Goal: Task Accomplishment & Management: Manage account settings

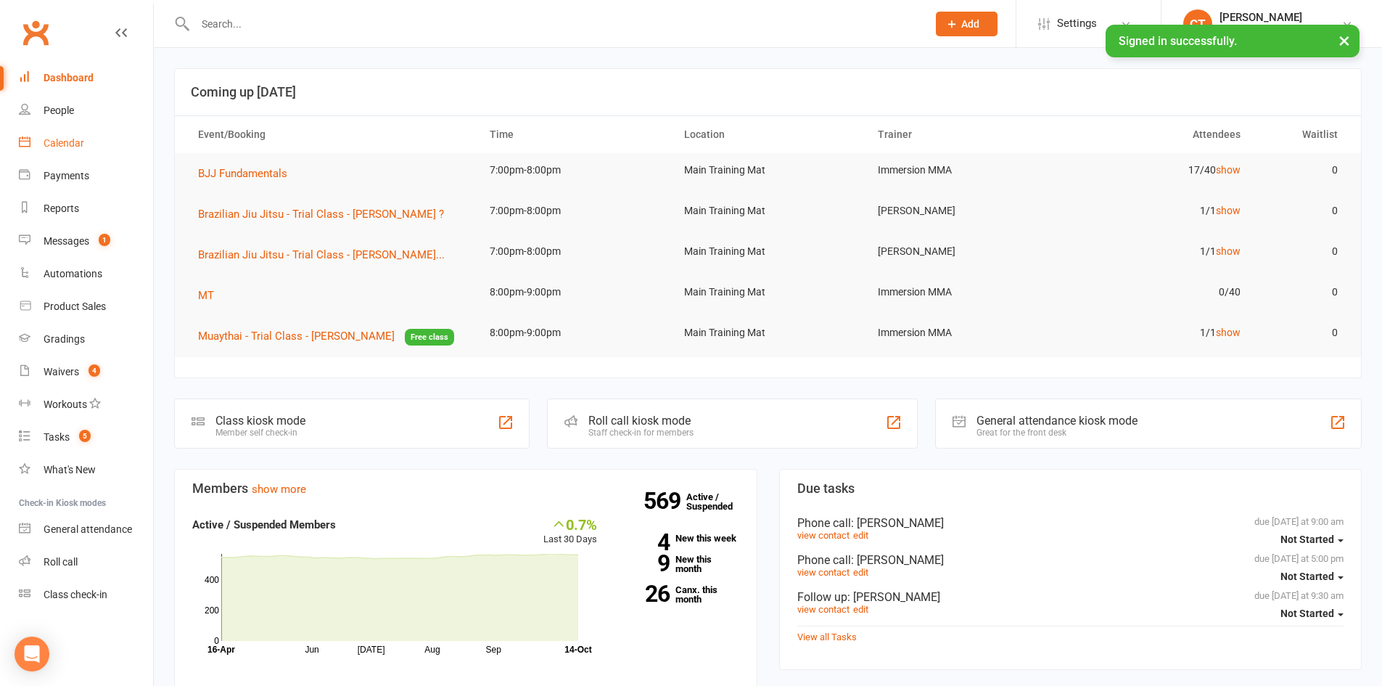
click at [85, 133] on link "Calendar" at bounding box center [86, 143] width 134 height 33
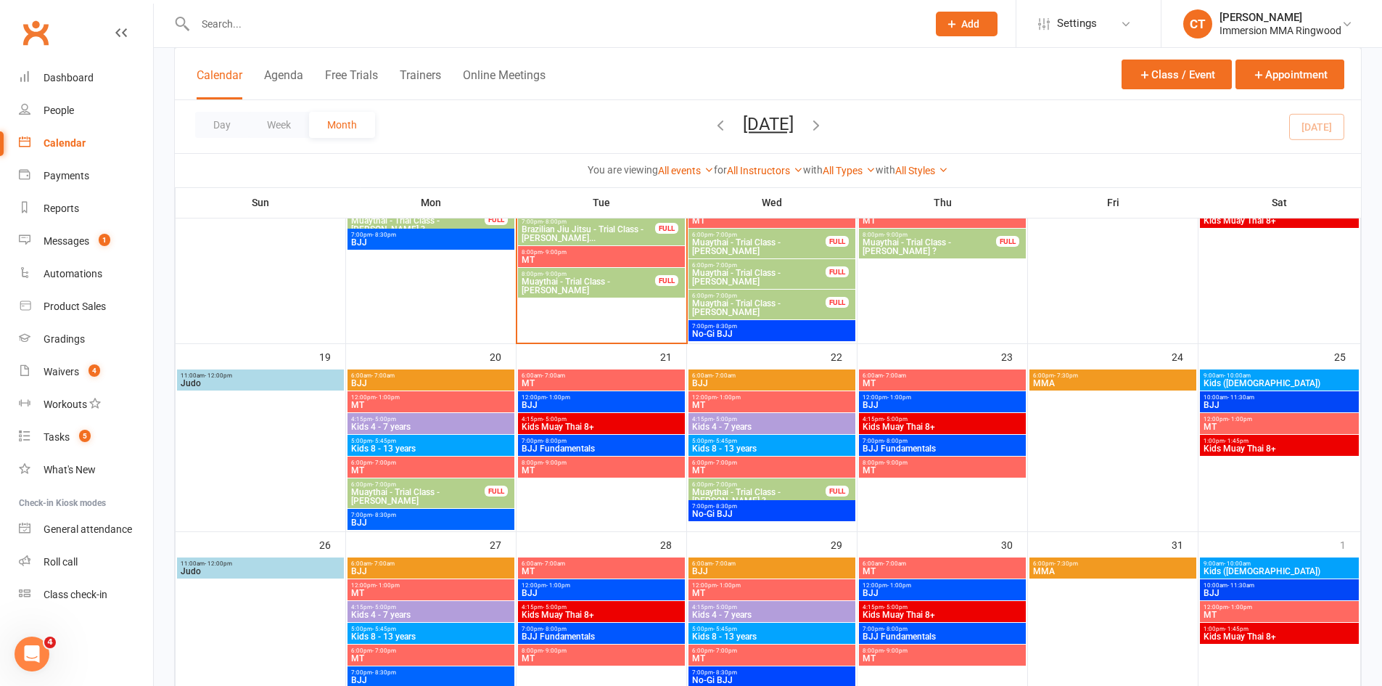
scroll to position [484, 0]
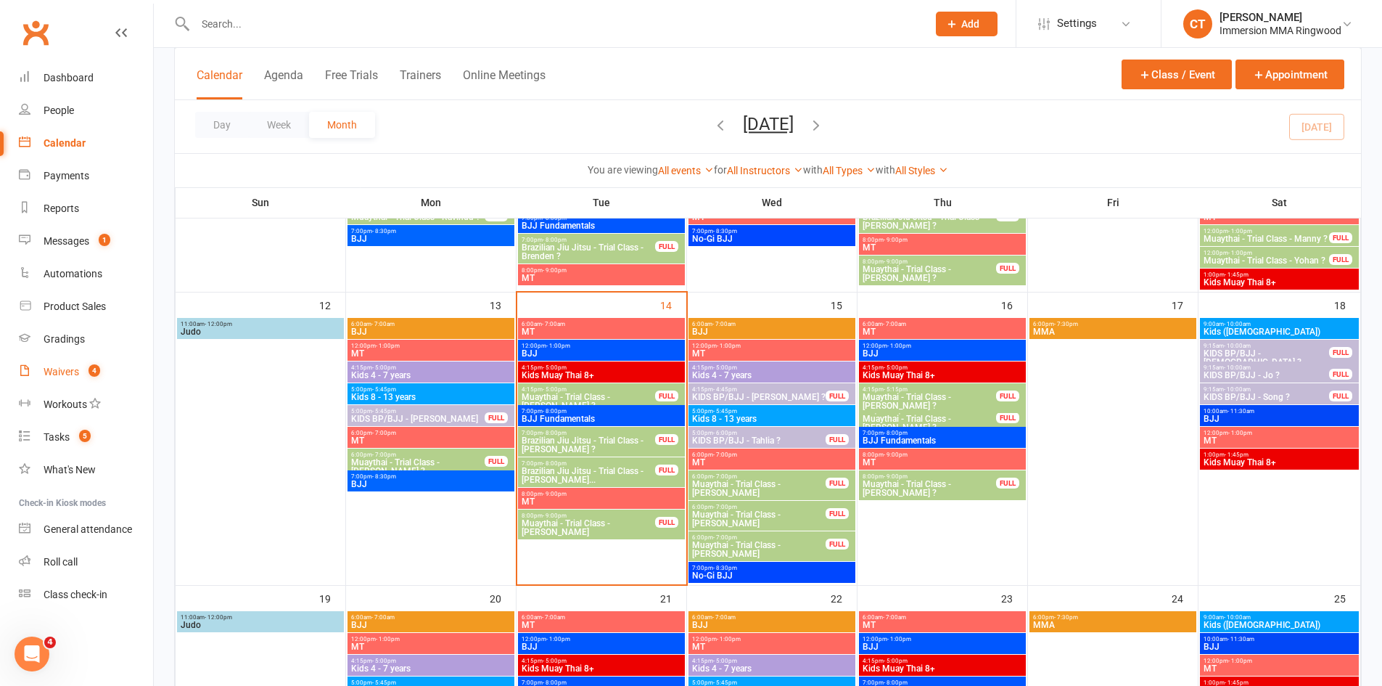
click at [107, 361] on link "Waivers 4" at bounding box center [86, 372] width 134 height 33
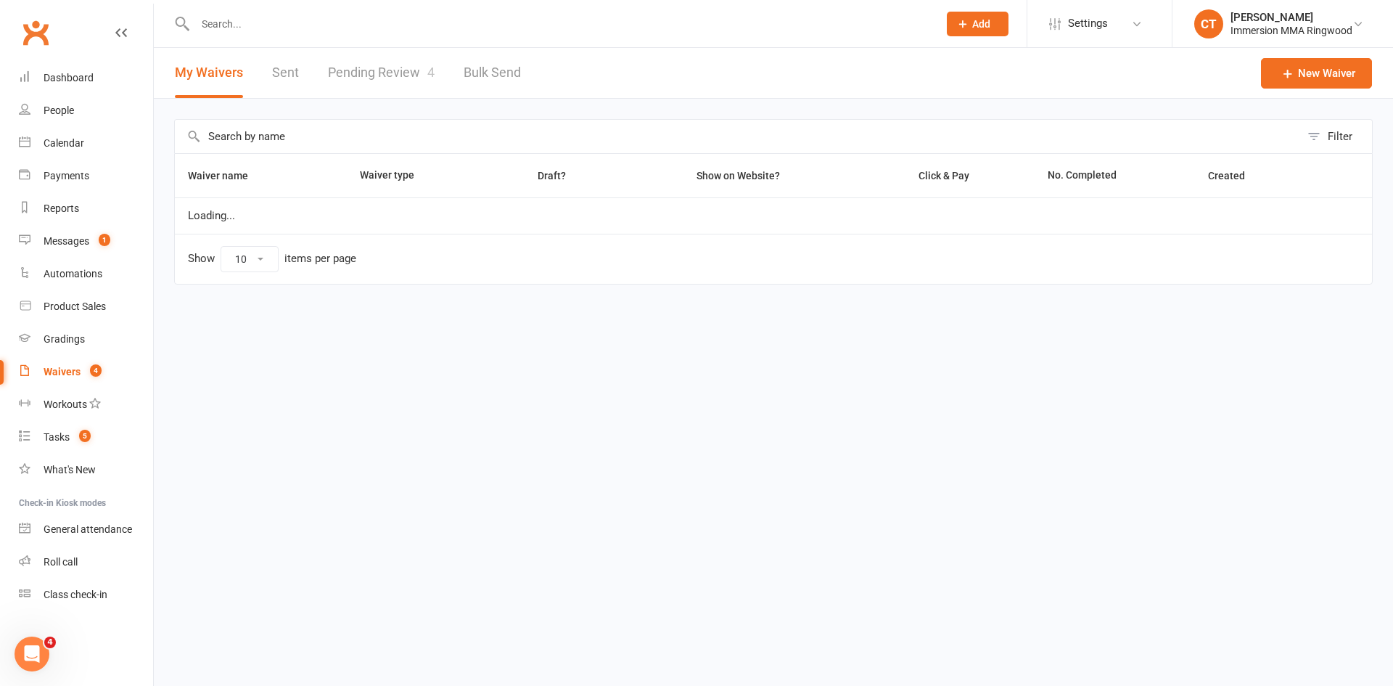
select select "25"
click at [358, 77] on link "Pending Review 4" at bounding box center [381, 73] width 107 height 50
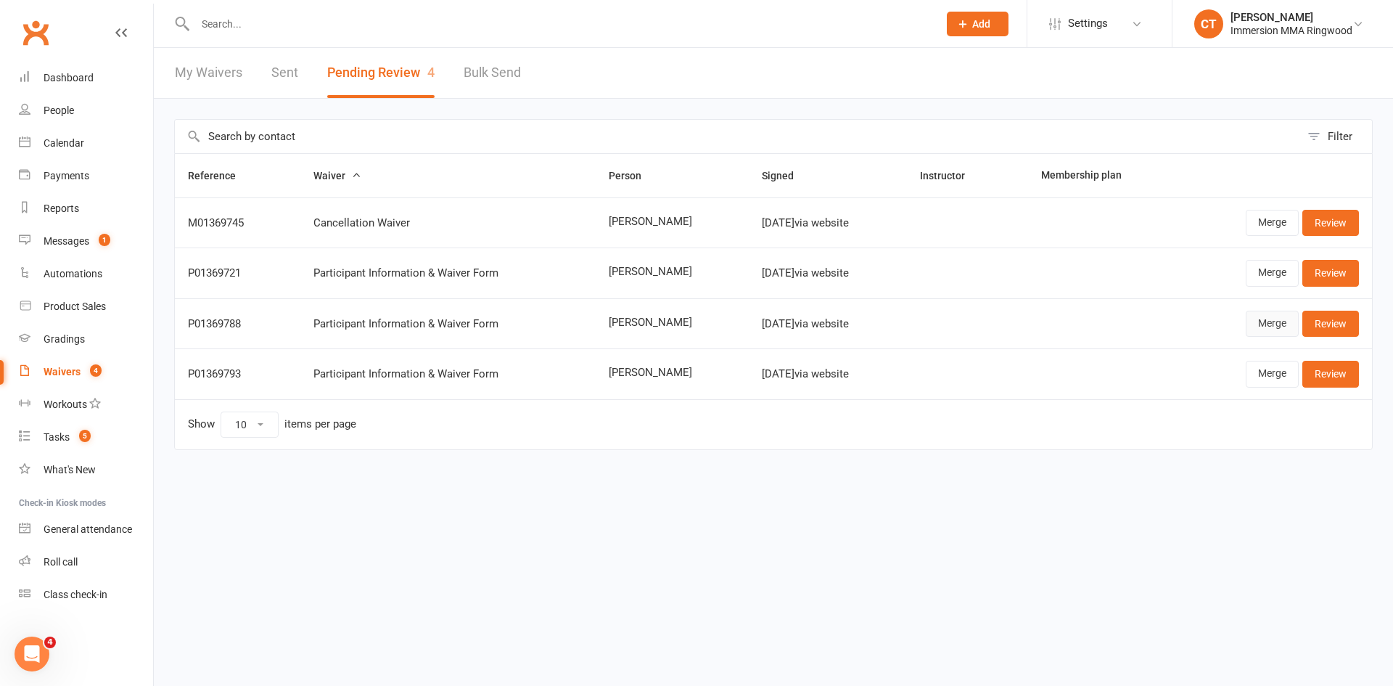
click at [1257, 324] on link "Merge" at bounding box center [1272, 324] width 53 height 26
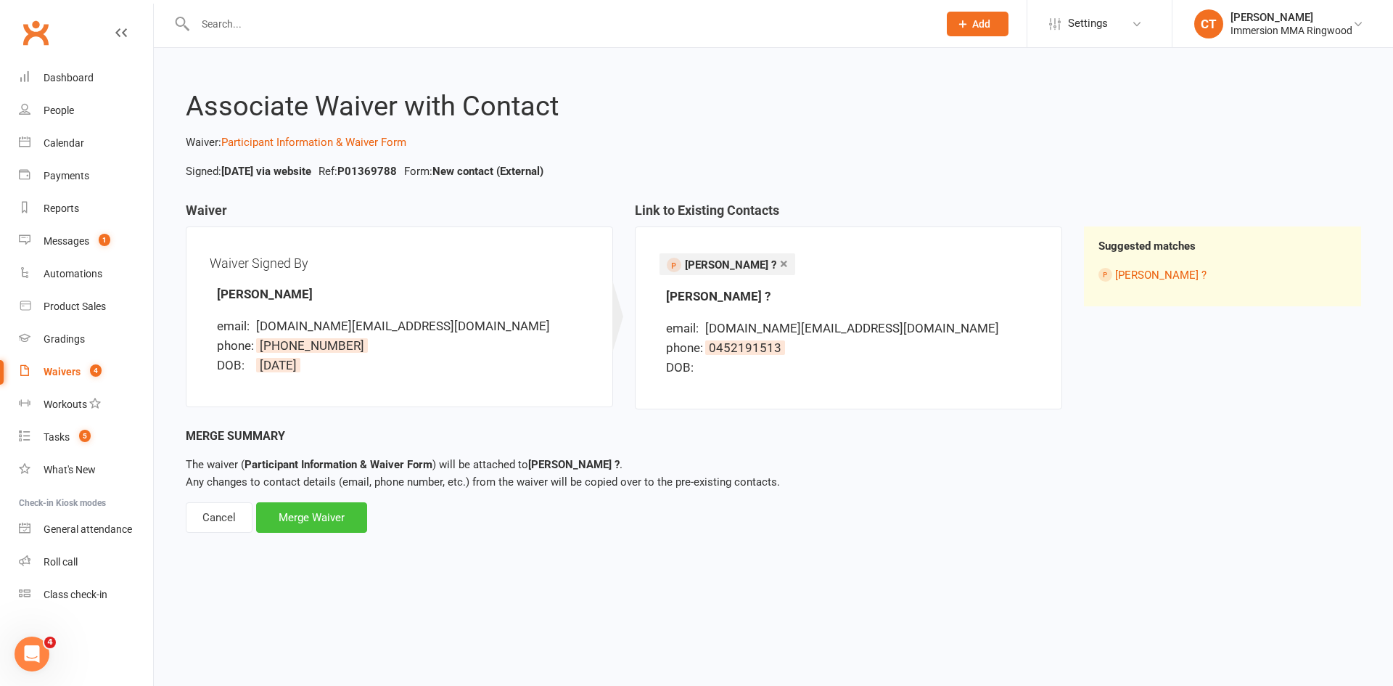
click at [326, 515] on div "Merge Waiver" at bounding box center [311, 517] width 111 height 30
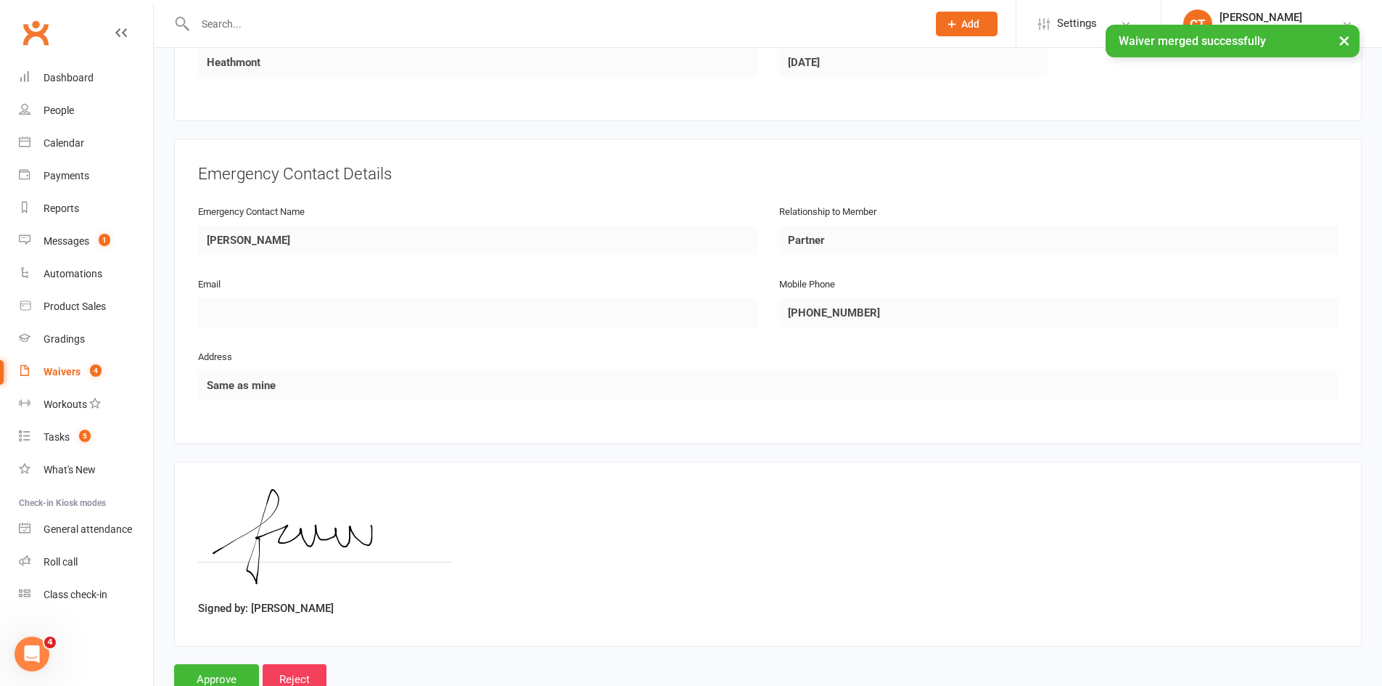
scroll to position [626, 0]
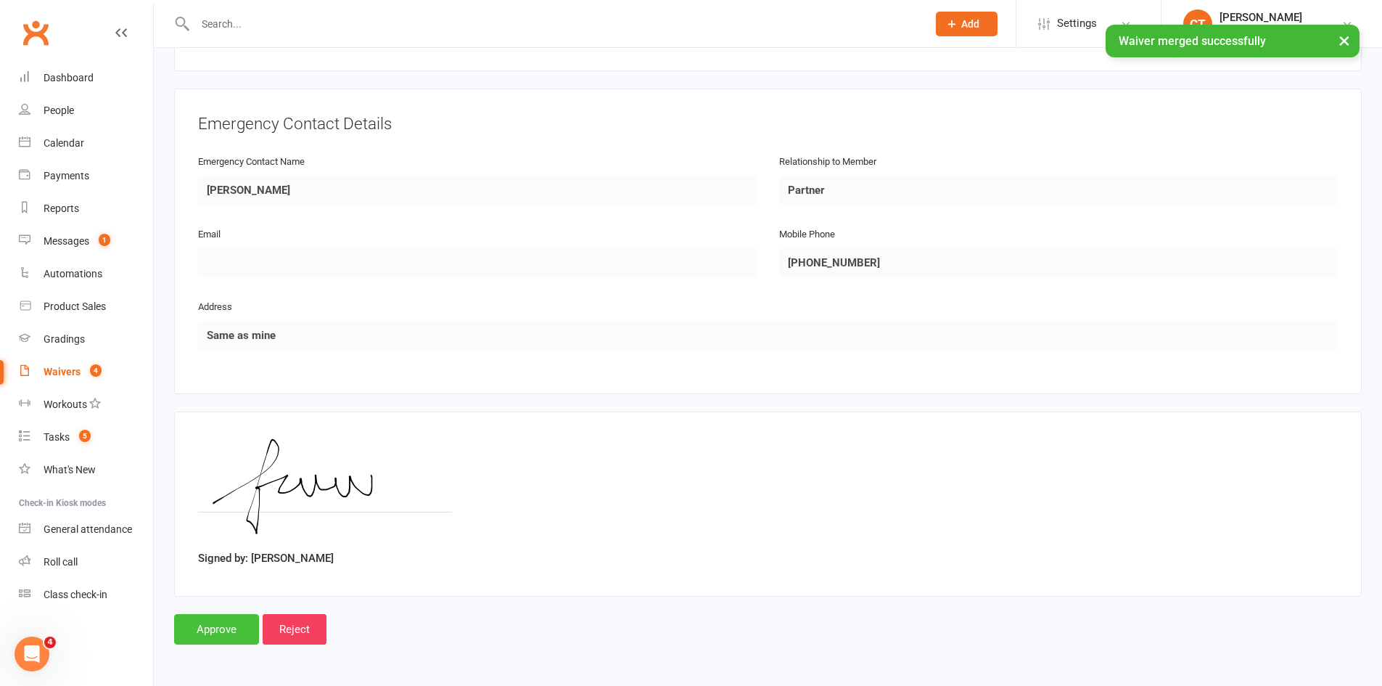
click at [216, 626] on input "Approve" at bounding box center [216, 629] width 85 height 30
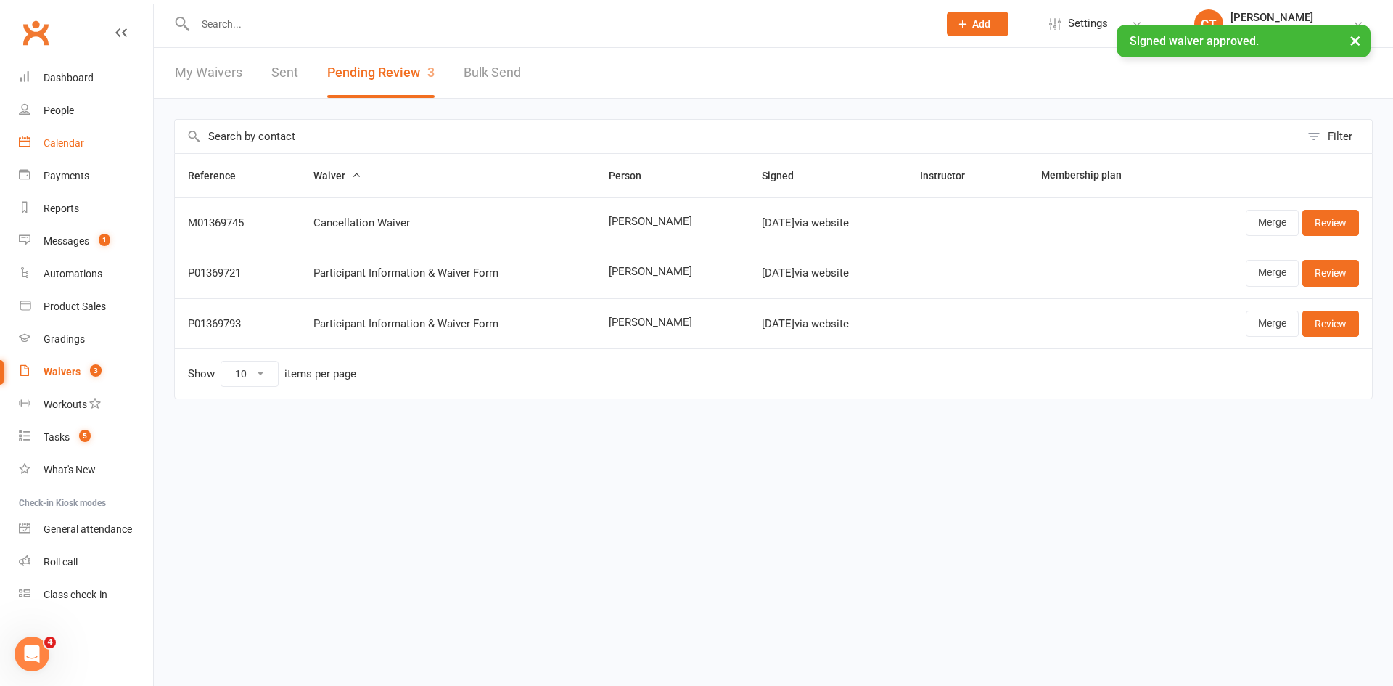
click at [67, 138] on div "Calendar" at bounding box center [64, 143] width 41 height 12
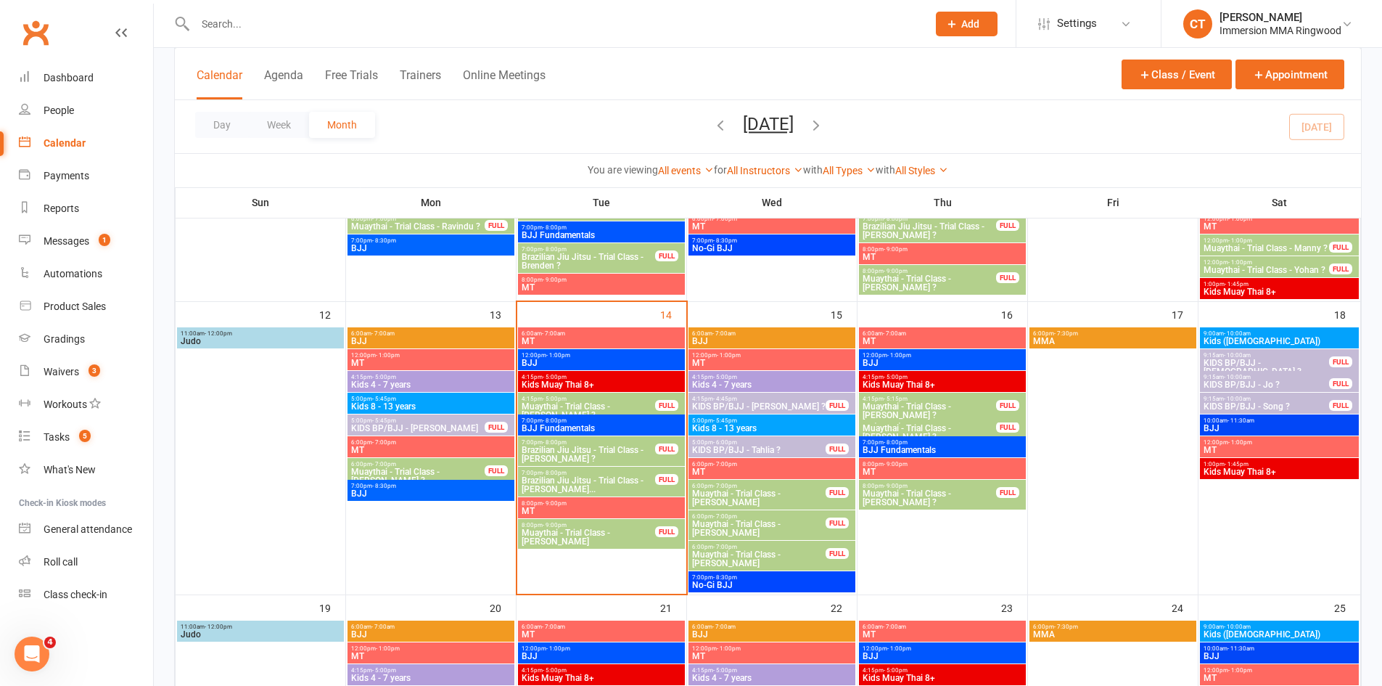
scroll to position [484, 0]
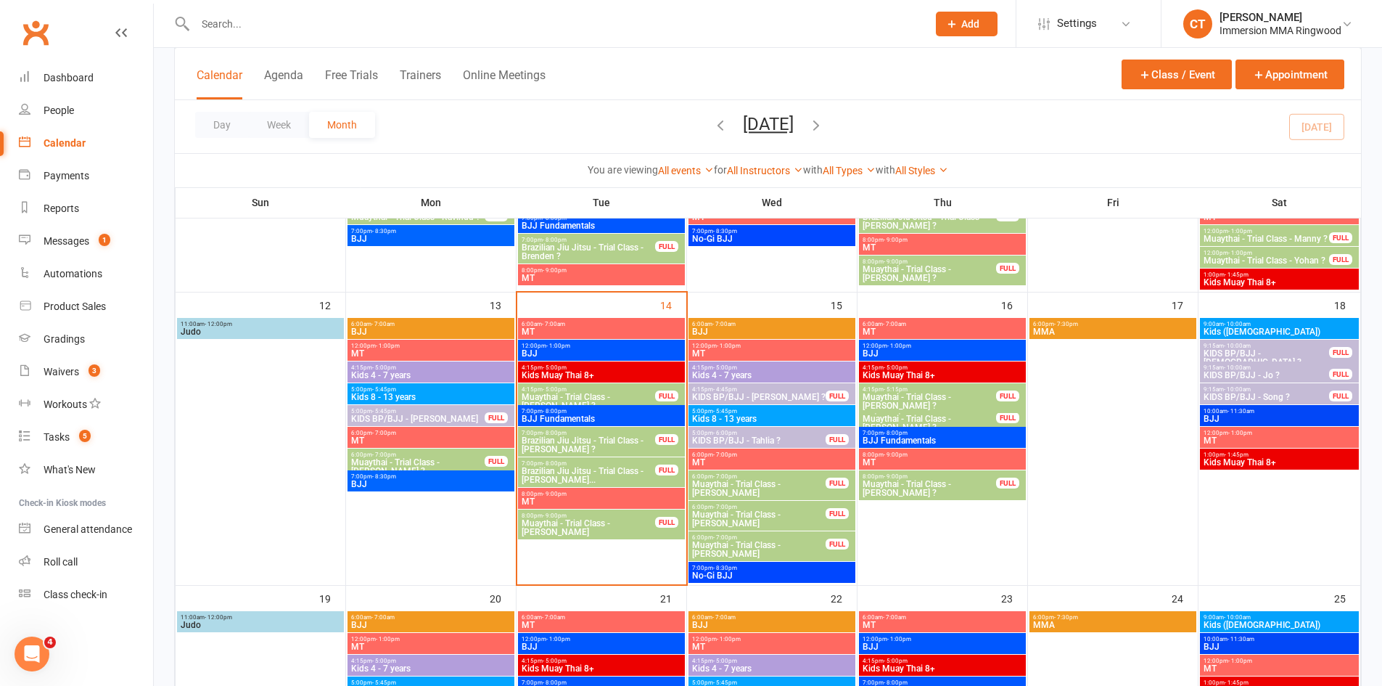
click at [600, 447] on span "Brazilian Jiu Jitsu - Trial Class - Flynn ?" at bounding box center [588, 444] width 135 height 17
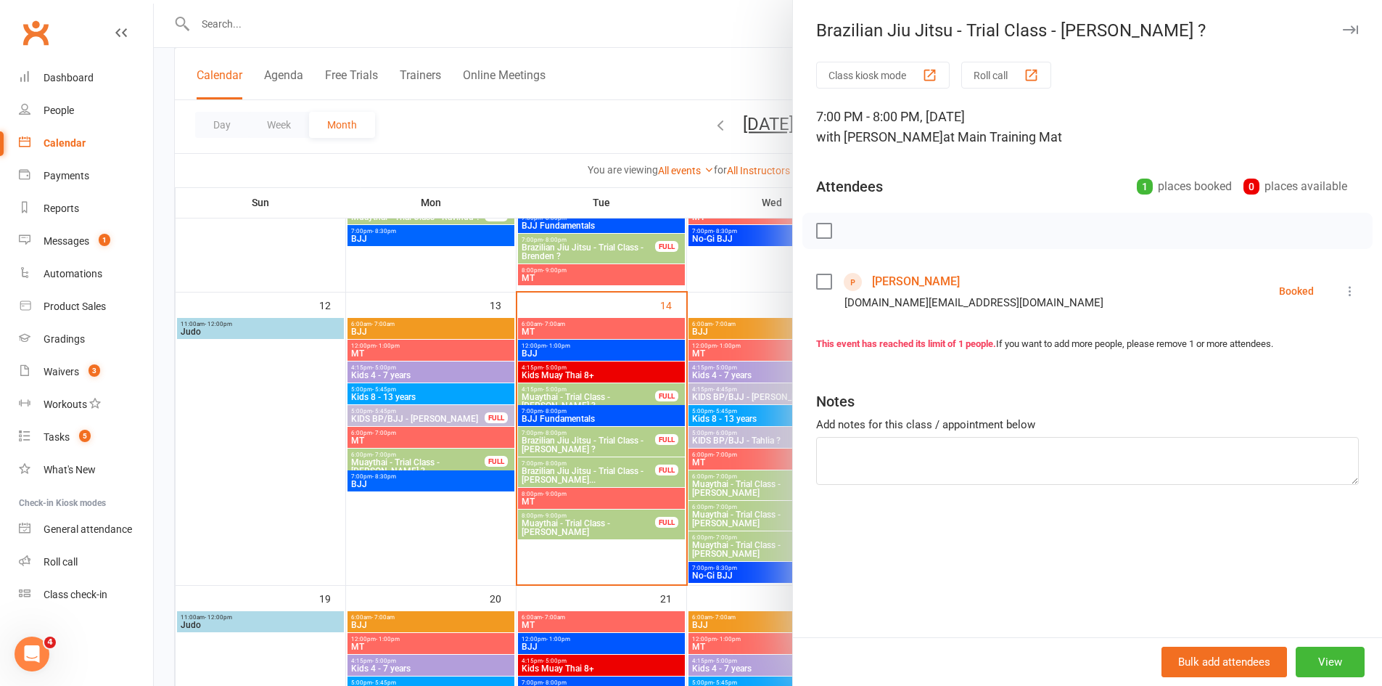
click at [901, 286] on link "Flynn Walker" at bounding box center [916, 281] width 88 height 23
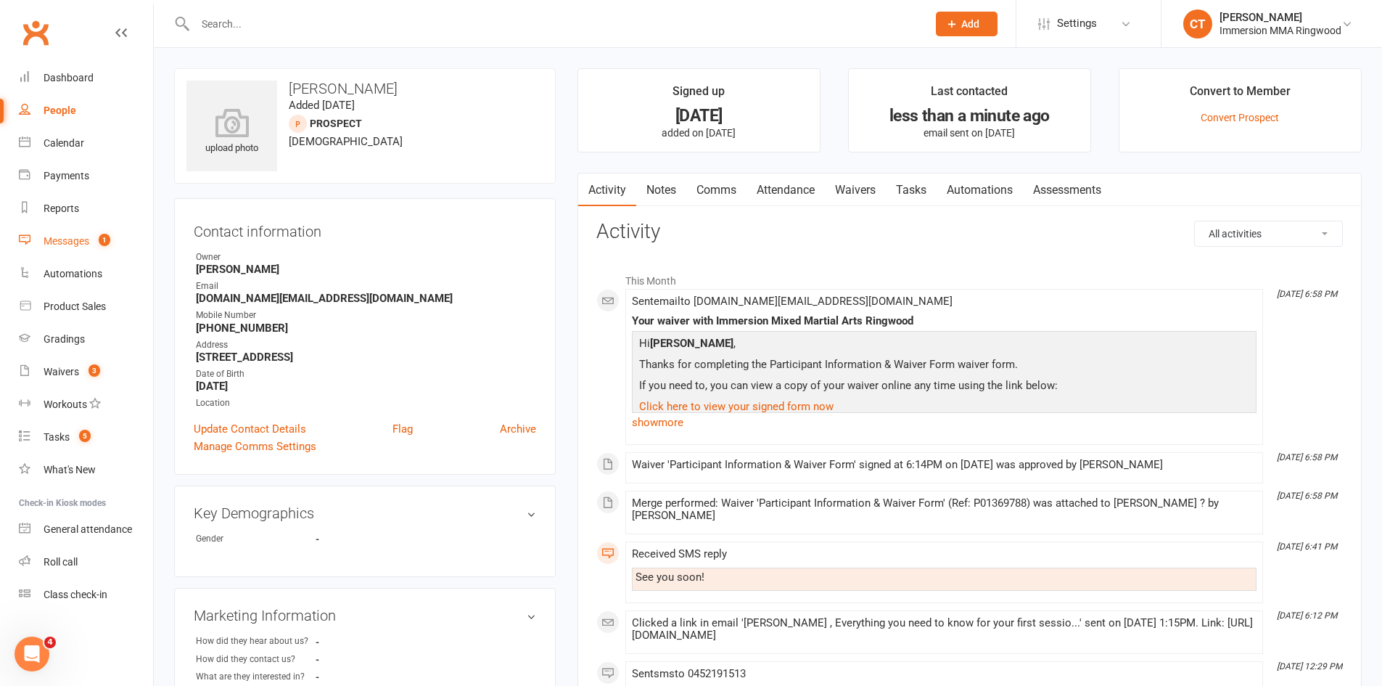
click at [97, 237] on count-badge "1" at bounding box center [100, 241] width 19 height 12
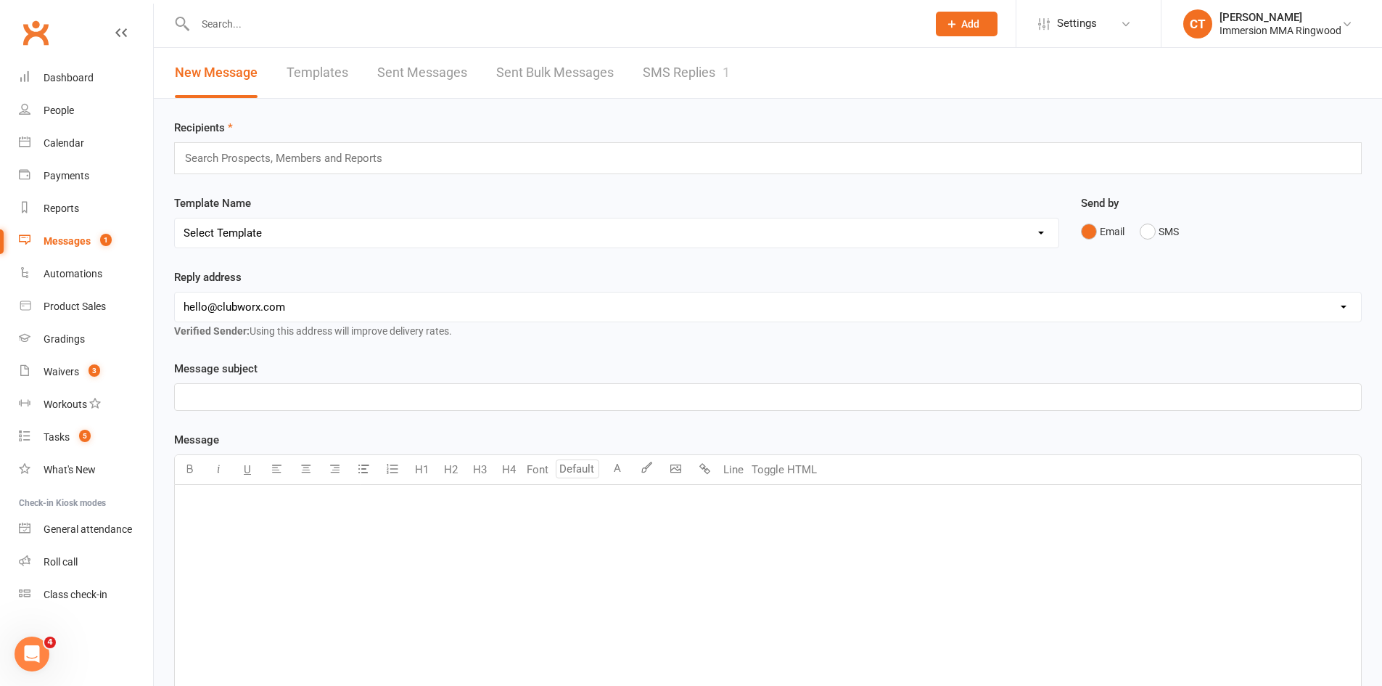
click at [708, 57] on link "SMS Replies 1" at bounding box center [686, 73] width 87 height 50
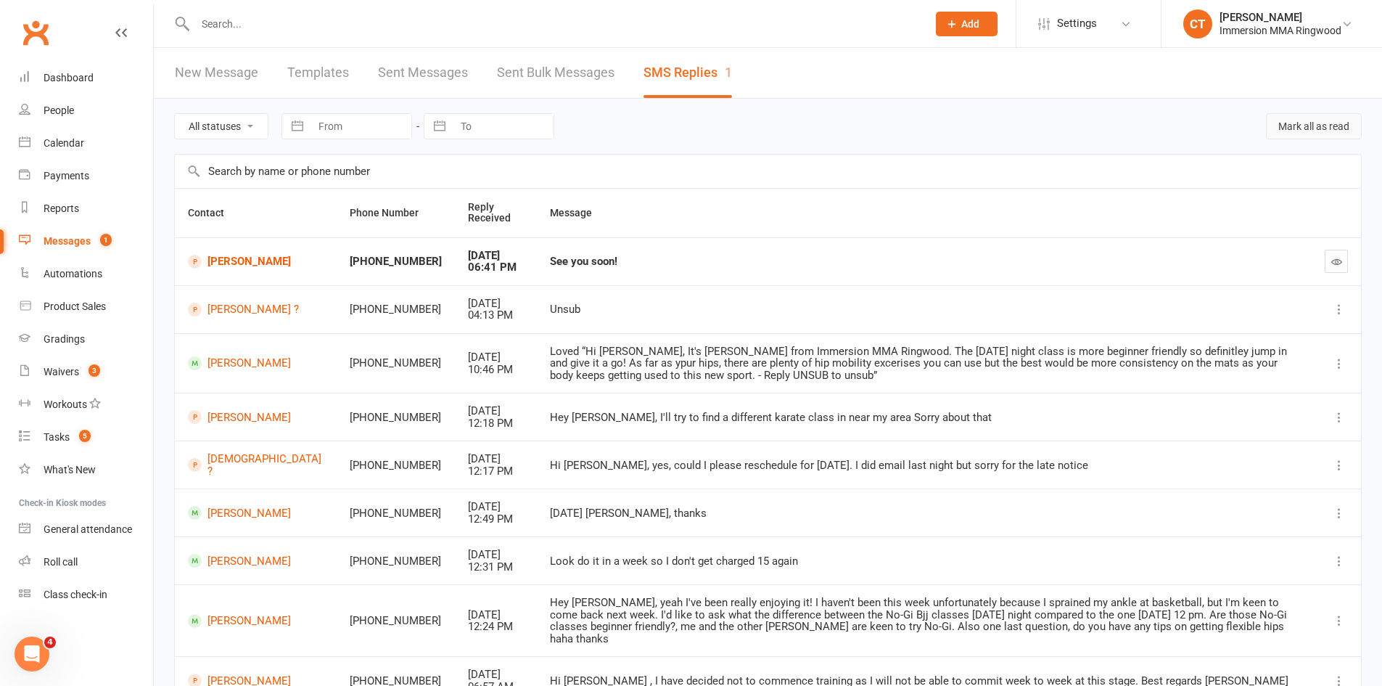
click at [1322, 123] on button "Mark all as read" at bounding box center [1314, 126] width 96 height 26
click at [92, 81] on div "Dashboard" at bounding box center [69, 78] width 50 height 12
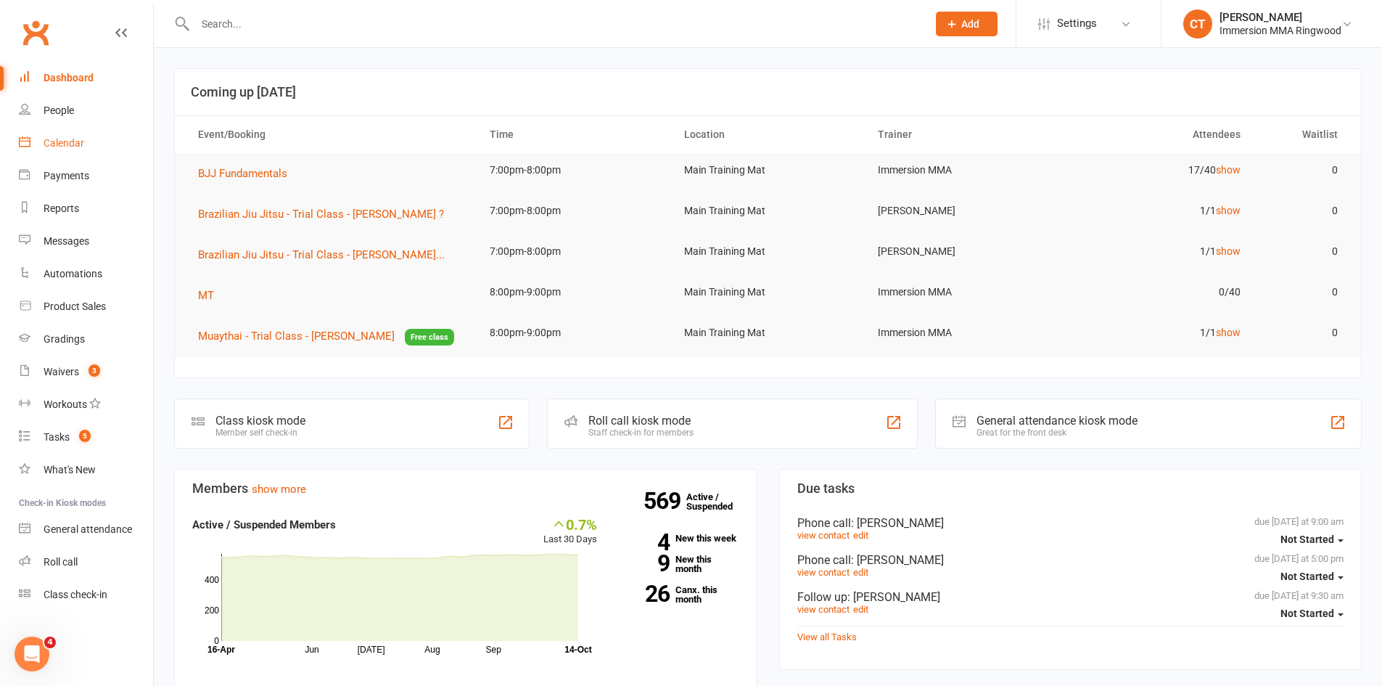
click at [78, 135] on link "Calendar" at bounding box center [86, 143] width 134 height 33
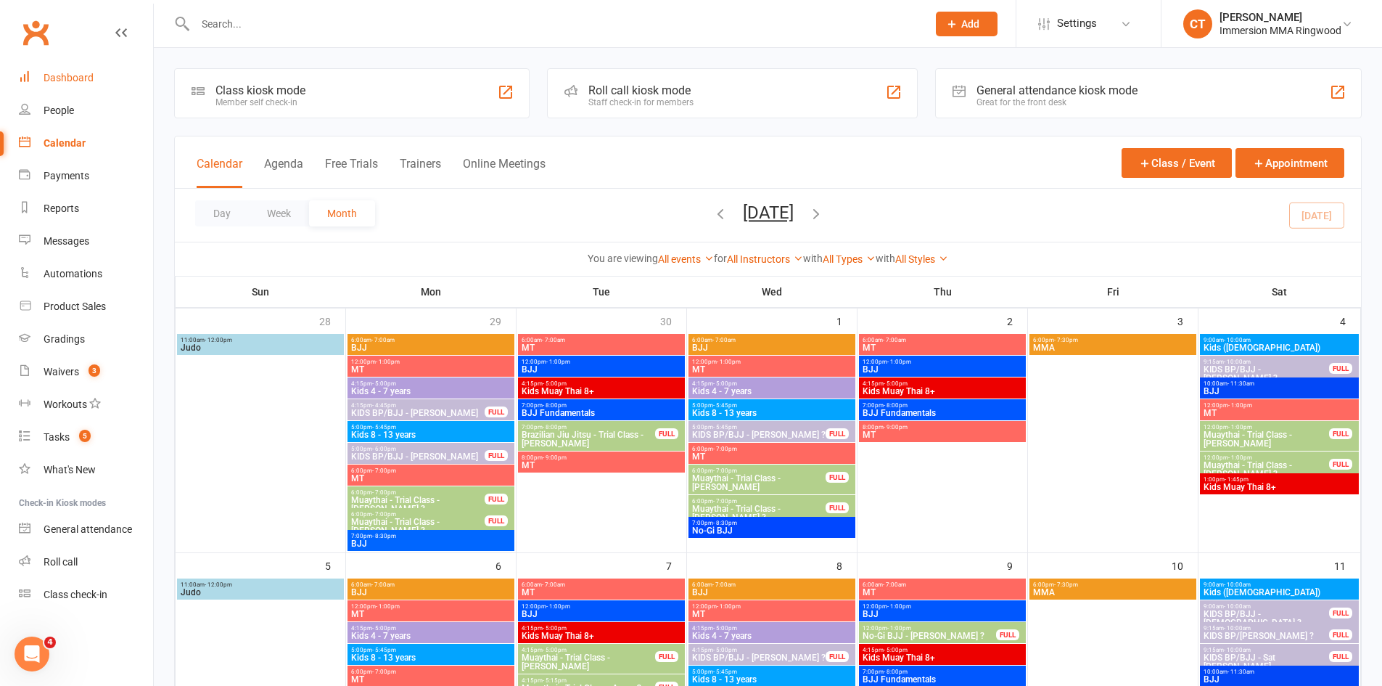
click at [83, 90] on link "Dashboard" at bounding box center [86, 78] width 134 height 33
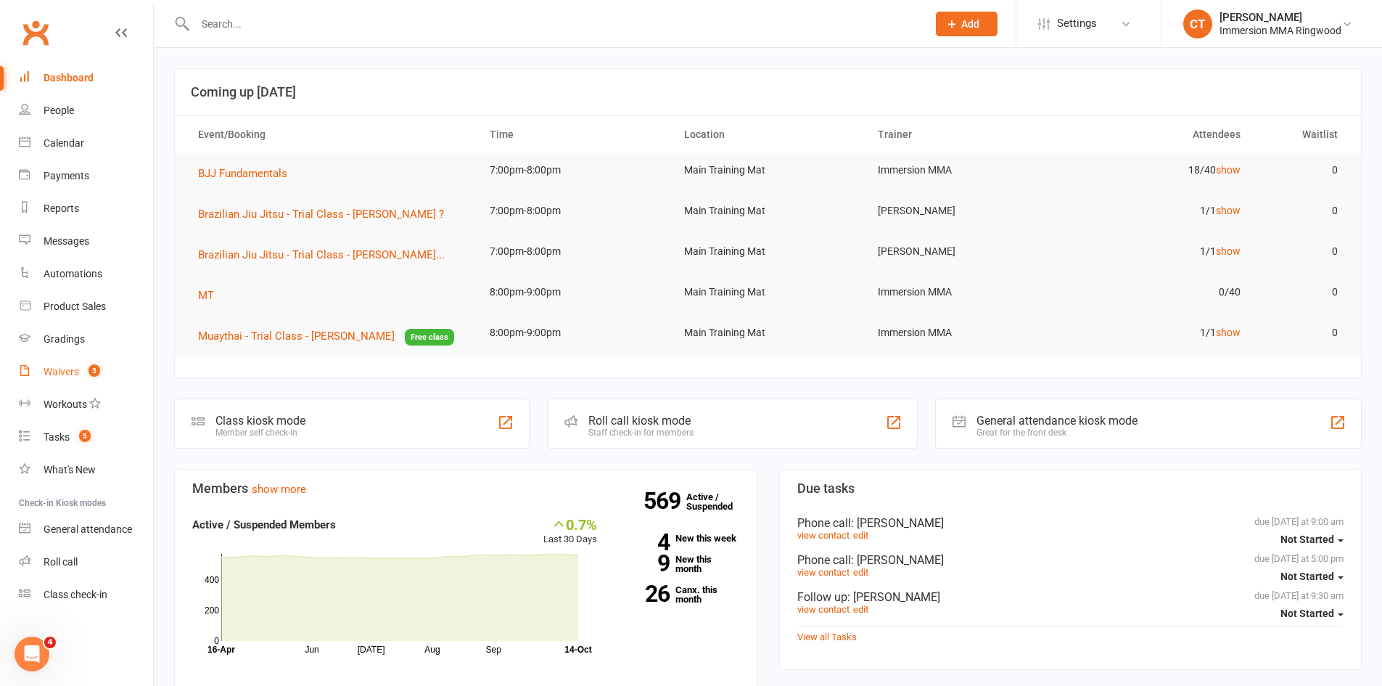
click at [108, 359] on link "Waivers 3" at bounding box center [86, 372] width 134 height 33
select select "25"
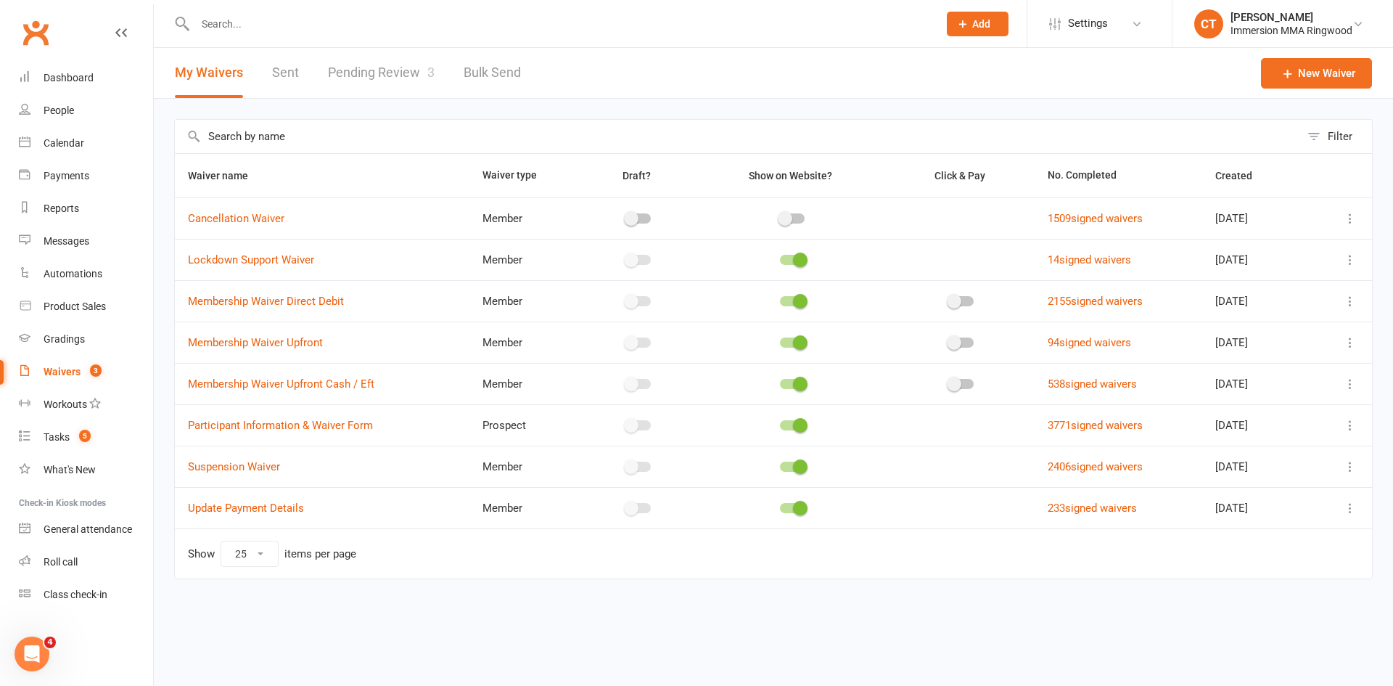
click at [412, 69] on link "Pending Review 3" at bounding box center [381, 73] width 107 height 50
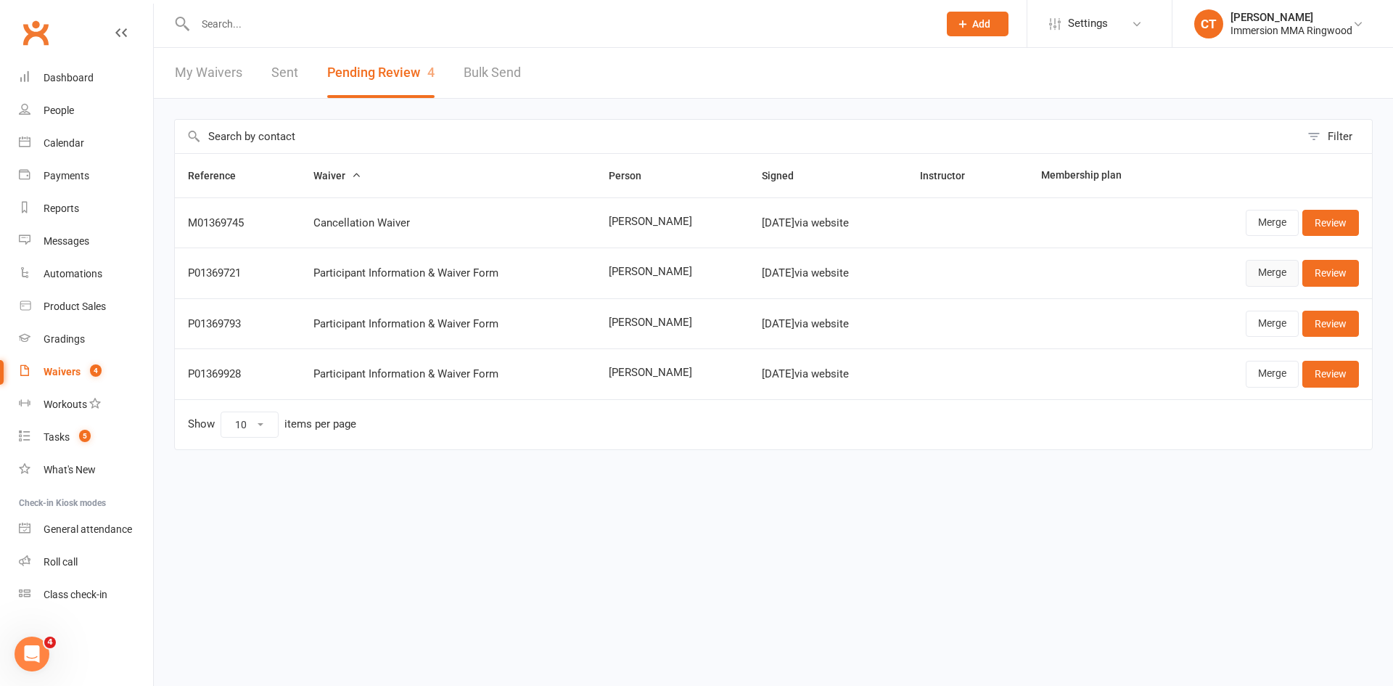
click at [1266, 282] on link "Merge" at bounding box center [1272, 273] width 53 height 26
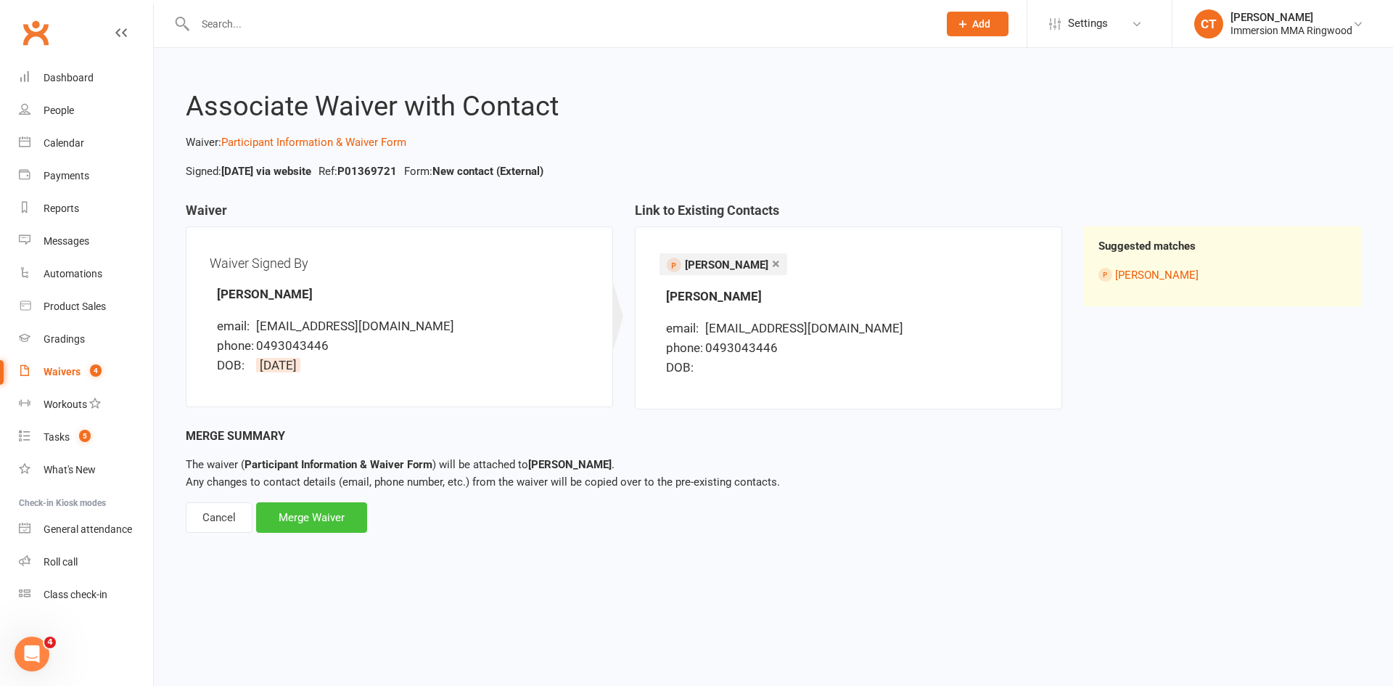
click at [355, 512] on div "Merge Waiver" at bounding box center [311, 517] width 111 height 30
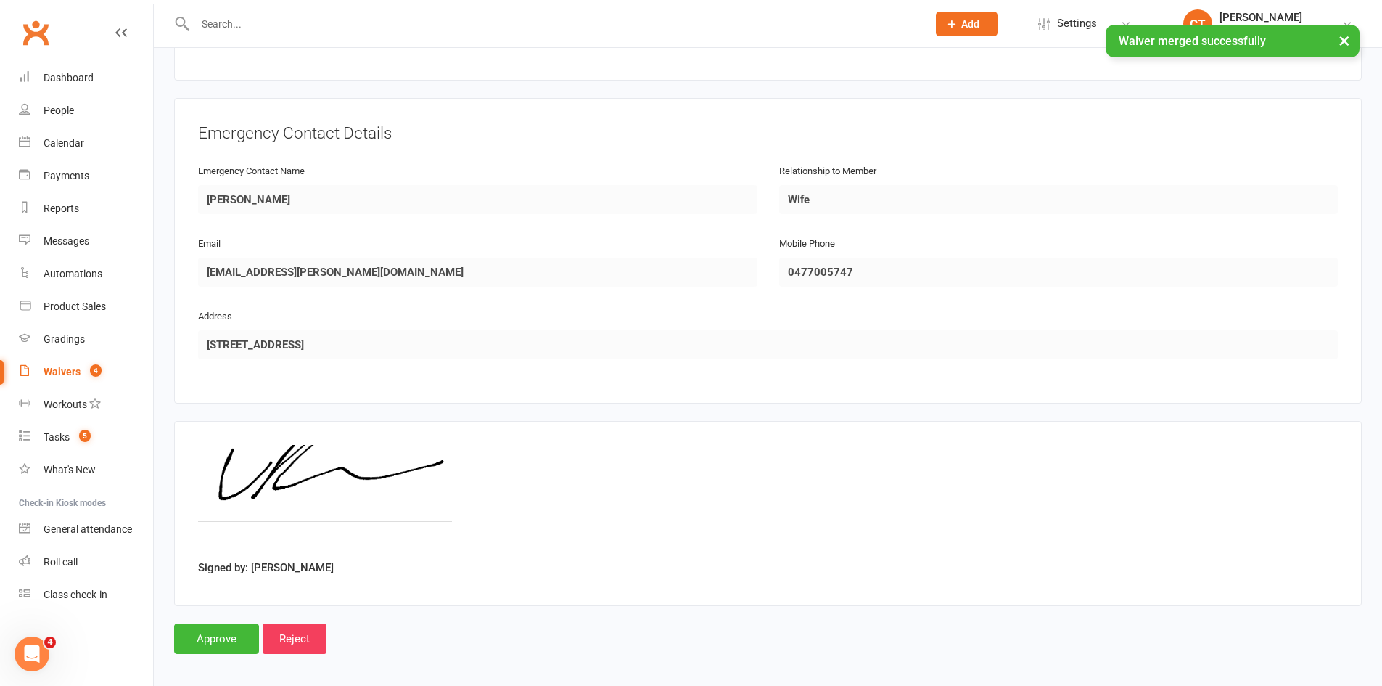
scroll to position [626, 0]
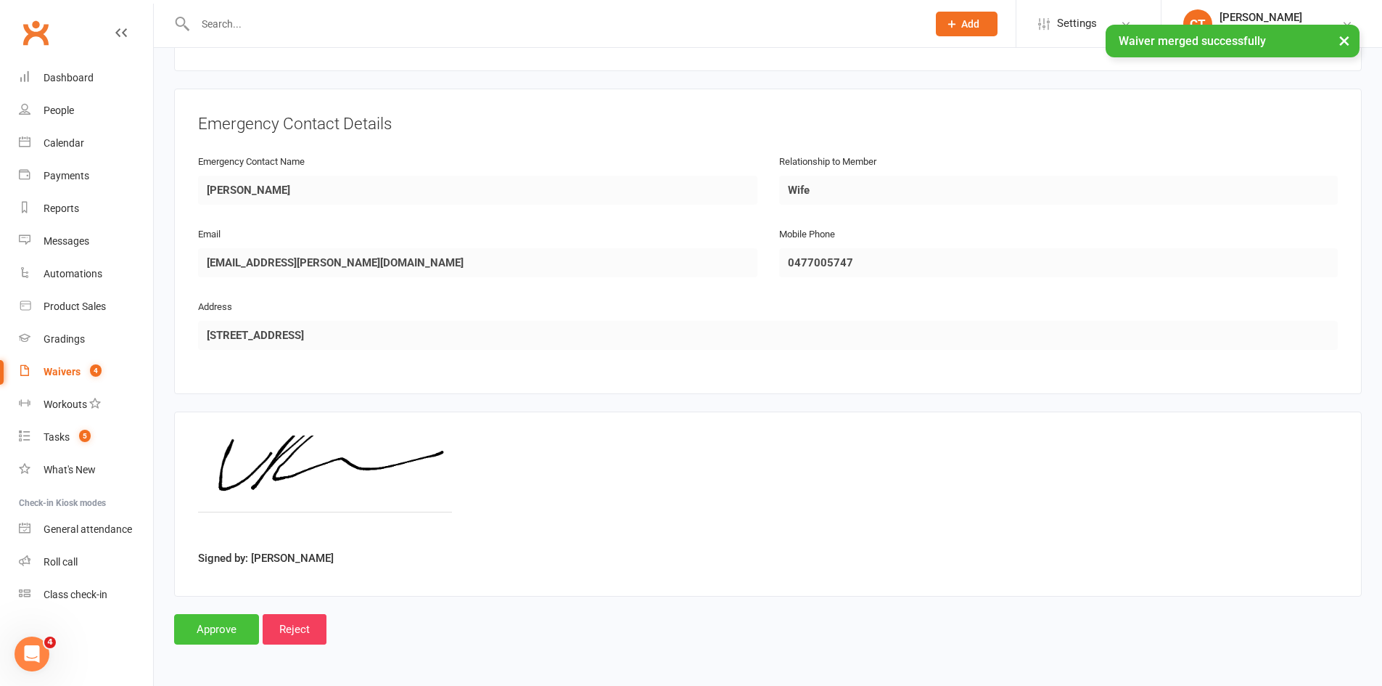
click at [210, 630] on input "Approve" at bounding box center [216, 629] width 85 height 30
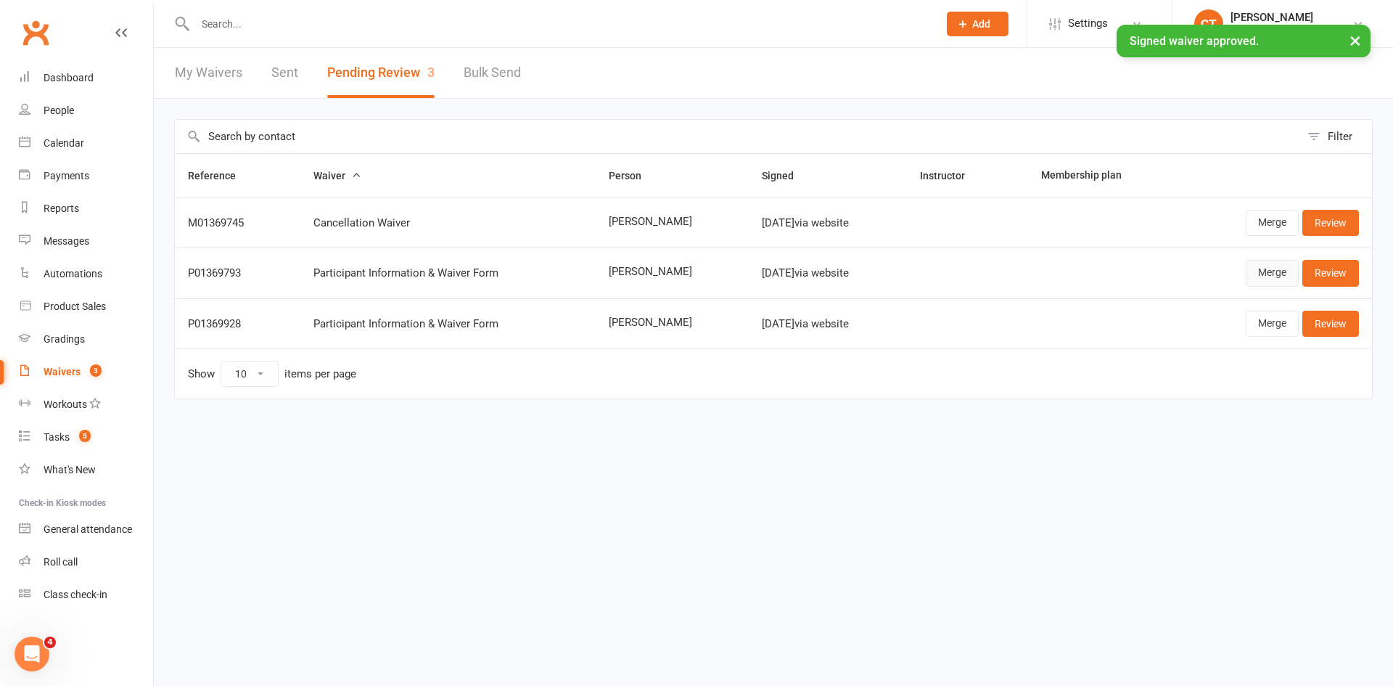
click at [1261, 271] on link "Merge" at bounding box center [1272, 273] width 53 height 26
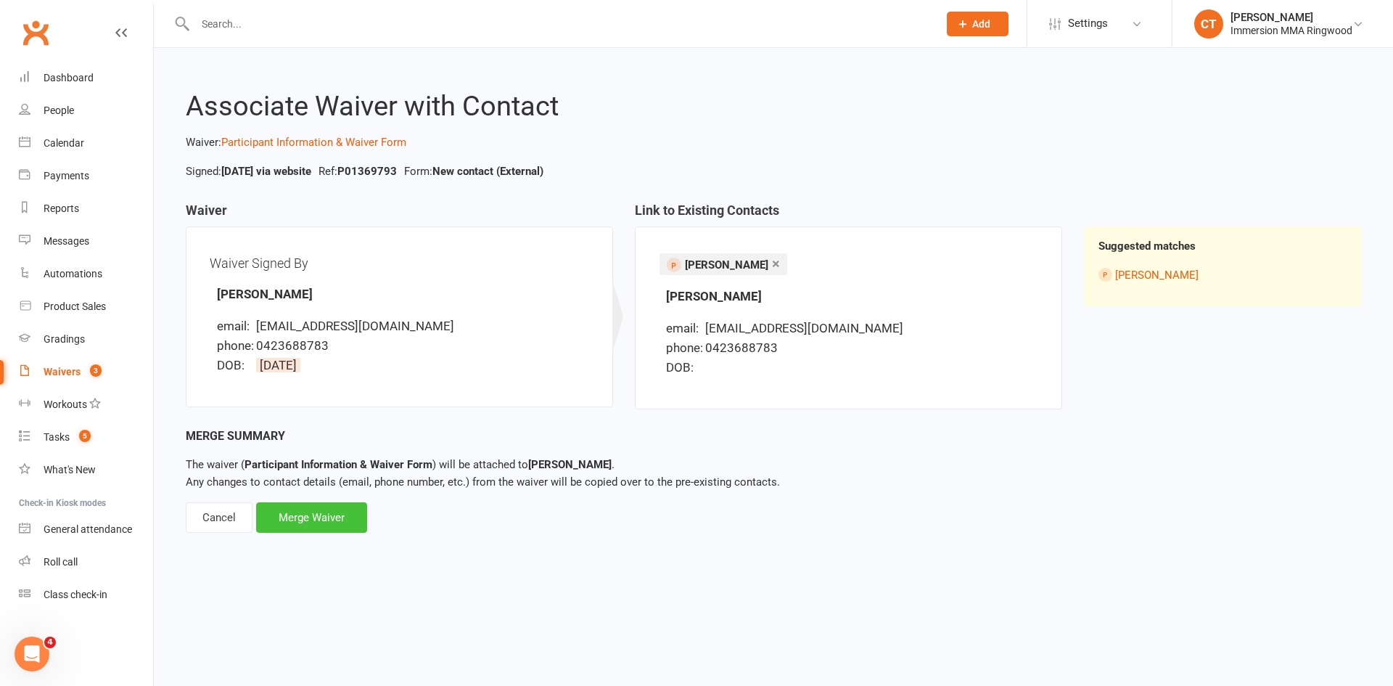
click at [355, 504] on div "Merge Waiver" at bounding box center [311, 517] width 111 height 30
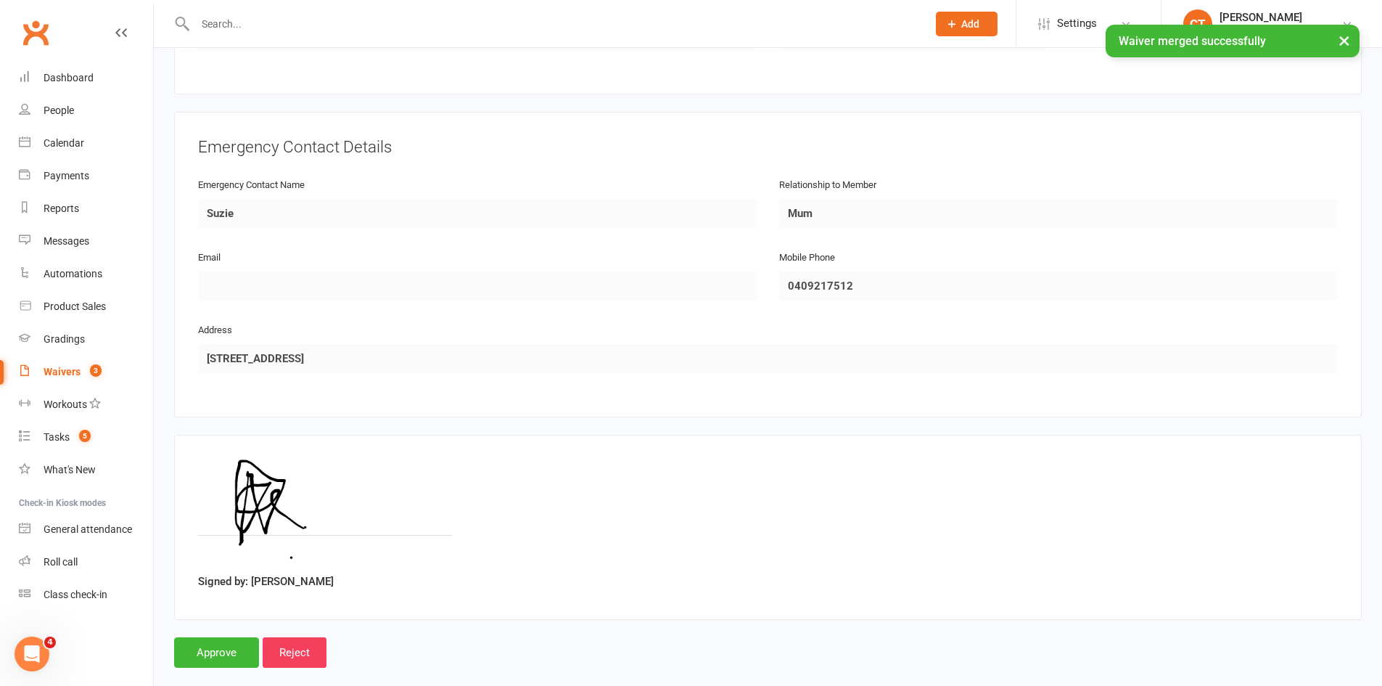
scroll to position [626, 0]
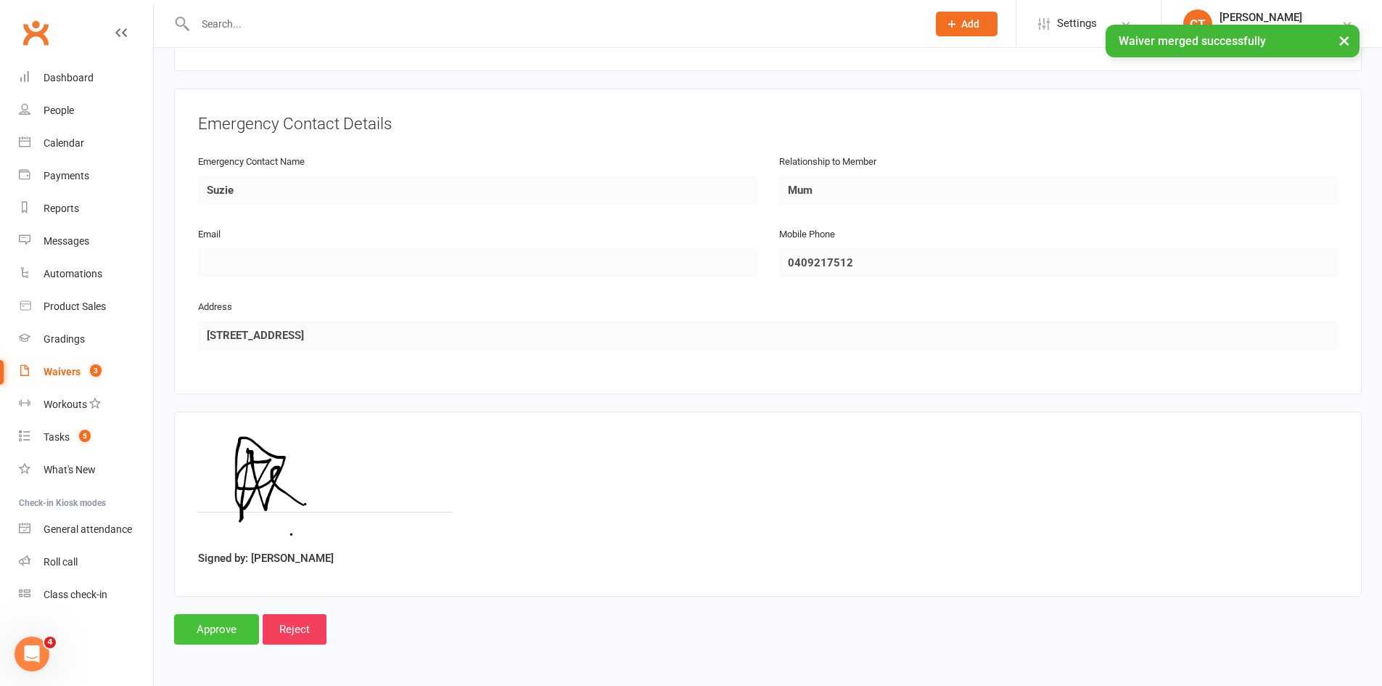
drag, startPoint x: 214, startPoint y: 621, endPoint x: 215, endPoint y: 610, distance: 11.6
click at [215, 615] on input "Approve" at bounding box center [216, 629] width 85 height 30
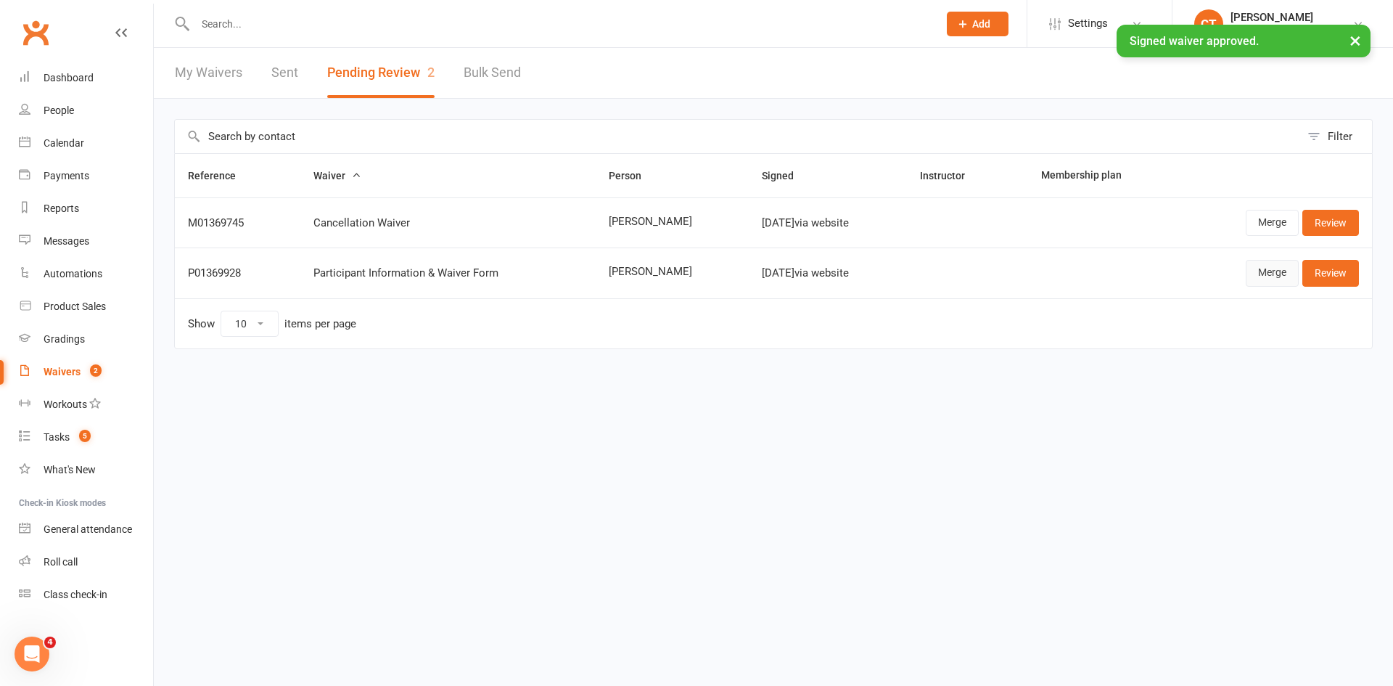
click at [1291, 275] on link "Merge" at bounding box center [1272, 273] width 53 height 26
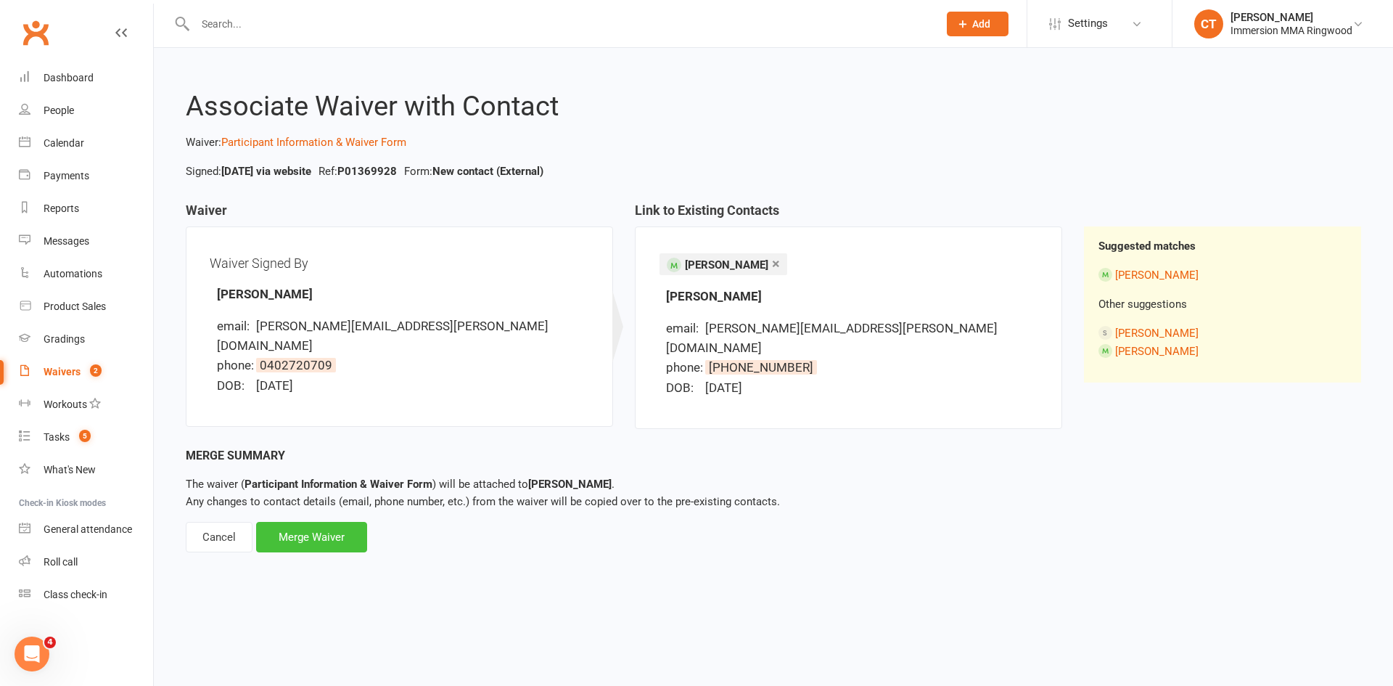
click at [310, 522] on div "Merge Waiver" at bounding box center [311, 537] width 111 height 30
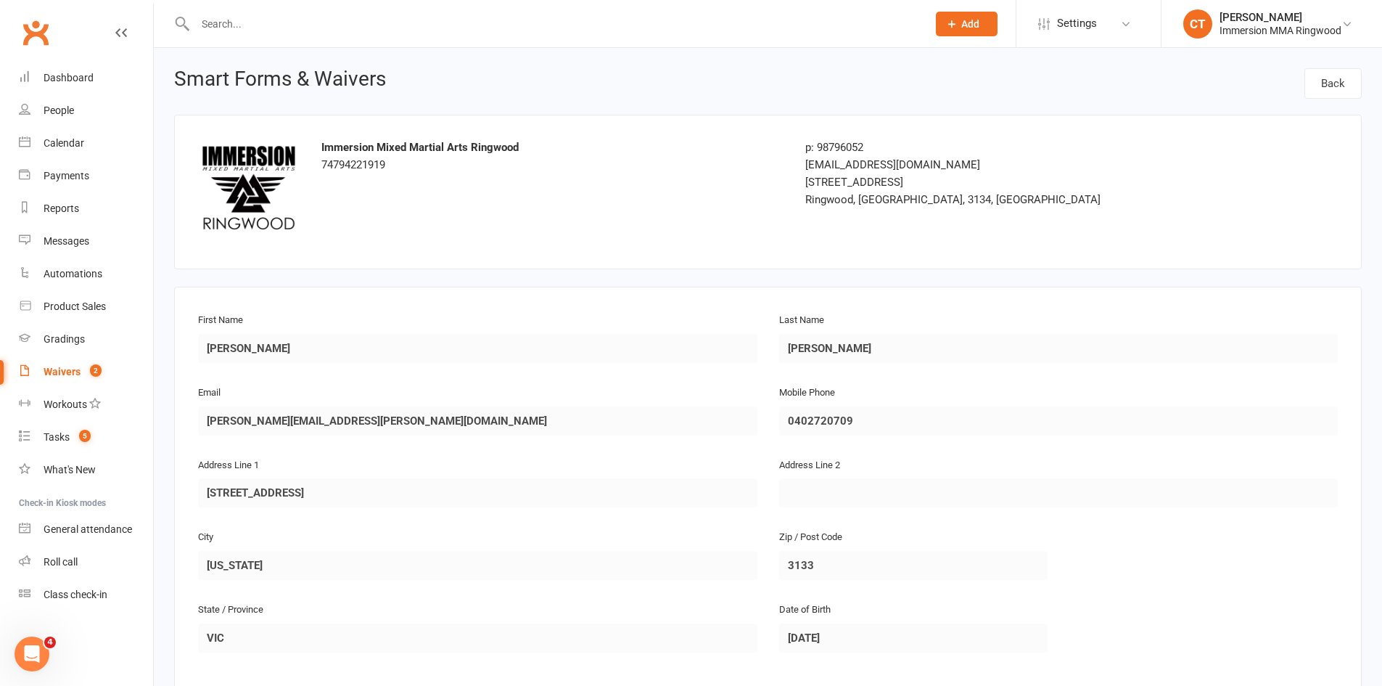
scroll to position [626, 0]
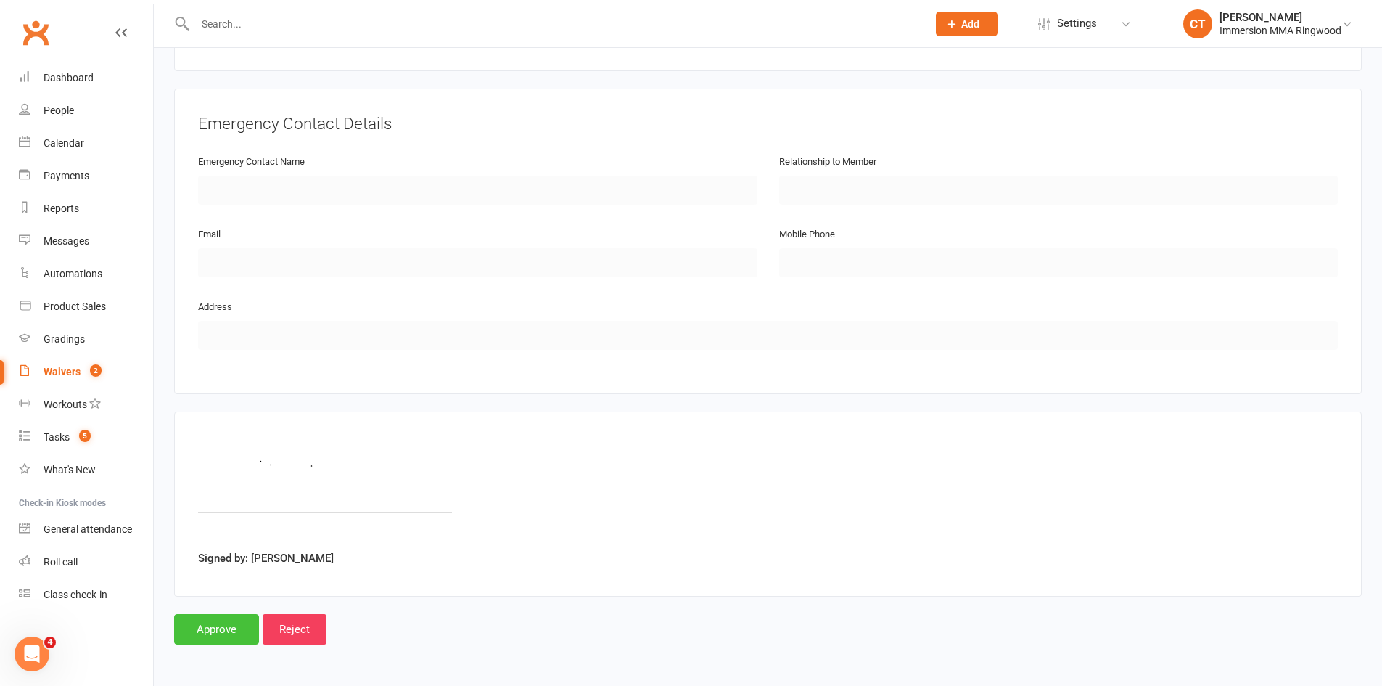
drag, startPoint x: 207, startPoint y: 605, endPoint x: 204, endPoint y: 615, distance: 9.9
click at [205, 608] on main "Immersion Mixed Martial Arts Ringwood 74794221919 p: 98796052 ringwood@immersio…" at bounding box center [768, 66] width 1188 height 1155
click at [204, 612] on main "Immersion Mixed Martial Arts Ringwood 74794221919 p: 98796052 ringwood@immersio…" at bounding box center [768, 66] width 1188 height 1155
click at [205, 631] on input "Approve" at bounding box center [216, 629] width 85 height 30
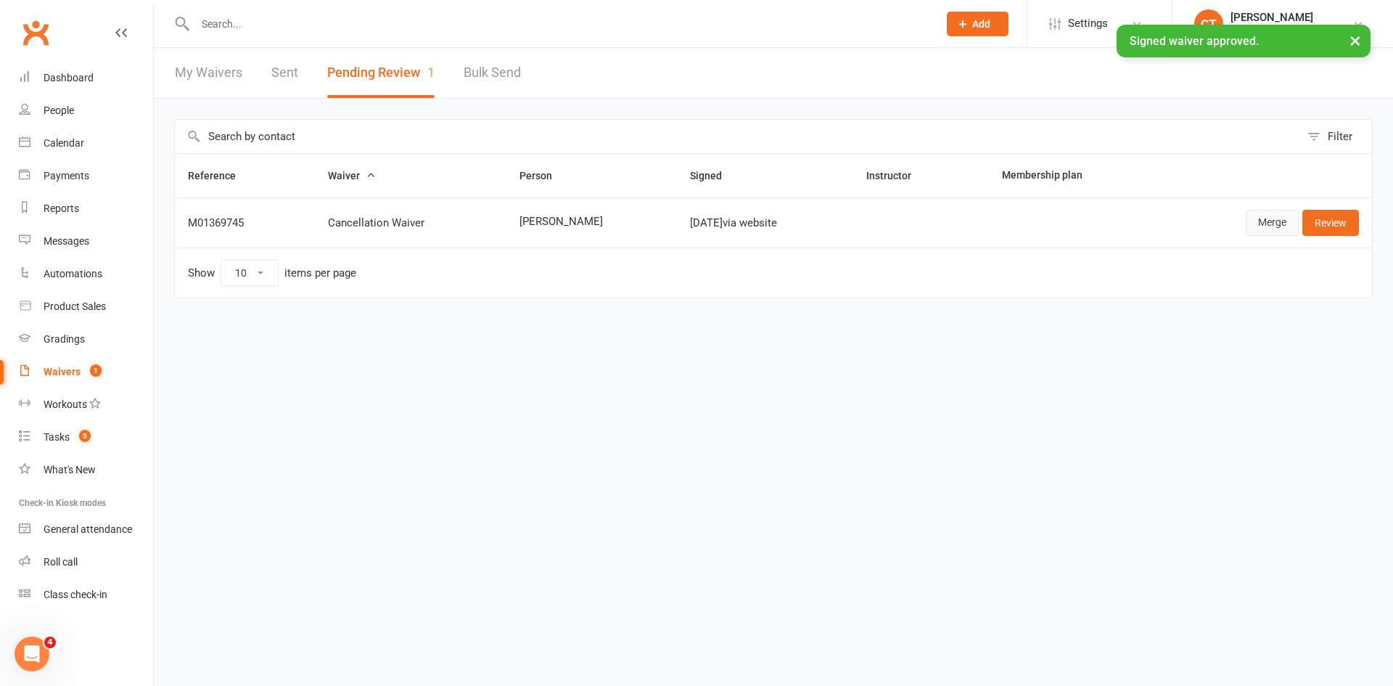
click at [1275, 226] on link "Merge" at bounding box center [1272, 223] width 53 height 26
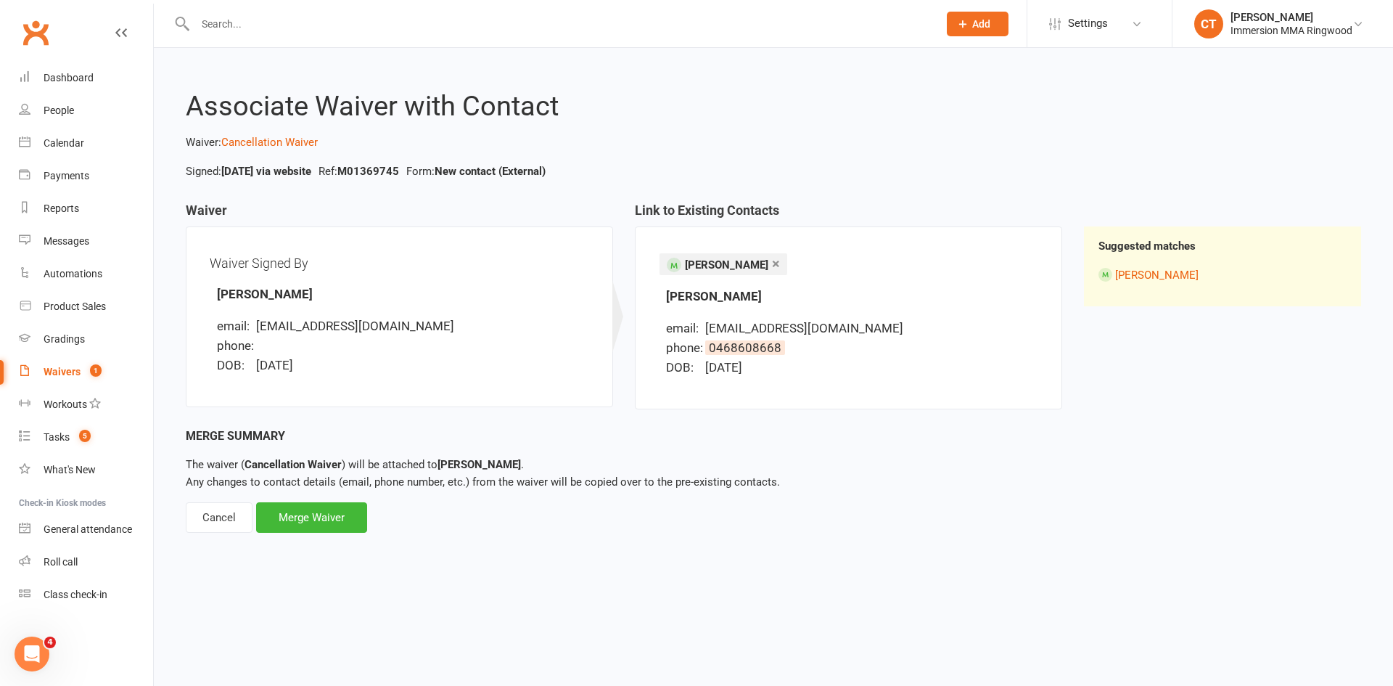
drag, startPoint x: 311, startPoint y: 509, endPoint x: 324, endPoint y: 499, distance: 15.5
click at [311, 509] on div "Merge Waiver" at bounding box center [311, 517] width 111 height 30
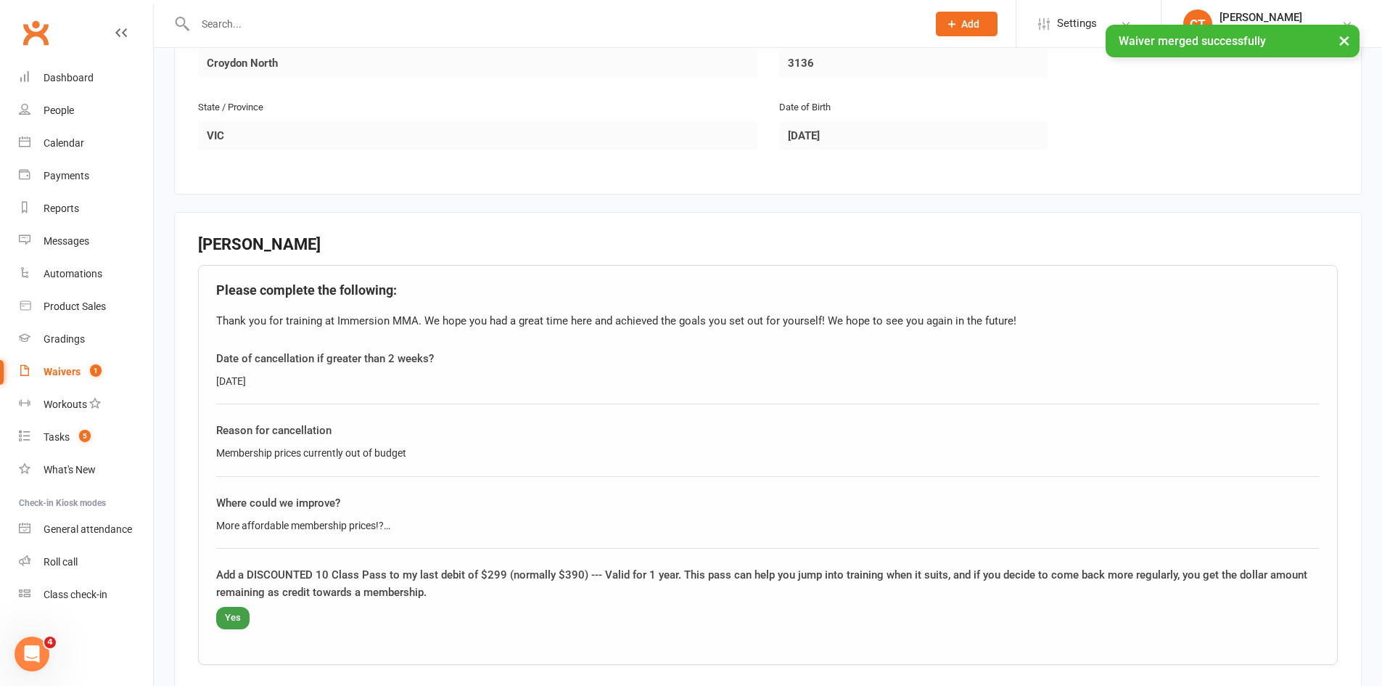
scroll to position [811, 0]
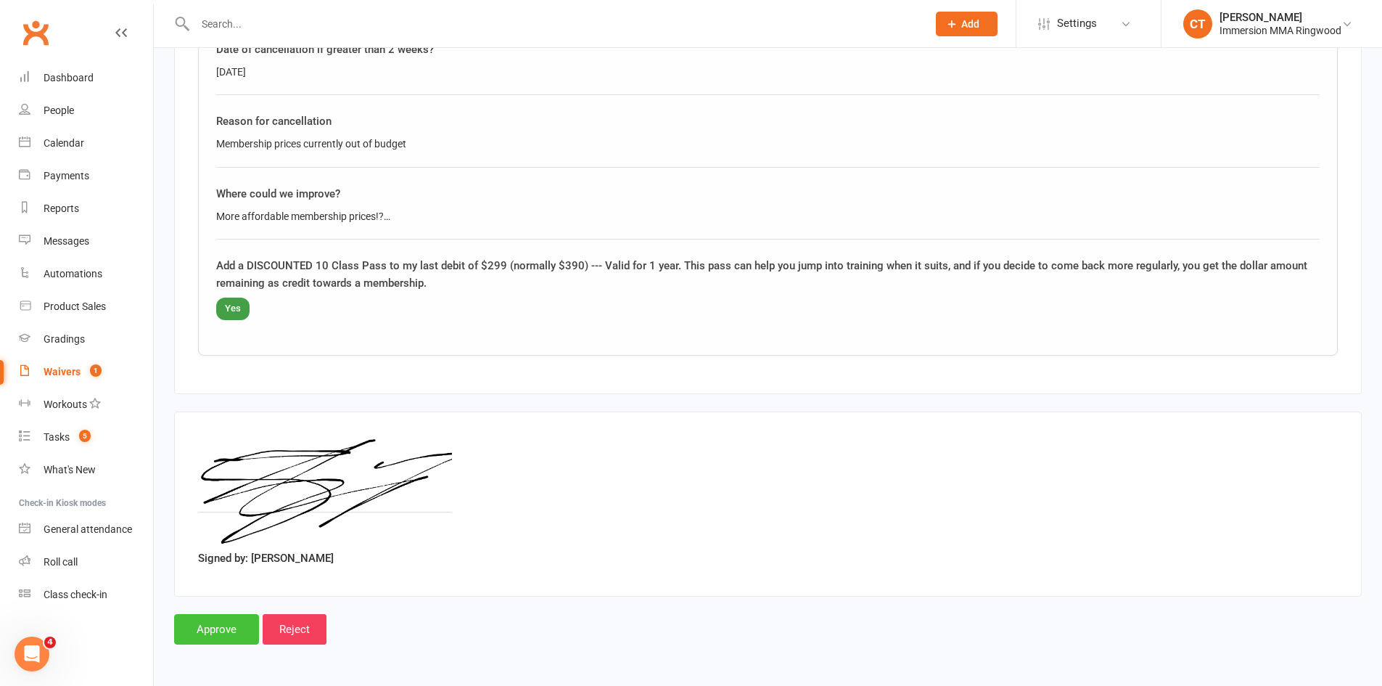
click at [247, 619] on input "Approve" at bounding box center [216, 629] width 85 height 30
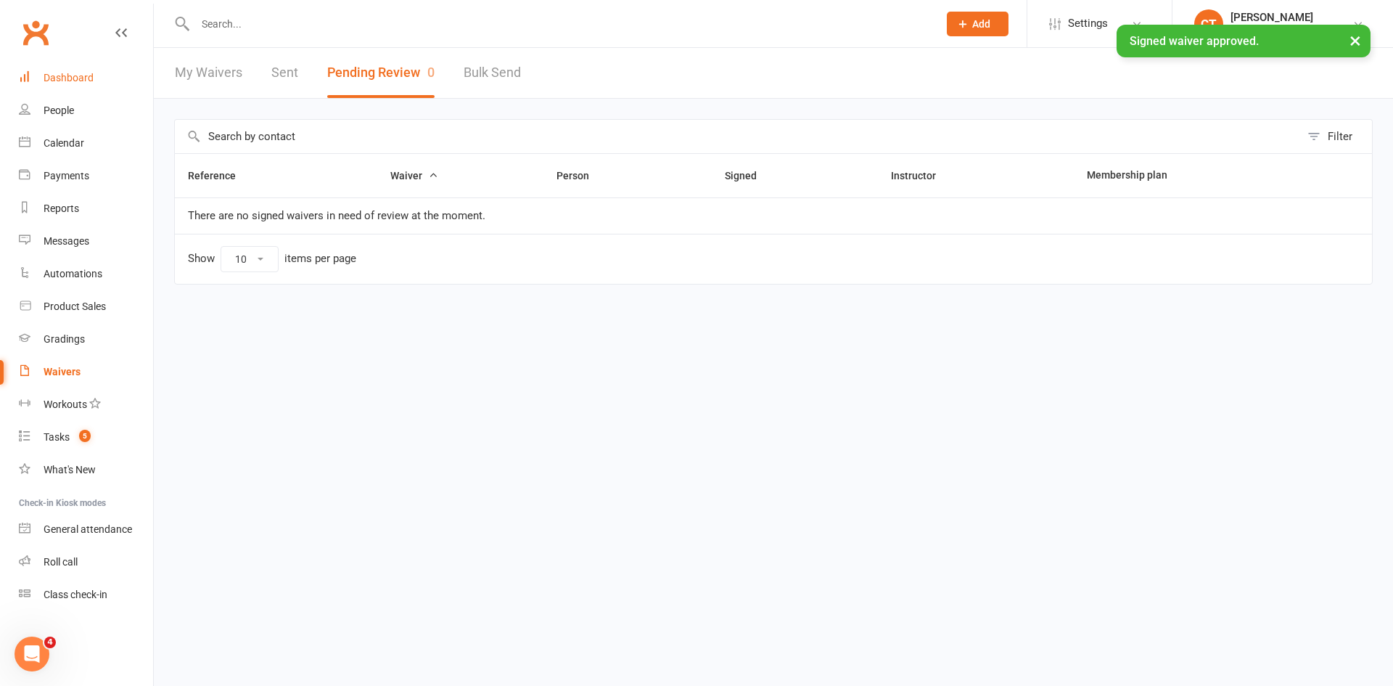
click at [81, 85] on link "Dashboard" at bounding box center [86, 78] width 134 height 33
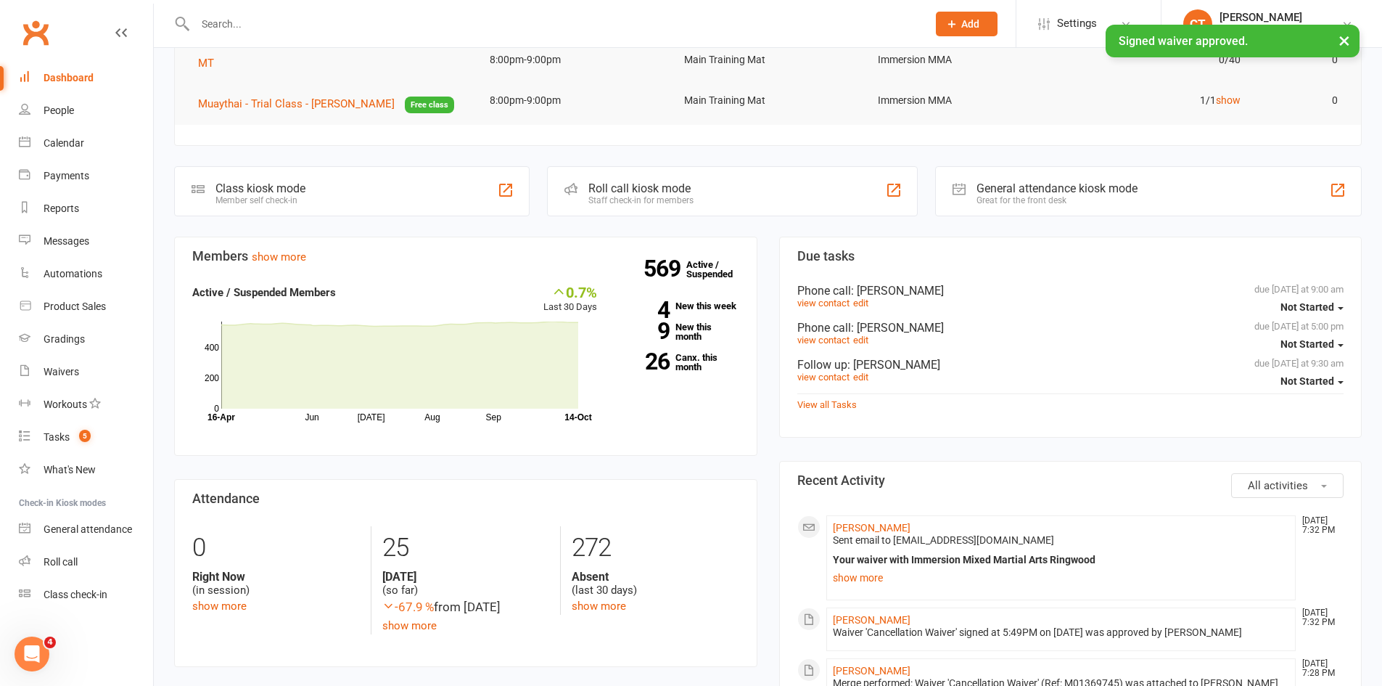
scroll to position [242, 0]
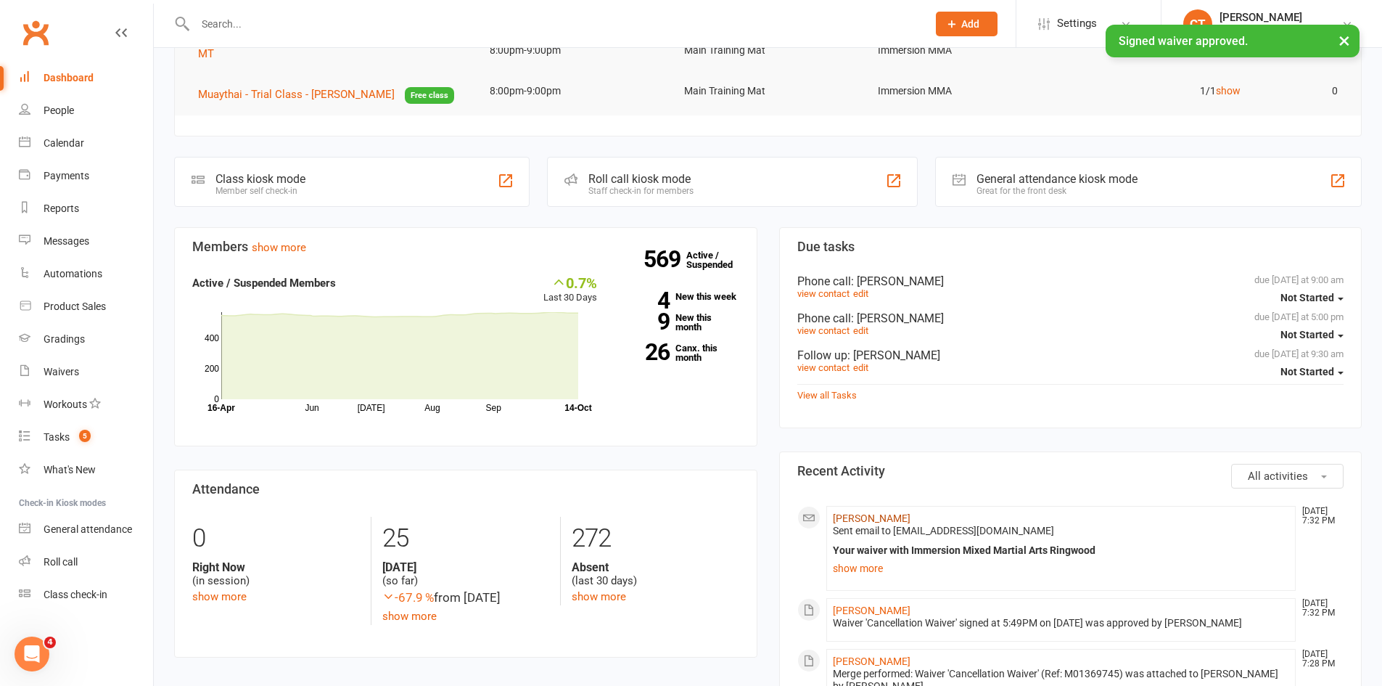
click at [861, 517] on link "Jordan Dana" at bounding box center [872, 518] width 78 height 12
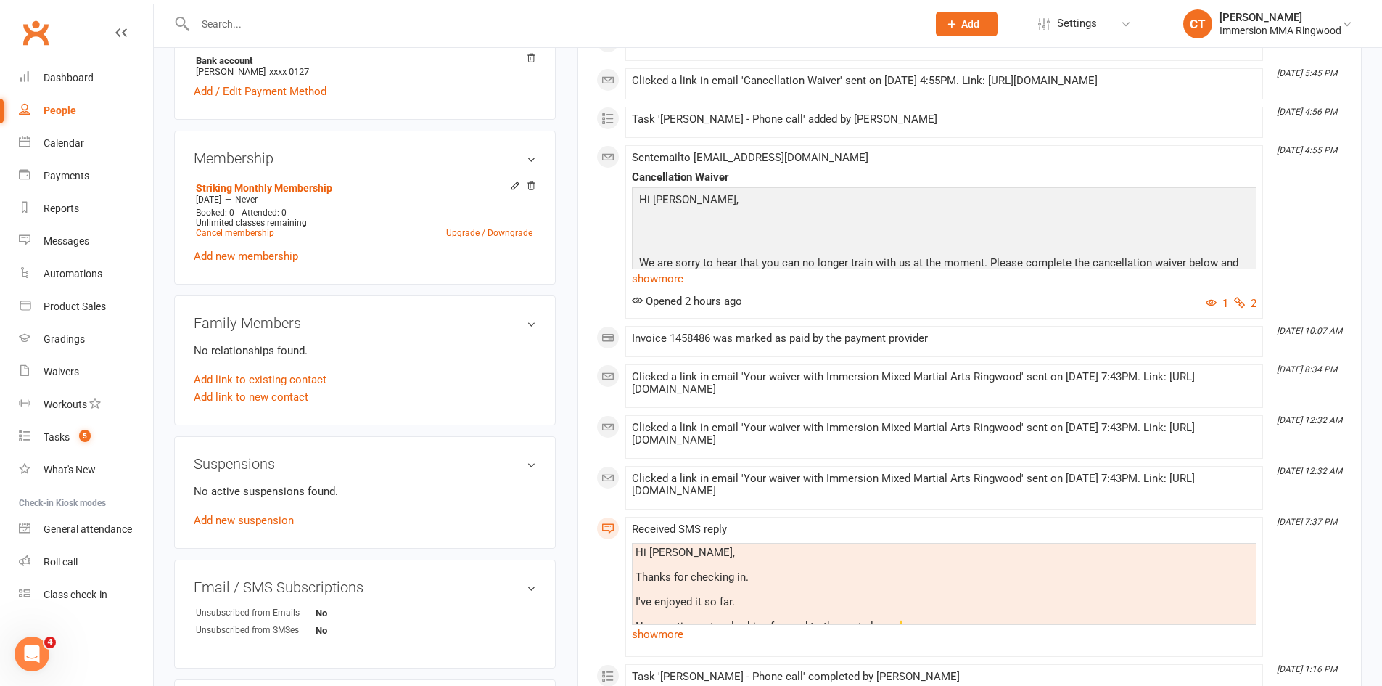
scroll to position [599, 0]
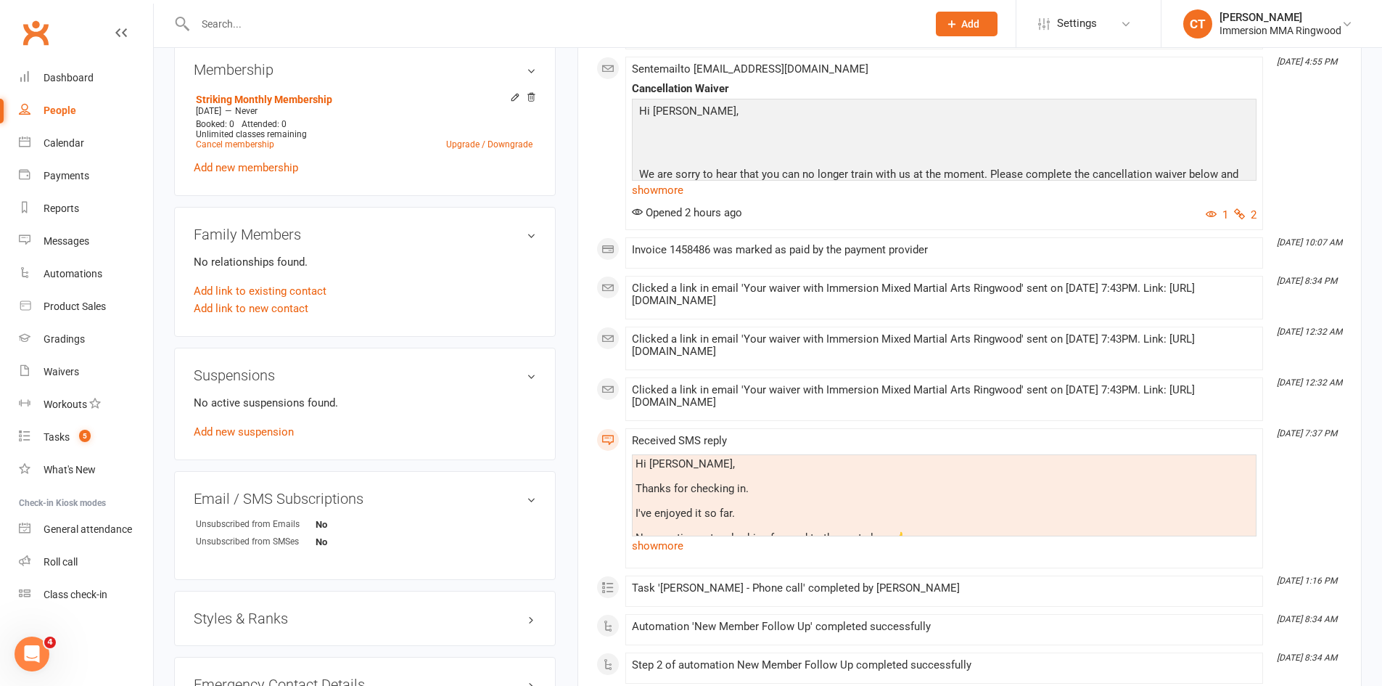
drag, startPoint x: 731, startPoint y: 205, endPoint x: 1279, endPoint y: 187, distance: 548.2
click at [1283, 187] on div "This Month Oct 14, 7:32 PM Sent email to jordandana47@gmail.com Your waiver wit…" at bounding box center [970, 227] width 747 height 1099
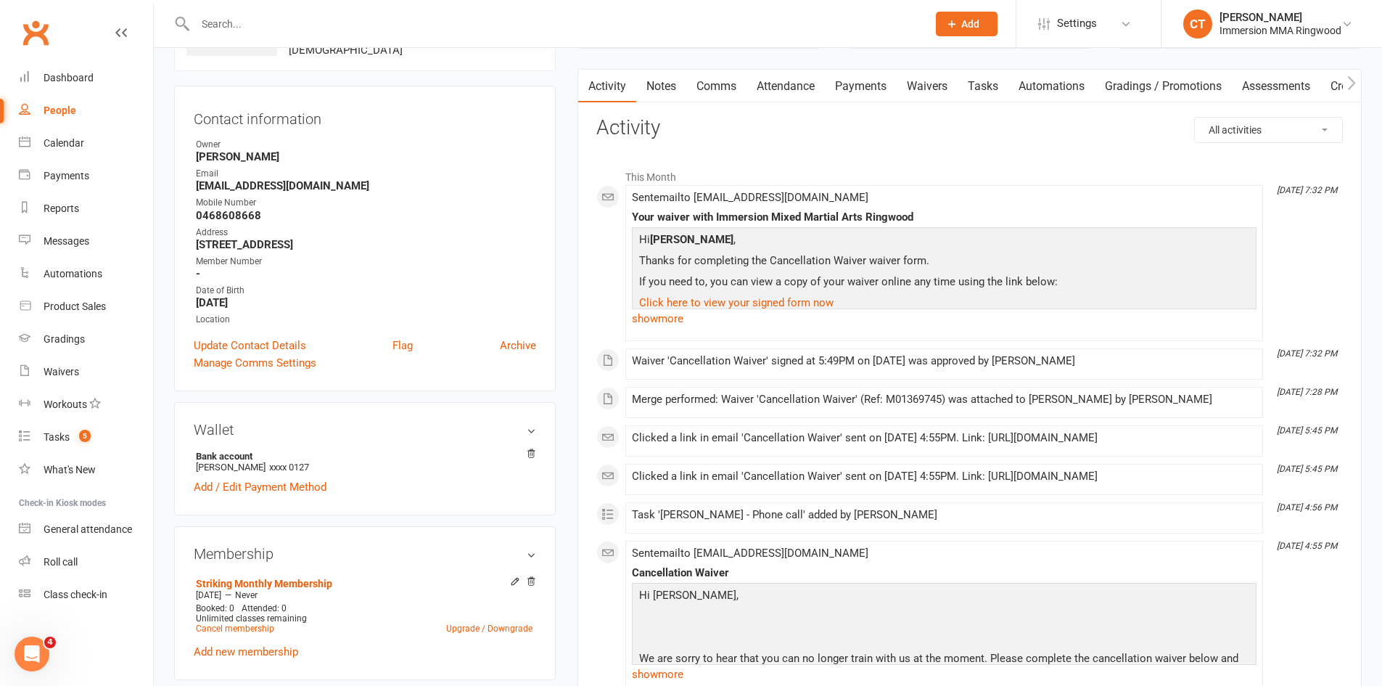
click at [666, 94] on link "Notes" at bounding box center [661, 86] width 50 height 33
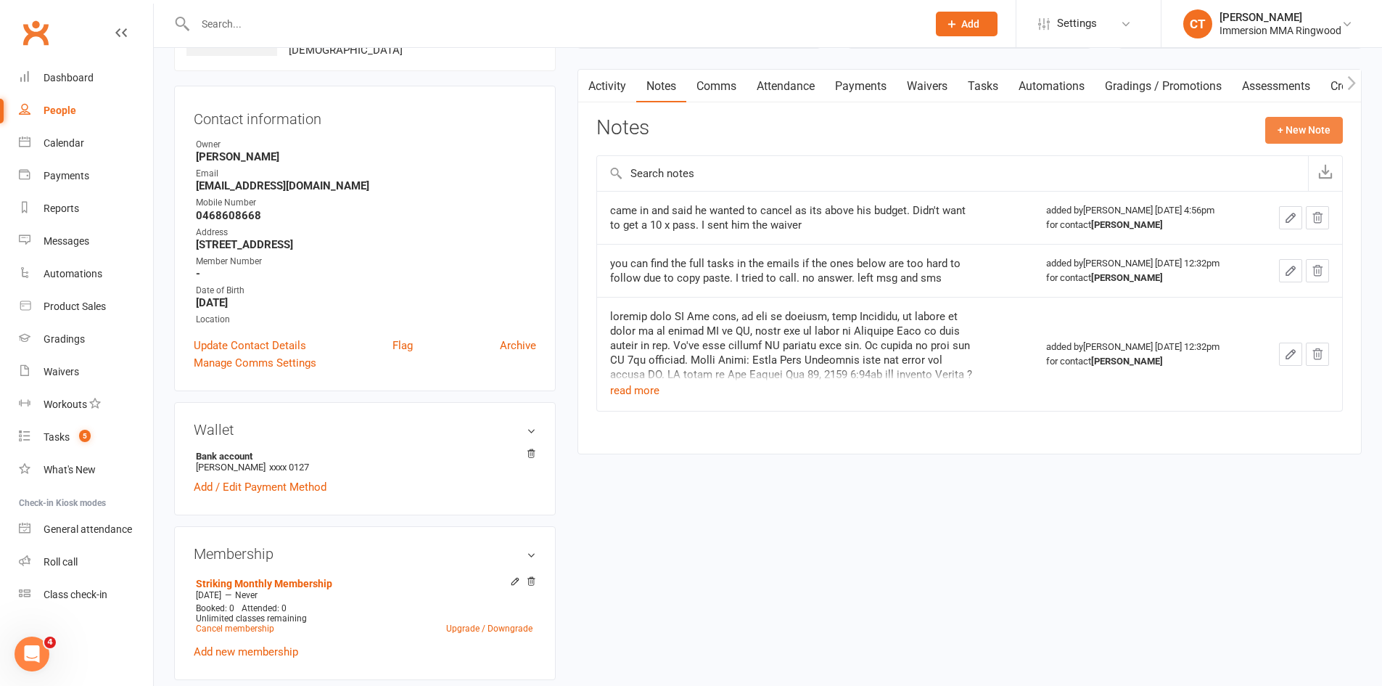
click at [1321, 136] on button "+ New Note" at bounding box center [1305, 130] width 78 height 26
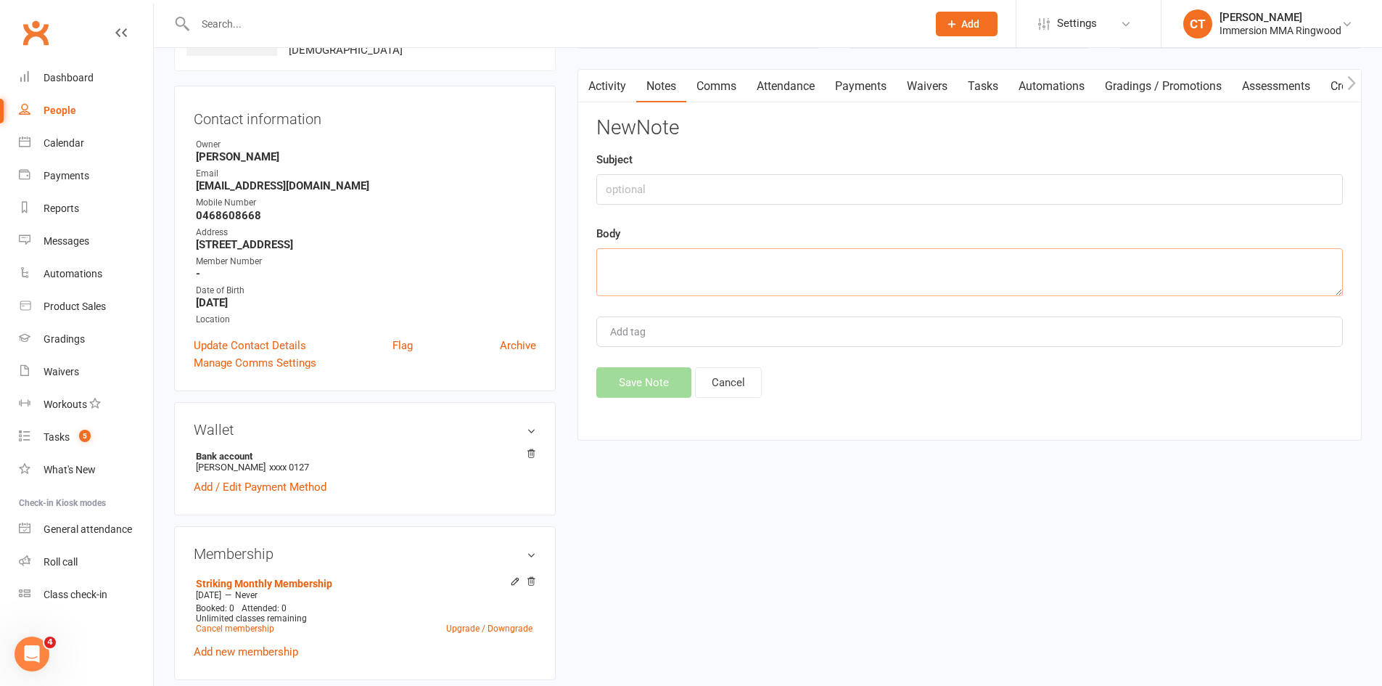
click at [964, 264] on textarea at bounding box center [970, 272] width 747 height 48
click at [785, 263] on textarea "filled out cxl waiver and selected the 10 class pass" at bounding box center [970, 272] width 747 height 48
type textarea "filled out cxl waiver and selected the discounted 10 class pass"
click at [670, 374] on button "Save Note" at bounding box center [644, 382] width 95 height 30
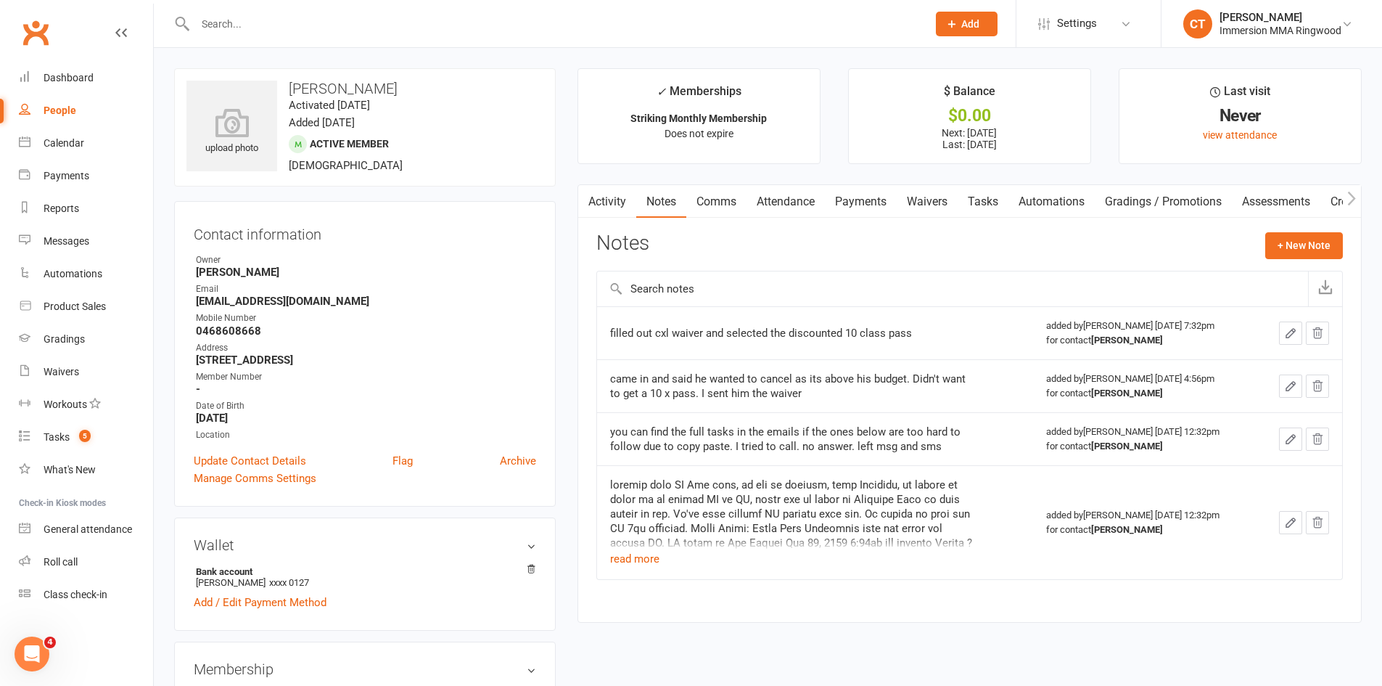
click at [851, 207] on link "Payments" at bounding box center [861, 201] width 72 height 33
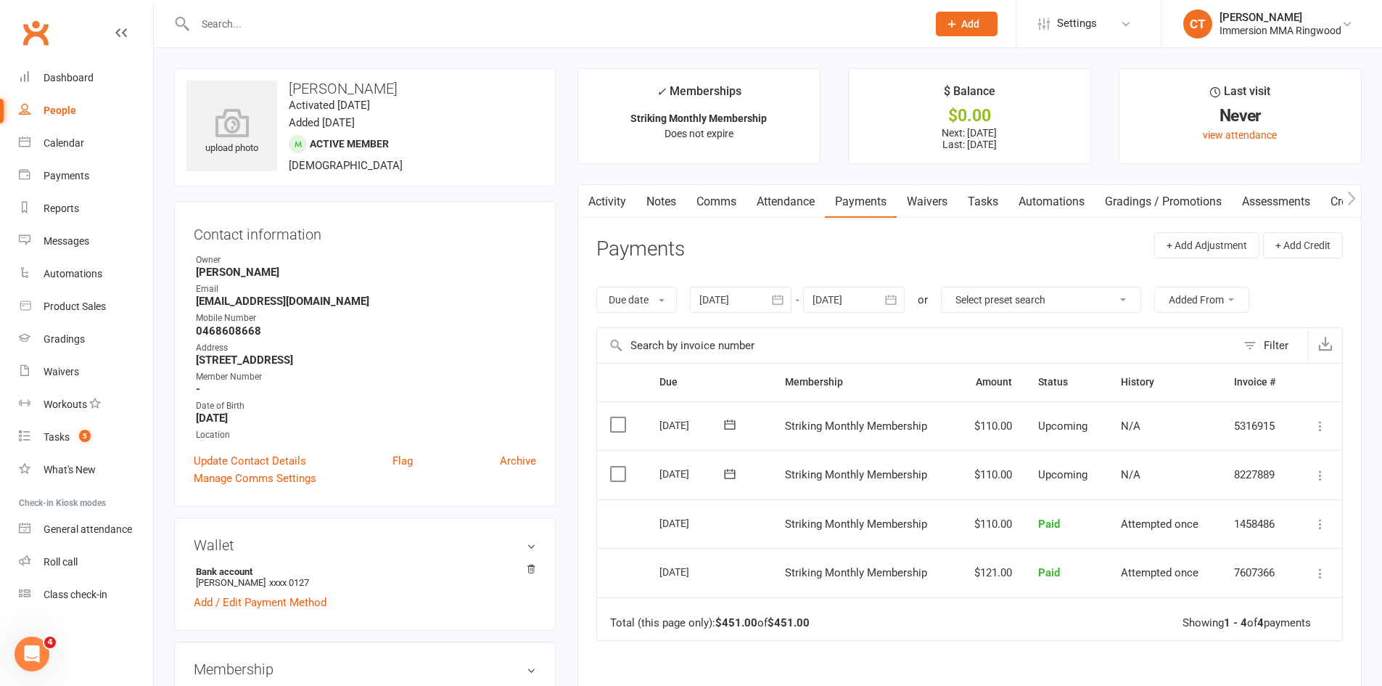
click at [1319, 478] on icon at bounding box center [1321, 475] width 15 height 15
click at [1210, 617] on link "Change amount" at bounding box center [1242, 619] width 171 height 29
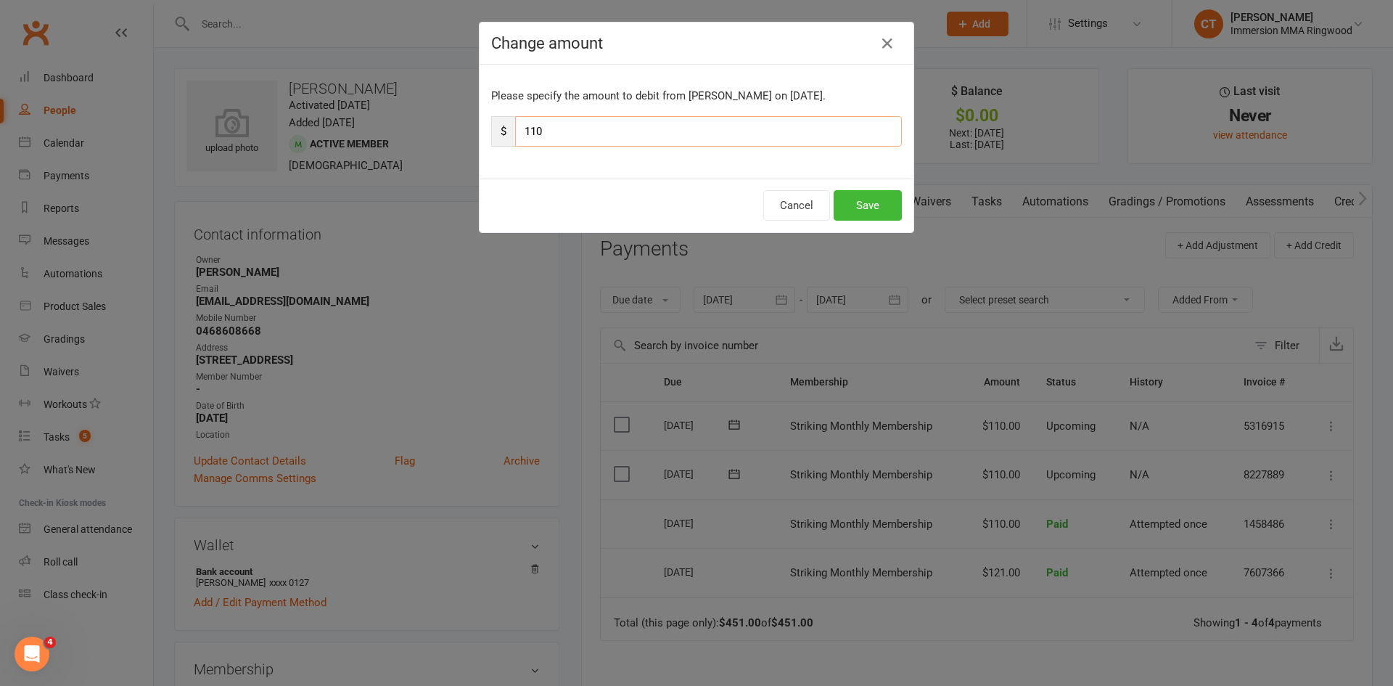
click at [701, 131] on input "110" at bounding box center [708, 131] width 387 height 30
type input "1"
type input "299"
click at [861, 204] on button "Save" at bounding box center [868, 205] width 68 height 30
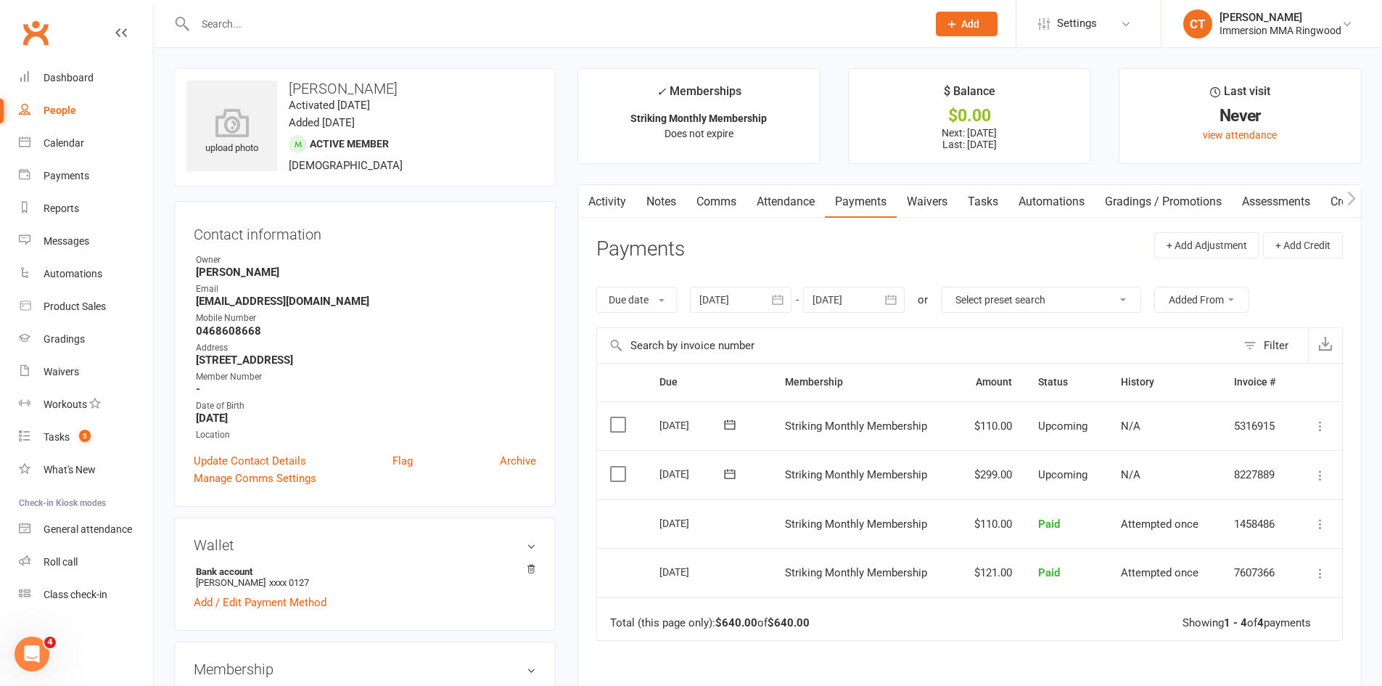
click at [1027, 279] on div "Due date Due date Date paid Date failed Date settled 13 Sep 2025 September 2025…" at bounding box center [970, 299] width 747 height 55
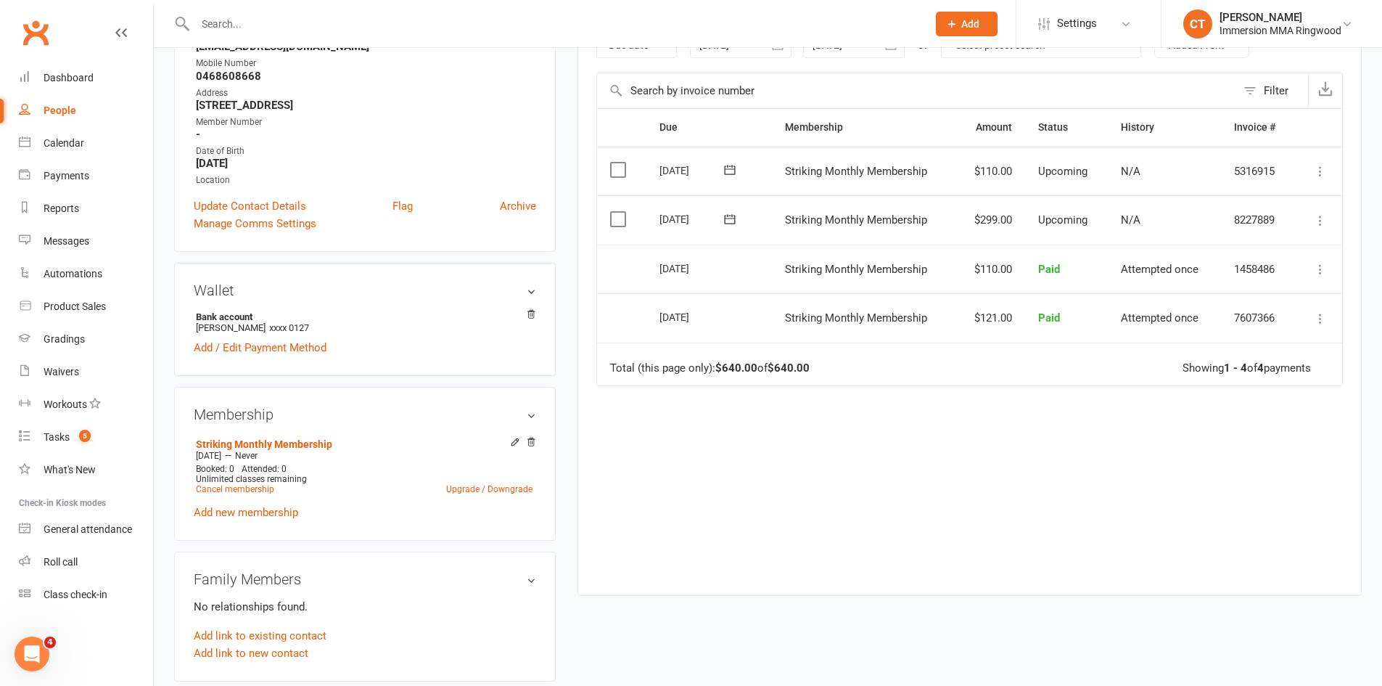
scroll to position [242, 0]
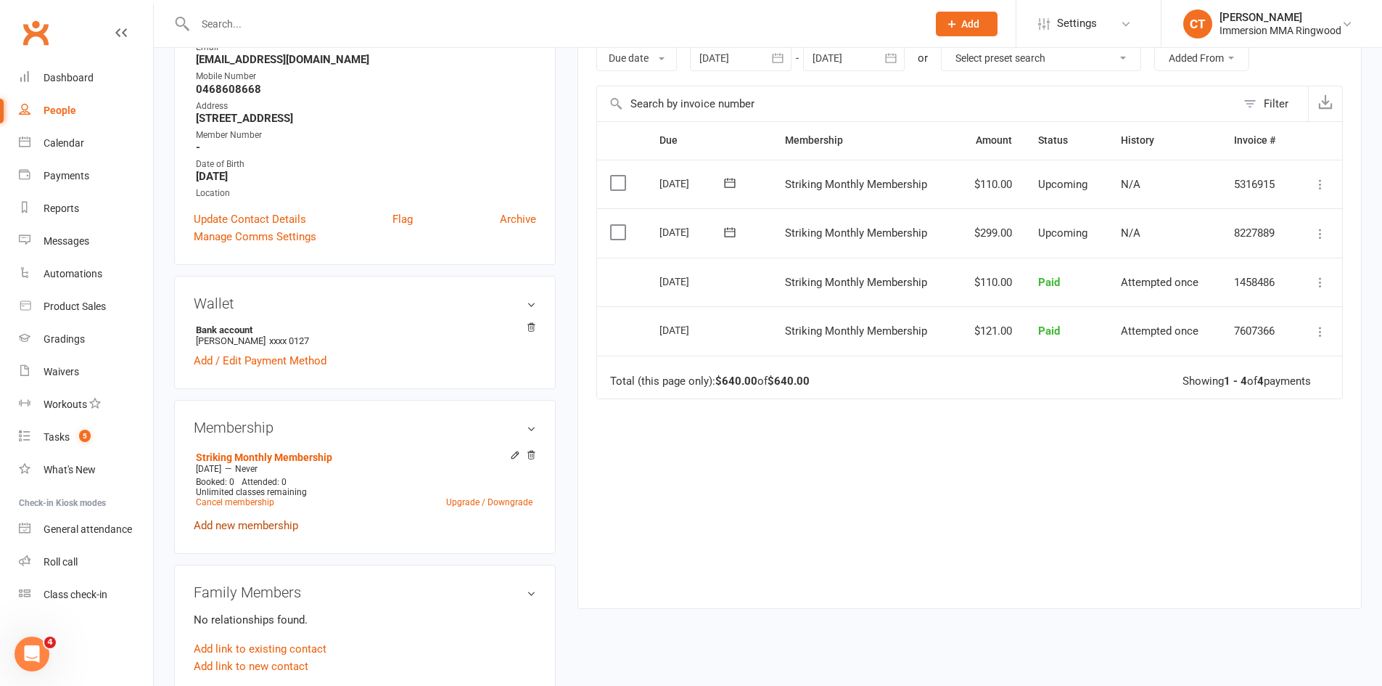
drag, startPoint x: 237, startPoint y: 522, endPoint x: 246, endPoint y: 515, distance: 11.3
click at [238, 521] on link "Add new membership" at bounding box center [246, 525] width 105 height 13
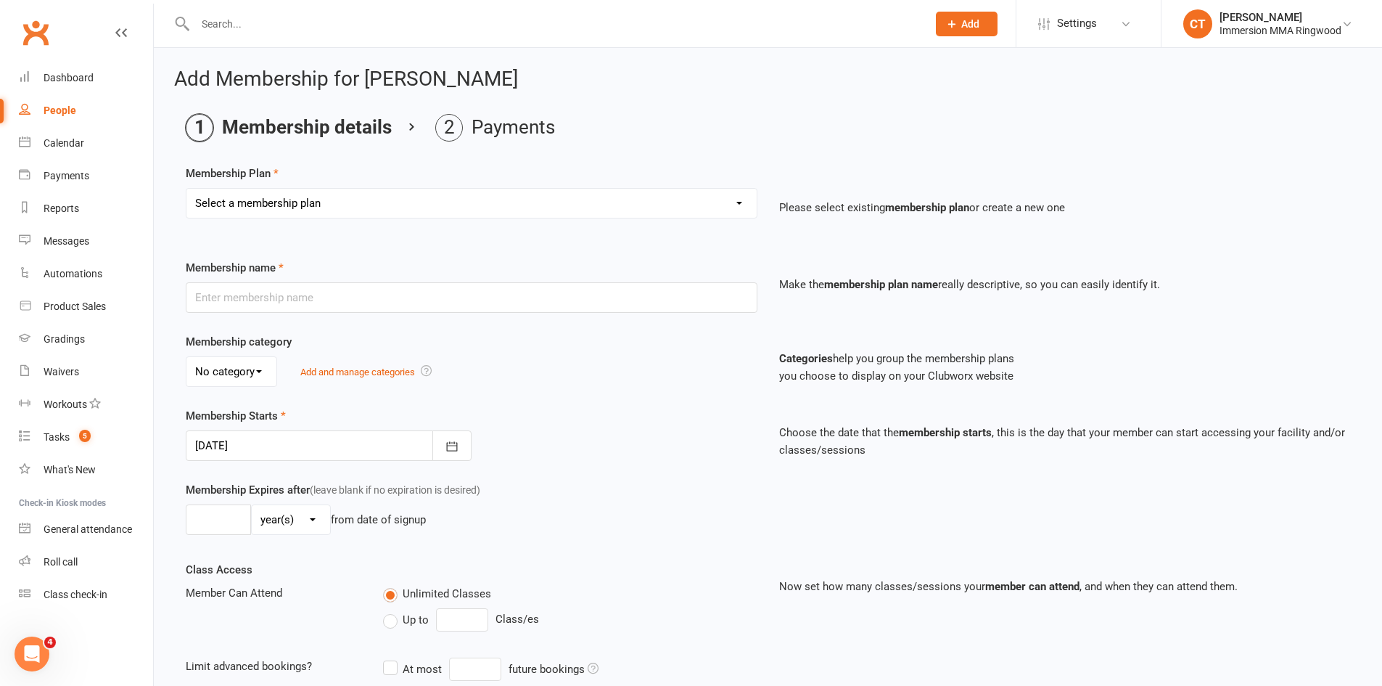
click at [514, 197] on select "Select a membership plan Create new Membership Plan Grappling Monthly Membershi…" at bounding box center [472, 203] width 570 height 29
select select "6"
click at [187, 189] on select "Select a membership plan Create new Membership Plan Grappling Monthly Membershi…" at bounding box center [472, 203] width 570 height 29
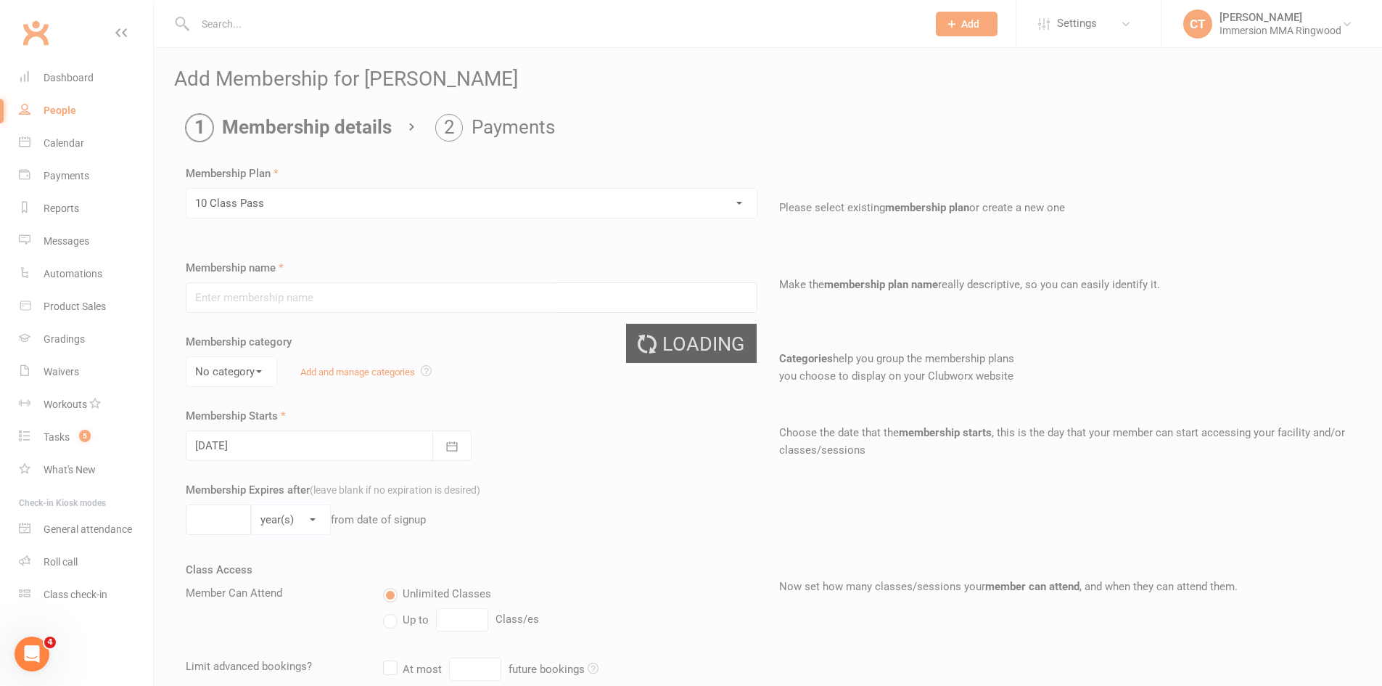
type input "10 Class Pass"
select select "0"
type input "1"
type input "10"
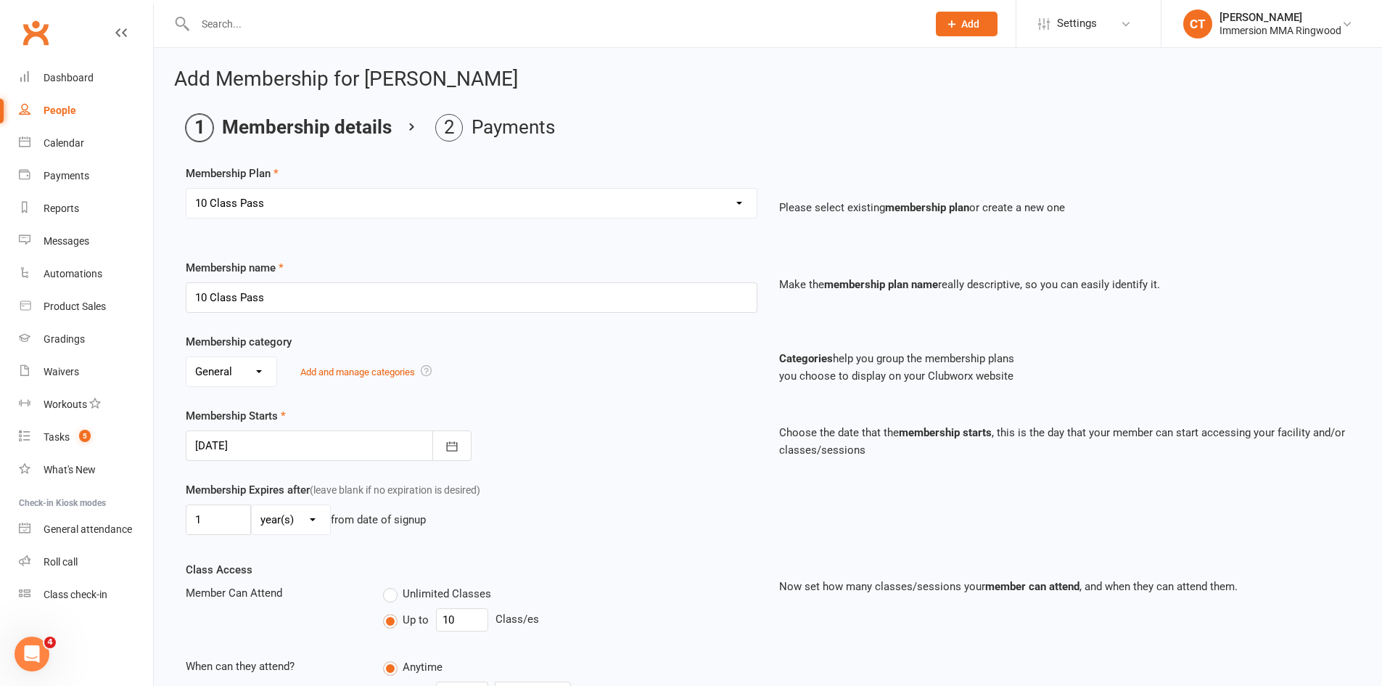
click at [369, 449] on div at bounding box center [329, 445] width 286 height 30
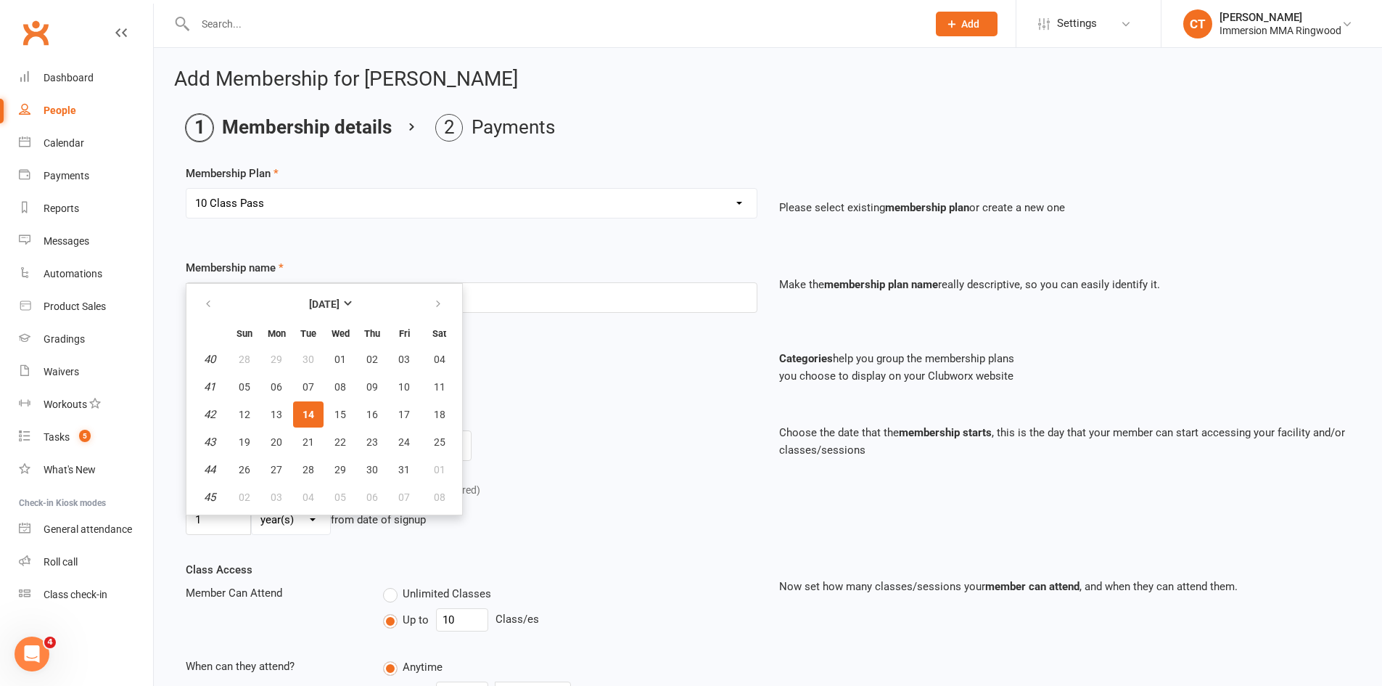
click at [494, 408] on div "Membership Starts 14 Oct 2025 October 2025 Sun Mon Tue Wed Thu Fri Sat 40 28 29…" at bounding box center [472, 434] width 594 height 54
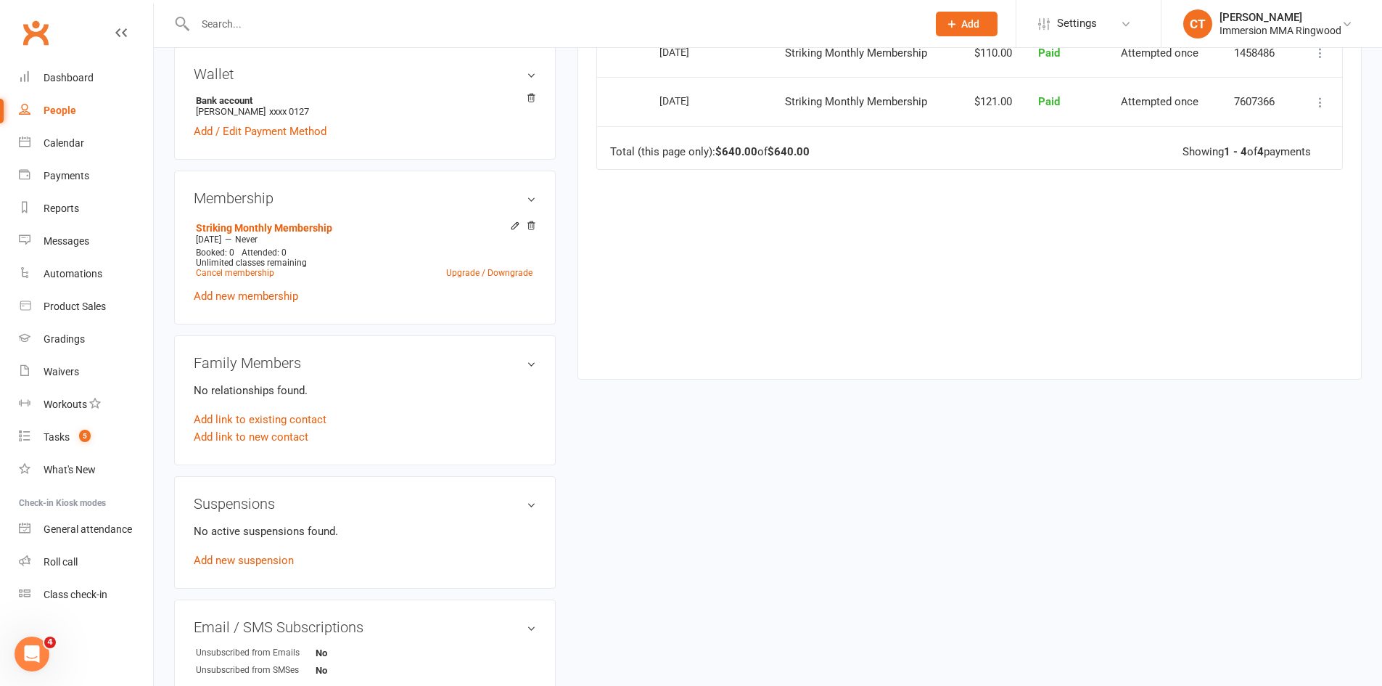
scroll to position [484, 0]
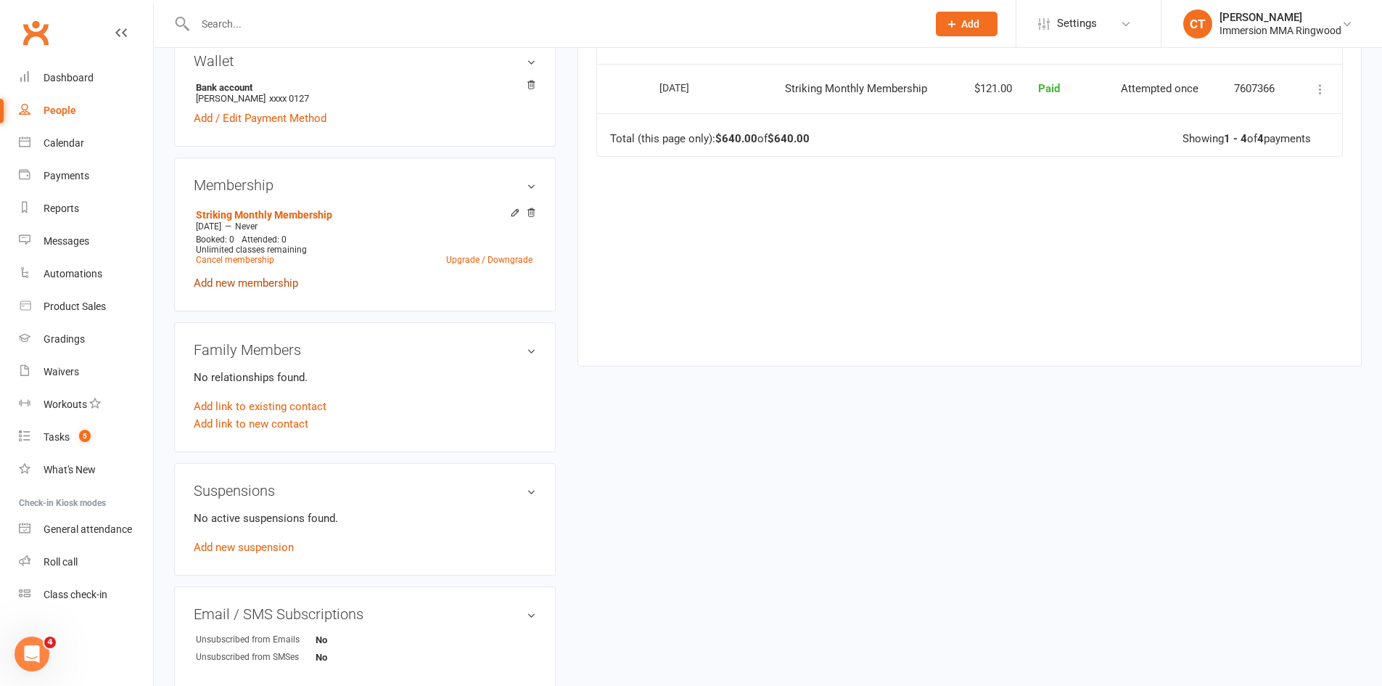
click at [257, 282] on link "Add new membership" at bounding box center [246, 282] width 105 height 13
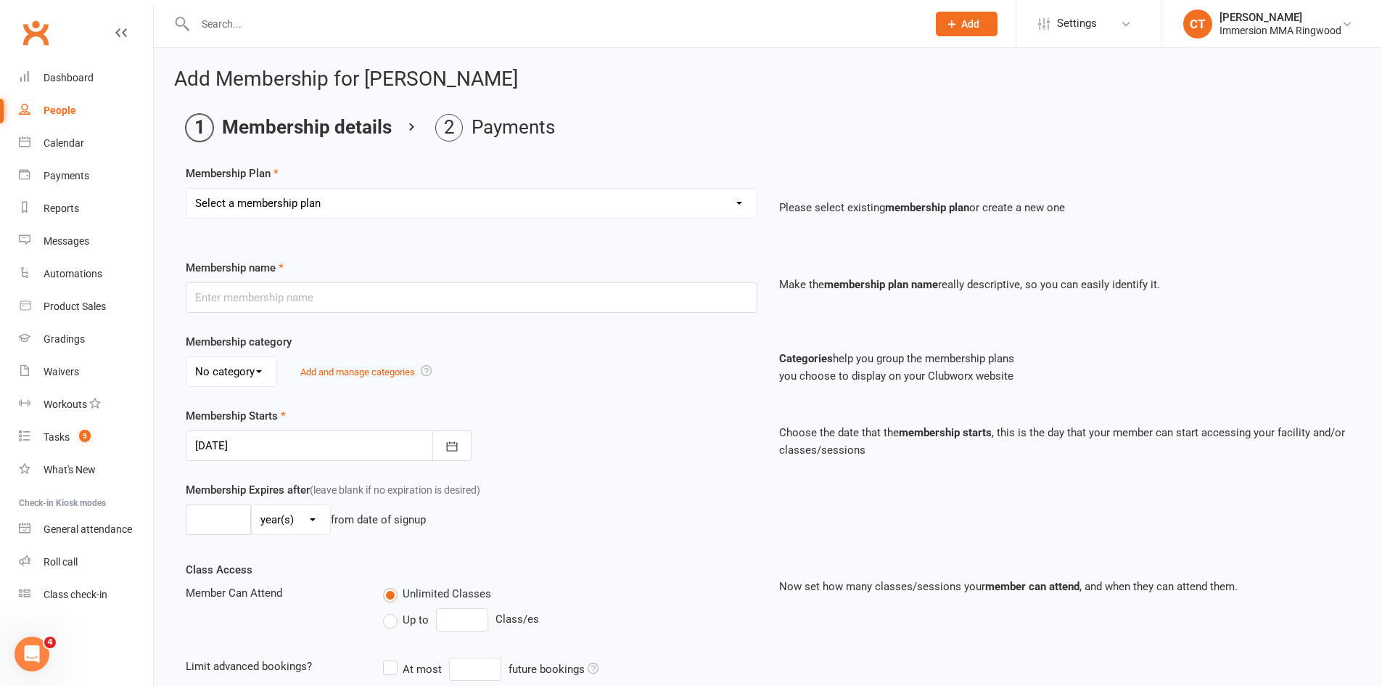
click at [543, 189] on select "Select a membership plan Create new Membership Plan Grappling Monthly Membershi…" at bounding box center [472, 203] width 570 height 29
select select "6"
click at [187, 189] on select "Select a membership plan Create new Membership Plan Grappling Monthly Membershi…" at bounding box center [472, 203] width 570 height 29
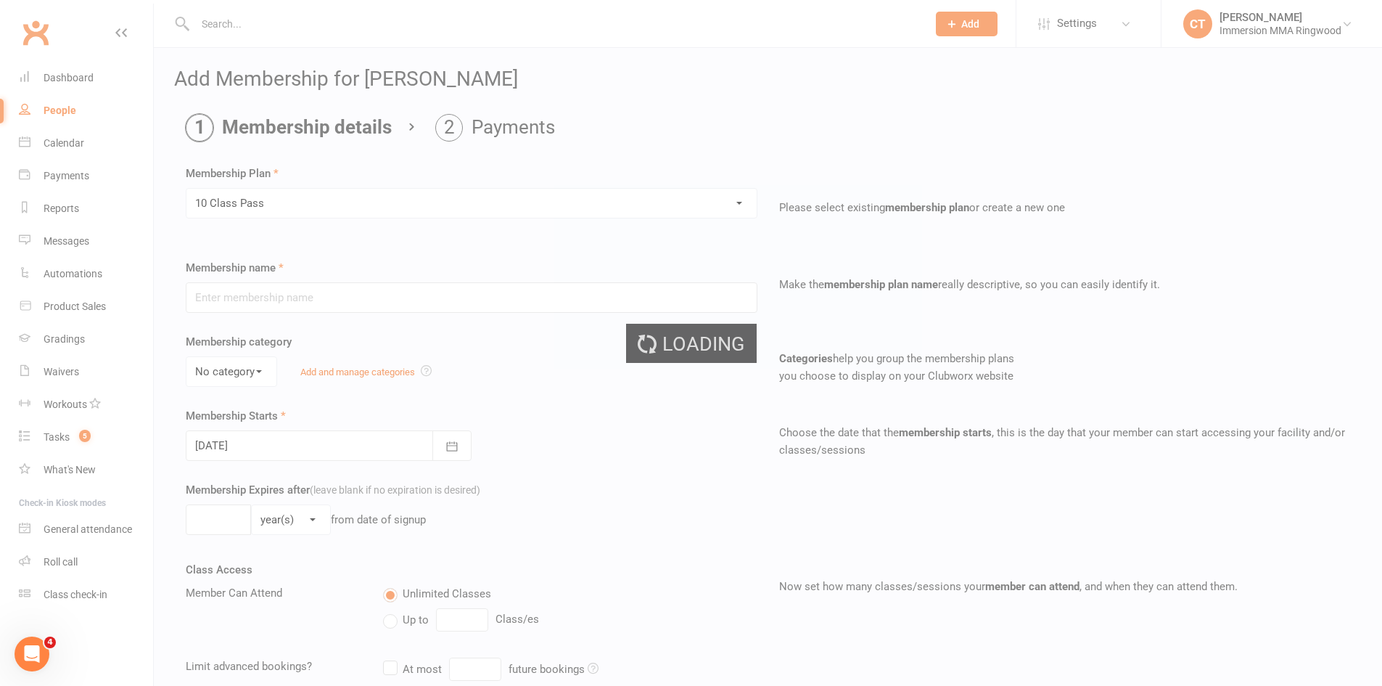
type input "10 Class Pass"
select select "0"
type input "1"
type input "10"
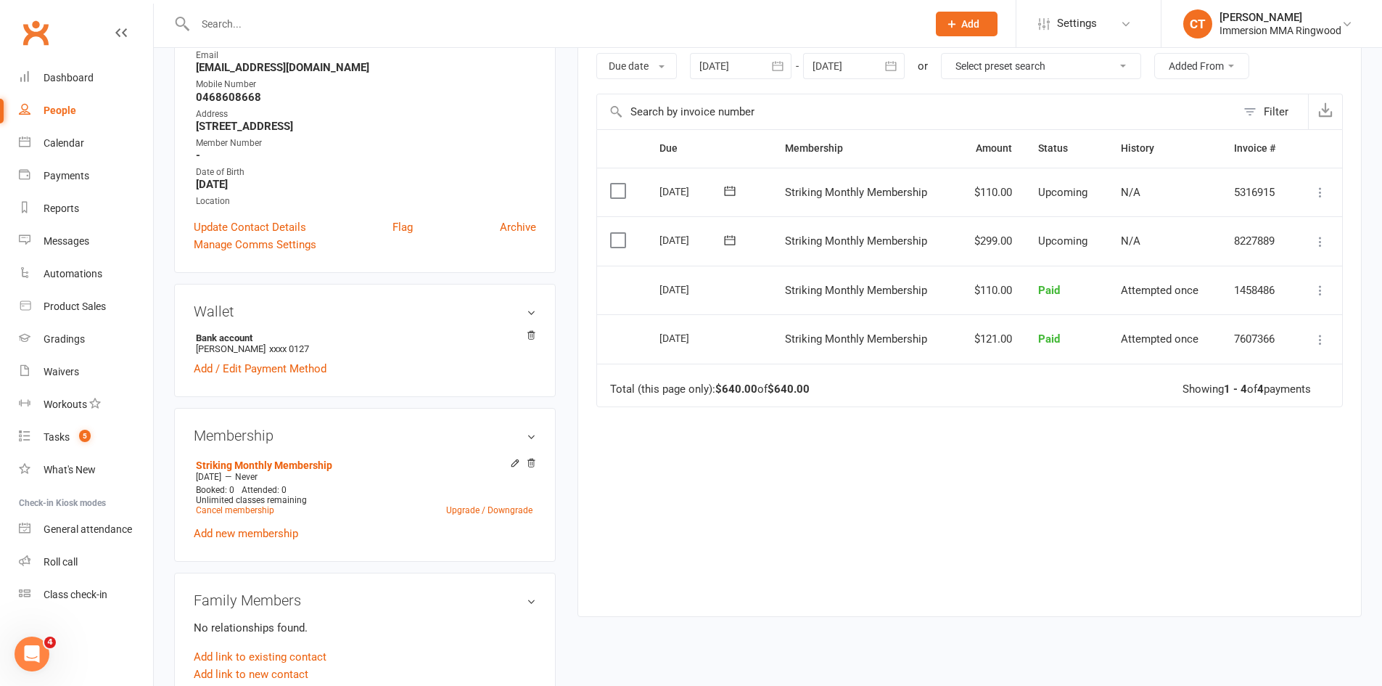
scroll to position [242, 0]
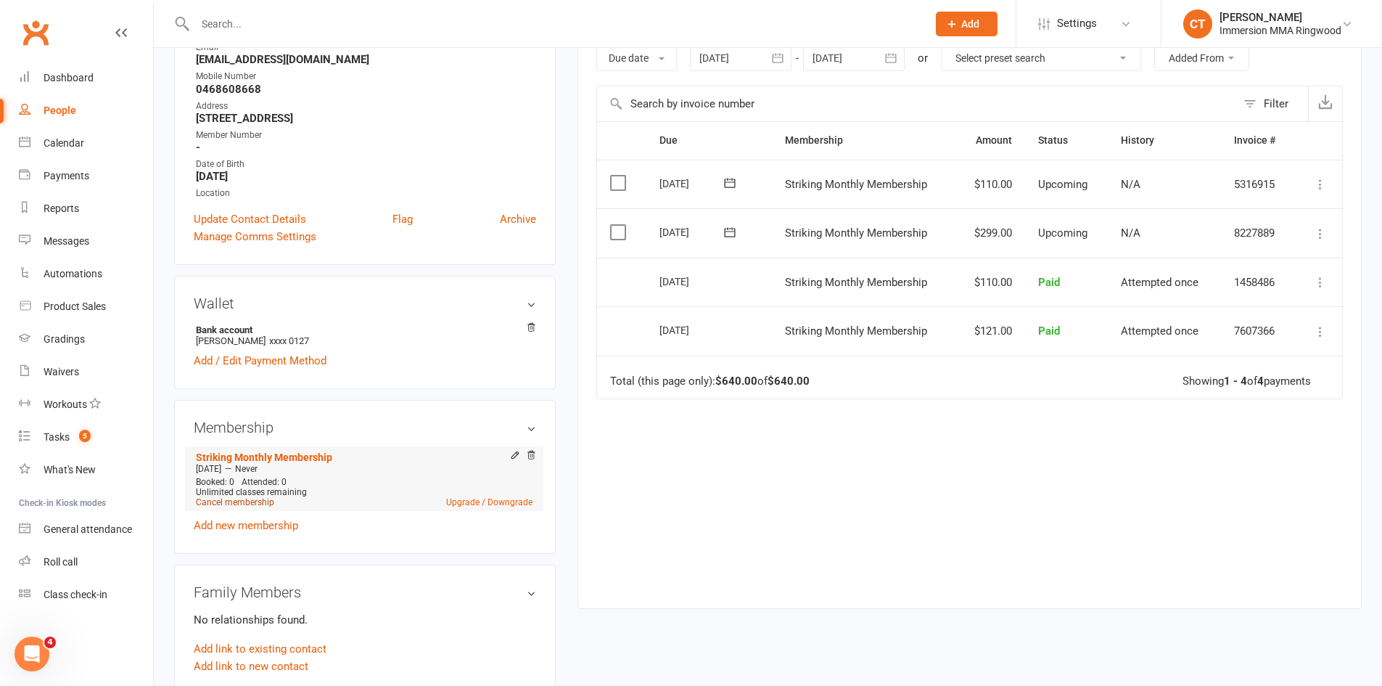
click at [254, 502] on link "Cancel membership" at bounding box center [235, 502] width 78 height 10
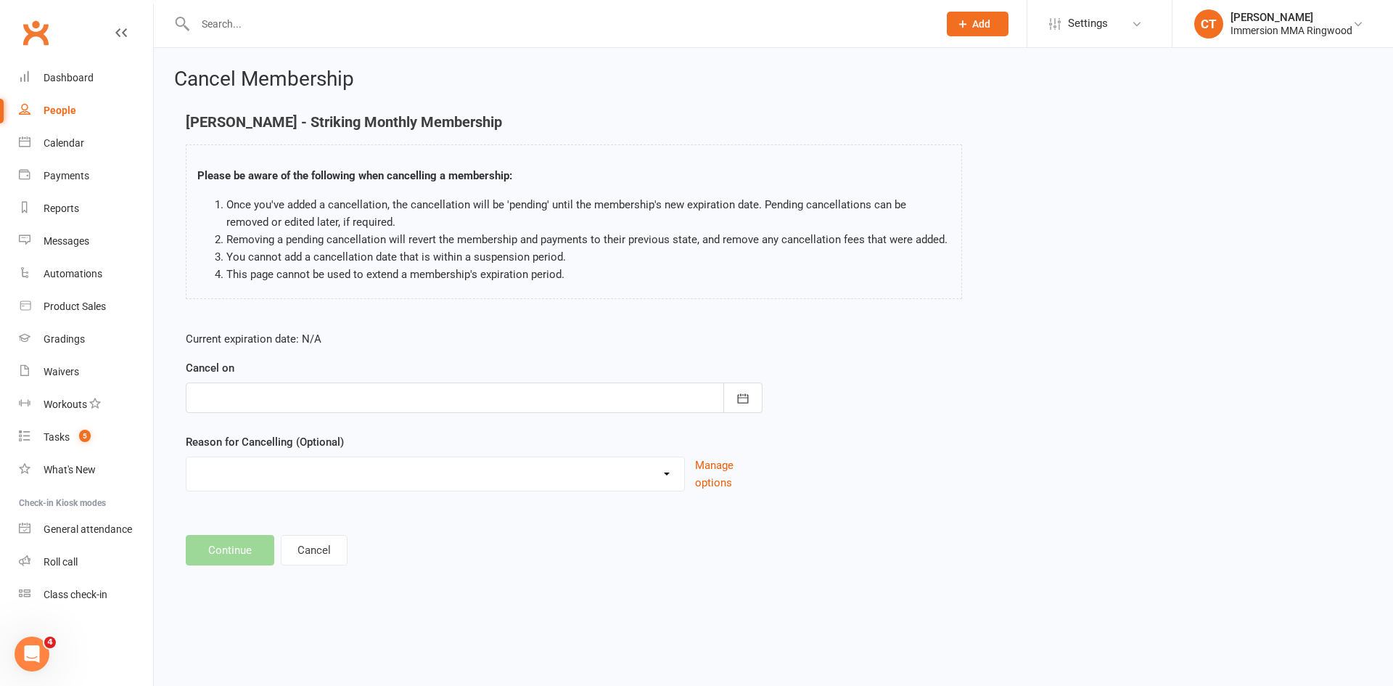
click at [224, 396] on div at bounding box center [474, 397] width 577 height 30
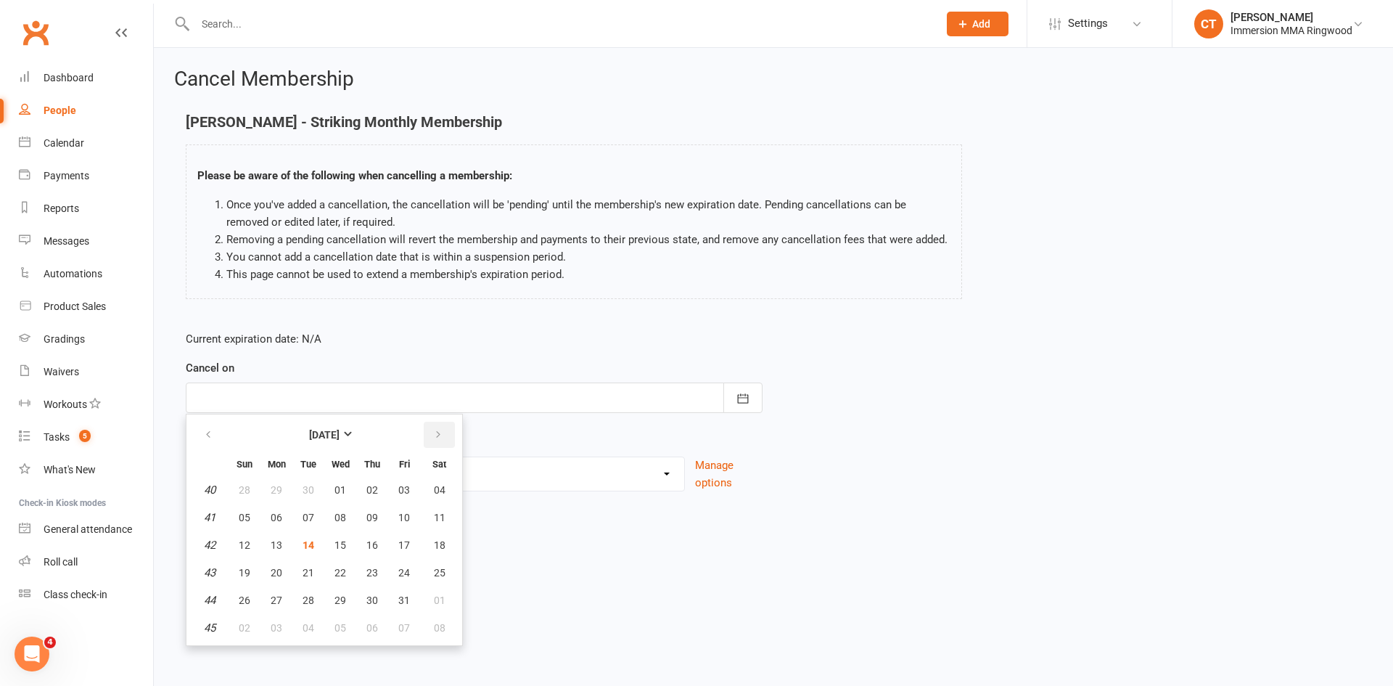
click at [445, 443] on button "button" at bounding box center [439, 435] width 31 height 26
click at [314, 521] on span "04" at bounding box center [309, 518] width 12 height 12
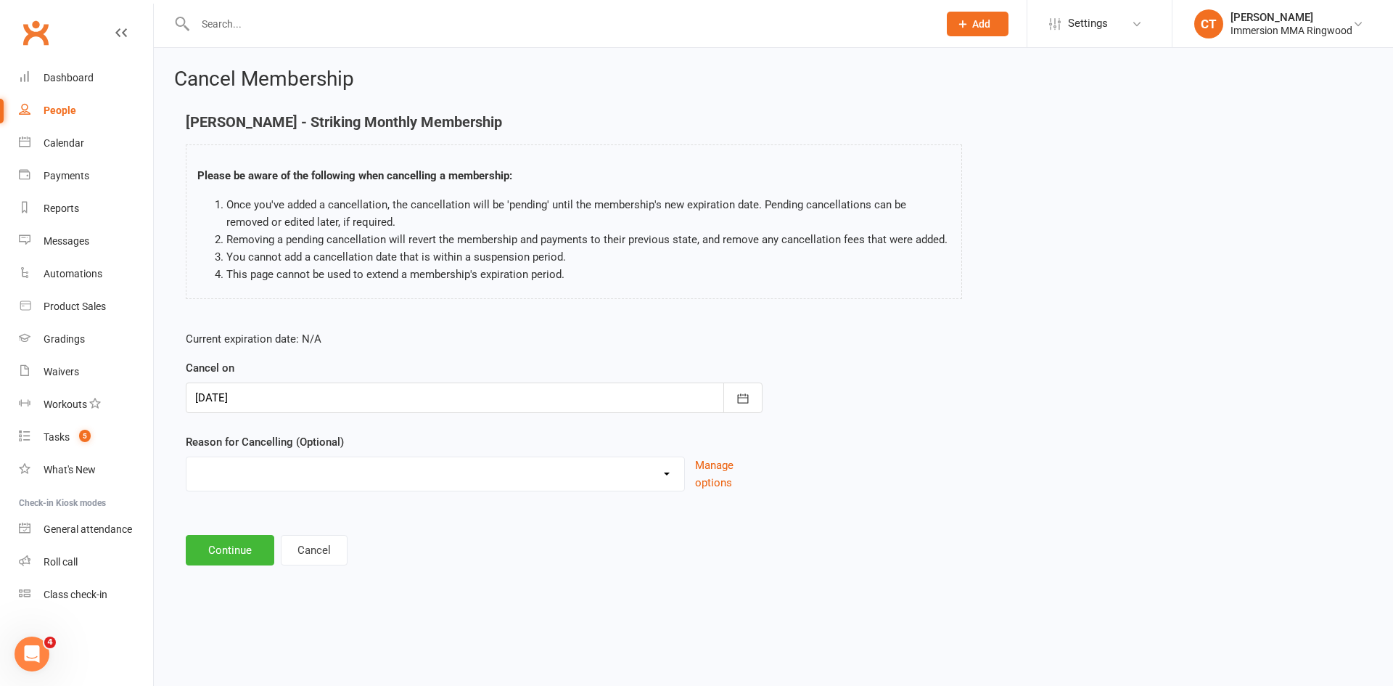
click at [491, 139] on div "Jordan Dana - Striking Monthly Membership Please be aware of the following when…" at bounding box center [574, 206] width 777 height 185
drag, startPoint x: 491, startPoint y: 139, endPoint x: 414, endPoint y: 115, distance: 80.4
click at [128, 33] on div "Clubworx" at bounding box center [76, 42] width 153 height 54
click at [505, 112] on div "Cancel Membership Jordan Dana - Striking Monthly Membership Please be aware of …" at bounding box center [773, 318] width 1239 height 541
click at [345, 397] on div at bounding box center [474, 397] width 577 height 30
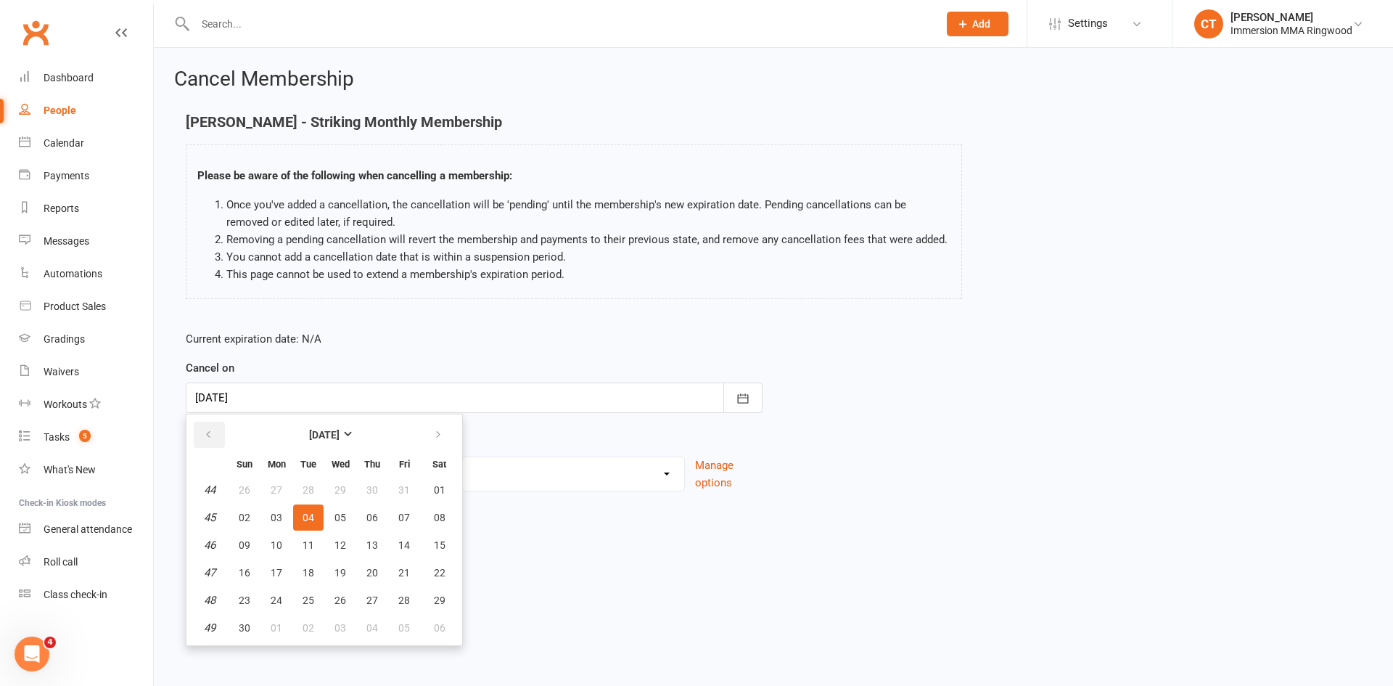
click at [197, 427] on button "button" at bounding box center [209, 435] width 31 height 26
click at [310, 582] on button "21" at bounding box center [308, 573] width 30 height 26
type input "21 Oct 2025"
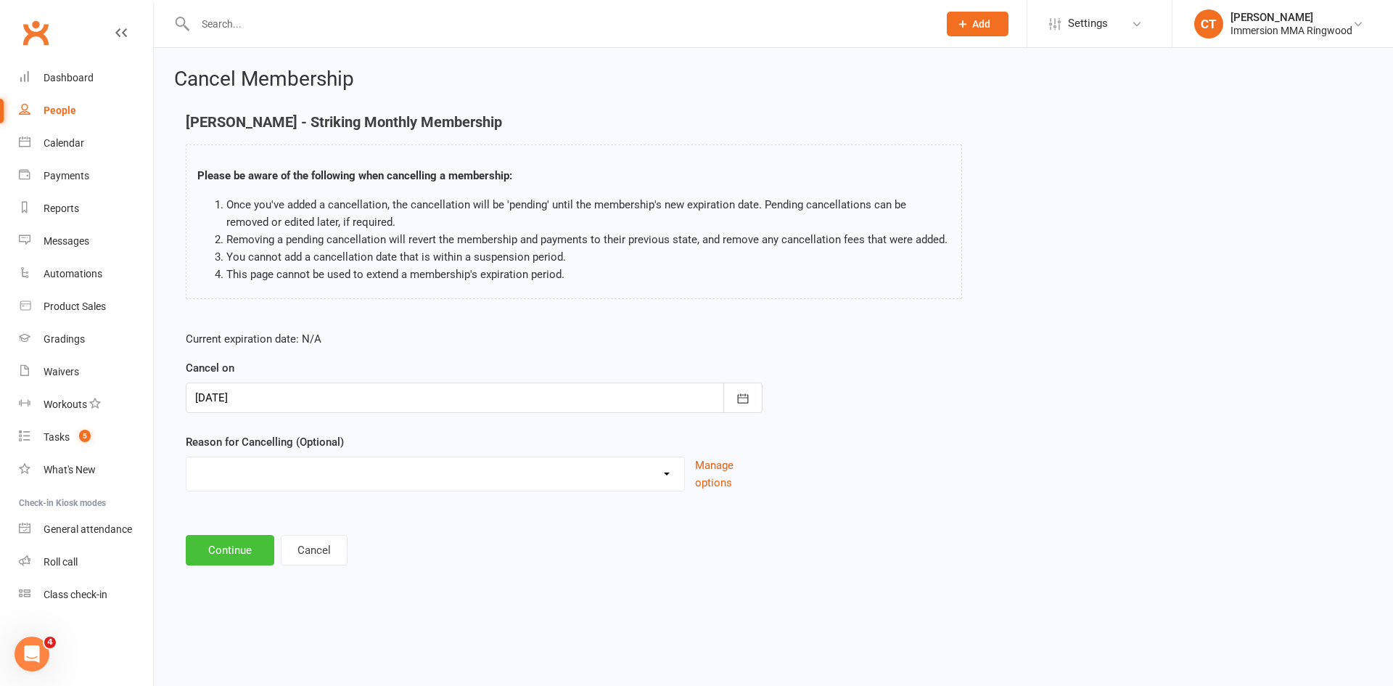
click at [234, 562] on button "Continue" at bounding box center [230, 550] width 89 height 30
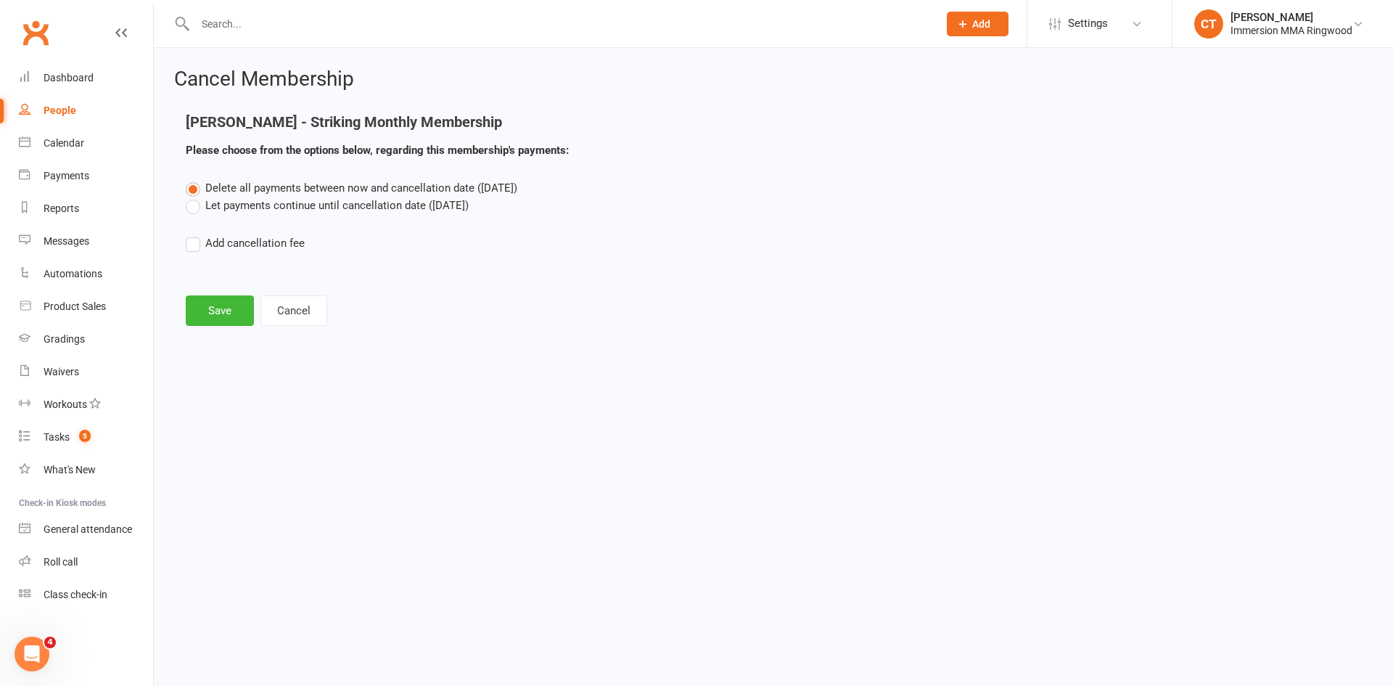
click at [203, 207] on label "Let payments continue until cancellation date (Oct 21, 2025)" at bounding box center [327, 205] width 283 height 17
click at [195, 197] on input "Let payments continue until cancellation date (Oct 21, 2025)" at bounding box center [190, 197] width 9 height 0
click at [214, 305] on button "Save" at bounding box center [220, 310] width 68 height 30
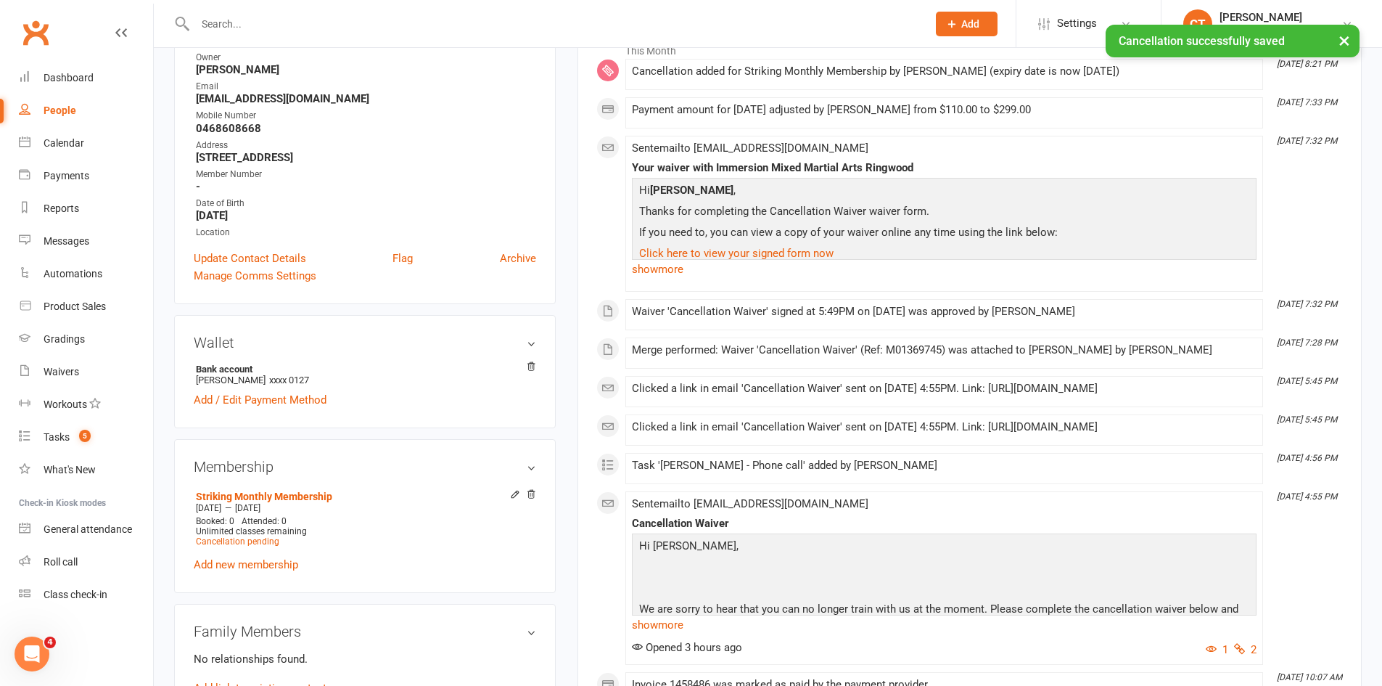
scroll to position [484, 0]
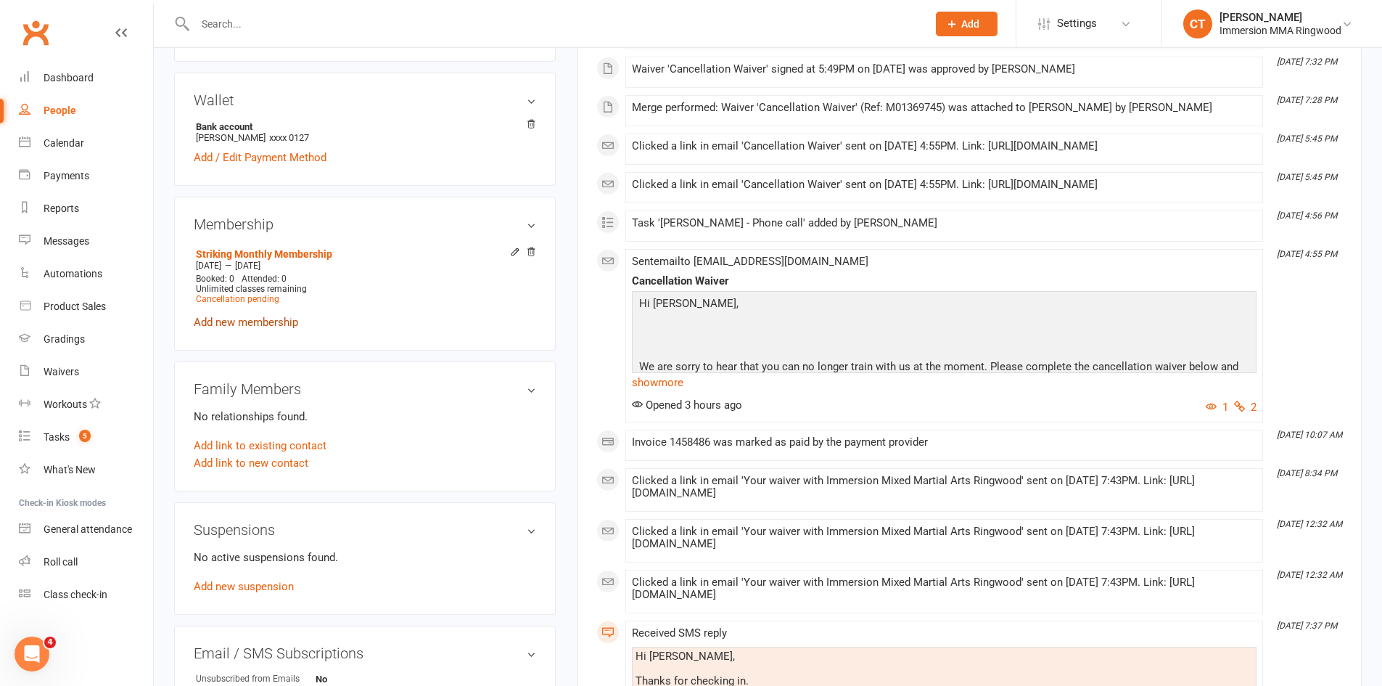
click at [287, 320] on link "Add new membership" at bounding box center [246, 322] width 105 height 13
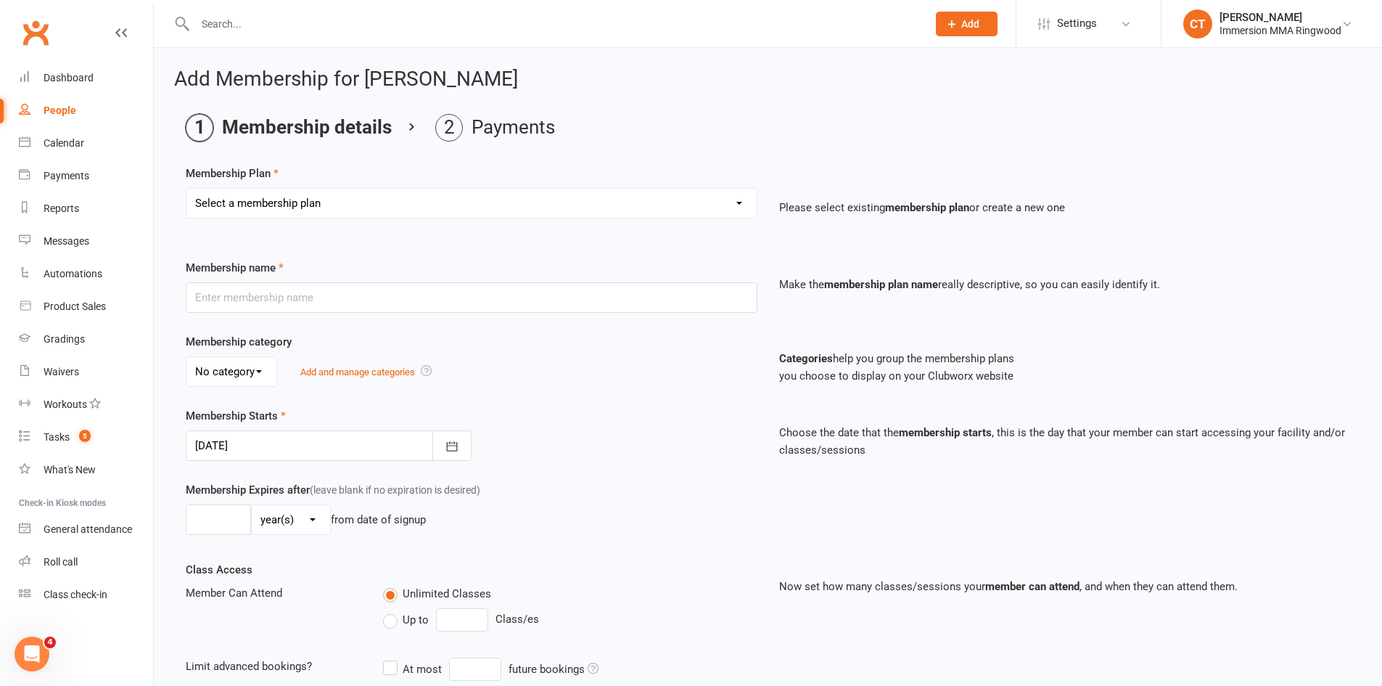
click at [462, 207] on select "Select a membership plan Create new Membership Plan Grappling Monthly Membershi…" at bounding box center [472, 203] width 570 height 29
select select "6"
click at [187, 189] on select "Select a membership plan Create new Membership Plan Grappling Monthly Membershi…" at bounding box center [472, 203] width 570 height 29
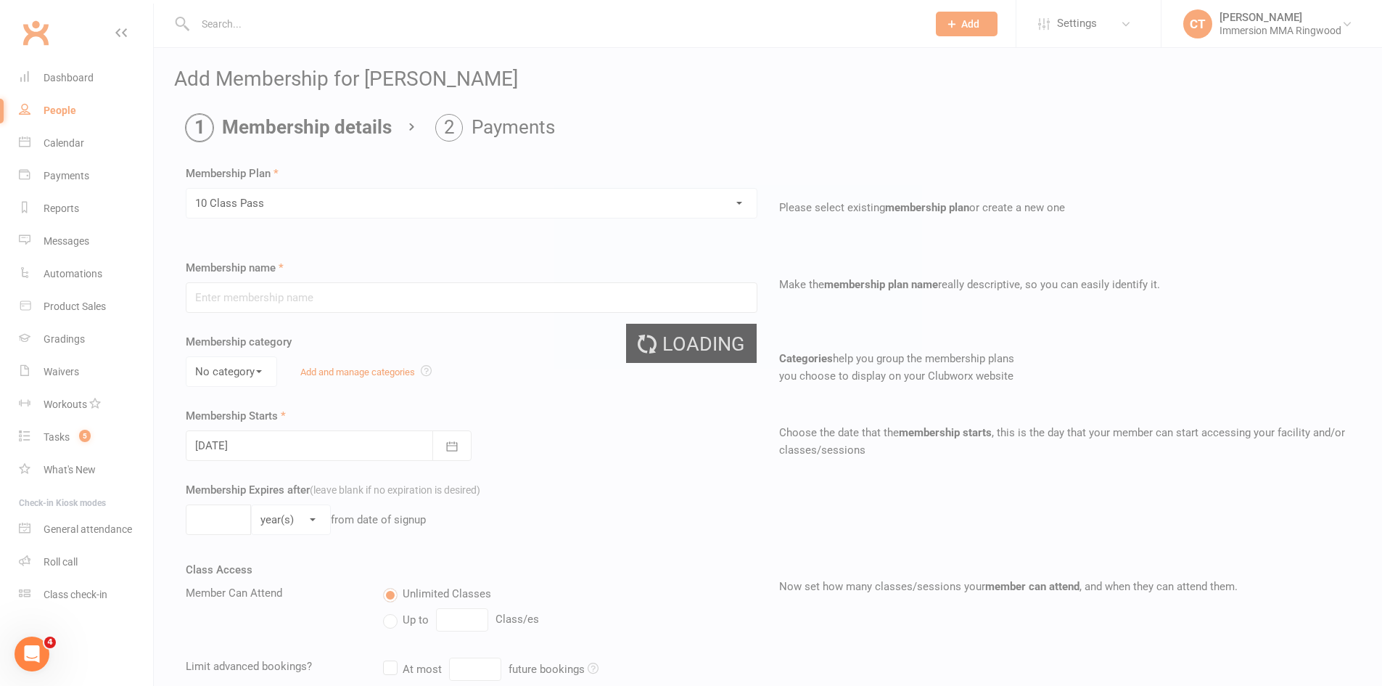
type input "10 Class Pass"
select select "0"
type input "1"
type input "10"
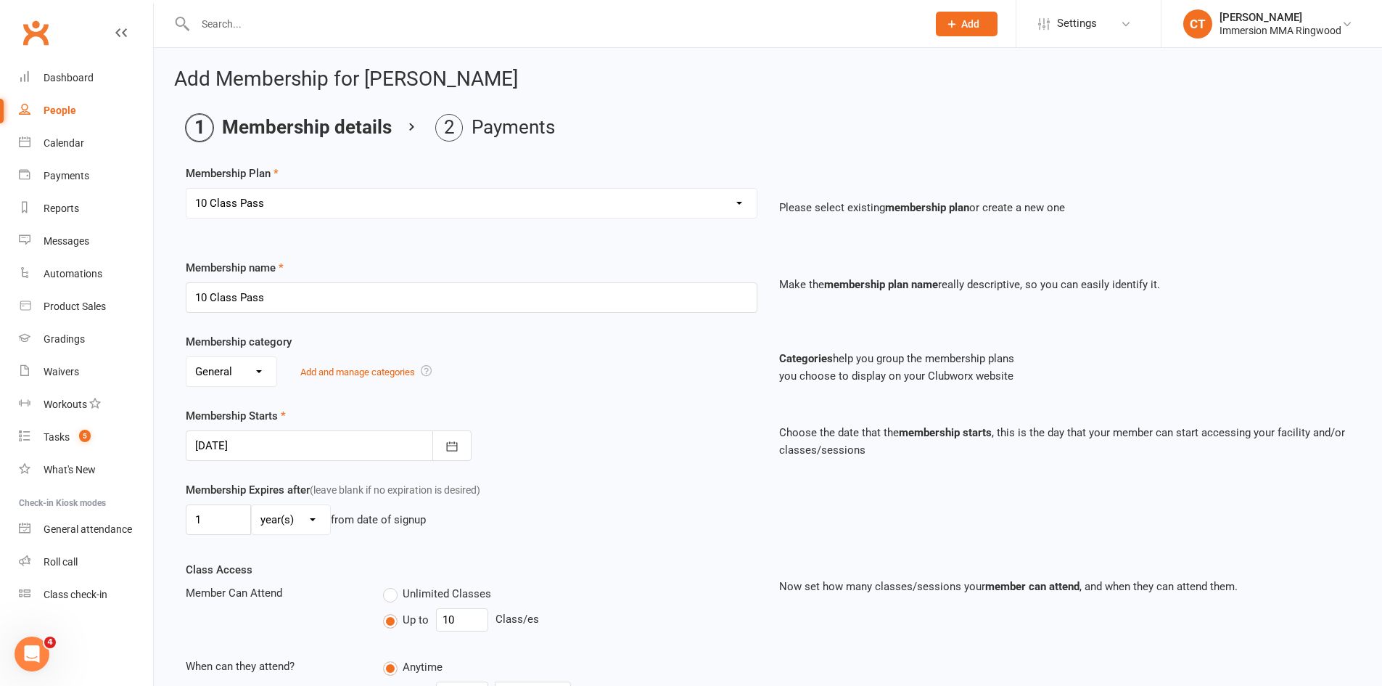
click at [284, 441] on div at bounding box center [329, 445] width 286 height 30
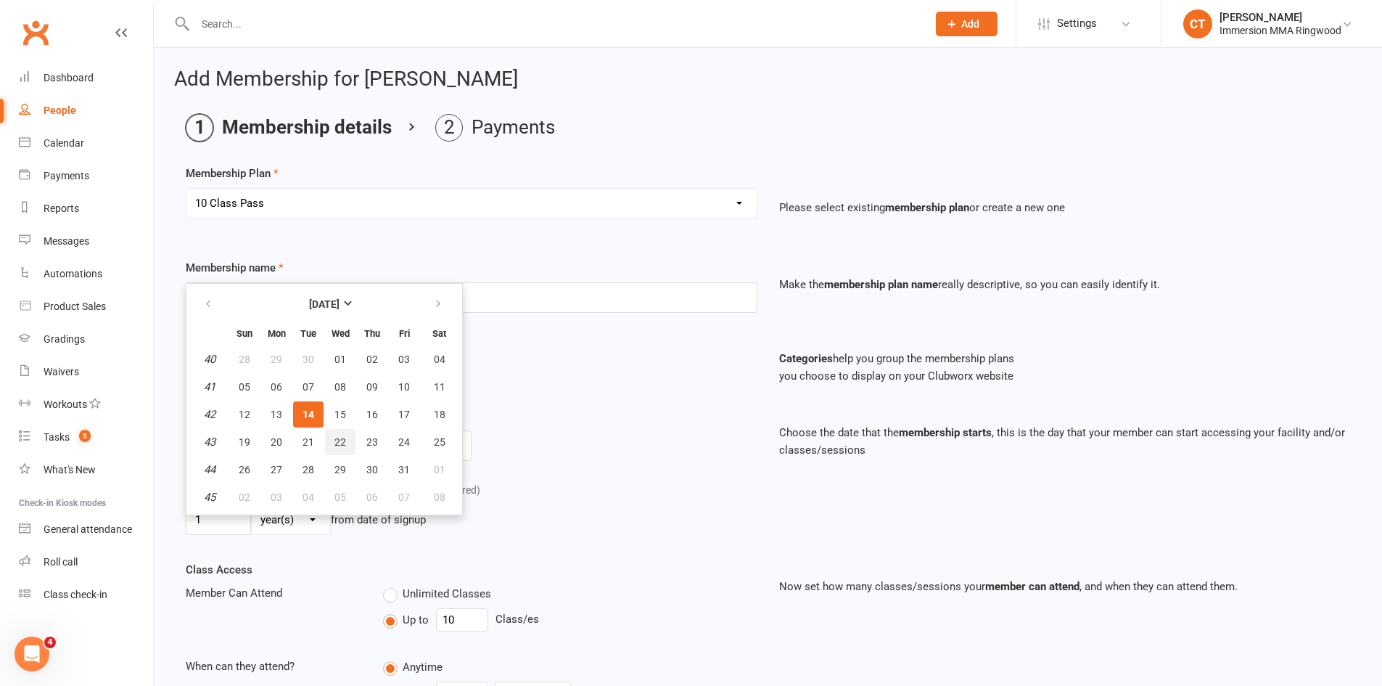
click at [335, 438] on span "22" at bounding box center [341, 442] width 12 height 12
type input "22 Oct 2025"
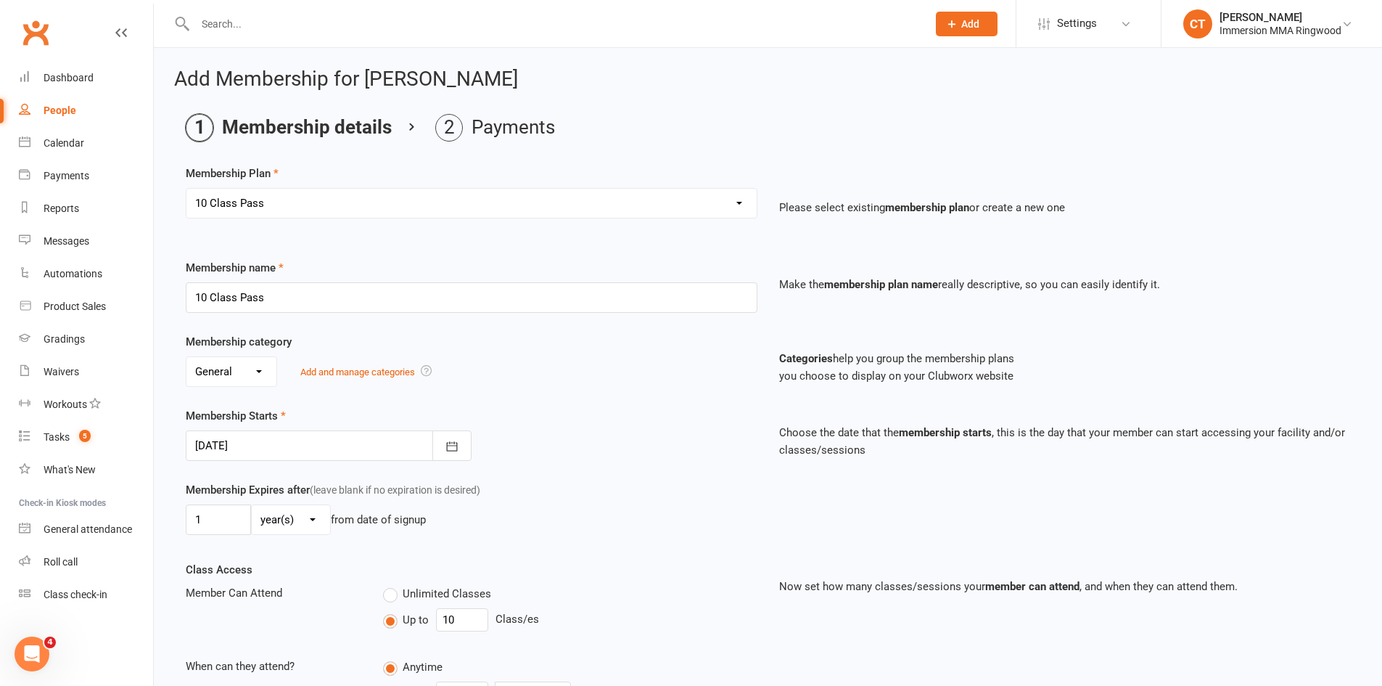
scroll to position [247, 0]
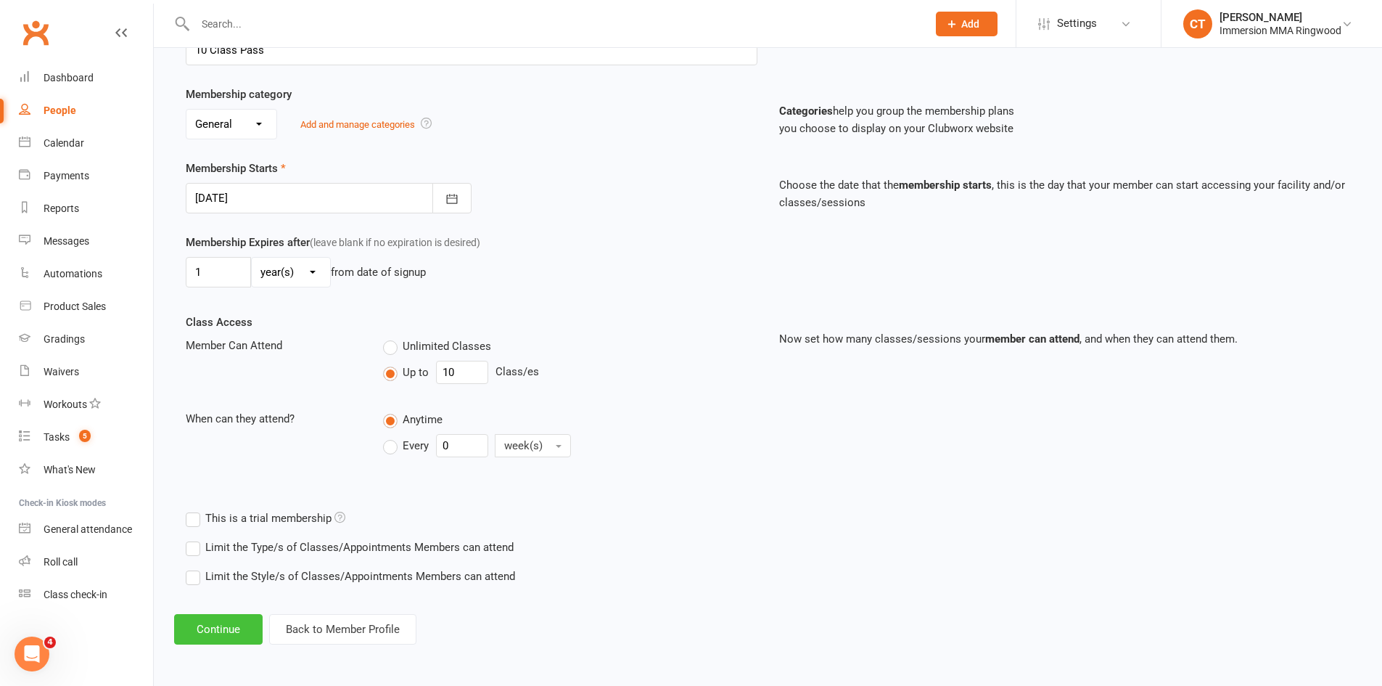
click at [220, 624] on button "Continue" at bounding box center [218, 629] width 89 height 30
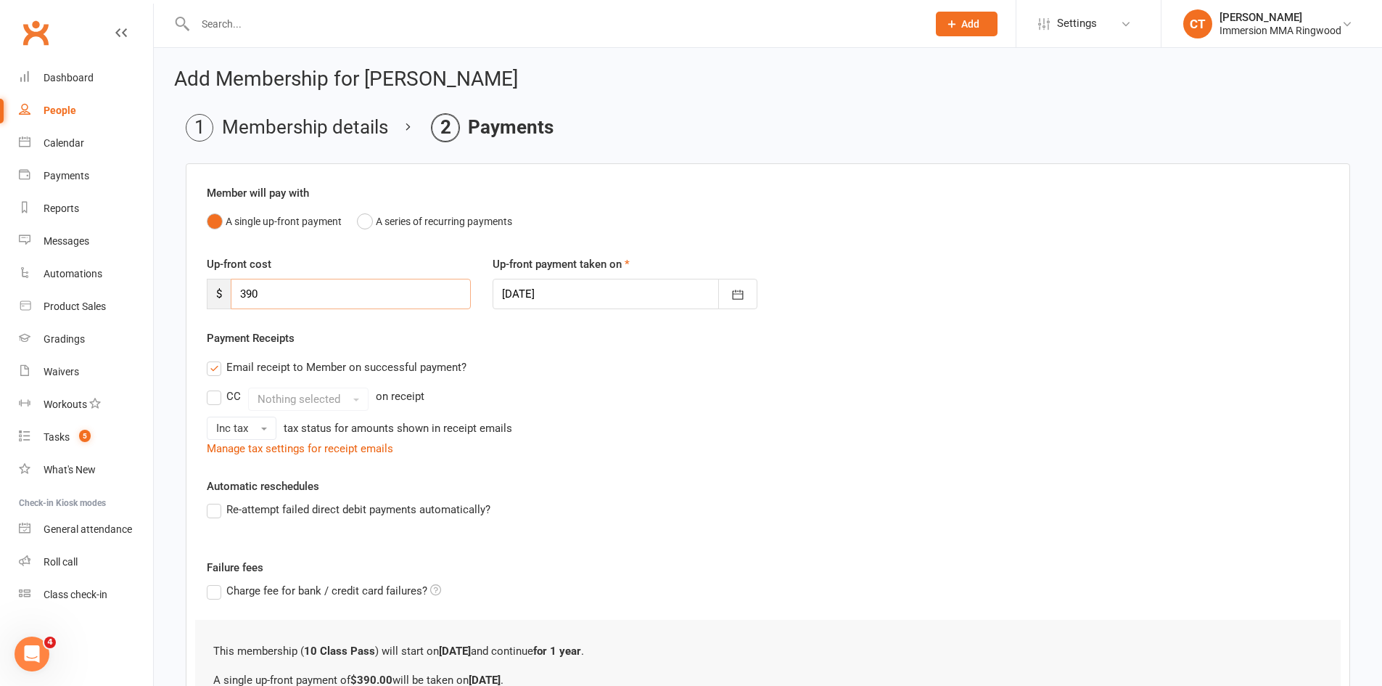
click at [297, 302] on input "390" at bounding box center [351, 294] width 240 height 30
type input "3"
type input "299"
click at [650, 449] on div "Manage tax settings for receipt emails" at bounding box center [768, 448] width 1123 height 17
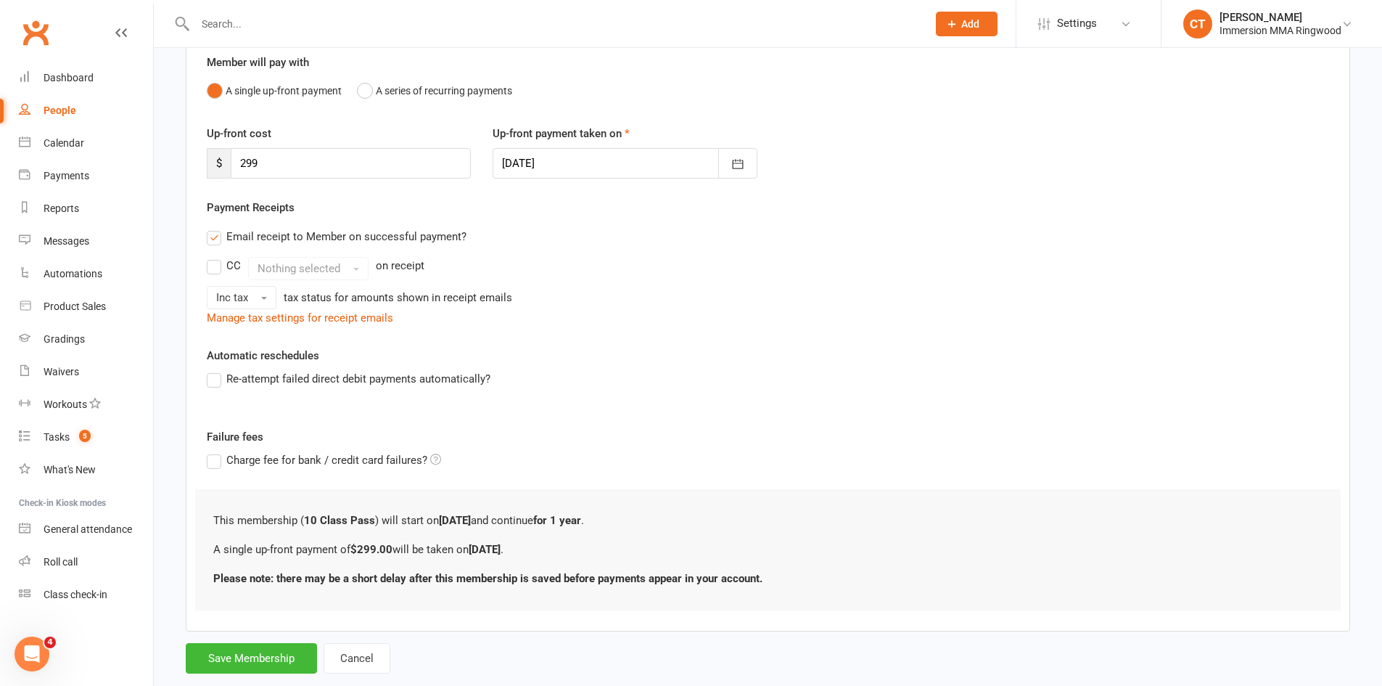
scroll to position [163, 0]
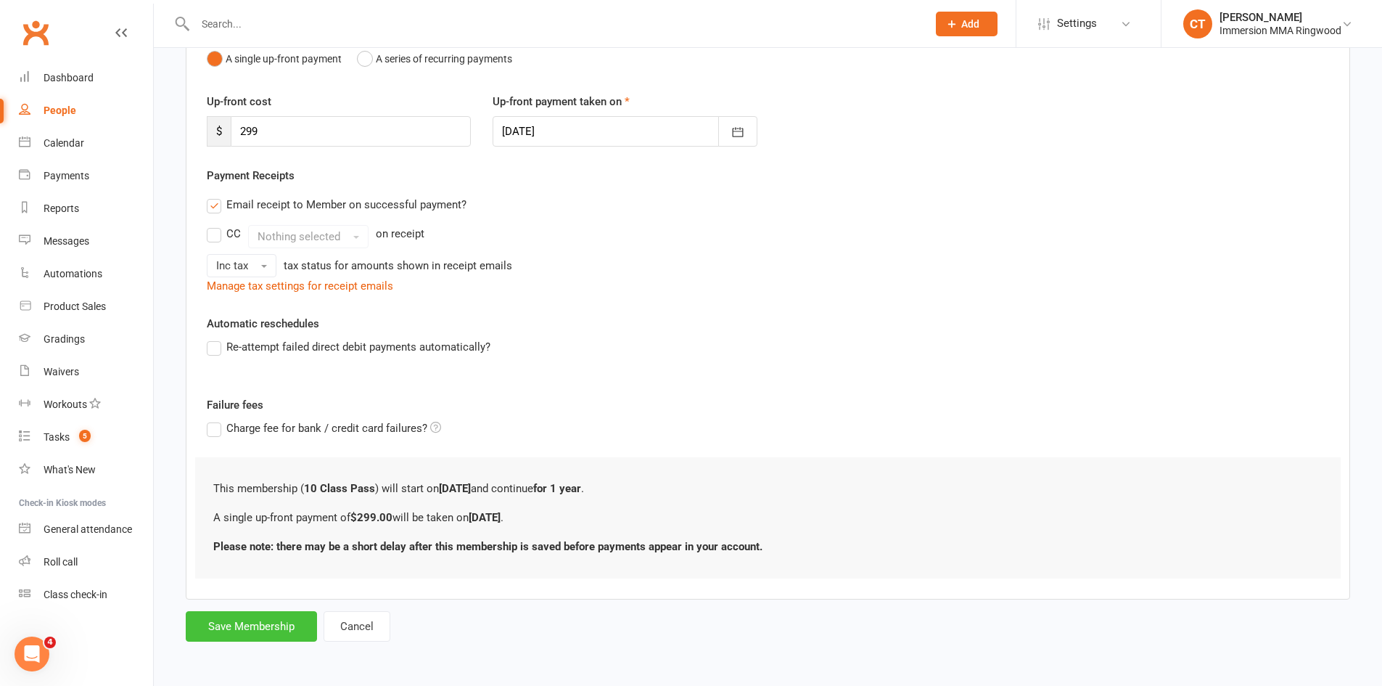
click at [217, 618] on button "Save Membership" at bounding box center [251, 626] width 131 height 30
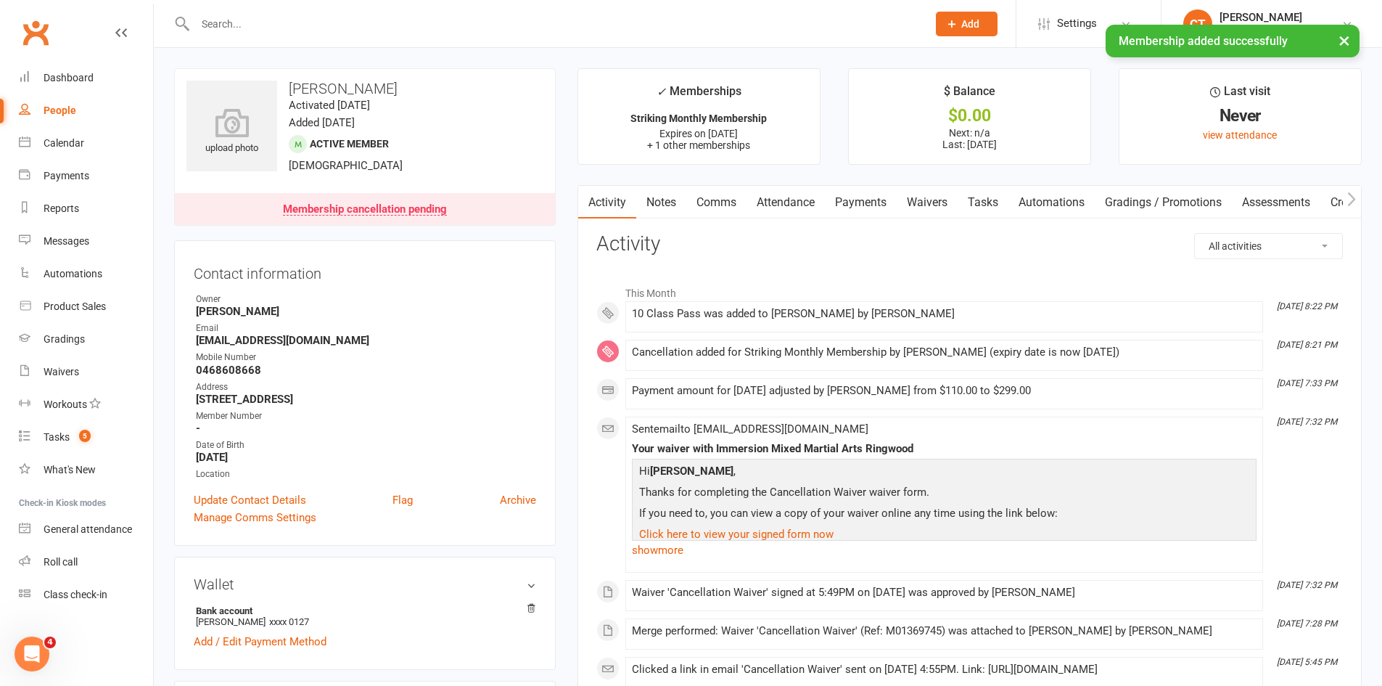
click at [722, 193] on link "Comms" at bounding box center [717, 202] width 60 height 33
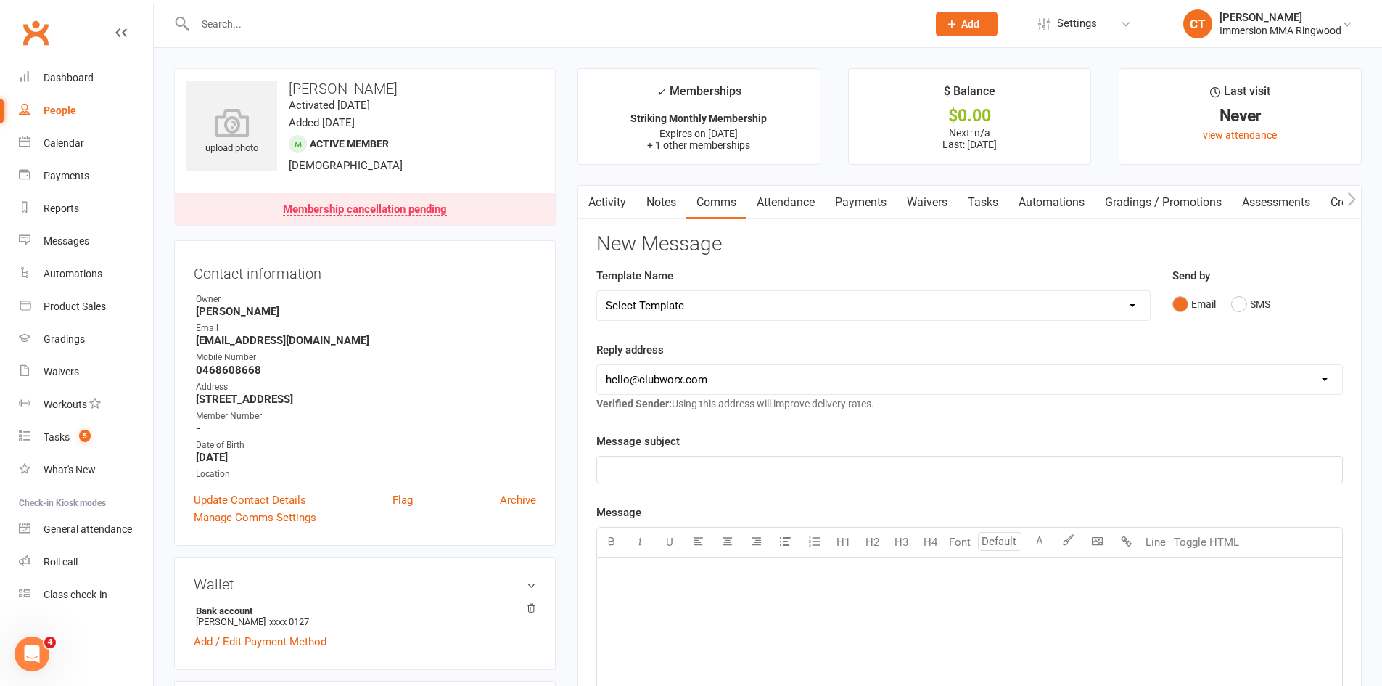
click at [753, 307] on select "Select Template [SMS] Chris - Call back message [SMS] Mark- Call back message […" at bounding box center [873, 305] width 553 height 29
select select "6"
click at [597, 291] on select "Select Template [SMS] Chris - Call back message [SMS] Mark- Call back message […" at bounding box center [873, 305] width 553 height 29
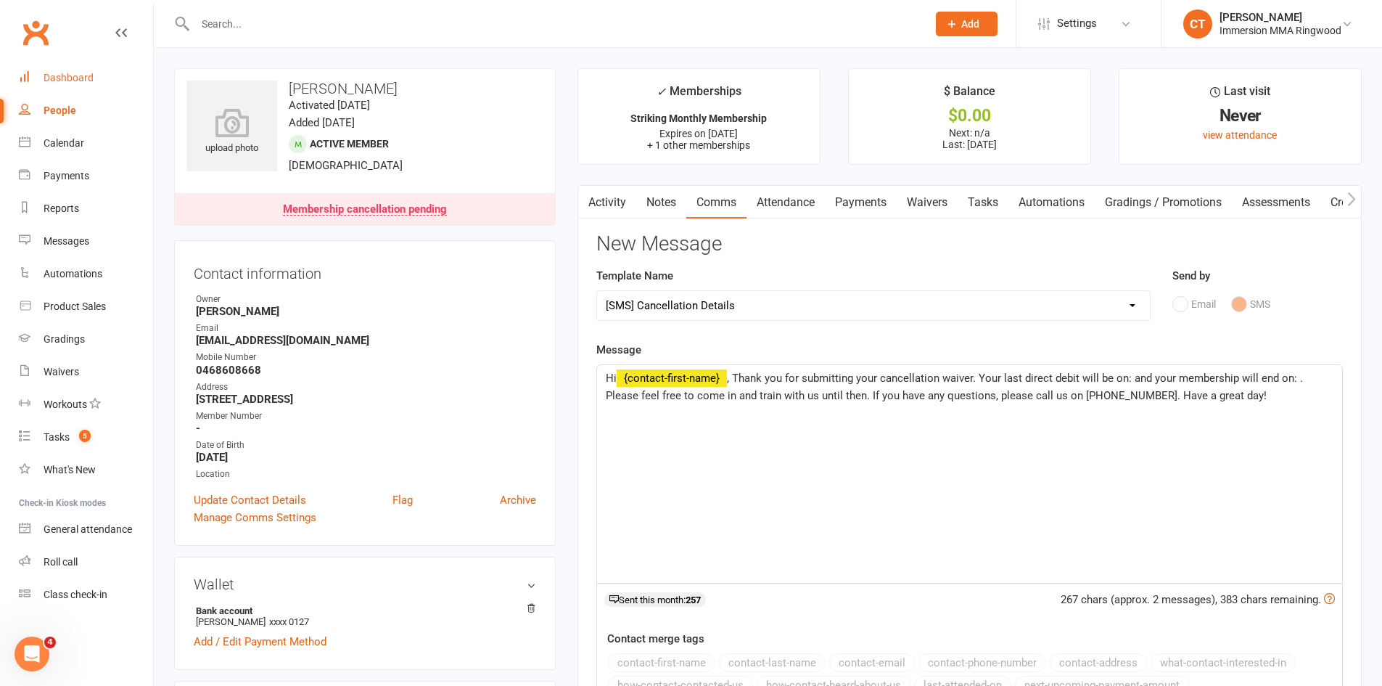
click at [118, 92] on link "Dashboard" at bounding box center [86, 78] width 134 height 33
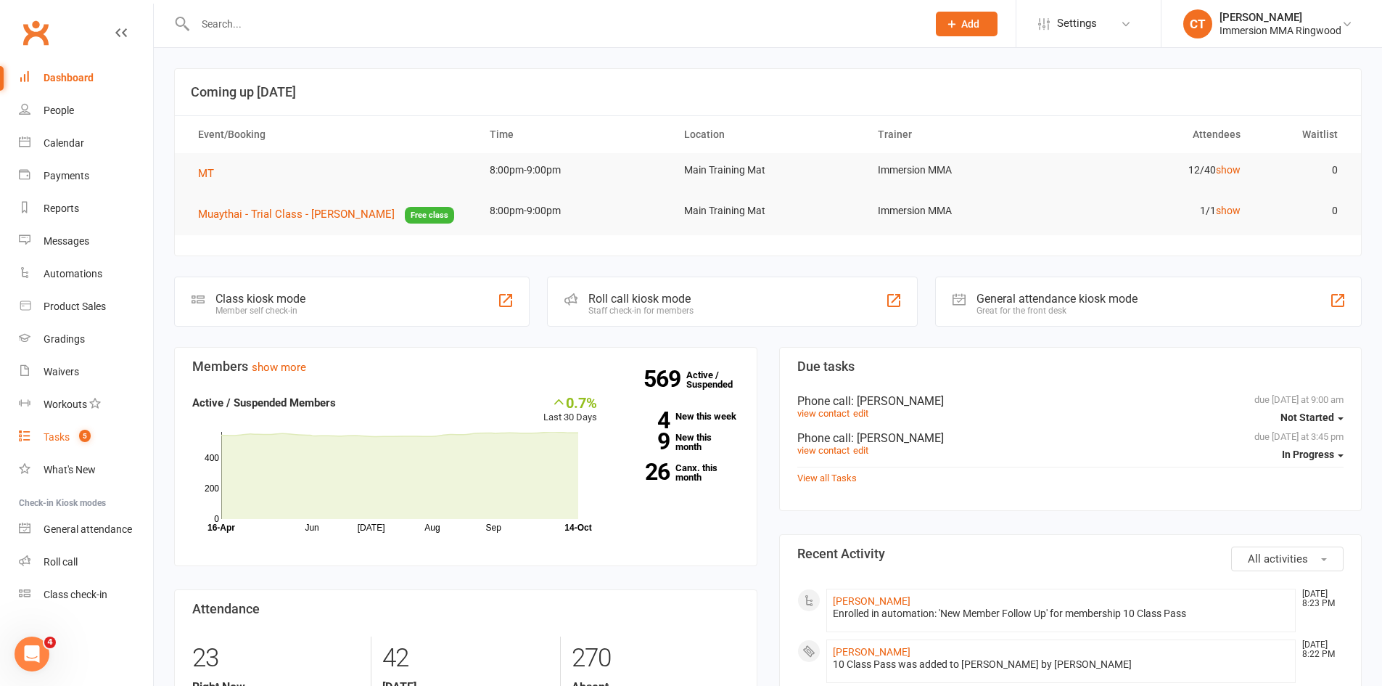
click at [78, 435] on count-badge "5" at bounding box center [81, 437] width 19 height 12
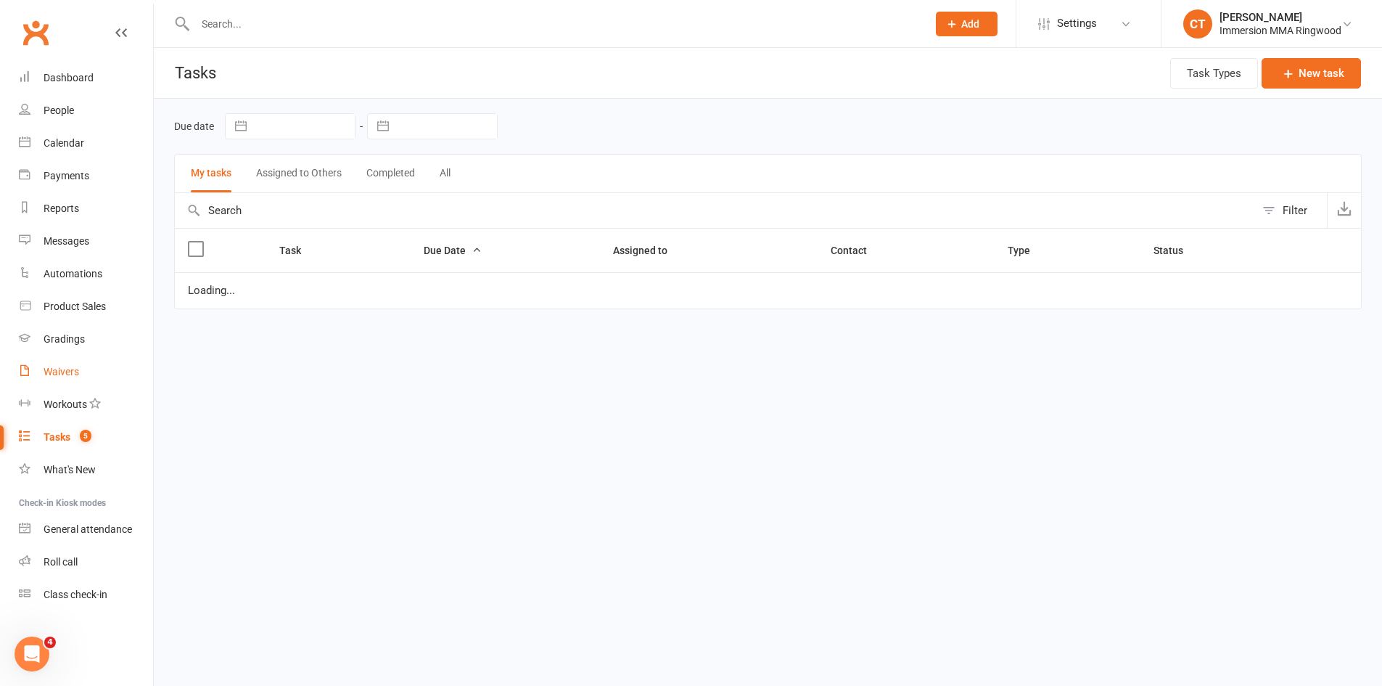
select select "started"
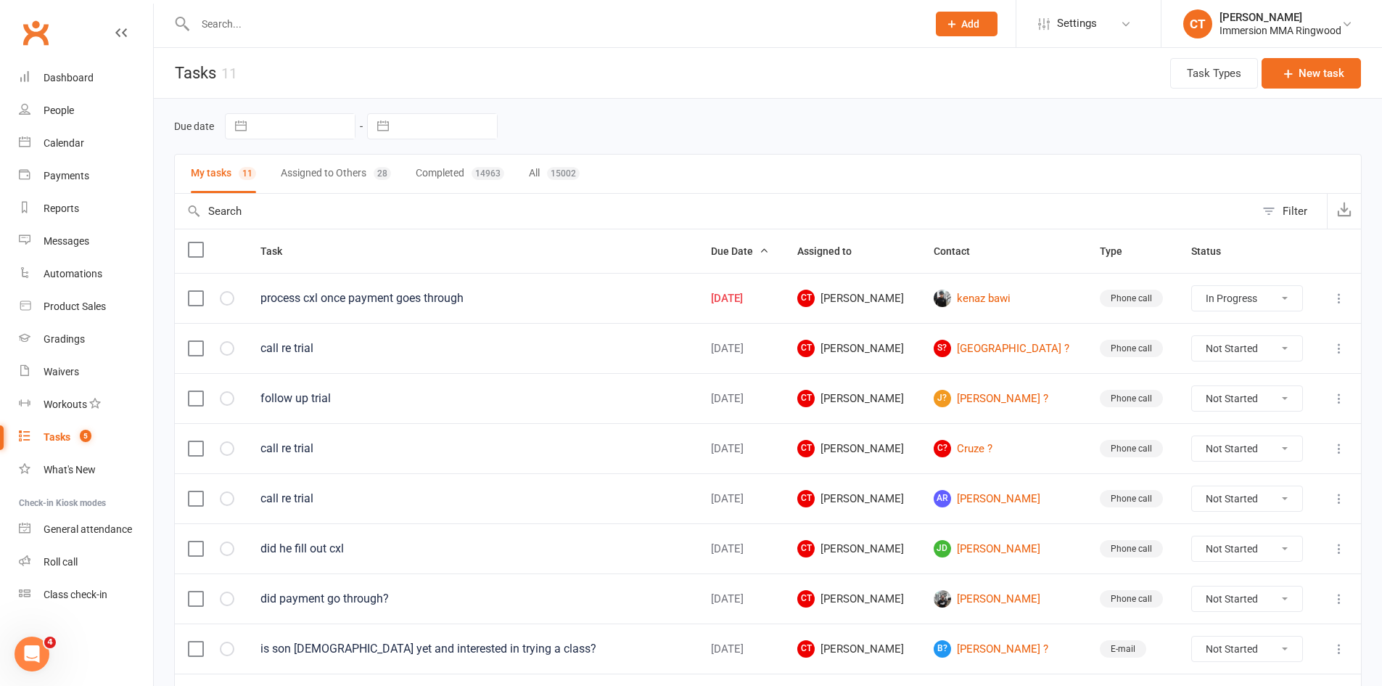
click at [340, 171] on button "Assigned to Others 28" at bounding box center [336, 174] width 110 height 38
select select "started"
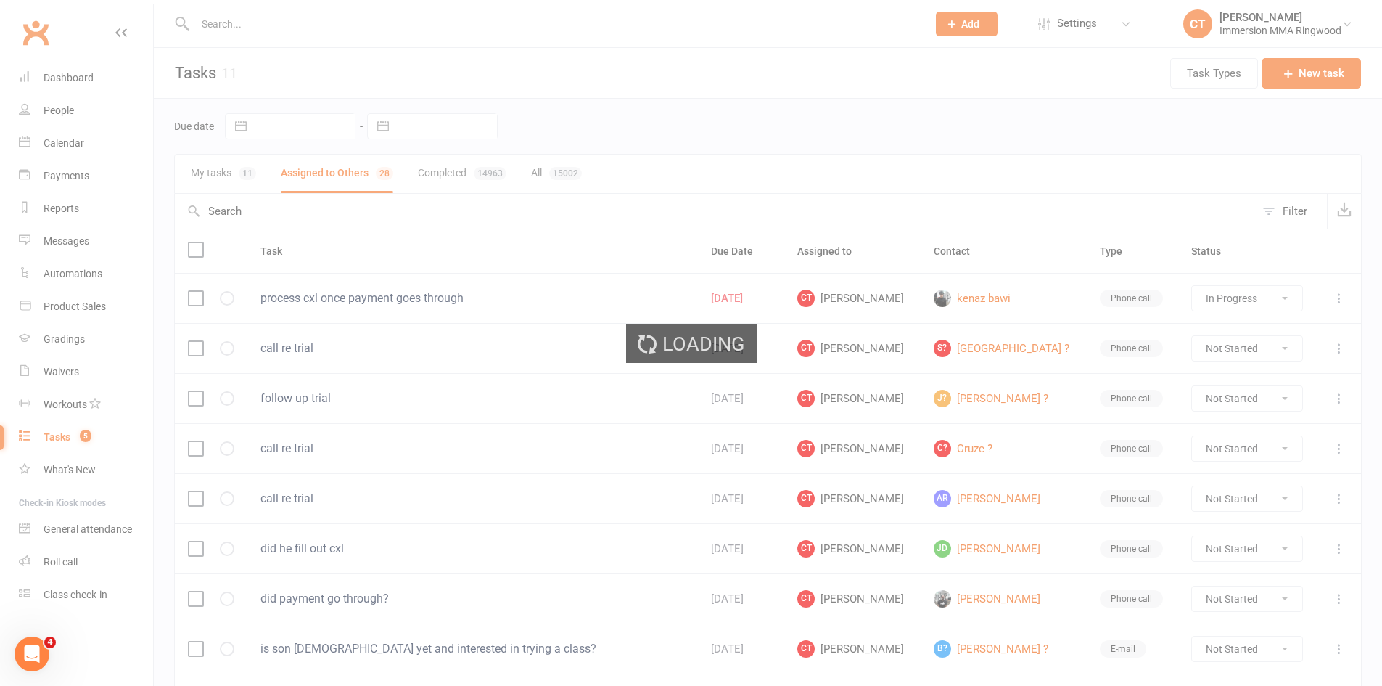
select select "started"
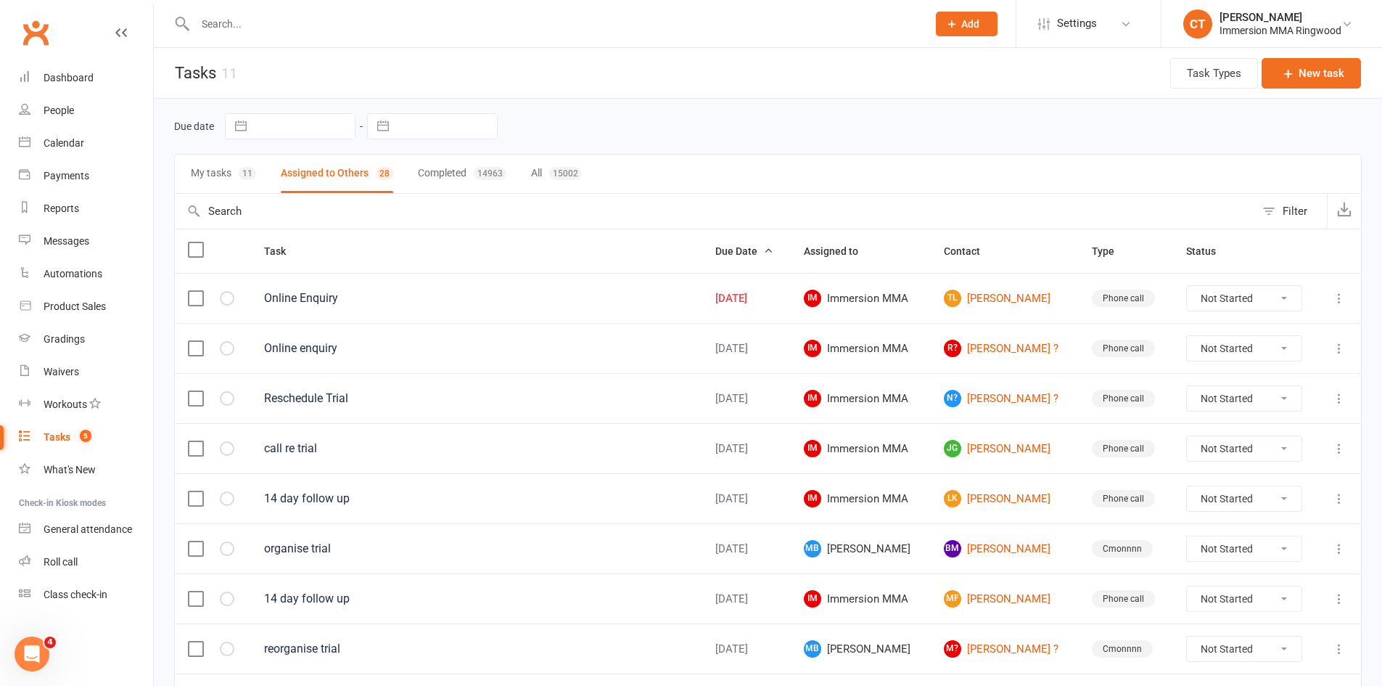
click at [91, 438] on span "5" at bounding box center [86, 436] width 12 height 12
click at [983, 295] on link "TL Tanya Lawson" at bounding box center [1005, 298] width 122 height 17
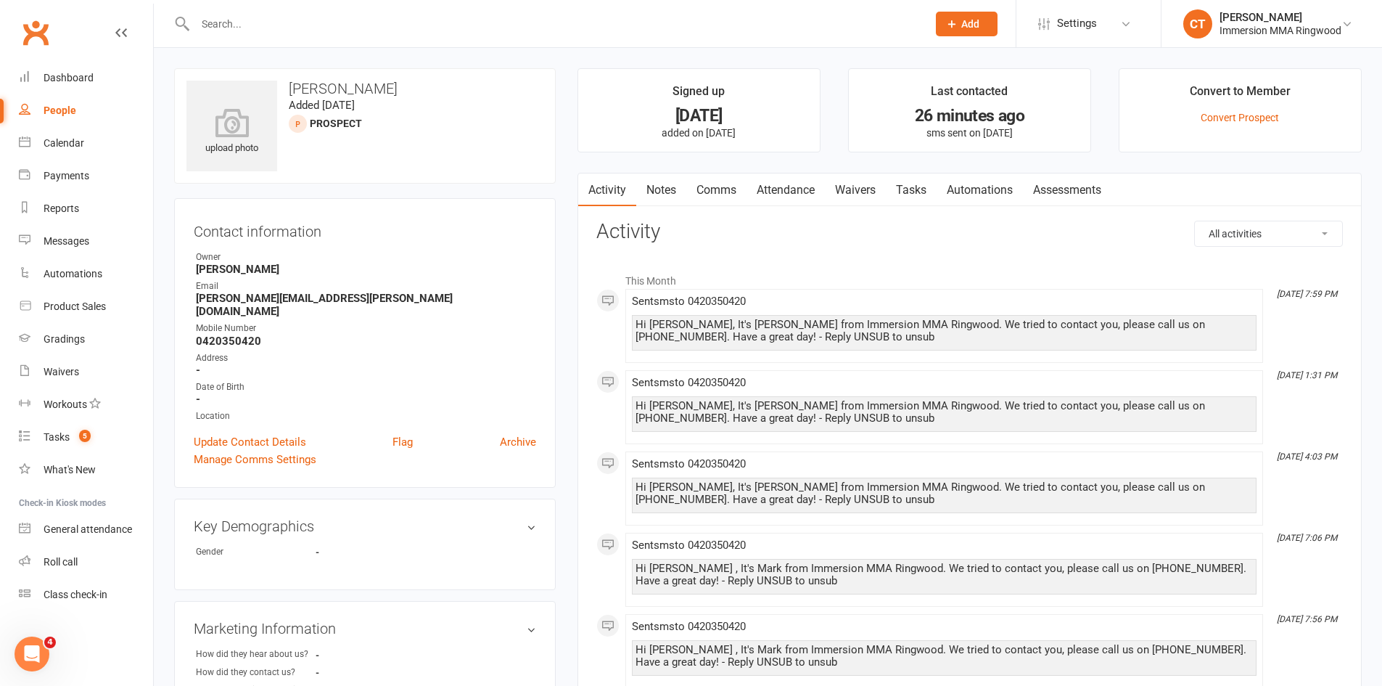
click at [653, 178] on link "Notes" at bounding box center [661, 189] width 50 height 33
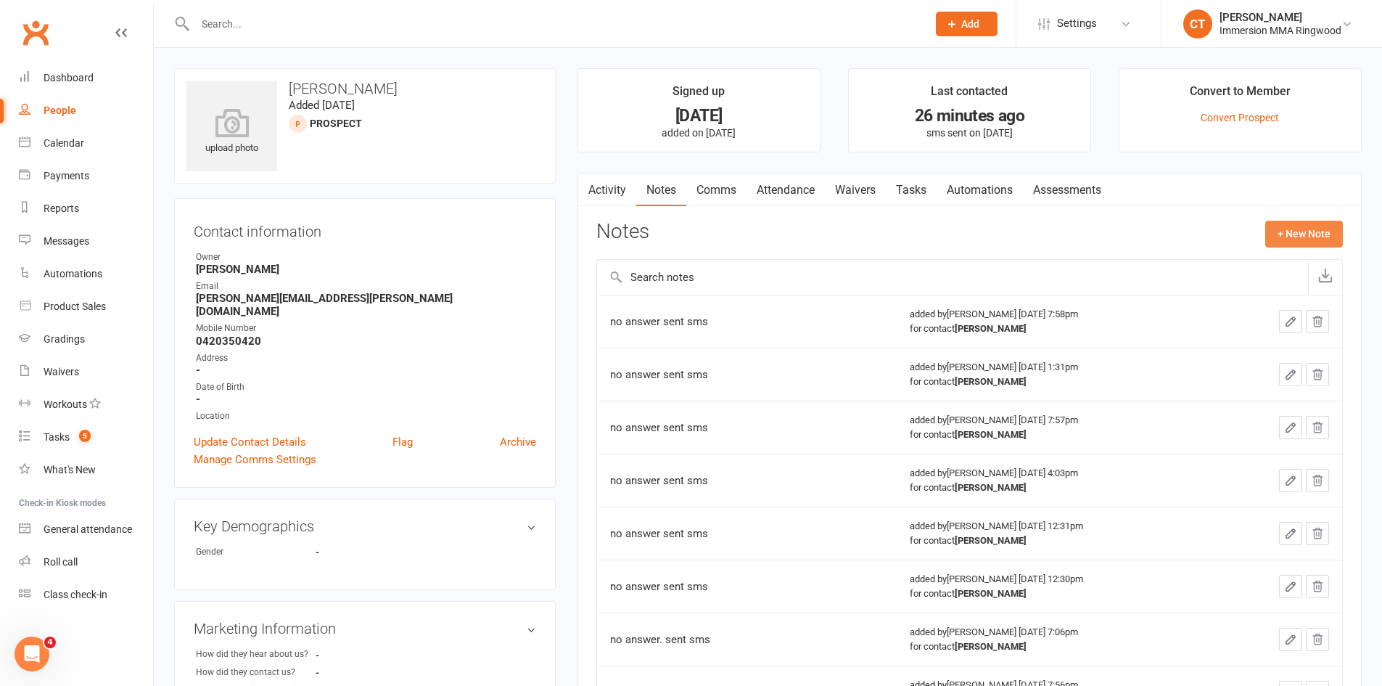
click at [1289, 236] on button "+ New Note" at bounding box center [1305, 234] width 78 height 26
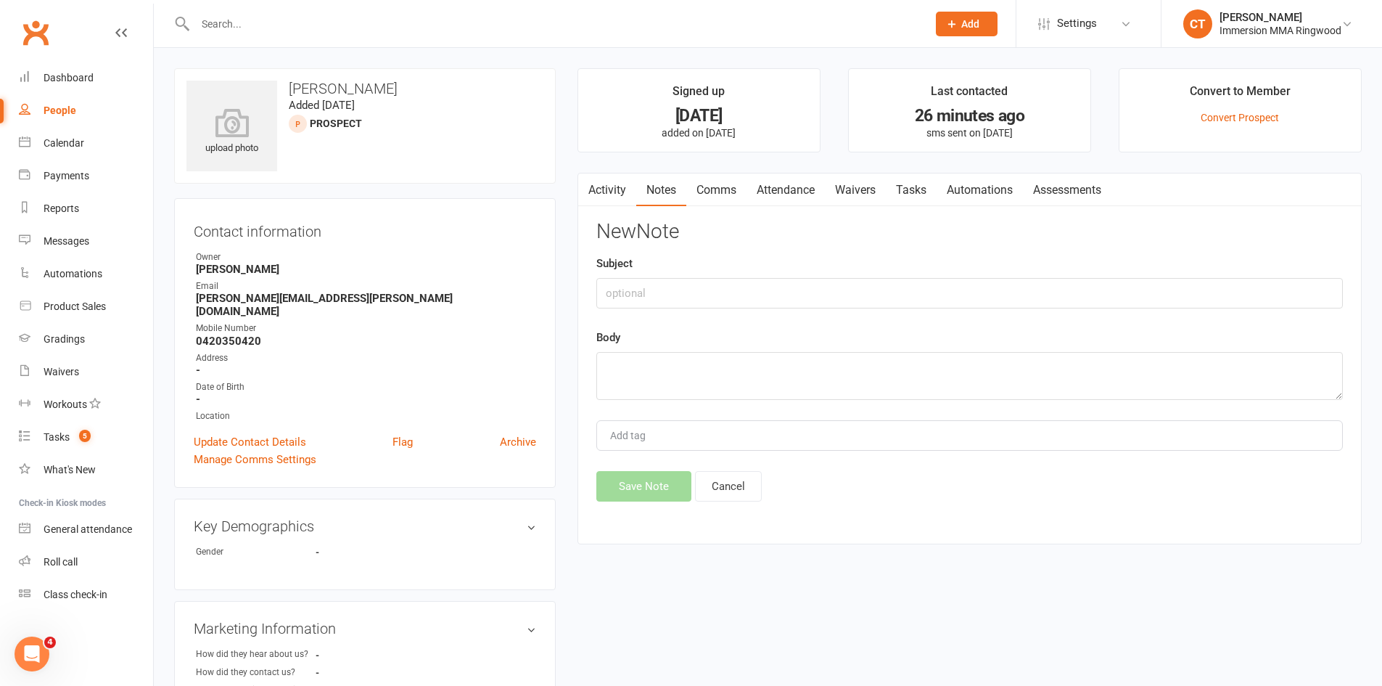
click at [666, 190] on link "Notes" at bounding box center [661, 189] width 50 height 33
click at [615, 192] on link "Activity" at bounding box center [607, 189] width 58 height 33
click at [653, 193] on link "Notes" at bounding box center [661, 189] width 50 height 33
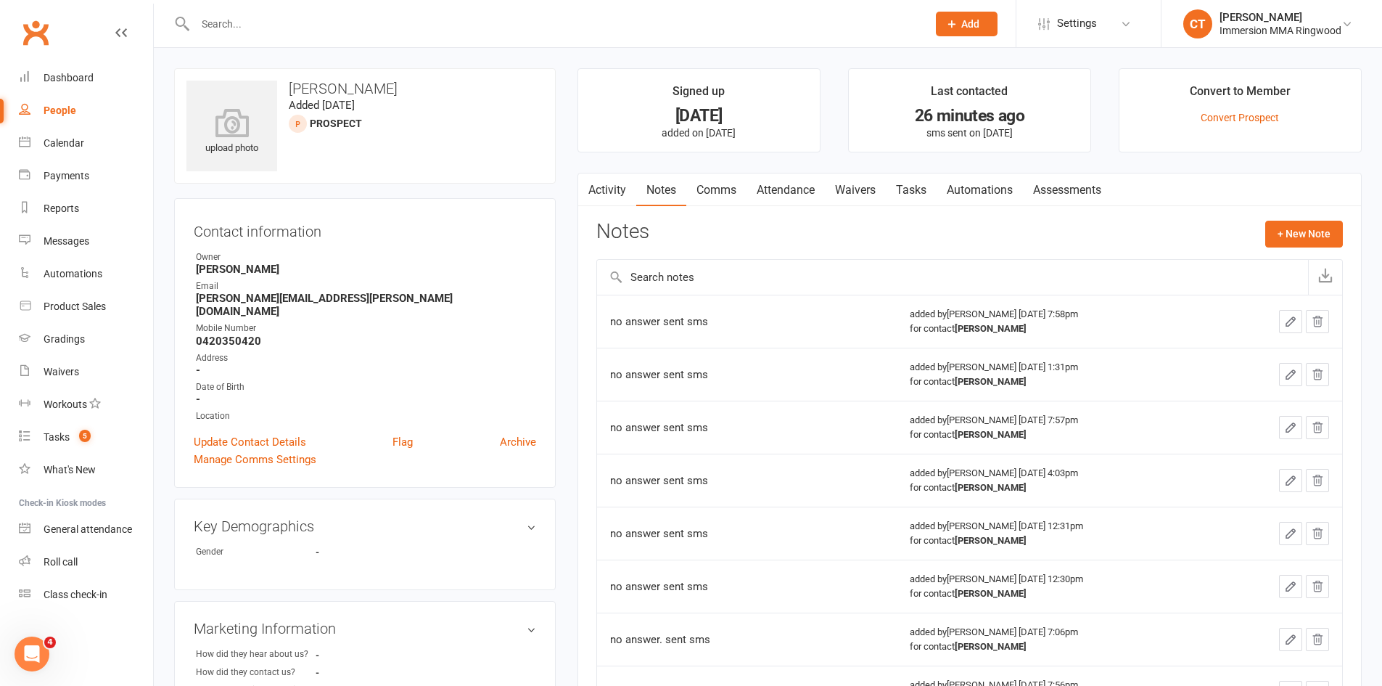
click at [579, 193] on button "button" at bounding box center [587, 189] width 18 height 33
click at [616, 189] on link "Activity" at bounding box center [607, 189] width 58 height 33
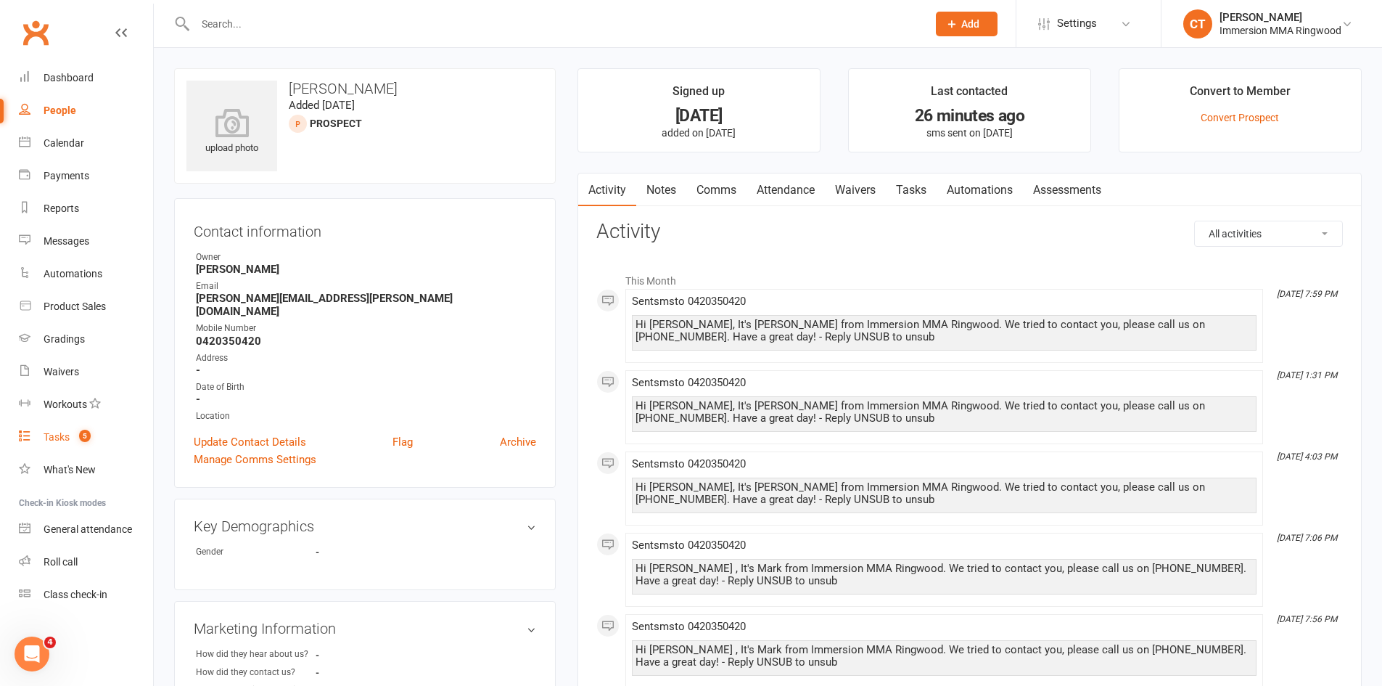
click at [90, 425] on link "Tasks 5" at bounding box center [86, 437] width 134 height 33
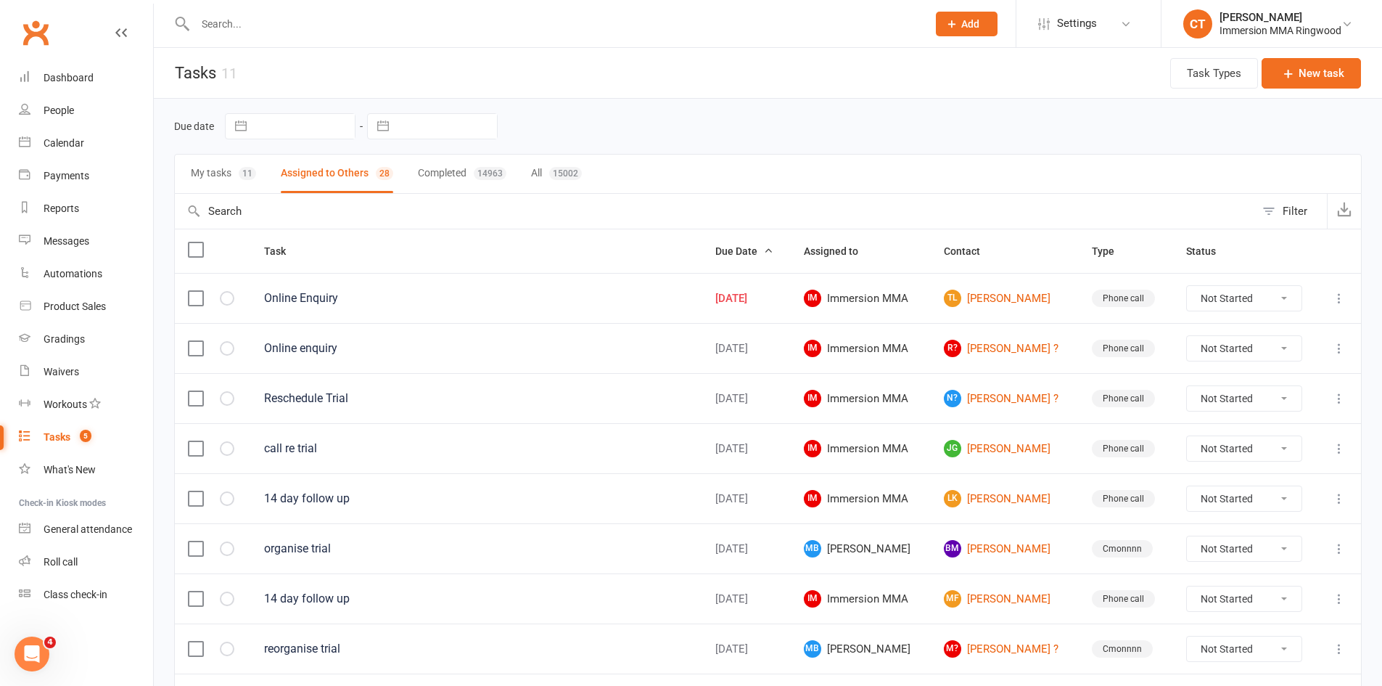
click at [1348, 300] on button at bounding box center [1339, 298] width 17 height 17
click at [1298, 366] on link "Edit" at bounding box center [1265, 354] width 144 height 29
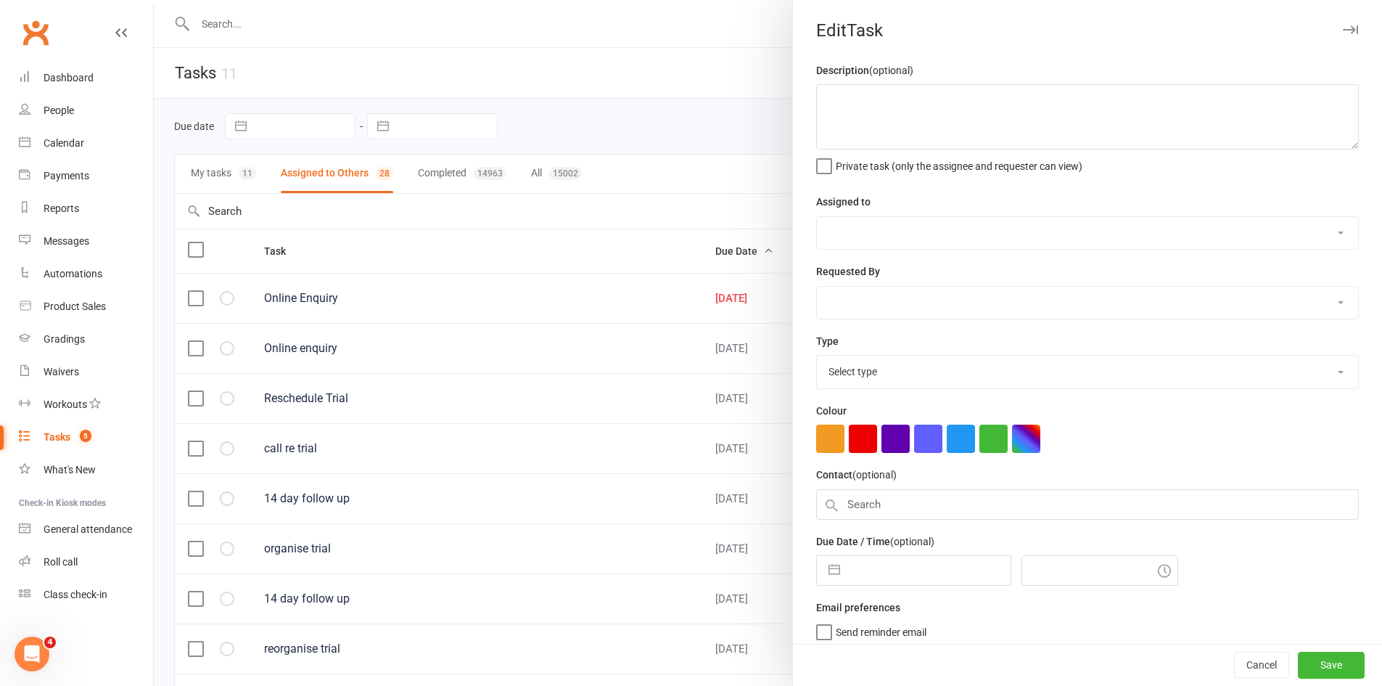
type textarea "Online Enquiry"
select select "12913"
select select "51777"
type input "[DATE]"
type input "9:00am"
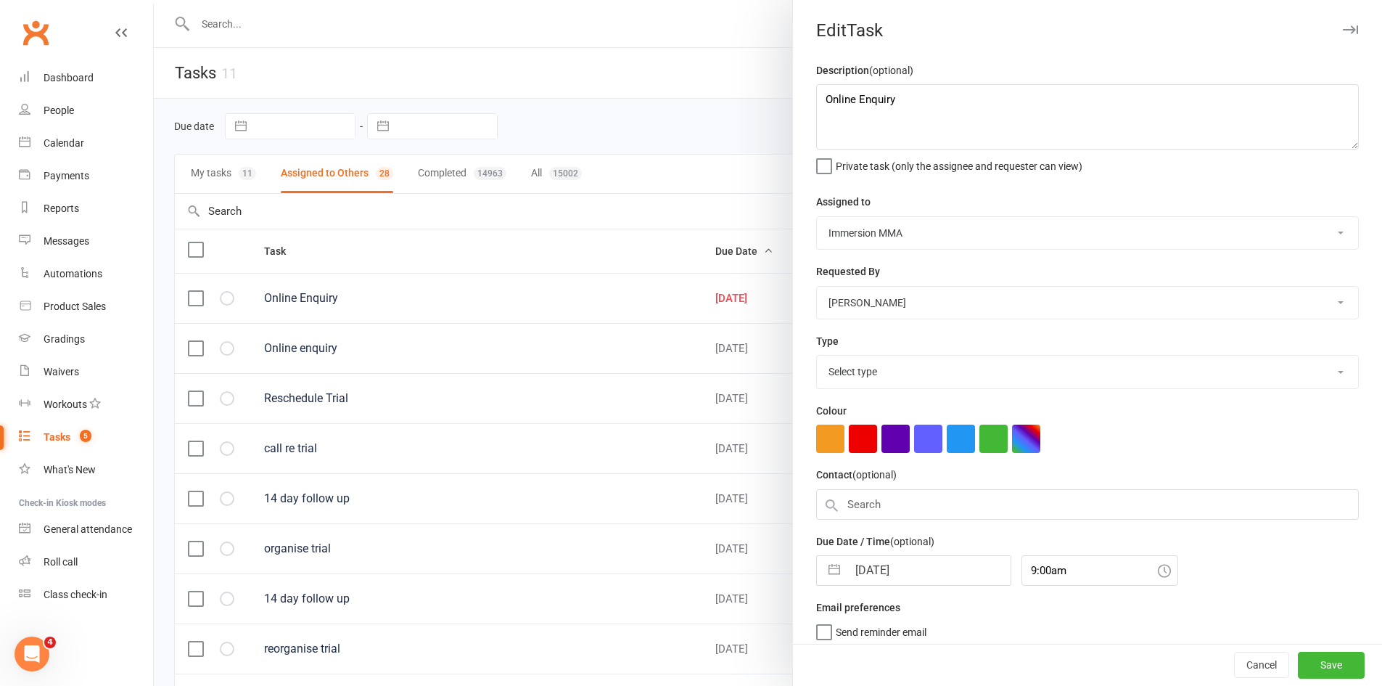
select select "6641"
click at [917, 575] on input "[DATE]" at bounding box center [929, 566] width 163 height 29
select select "8"
select select "2025"
select select "9"
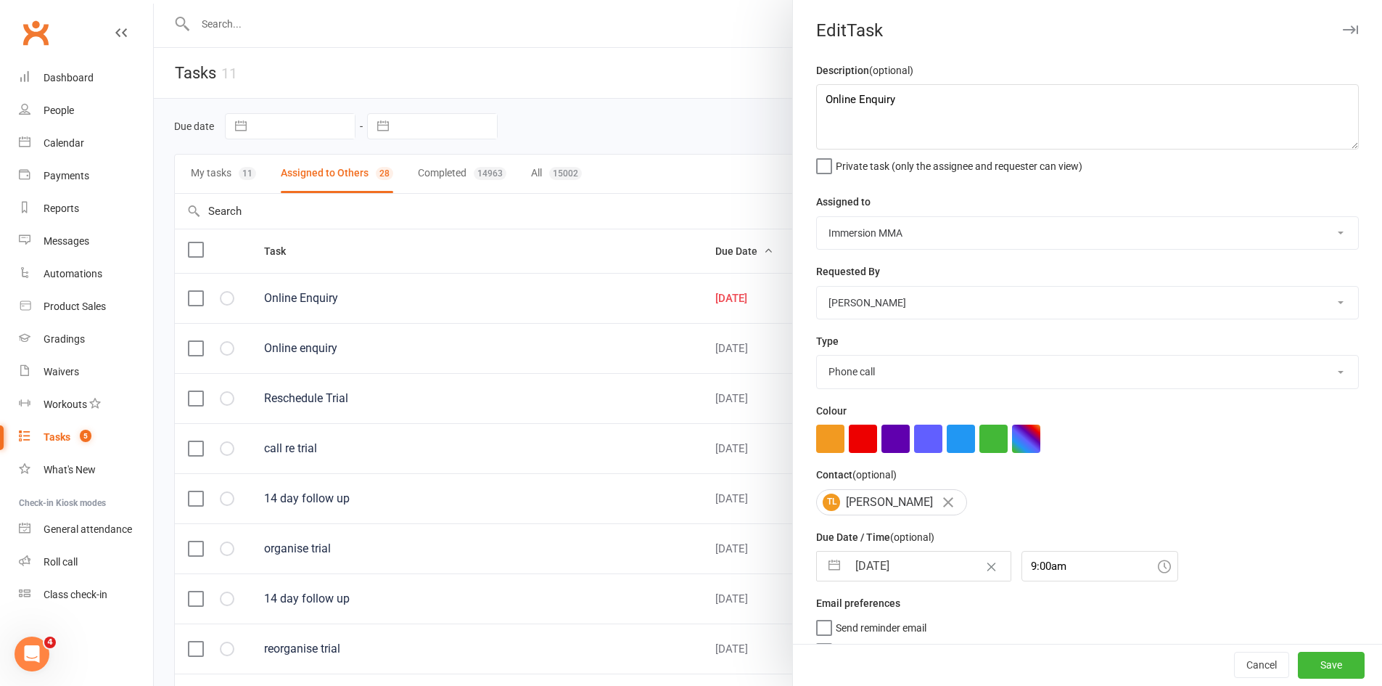
select select "2025"
select select "10"
select select "2025"
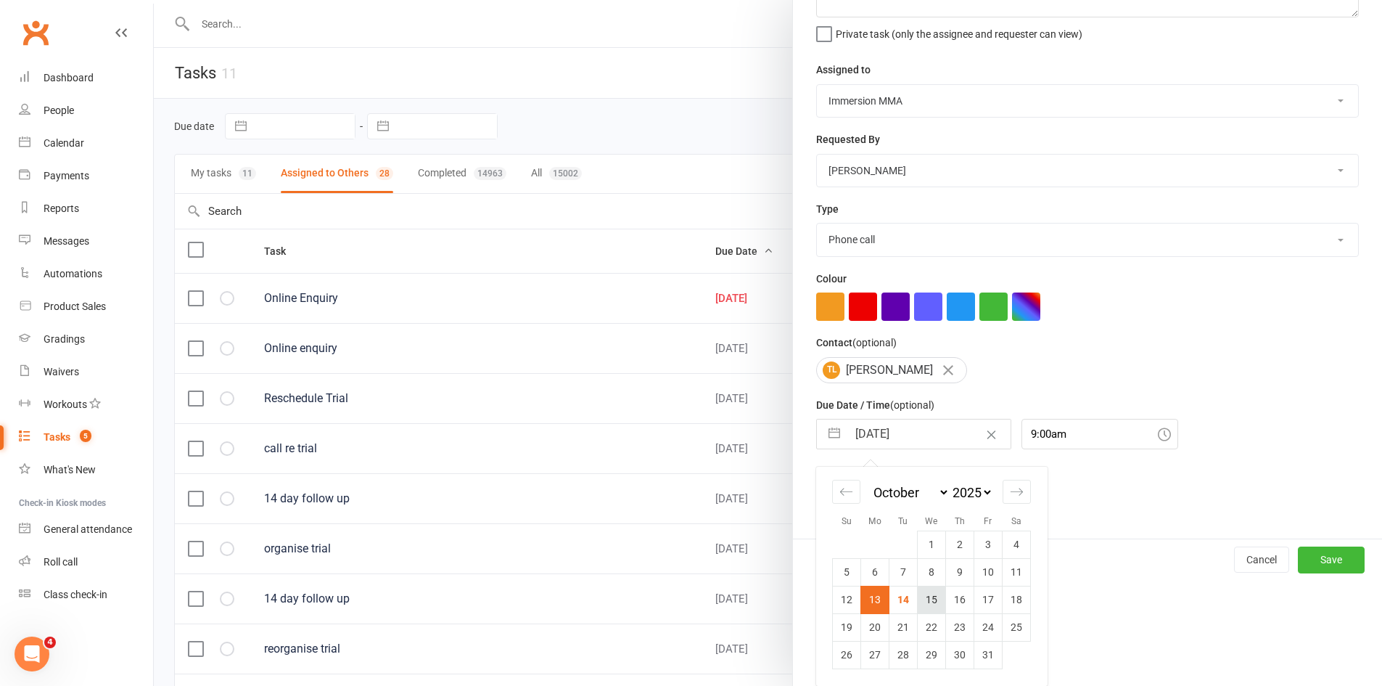
click at [928, 602] on td "15" at bounding box center [932, 600] width 28 height 28
type input "[DATE]"
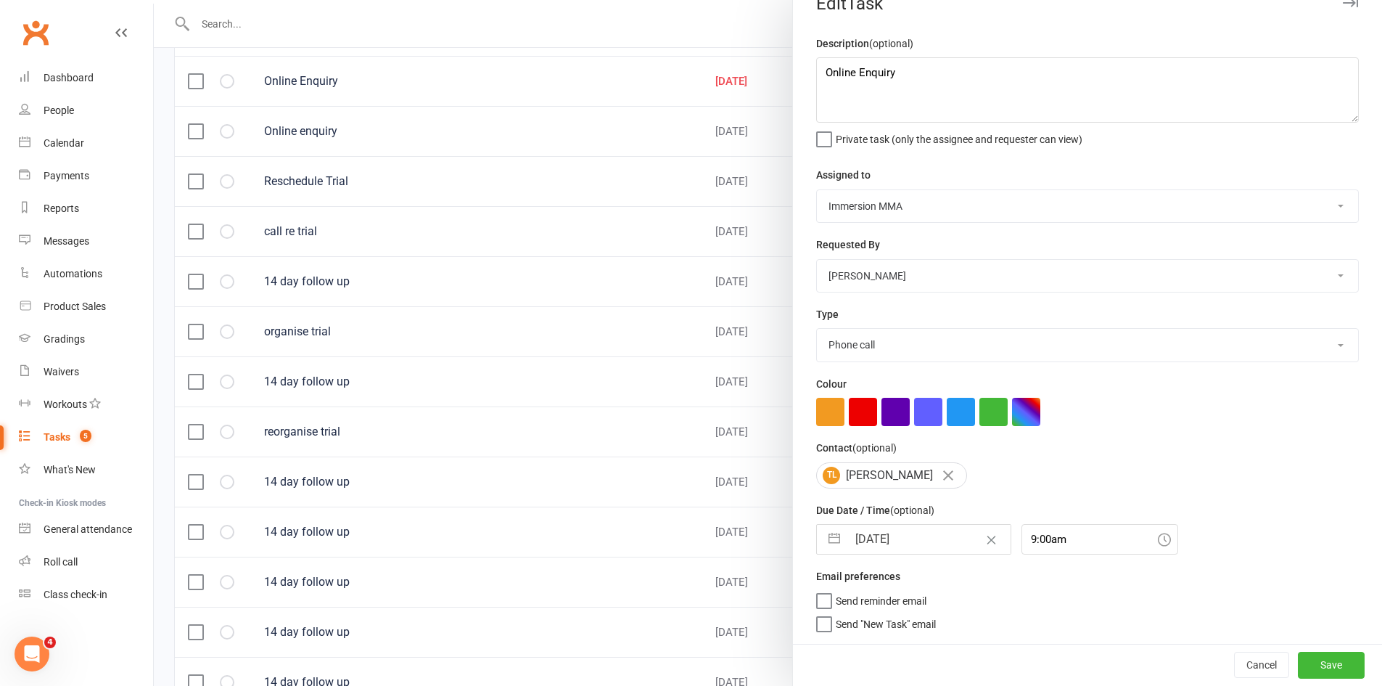
scroll to position [242, 0]
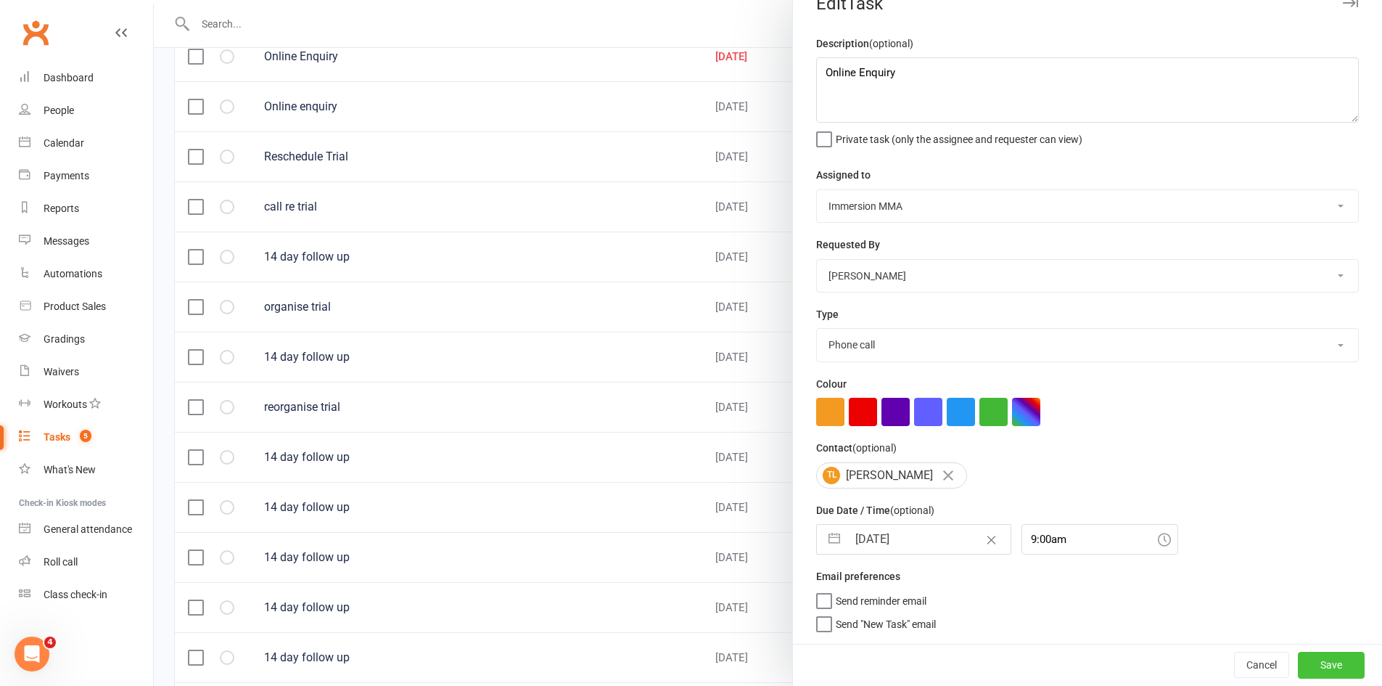
click at [1301, 657] on button "Save" at bounding box center [1331, 665] width 67 height 26
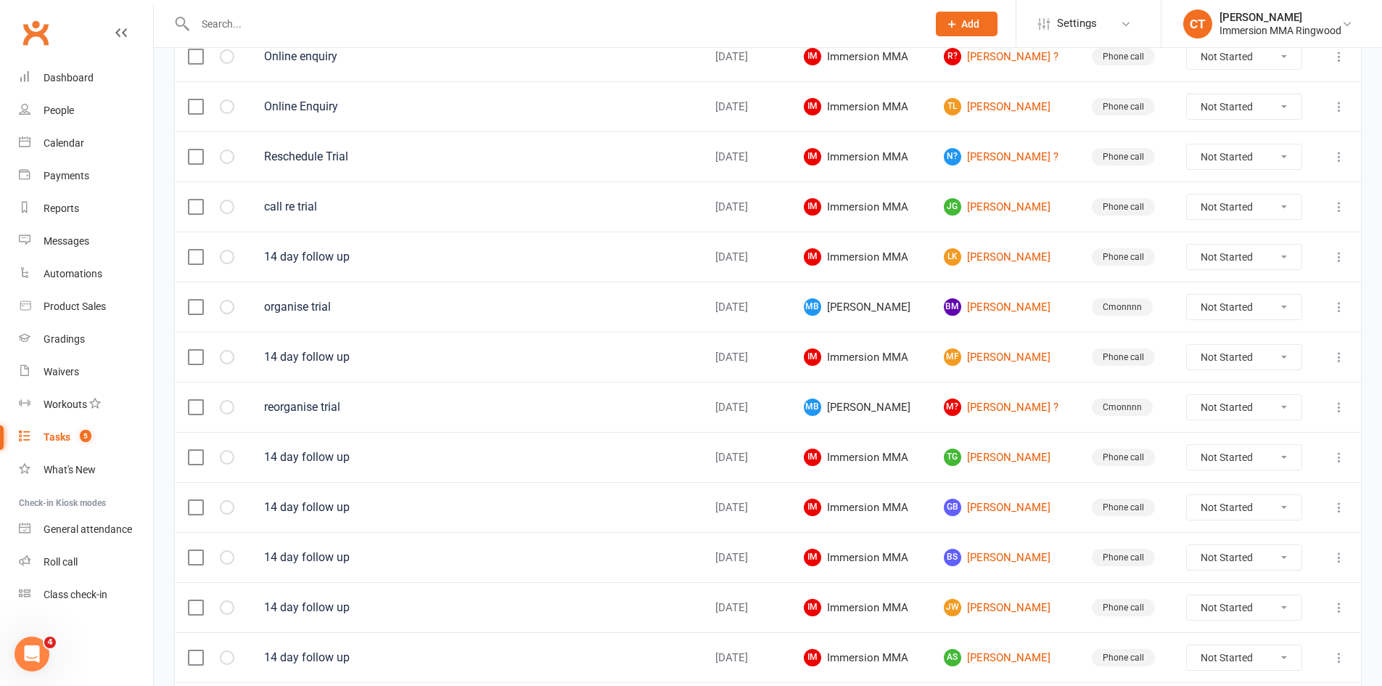
scroll to position [0, 0]
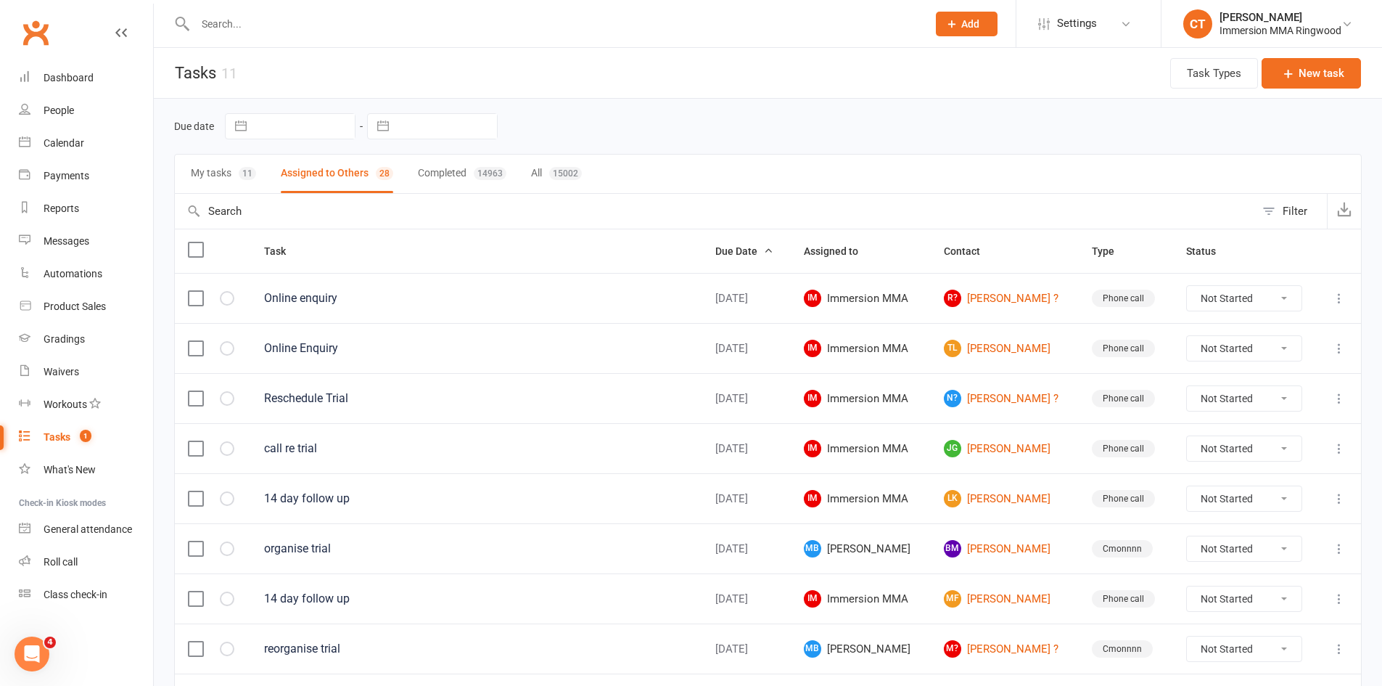
click at [962, 14] on button "Add" at bounding box center [967, 24] width 62 height 25
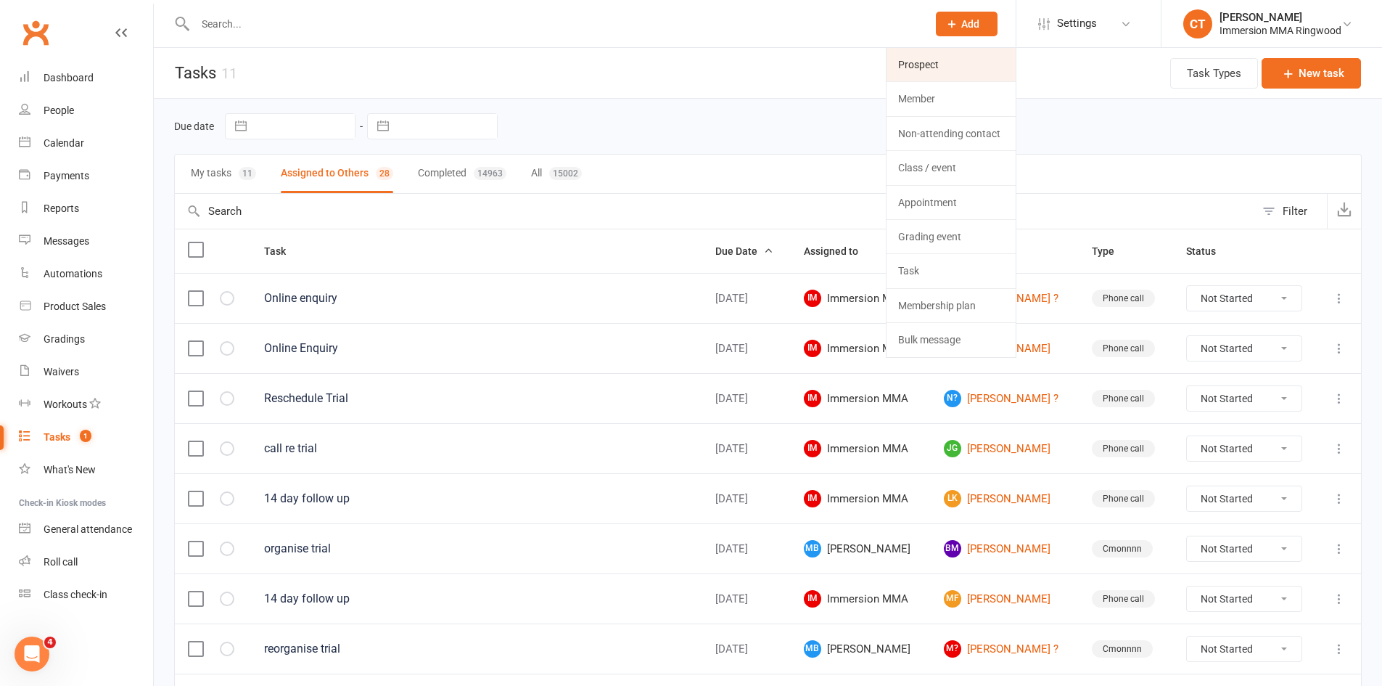
drag, startPoint x: 960, startPoint y: 49, endPoint x: 962, endPoint y: 60, distance: 10.3
click at [962, 52] on link "Prospect" at bounding box center [951, 64] width 129 height 33
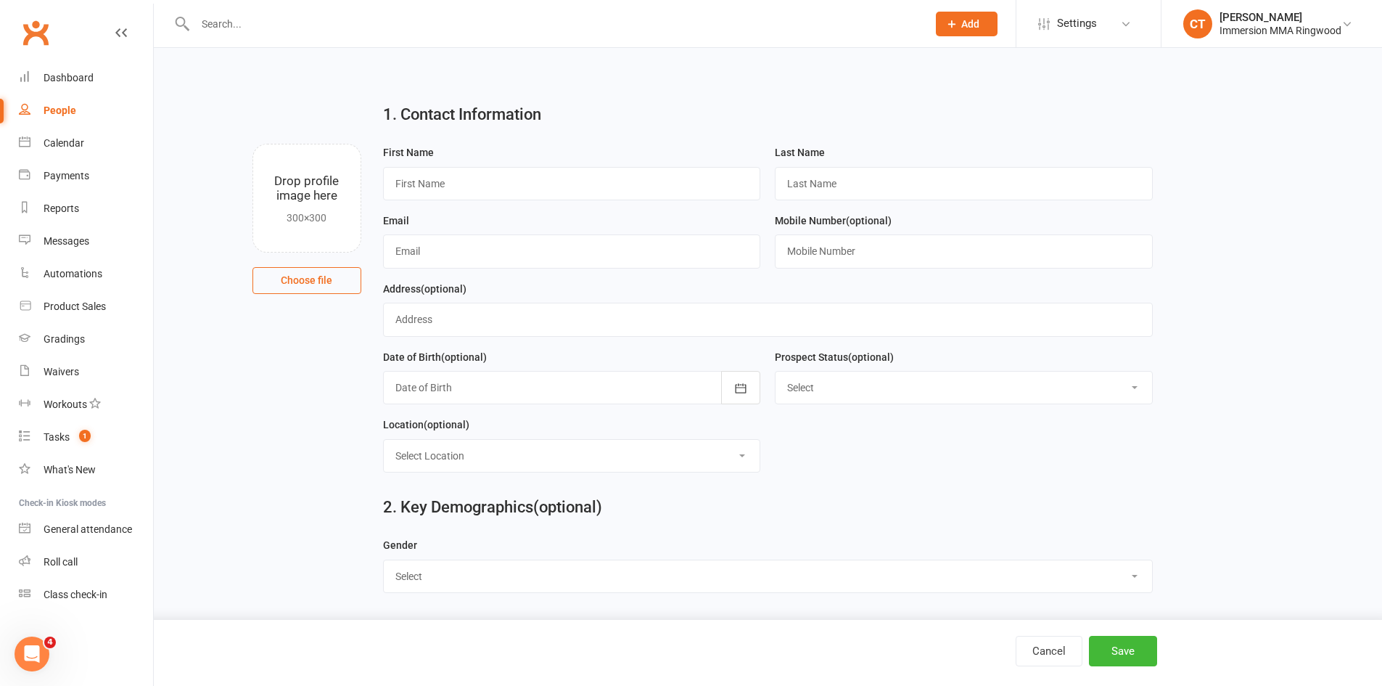
click at [601, 165] on div "First Name" at bounding box center [572, 172] width 378 height 57
click at [599, 171] on input "text" at bounding box center [572, 183] width 378 height 33
type input "Anish"
click at [823, 184] on input "text" at bounding box center [964, 183] width 378 height 33
click at [790, 189] on input "text" at bounding box center [964, 183] width 378 height 33
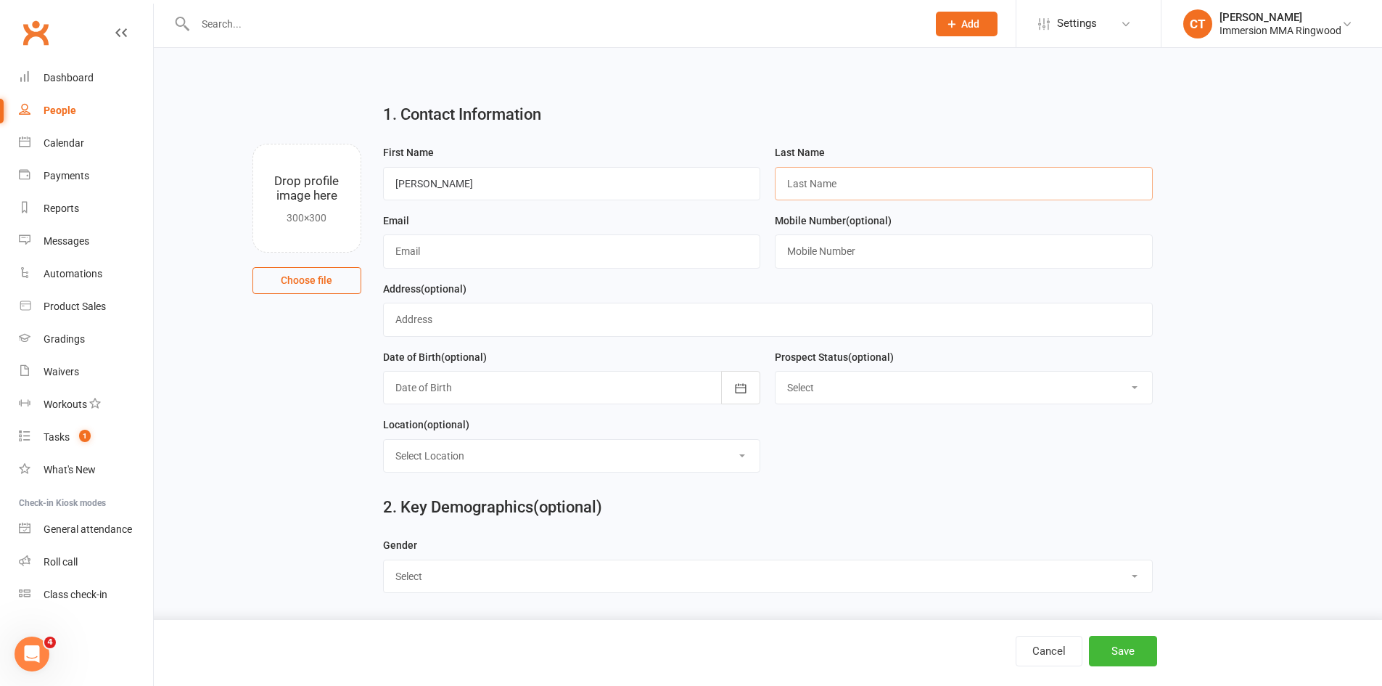
type input "?"
click at [694, 231] on div "Email" at bounding box center [572, 240] width 378 height 57
click at [620, 248] on input "text" at bounding box center [572, 250] width 378 height 33
paste input "anishpc@gmail.com"
type input "anishpc@gmail.com"
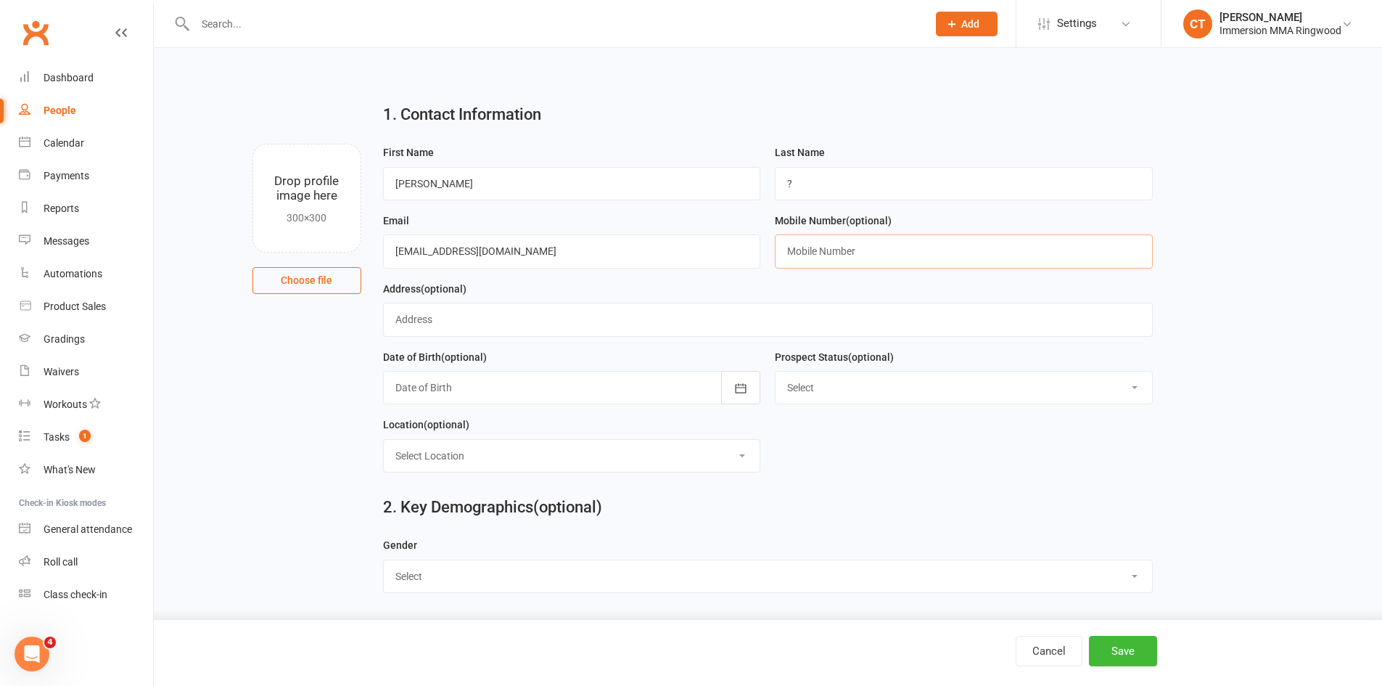
click at [832, 254] on input "text" at bounding box center [964, 250] width 378 height 33
paste input "0422061933"
type input "0422061933"
click at [1110, 655] on button "Save" at bounding box center [1123, 651] width 68 height 30
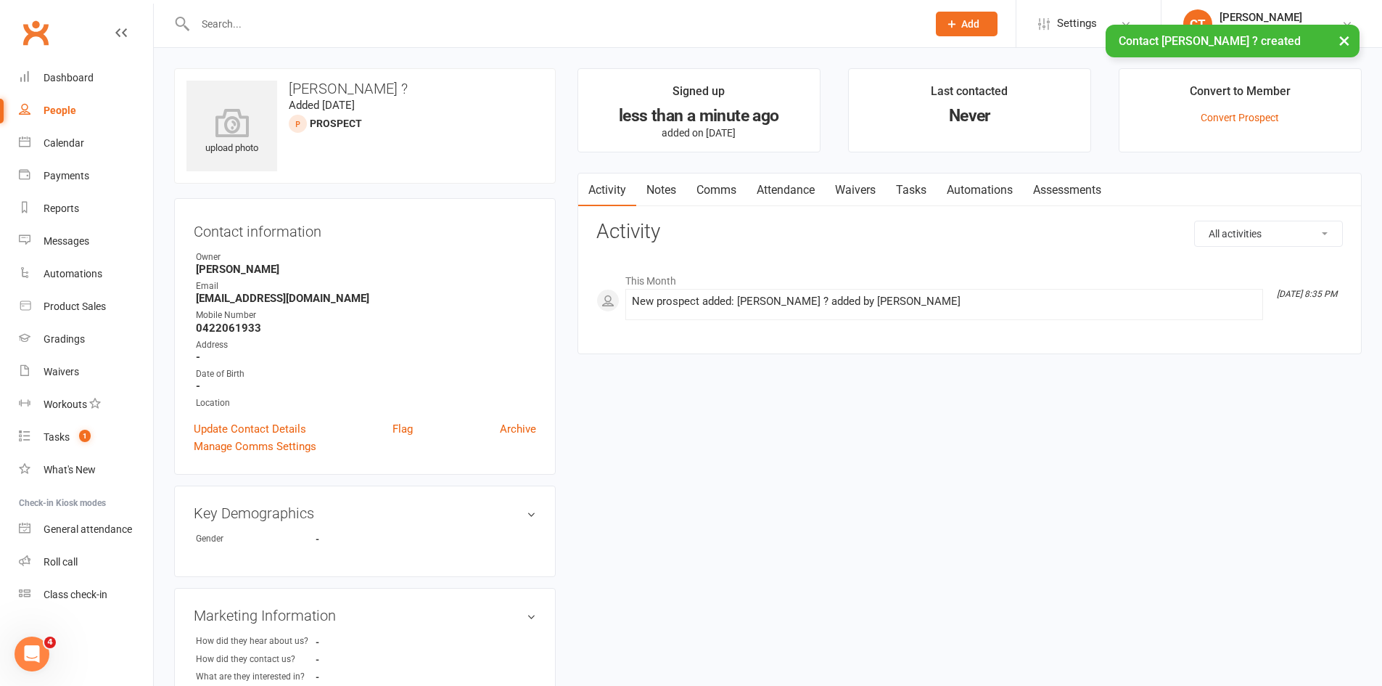
click at [675, 198] on link "Notes" at bounding box center [661, 189] width 50 height 33
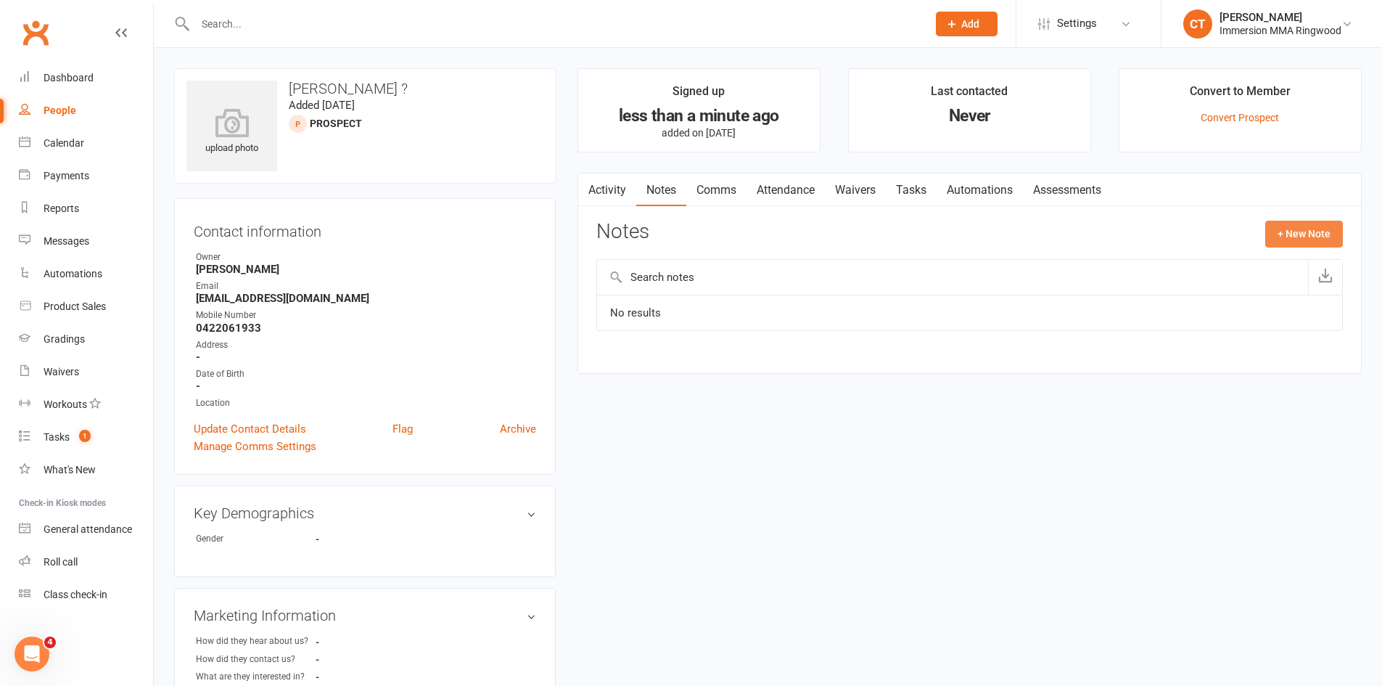
click at [1267, 229] on button "+ New Note" at bounding box center [1305, 234] width 78 height 26
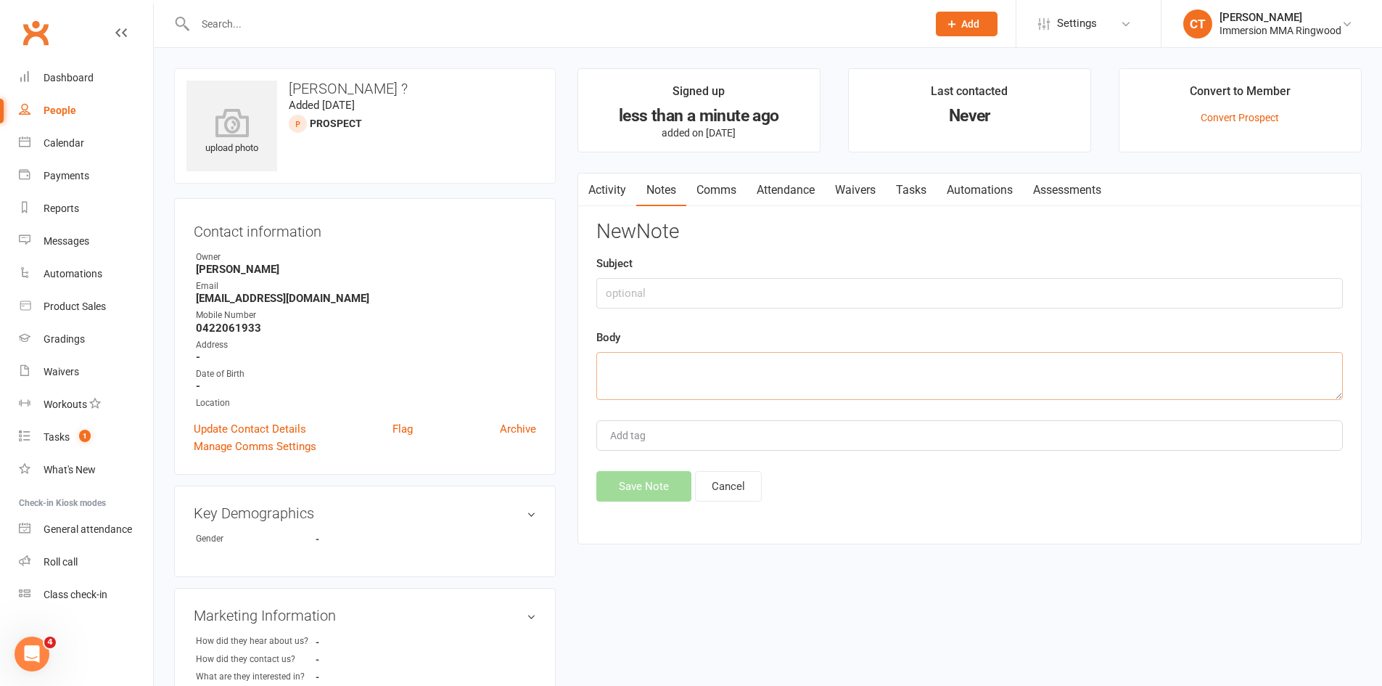
click at [877, 356] on textarea at bounding box center [970, 376] width 747 height 48
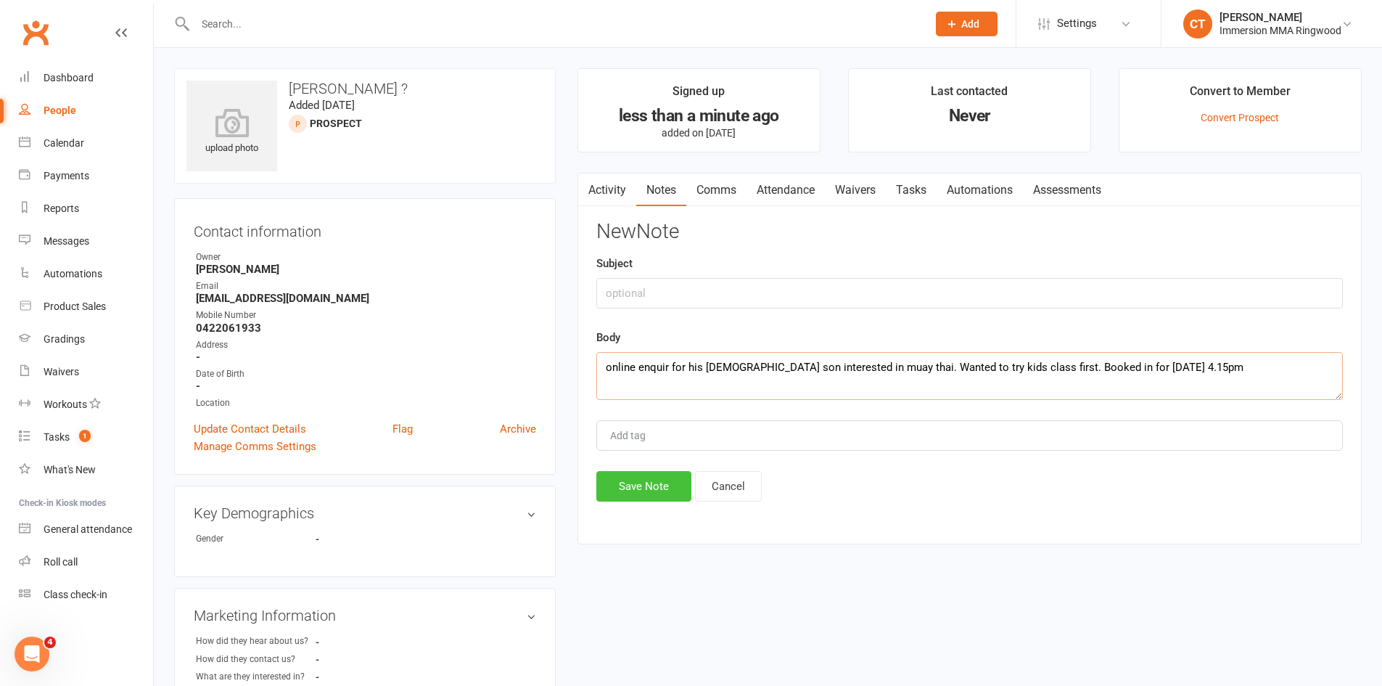
type textarea "online enquir for his 14 year old son interested in muay thai. Wanted to try ki…"
click at [657, 491] on button "Save Note" at bounding box center [644, 486] width 95 height 30
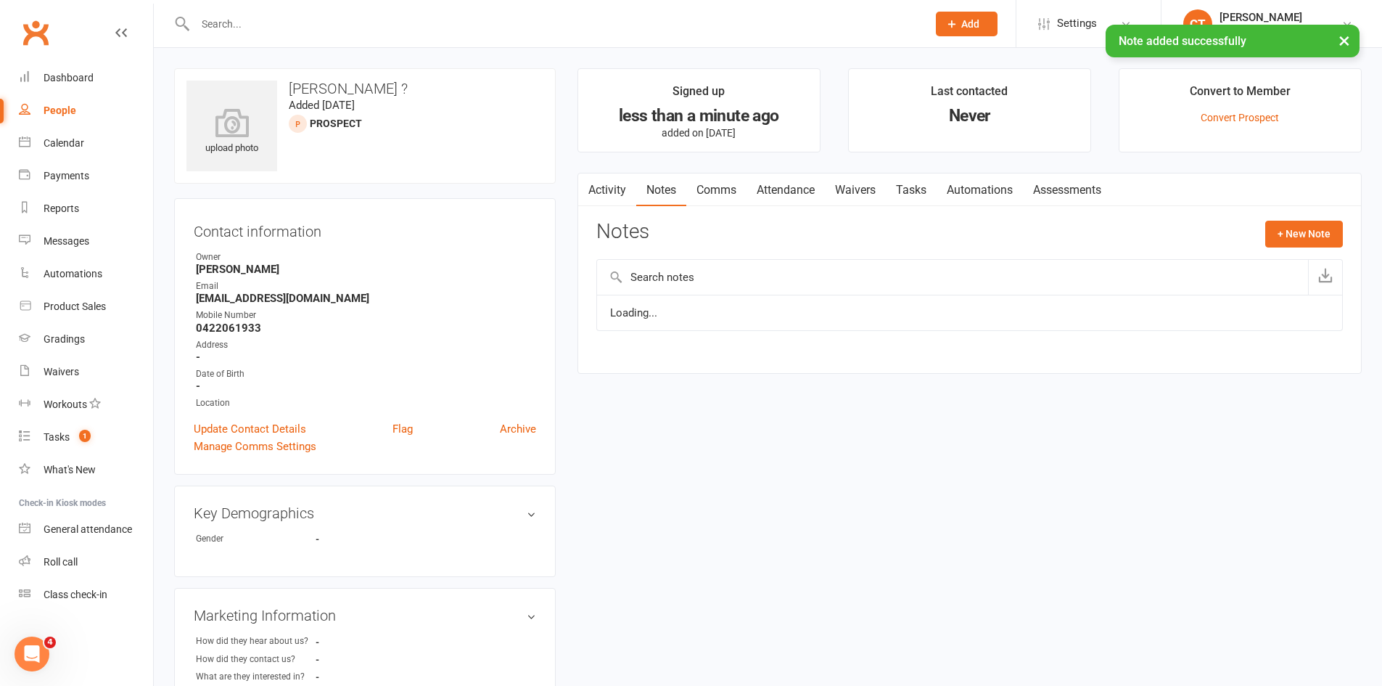
click at [787, 192] on link "Attendance" at bounding box center [786, 189] width 78 height 33
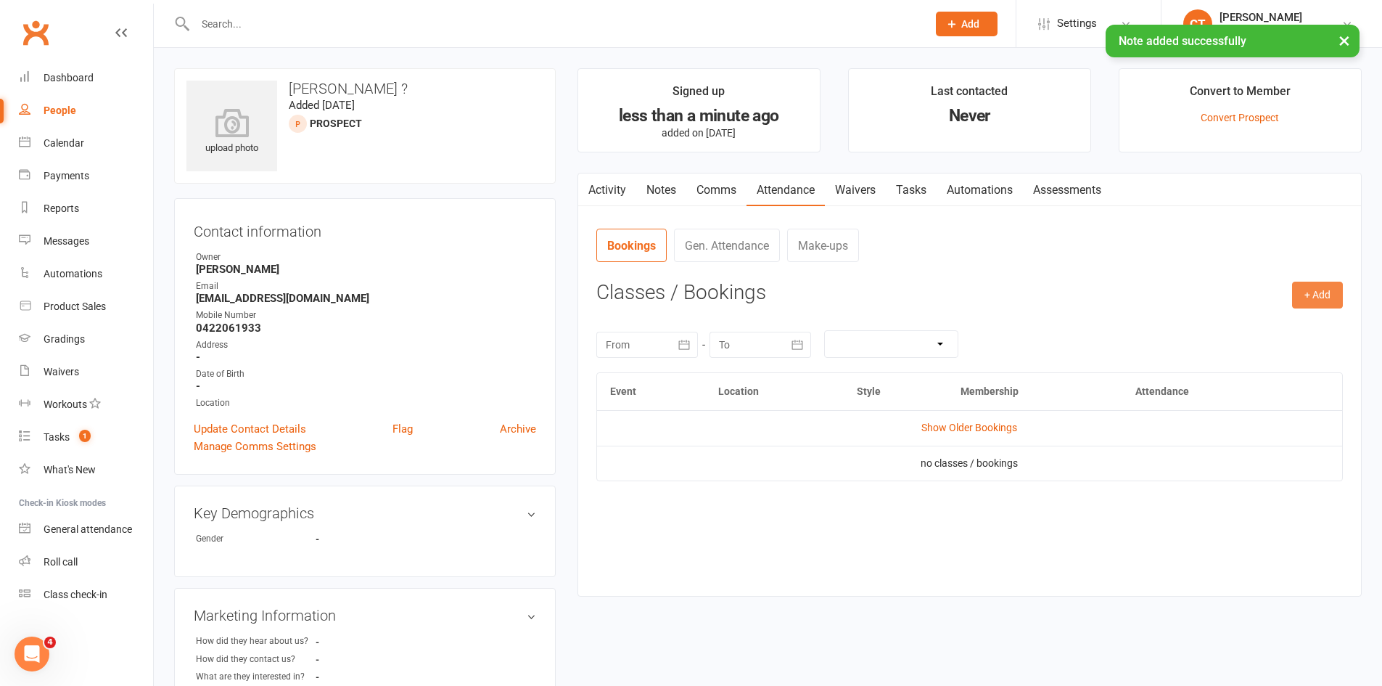
click at [1311, 292] on button "+ Add" at bounding box center [1317, 295] width 51 height 26
click at [1247, 356] on link "Add Appointment" at bounding box center [1271, 357] width 144 height 29
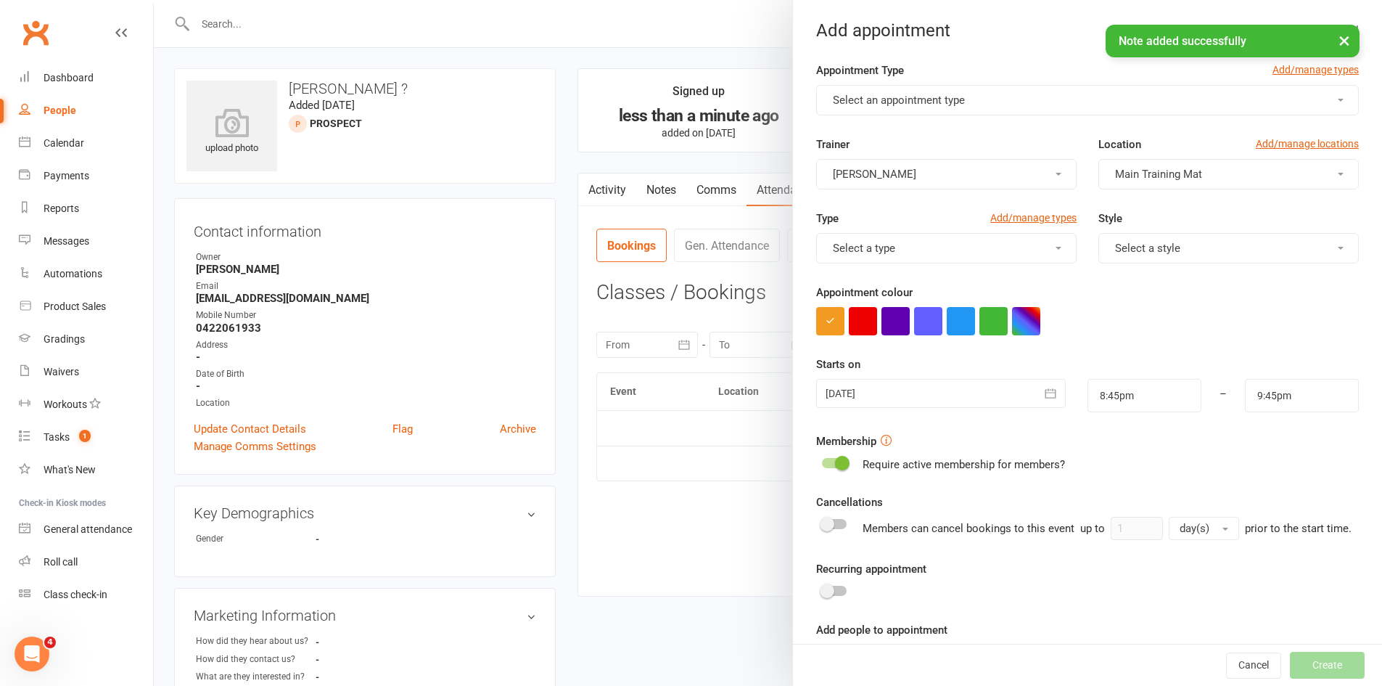
click at [861, 89] on button "Select an appointment type" at bounding box center [1087, 100] width 543 height 30
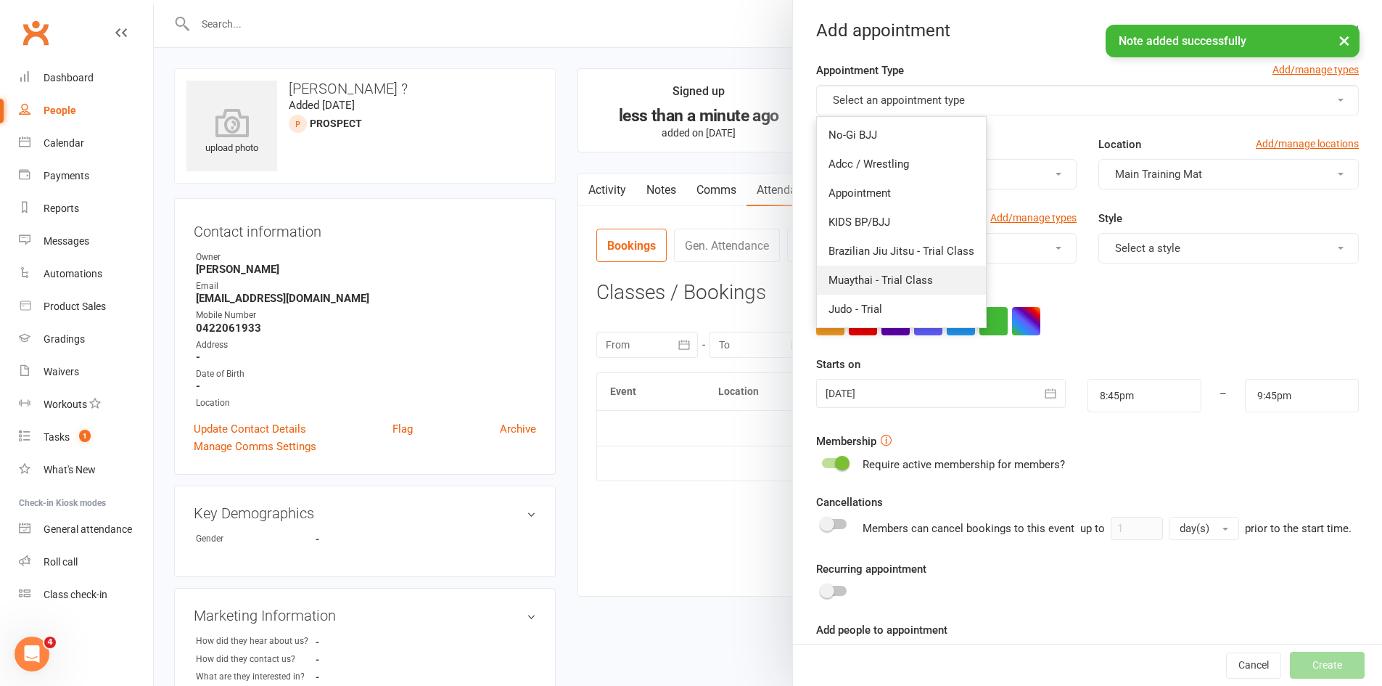
click at [882, 267] on link "Muaythai - Trial Class" at bounding box center [901, 280] width 169 height 29
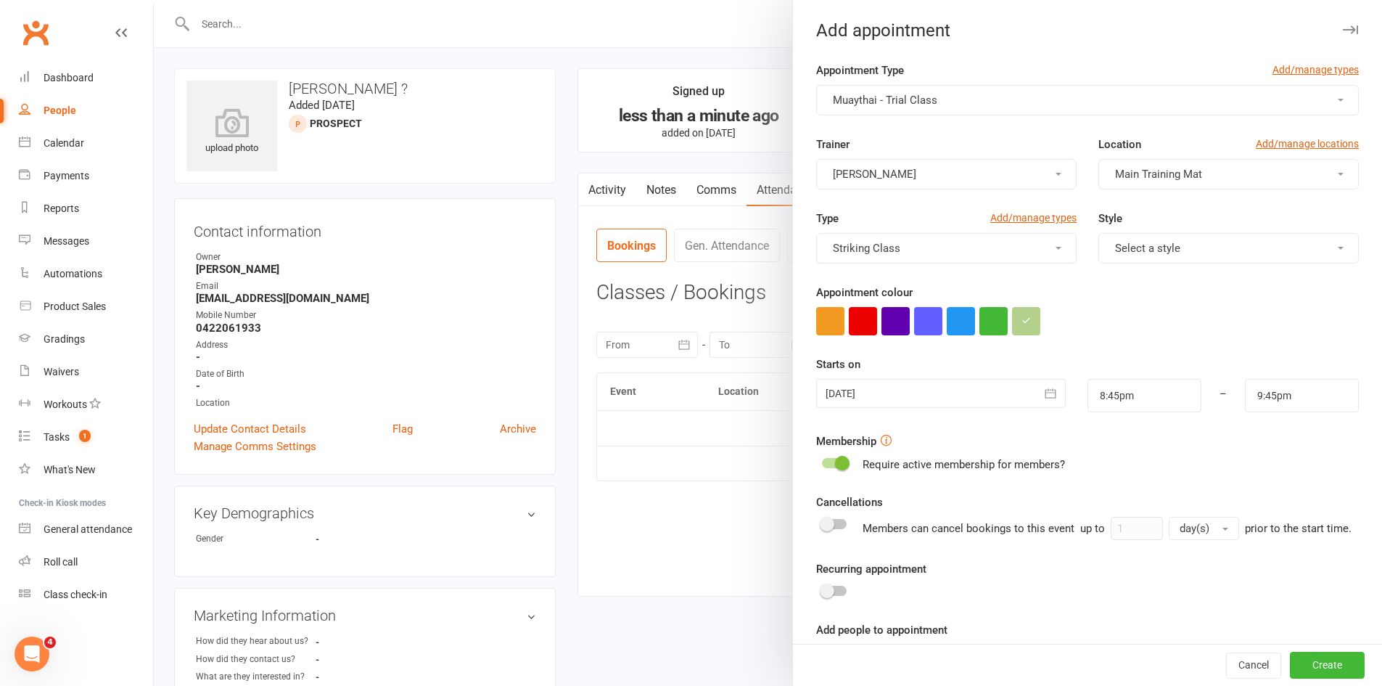
click at [907, 133] on form "Appointment Type Add/manage types Muaythai - Trial Class Trainer Chris Triantop…" at bounding box center [1087, 389] width 543 height 654
drag, startPoint x: 914, startPoint y: 118, endPoint x: 926, endPoint y: 104, distance: 18.0
click at [919, 115] on form "Appointment Type Add/manage types Muaythai - Trial Class Trainer Chris Triantop…" at bounding box center [1087, 389] width 543 height 654
click at [941, 94] on button "Muaythai - Trial Class" at bounding box center [1087, 100] width 543 height 30
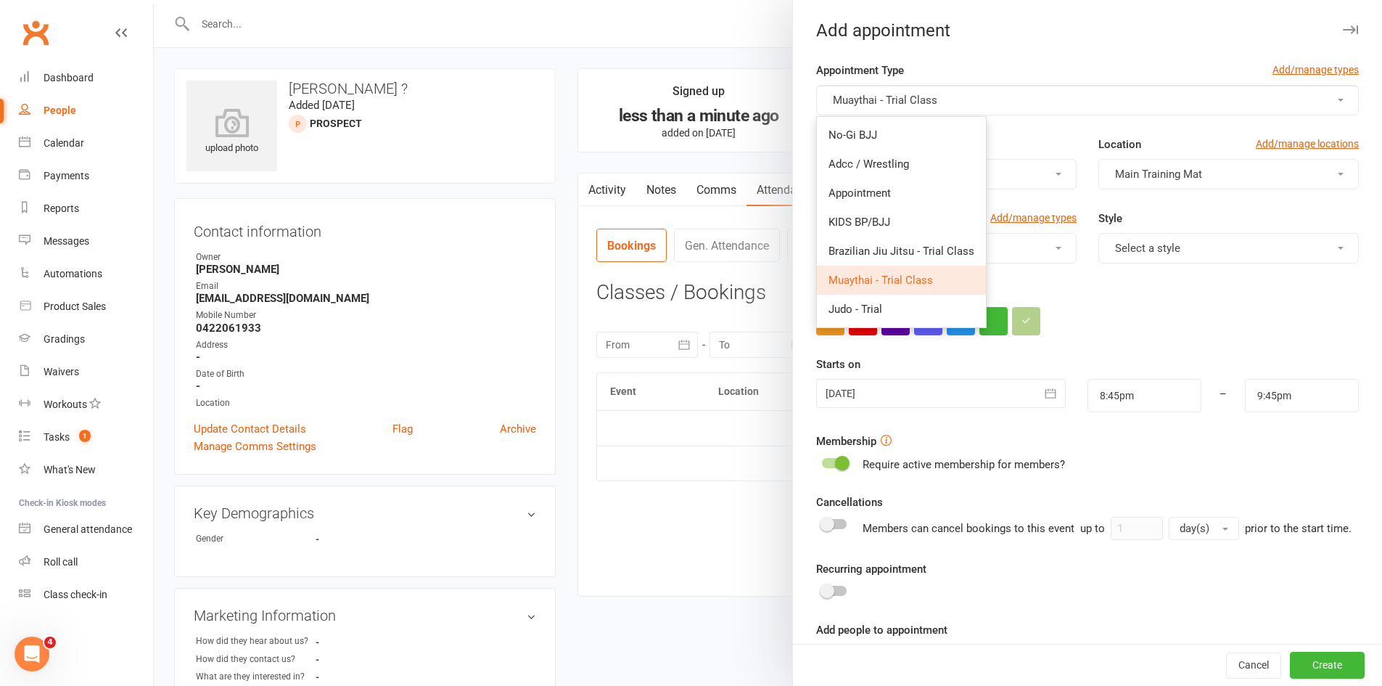
drag, startPoint x: 1045, startPoint y: 129, endPoint x: 1030, endPoint y: 83, distance: 48.2
click at [1045, 123] on form "Appointment Type Add/manage types Muaythai - Trial Class No-Gi BJJ Adcc / Wrest…" at bounding box center [1087, 389] width 543 height 654
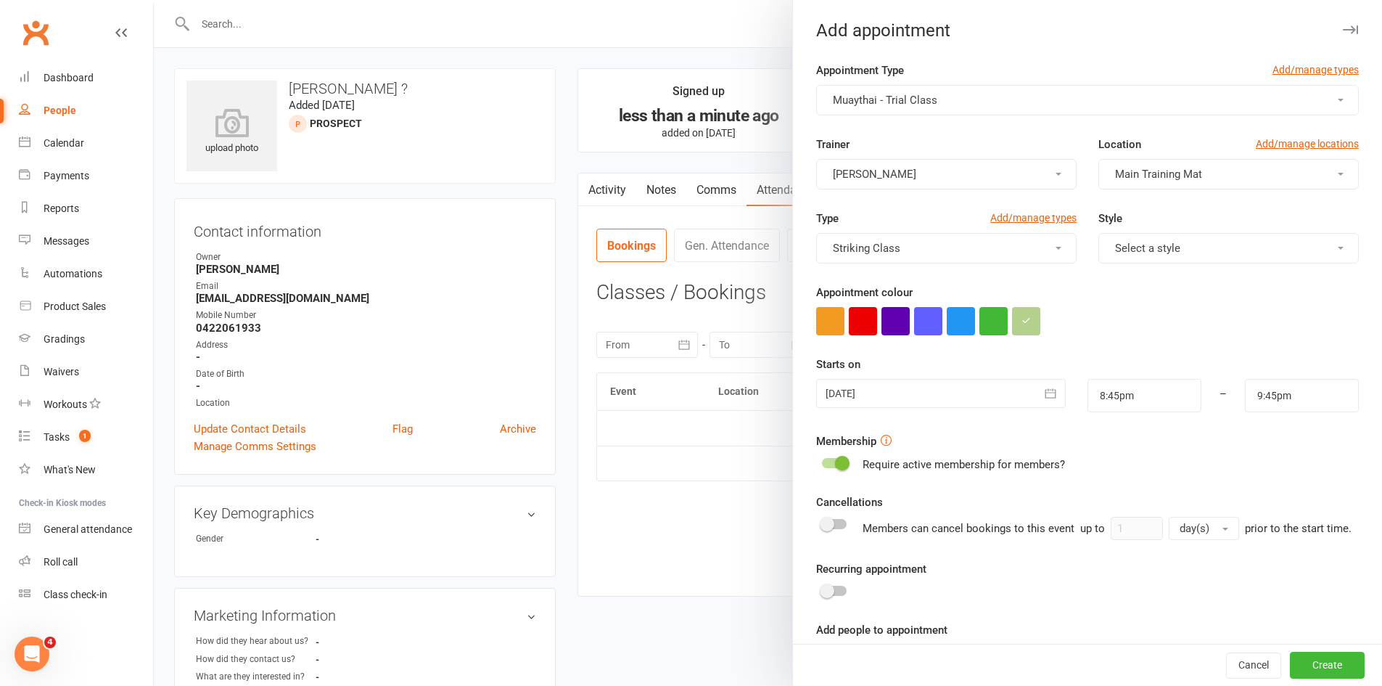
click at [1029, 75] on div "Appointment Type Add/manage types" at bounding box center [1087, 73] width 543 height 23
click at [1019, 94] on button "Muaythai - Trial Class" at bounding box center [1087, 100] width 543 height 30
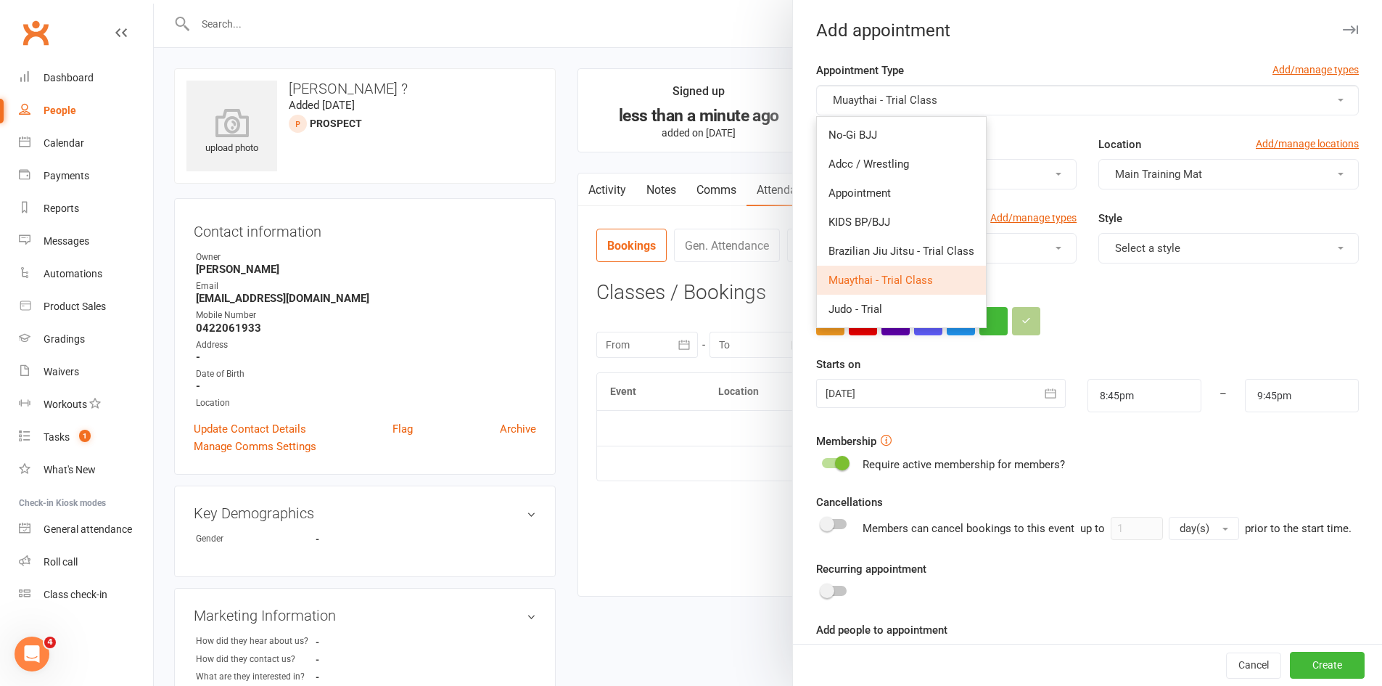
click at [1028, 142] on div "Trainer Chris Triantopoulos" at bounding box center [947, 163] width 282 height 54
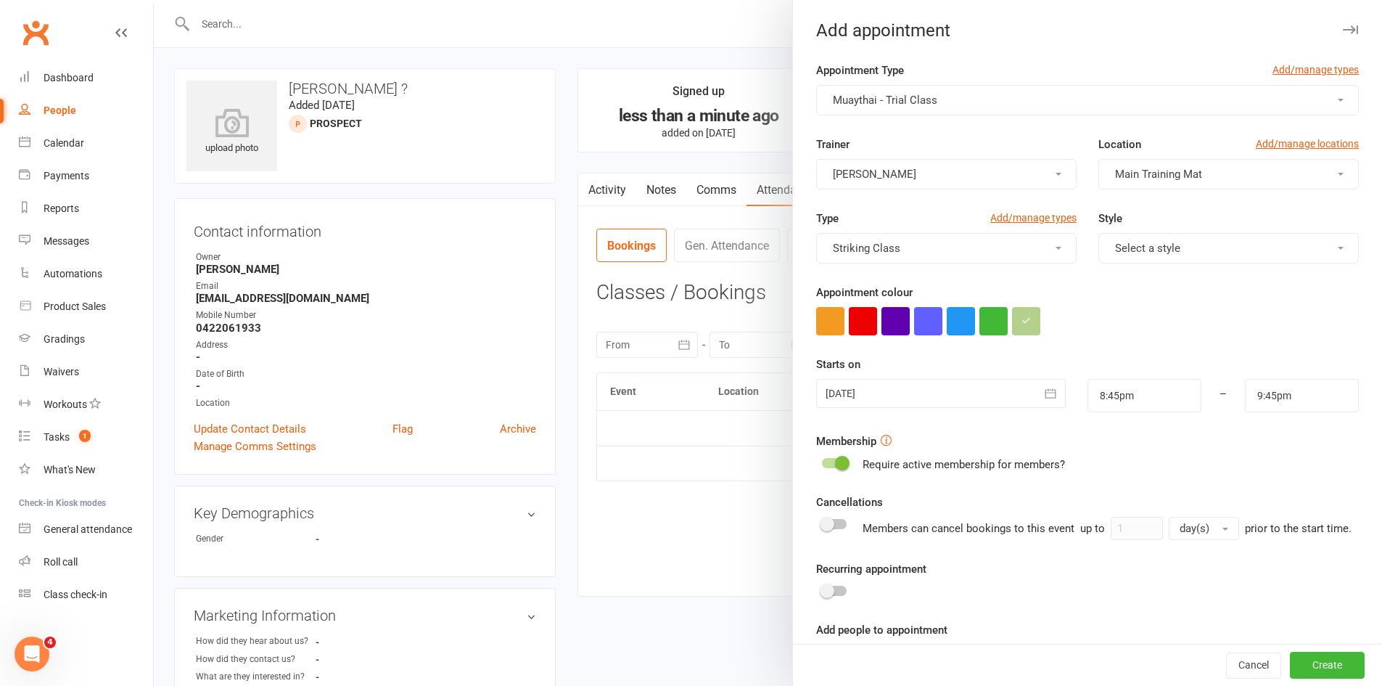
click at [1013, 97] on button "Muaythai - Trial Class" at bounding box center [1087, 100] width 543 height 30
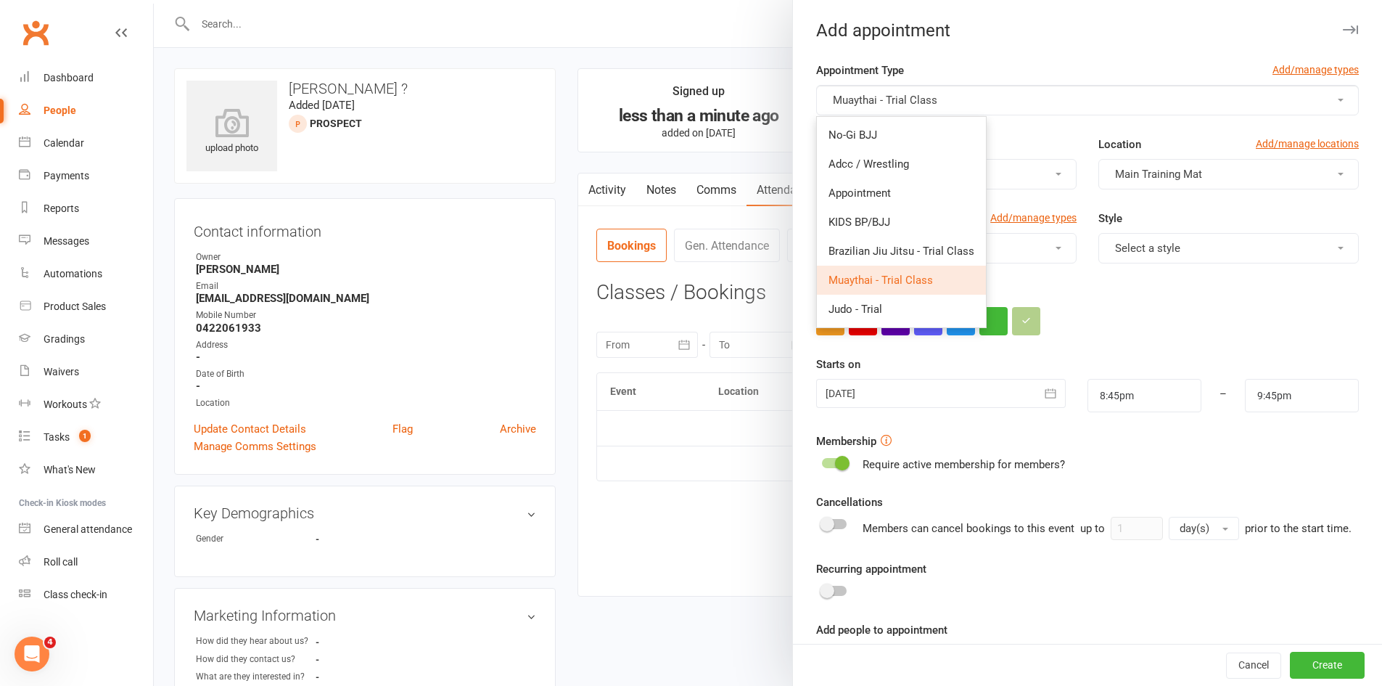
drag, startPoint x: 917, startPoint y: 276, endPoint x: 951, endPoint y: 231, distance: 56.9
click at [917, 276] on span "Muaythai - Trial Class" at bounding box center [881, 280] width 105 height 13
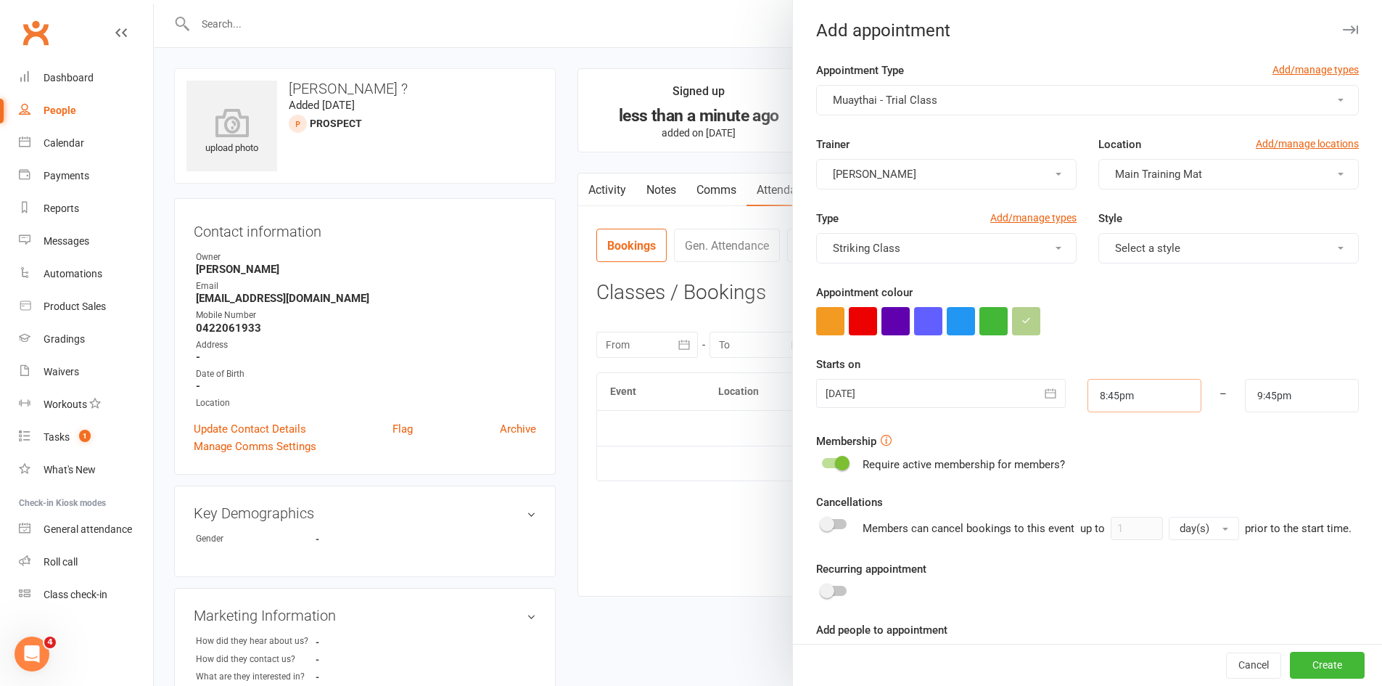
click at [1126, 394] on input "8:45pm" at bounding box center [1145, 395] width 114 height 33
click at [960, 380] on div at bounding box center [940, 393] width 249 height 29
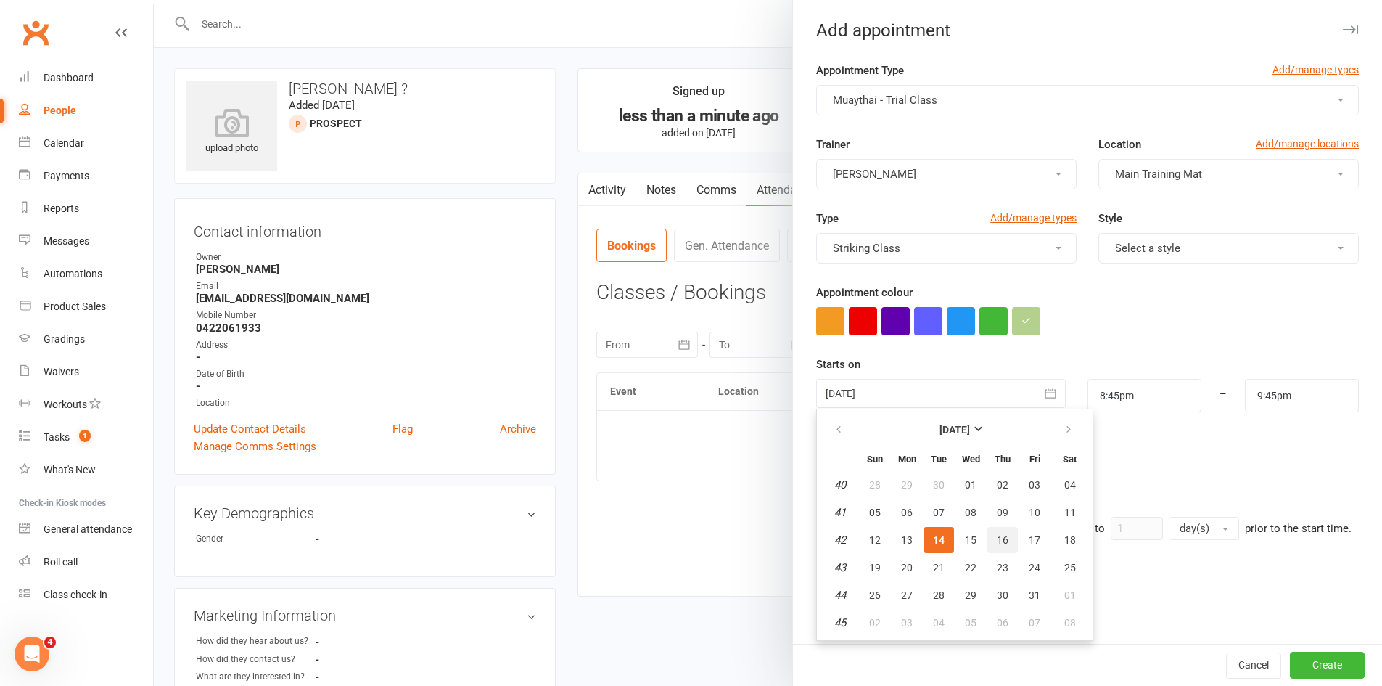
drag, startPoint x: 1001, startPoint y: 543, endPoint x: 1044, endPoint y: 508, distance: 55.8
click at [1002, 543] on span "16" at bounding box center [1003, 540] width 12 height 12
type input "16 Oct 2025"
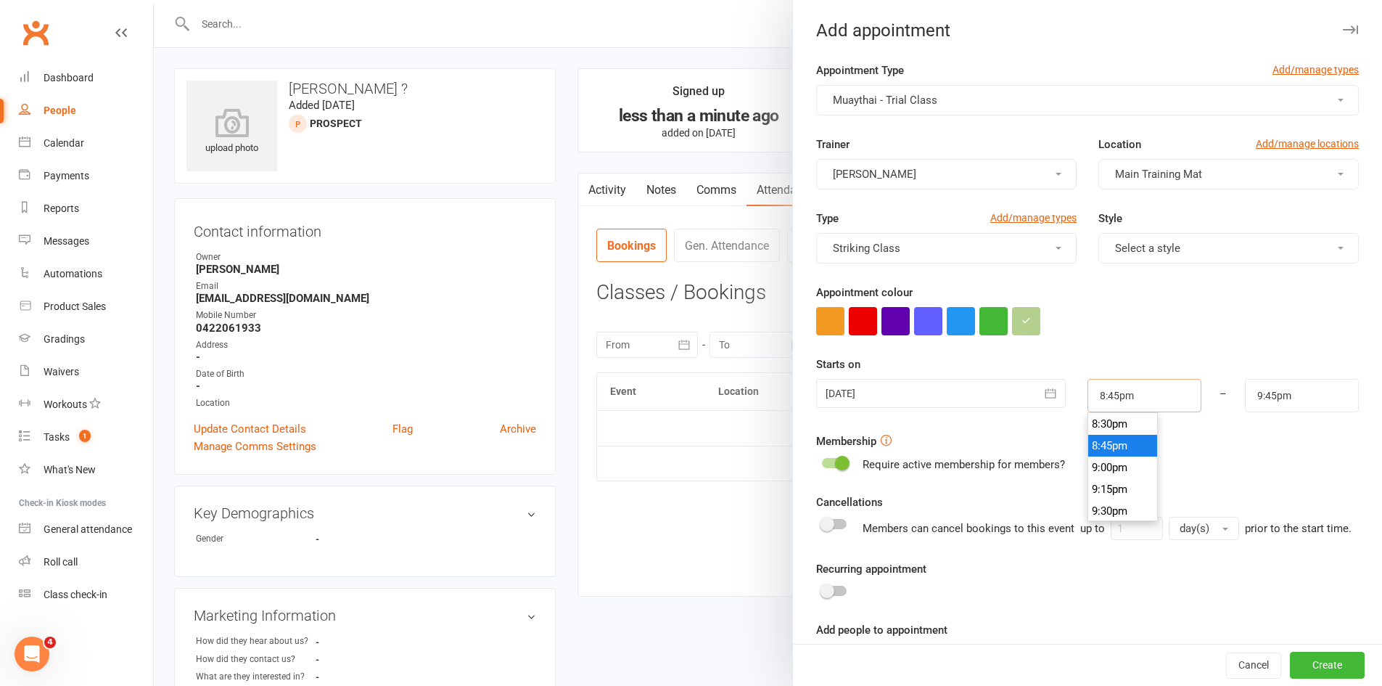
click at [1120, 402] on input "8:45pm" at bounding box center [1145, 395] width 114 height 33
type input "4:15pm"
click at [1098, 475] on li "4:15pm" at bounding box center [1124, 483] width 70 height 22
click at [1259, 406] on input "5:15pm" at bounding box center [1302, 395] width 114 height 33
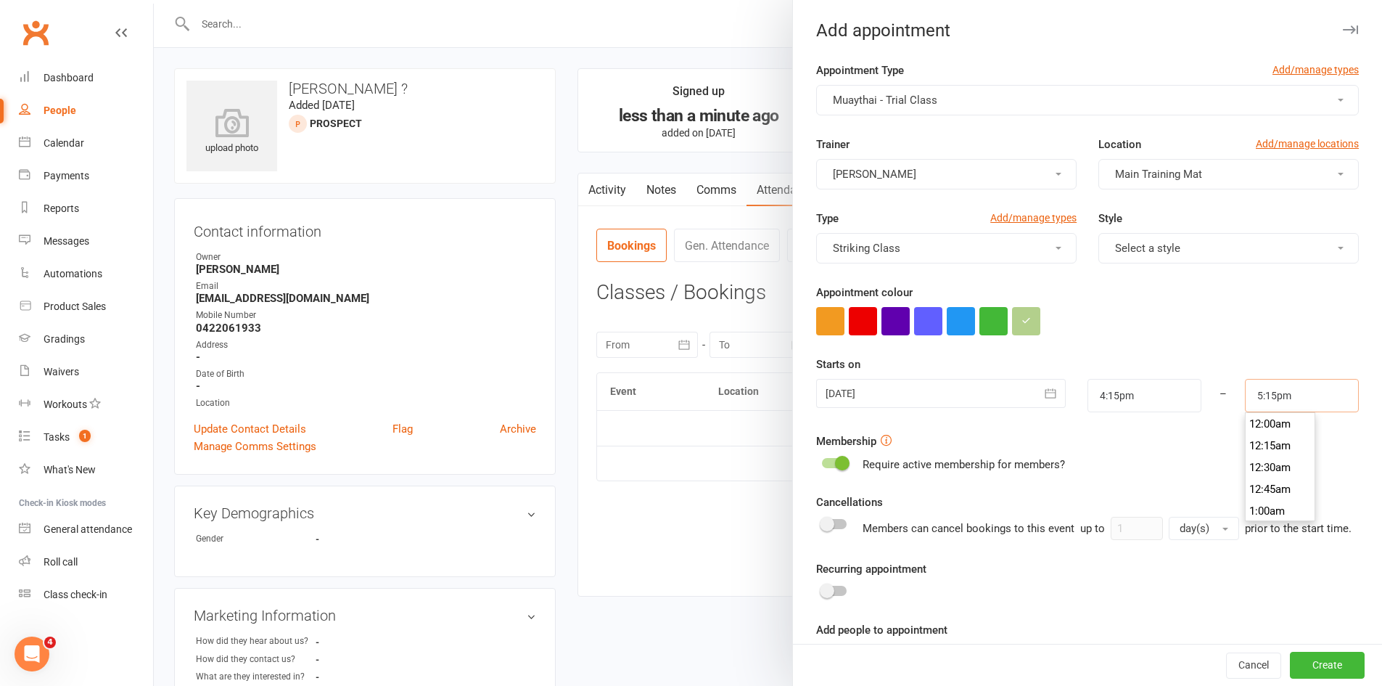
scroll to position [1480, 0]
type input "5:00pm"
click at [1261, 431] on li "5:00pm" at bounding box center [1281, 424] width 70 height 22
click at [1306, 657] on button "Create" at bounding box center [1327, 665] width 75 height 26
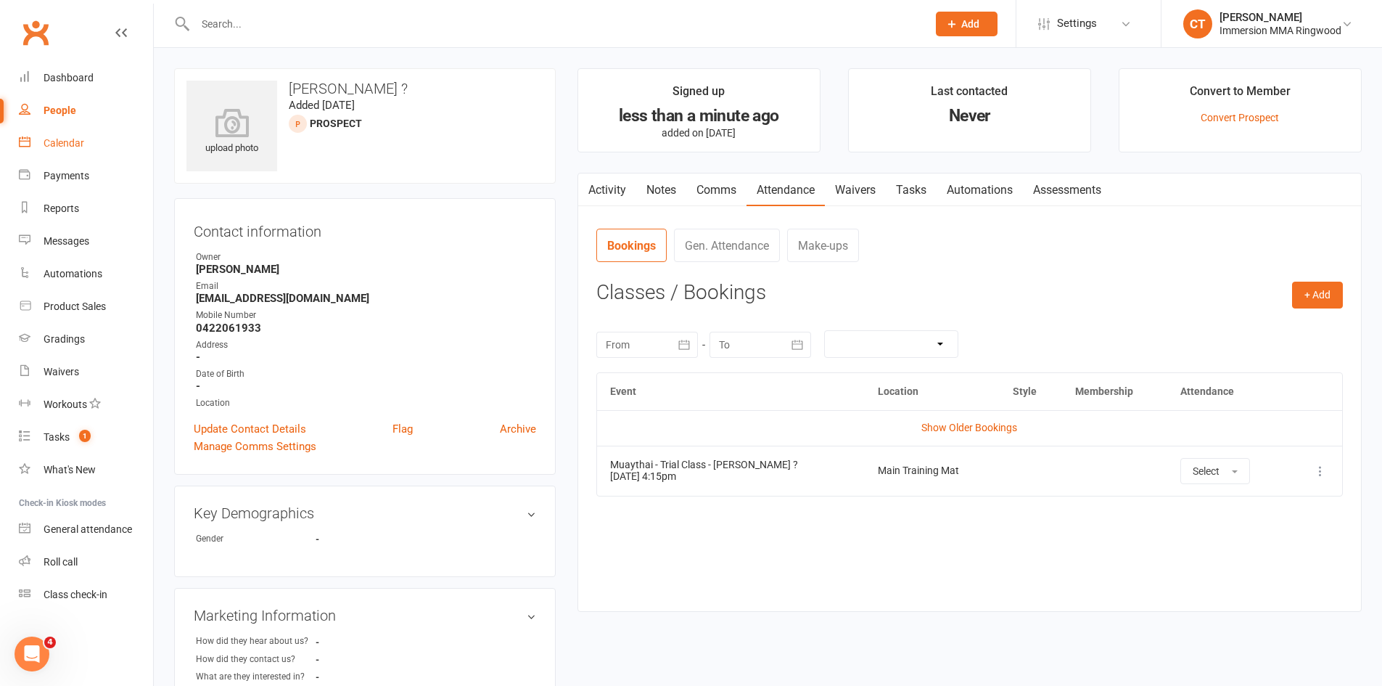
click at [60, 146] on div "Calendar" at bounding box center [64, 143] width 41 height 12
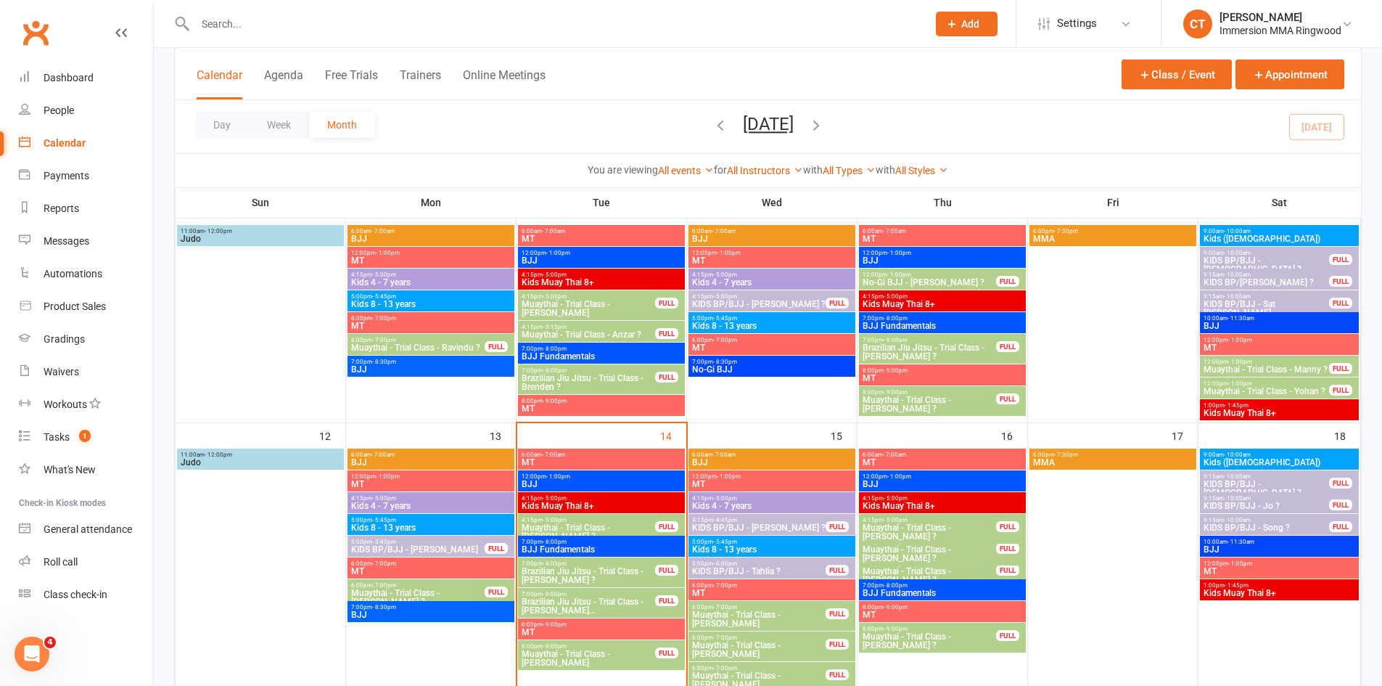
scroll to position [484, 0]
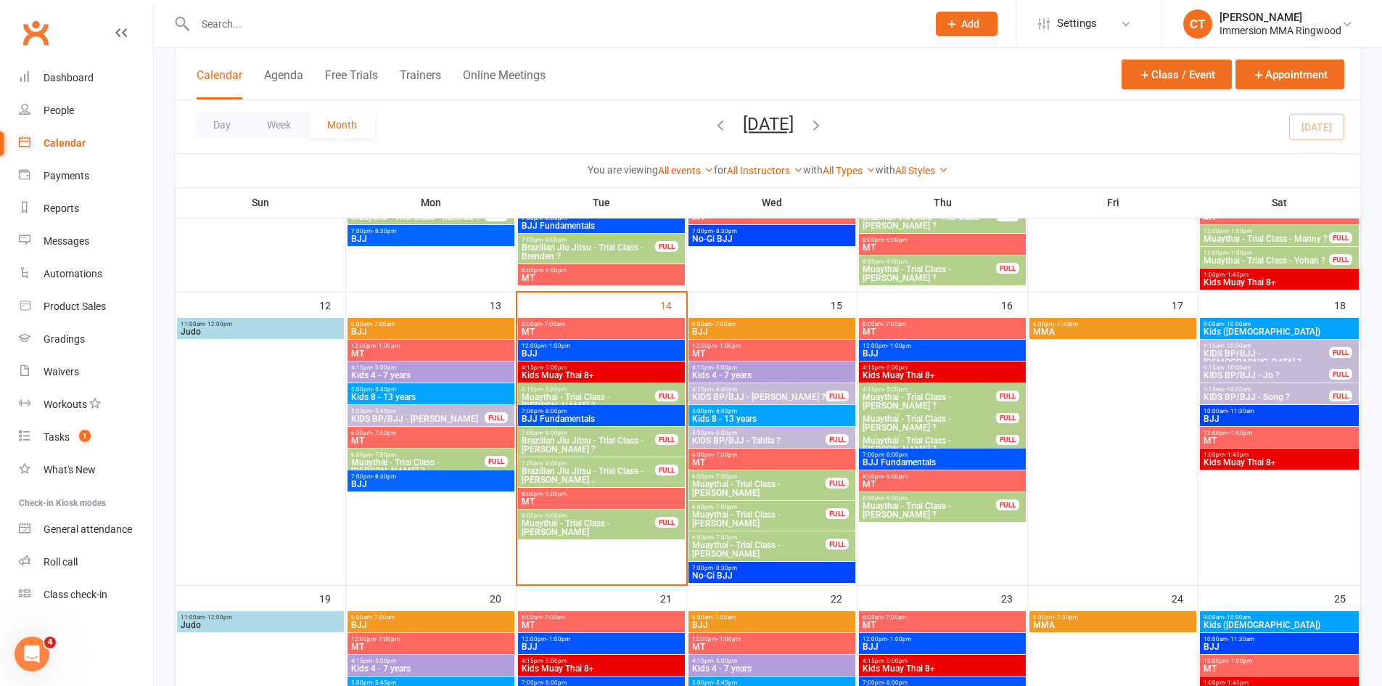
click at [964, 388] on span "4:15pm - 5:00pm" at bounding box center [929, 389] width 135 height 7
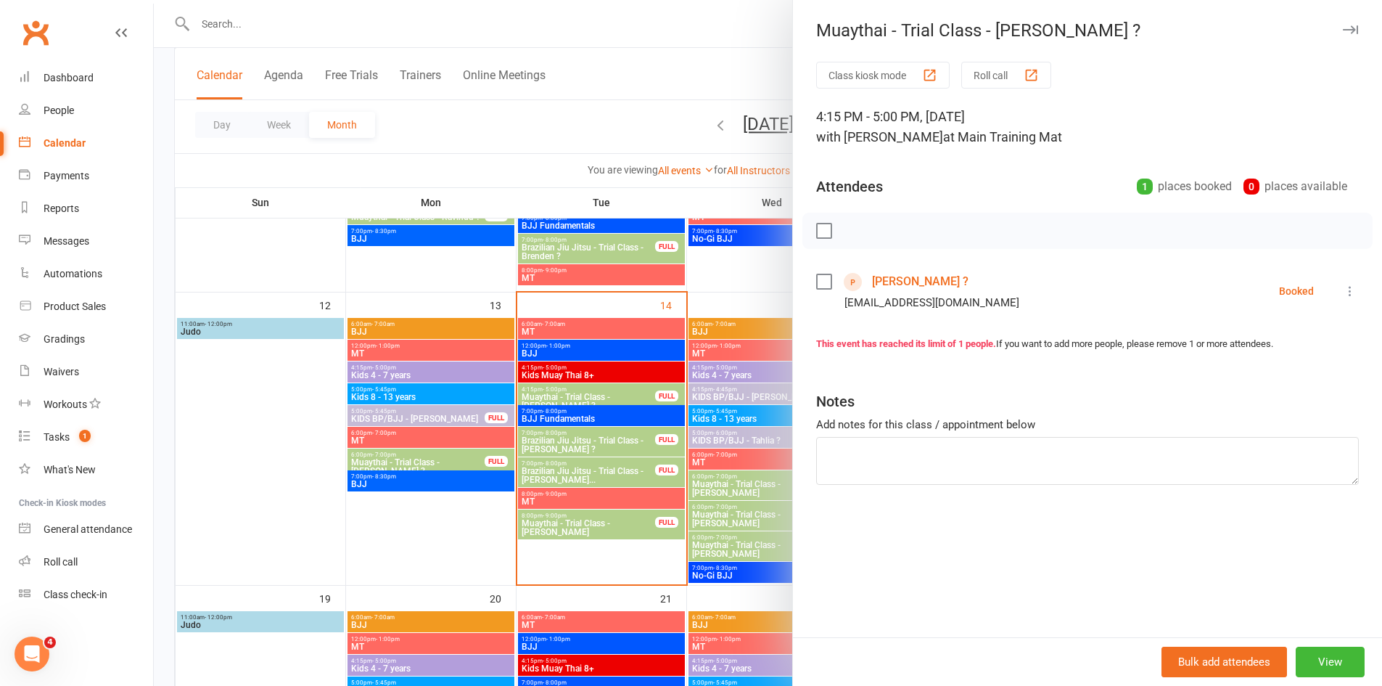
click at [1342, 287] on button at bounding box center [1350, 290] width 17 height 17
click at [1244, 436] on link "Send message" at bounding box center [1287, 435] width 144 height 29
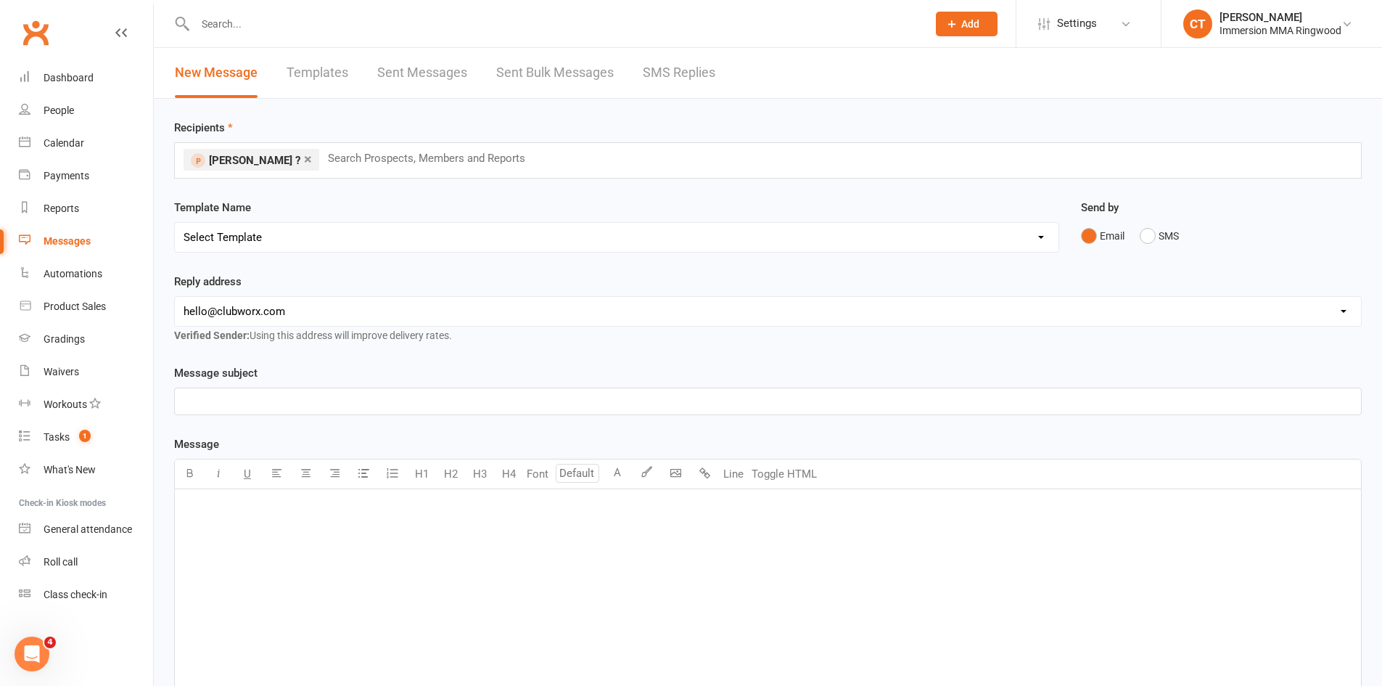
click at [516, 244] on select "Select Template [SMS] Chris - Call back message [SMS] Mark- Call back message […" at bounding box center [617, 237] width 884 height 29
select select "3"
click at [175, 223] on select "Select Template [SMS] Chris - Call back message [SMS] Mark- Call back message […" at bounding box center [617, 237] width 884 height 29
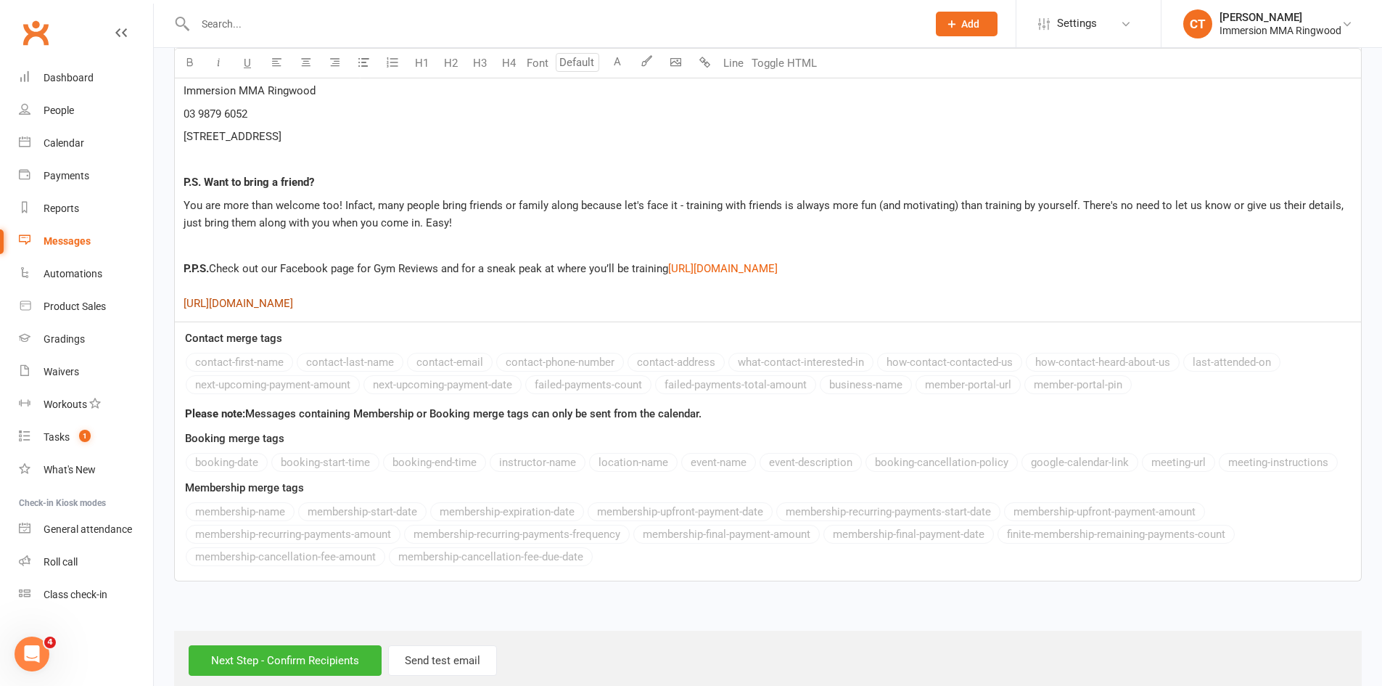
scroll to position [2637, 0]
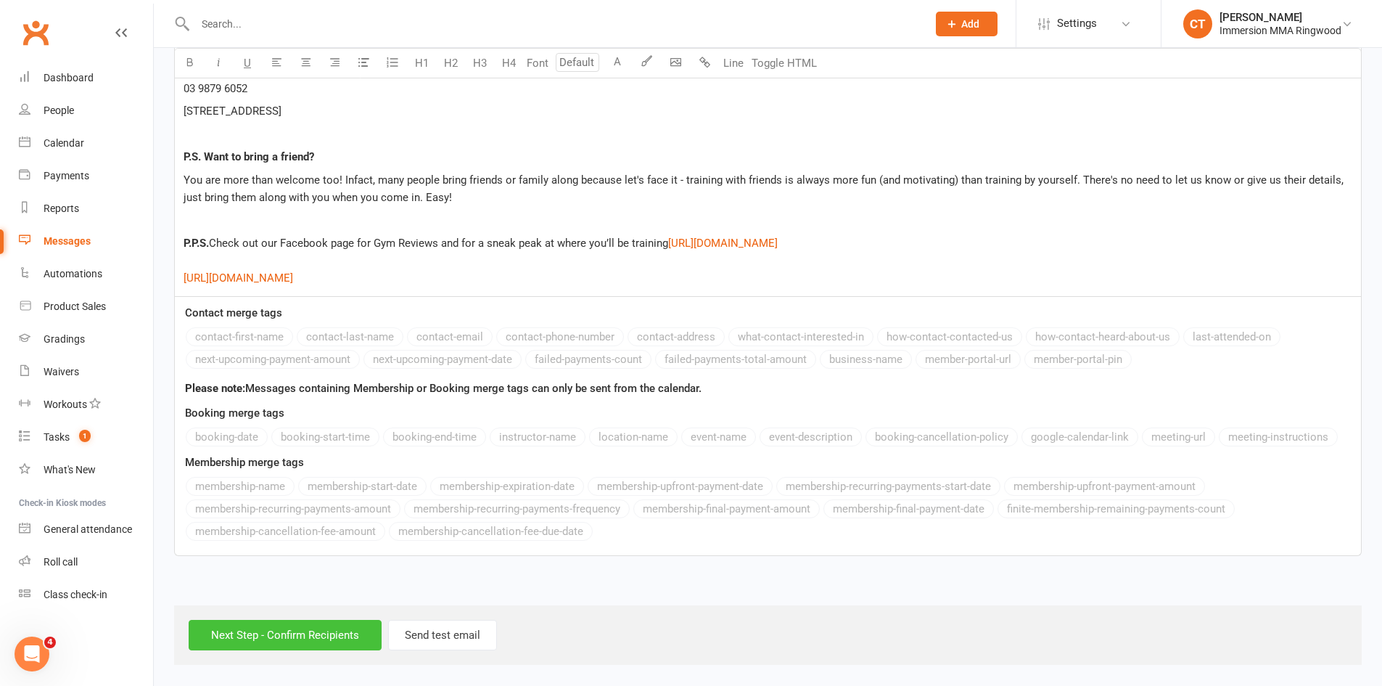
click at [292, 636] on input "Next Step - Confirm Recipients" at bounding box center [285, 635] width 193 height 30
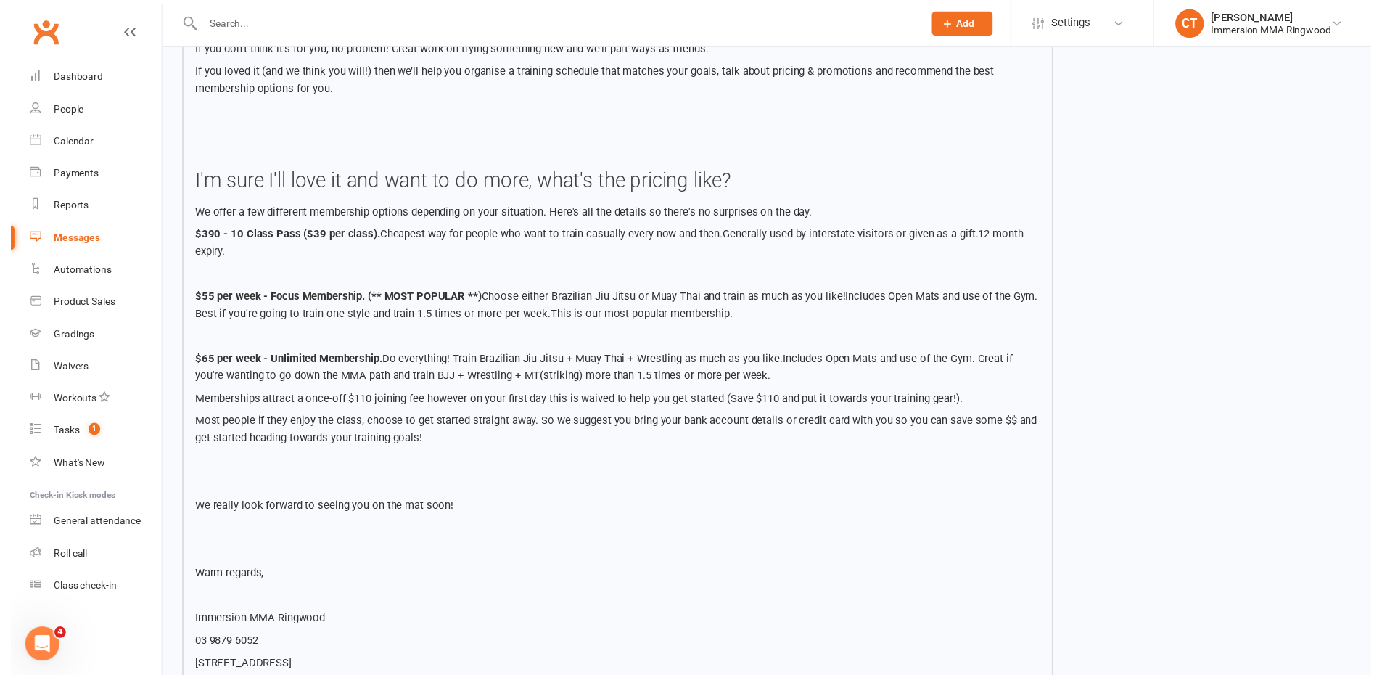
scroll to position [2414, 0]
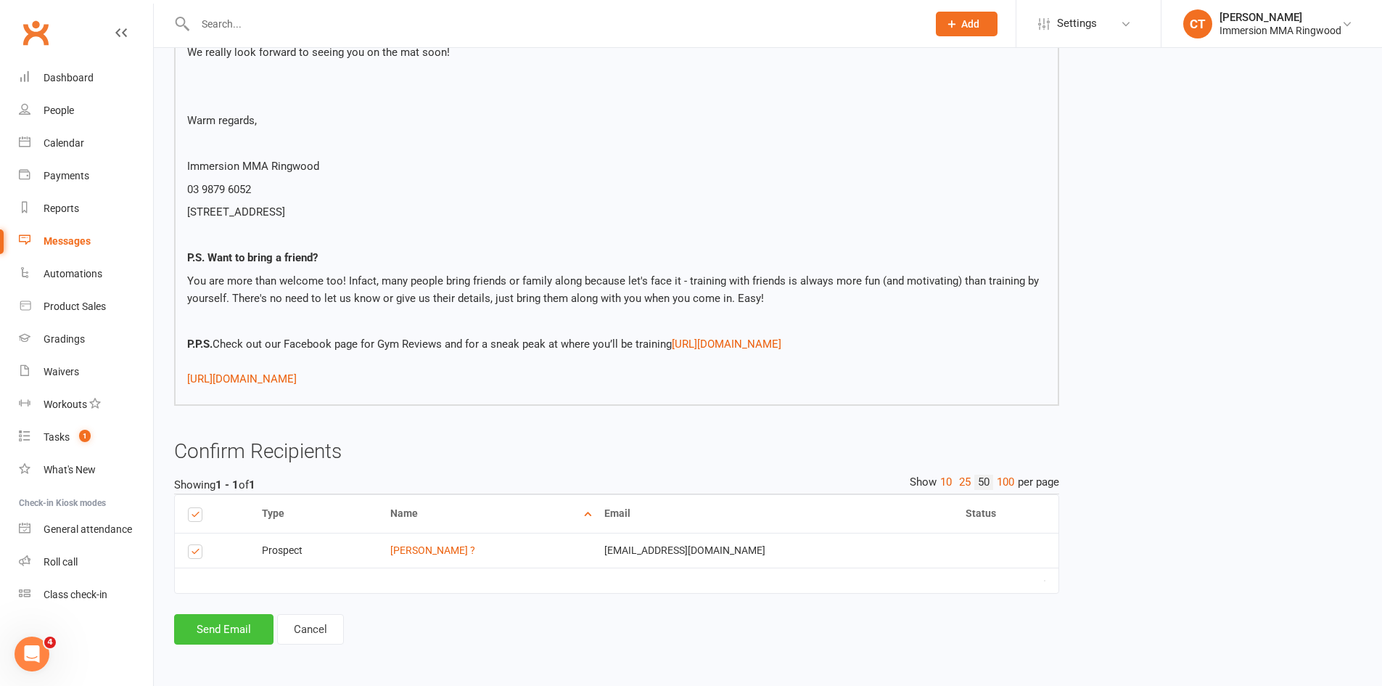
click at [235, 620] on button "Send Email" at bounding box center [223, 629] width 99 height 30
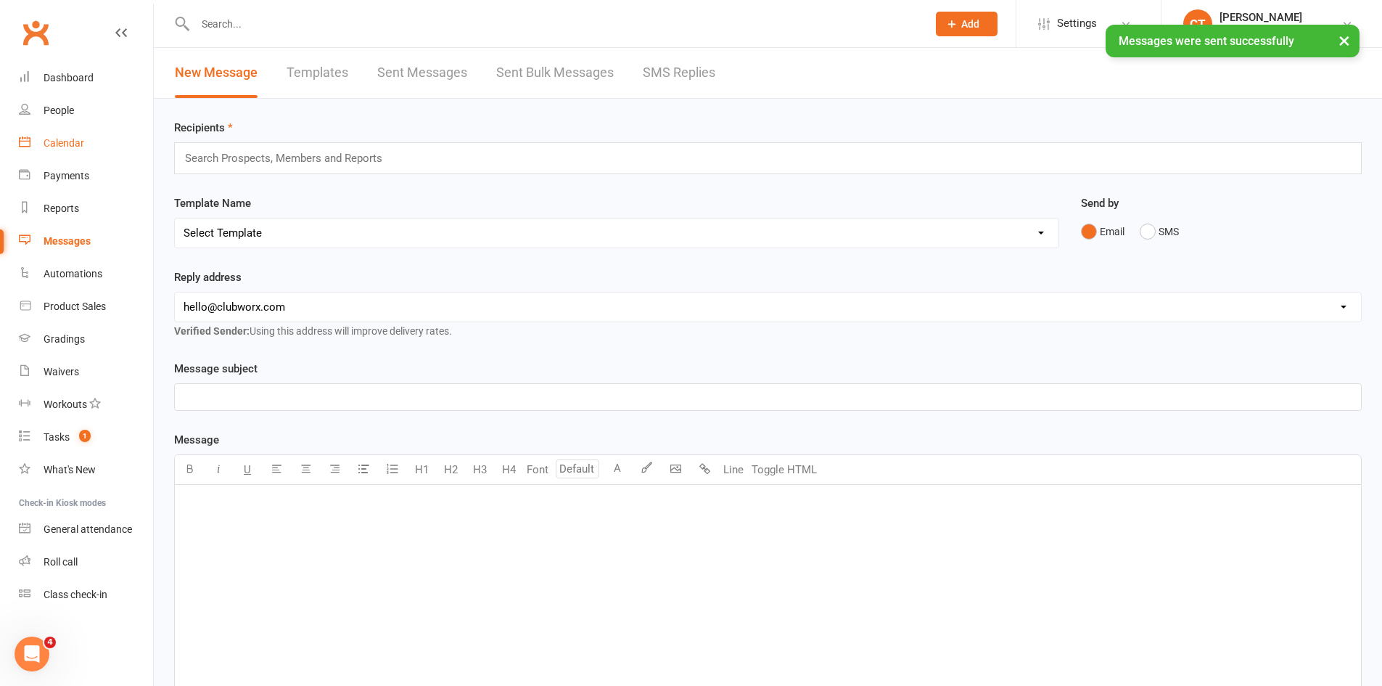
click at [81, 128] on link "Calendar" at bounding box center [86, 143] width 134 height 33
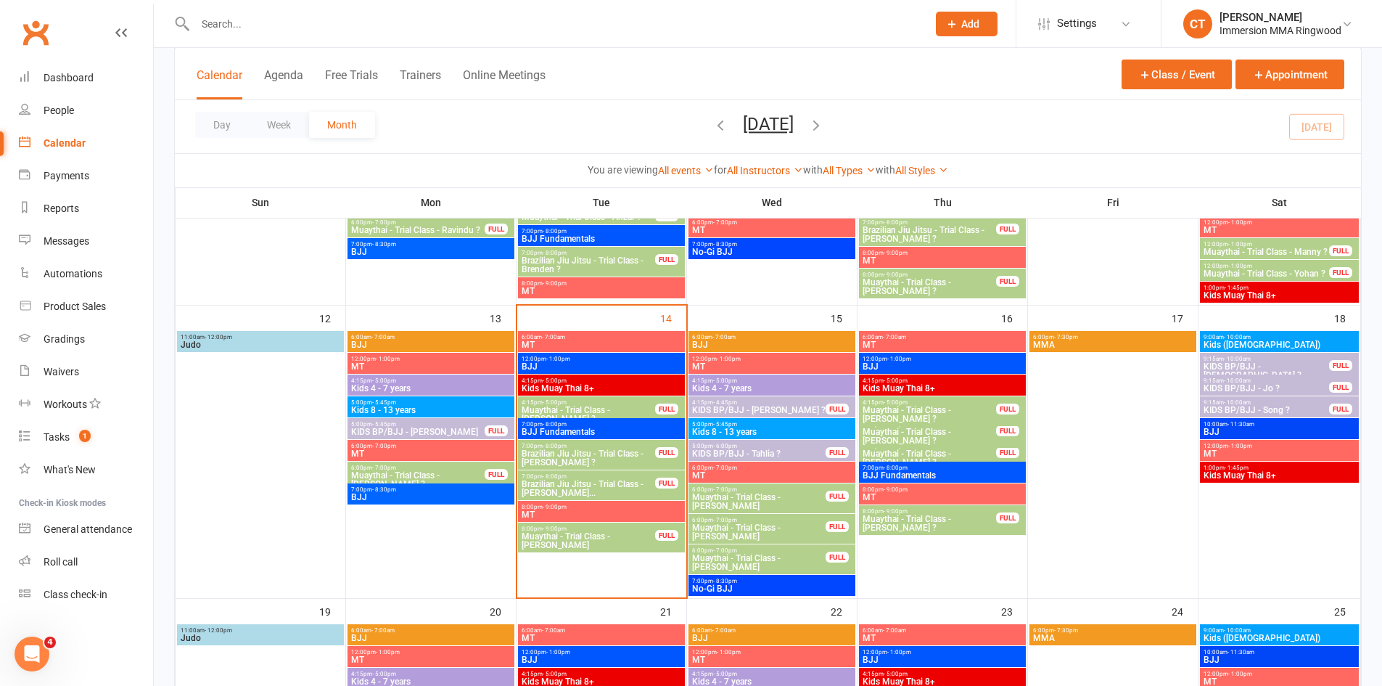
scroll to position [484, 0]
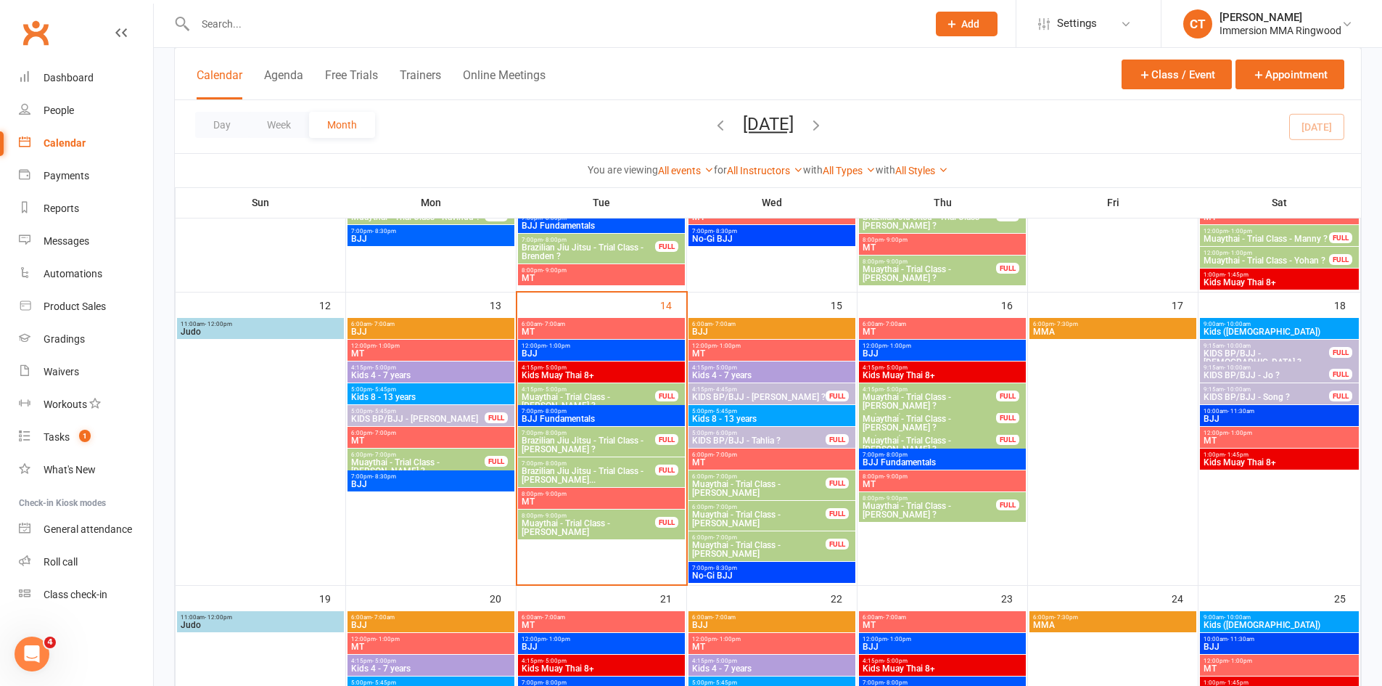
click at [619, 444] on span "Brazilian Jiu Jitsu - Trial Class - [PERSON_NAME] ?" at bounding box center [588, 444] width 135 height 17
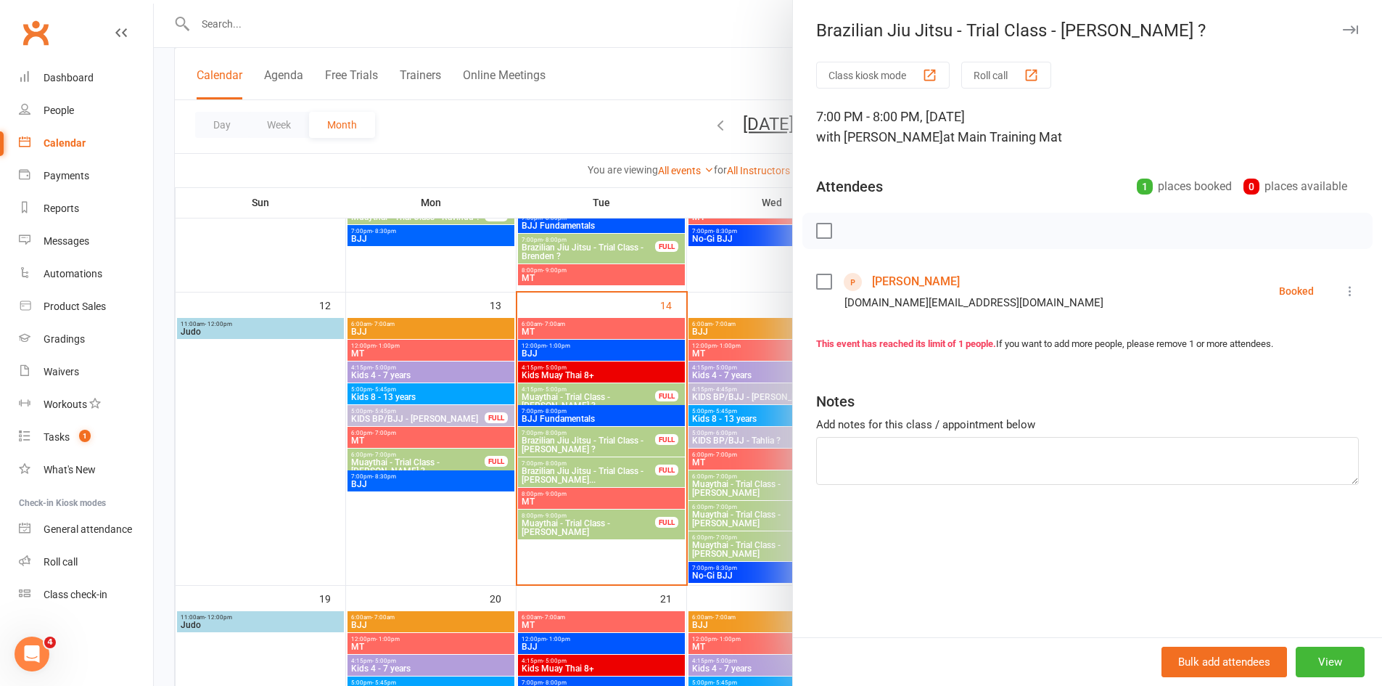
click at [880, 282] on link "[PERSON_NAME]" at bounding box center [916, 281] width 88 height 23
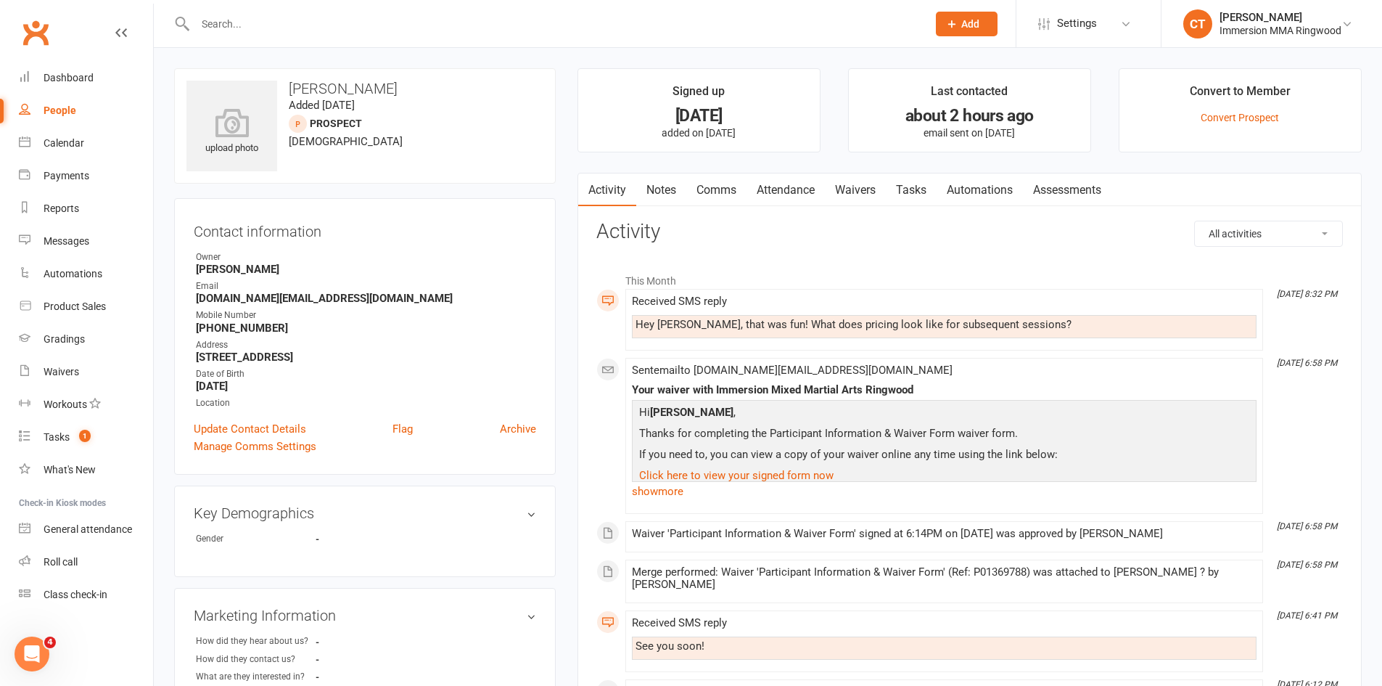
click at [704, 185] on link "Comms" at bounding box center [717, 189] width 60 height 33
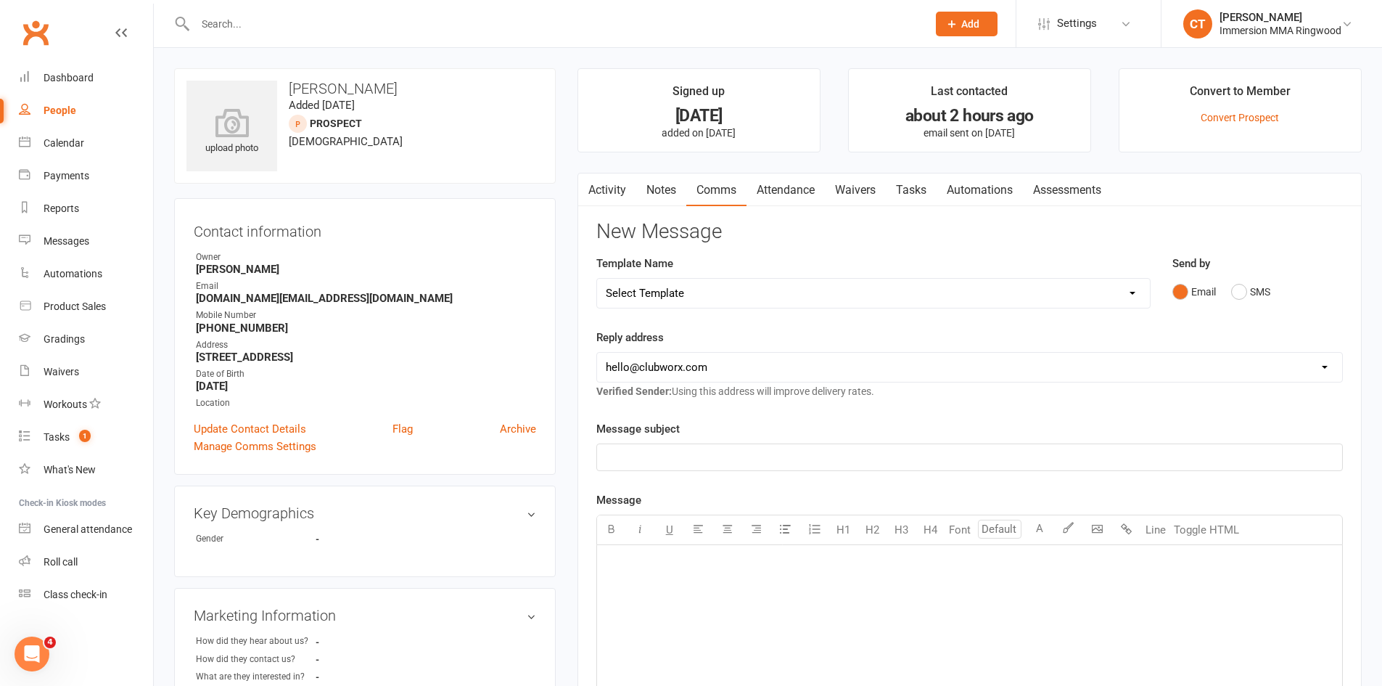
click at [702, 287] on select "Select Template [SMS] Chris - Call back message [SMS] Mark- Call back message […" at bounding box center [873, 293] width 553 height 29
click at [597, 279] on select "Select Template [SMS] Chris - Call back message [SMS] Mark- Call back message […" at bounding box center [873, 293] width 553 height 29
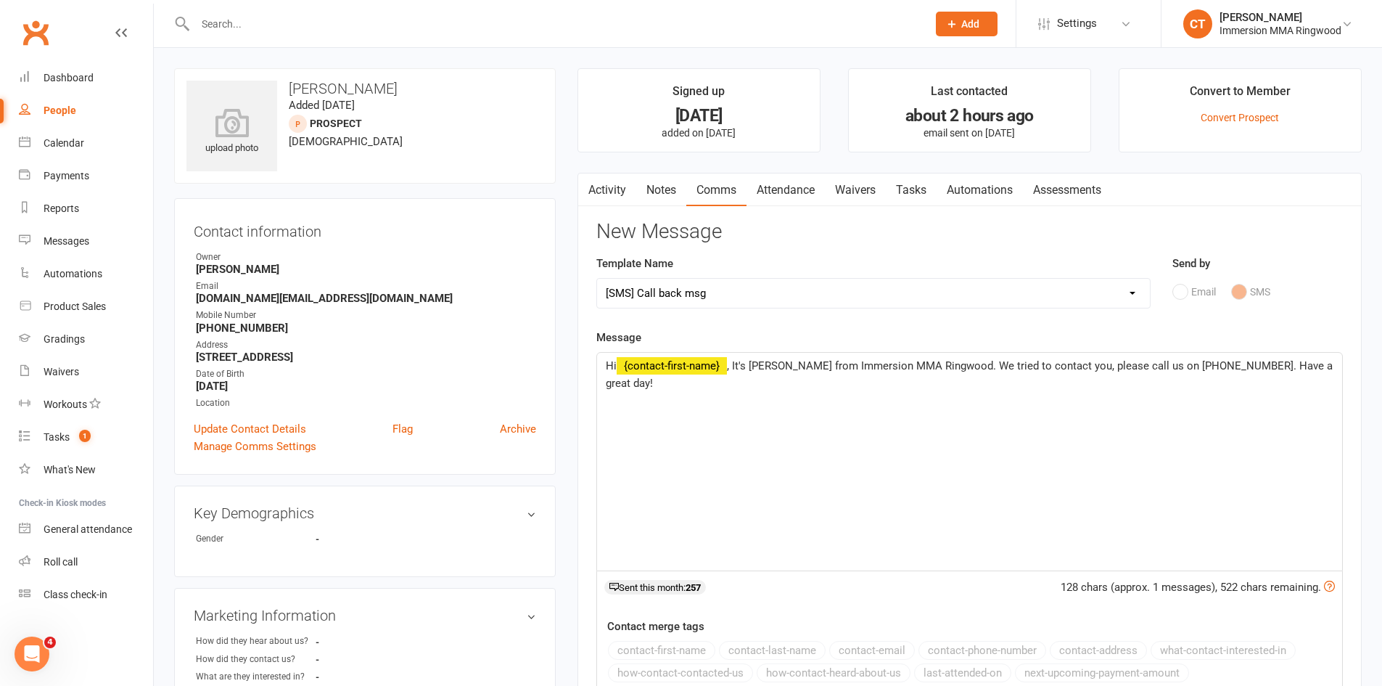
click at [825, 287] on select "Select Template [SMS] Chris - Call back message [SMS] Mark- Call back message […" at bounding box center [873, 293] width 553 height 29
select select "11"
click at [597, 279] on select "Select Template [SMS] Chris - Call back message [SMS] Mark- Call back message […" at bounding box center [873, 293] width 553 height 29
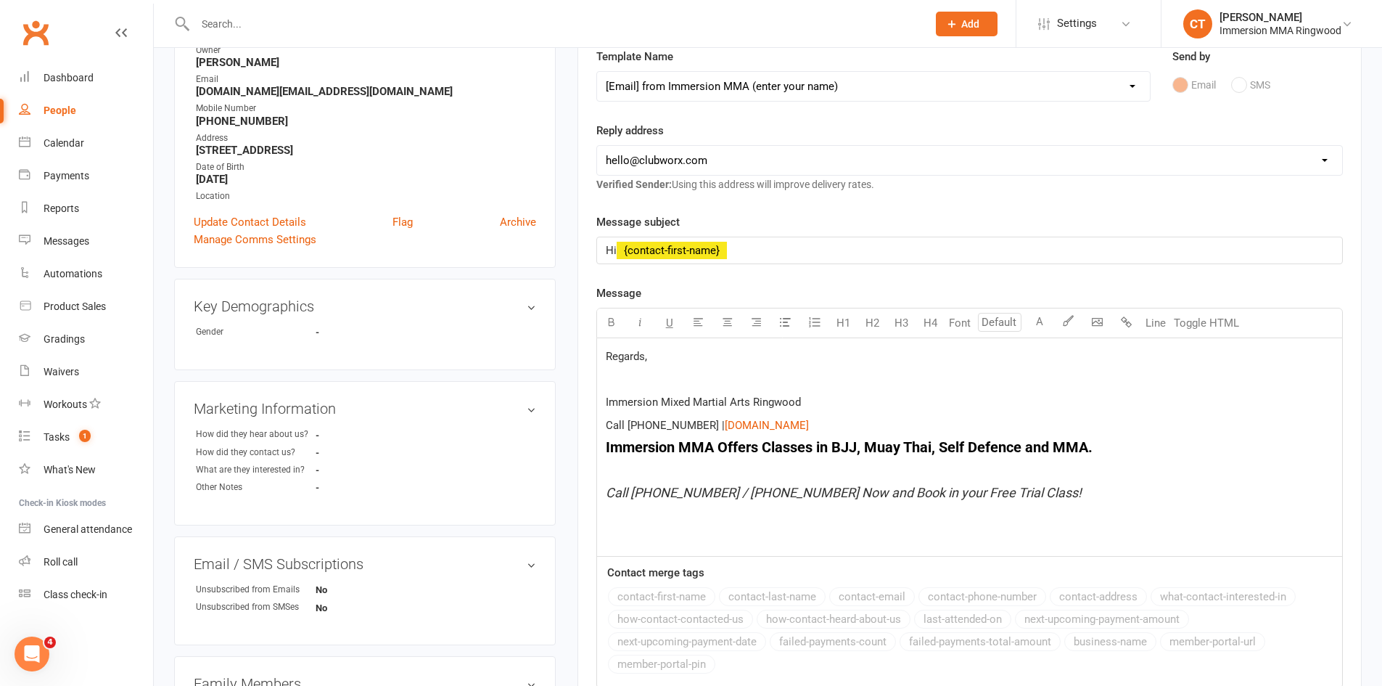
scroll to position [194, 0]
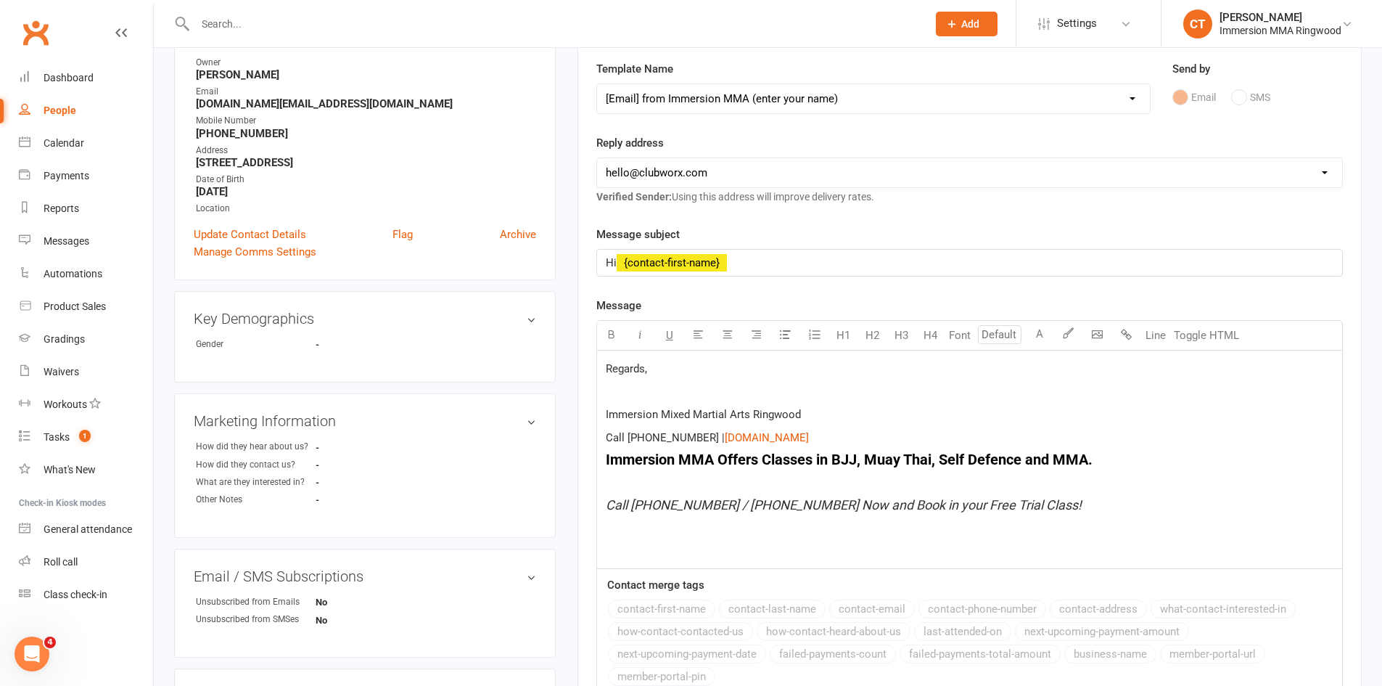
click at [667, 356] on div "Regards, Immersion Mixed Martial Arts Ringwood Call (03) 9879 6052 | $ www.imme…" at bounding box center [969, 460] width 745 height 218
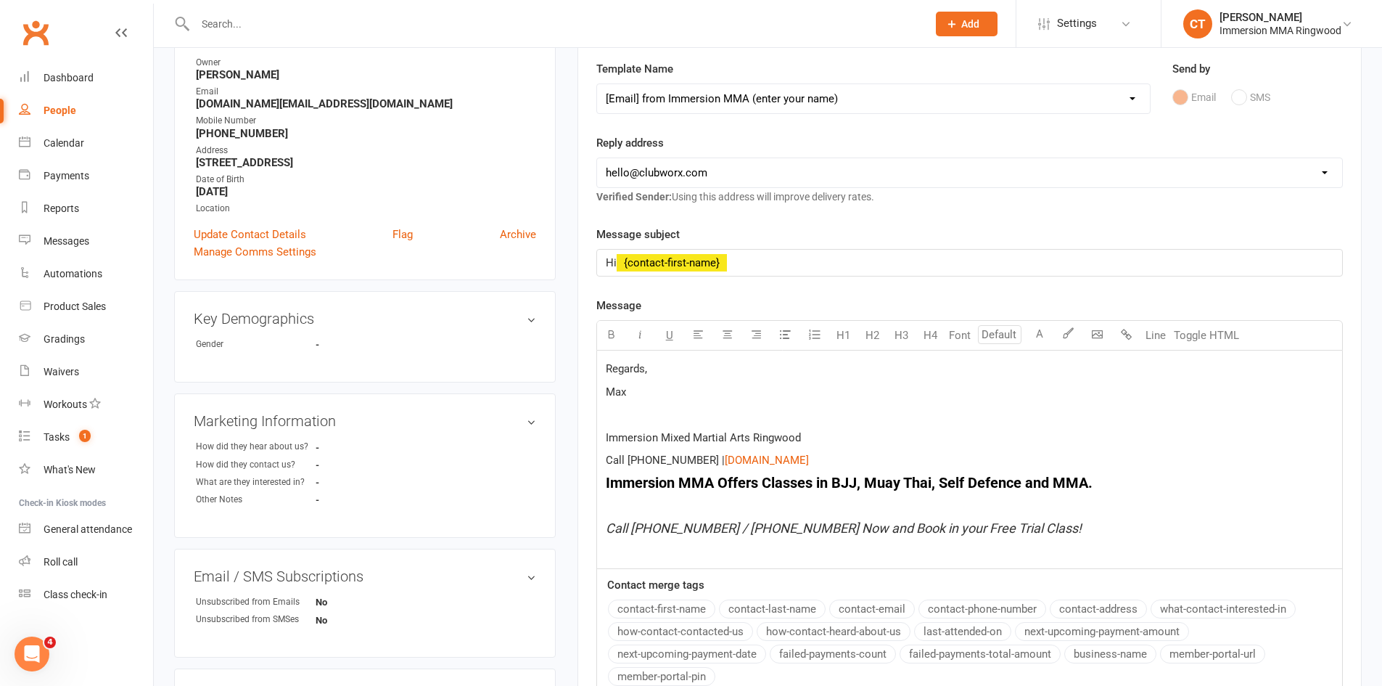
click at [602, 366] on div "Regards, Max Immersion Mixed Martial Arts Ringwood Call (03) 9879 6052 | $ www.…" at bounding box center [969, 460] width 745 height 218
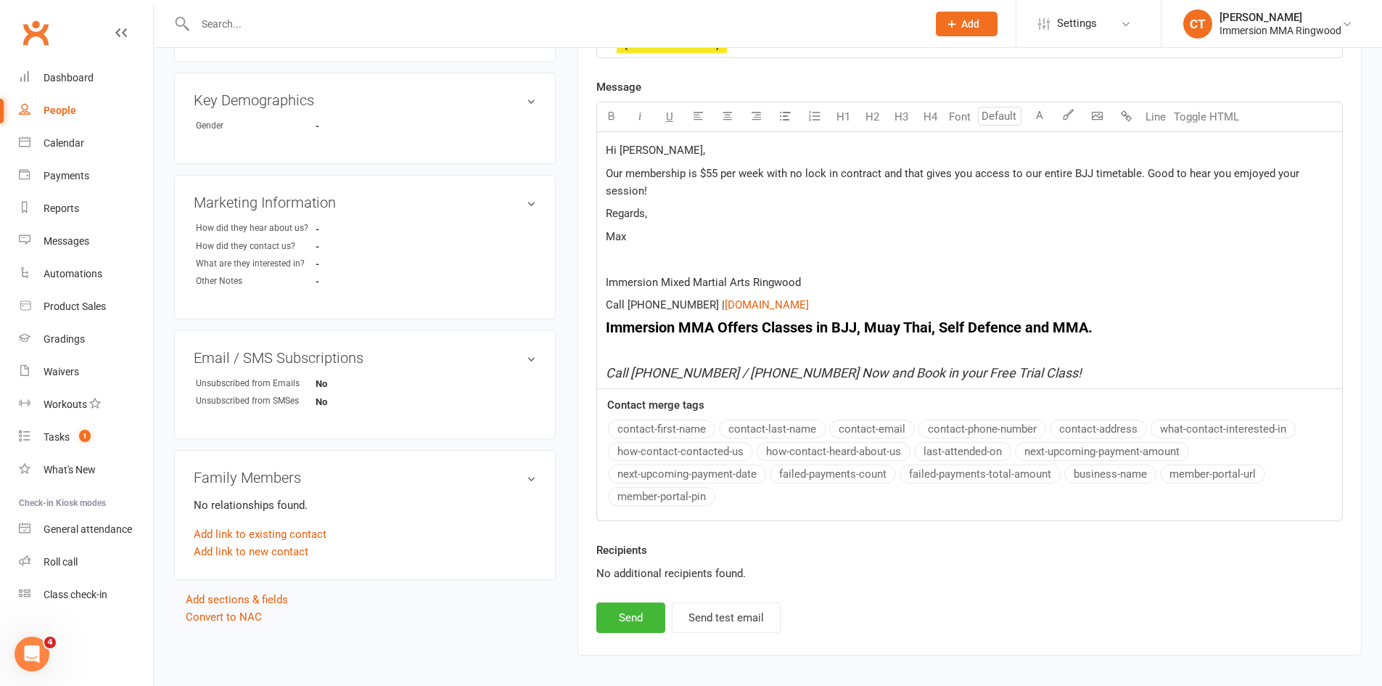
scroll to position [475, 0]
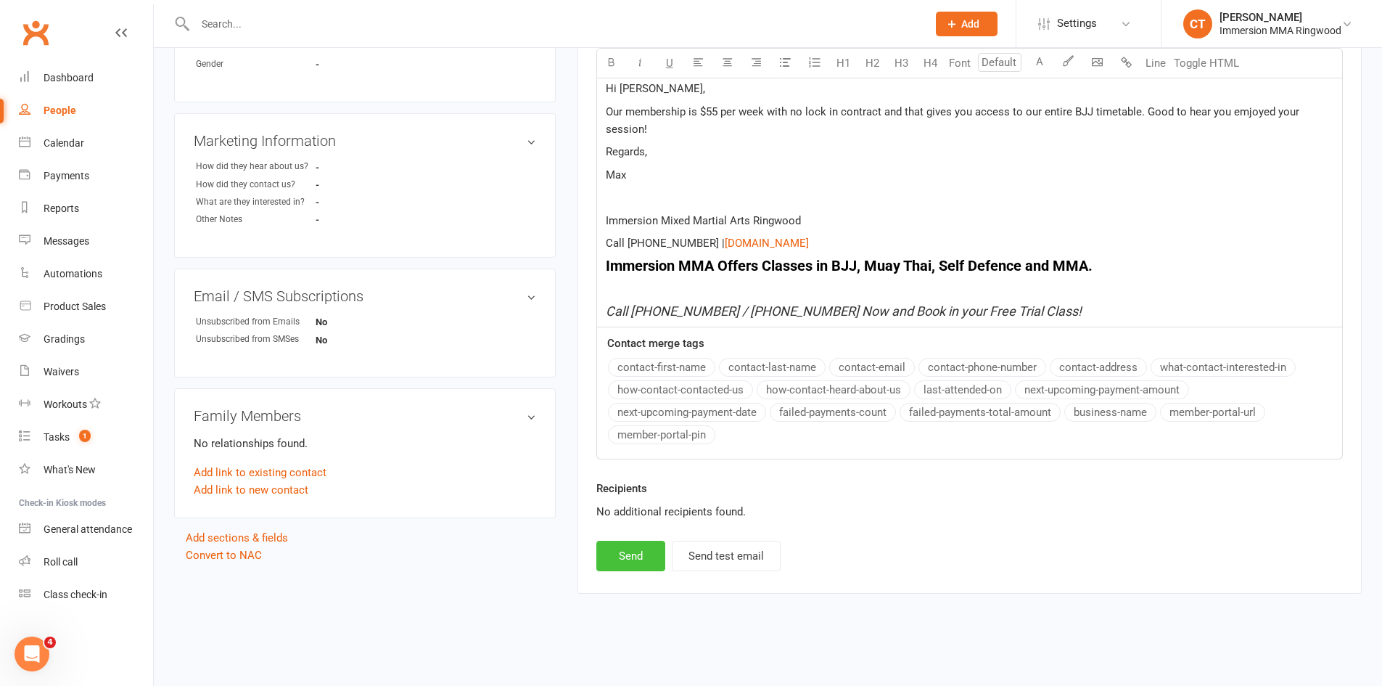
click at [652, 555] on button "Send" at bounding box center [631, 556] width 69 height 30
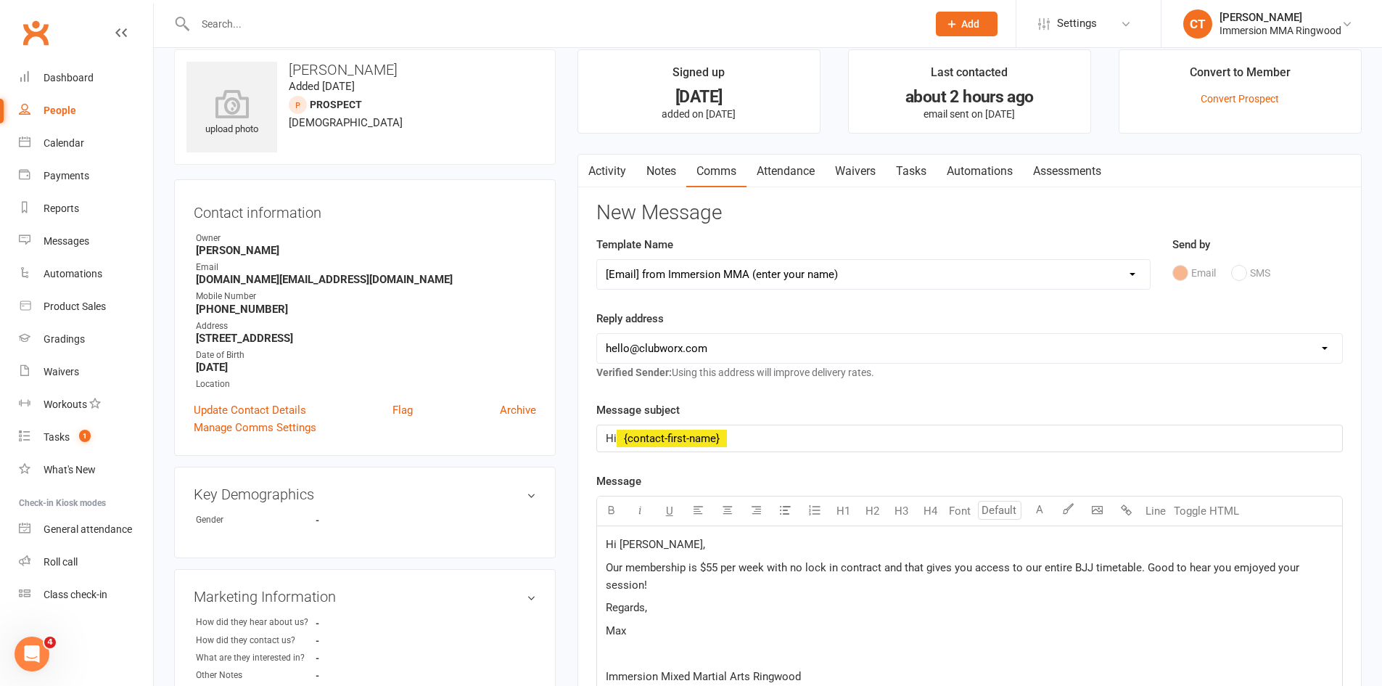
scroll to position [0, 0]
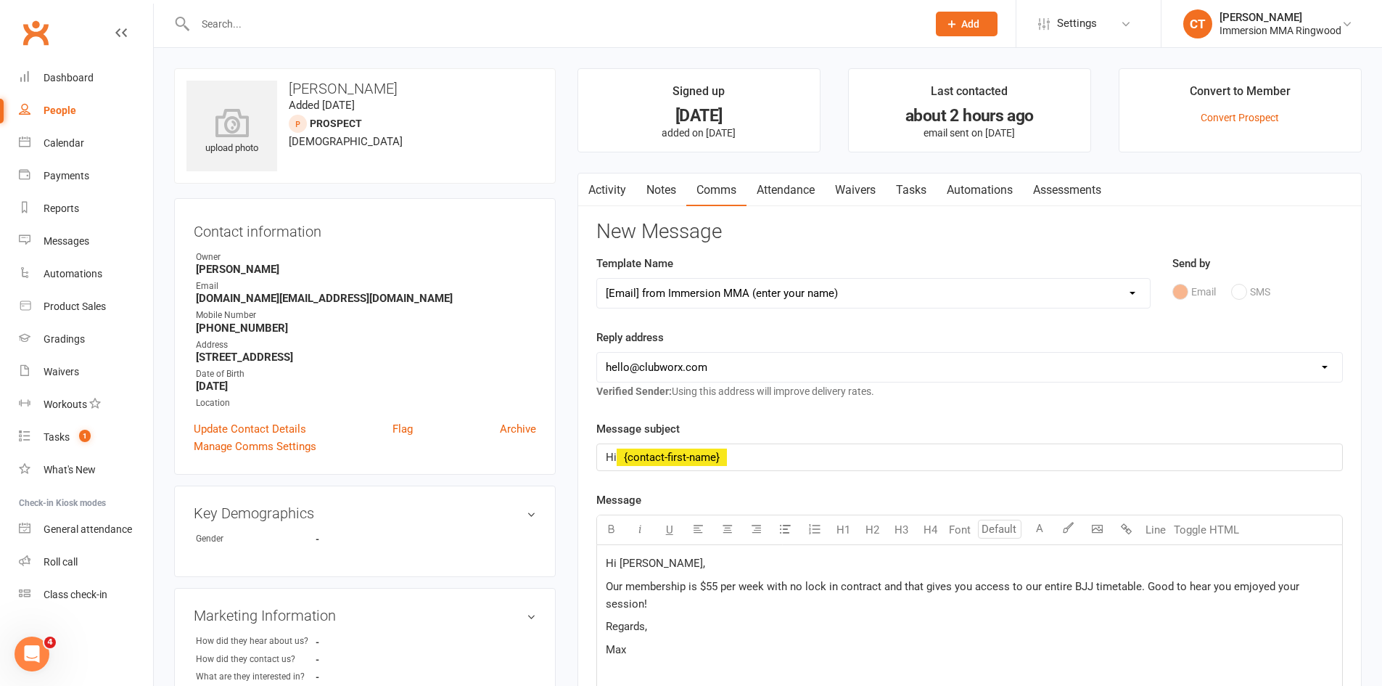
select select
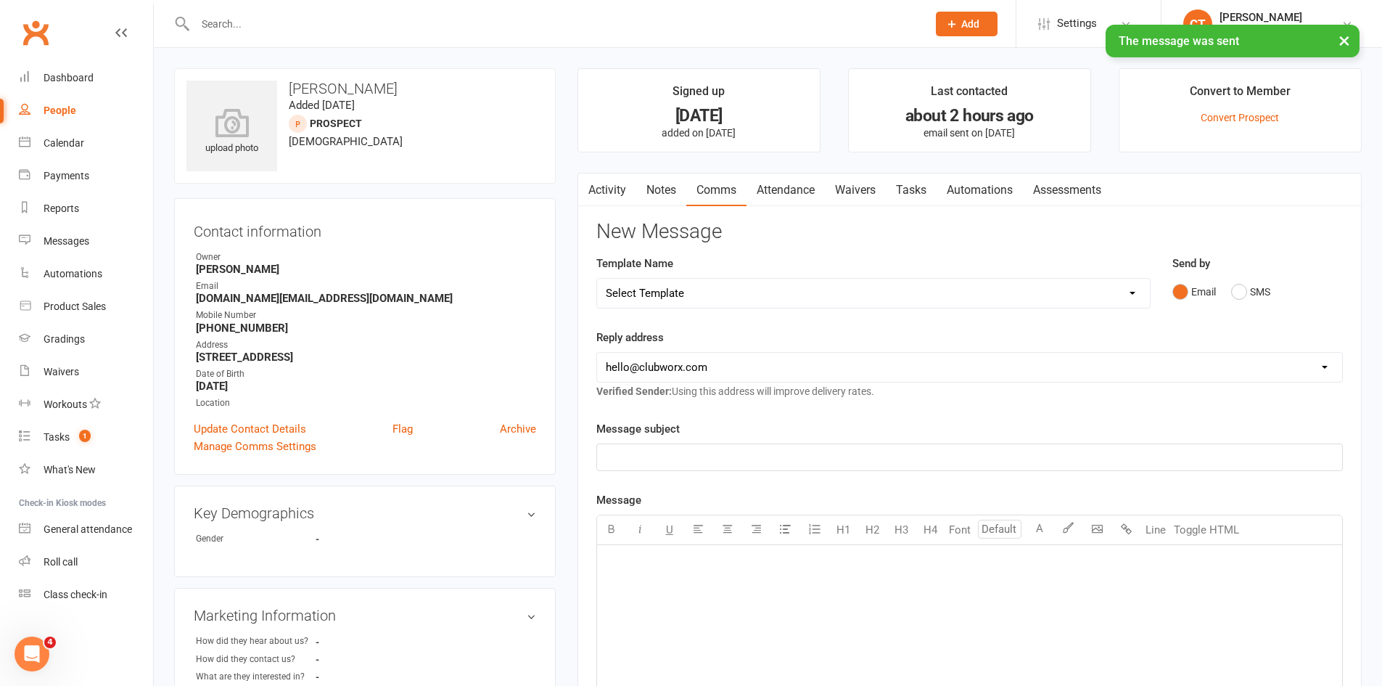
drag, startPoint x: 653, startPoint y: 189, endPoint x: 661, endPoint y: 195, distance: 9.9
click at [654, 189] on link "Notes" at bounding box center [661, 189] width 50 height 33
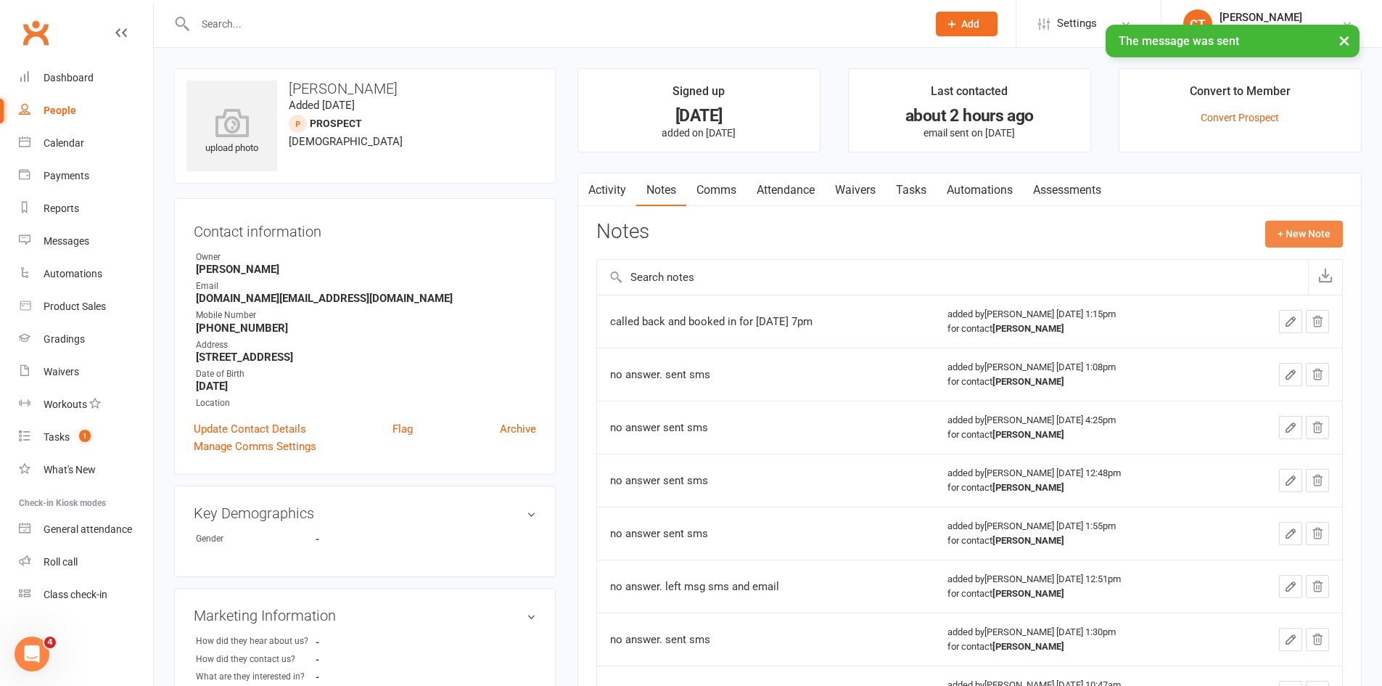
click at [1313, 221] on button "+ New Note" at bounding box center [1305, 234] width 78 height 26
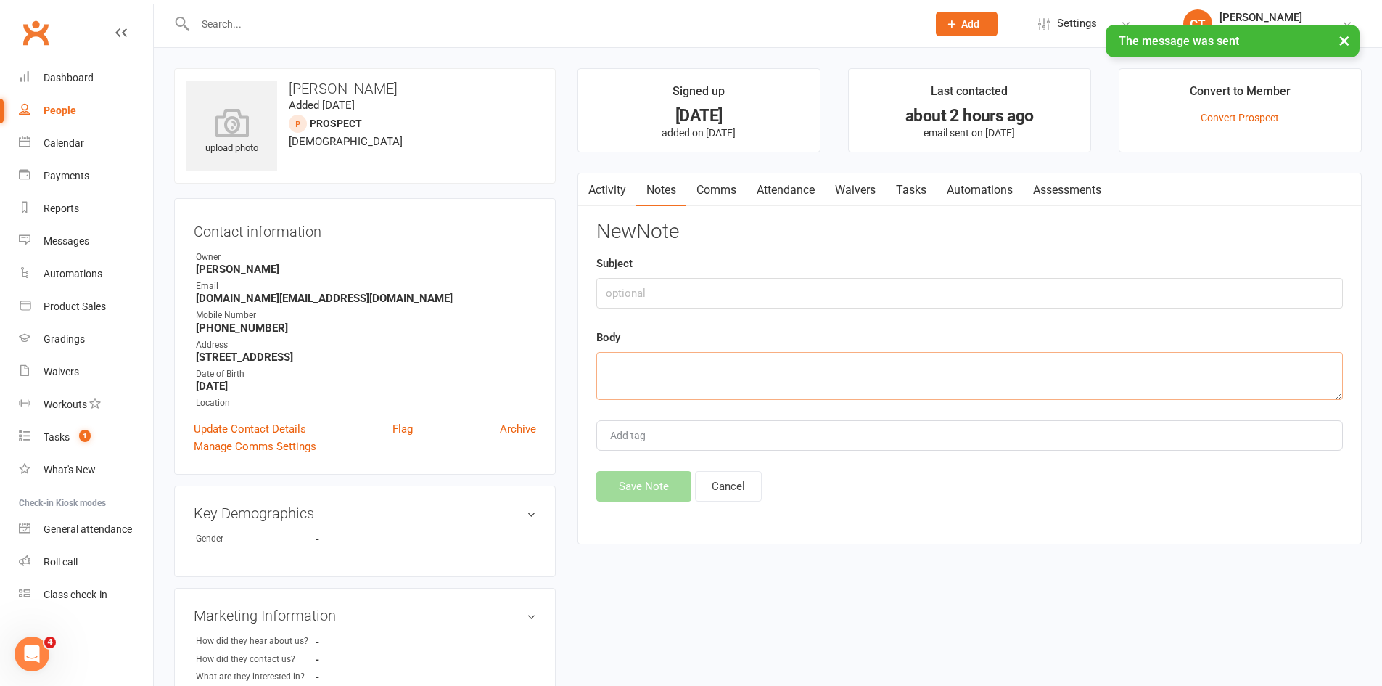
click at [1036, 355] on textarea at bounding box center [970, 376] width 747 height 48
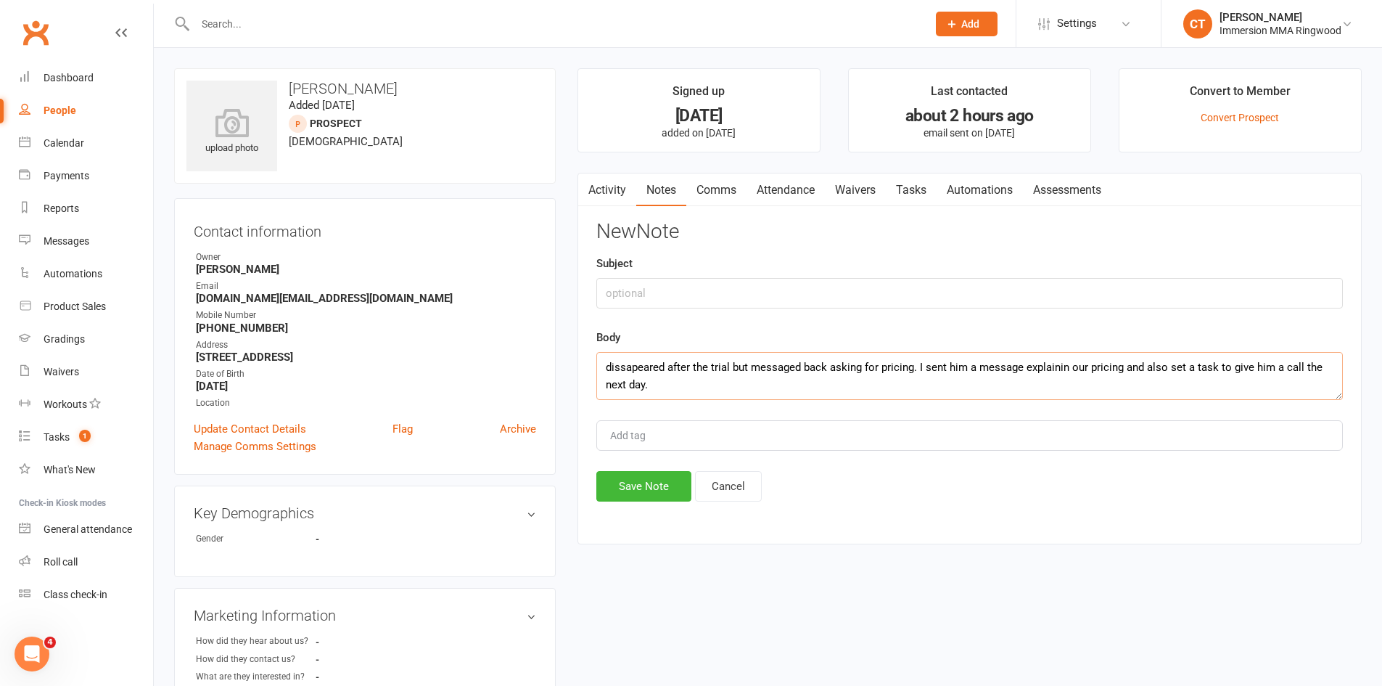
type textarea "dissapeared after the trial but messaged back asking for pricing. I sent him a …"
click at [645, 470] on div "New Note Subject Body dissapeared after the trial but messaged back asking for …" at bounding box center [970, 361] width 747 height 281
click at [642, 472] on button "Save Note" at bounding box center [644, 486] width 95 height 30
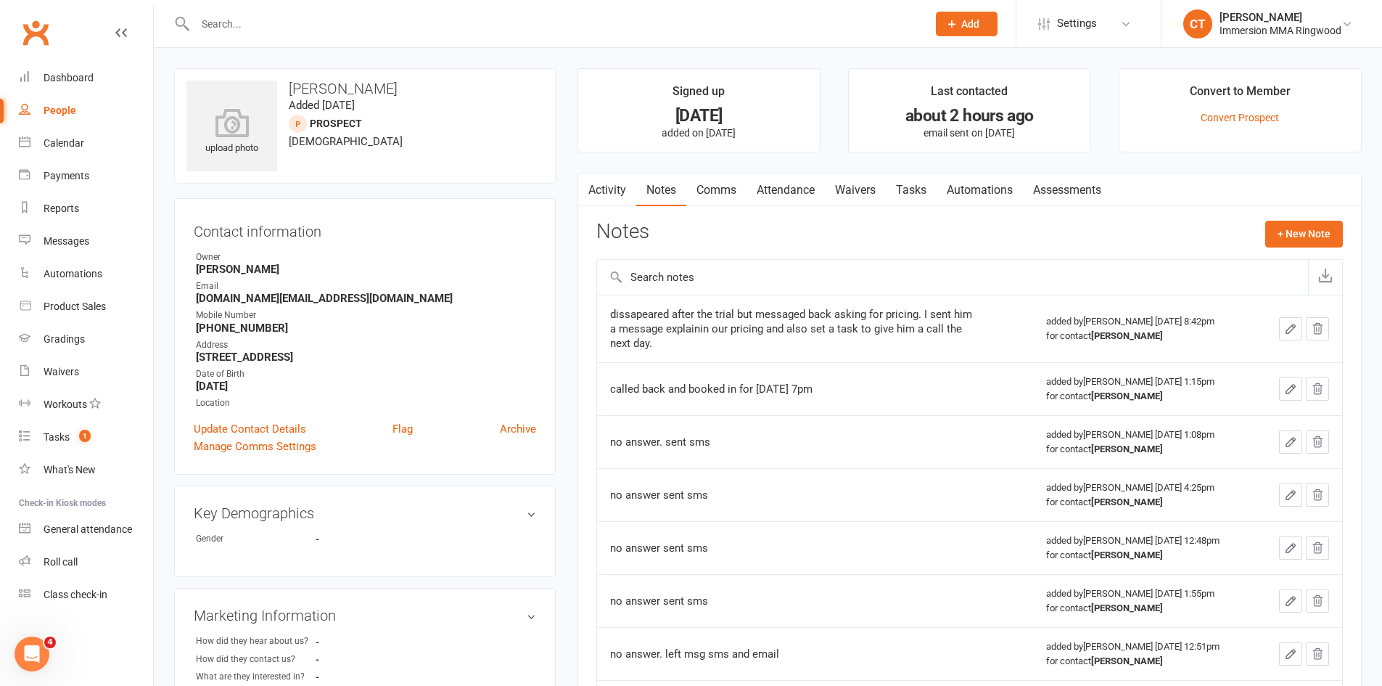
drag, startPoint x: 917, startPoint y: 188, endPoint x: 950, endPoint y: 194, distance: 33.2
click at [920, 187] on link "Tasks" at bounding box center [911, 189] width 51 height 33
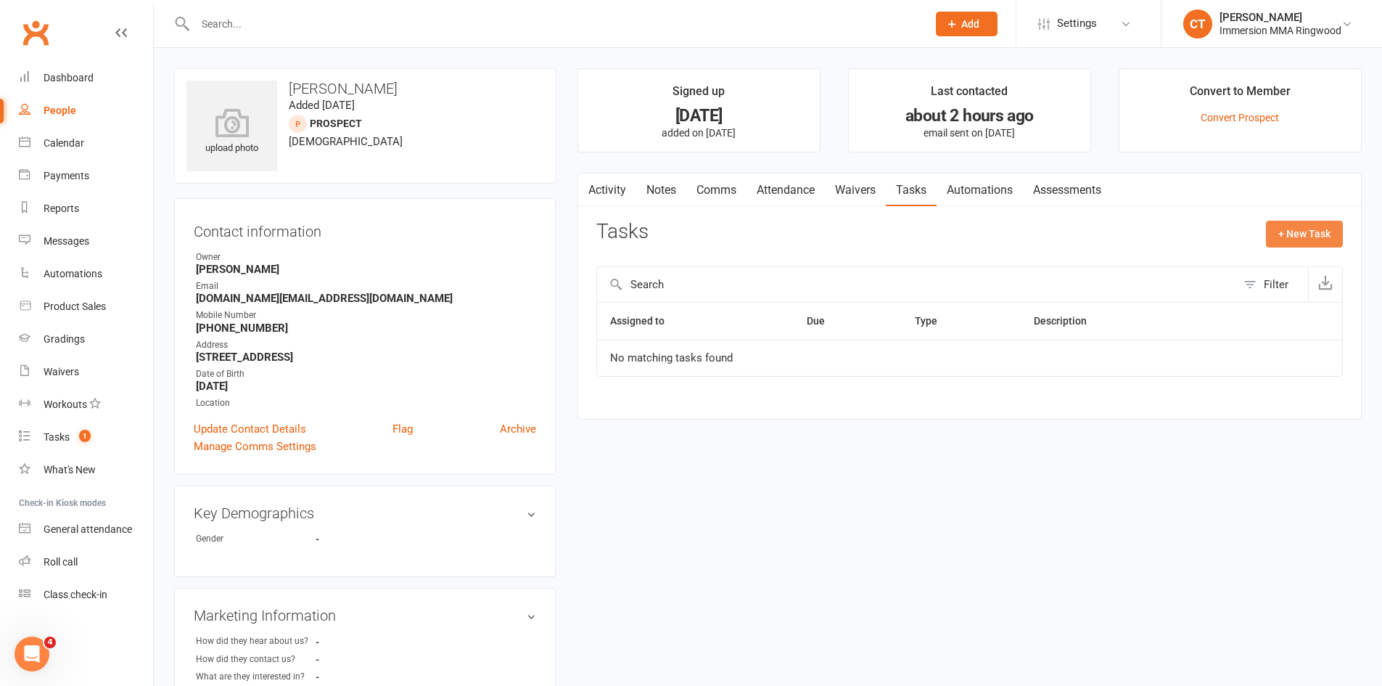
click at [1332, 237] on button "+ New Task" at bounding box center [1304, 234] width 77 height 26
select select "11984"
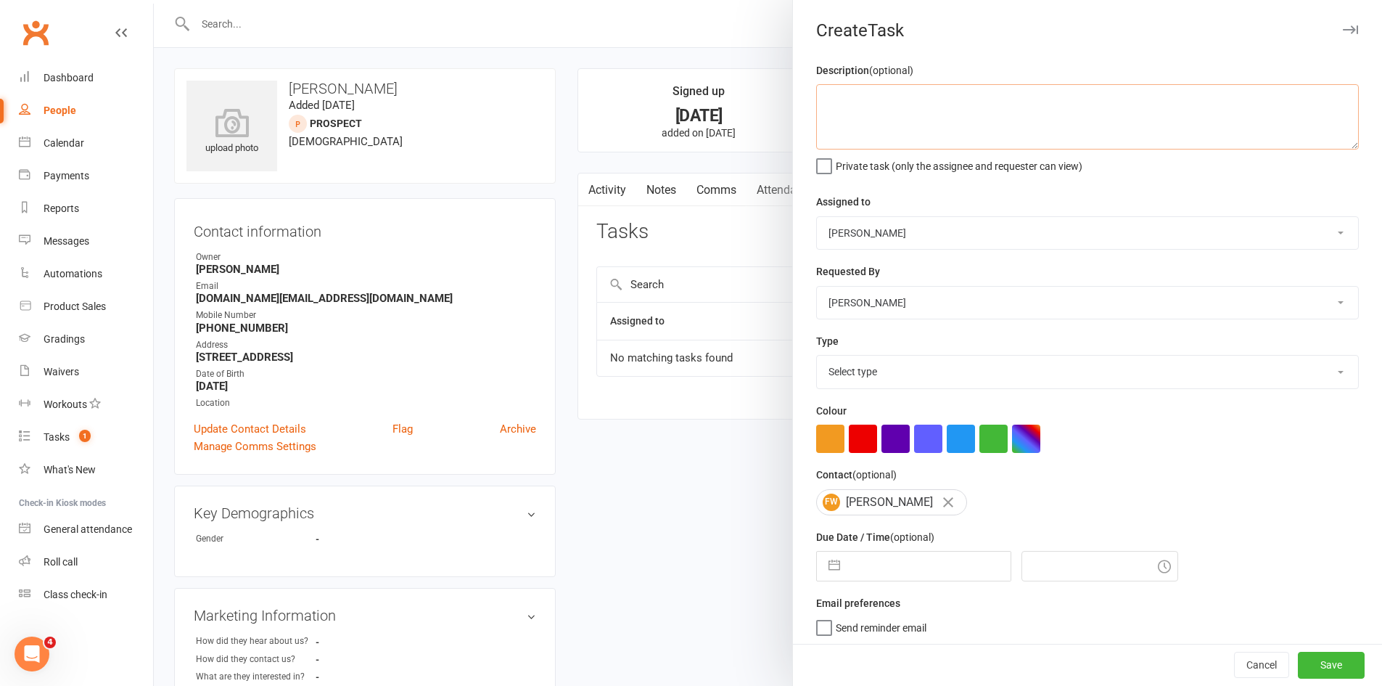
click at [981, 107] on textarea at bounding box center [1087, 116] width 543 height 65
type textarea "try to organise membership"
select select "8"
select select "2025"
select select "9"
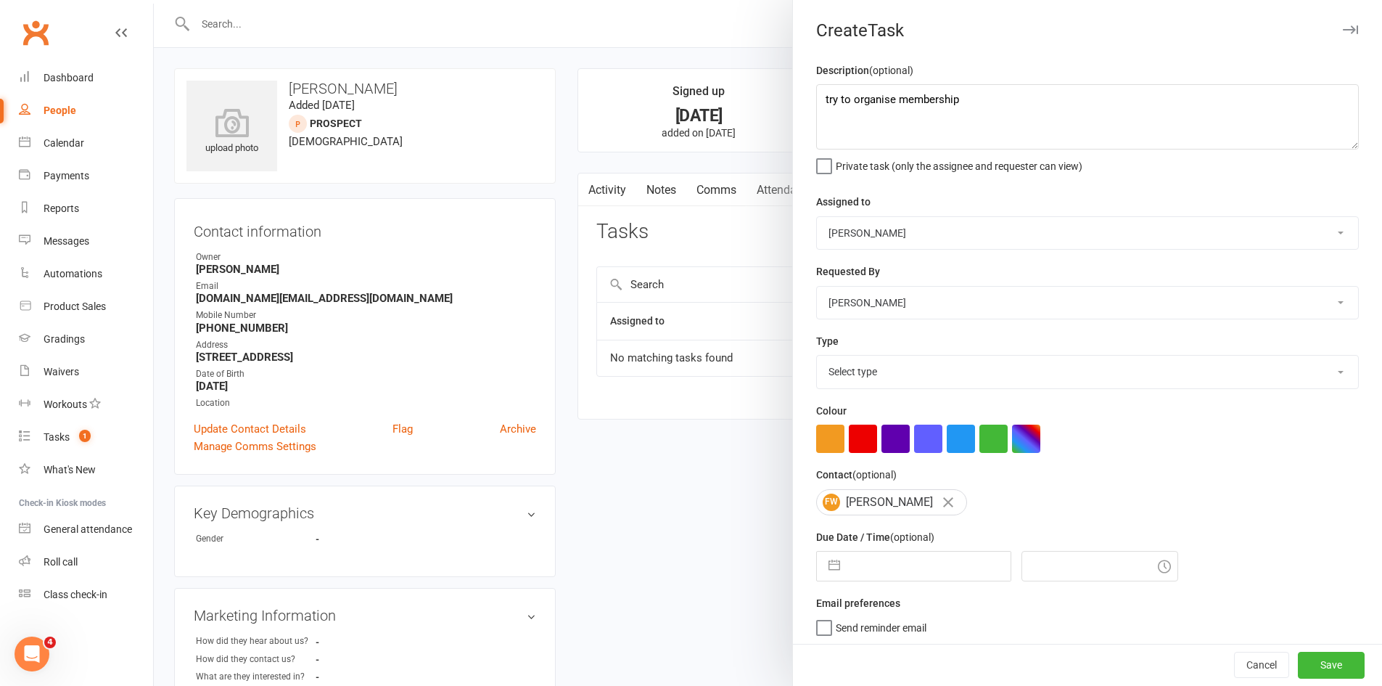
select select "2025"
select select "10"
select select "2025"
click at [876, 571] on input "text" at bounding box center [929, 566] width 163 height 29
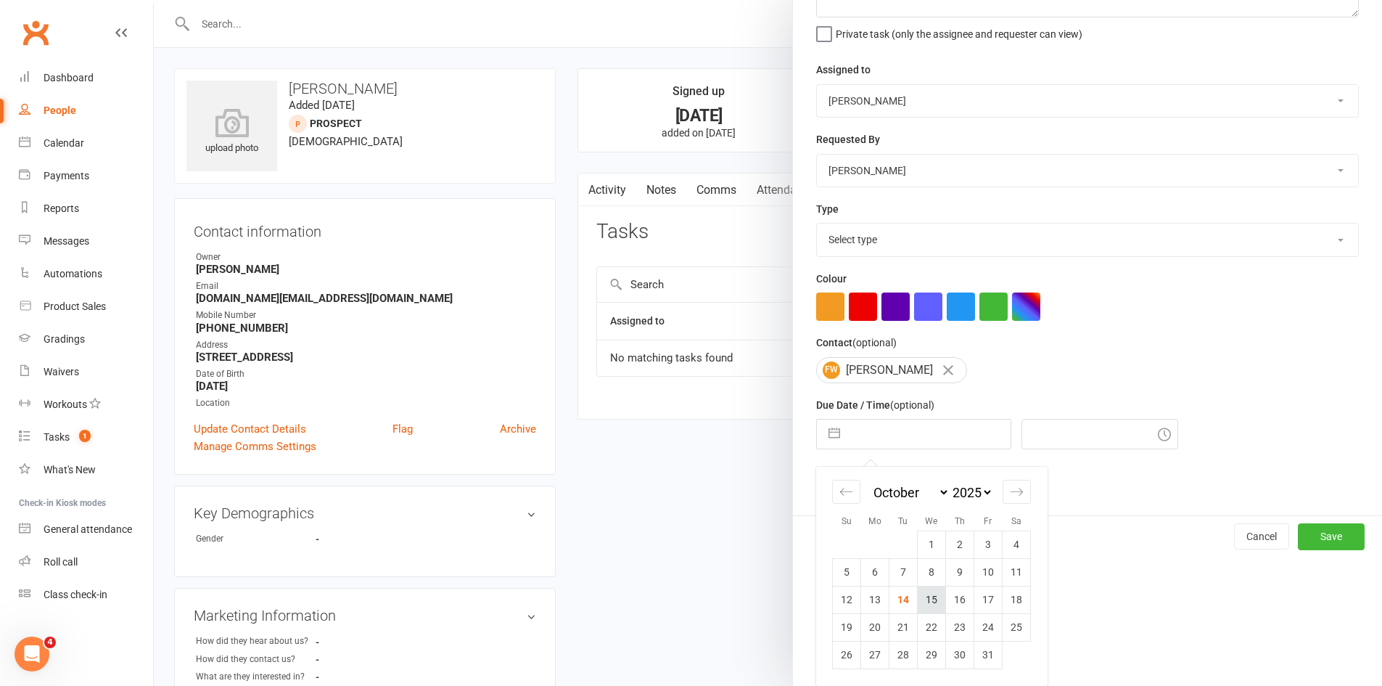
click at [918, 596] on td "15" at bounding box center [932, 600] width 28 height 28
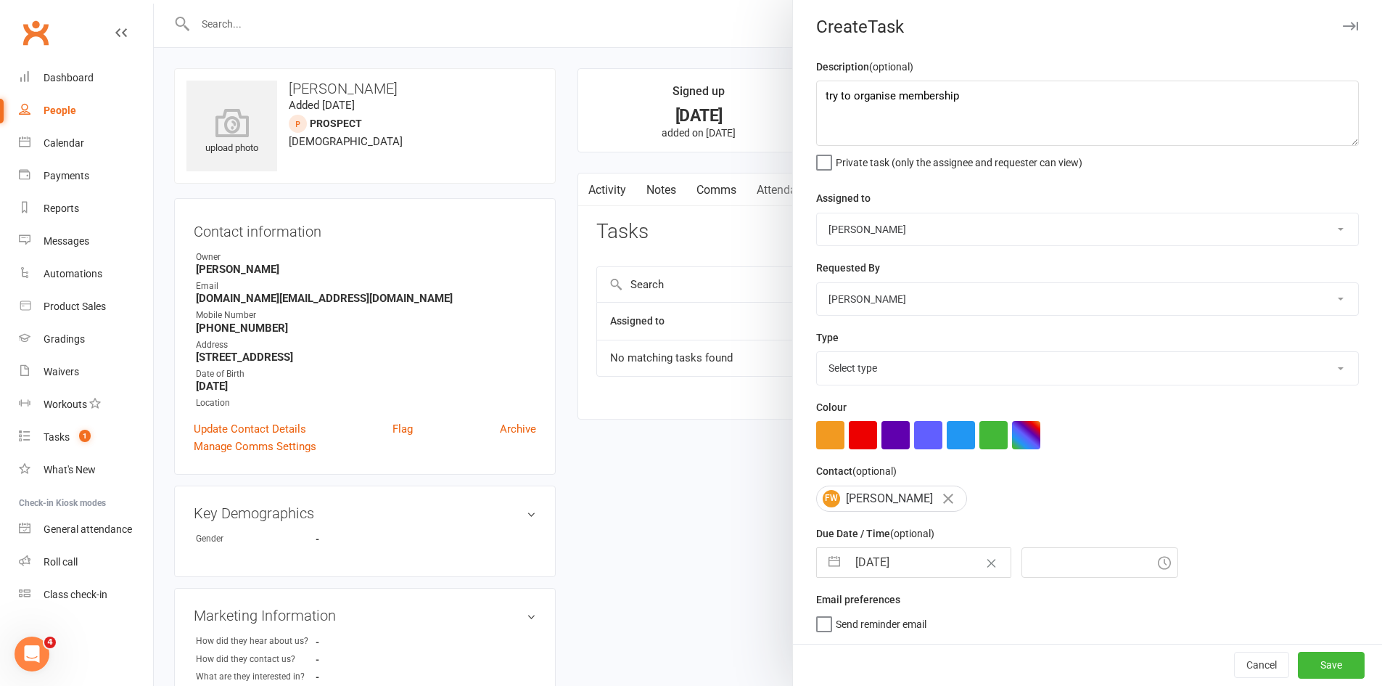
type input "[DATE]"
type input "8:45pm"
click at [898, 345] on div "Type Select type Cmonnnn E-mail Financial Follow up Follow-up Help Just do it L…" at bounding box center [1087, 357] width 543 height 57
drag, startPoint x: 901, startPoint y: 358, endPoint x: 901, endPoint y: 374, distance: 15.3
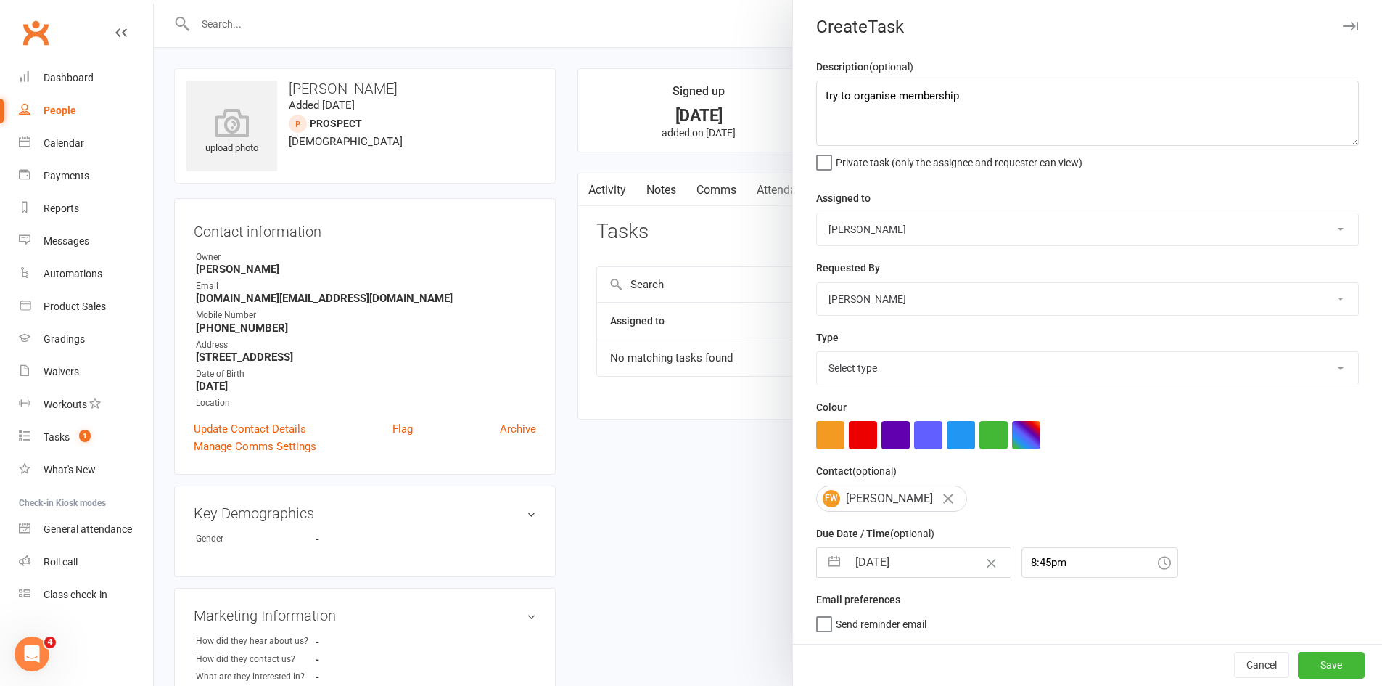
click at [901, 358] on select "Select type Cmonnnn E-mail Financial Follow up Follow-up Help Just do it Lettin…" at bounding box center [1087, 368] width 541 height 32
select select "28903"
click at [817, 352] on select "Select type Cmonnnn E-mail Financial Follow up Follow-up Help Just do it Lettin…" at bounding box center [1087, 368] width 541 height 32
click at [1322, 672] on button "Save" at bounding box center [1331, 665] width 67 height 26
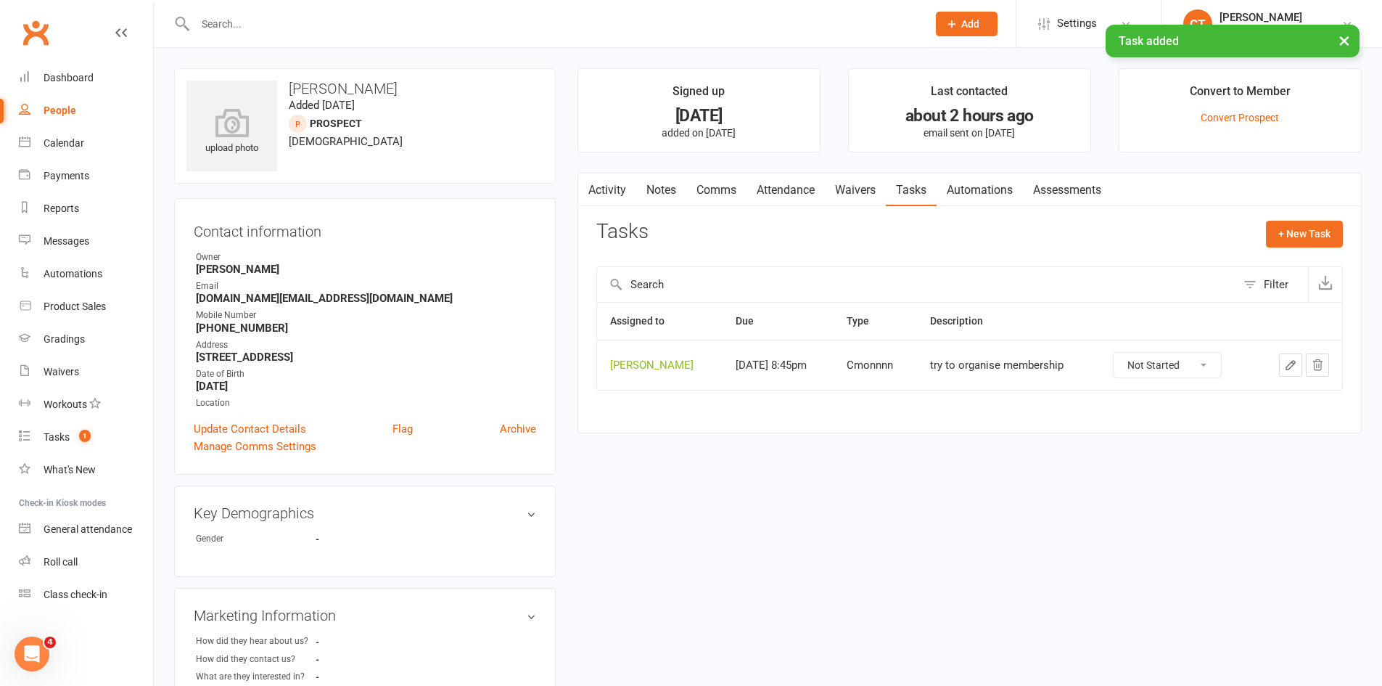
click at [610, 196] on link "Activity" at bounding box center [607, 189] width 58 height 33
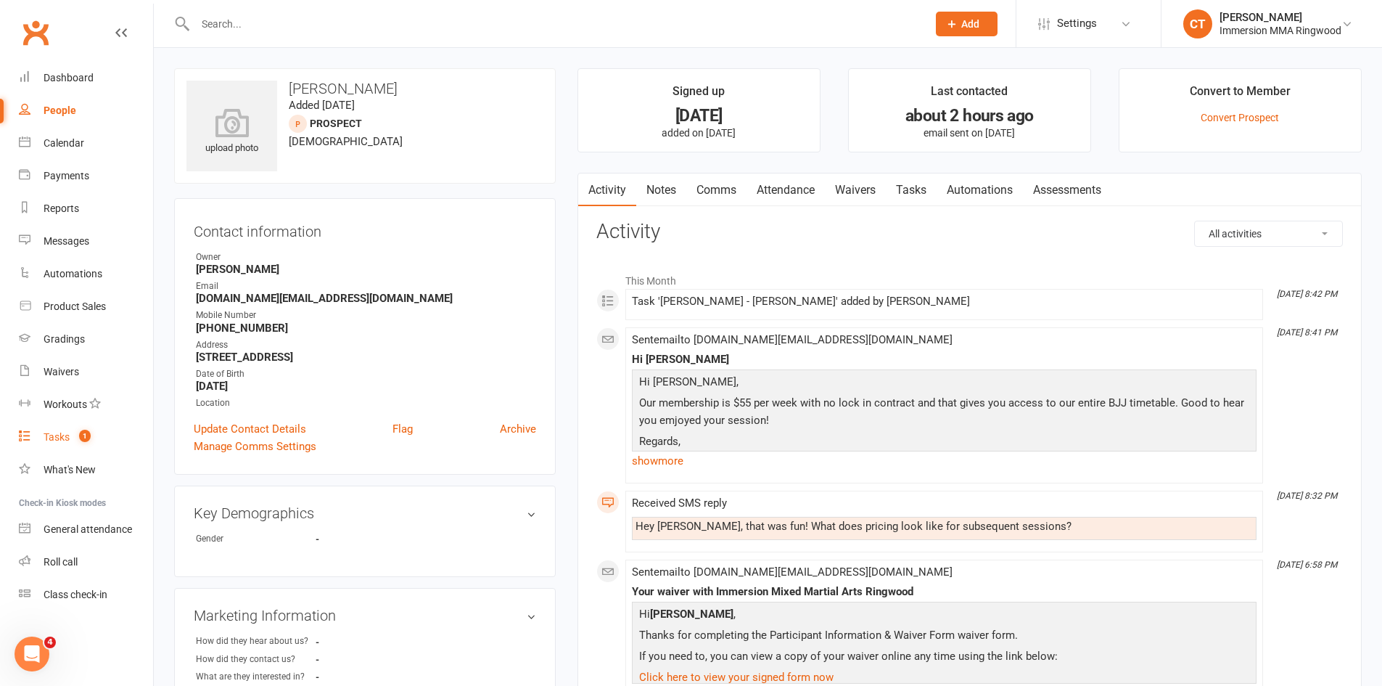
click at [84, 421] on link "Tasks 1" at bounding box center [86, 437] width 134 height 33
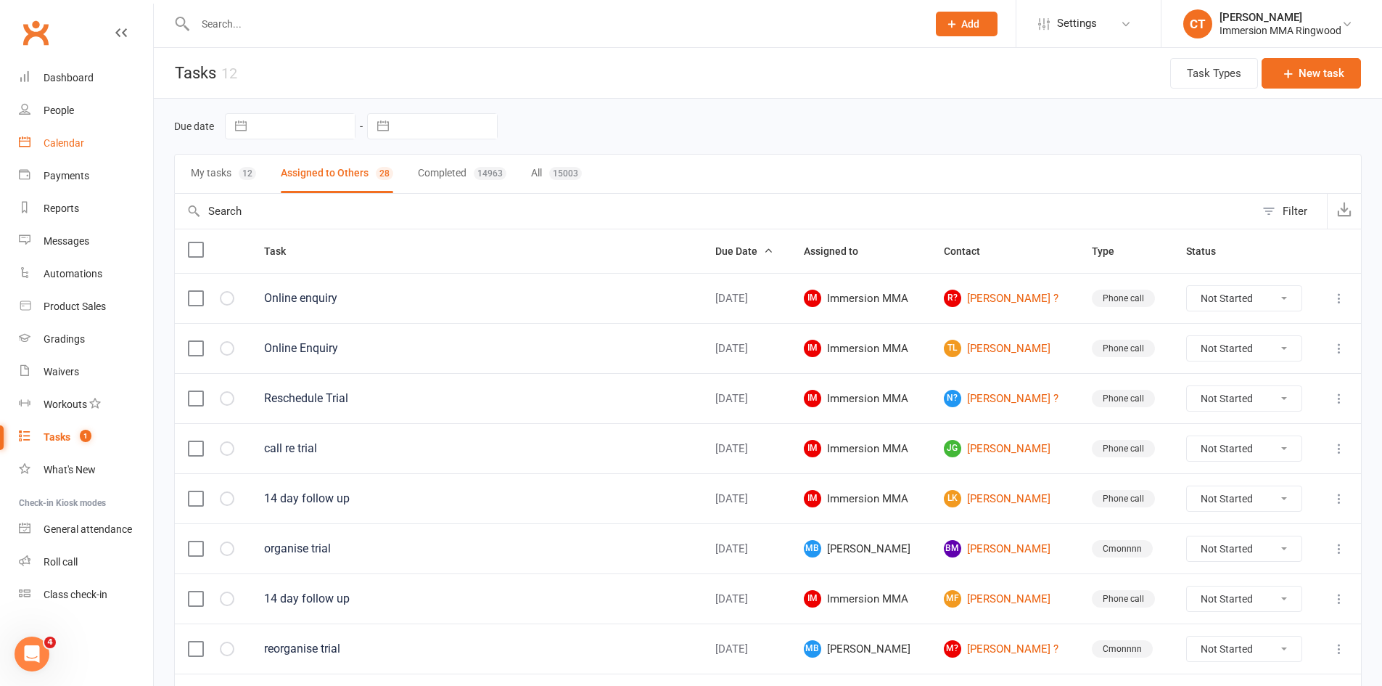
click at [91, 153] on link "Calendar" at bounding box center [86, 143] width 134 height 33
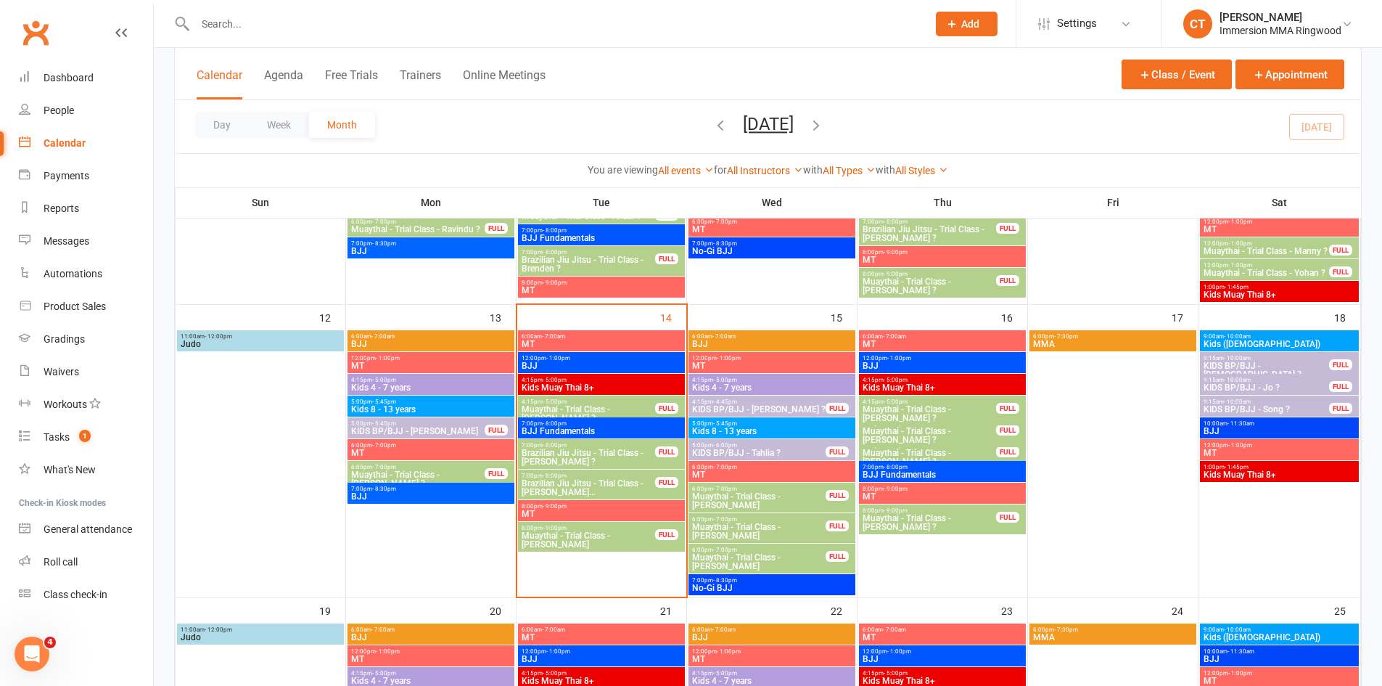
scroll to position [484, 0]
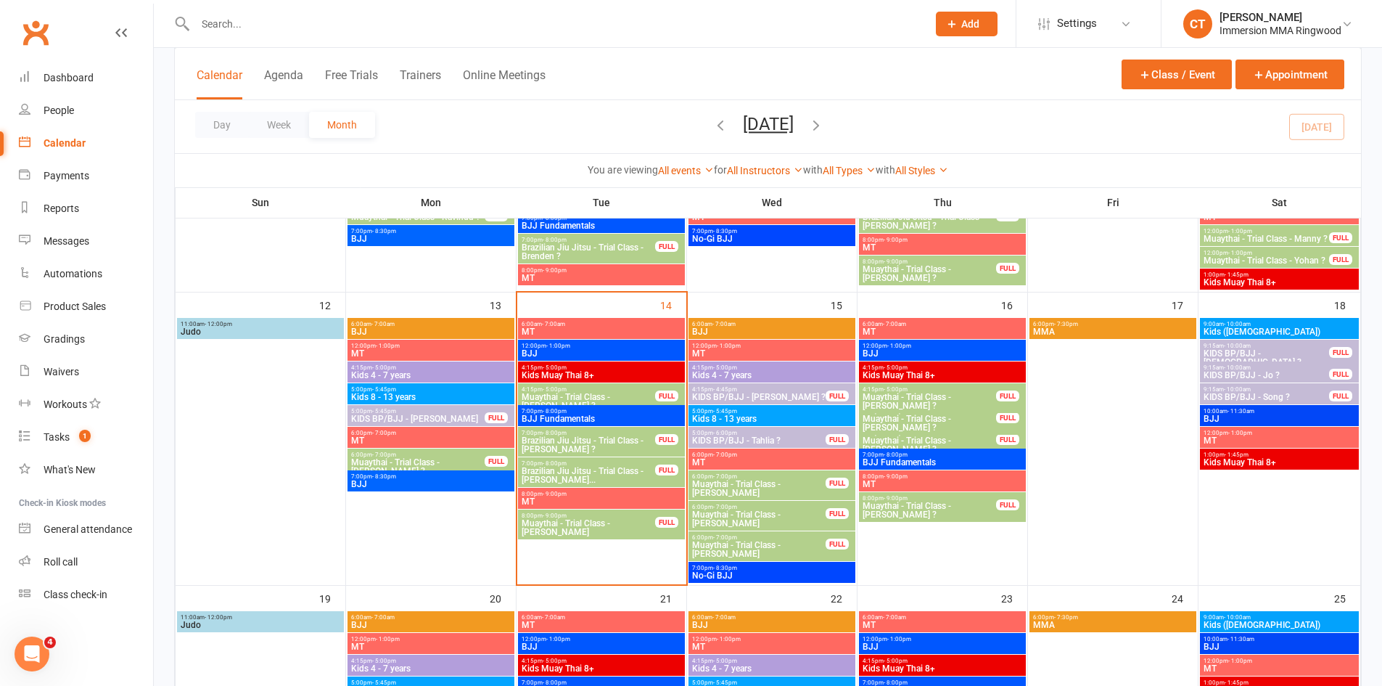
click at [608, 471] on span "Brazilian Jiu Jitsu - Trial Class - [PERSON_NAME]..." at bounding box center [588, 475] width 135 height 17
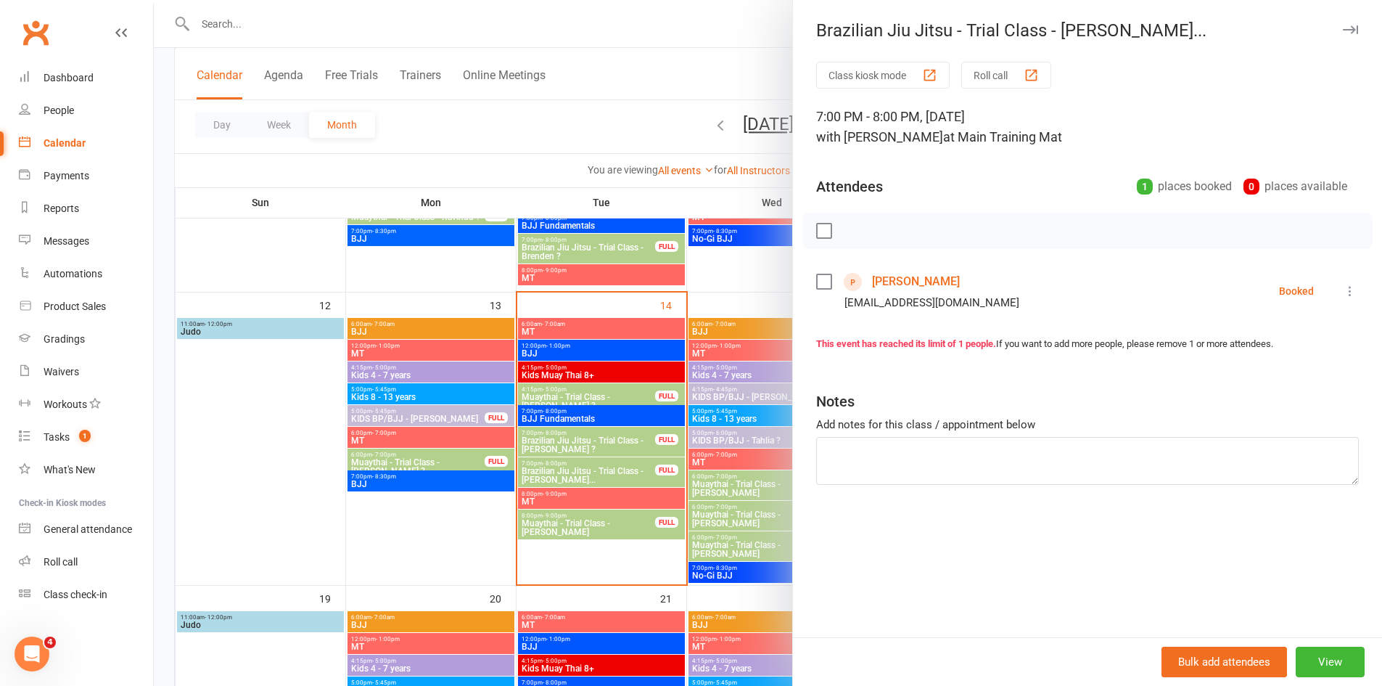
click at [919, 280] on link "[PERSON_NAME]" at bounding box center [916, 281] width 88 height 23
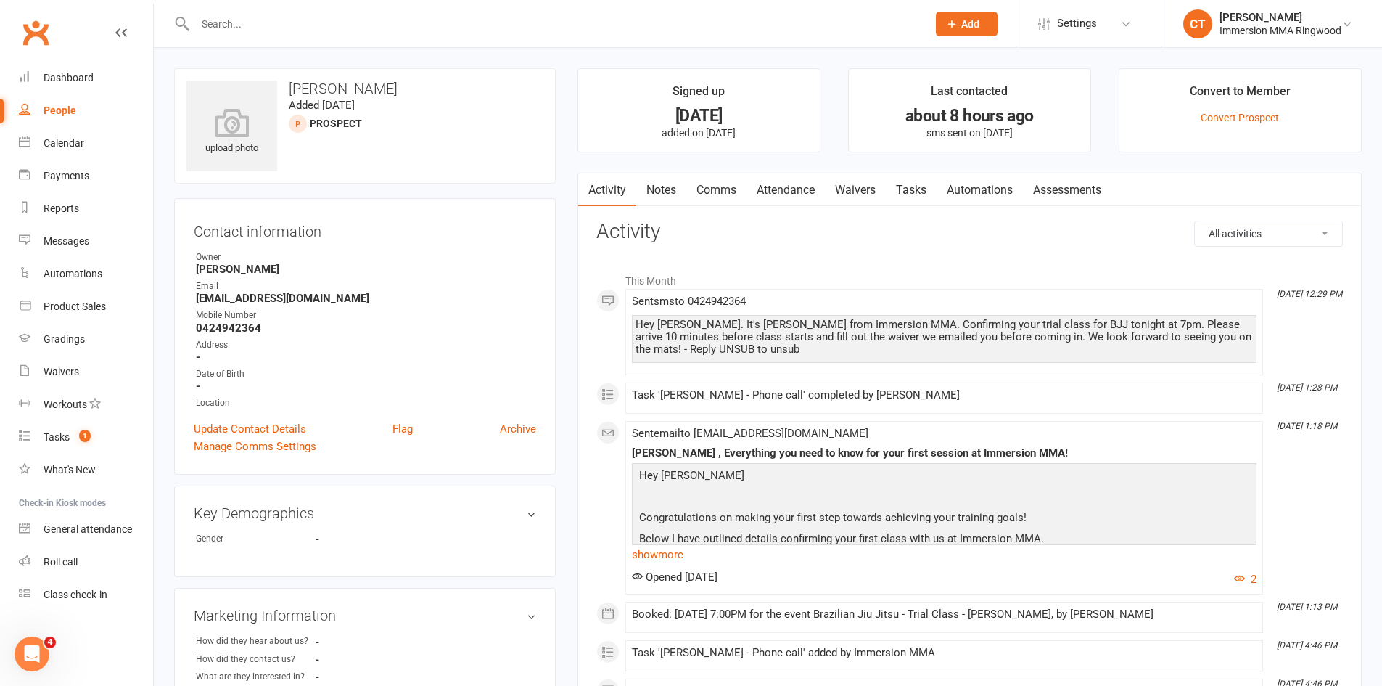
drag, startPoint x: 652, startPoint y: 197, endPoint x: 665, endPoint y: 197, distance: 12.3
click at [656, 197] on link "Notes" at bounding box center [661, 189] width 50 height 33
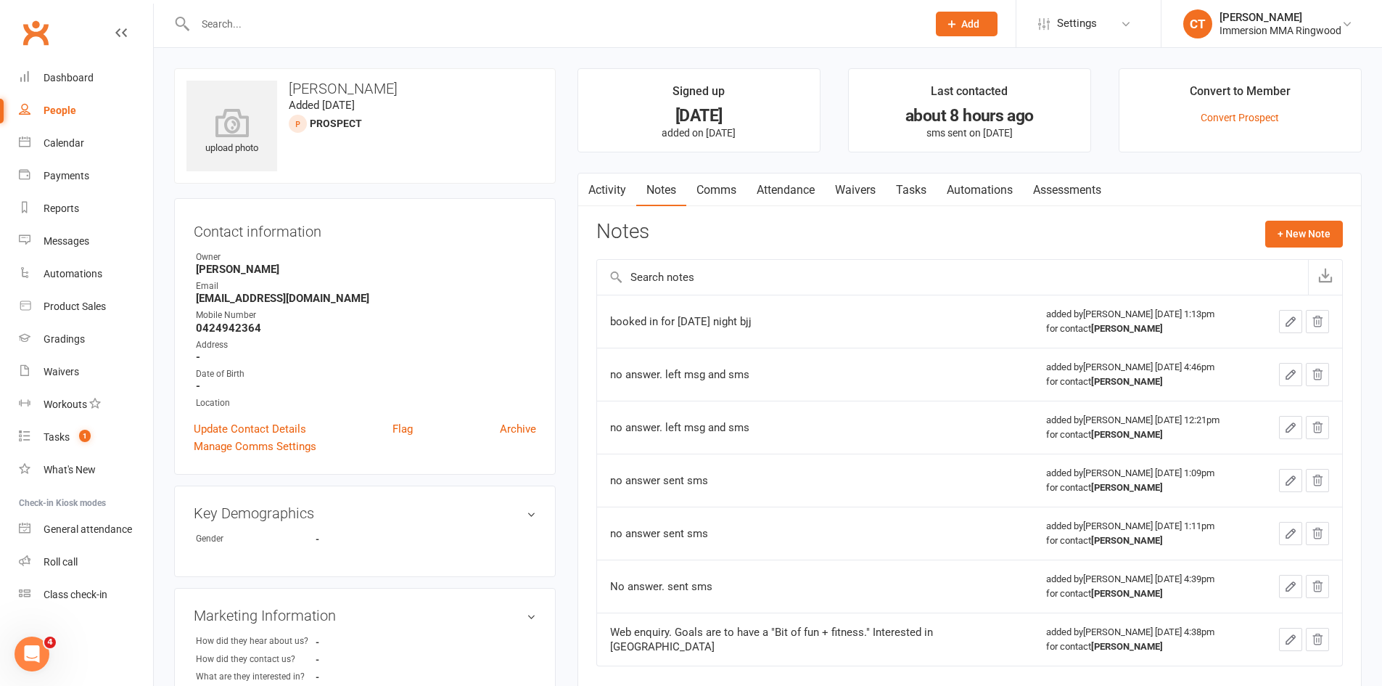
click at [599, 194] on link "Activity" at bounding box center [607, 189] width 58 height 33
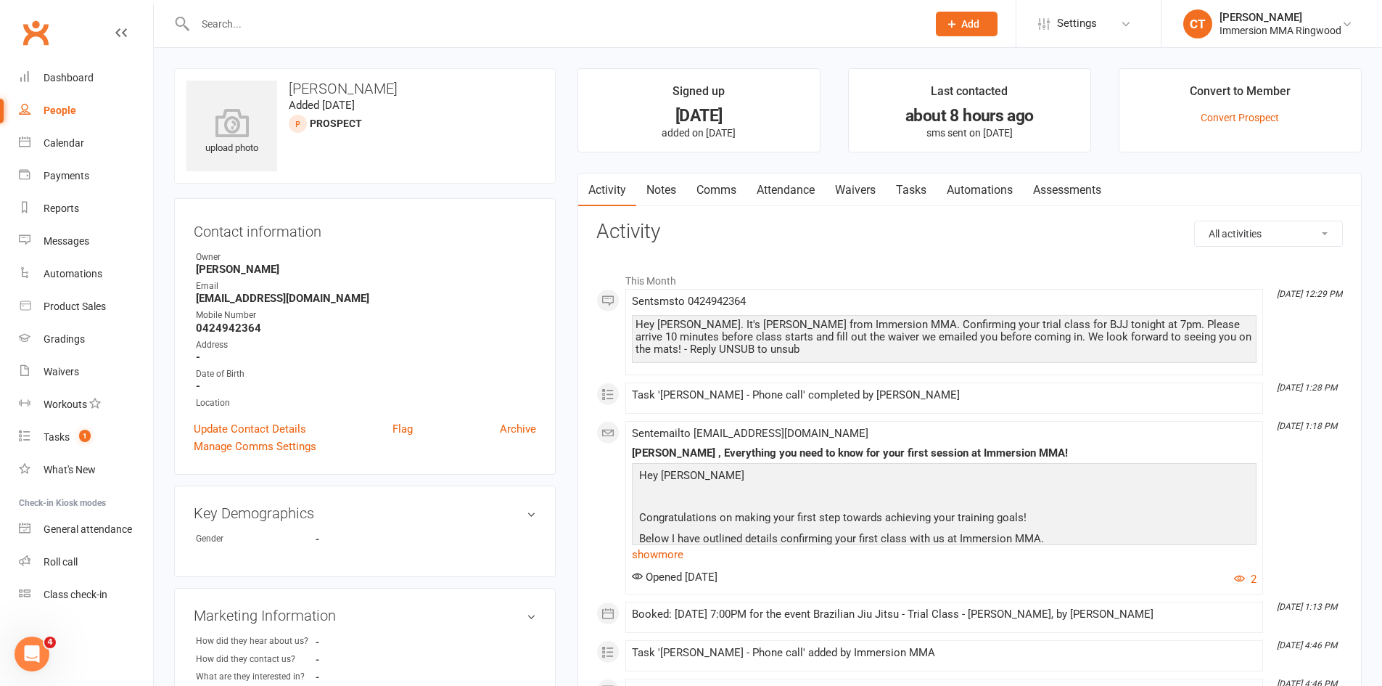
click at [669, 195] on link "Notes" at bounding box center [661, 189] width 50 height 33
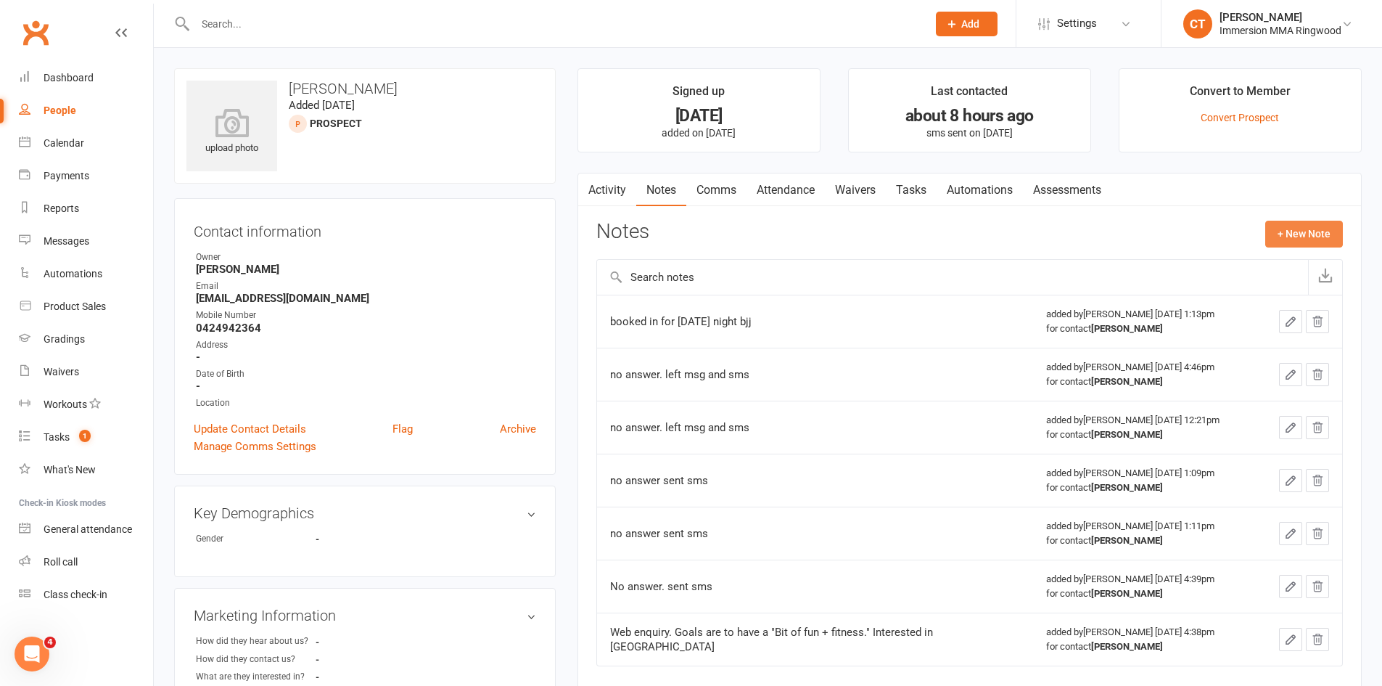
click at [1279, 235] on button "+ New Note" at bounding box center [1305, 234] width 78 height 26
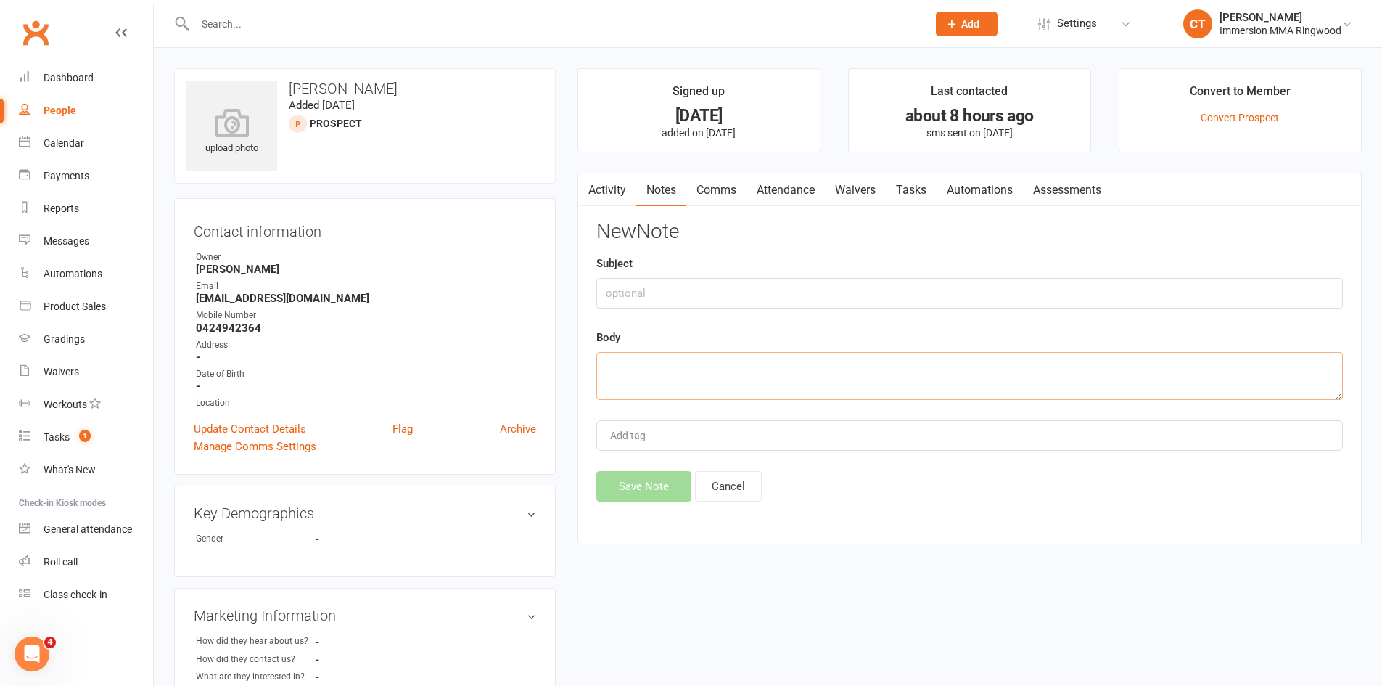
click at [874, 361] on textarea at bounding box center [970, 376] width 747 height 48
type textarea "did not attend trial"
drag, startPoint x: 642, startPoint y: 484, endPoint x: 649, endPoint y: 479, distance: 8.3
click at [643, 483] on button "Save Note" at bounding box center [644, 486] width 95 height 30
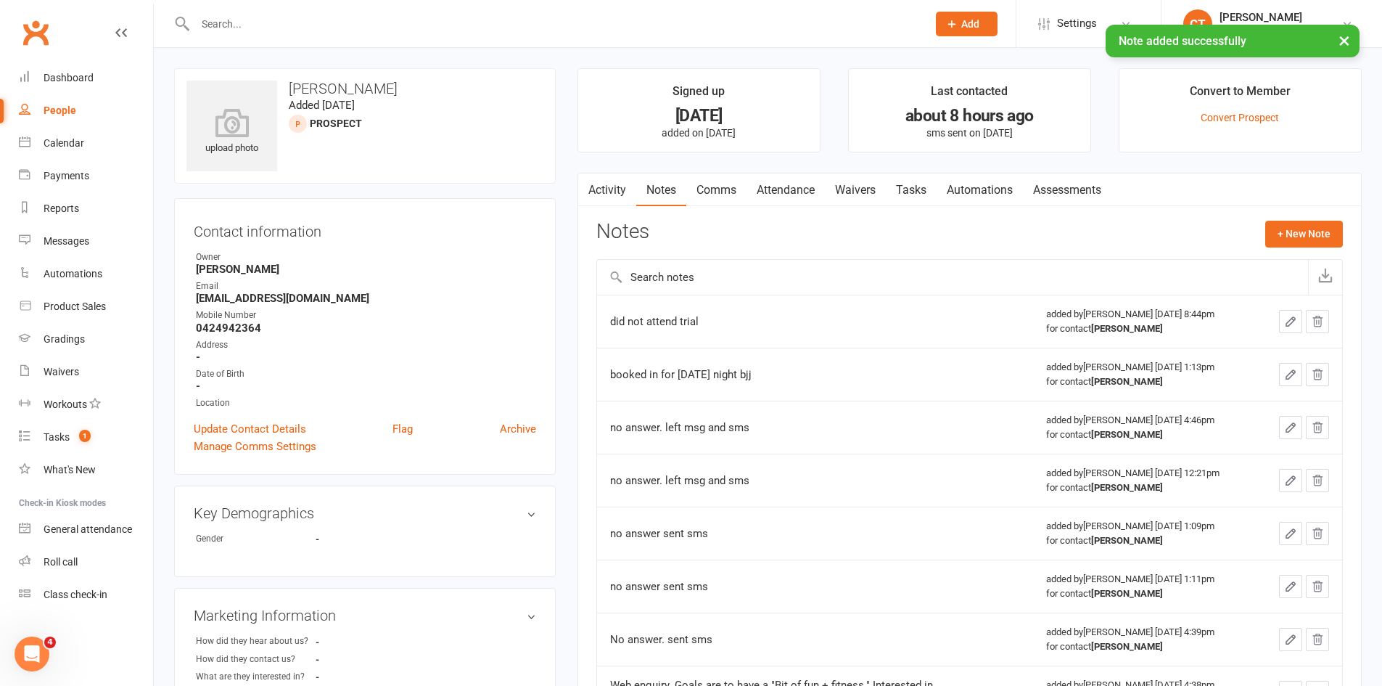
click at [896, 192] on link "Tasks" at bounding box center [911, 189] width 51 height 33
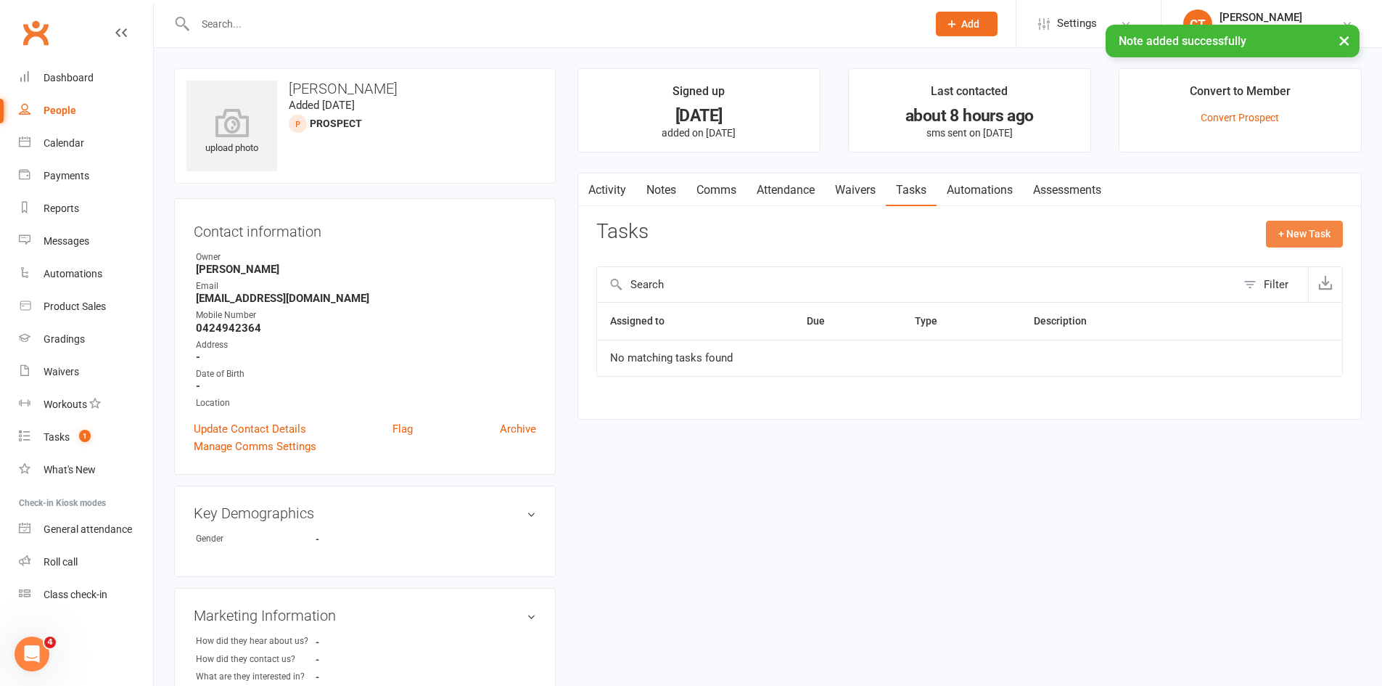
click at [1289, 232] on button "+ New Task" at bounding box center [1304, 234] width 77 height 26
select select "11984"
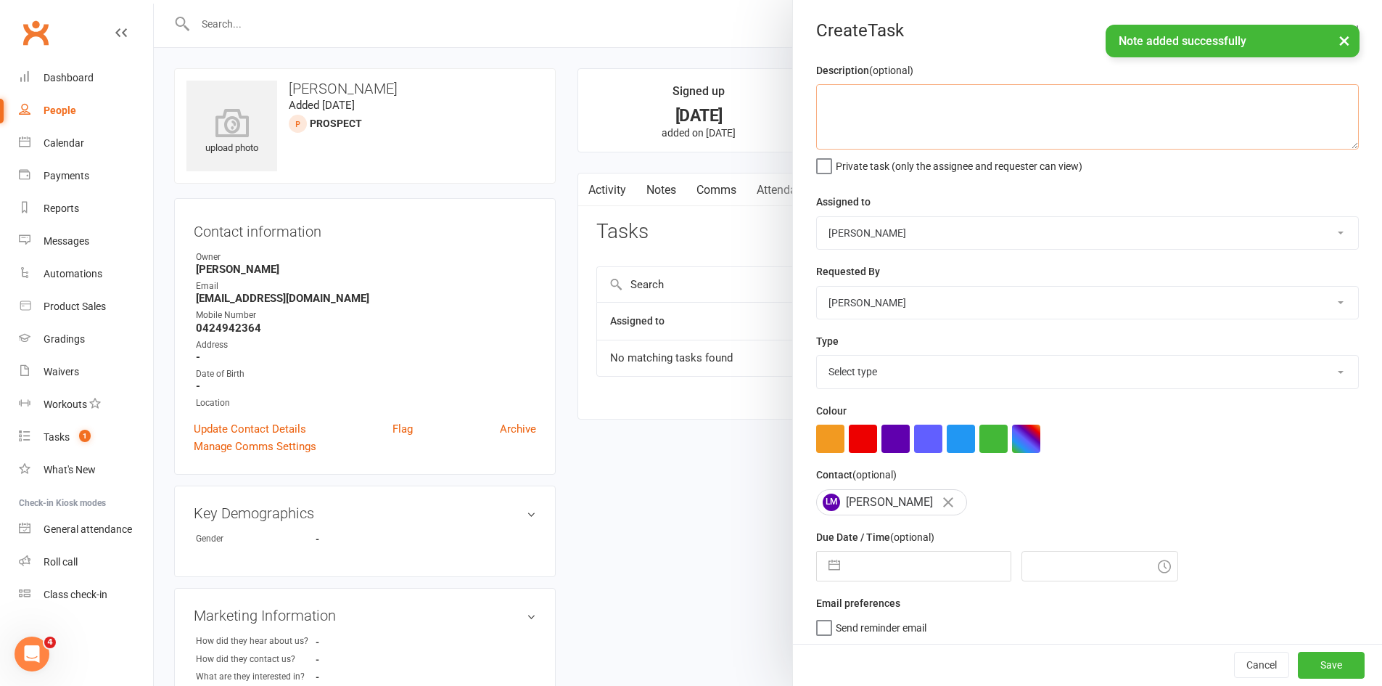
click at [923, 104] on textarea at bounding box center [1087, 116] width 543 height 65
type textarea "e"
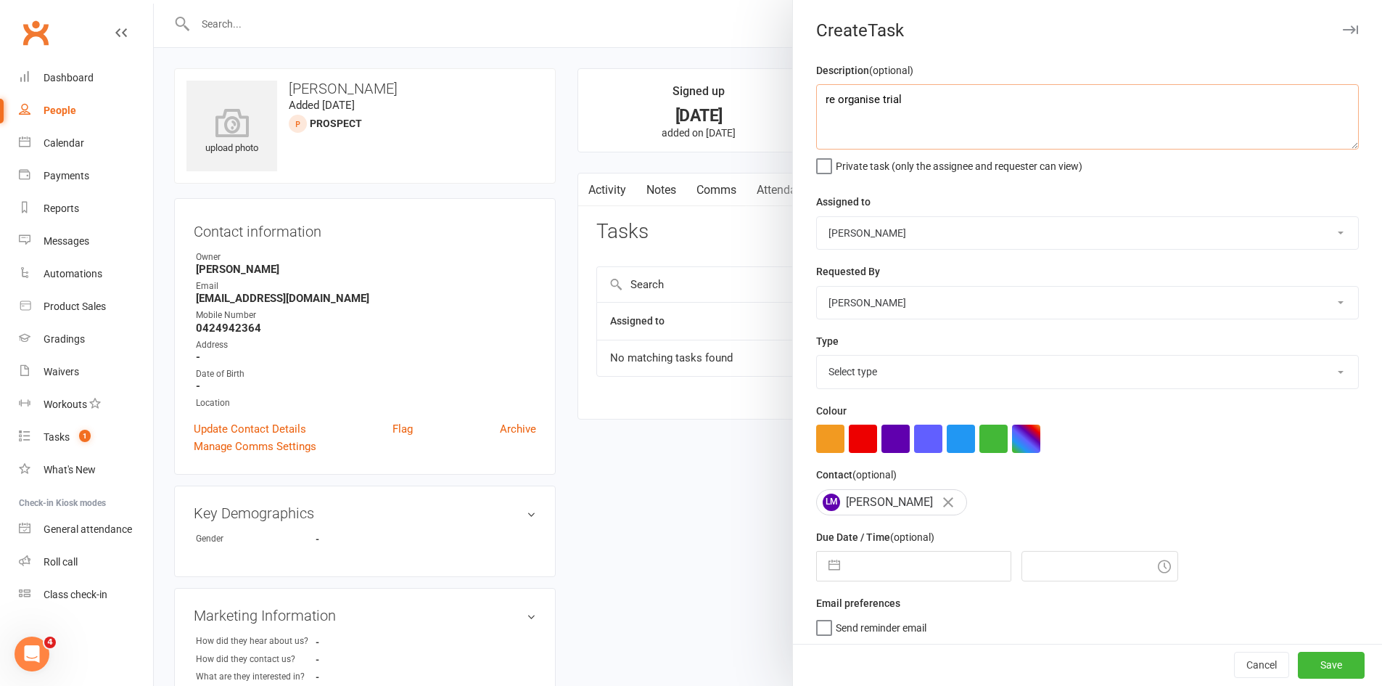
type textarea "re organise trial"
select select "8"
select select "2025"
select select "9"
select select "2025"
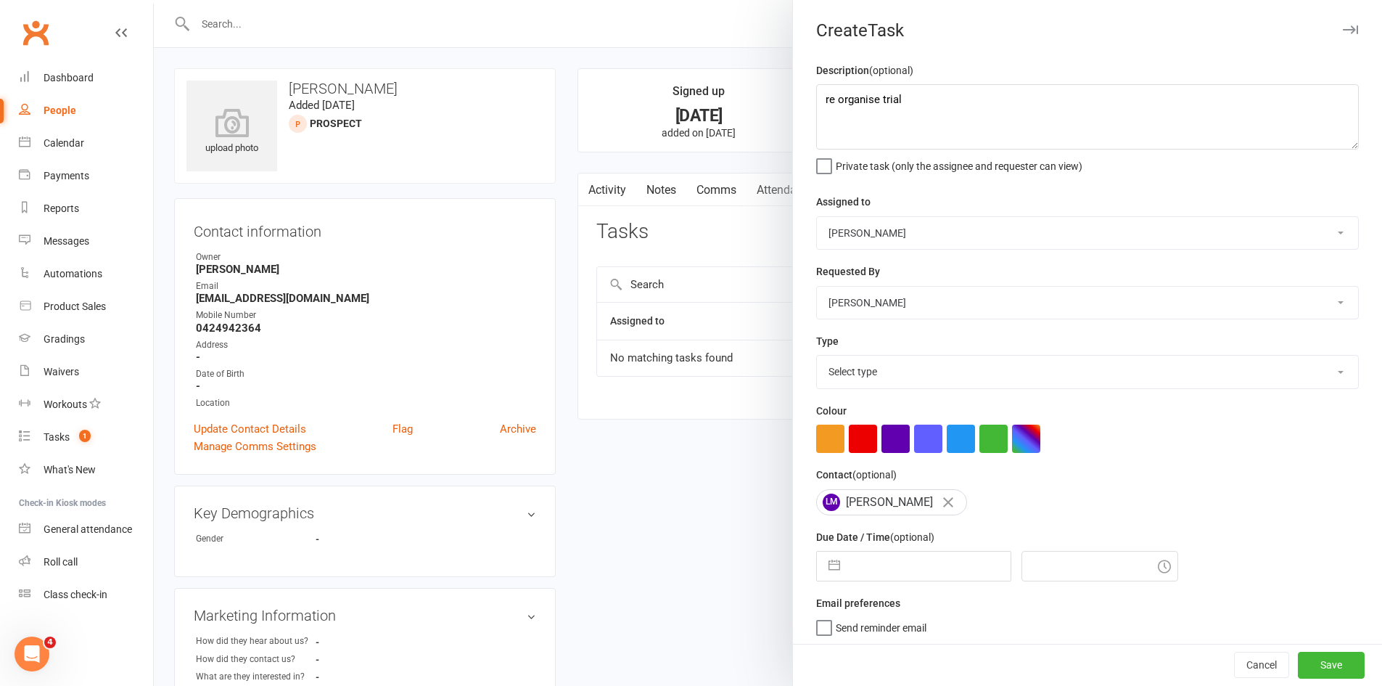
select select "10"
select select "2025"
click at [872, 565] on input "text" at bounding box center [929, 566] width 163 height 29
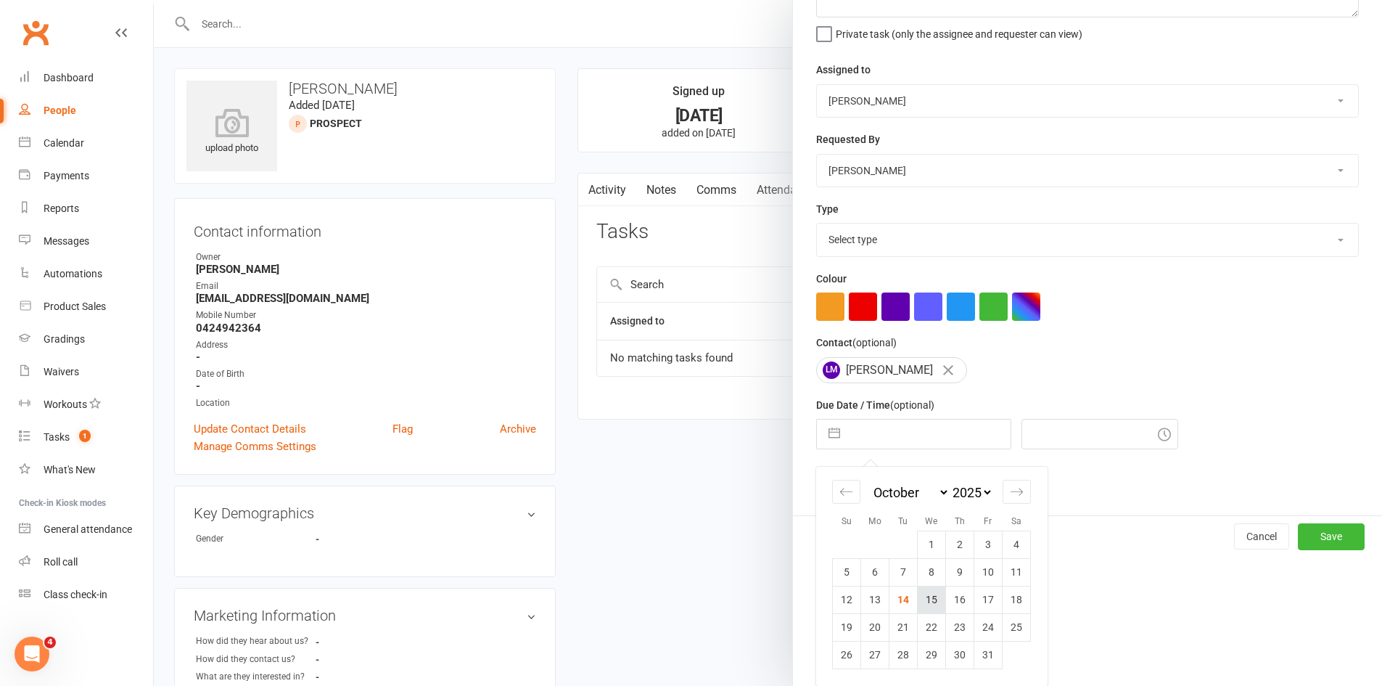
click at [935, 601] on td "15" at bounding box center [932, 600] width 28 height 28
type input "[DATE]"
type input "8:45pm"
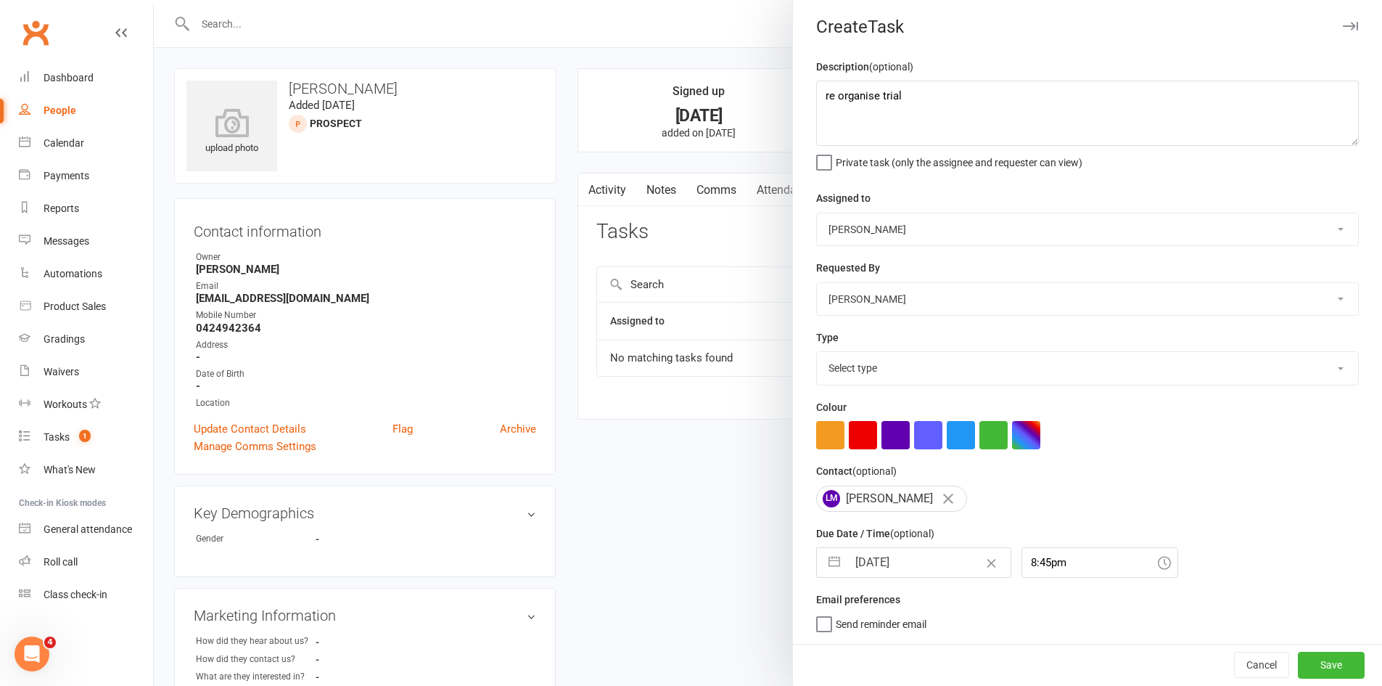
drag, startPoint x: 935, startPoint y: 358, endPoint x: 935, endPoint y: 377, distance: 18.1
click at [935, 358] on select "Select type Cmonnnn E-mail Financial Follow up Follow-up Help Just do it Lettin…" at bounding box center [1087, 368] width 541 height 32
select select "6640"
click at [817, 352] on select "Select type Cmonnnn E-mail Financial Follow up Follow-up Help Just do it Lettin…" at bounding box center [1087, 368] width 541 height 32
click at [1336, 673] on button "Save" at bounding box center [1331, 665] width 67 height 26
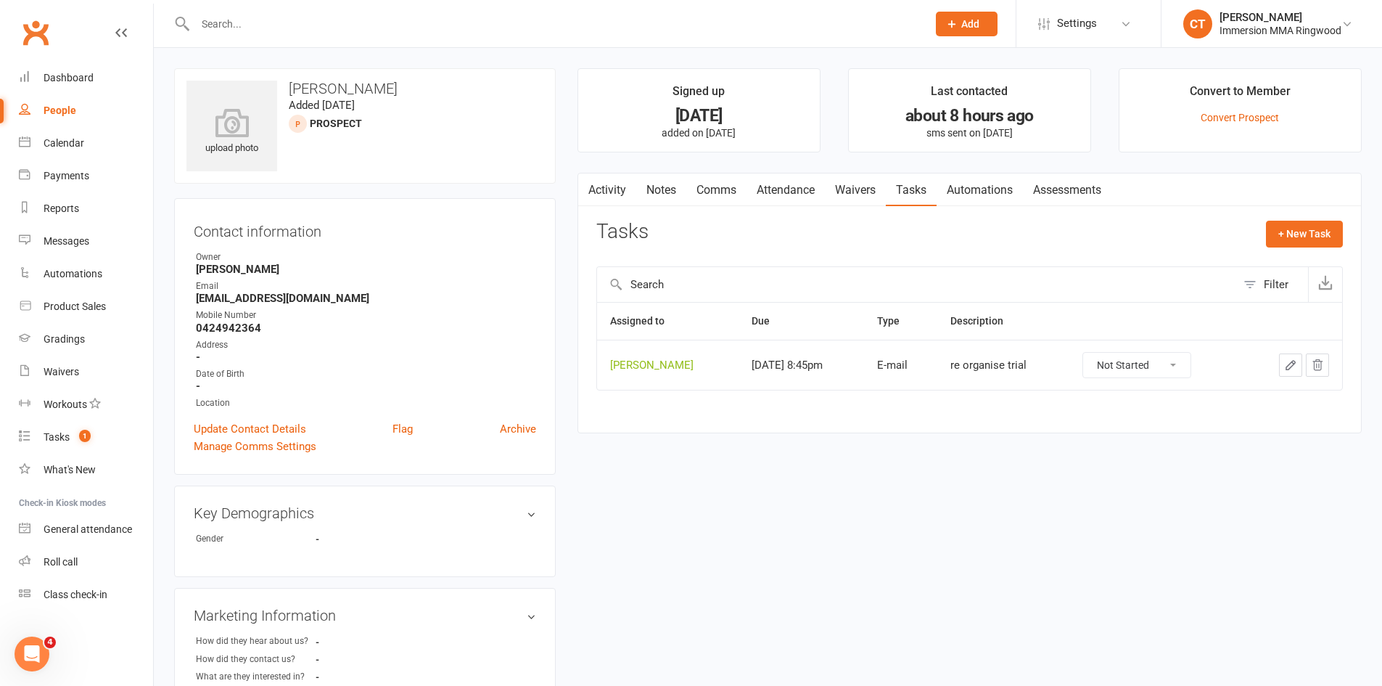
click at [717, 195] on link "Comms" at bounding box center [717, 189] width 60 height 33
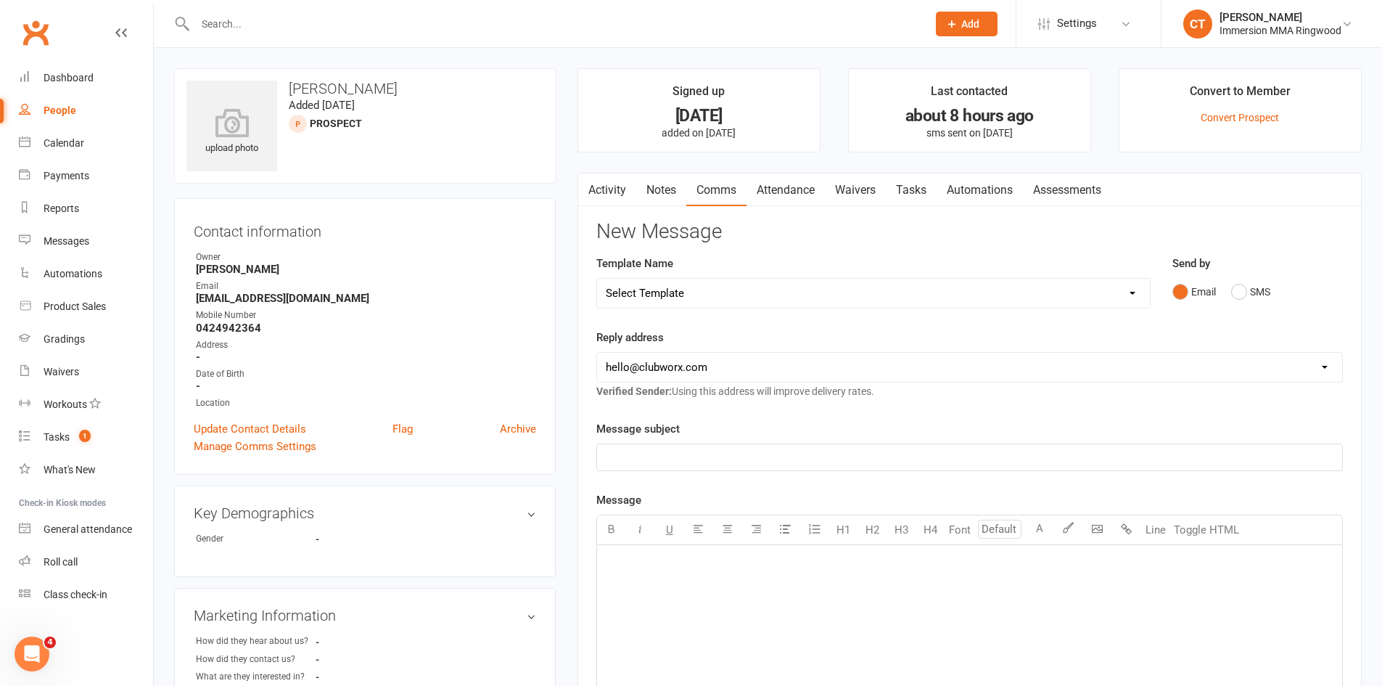
drag, startPoint x: 705, startPoint y: 280, endPoint x: 701, endPoint y: 289, distance: 9.7
click at [705, 281] on select "Select Template [SMS] Chris - Call back message [SMS] Mark- Call back message […" at bounding box center [873, 293] width 553 height 29
select select "14"
click at [597, 279] on select "Select Template [SMS] Chris - Call back message [SMS] Mark- Call back message […" at bounding box center [873, 293] width 553 height 29
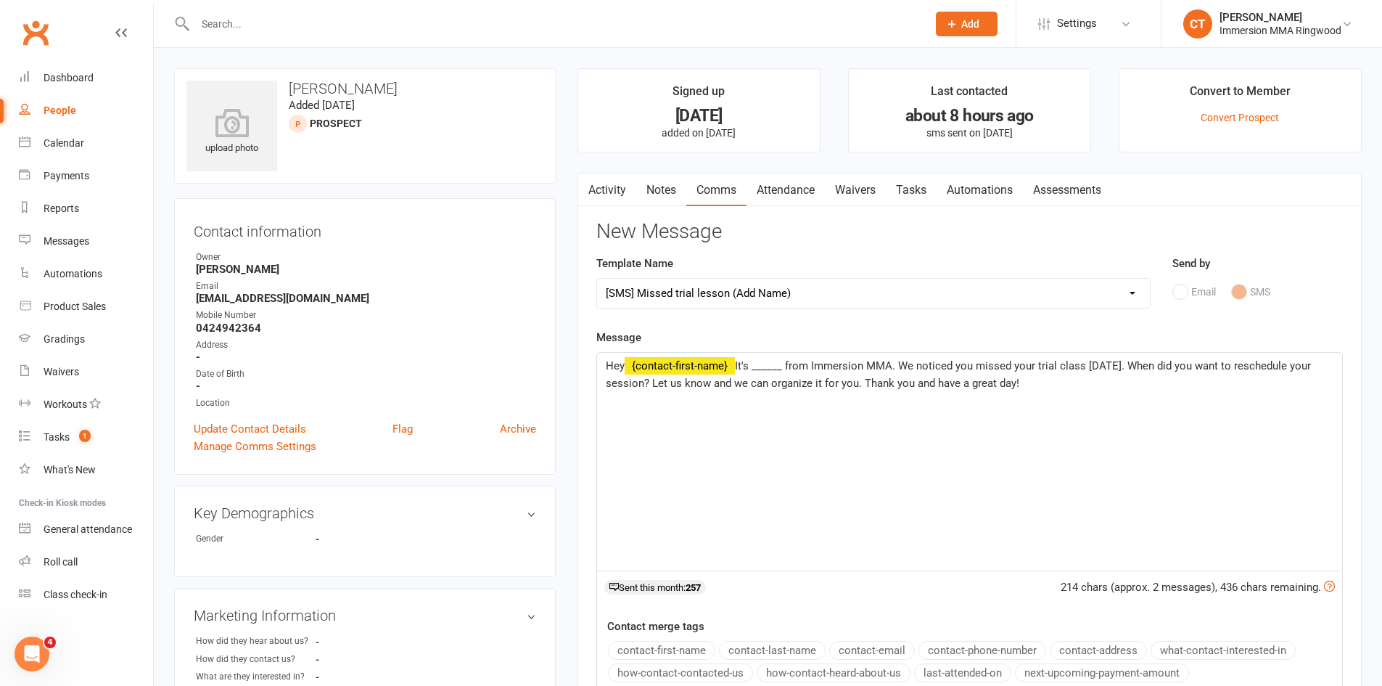
click at [787, 365] on span "It's ______ from Immersion MMA. We noticed you missed your trial class today. W…" at bounding box center [960, 374] width 708 height 30
click at [758, 361] on span "It's from Immersion MMA. We noticed you missed your trial class today. When did…" at bounding box center [968, 374] width 724 height 30
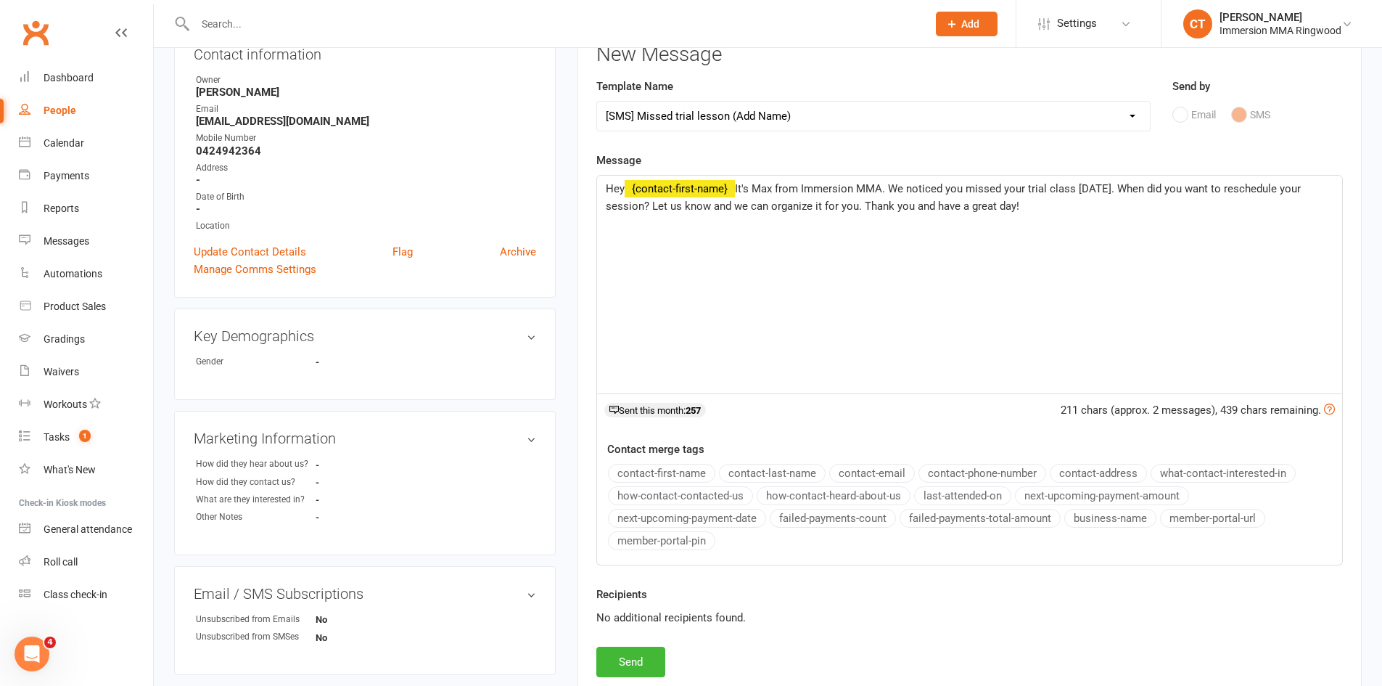
scroll to position [410, 0]
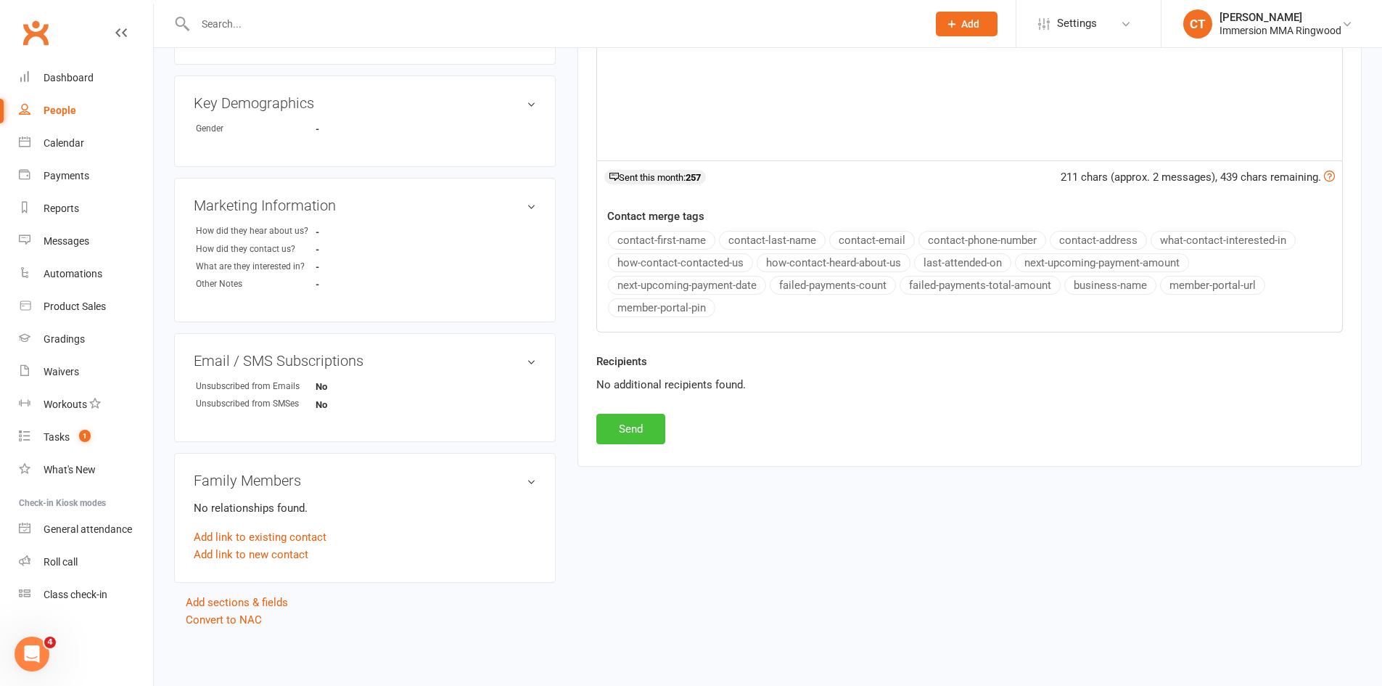
click at [650, 417] on button "Send" at bounding box center [631, 429] width 69 height 30
select select
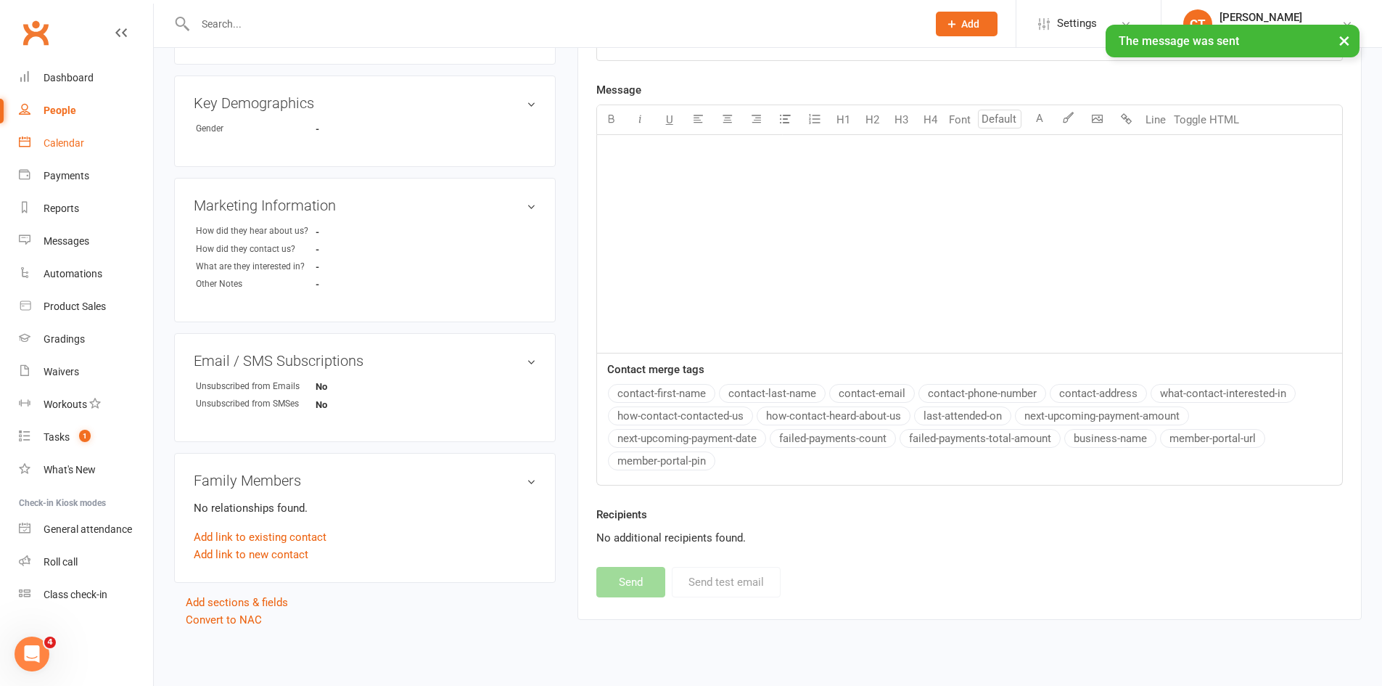
click at [75, 136] on link "Calendar" at bounding box center [86, 143] width 134 height 33
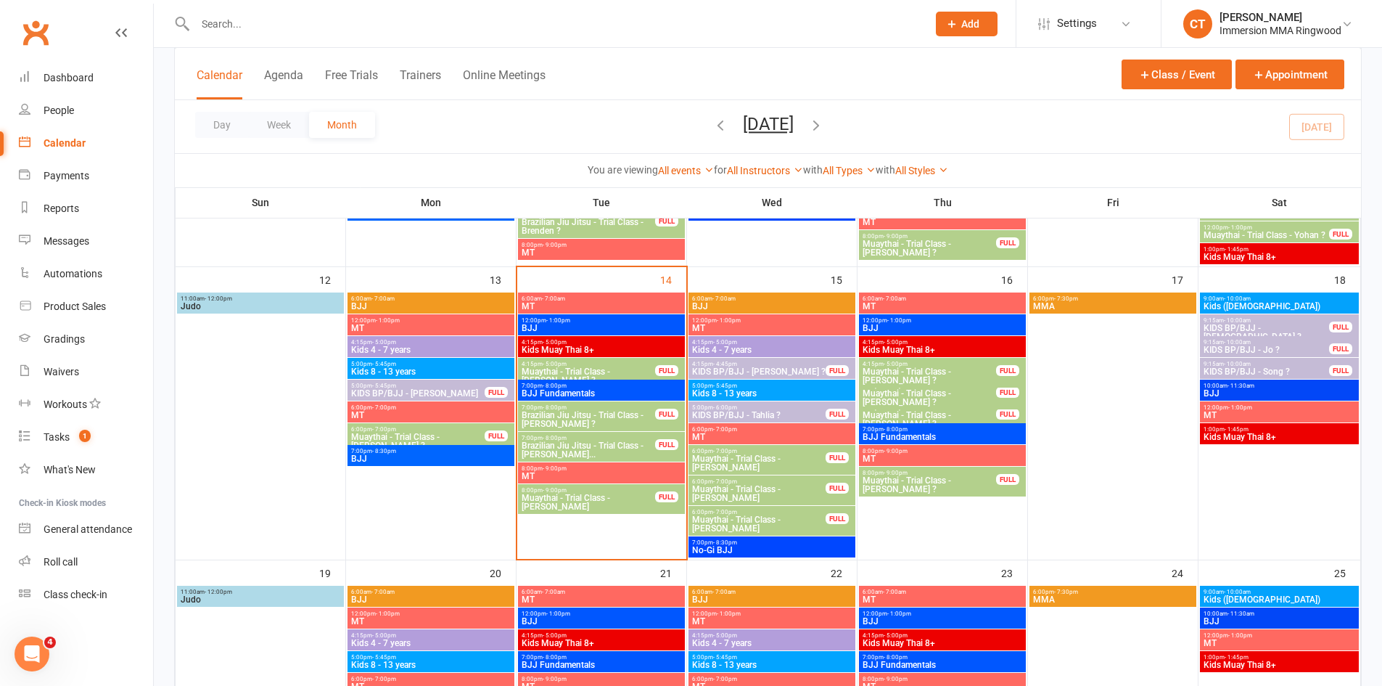
scroll to position [726, 0]
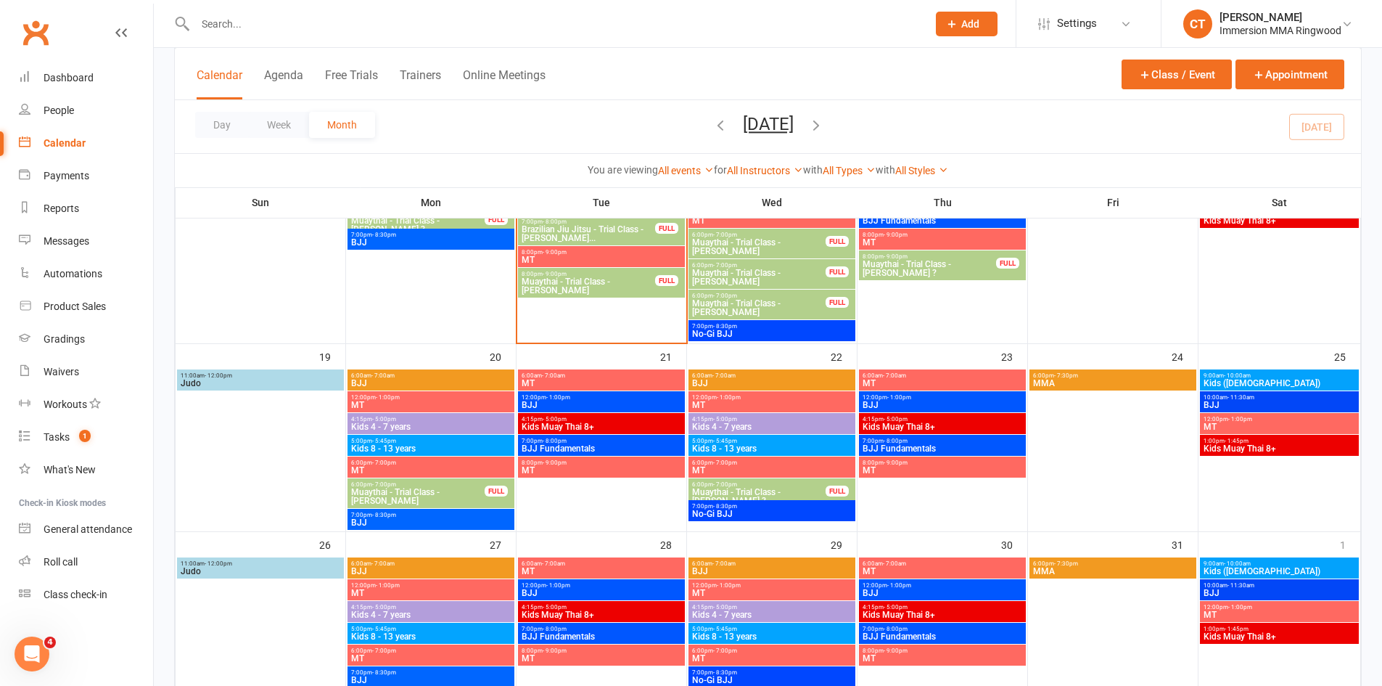
click at [613, 281] on span "Muaythai - Trial Class - [PERSON_NAME]" at bounding box center [588, 285] width 135 height 17
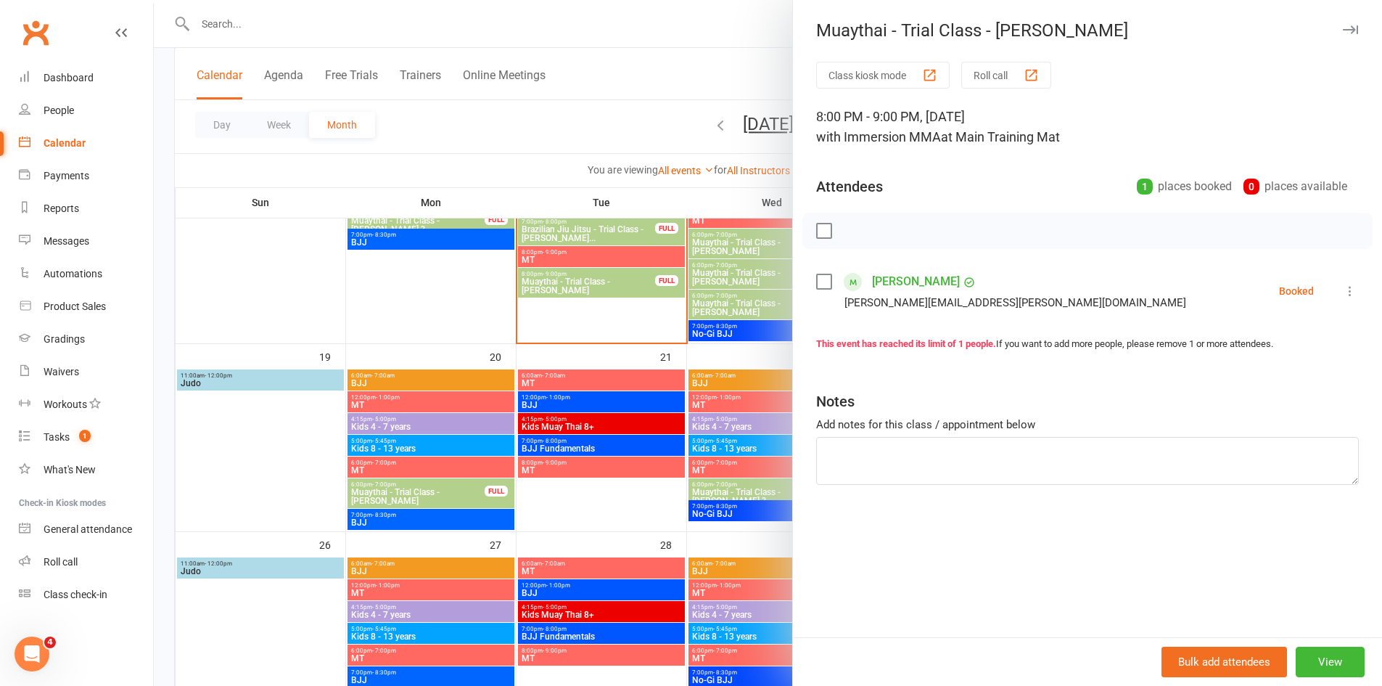
click at [893, 282] on link "[PERSON_NAME]" at bounding box center [916, 281] width 88 height 23
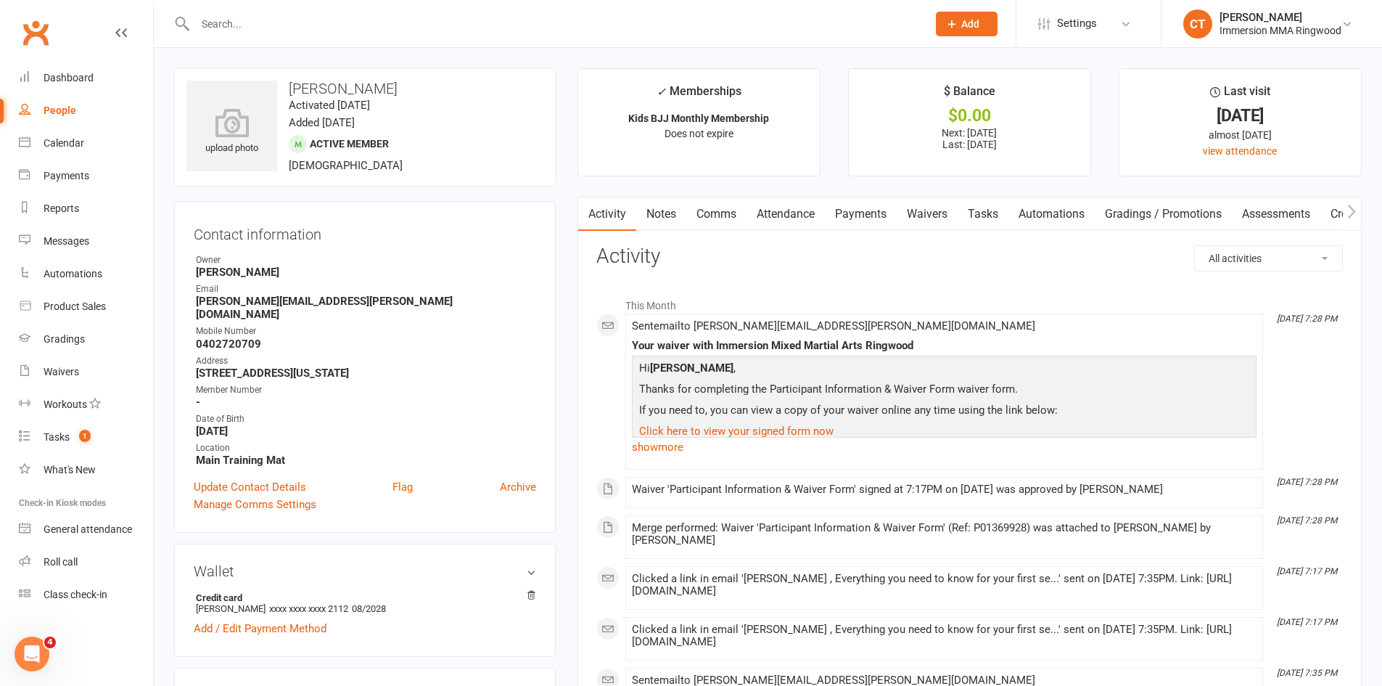
click at [927, 219] on link "Waivers" at bounding box center [927, 213] width 61 height 33
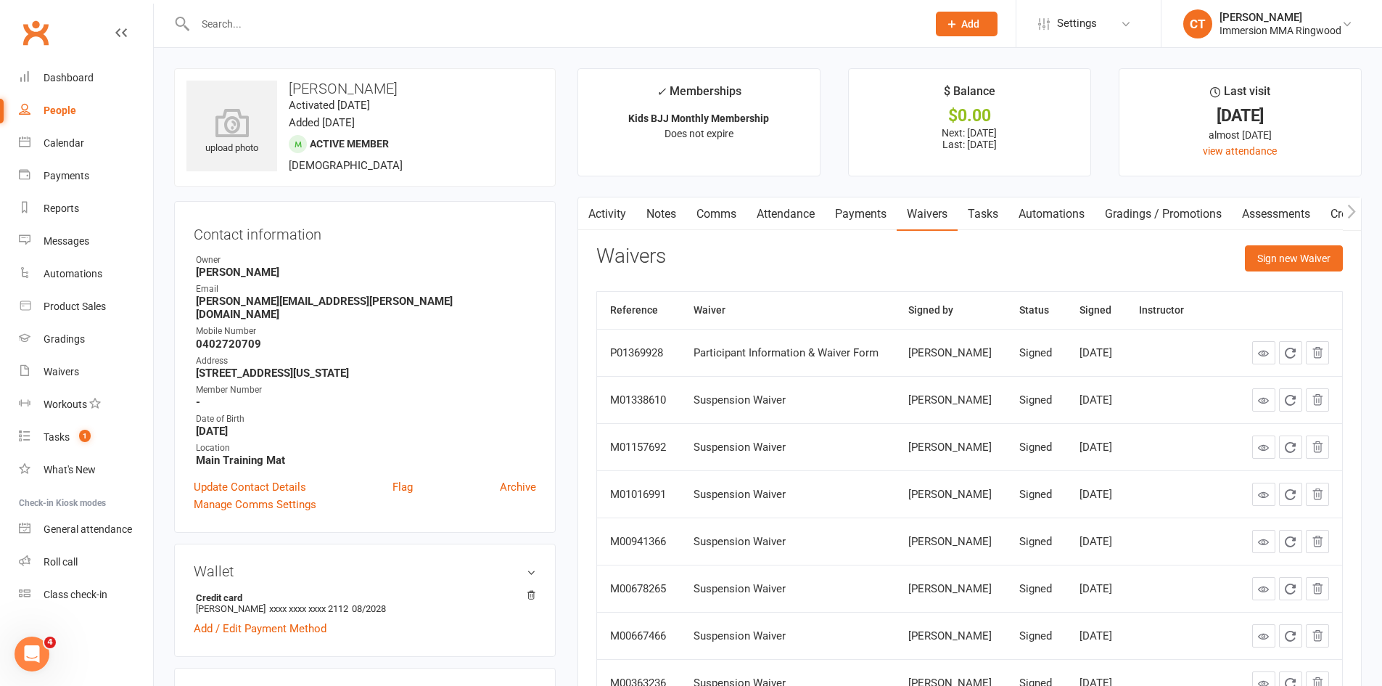
click at [879, 211] on link "Payments" at bounding box center [861, 213] width 72 height 33
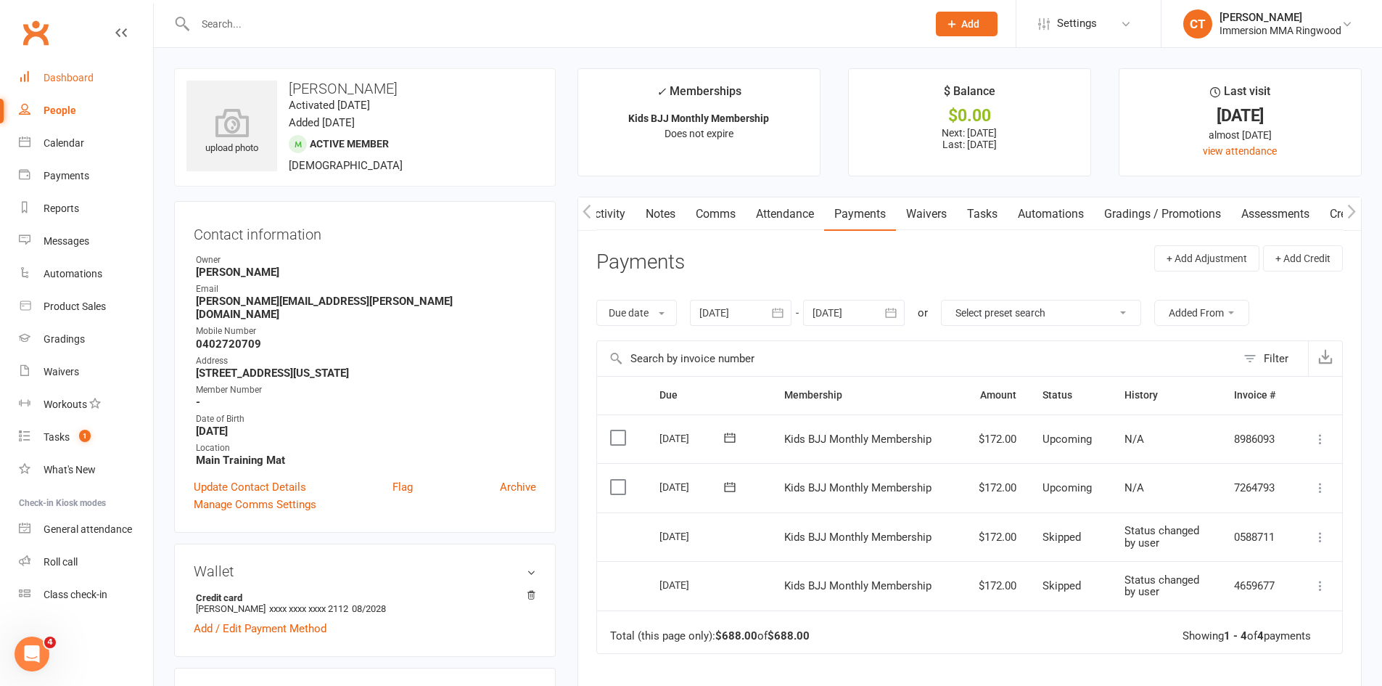
click at [80, 88] on link "Dashboard" at bounding box center [86, 78] width 134 height 33
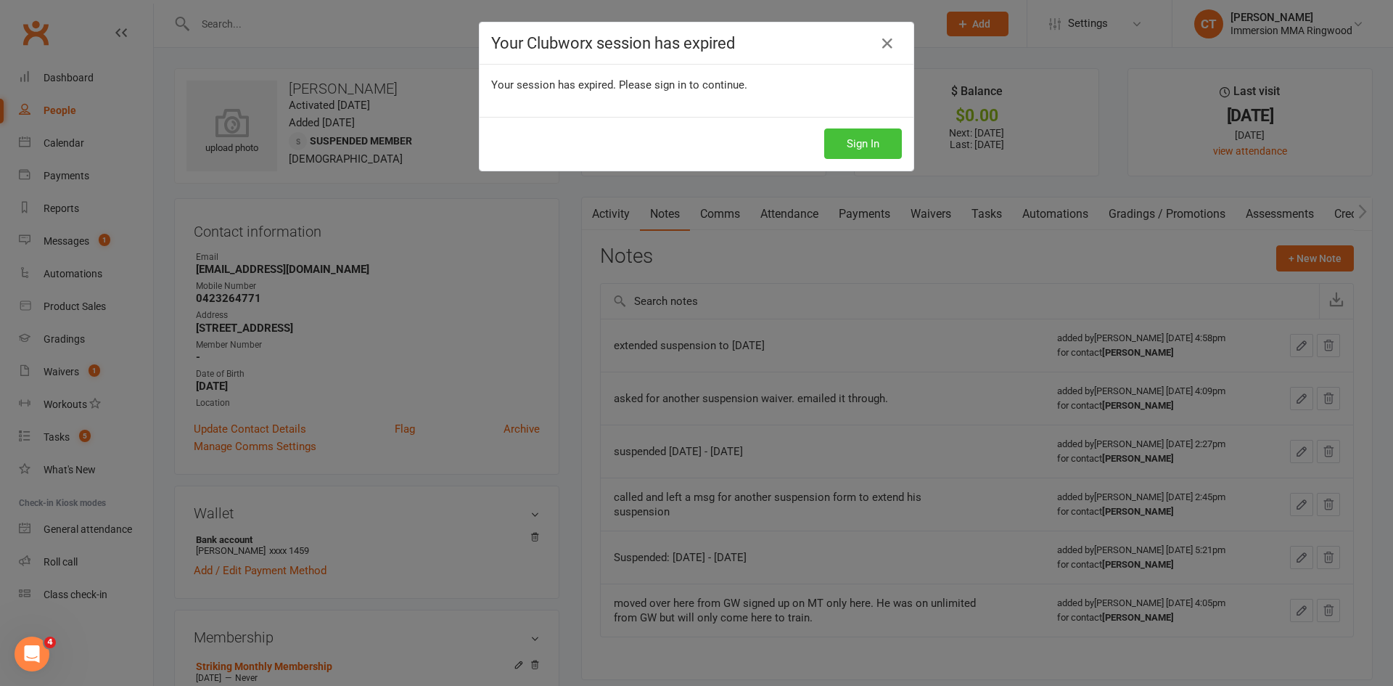
click at [861, 131] on button "Sign In" at bounding box center [863, 143] width 78 height 30
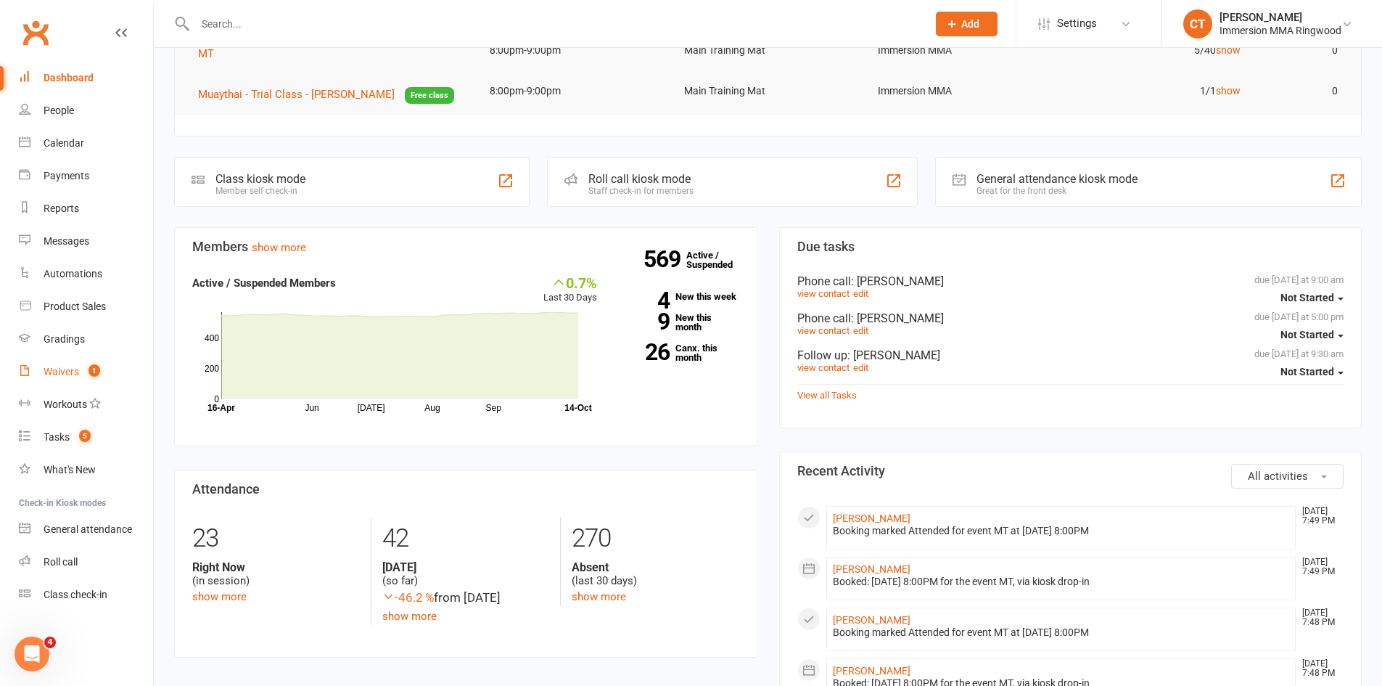
click at [75, 368] on div "Waivers" at bounding box center [62, 372] width 36 height 12
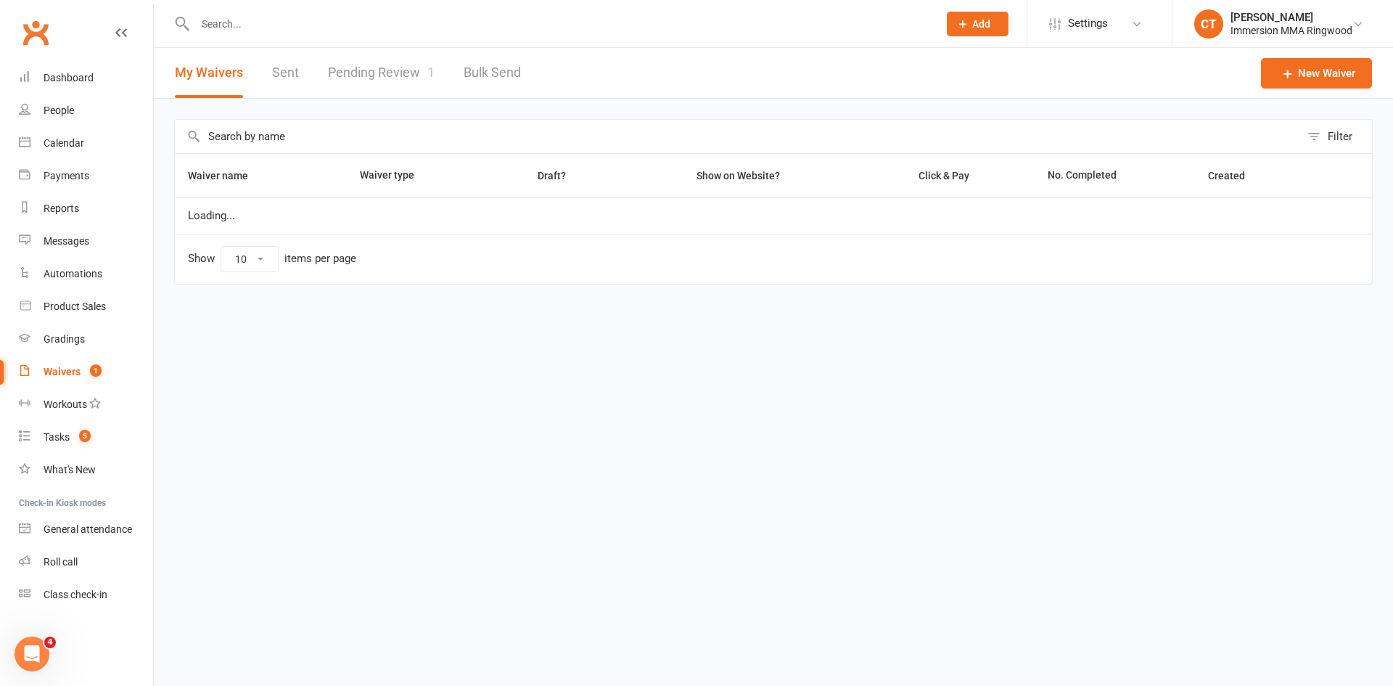
select select "25"
click at [374, 62] on link "Pending Review 1" at bounding box center [381, 73] width 107 height 50
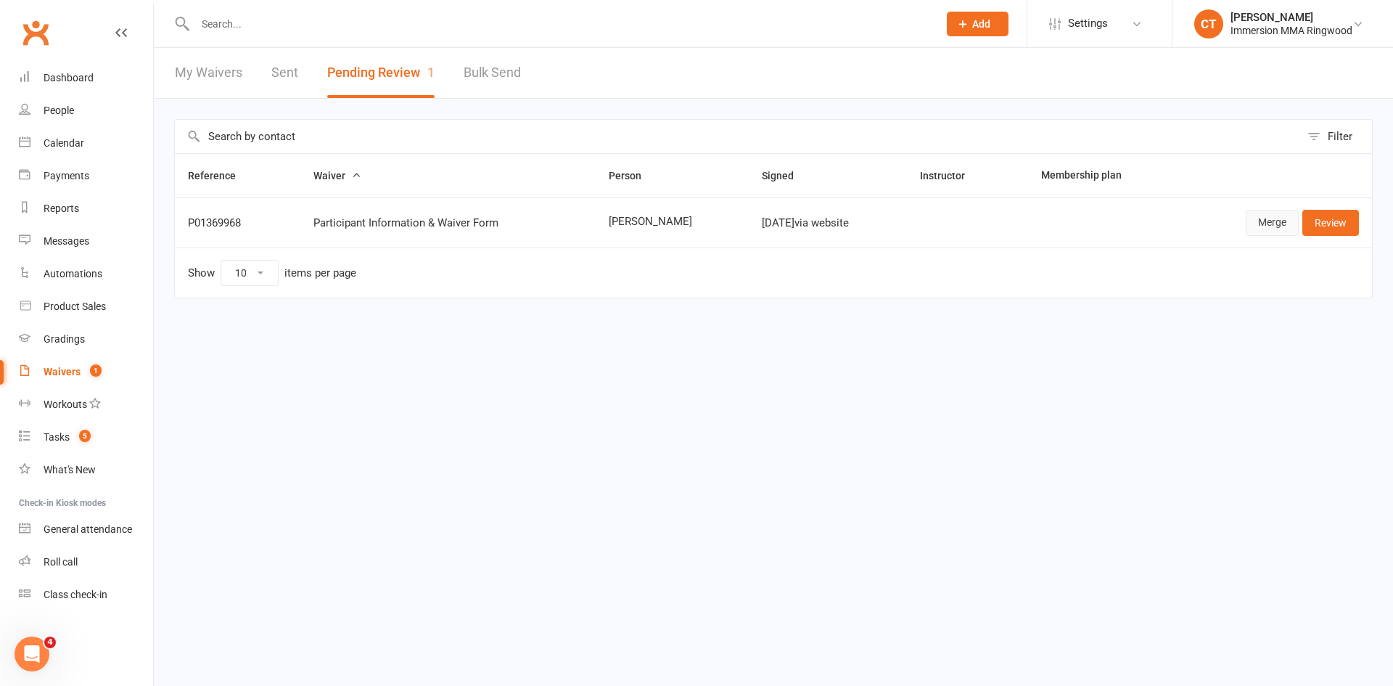
click at [1277, 211] on link "Merge" at bounding box center [1272, 223] width 53 height 26
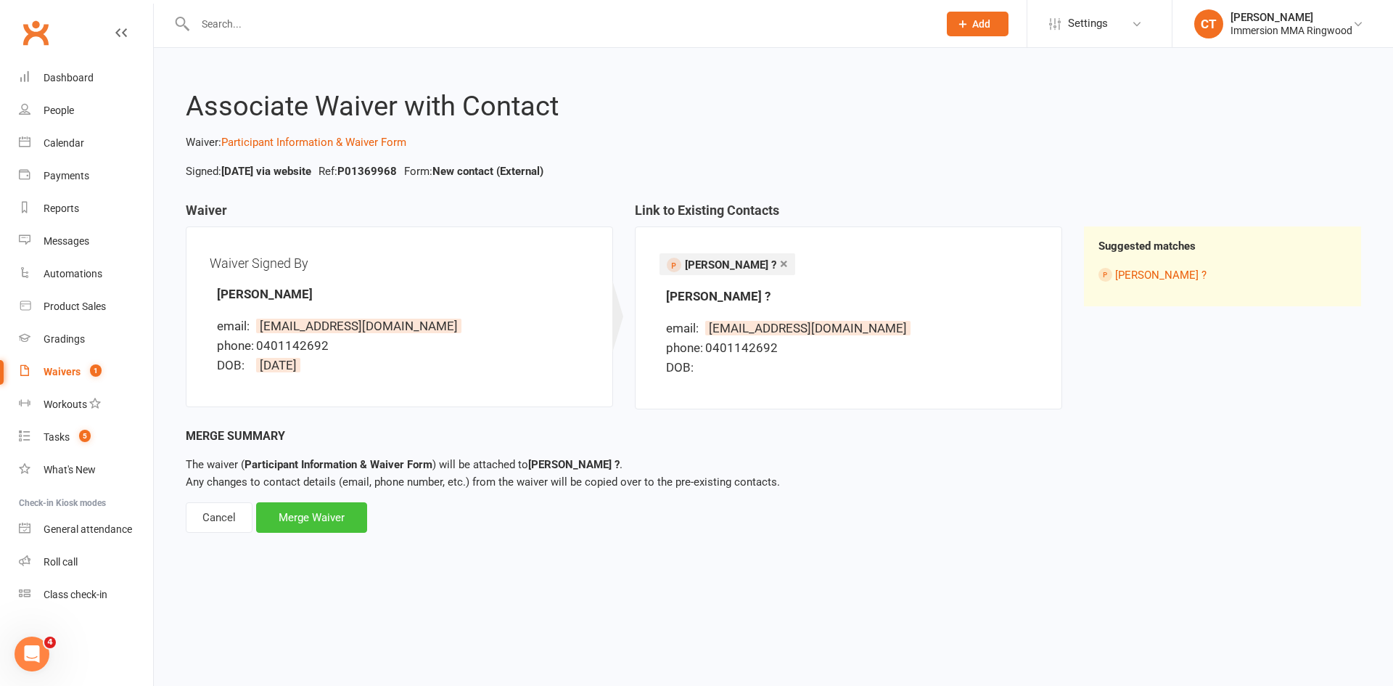
click at [304, 519] on div "Merge Waiver" at bounding box center [311, 517] width 111 height 30
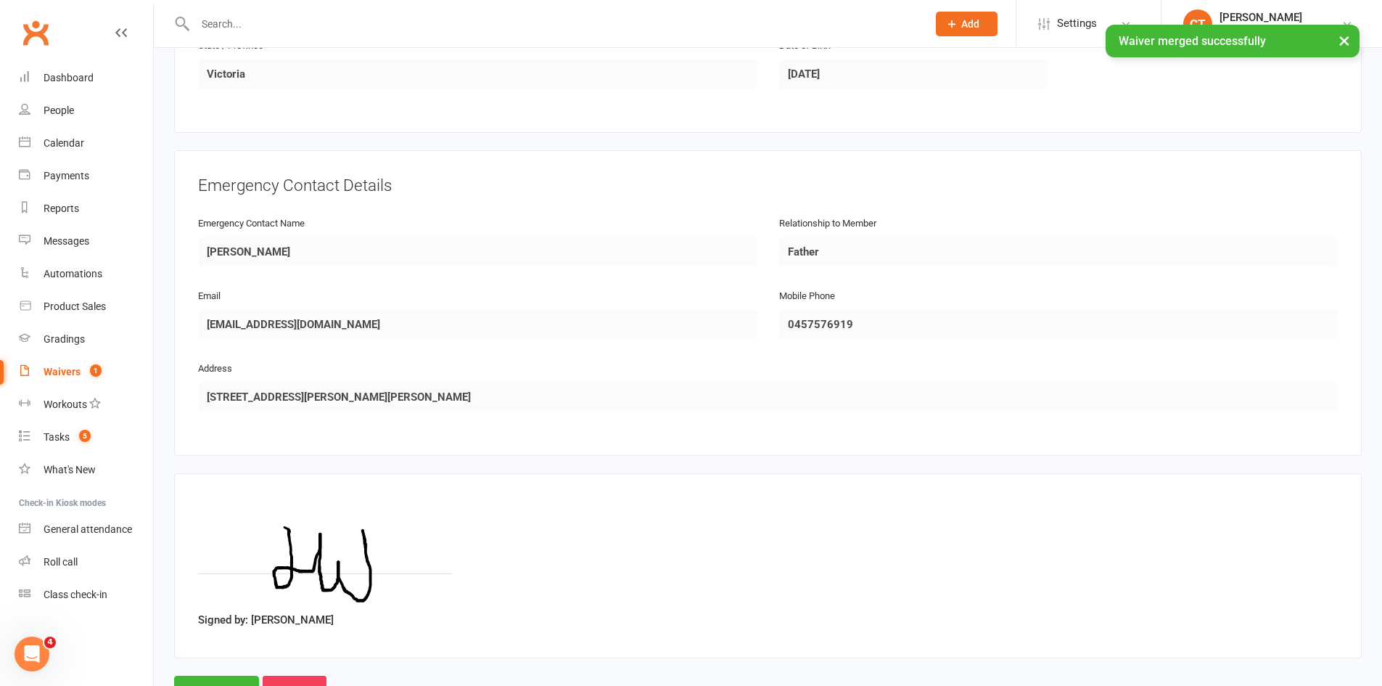
scroll to position [626, 0]
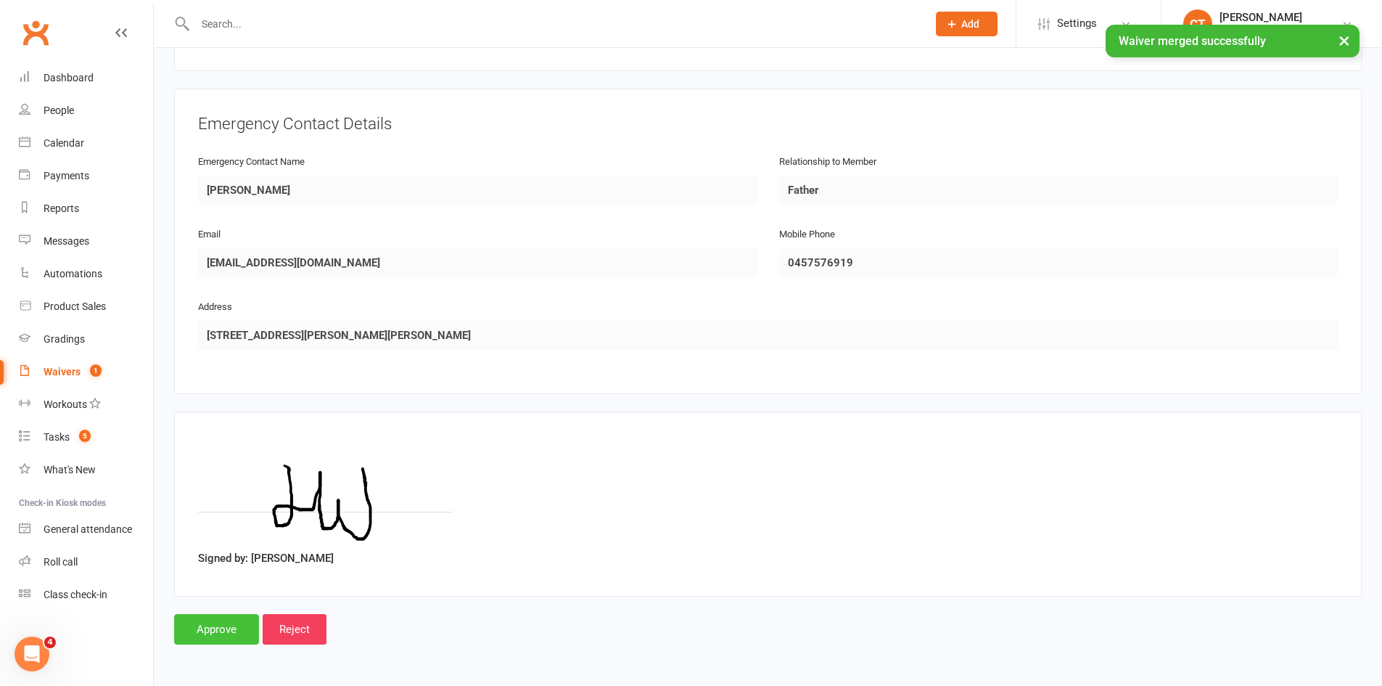
click at [231, 633] on input "Approve" at bounding box center [216, 629] width 85 height 30
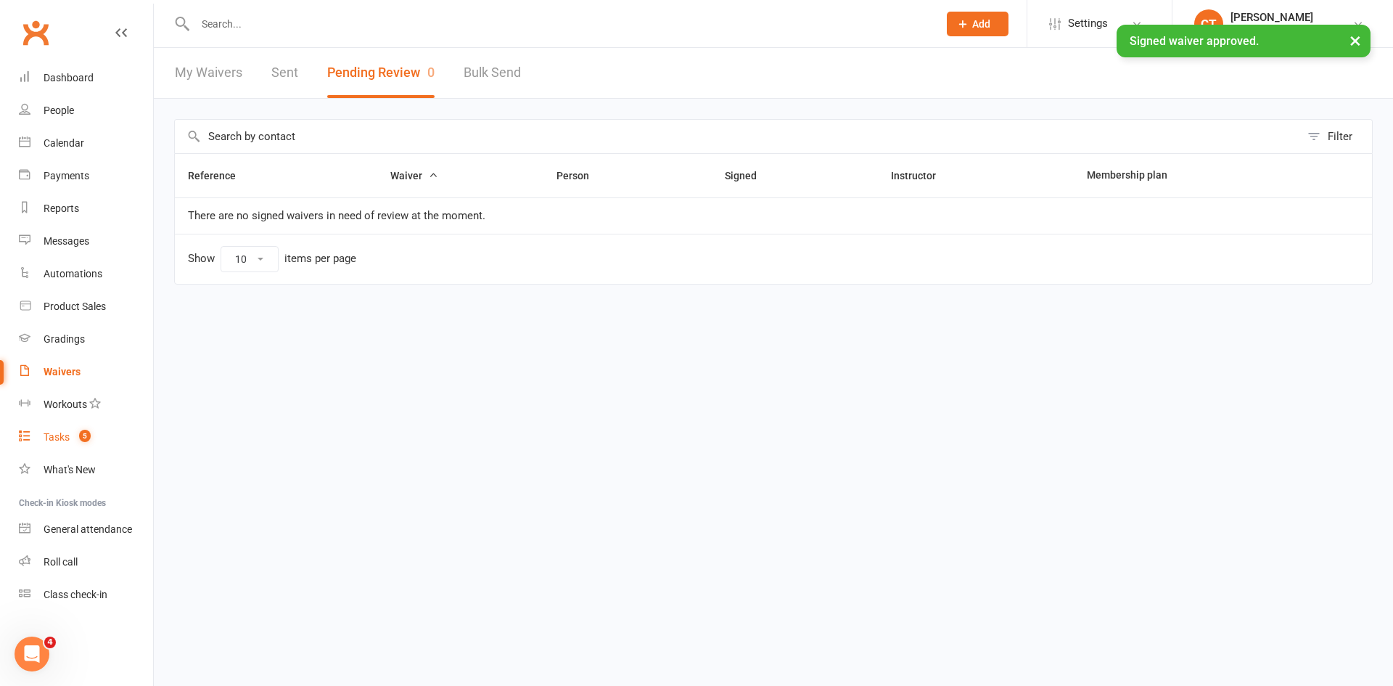
click at [65, 425] on link "Tasks 5" at bounding box center [86, 437] width 134 height 33
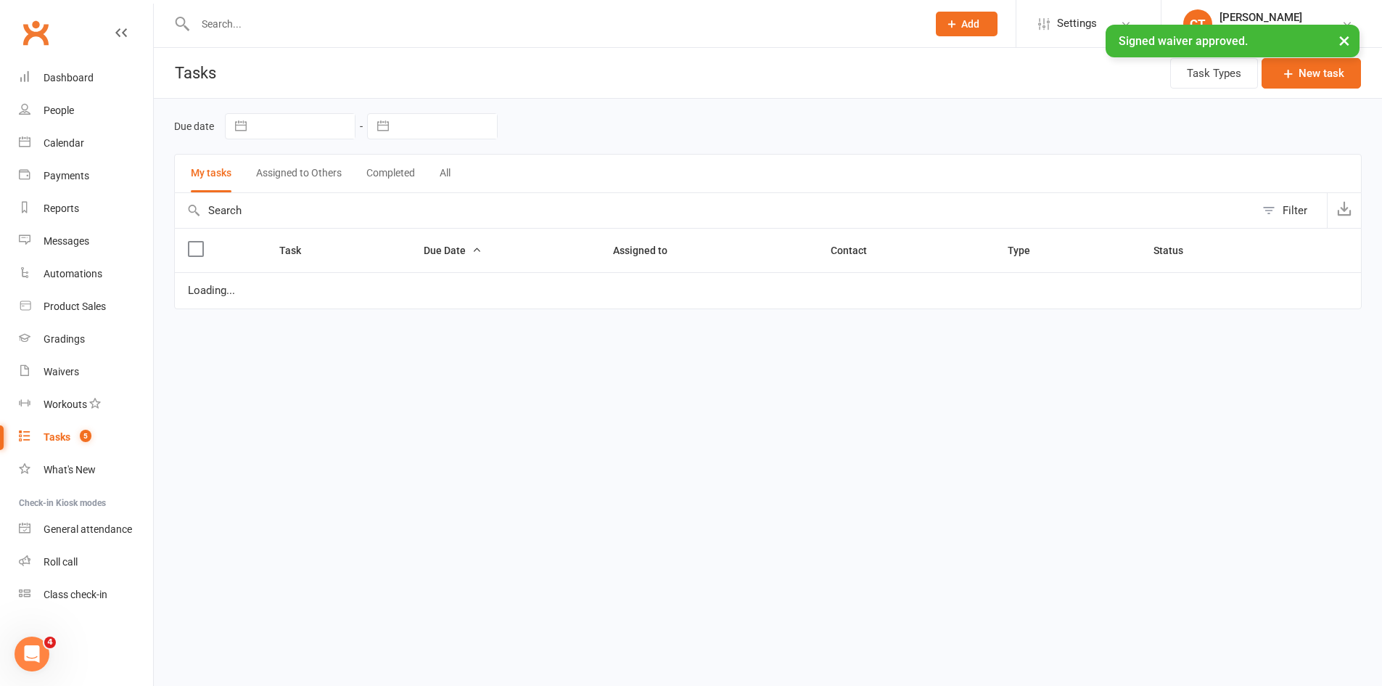
select select "started"
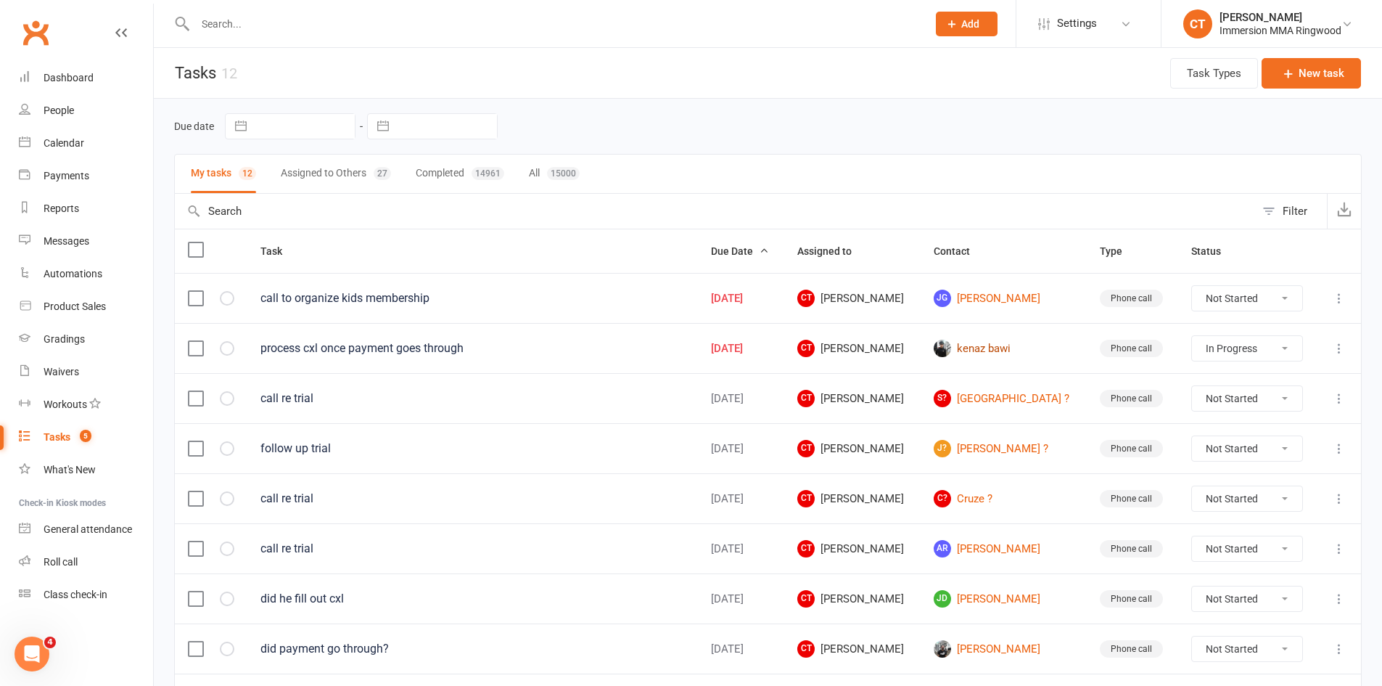
click at [997, 350] on link "kenaz bawi" at bounding box center [1004, 348] width 140 height 17
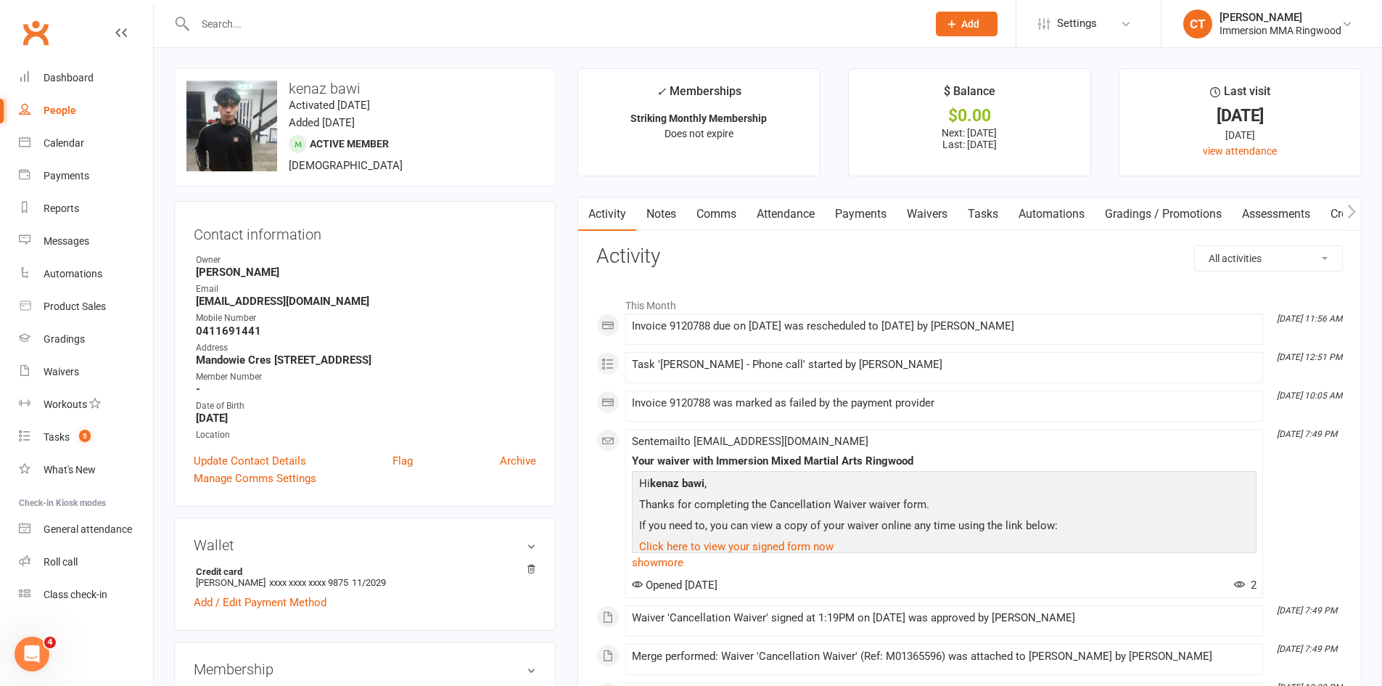
click at [865, 223] on link "Payments" at bounding box center [861, 213] width 72 height 33
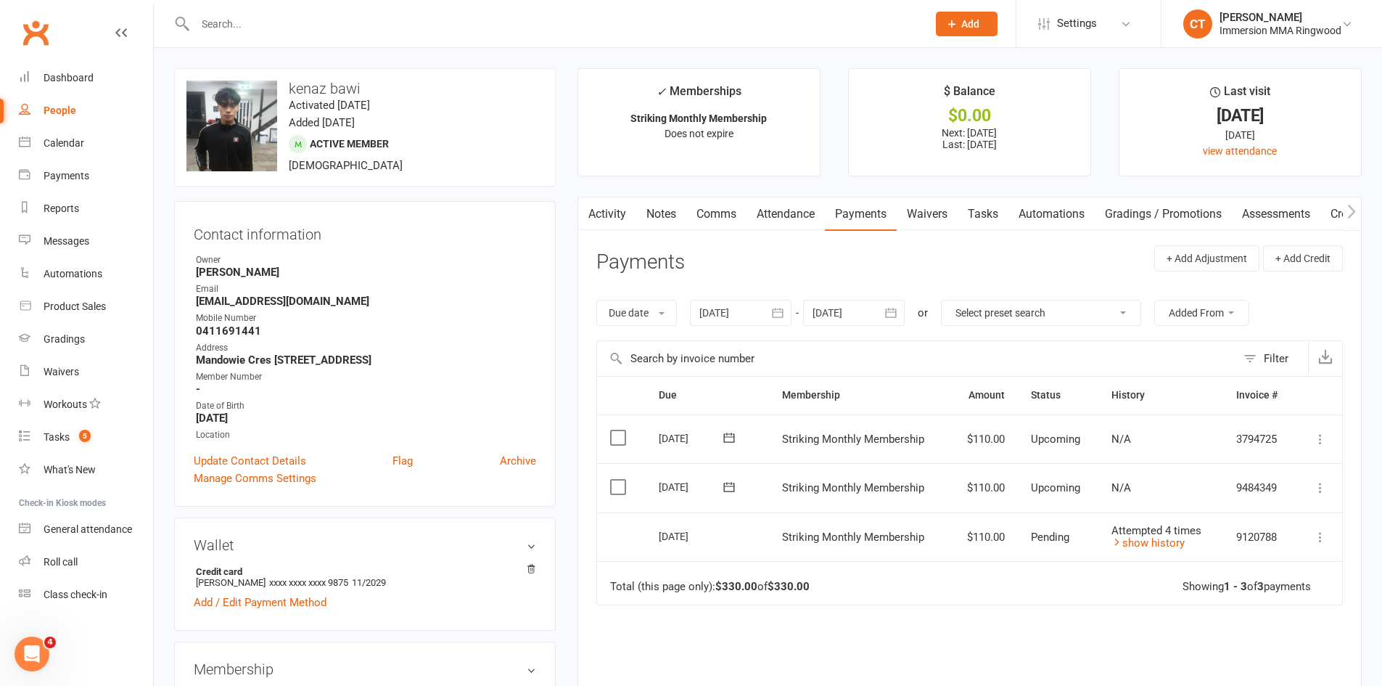
click at [1166, 549] on td "Attempted 4 times show history" at bounding box center [1161, 536] width 125 height 49
click at [1168, 538] on link "show history" at bounding box center [1148, 542] width 73 height 13
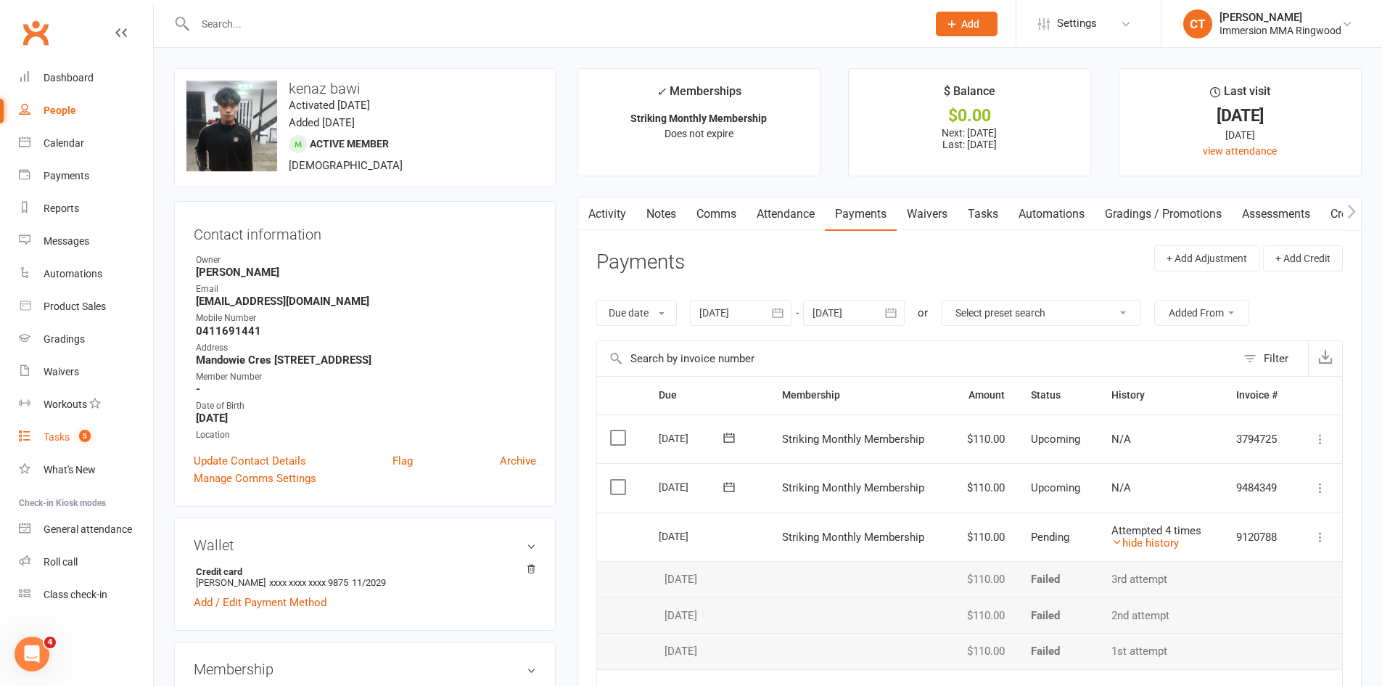
click at [80, 427] on link "Tasks 5" at bounding box center [86, 437] width 134 height 33
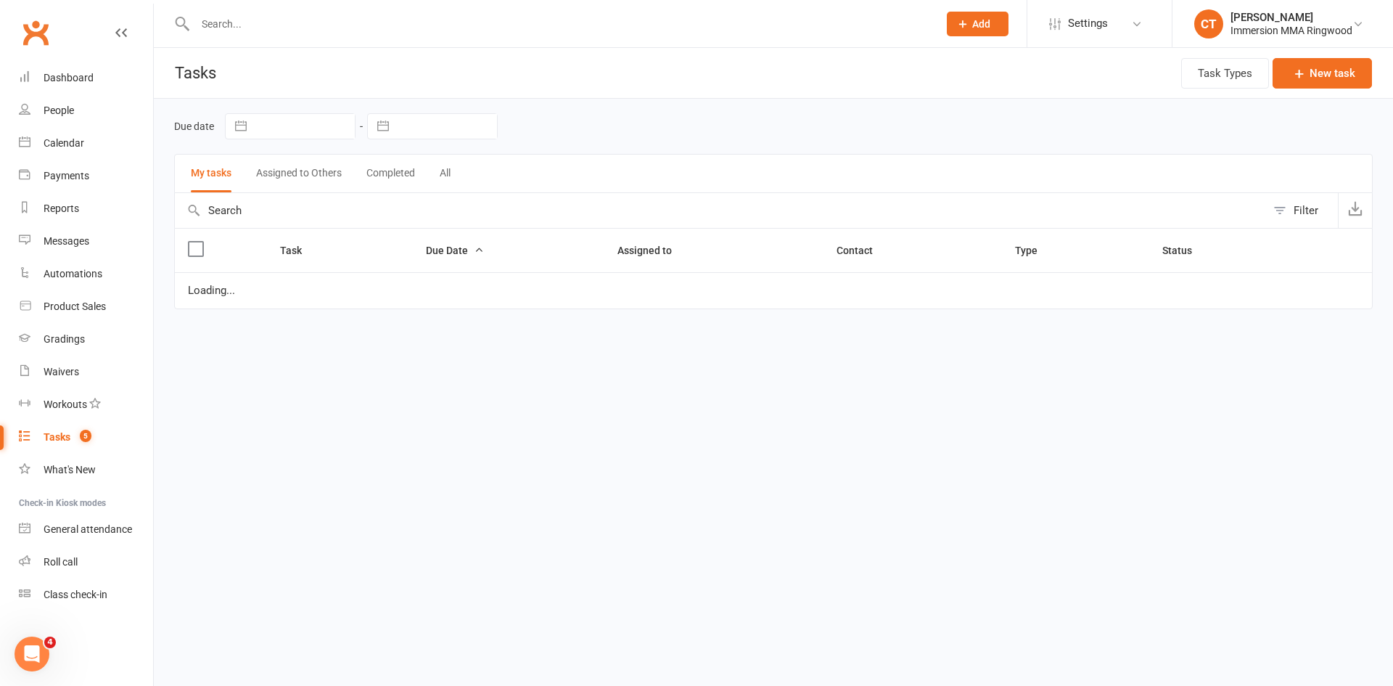
select select "started"
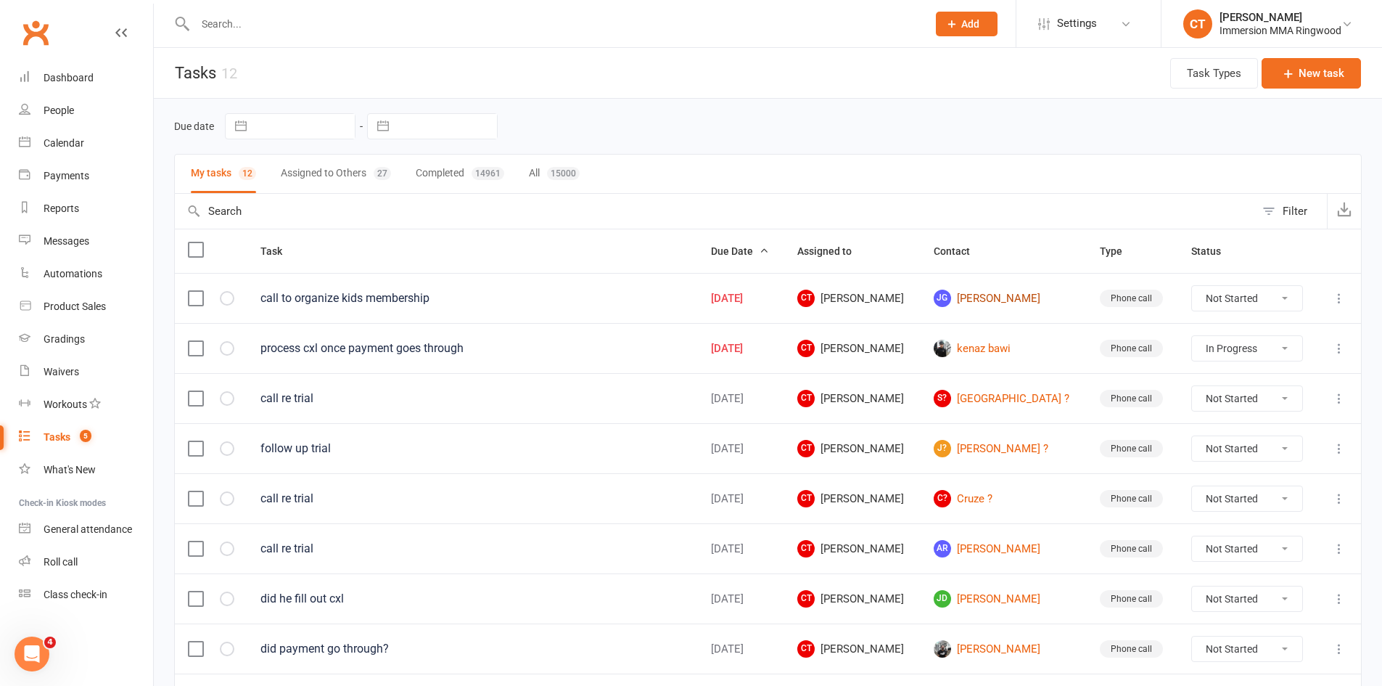
click at [1013, 296] on link "JG Jake Ghahremani" at bounding box center [1004, 298] width 140 height 17
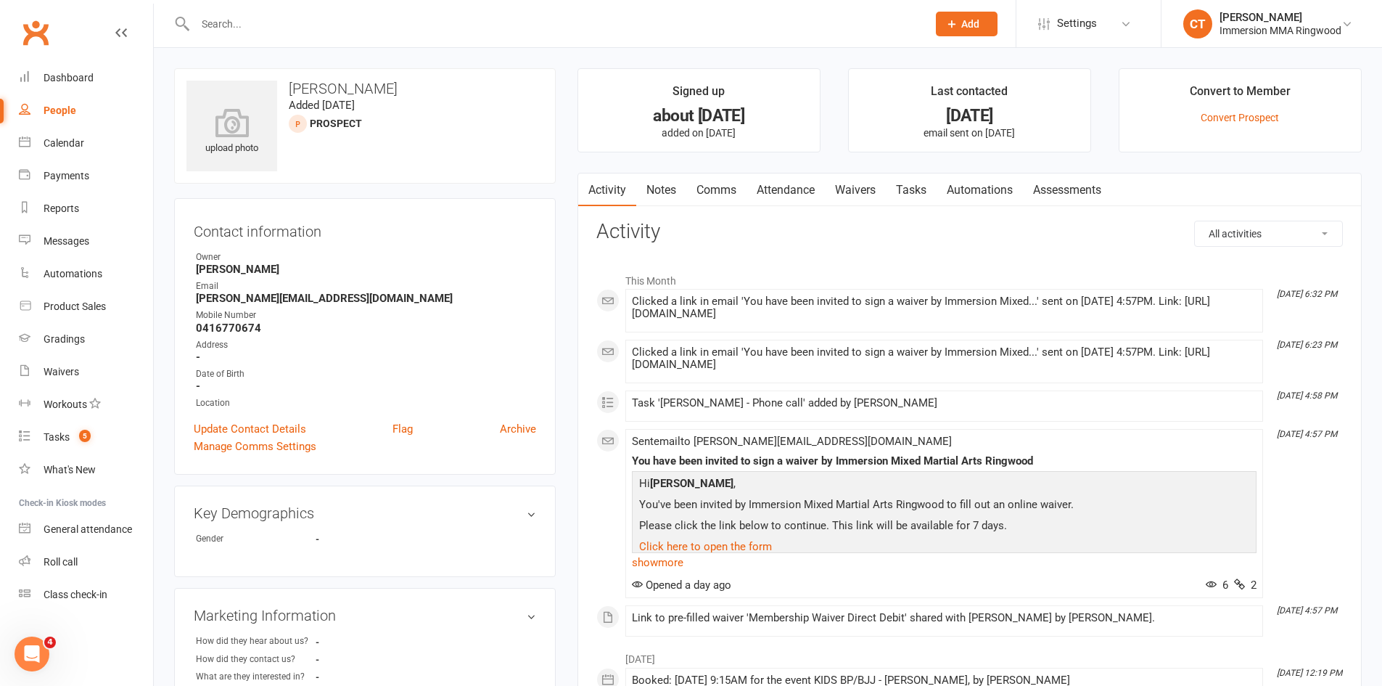
click at [651, 192] on link "Notes" at bounding box center [661, 189] width 50 height 33
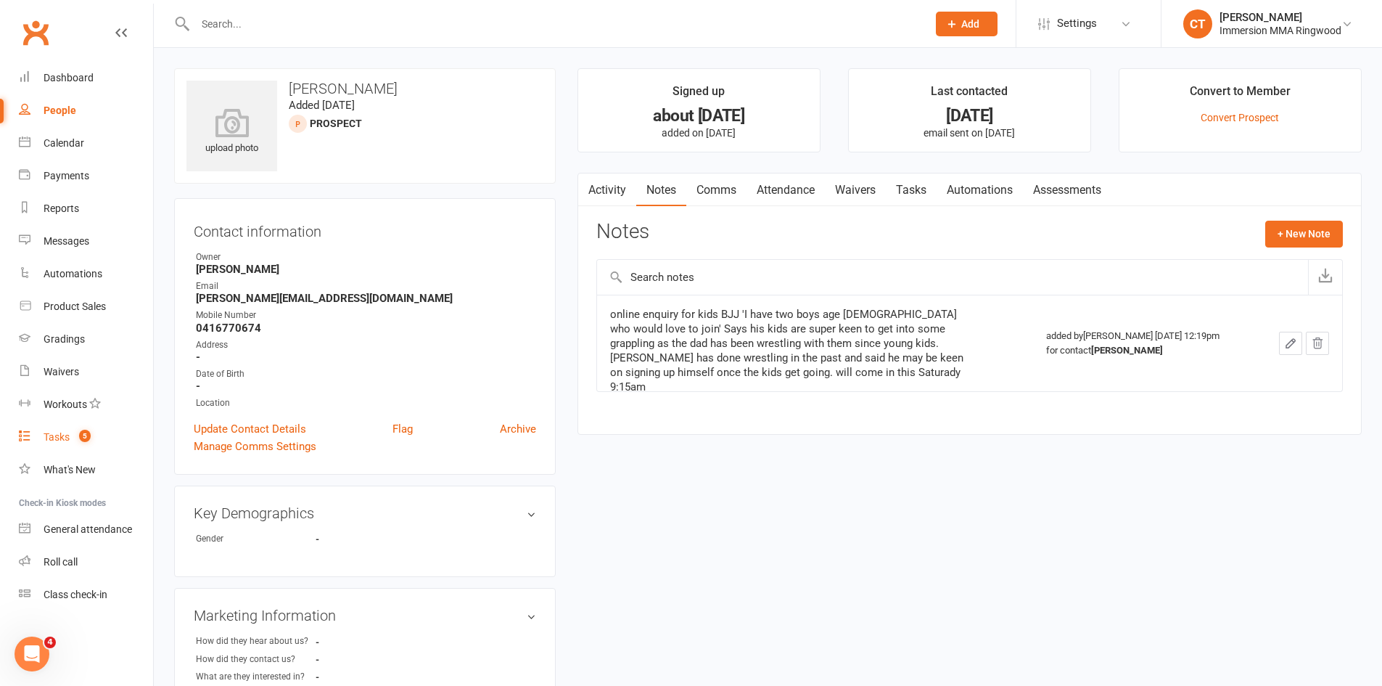
click at [83, 441] on span "5" at bounding box center [85, 436] width 12 height 12
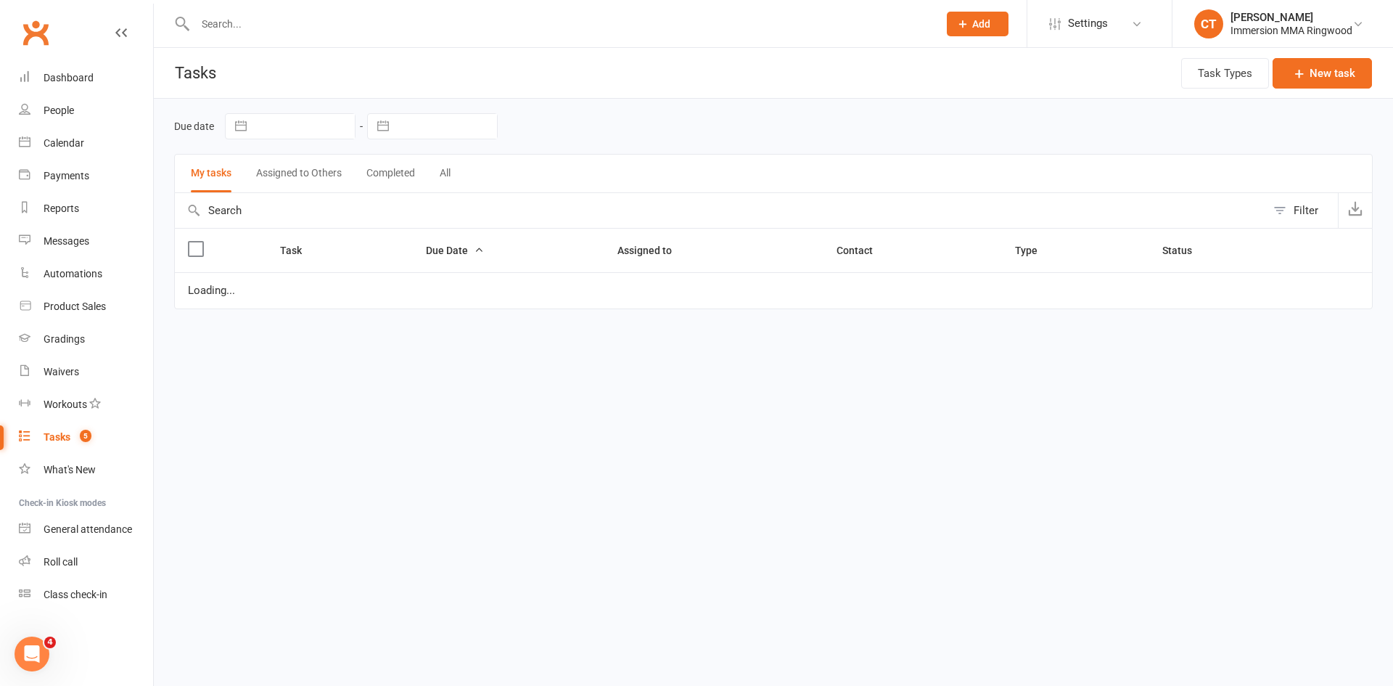
select select "started"
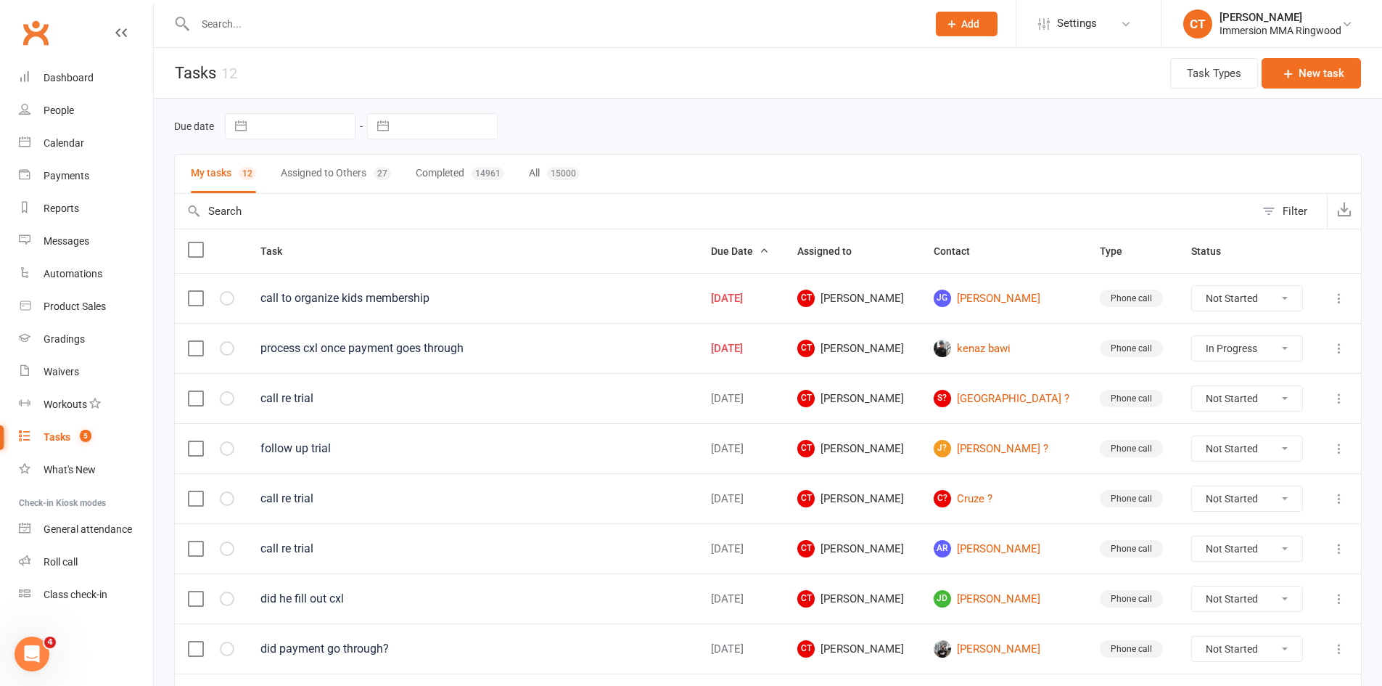
click at [305, 170] on button "Assigned to Others 27" at bounding box center [336, 174] width 110 height 38
select select "started"
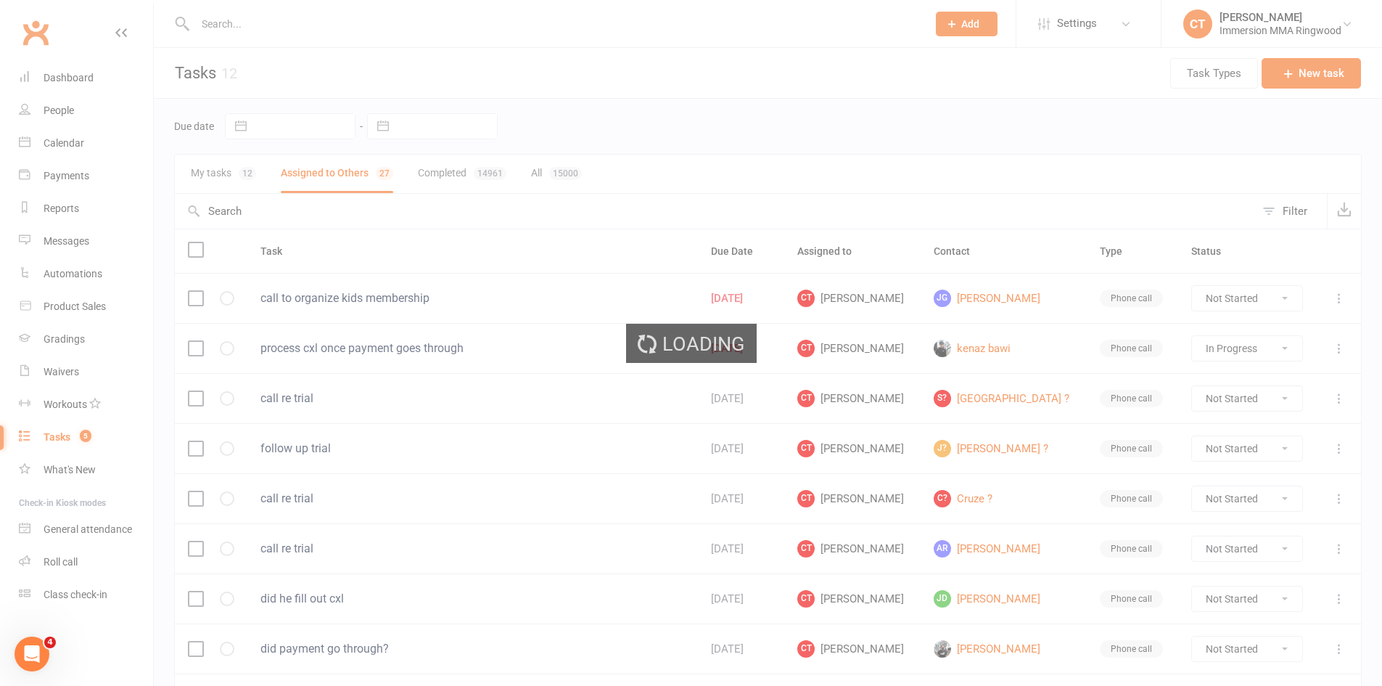
select select "started"
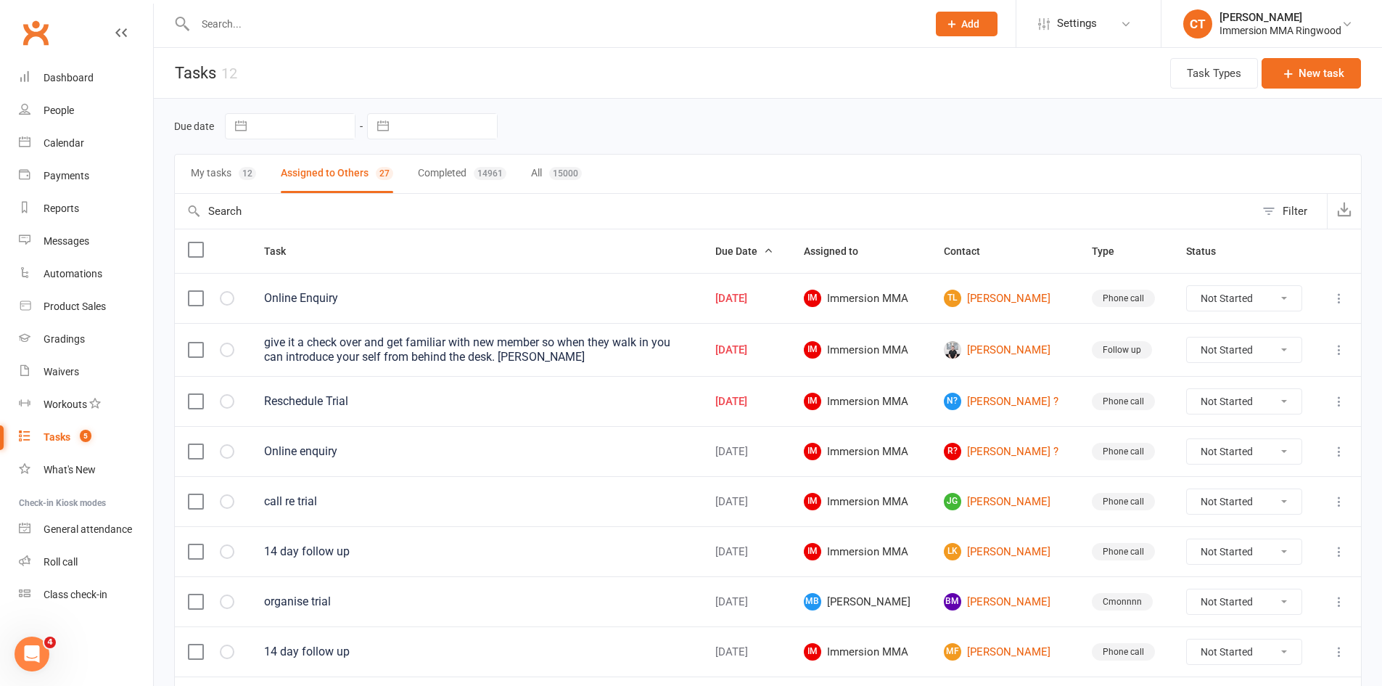
click at [1223, 358] on select "Not Started In Progress Waiting Complete" at bounding box center [1244, 349] width 115 height 25
click at [1008, 348] on link "Kyle Newman" at bounding box center [1005, 349] width 122 height 17
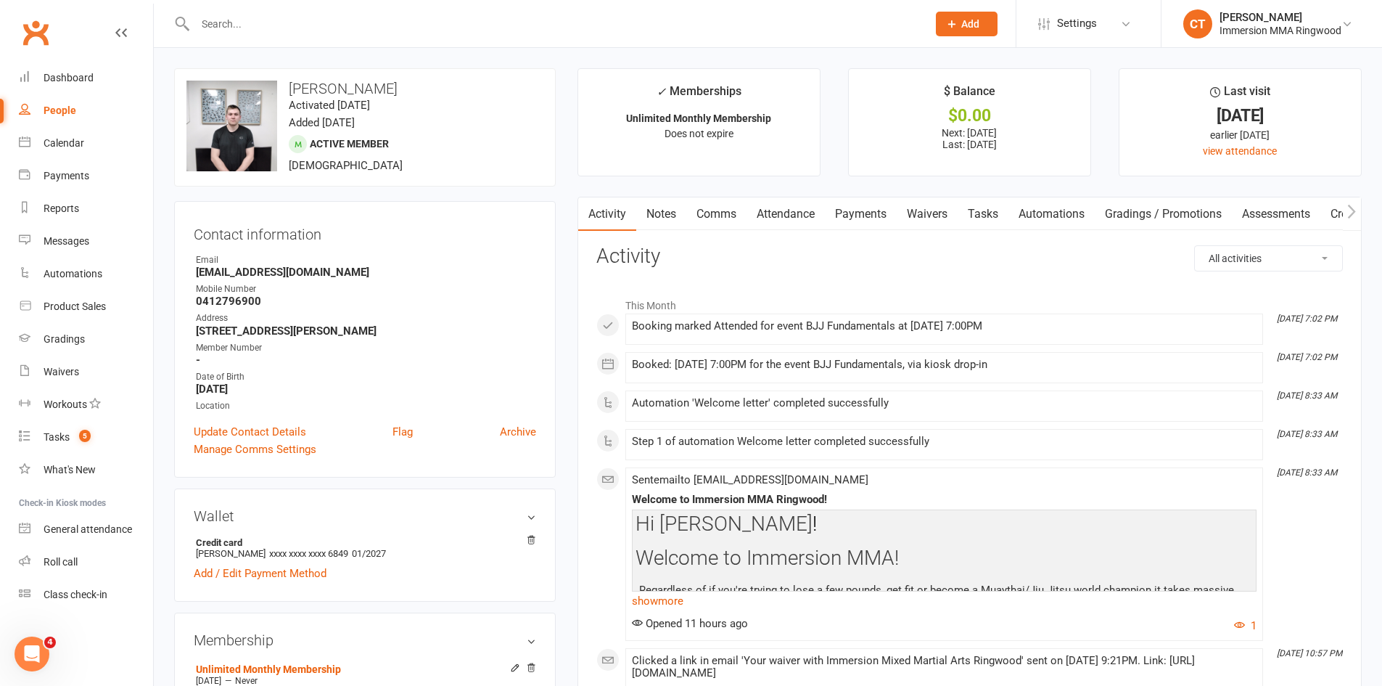
click at [662, 226] on link "Notes" at bounding box center [661, 213] width 50 height 33
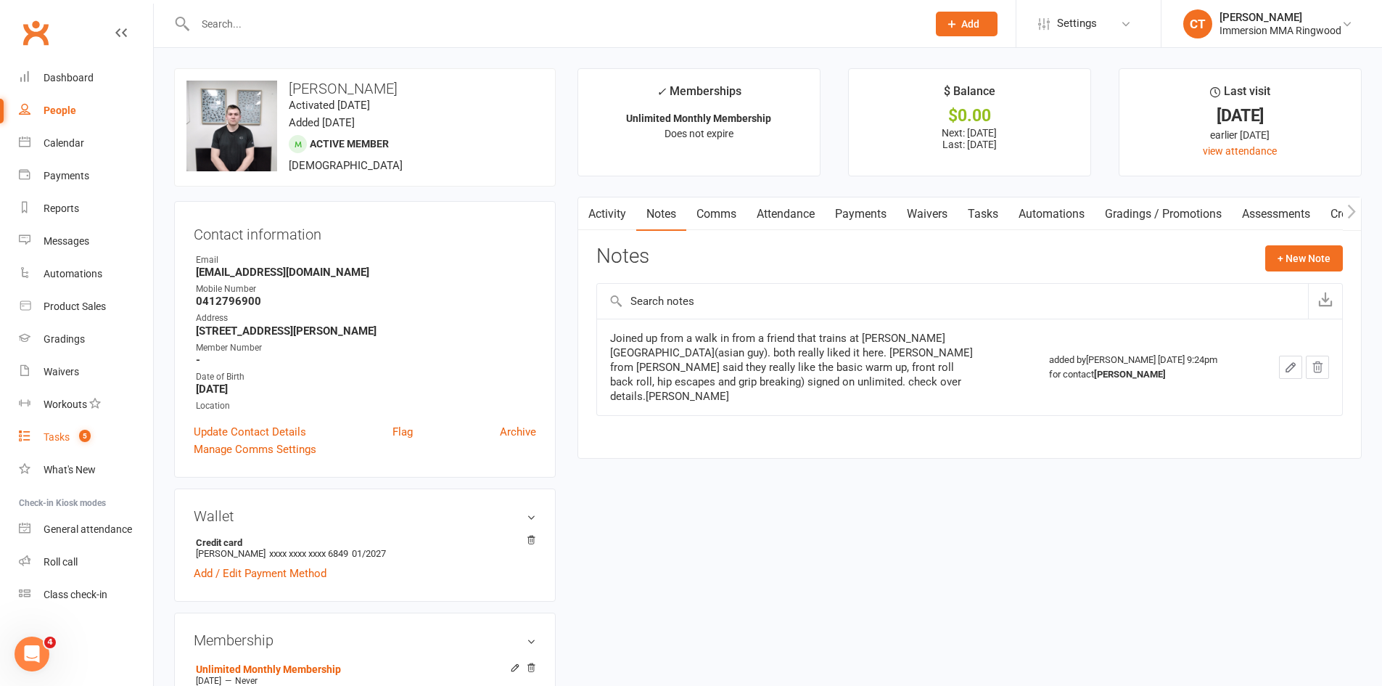
drag, startPoint x: 83, startPoint y: 441, endPoint x: 86, endPoint y: 433, distance: 8.8
click at [83, 438] on span "5" at bounding box center [85, 436] width 12 height 12
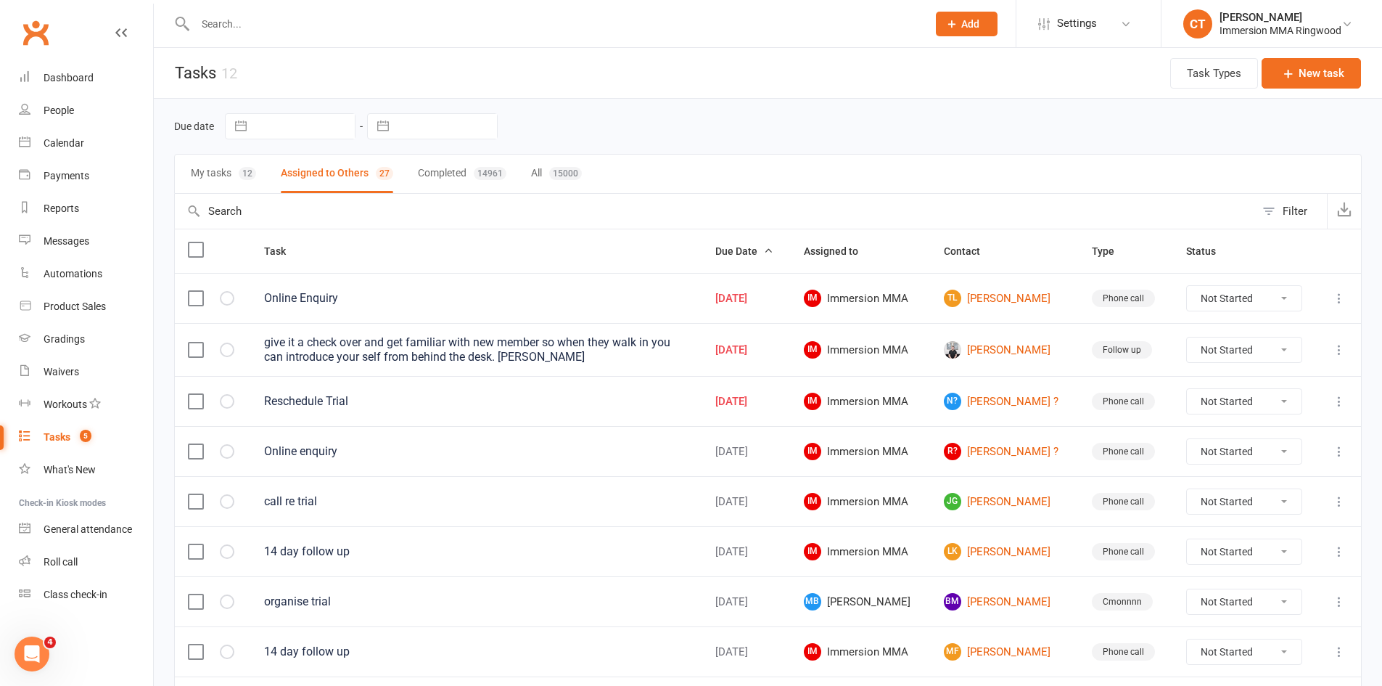
click at [1244, 342] on select "Not Started In Progress Waiting Complete" at bounding box center [1244, 349] width 115 height 25
click at [1196, 337] on select "Not Started In Progress Waiting Complete" at bounding box center [1244, 349] width 115 height 25
select select "unstarted"
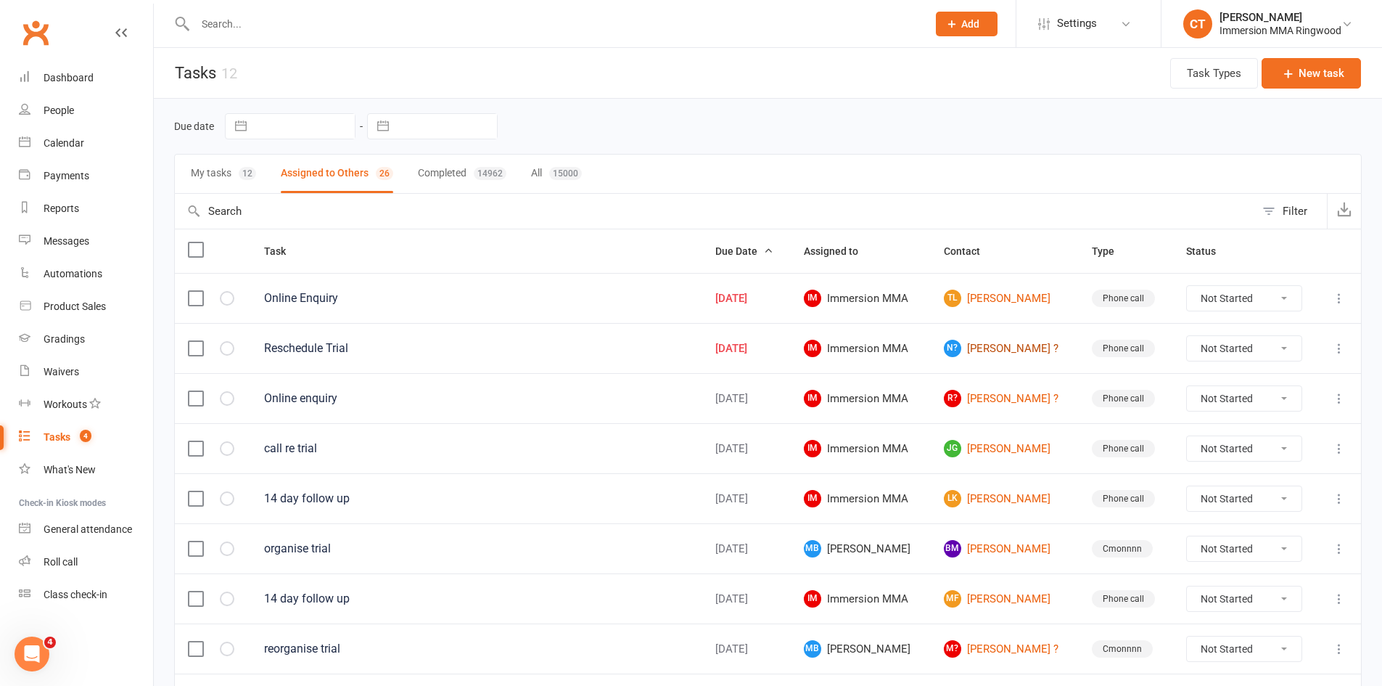
click at [968, 345] on link "N? Nicholas ?" at bounding box center [1005, 348] width 122 height 17
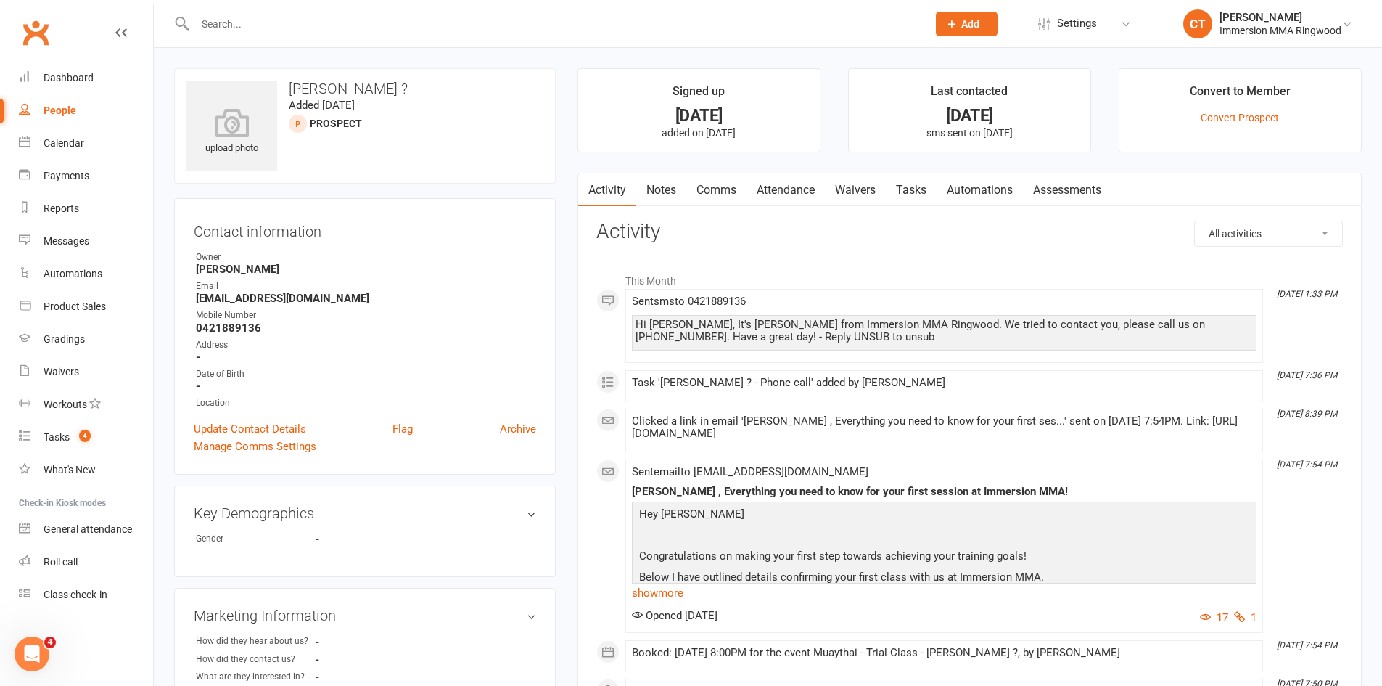
click at [659, 195] on link "Notes" at bounding box center [661, 189] width 50 height 33
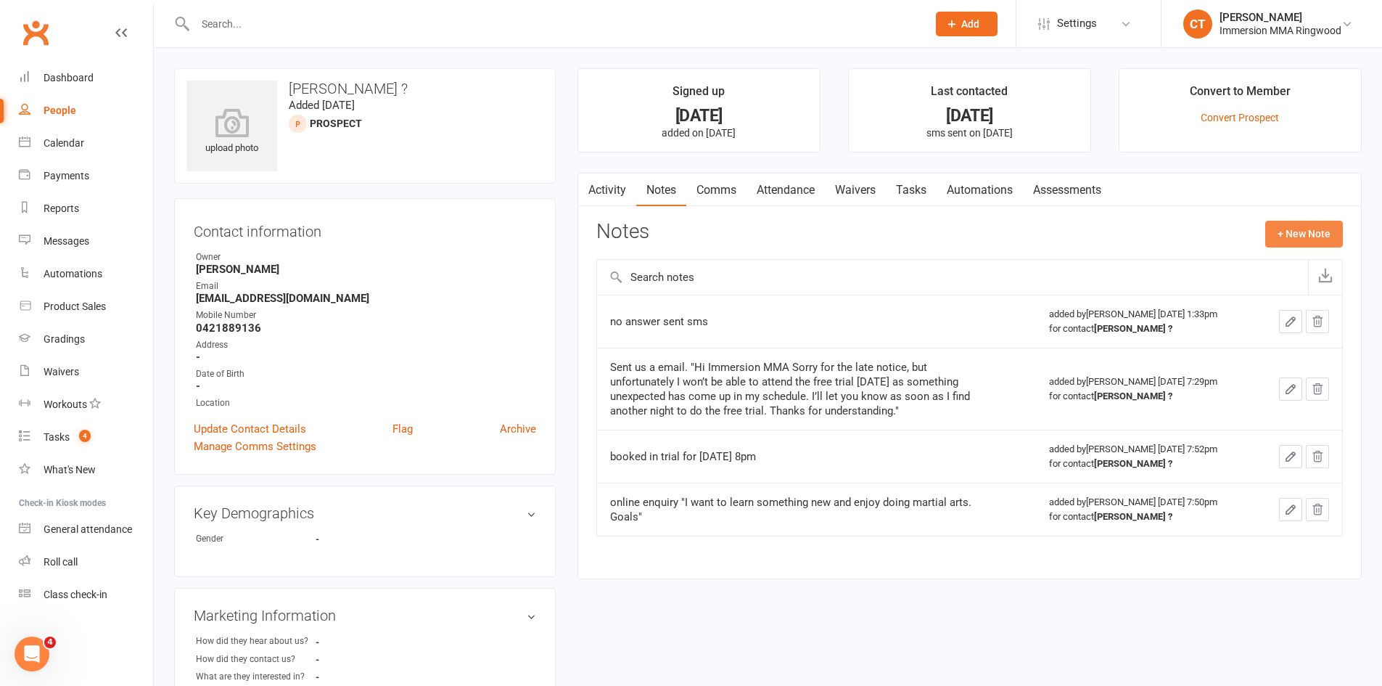
click at [1282, 230] on button "+ New Note" at bounding box center [1305, 234] width 78 height 26
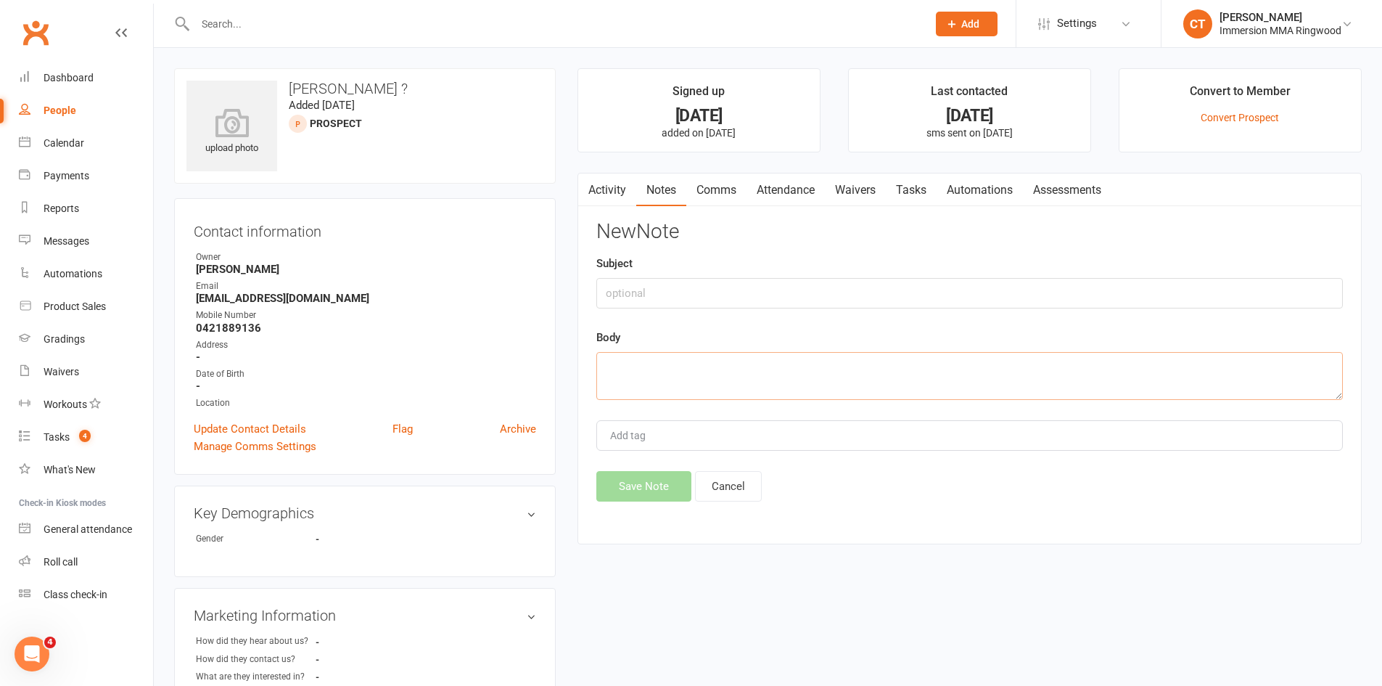
click at [1073, 370] on textarea at bounding box center [970, 376] width 747 height 48
type textarea "called and no answer left sms"
drag, startPoint x: 604, startPoint y: 490, endPoint x: 611, endPoint y: 480, distance: 12.5
click at [605, 489] on button "Save Note" at bounding box center [644, 486] width 95 height 30
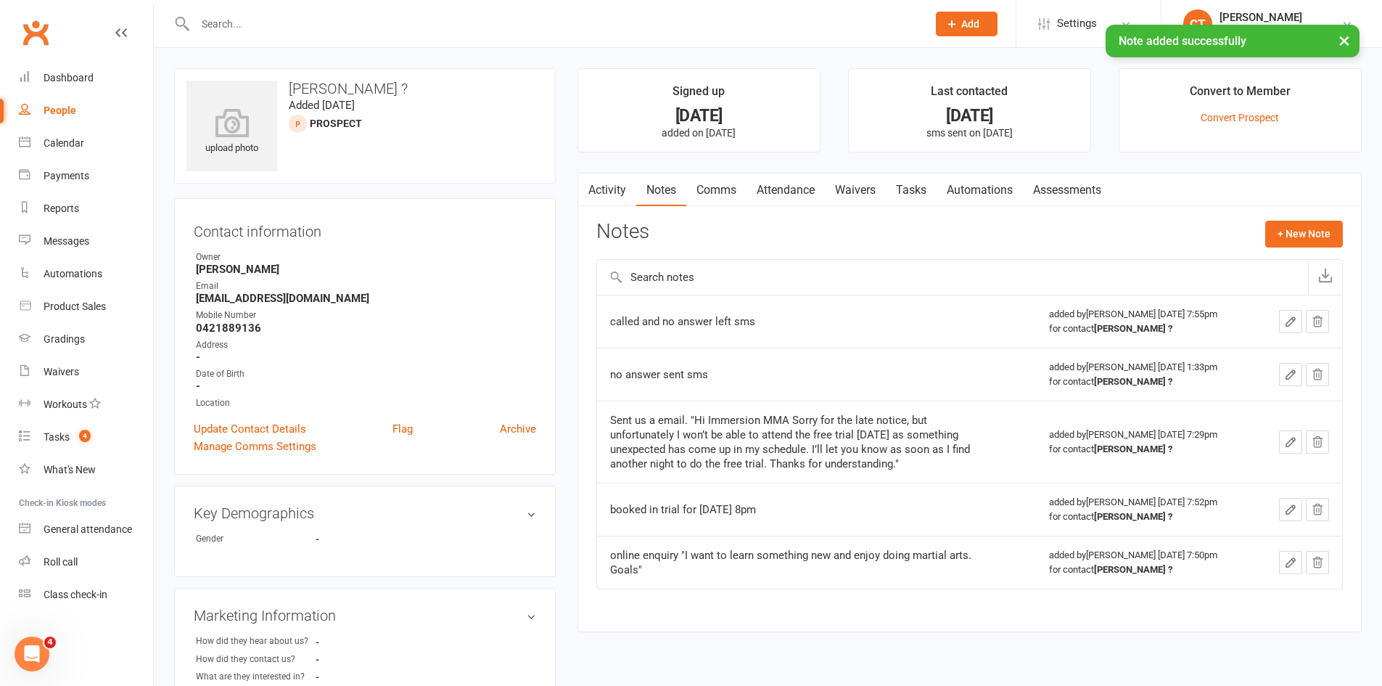
click at [718, 189] on link "Comms" at bounding box center [717, 189] width 60 height 33
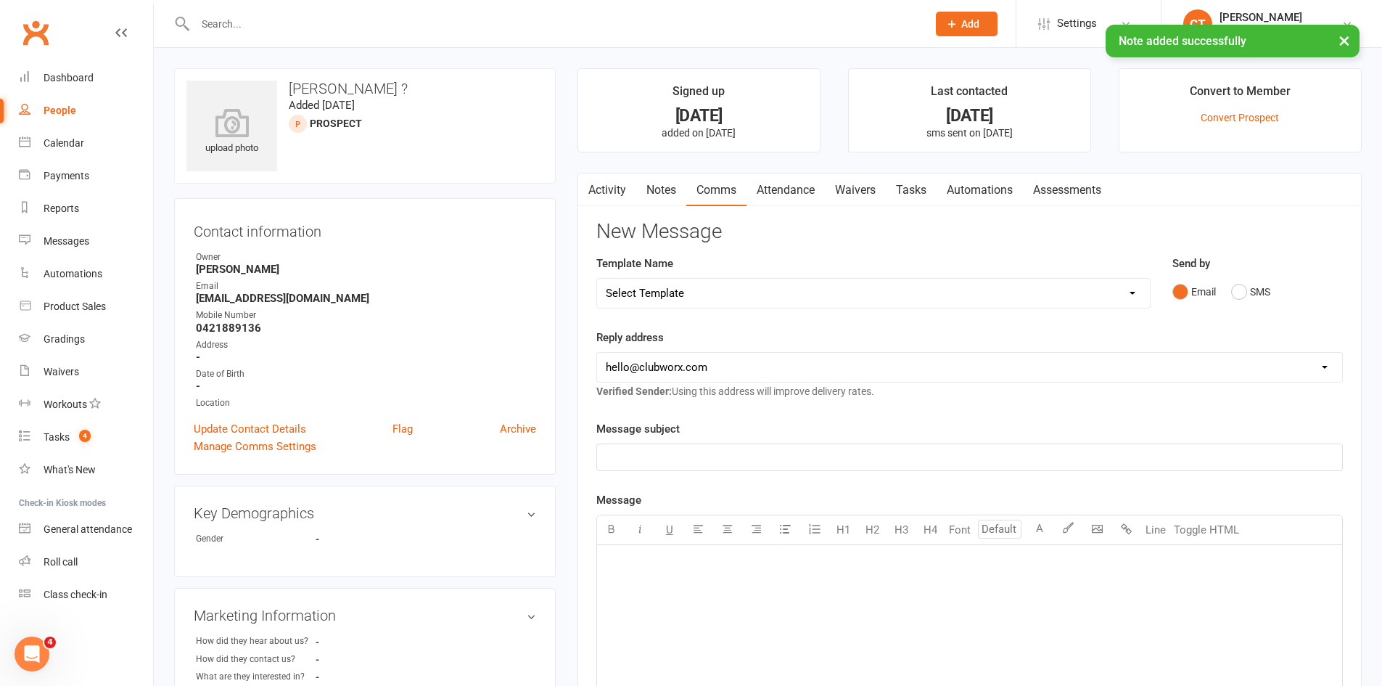
click at [692, 287] on select "Select Template [SMS] Chris - Call back message [SMS] Mark- Call back message […" at bounding box center [873, 293] width 553 height 29
select select "0"
click at [597, 279] on select "Select Template [SMS] Chris - Call back message [SMS] Mark- Call back message […" at bounding box center [873, 293] width 553 height 29
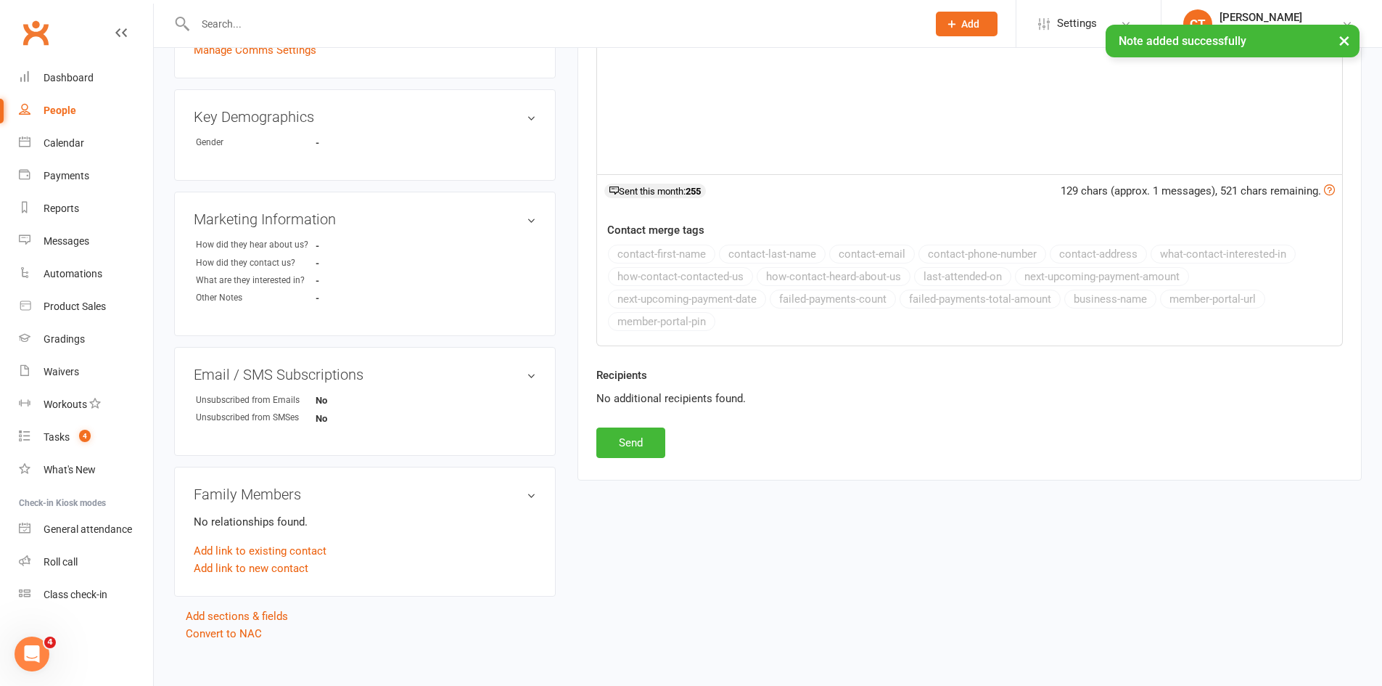
scroll to position [410, 0]
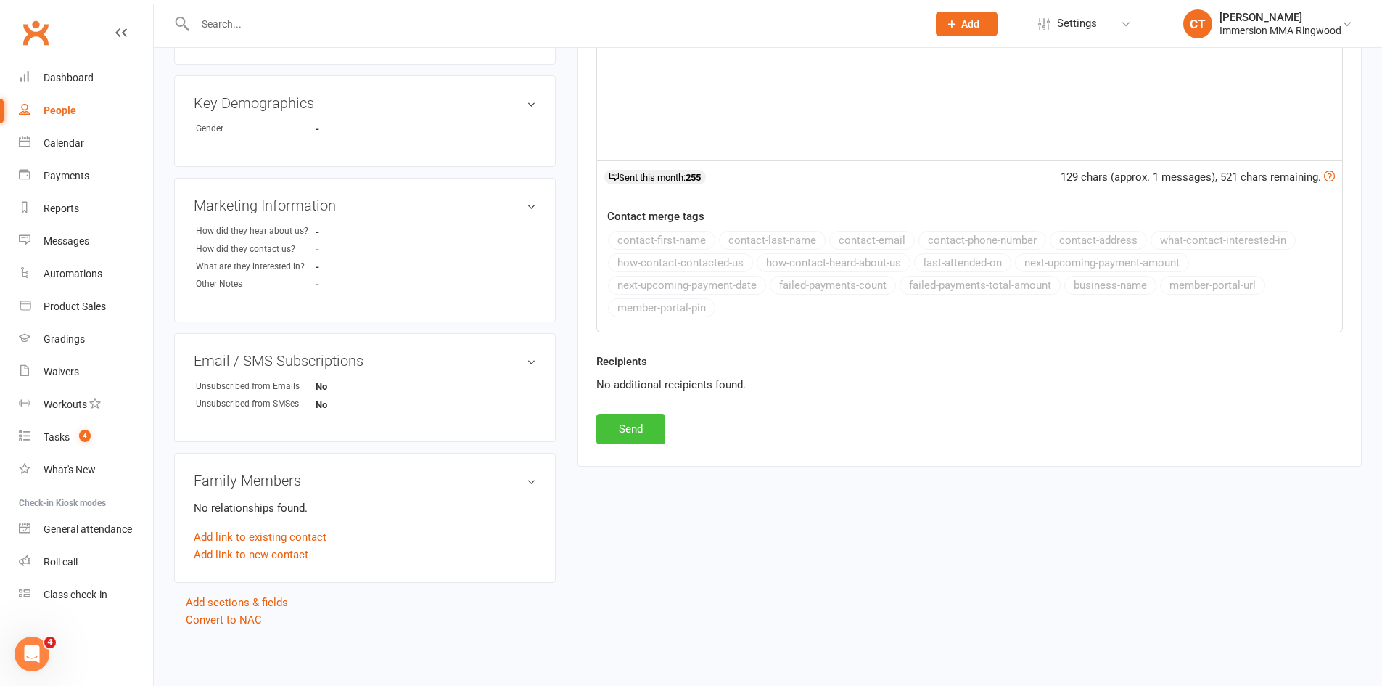
click at [649, 419] on button "Send" at bounding box center [631, 429] width 69 height 30
select select
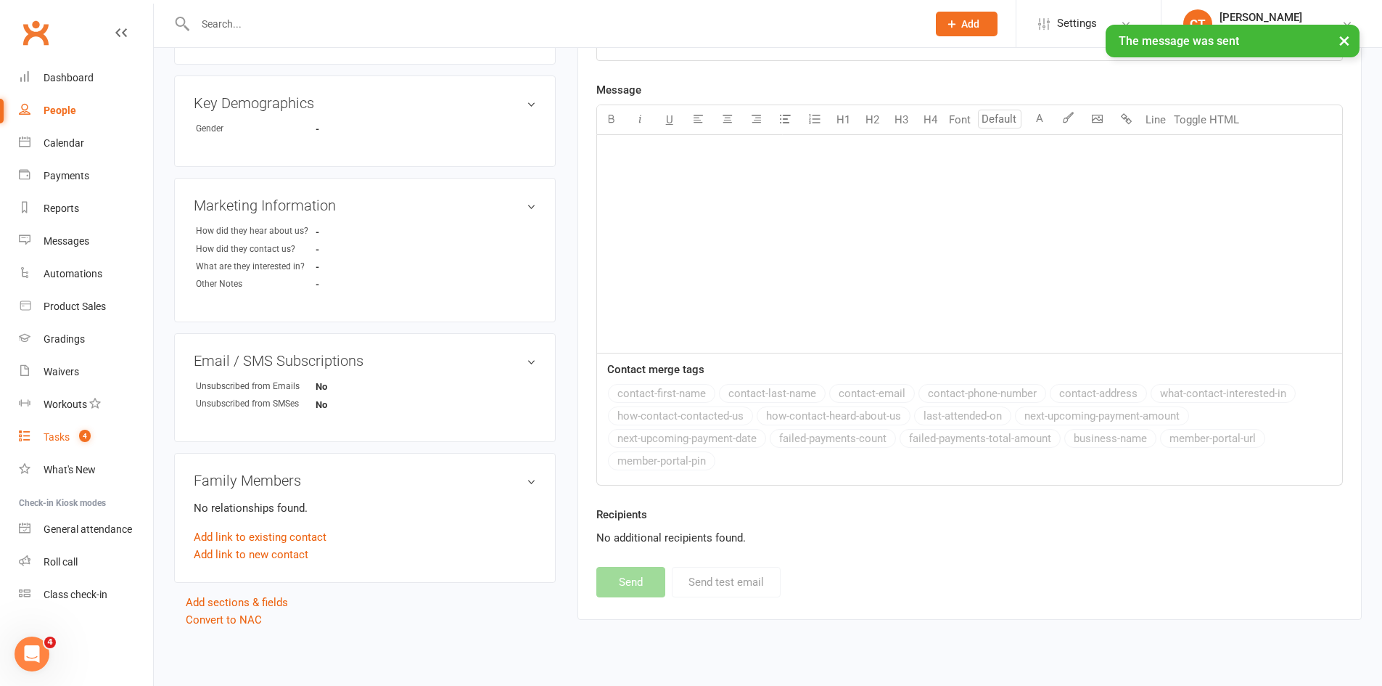
click at [52, 436] on div "Tasks" at bounding box center [57, 437] width 26 height 12
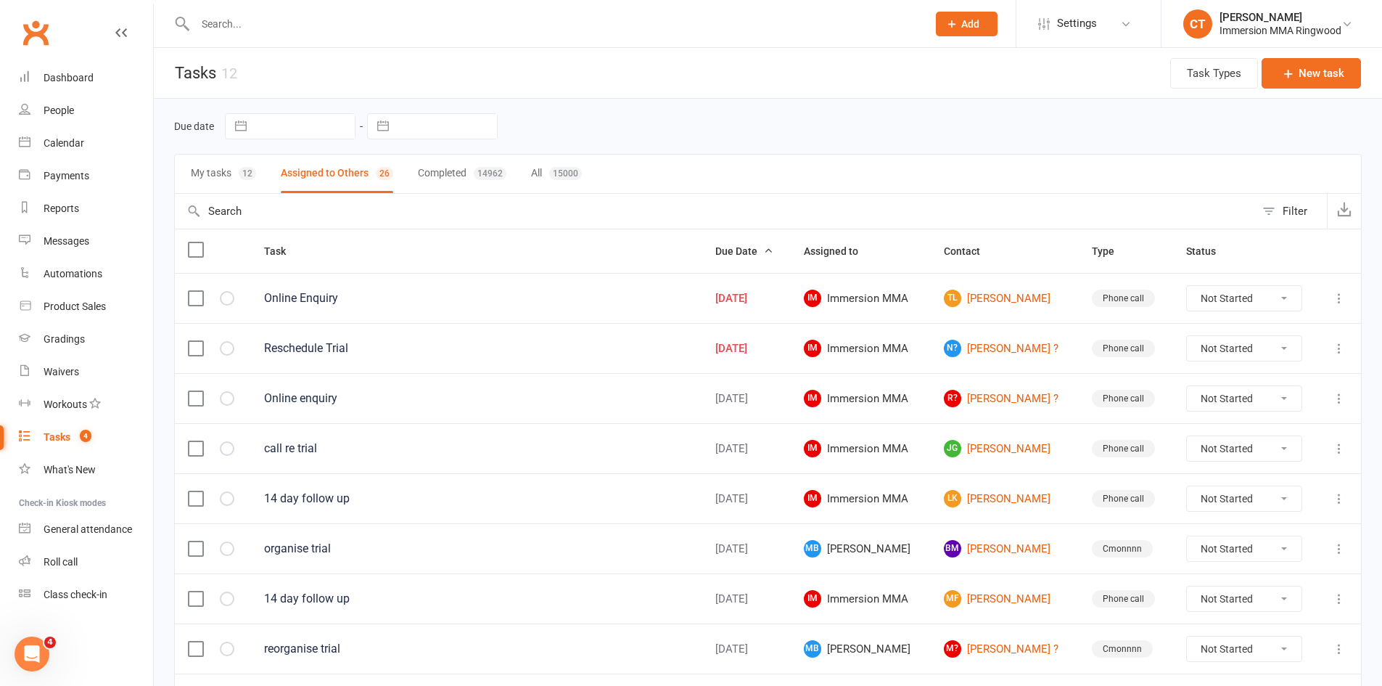
click at [1337, 345] on icon at bounding box center [1339, 348] width 15 height 15
click at [1288, 411] on link "Edit" at bounding box center [1265, 404] width 144 height 29
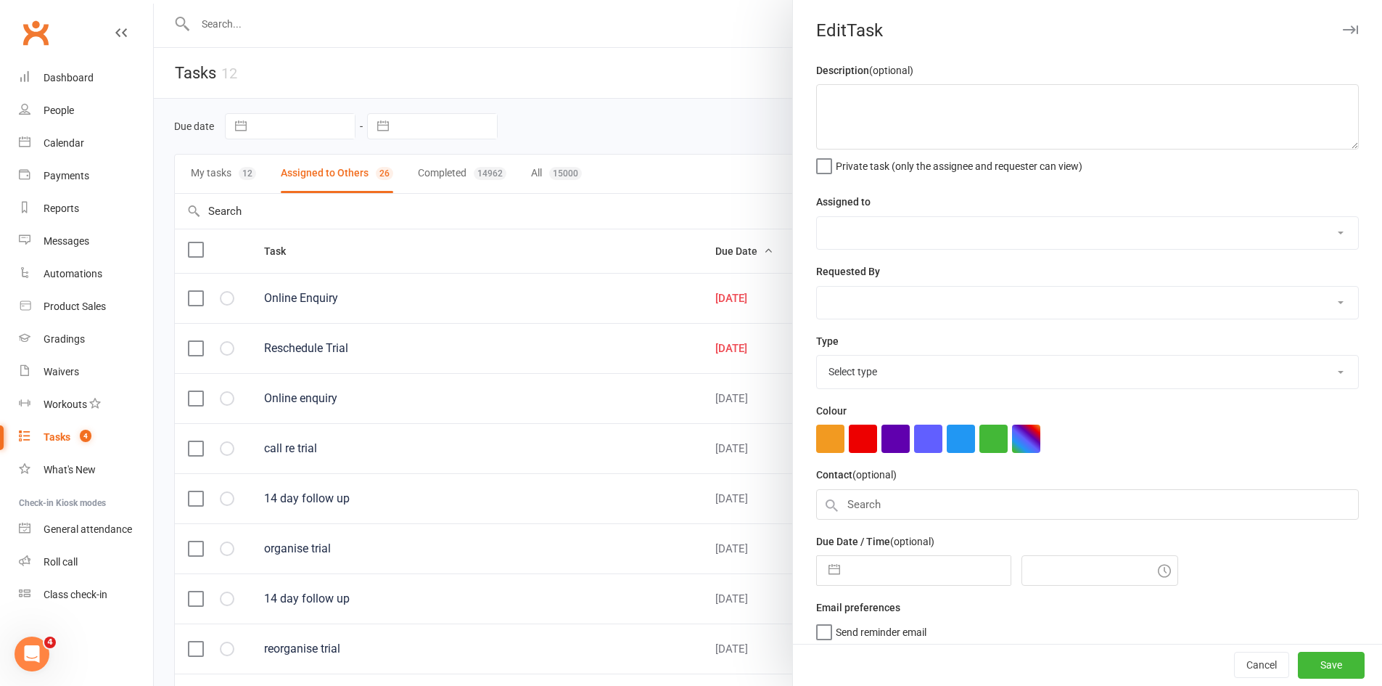
type textarea "Reschedule Trial"
select select "12913"
select select "11984"
type input "[DATE]"
type input "11:45am"
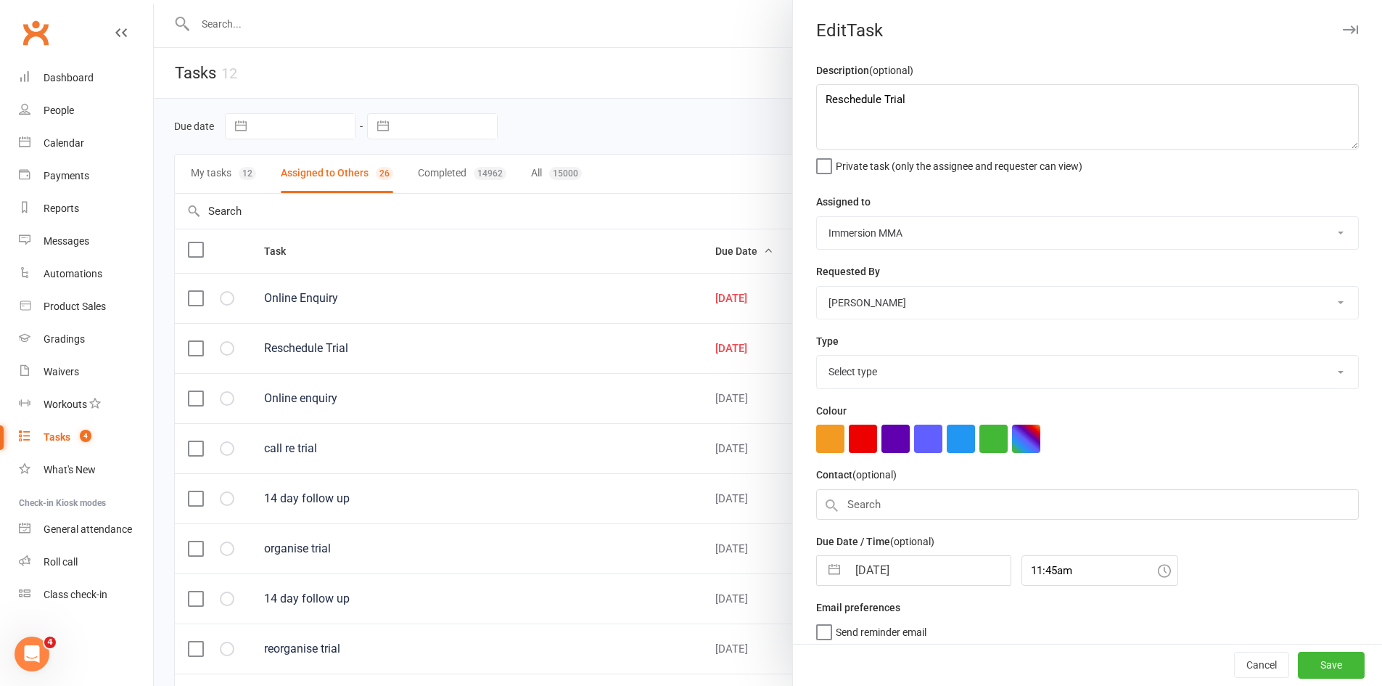
select select "6641"
select select "8"
select select "2025"
select select "9"
select select "2025"
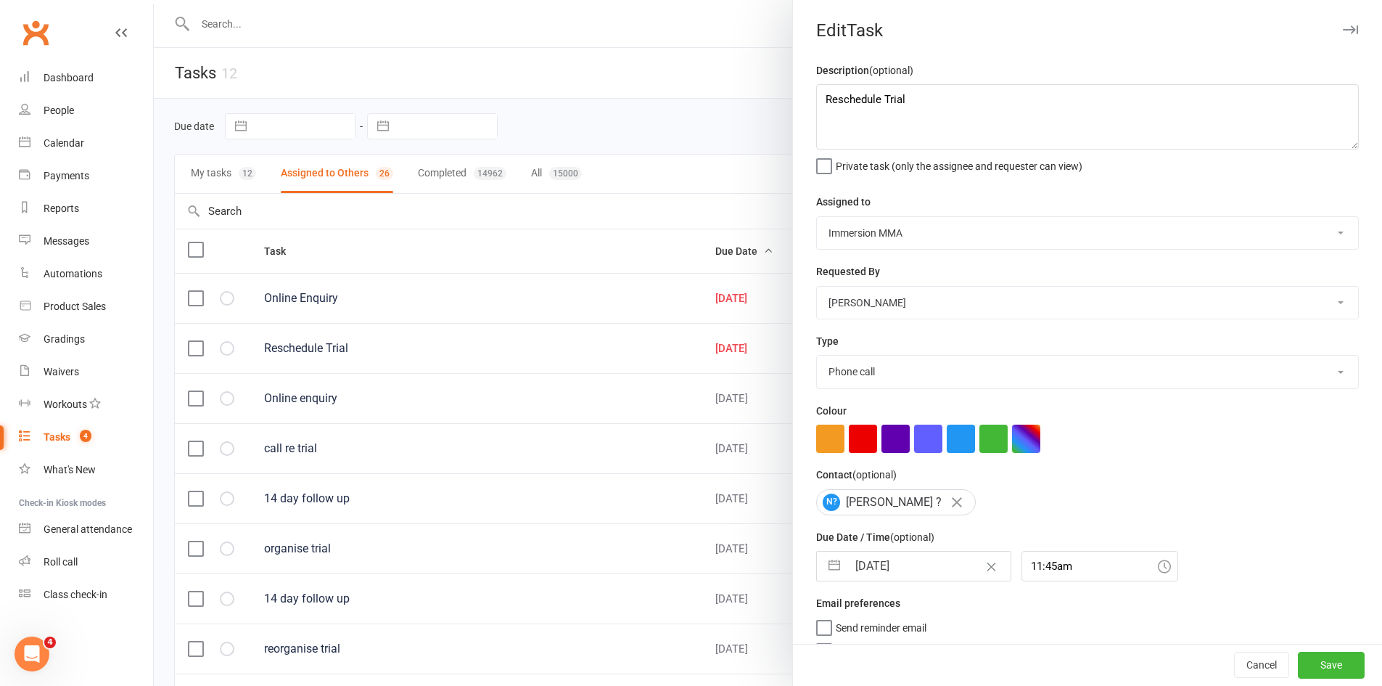
select select "10"
select select "2025"
click at [863, 557] on input "[DATE]" at bounding box center [929, 566] width 163 height 29
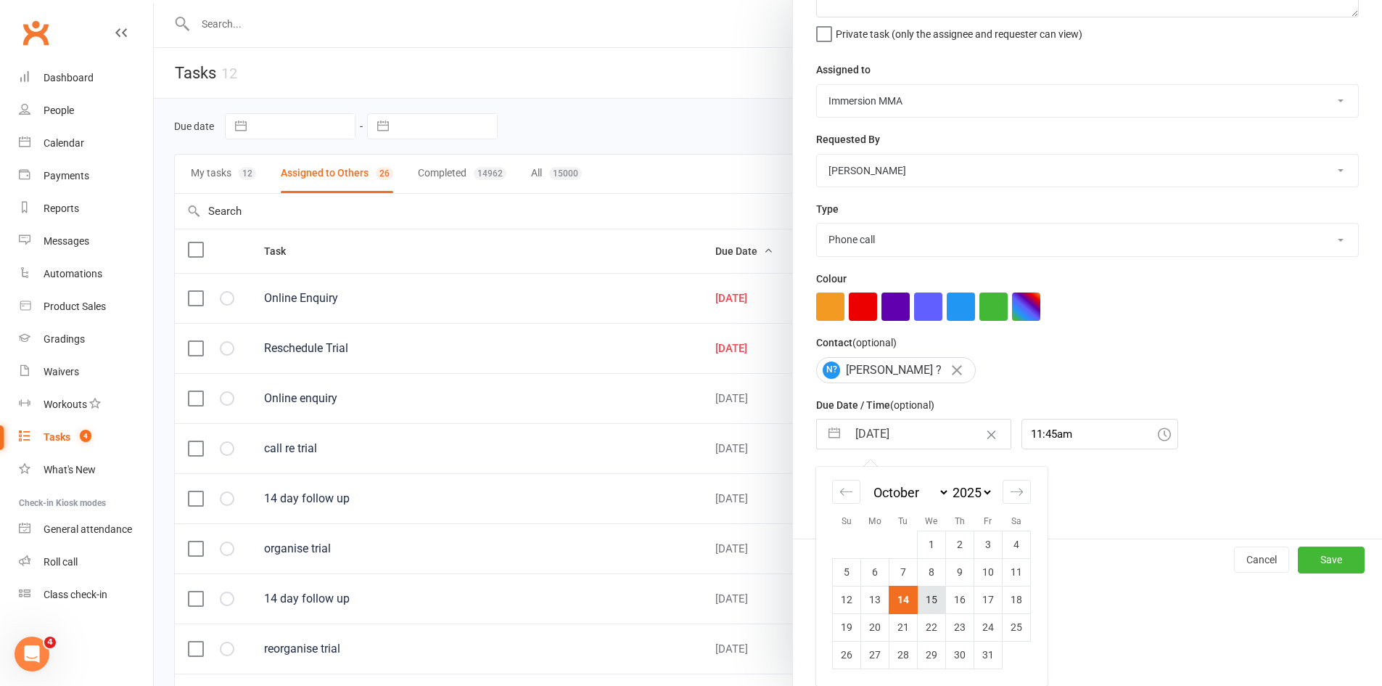
click at [930, 597] on td "15" at bounding box center [932, 600] width 28 height 28
type input "[DATE]"
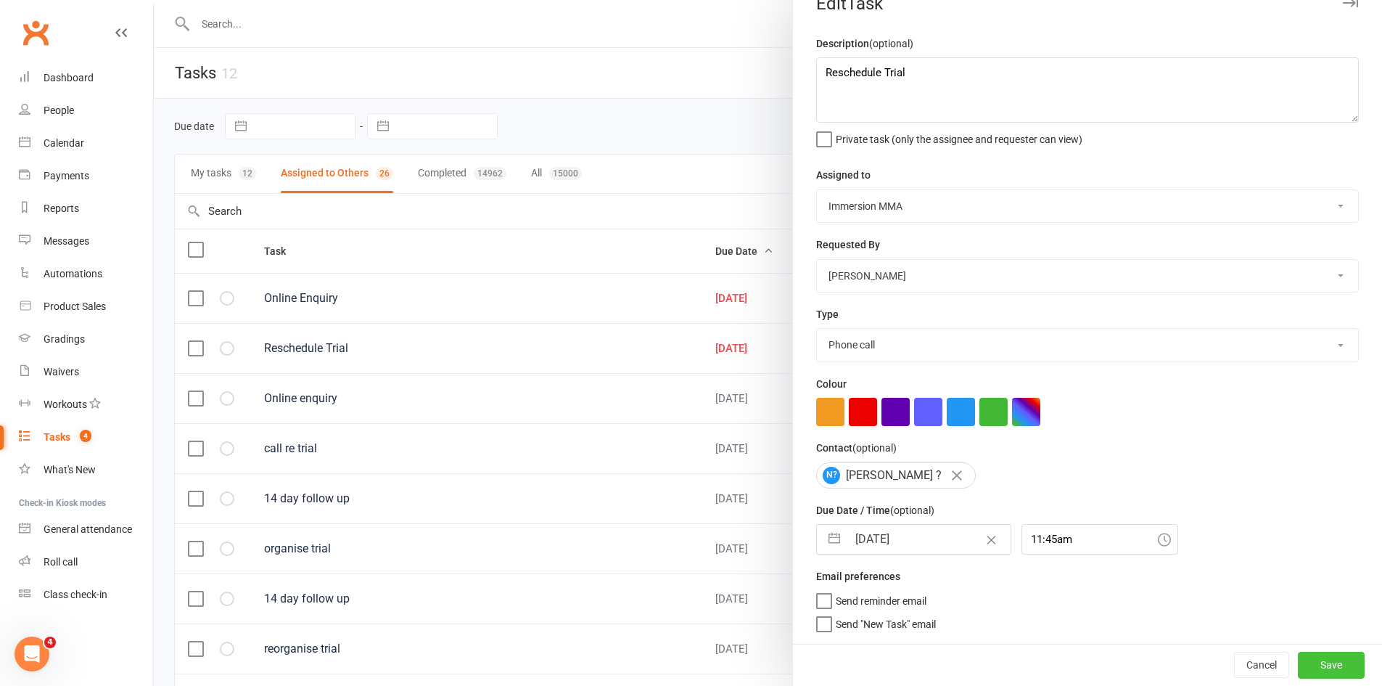
click at [1316, 661] on button "Save" at bounding box center [1331, 665] width 67 height 26
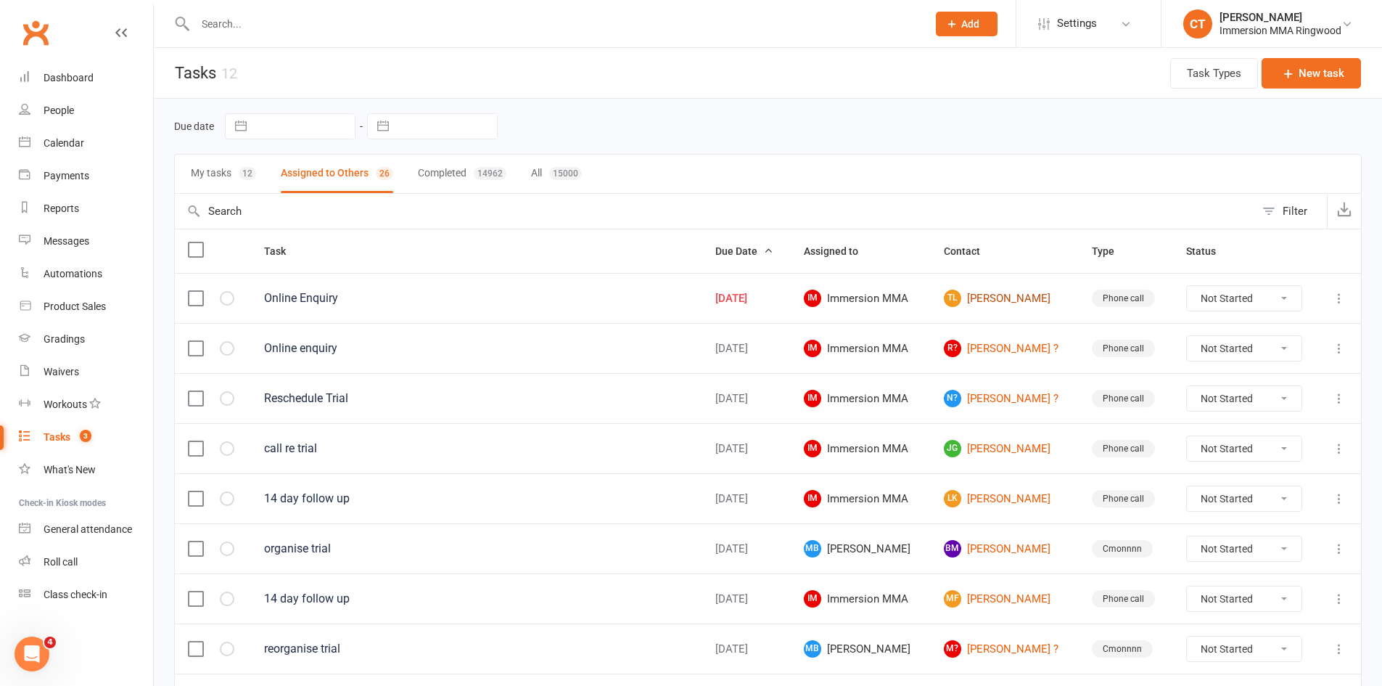
click at [954, 302] on link "TL Tanya Lawson" at bounding box center [1005, 298] width 122 height 17
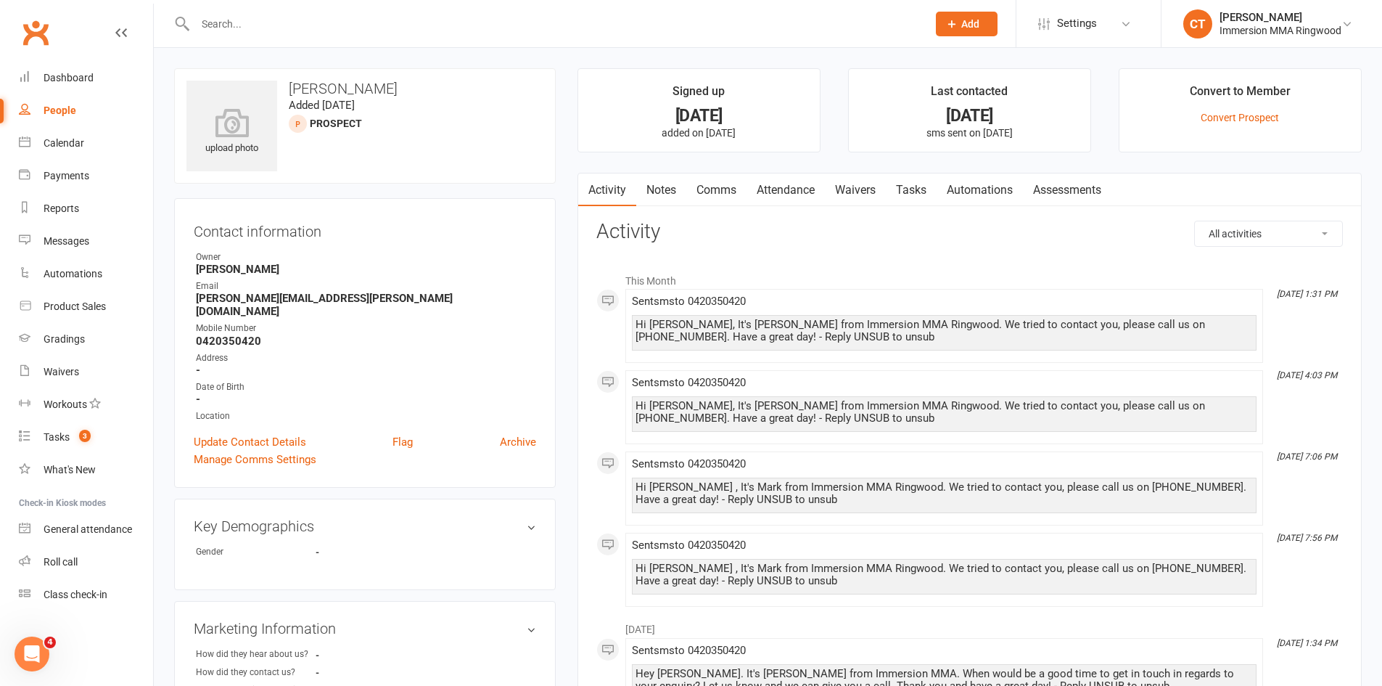
click at [656, 190] on link "Notes" at bounding box center [661, 189] width 50 height 33
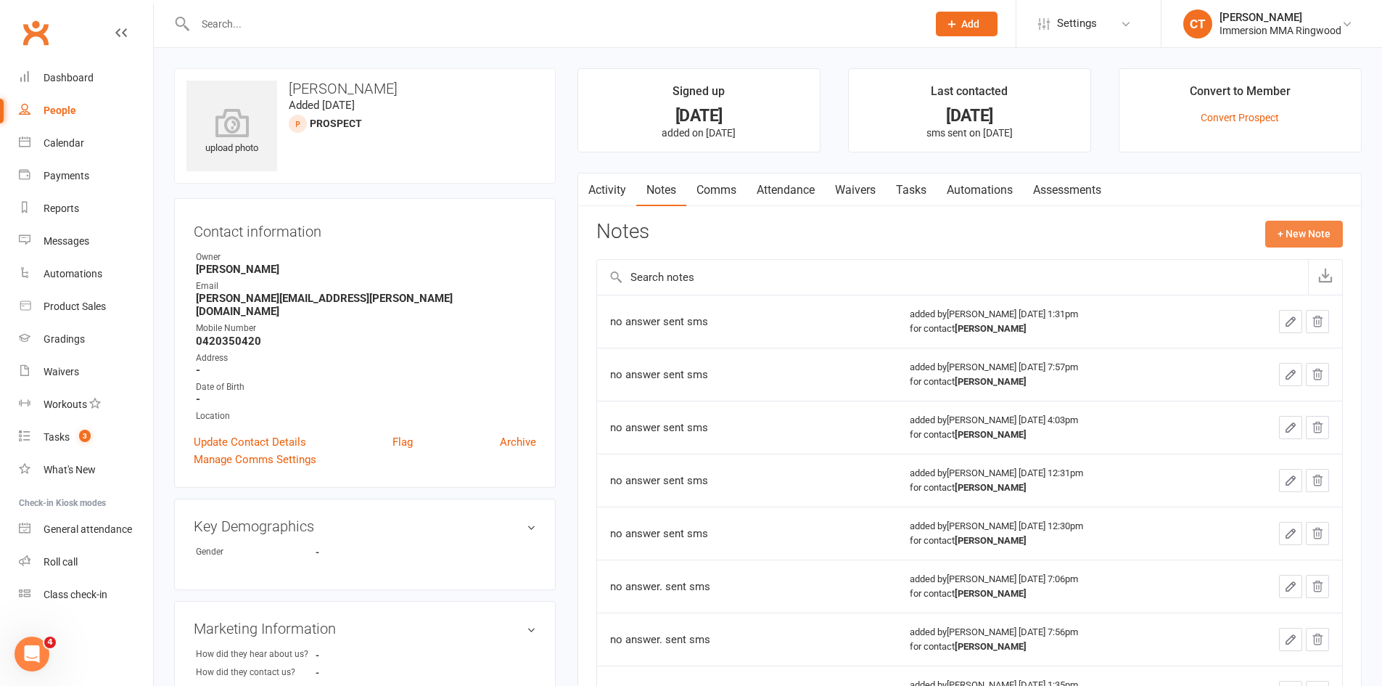
click at [1290, 224] on button "+ New Note" at bounding box center [1305, 234] width 78 height 26
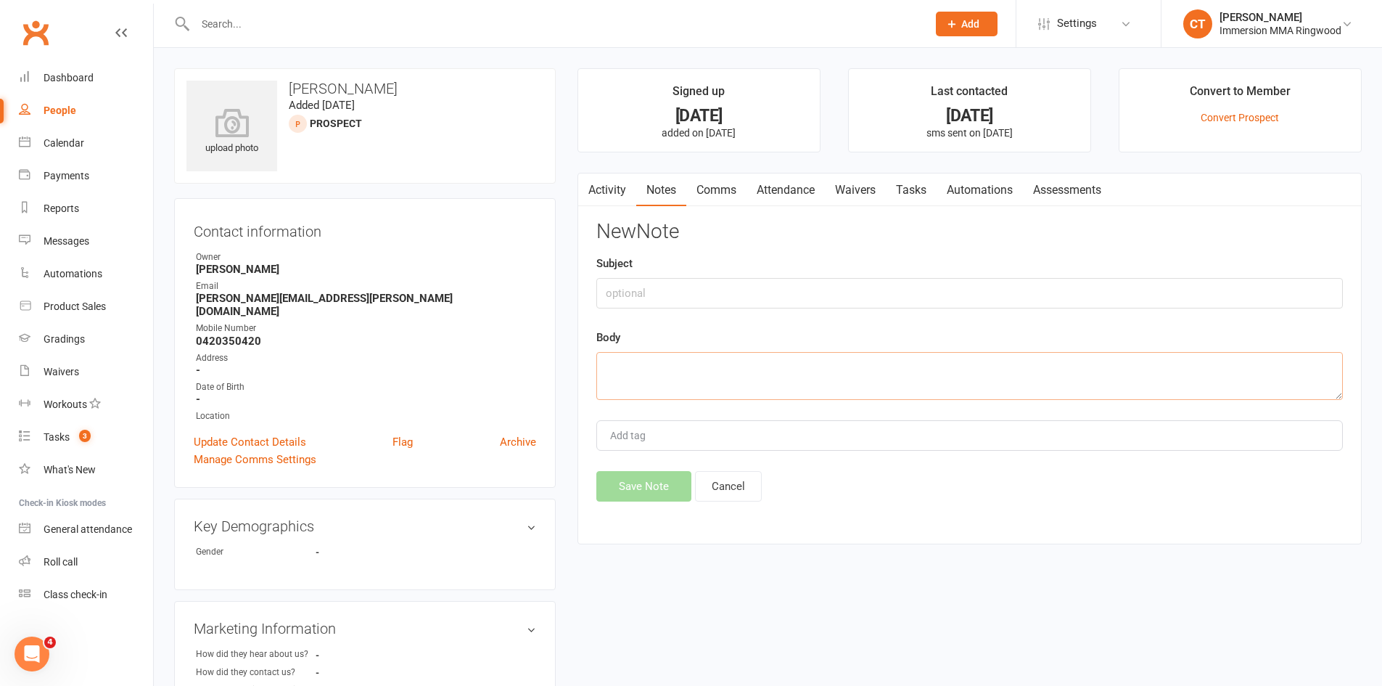
click at [1030, 386] on textarea at bounding box center [970, 376] width 747 height 48
type textarea "no answer sent sms"
drag, startPoint x: 671, startPoint y: 494, endPoint x: 674, endPoint y: 485, distance: 9.2
click at [672, 493] on button "Save Note" at bounding box center [644, 486] width 95 height 30
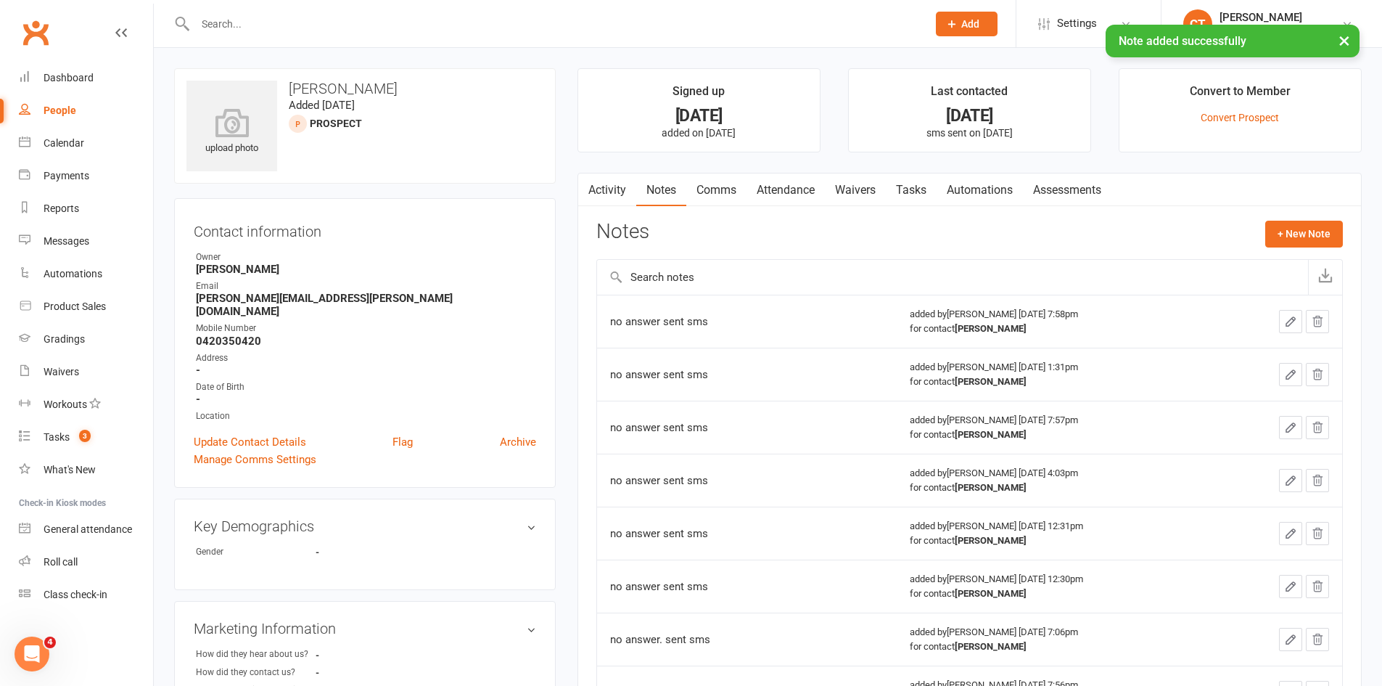
click at [610, 192] on link "Activity" at bounding box center [607, 189] width 58 height 33
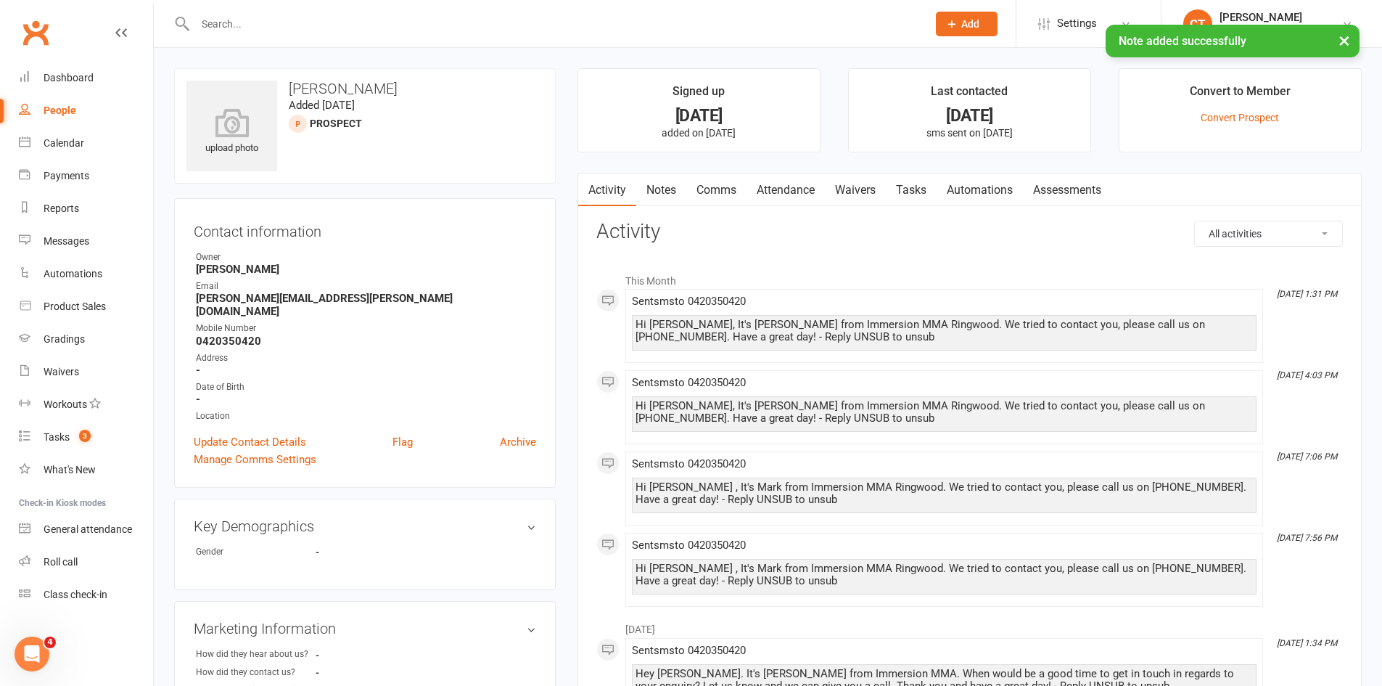
click at [671, 192] on link "Notes" at bounding box center [661, 189] width 50 height 33
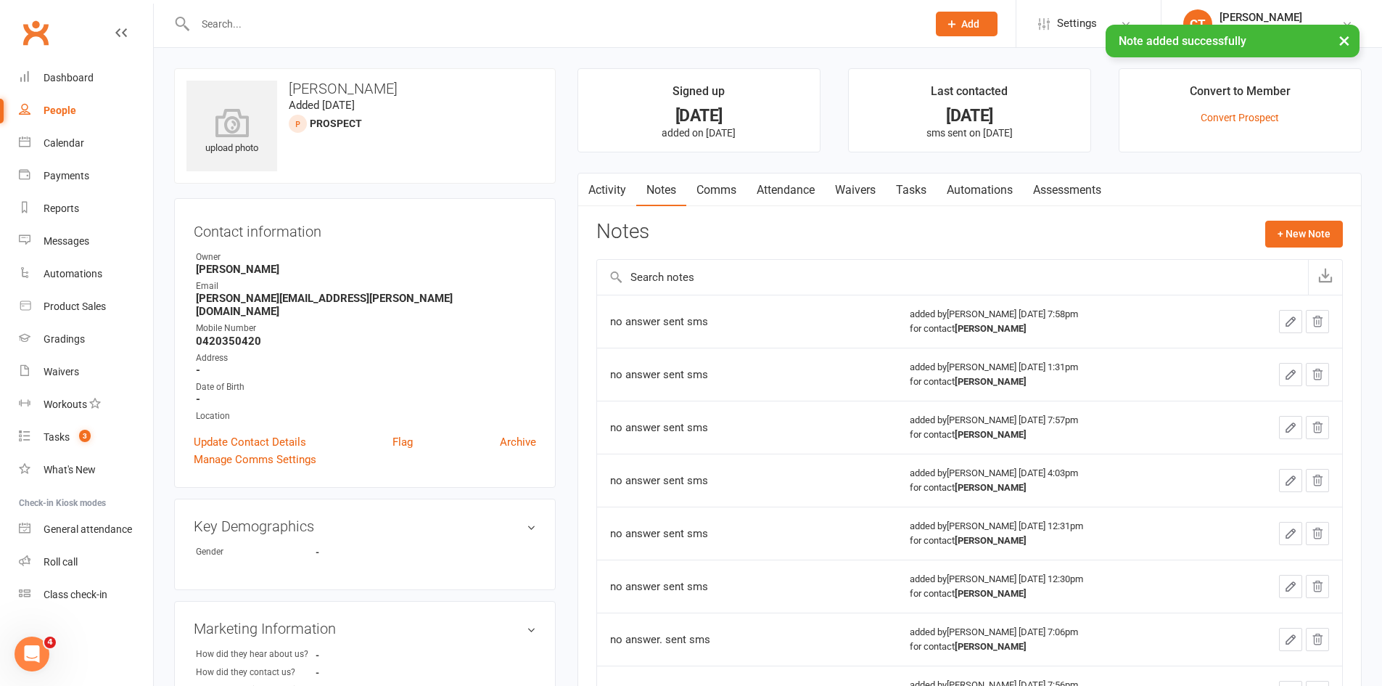
click at [729, 187] on link "Comms" at bounding box center [717, 189] width 60 height 33
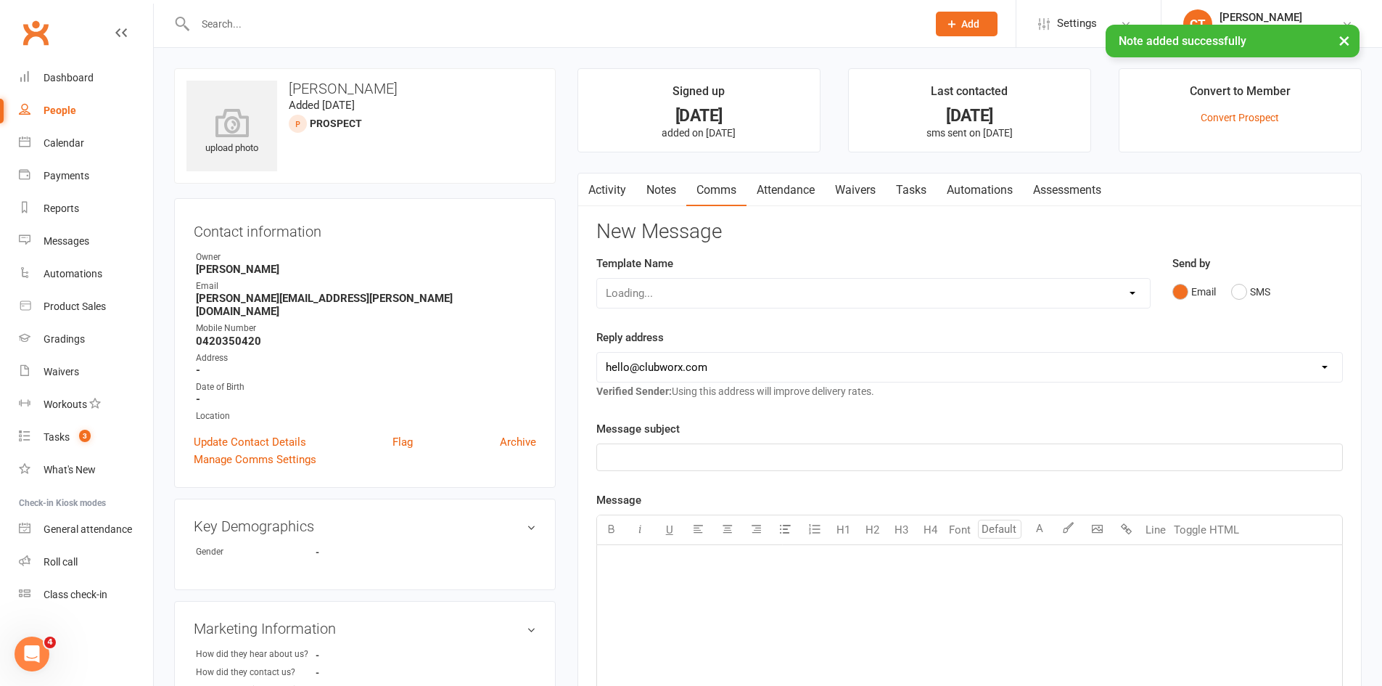
click at [984, 292] on div "Loading..." at bounding box center [874, 293] width 554 height 30
click at [901, 269] on div "Template Name Select Template [SMS] Chris - Call back message [SMS] Mark- Call …" at bounding box center [874, 282] width 554 height 54
drag, startPoint x: 890, startPoint y: 291, endPoint x: 883, endPoint y: 306, distance: 16.6
click at [890, 291] on select "Select Template [SMS] Chris - Call back message [SMS] Mark- Call back message […" at bounding box center [873, 293] width 553 height 29
select select "0"
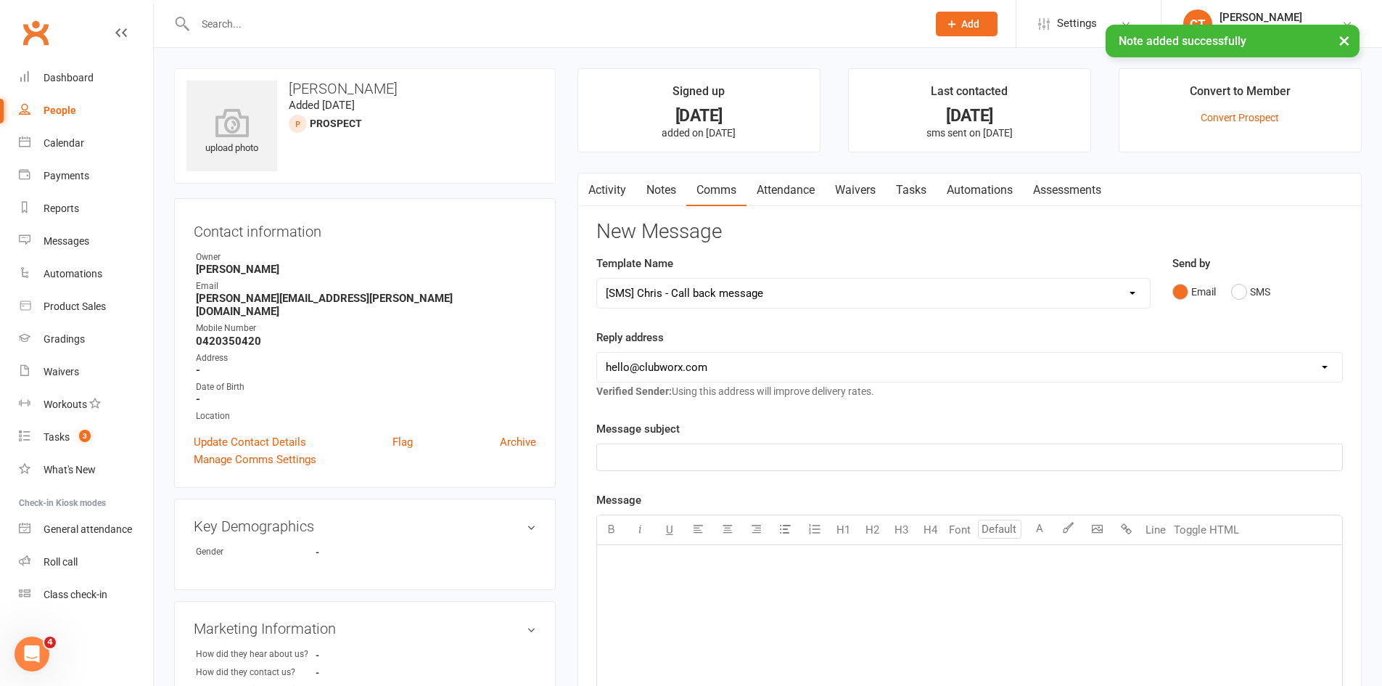
click at [597, 279] on select "Select Template [SMS] Chris - Call back message [SMS] Mark- Call back message […" at bounding box center [873, 293] width 553 height 29
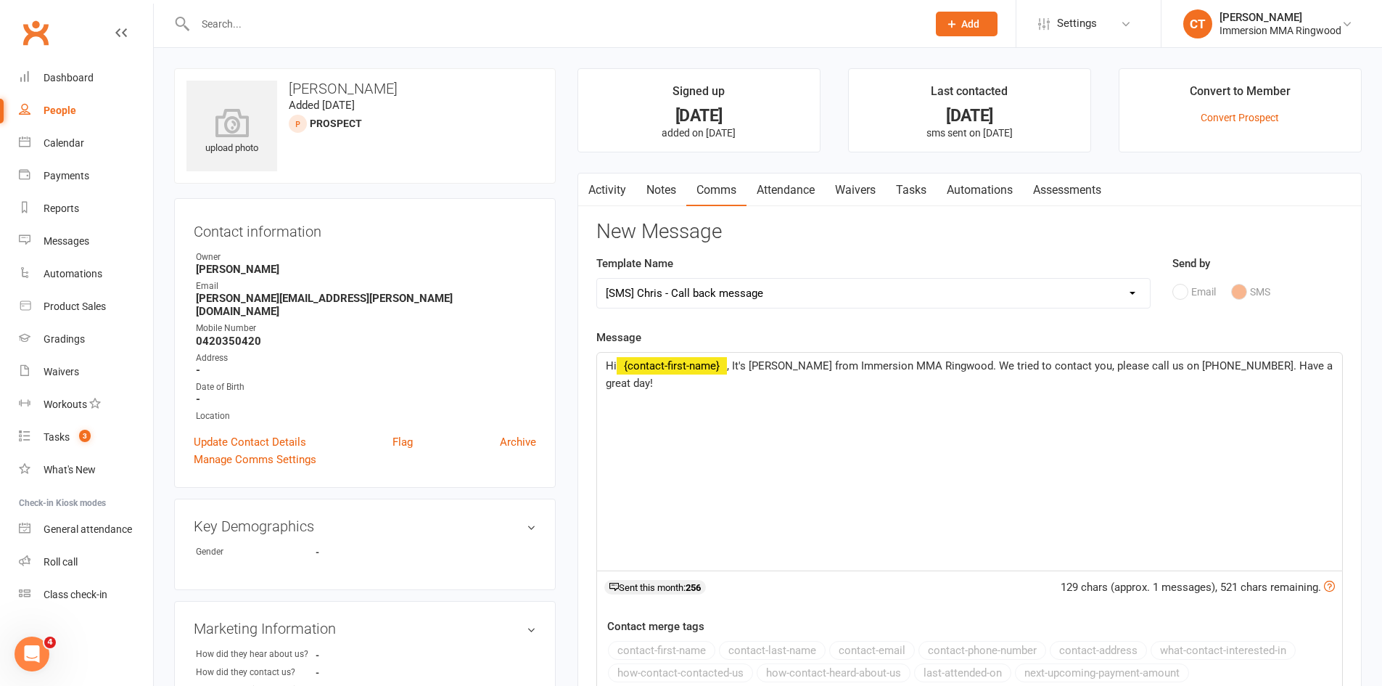
scroll to position [410, 0]
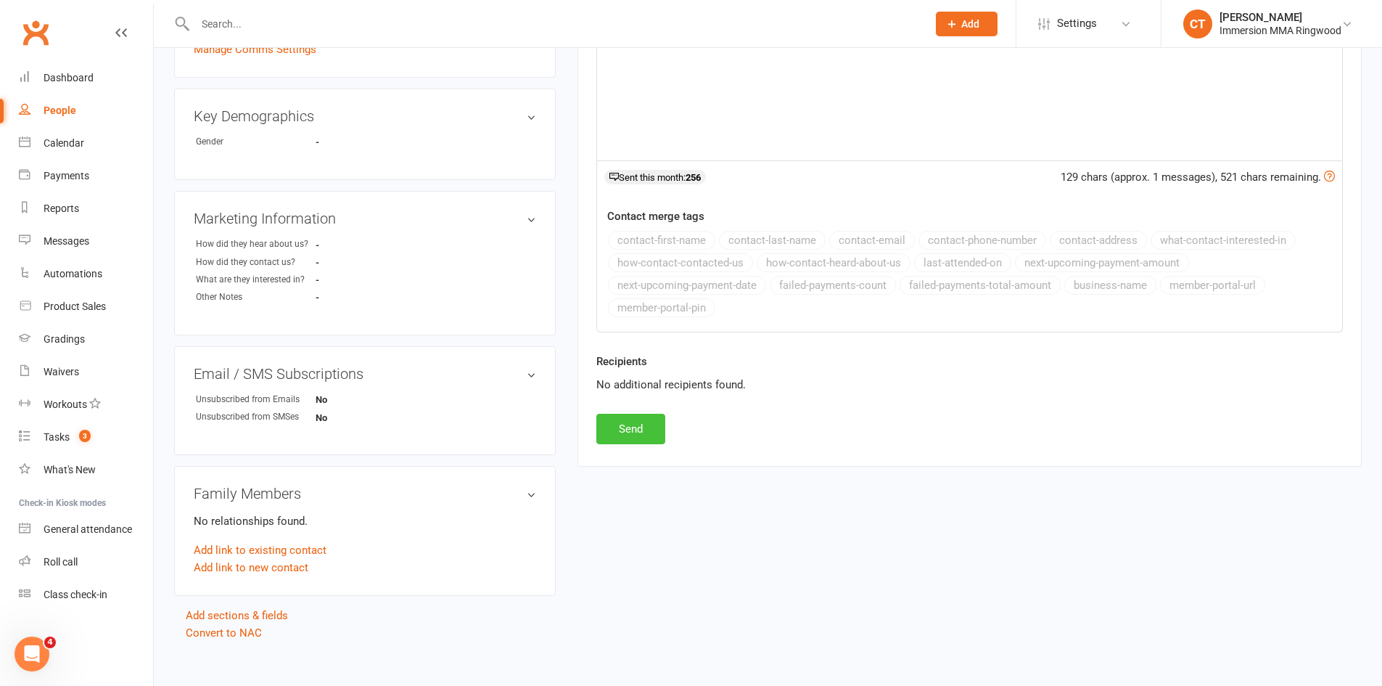
drag, startPoint x: 597, startPoint y: 447, endPoint x: 604, endPoint y: 435, distance: 14.0
click at [599, 442] on div "Activity Notes Comms Attendance Waivers Tasks Automations Assessments New Messa…" at bounding box center [970, 115] width 784 height 704
click at [605, 434] on button "Send" at bounding box center [631, 429] width 69 height 30
select select
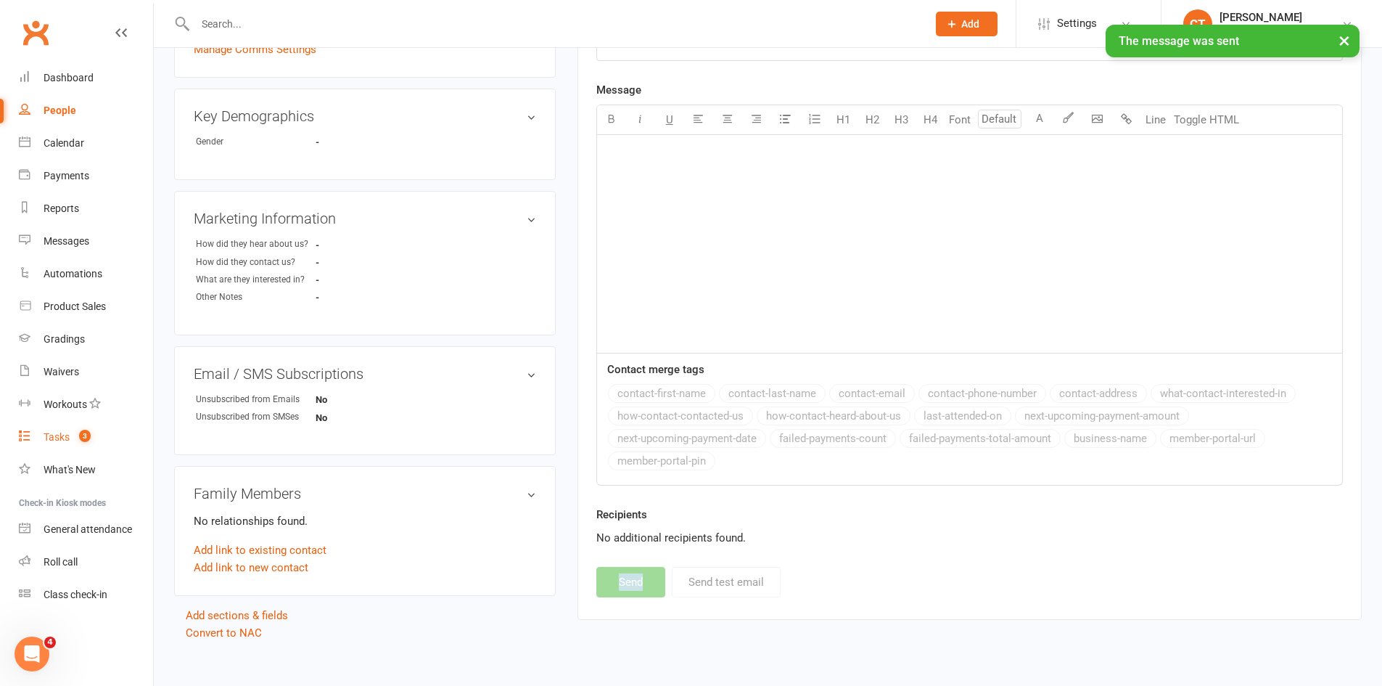
click at [62, 433] on div "Tasks" at bounding box center [57, 437] width 26 height 12
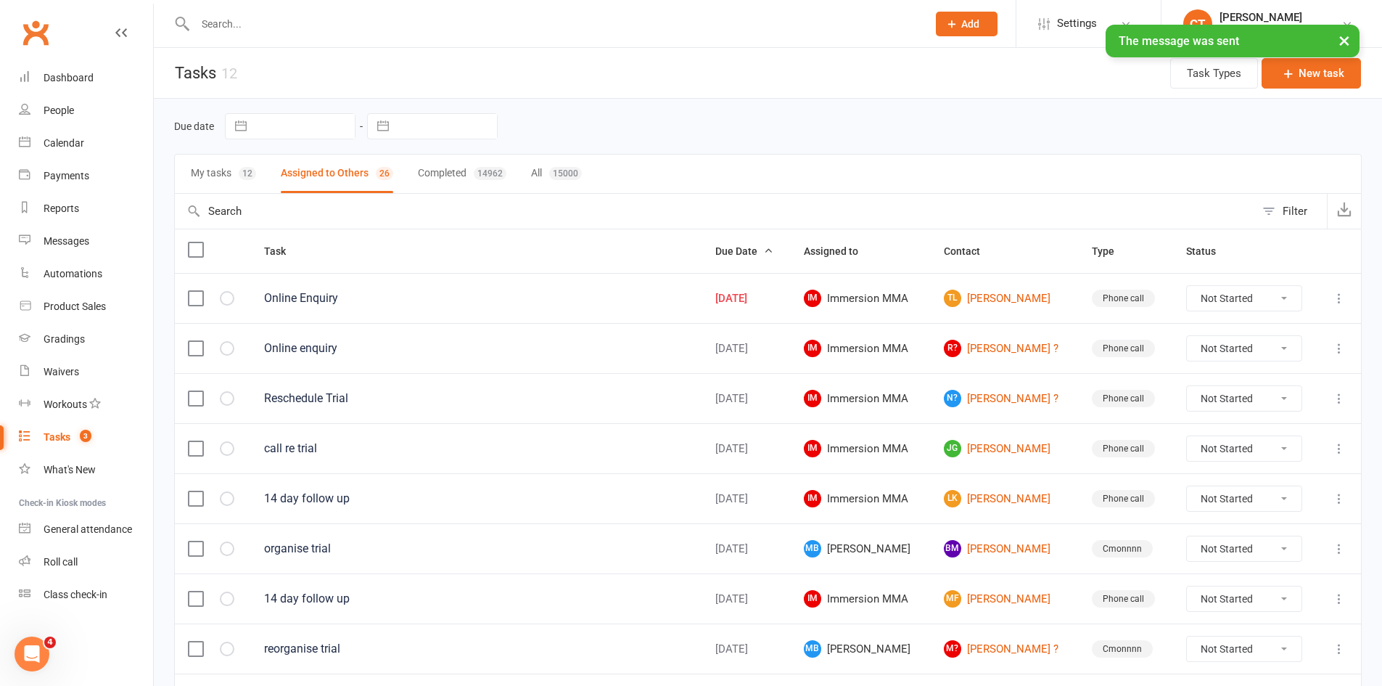
click at [276, 175] on div "My tasks 12 Assigned to Others 26 Completed 14962 All 15000" at bounding box center [768, 174] width 1188 height 40
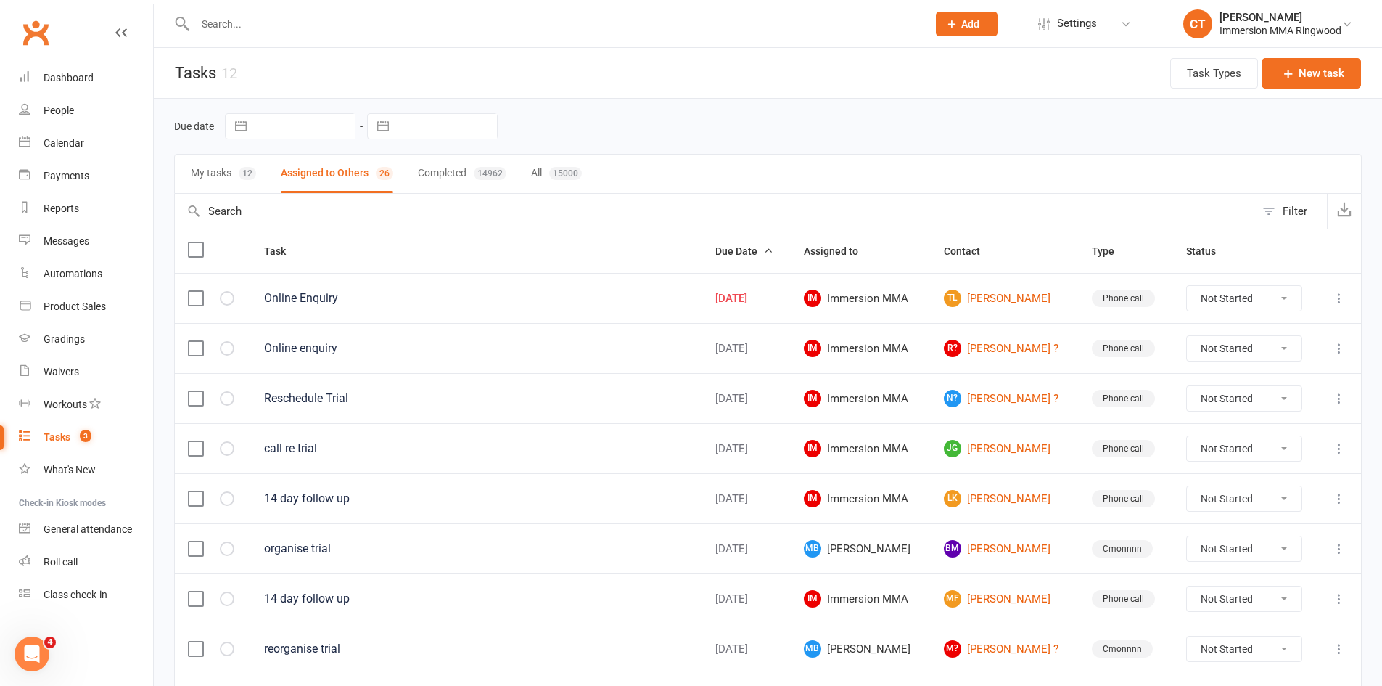
click at [262, 188] on div "My tasks 12 Assigned to Others 26 Completed 14962 All 15000" at bounding box center [768, 174] width 1188 height 40
click at [255, 181] on button "My tasks 12" at bounding box center [223, 174] width 65 height 38
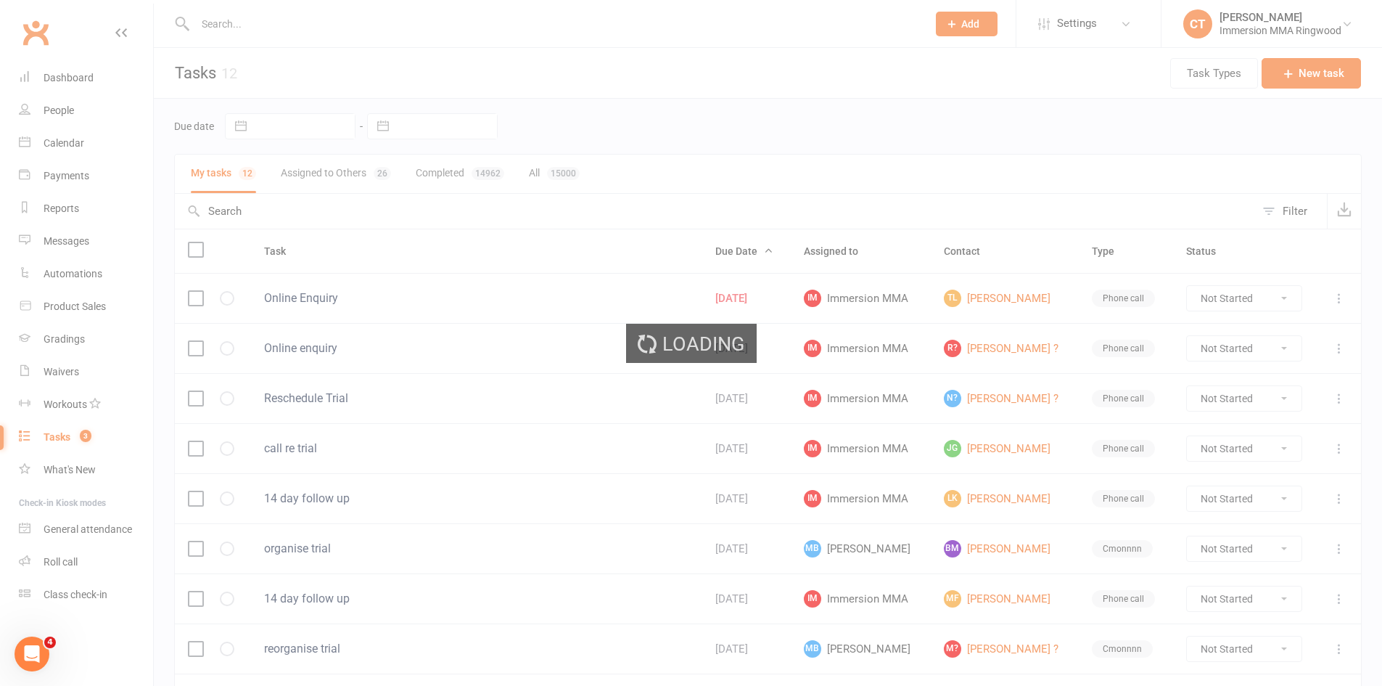
select select "started"
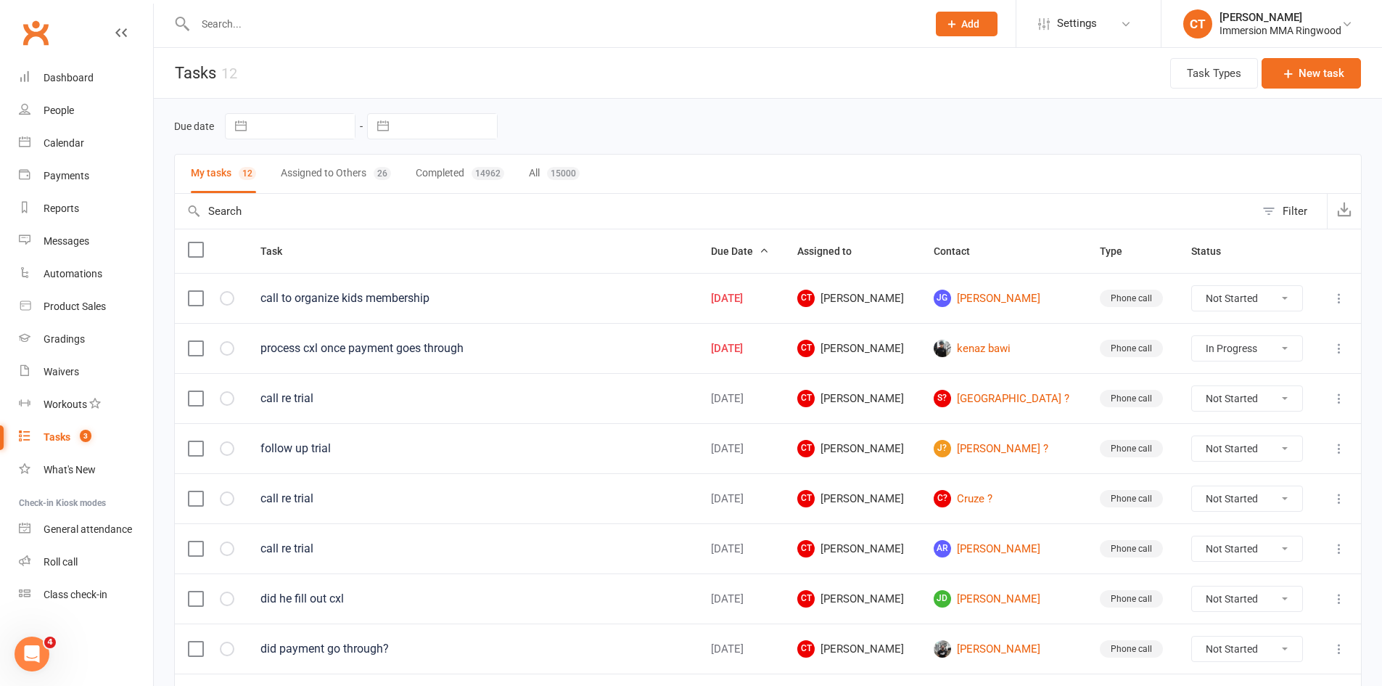
select select "started"
click at [985, 300] on link "JG Jake Ghahremani" at bounding box center [1004, 298] width 140 height 17
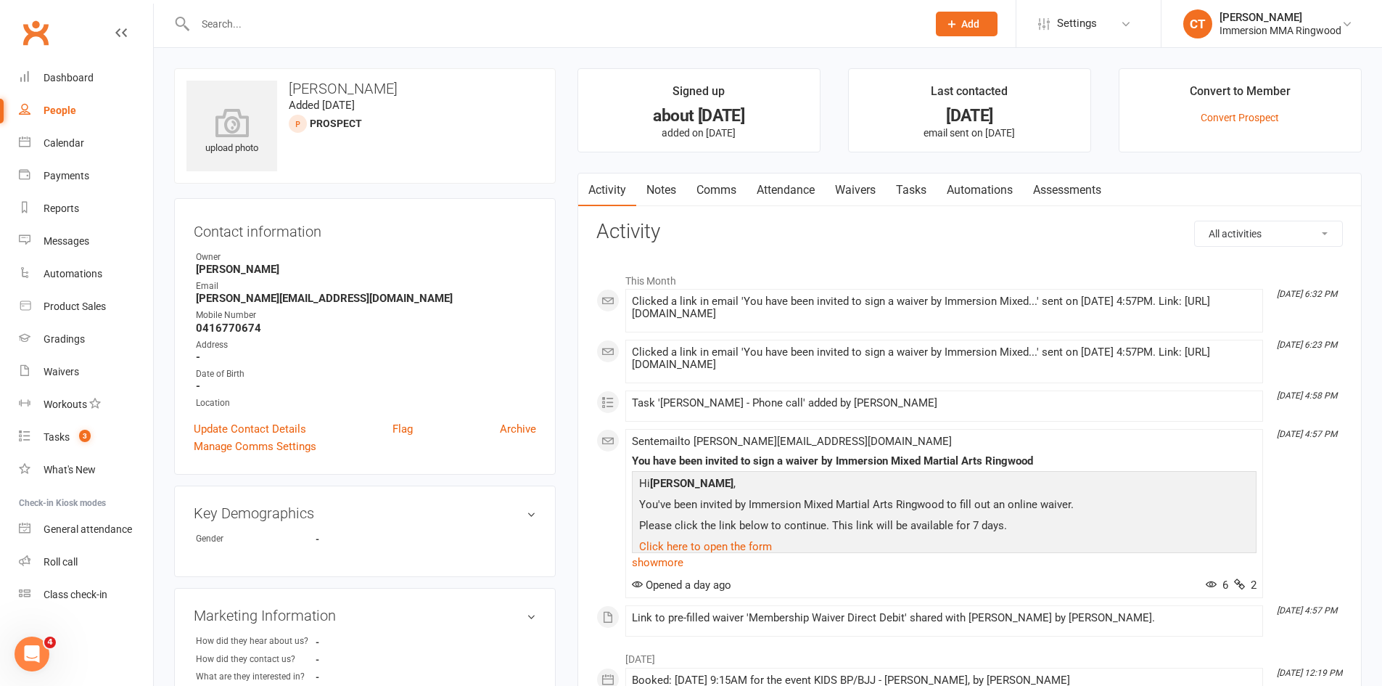
click at [660, 181] on link "Notes" at bounding box center [661, 189] width 50 height 33
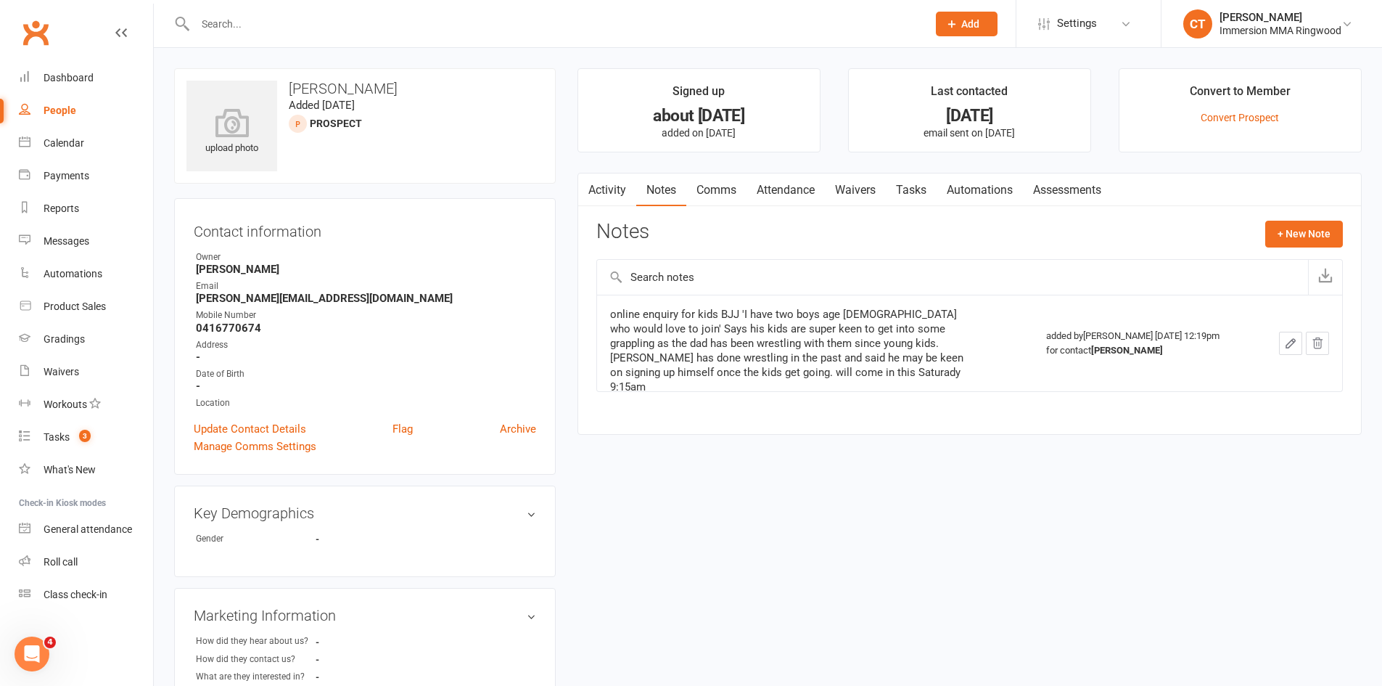
click at [786, 194] on link "Attendance" at bounding box center [786, 189] width 78 height 33
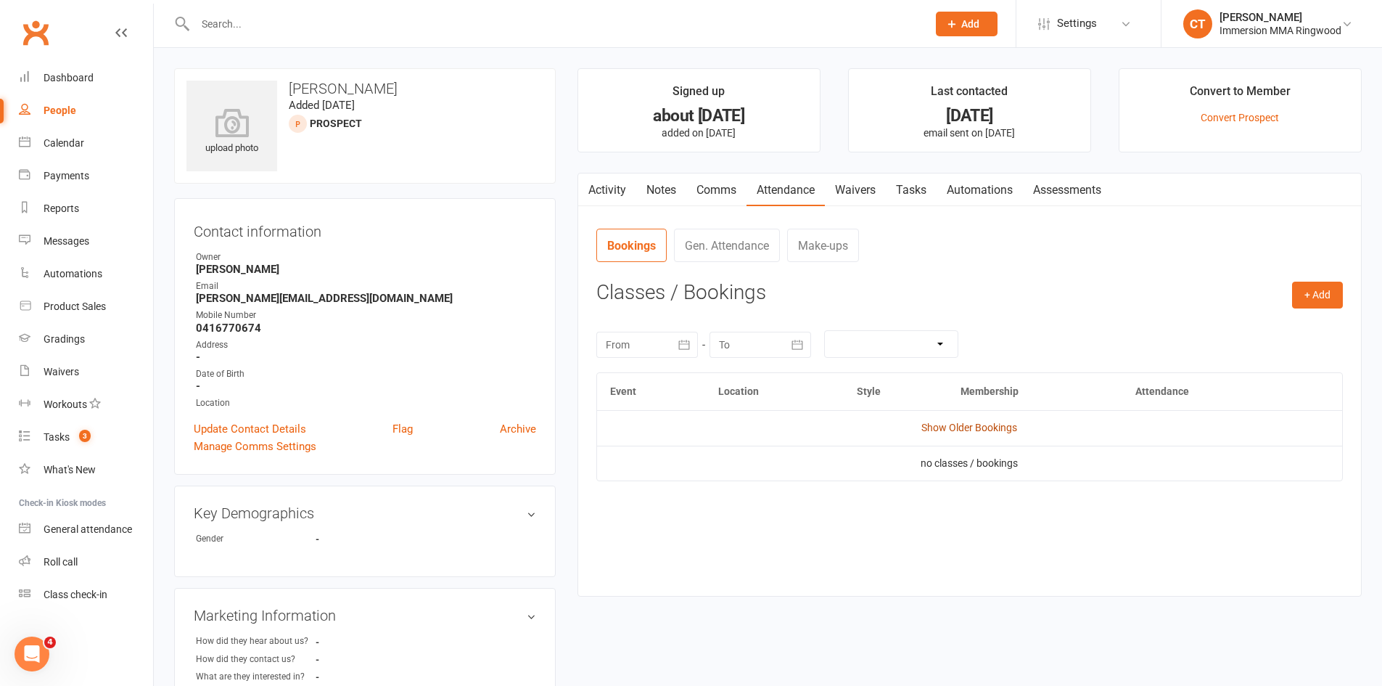
click at [972, 426] on link "Show Older Bookings" at bounding box center [970, 428] width 96 height 12
click at [943, 587] on div "Event Location Style Membership Attendance Hide Older Bookings KIDS BP/BJJ - Ja…" at bounding box center [970, 480] width 747 height 217
click at [618, 188] on link "Activity" at bounding box center [607, 189] width 58 height 33
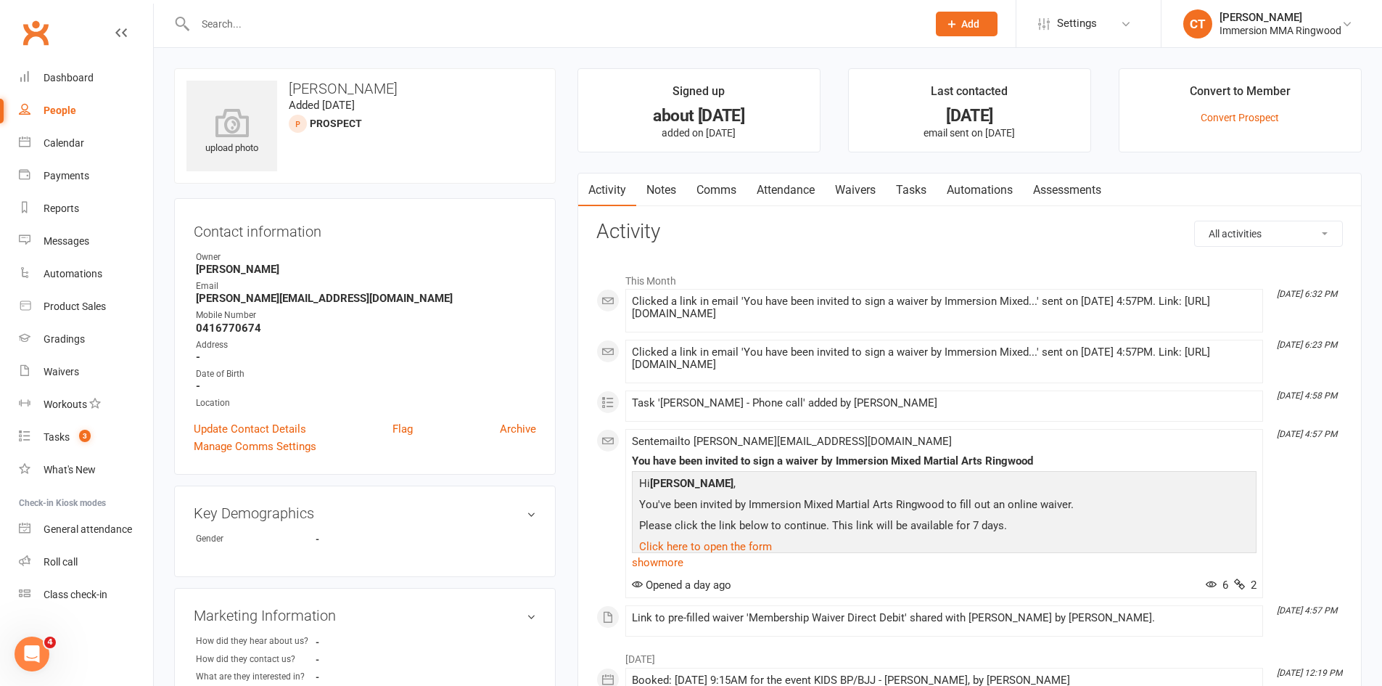
click at [669, 176] on link "Notes" at bounding box center [661, 189] width 50 height 33
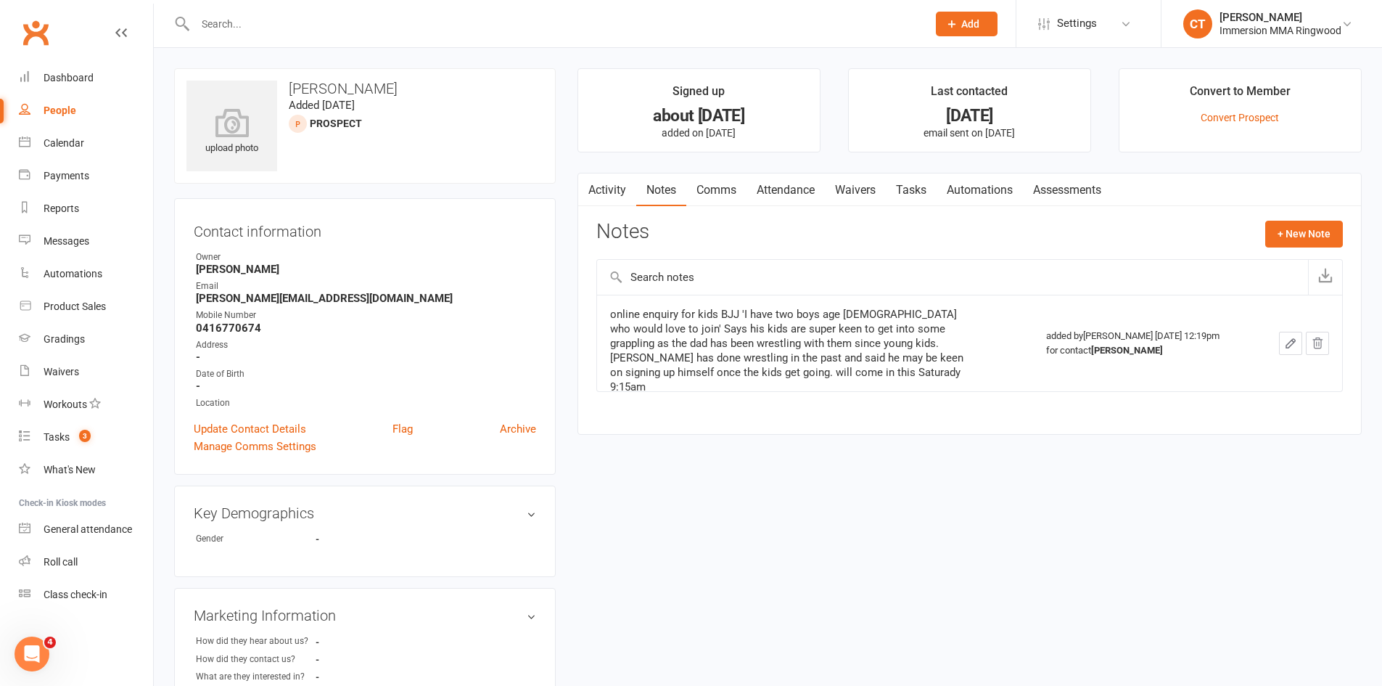
click at [526, 27] on input "text" at bounding box center [554, 24] width 726 height 20
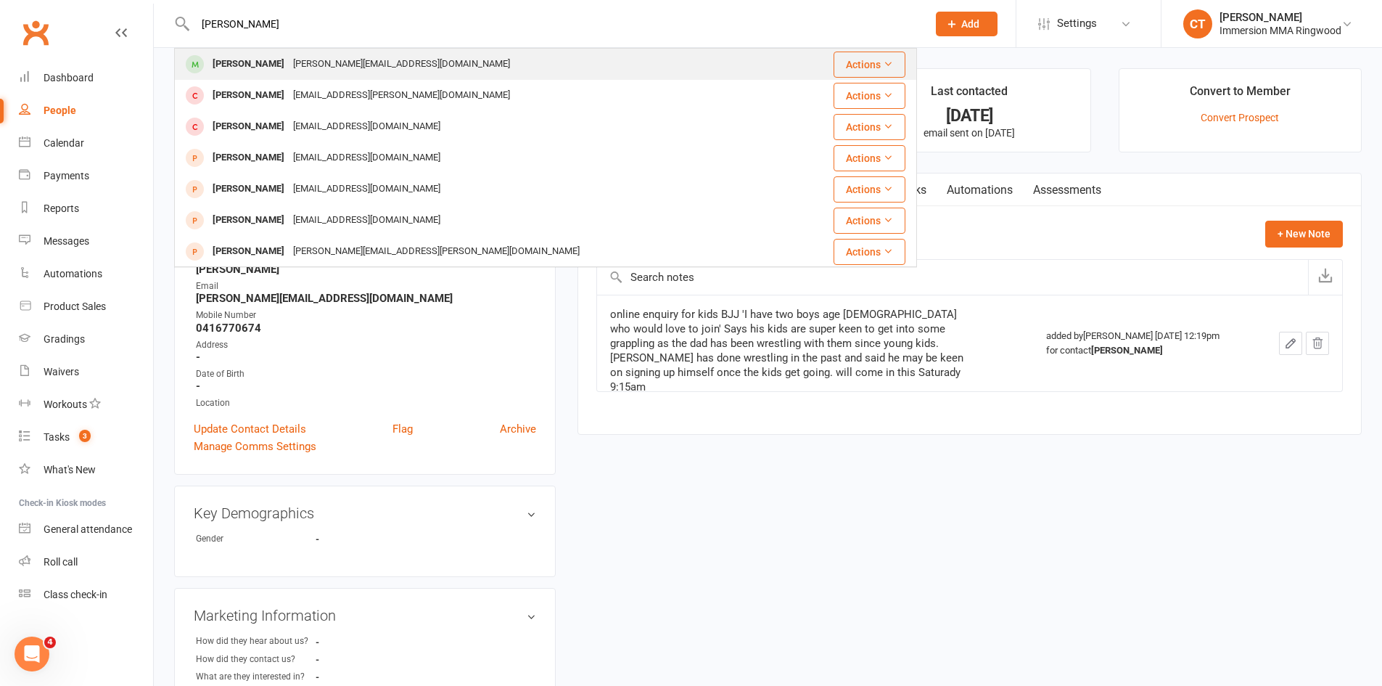
type input "thomas gharamani"
click at [520, 55] on div "Thomas Ghahremani Georgina.Becket@gmail.com" at bounding box center [484, 64] width 616 height 30
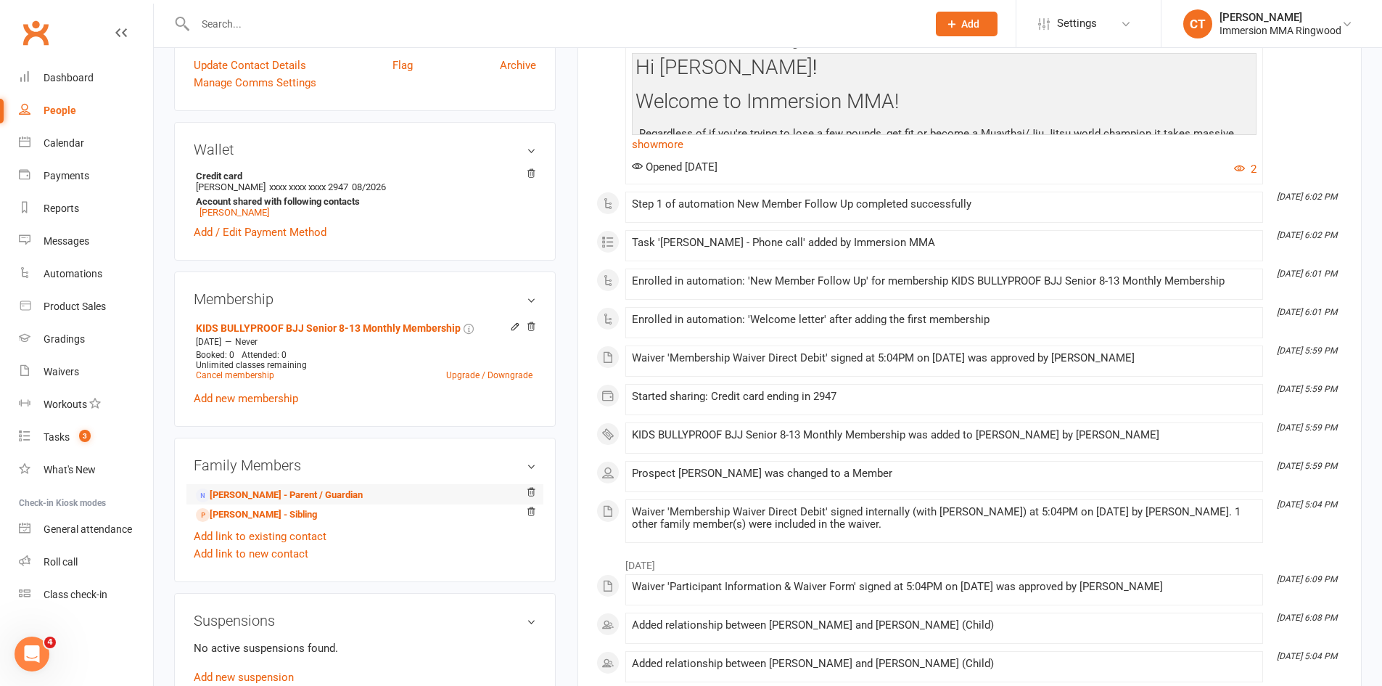
scroll to position [484, 0]
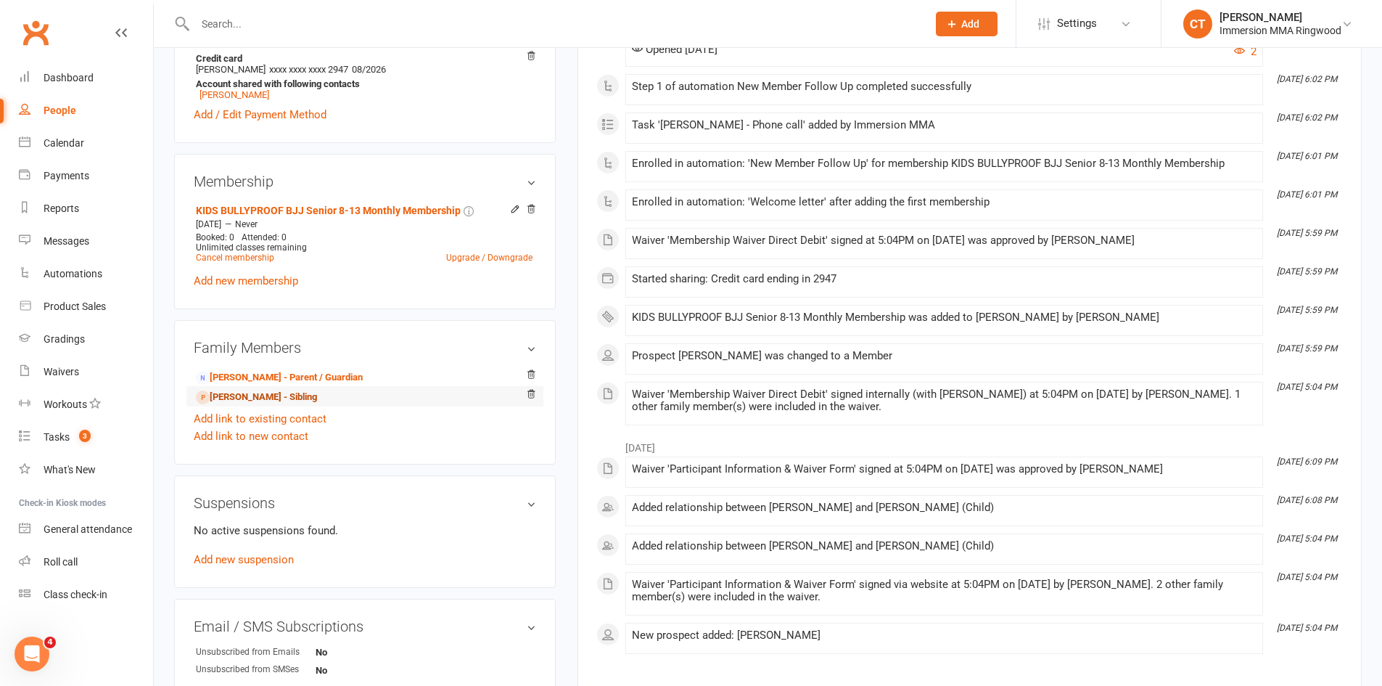
click at [303, 393] on link "Lachlan Ghahremani - Sibling" at bounding box center [256, 397] width 121 height 15
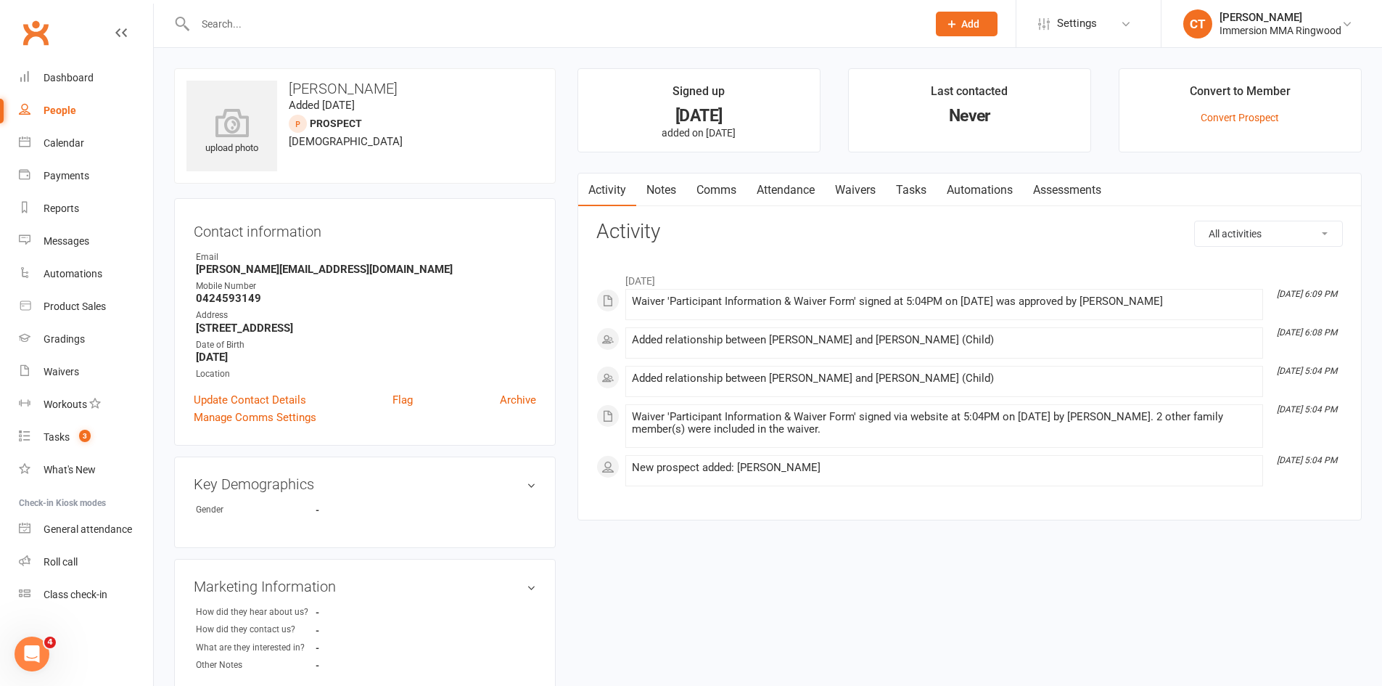
scroll to position [396, 0]
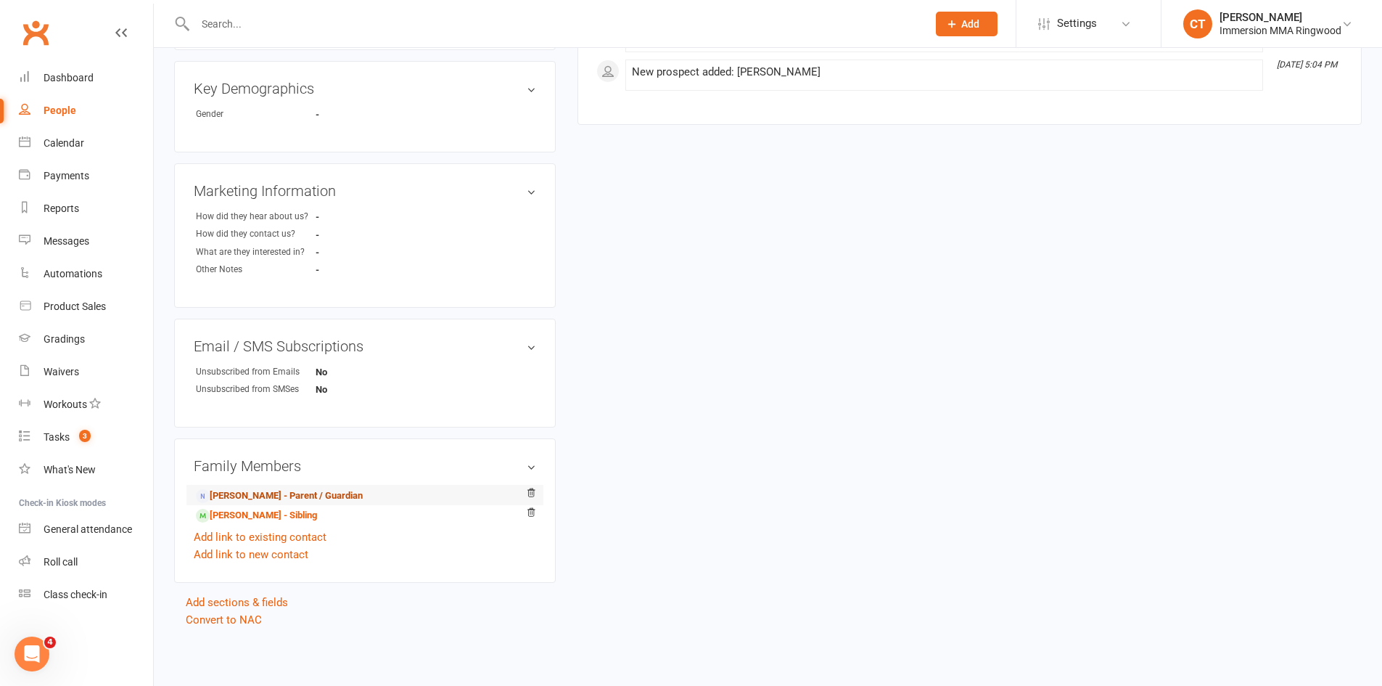
click at [286, 499] on link "Georgina Becket - Parent / Guardian" at bounding box center [279, 495] width 167 height 15
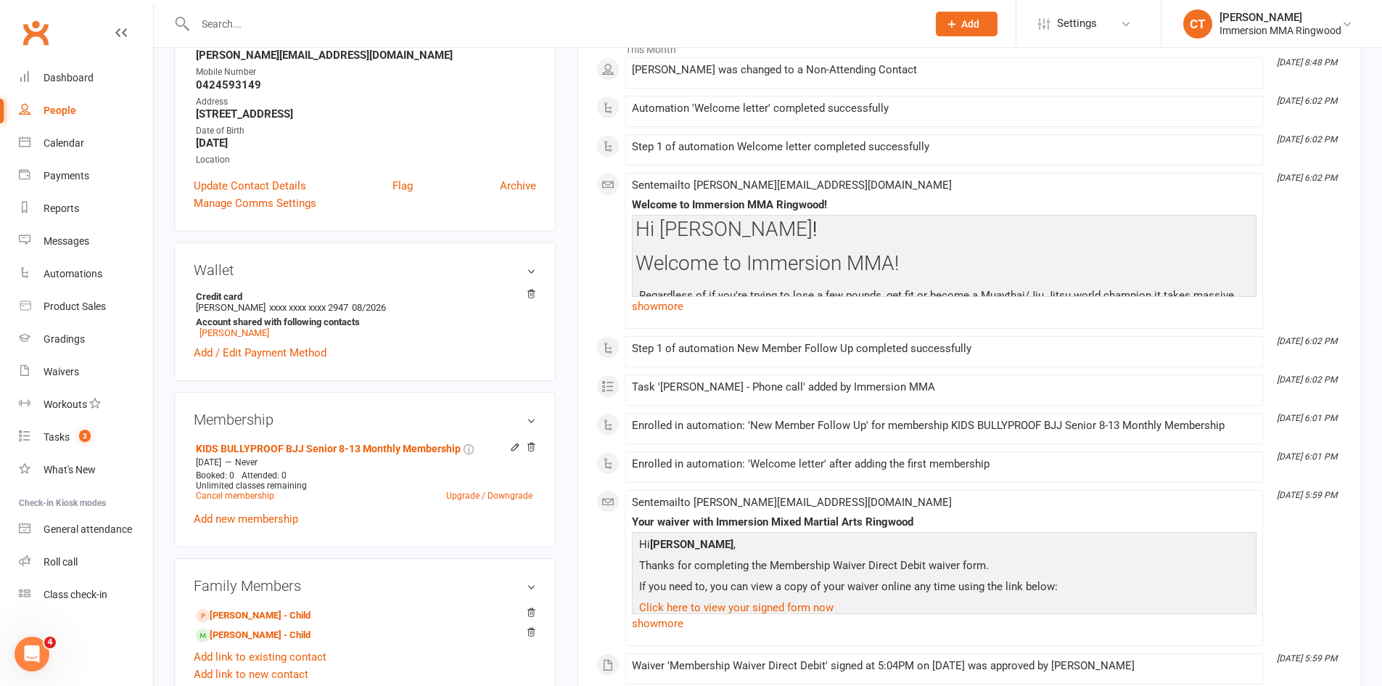
scroll to position [484, 0]
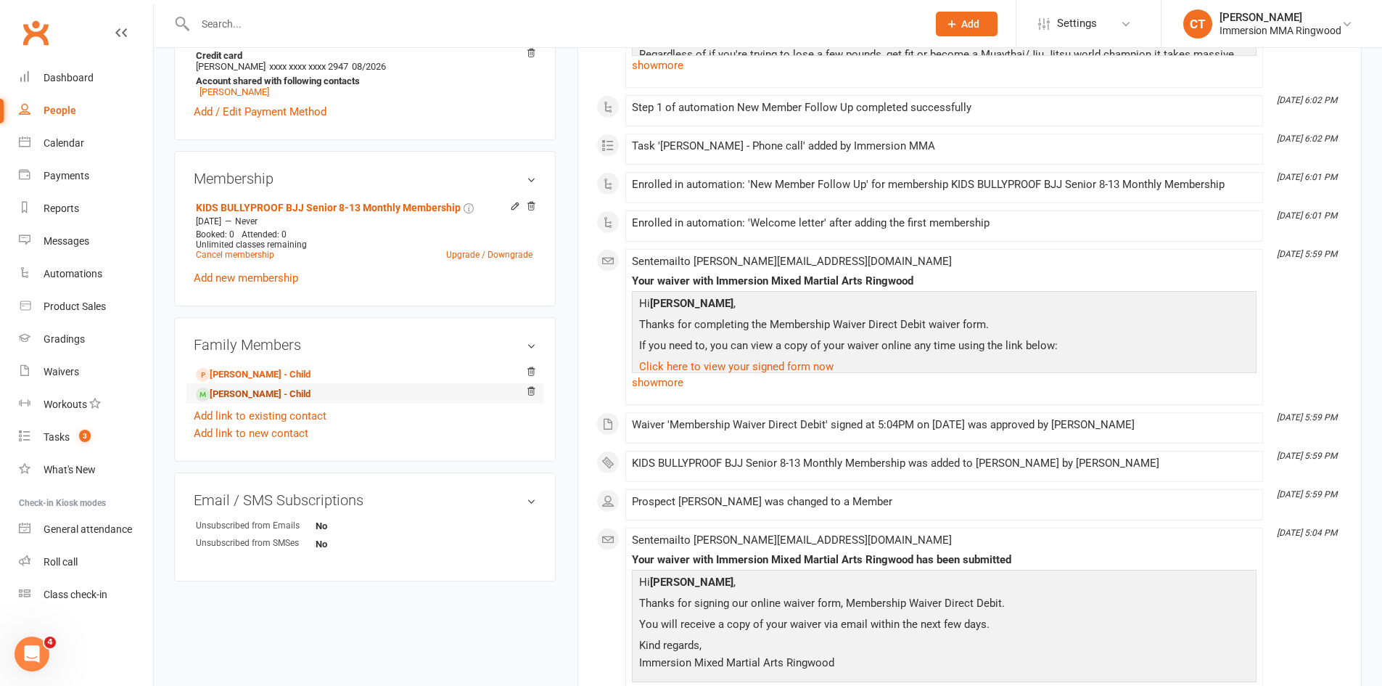
click at [257, 398] on link "Thomas Ghahremani - Child" at bounding box center [253, 394] width 115 height 15
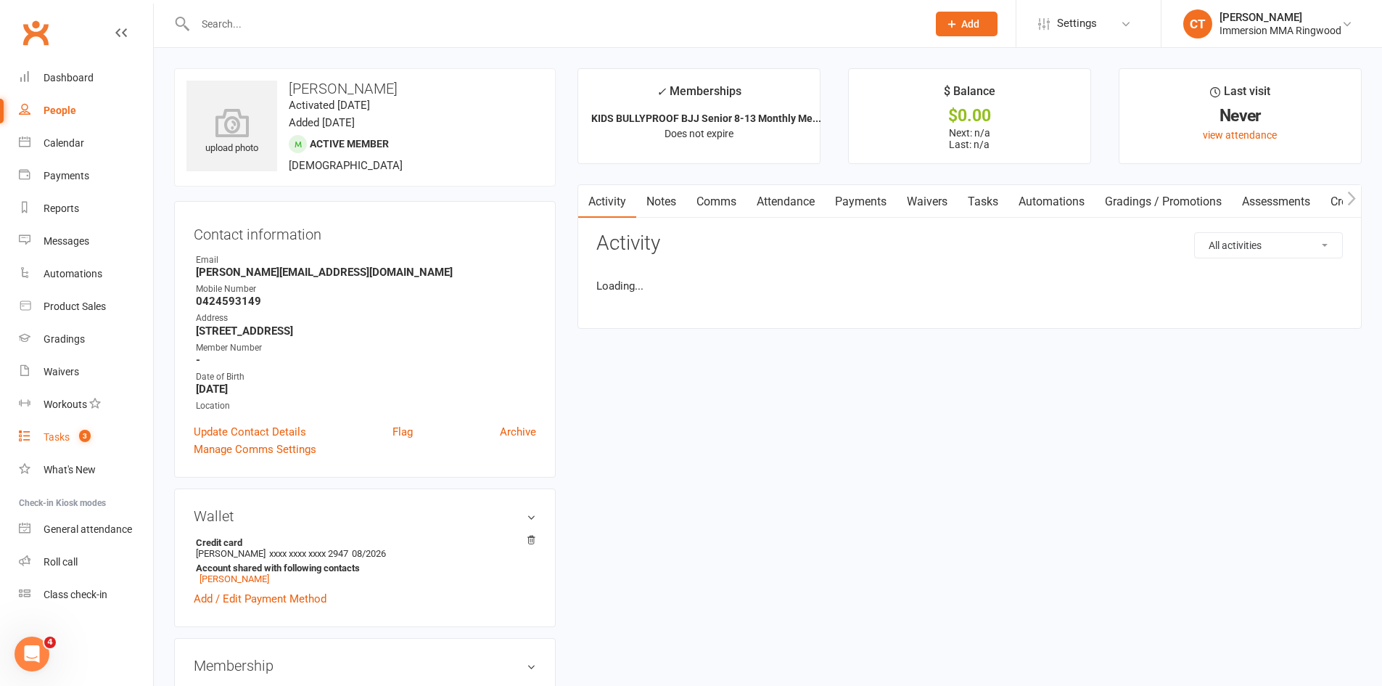
click at [85, 437] on span "3" at bounding box center [85, 436] width 12 height 12
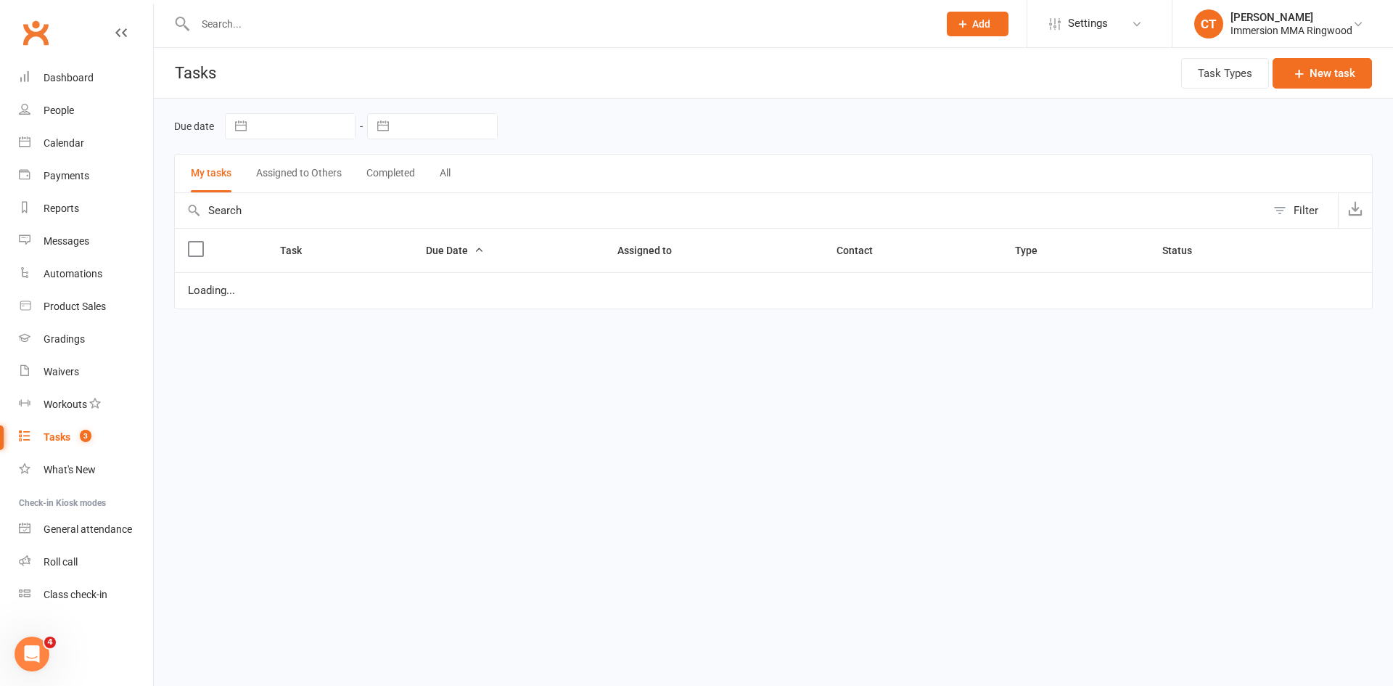
select select "started"
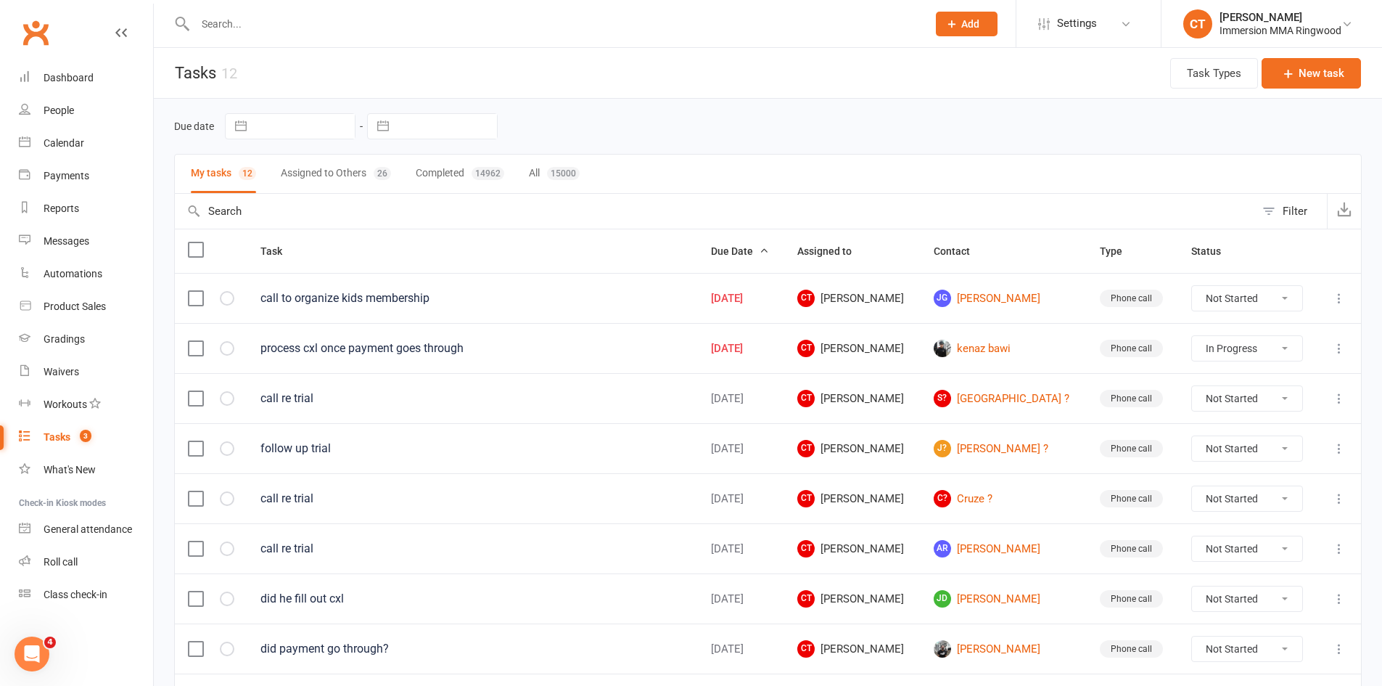
click at [1249, 300] on select "Not Started In Progress Waiting Complete" at bounding box center [1247, 298] width 111 height 25
click at [1192, 286] on select "Not Started In Progress Waiting Complete" at bounding box center [1247, 298] width 111 height 25
select select "unstarted"
select select "started"
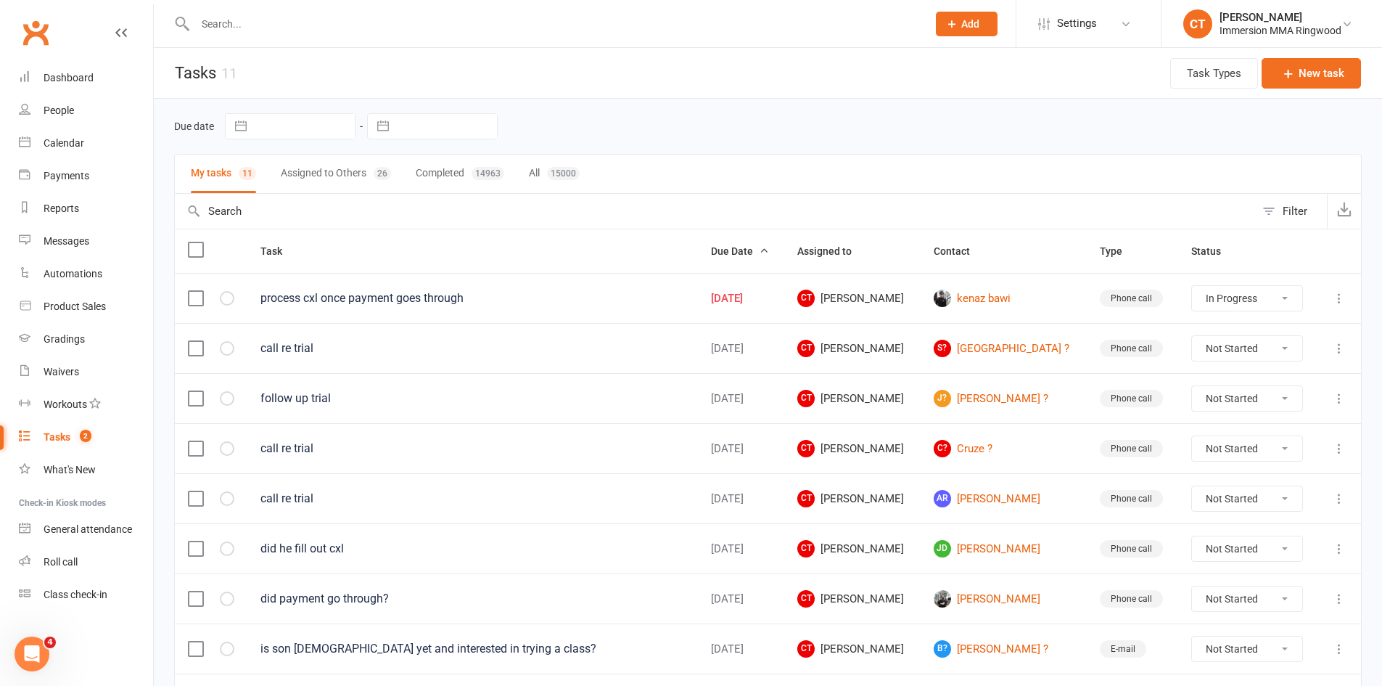
click at [335, 163] on button "Assigned to Others 26" at bounding box center [336, 174] width 110 height 38
select select "started"
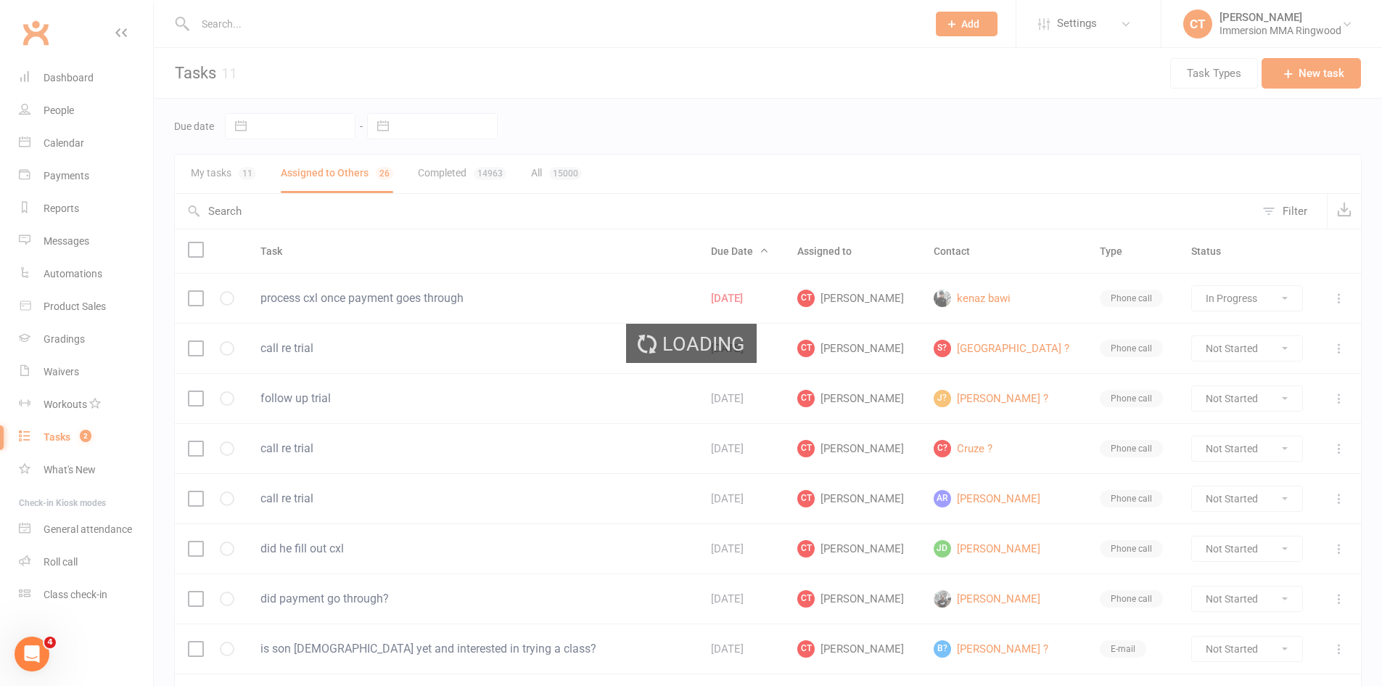
select select "started"
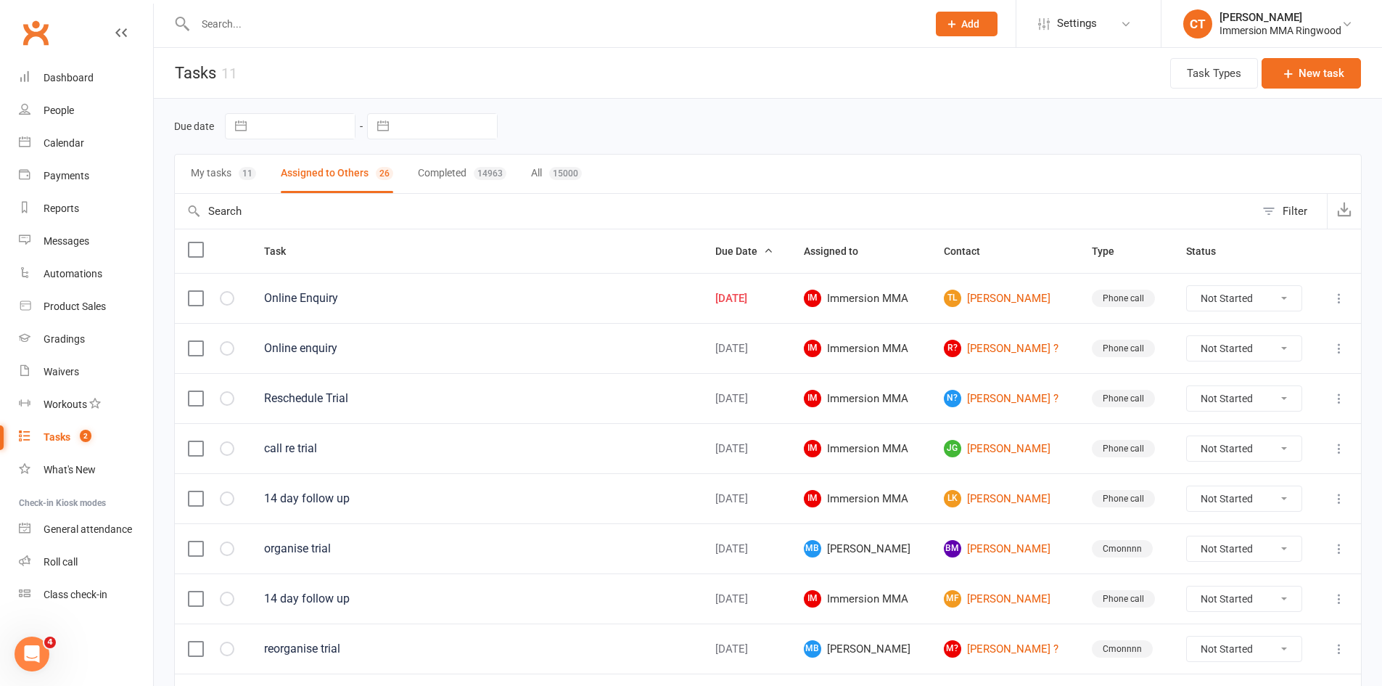
click at [616, 144] on div "Due date Navigate forward to interact with the calendar and select a date. Pres…" at bounding box center [768, 126] width 1188 height 55
click at [74, 379] on link "Waivers" at bounding box center [86, 372] width 134 height 33
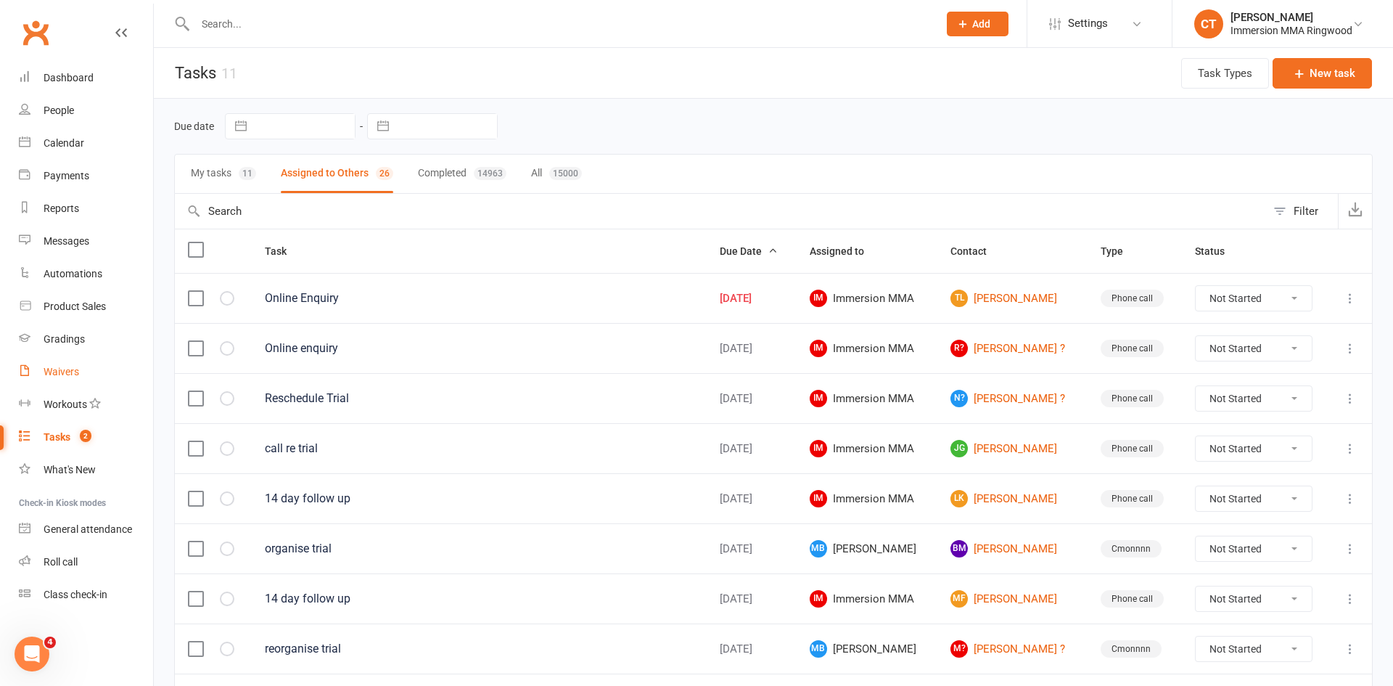
select select "25"
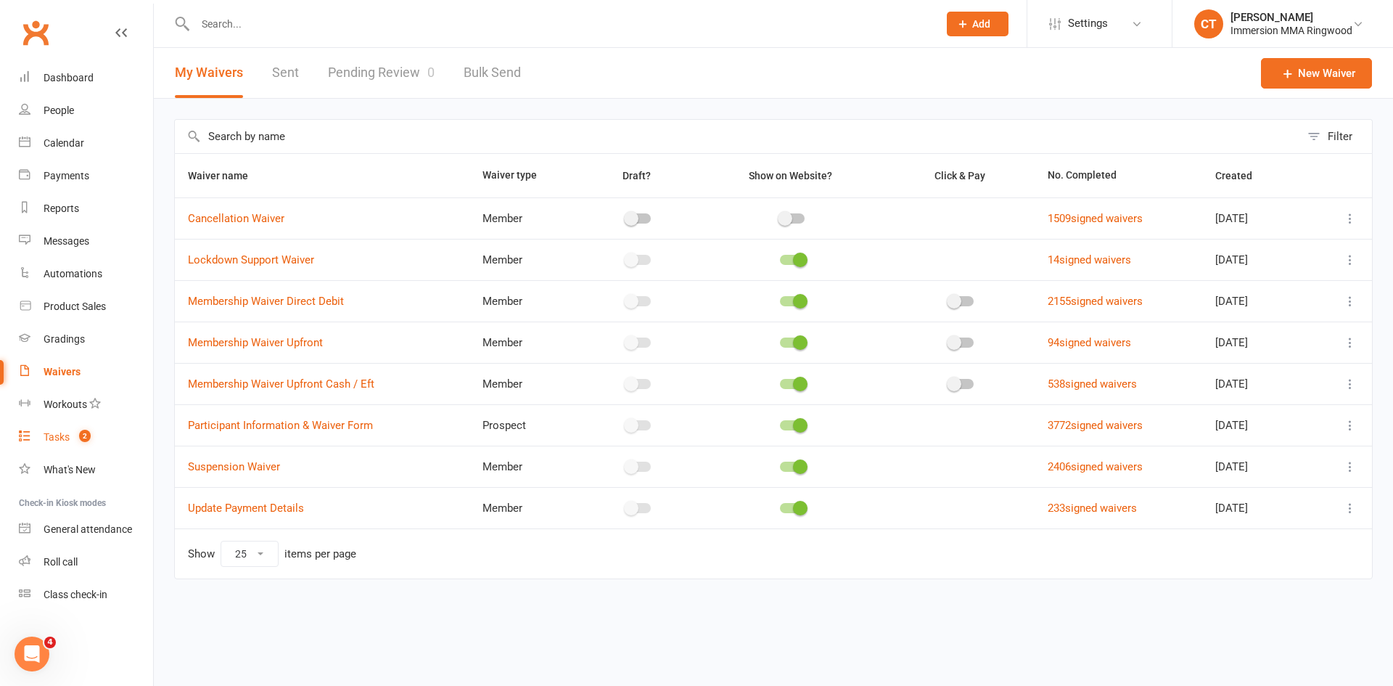
click at [46, 443] on div "Tasks" at bounding box center [57, 437] width 26 height 12
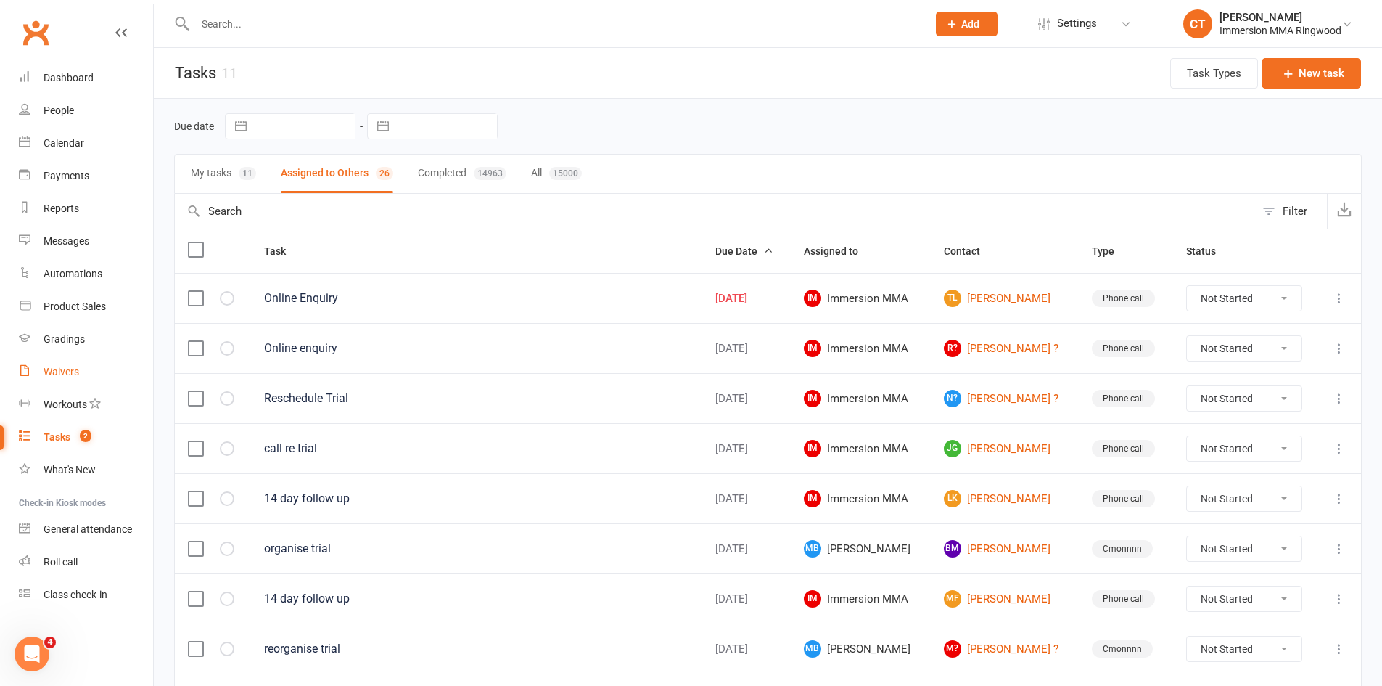
click at [56, 374] on div "Waivers" at bounding box center [62, 372] width 36 height 12
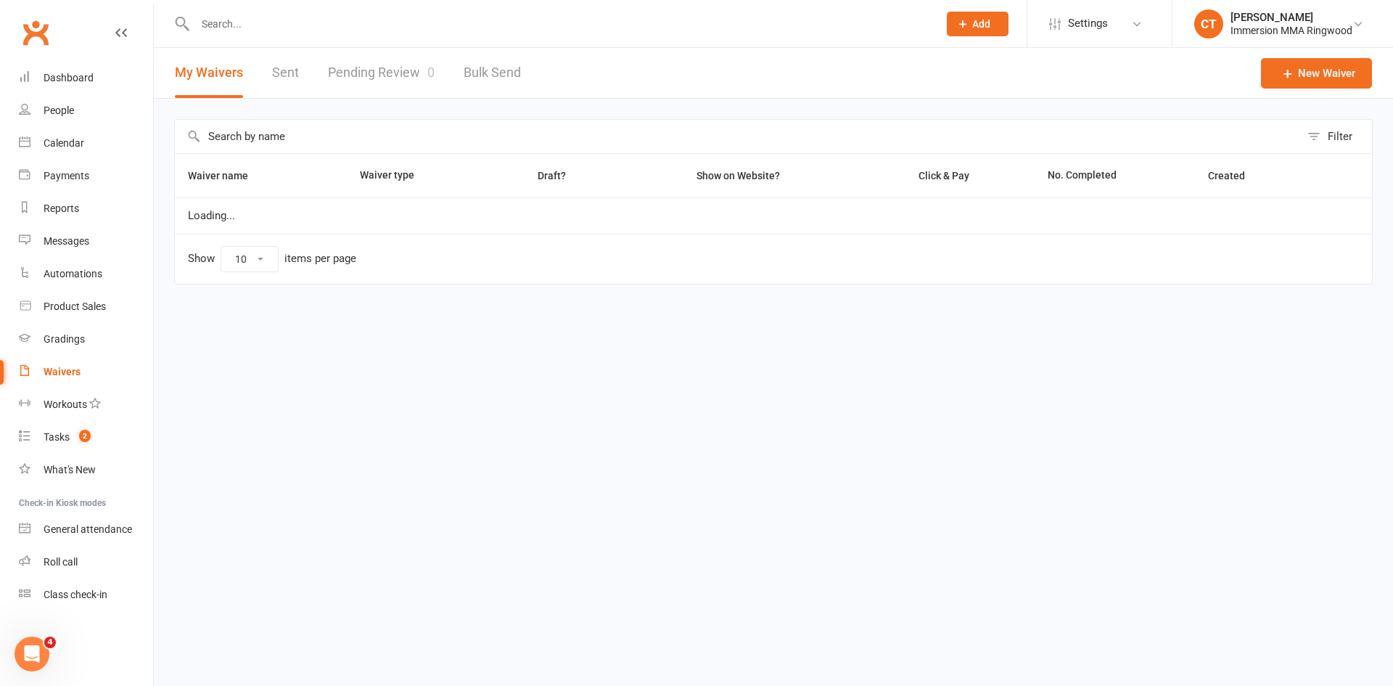
select select "25"
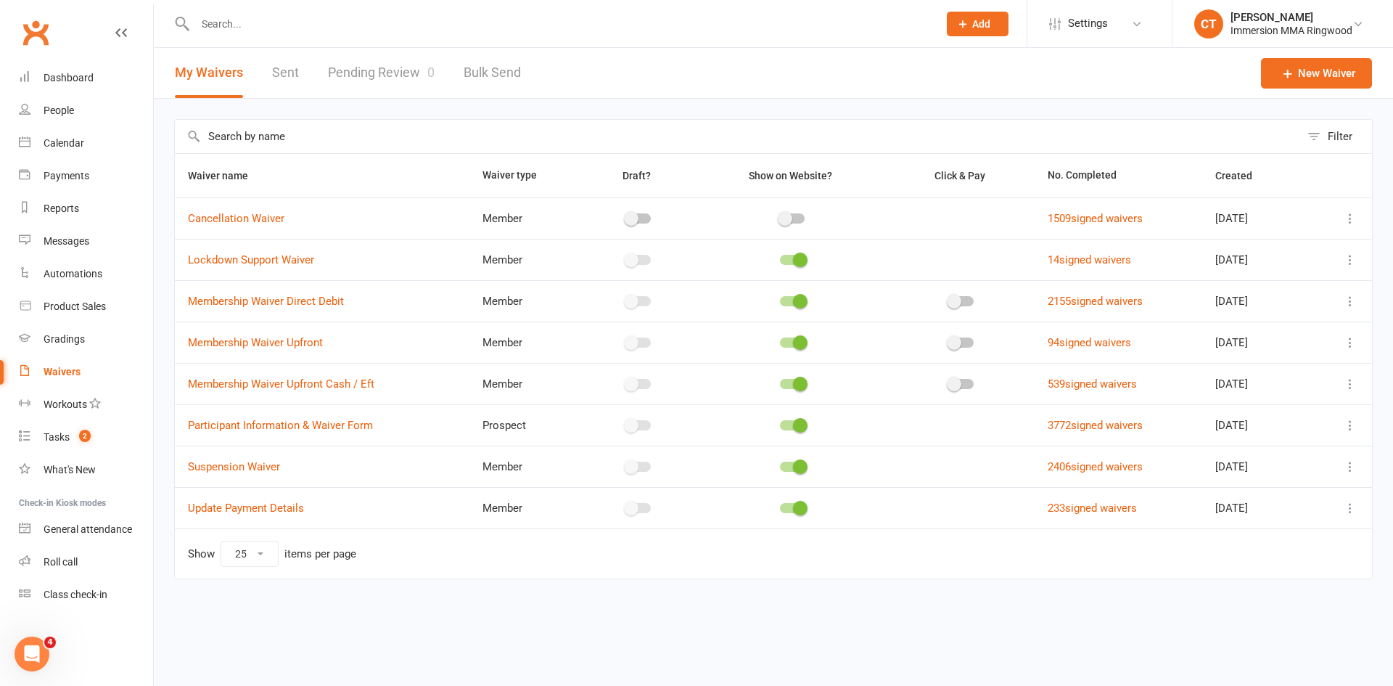
click at [377, 62] on link "Pending Review 0" at bounding box center [381, 73] width 107 height 50
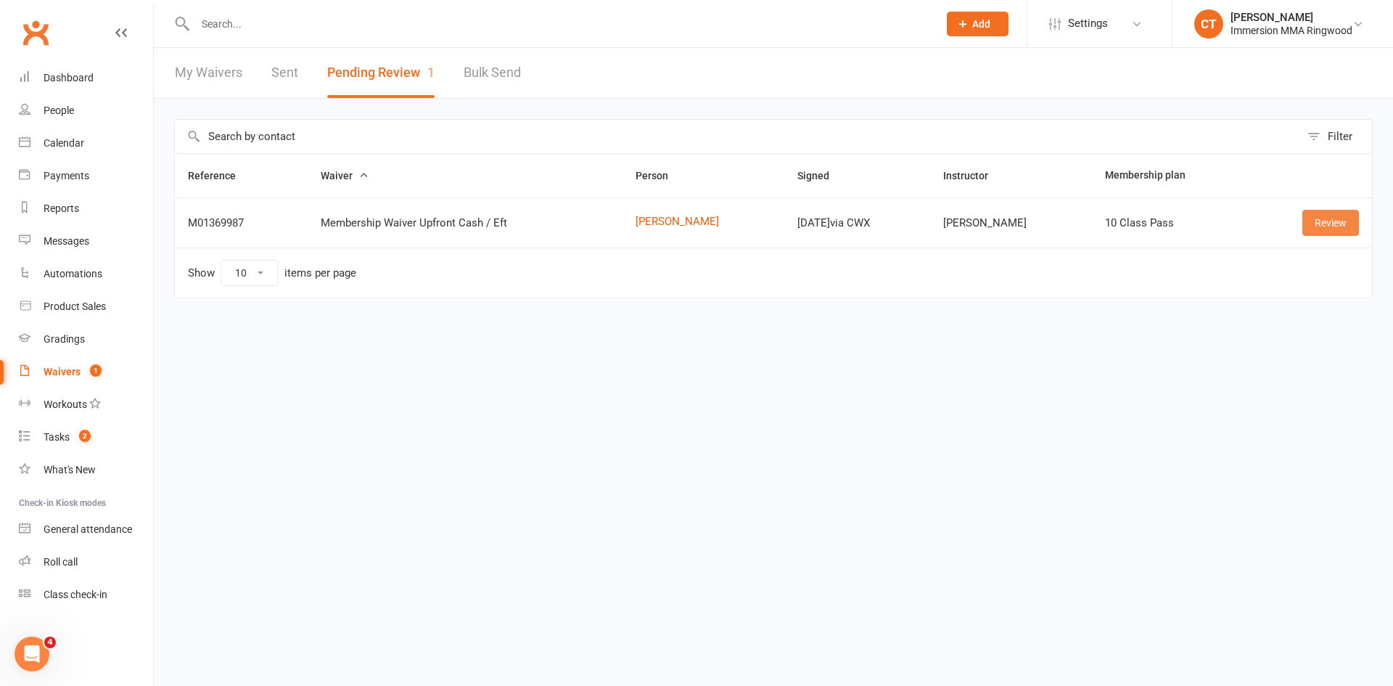
click at [1322, 220] on link "Review" at bounding box center [1331, 223] width 57 height 26
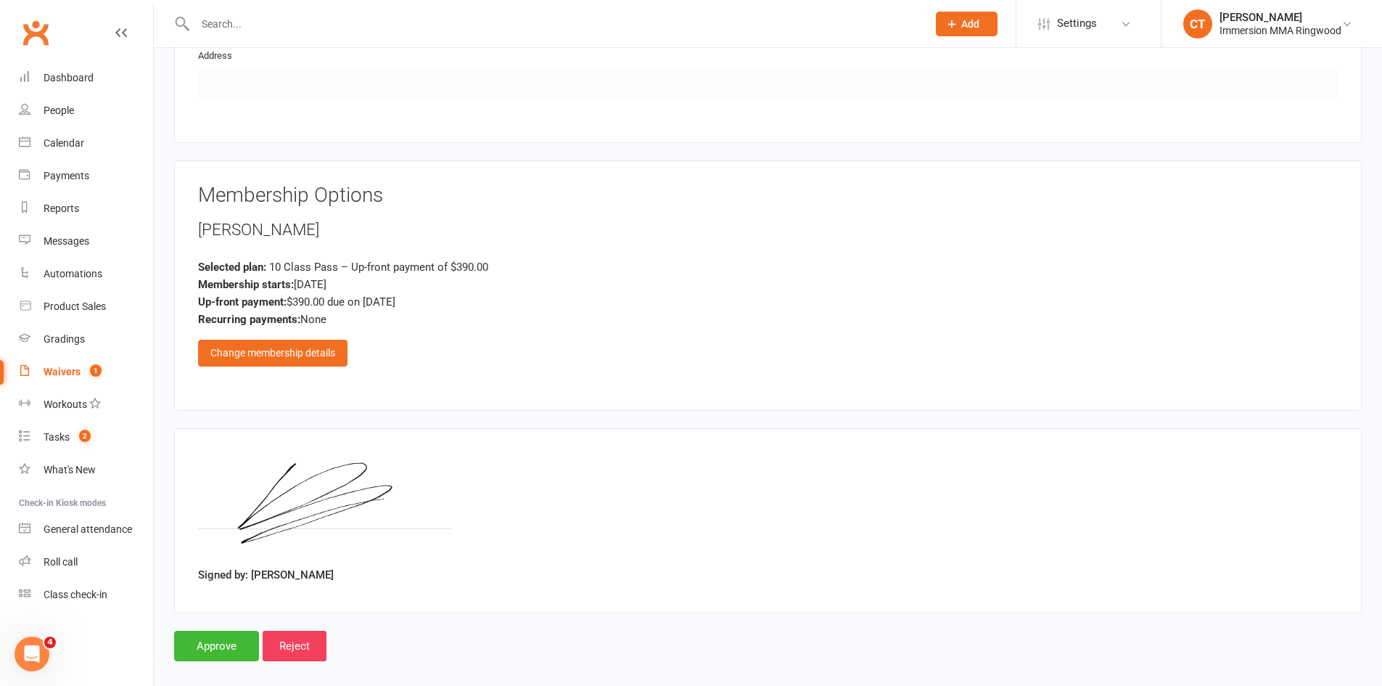
scroll to position [893, 0]
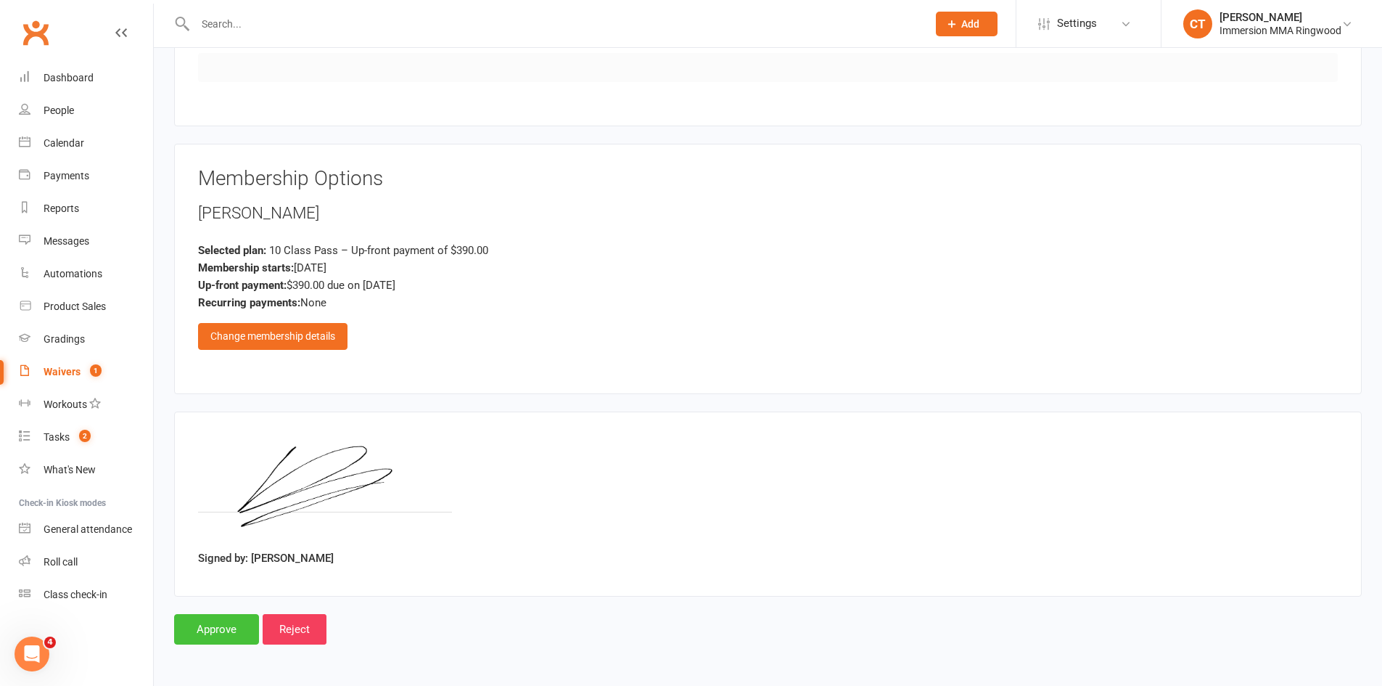
click at [224, 634] on input "Approve" at bounding box center [216, 629] width 85 height 30
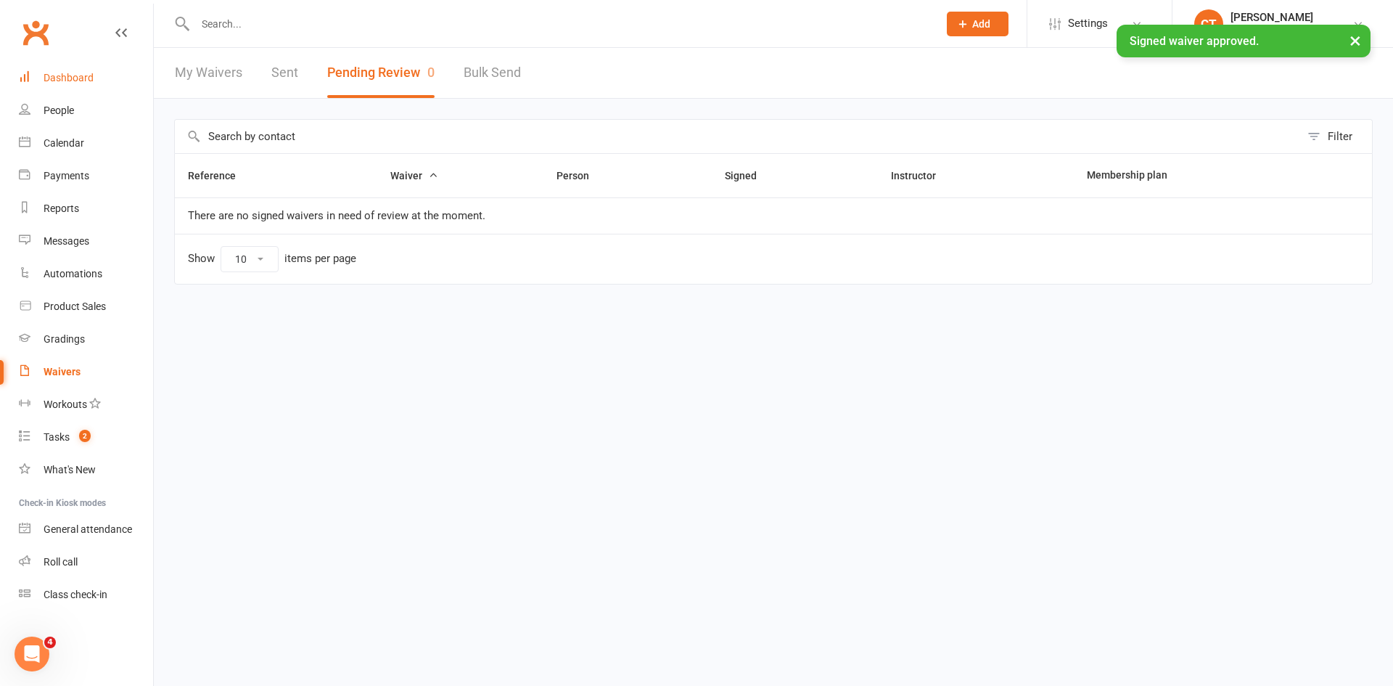
click at [97, 78] on link "Dashboard" at bounding box center [86, 78] width 134 height 33
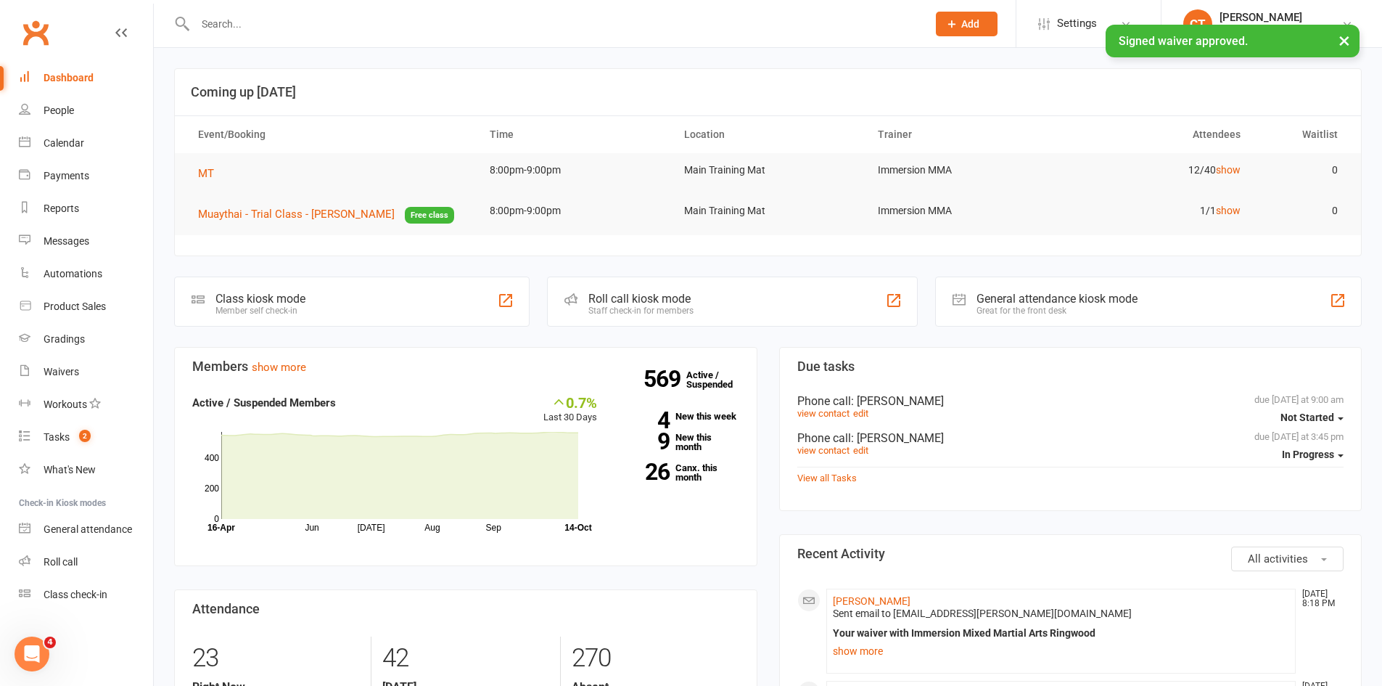
click at [860, 594] on li "Dima Levit Oct 14, 8:18 PM Sent email to Dima.levit@gmail.com Your waiver with …" at bounding box center [1062, 631] width 470 height 85
click at [861, 599] on link "[PERSON_NAME]" at bounding box center [872, 601] width 78 height 12
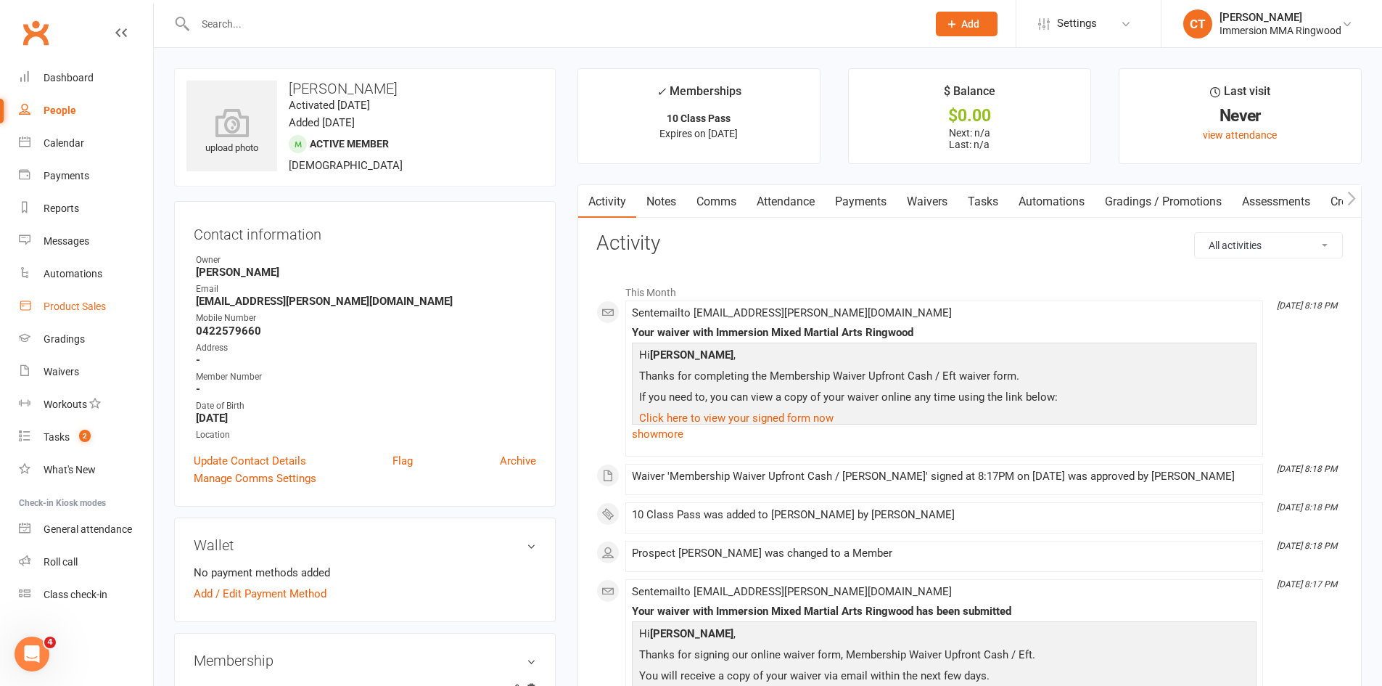
click at [94, 315] on link "Product Sales" at bounding box center [86, 306] width 134 height 33
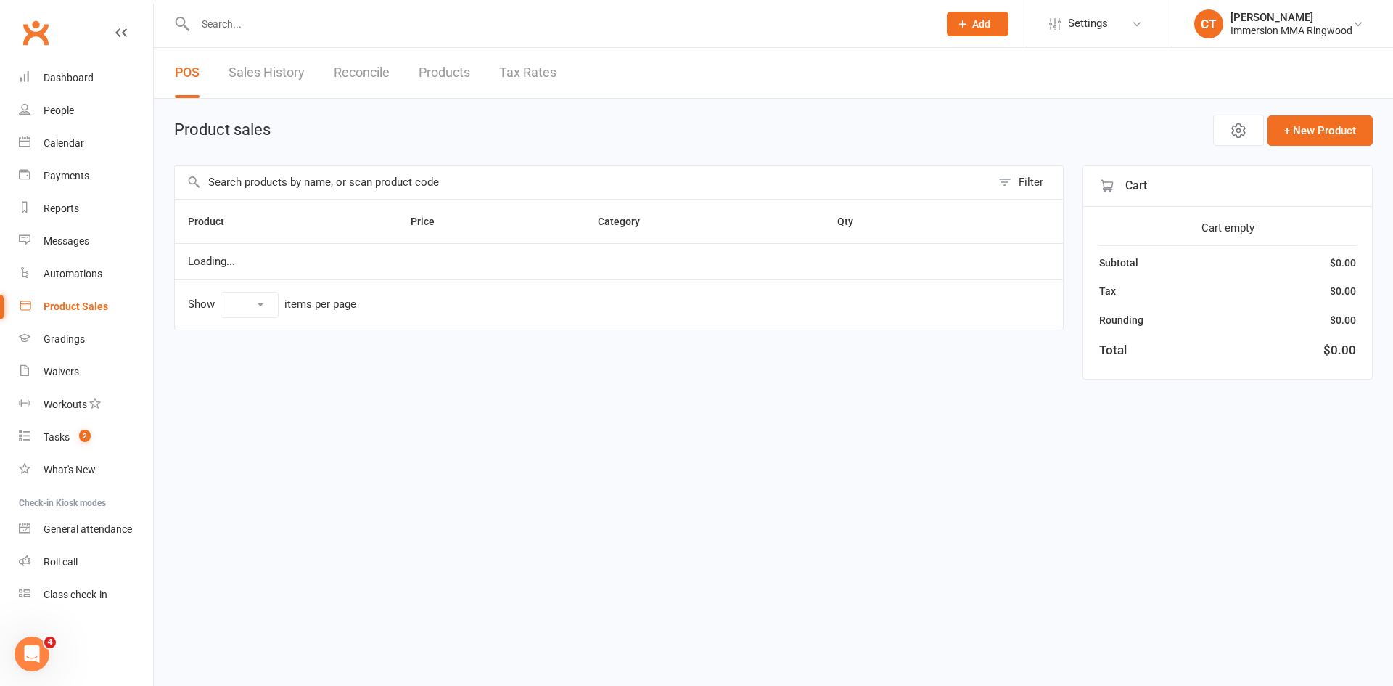
select select "10"
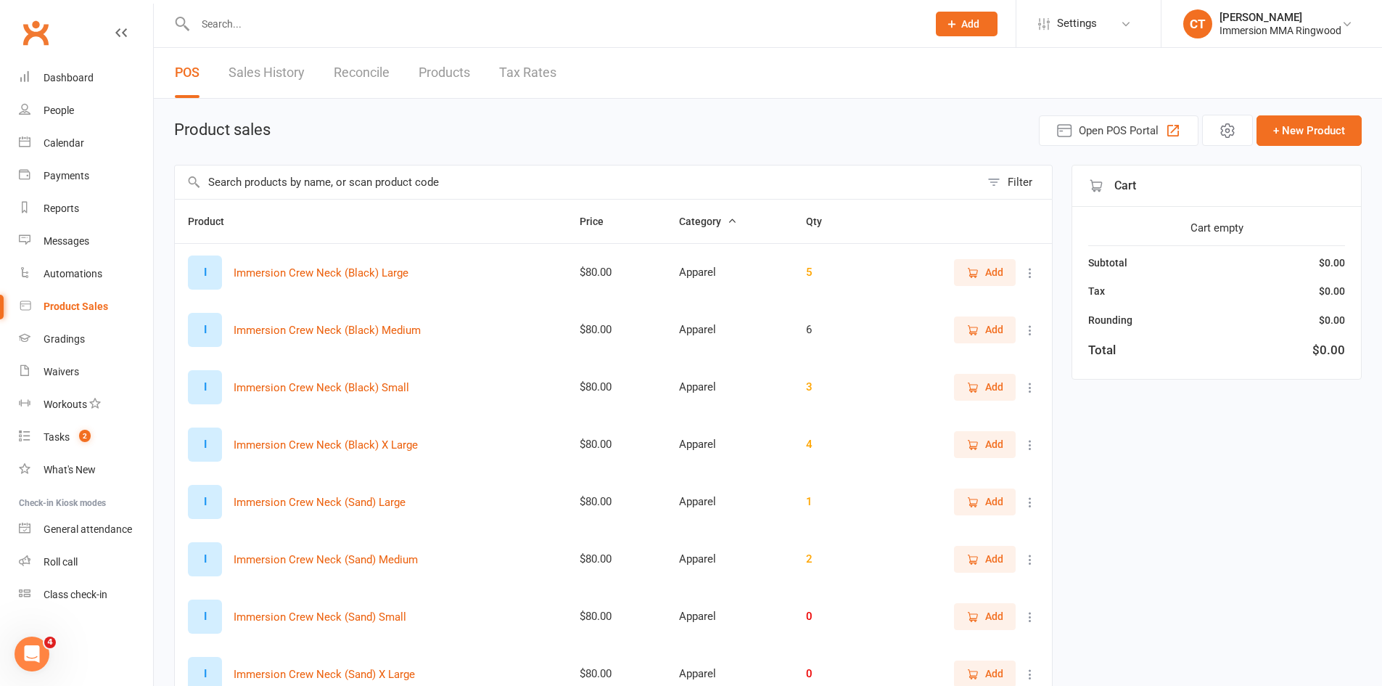
click at [284, 192] on input "text" at bounding box center [578, 181] width 806 height 33
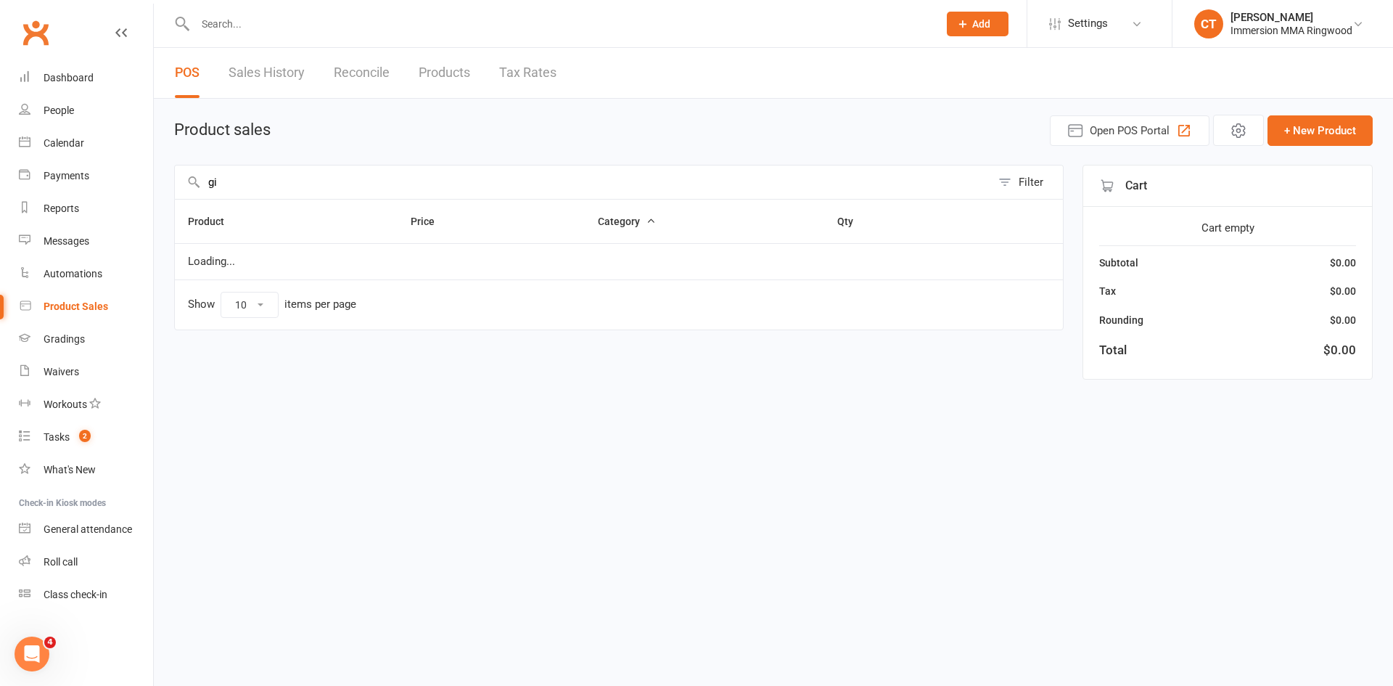
type input "g"
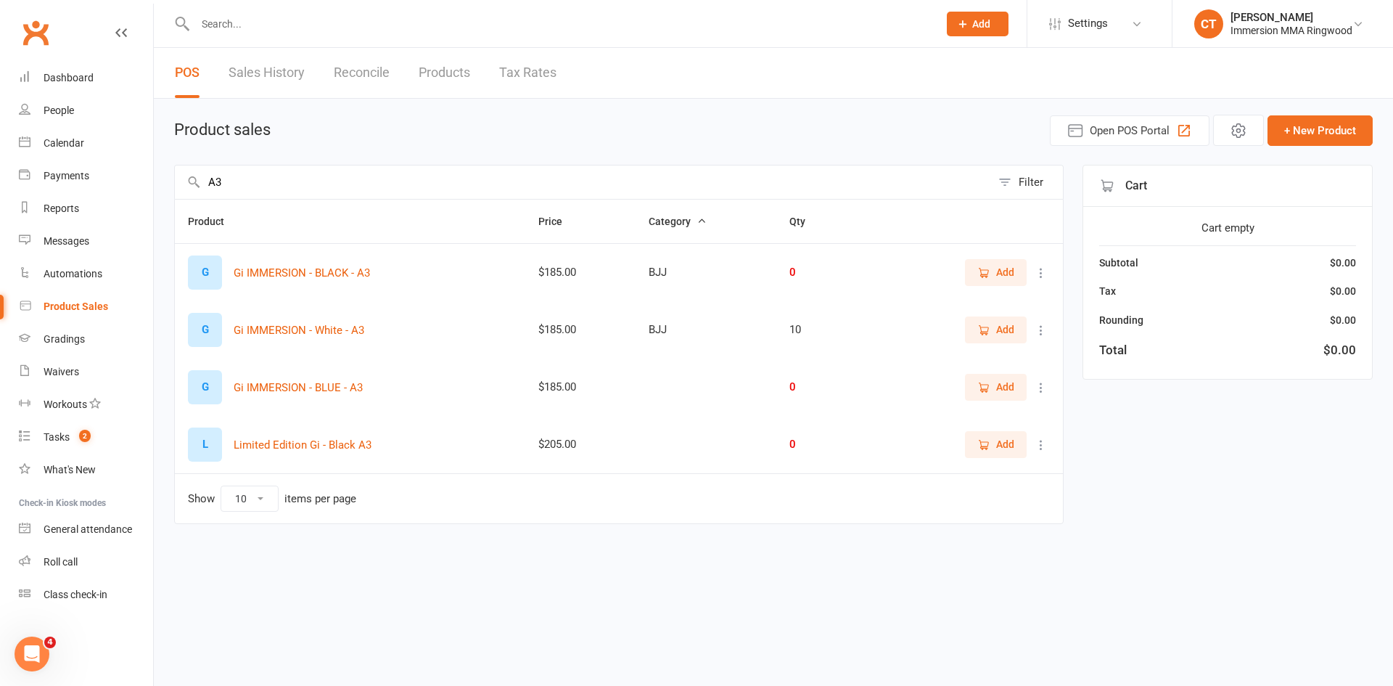
type input "A3"
click at [995, 325] on span "Add" at bounding box center [996, 329] width 37 height 16
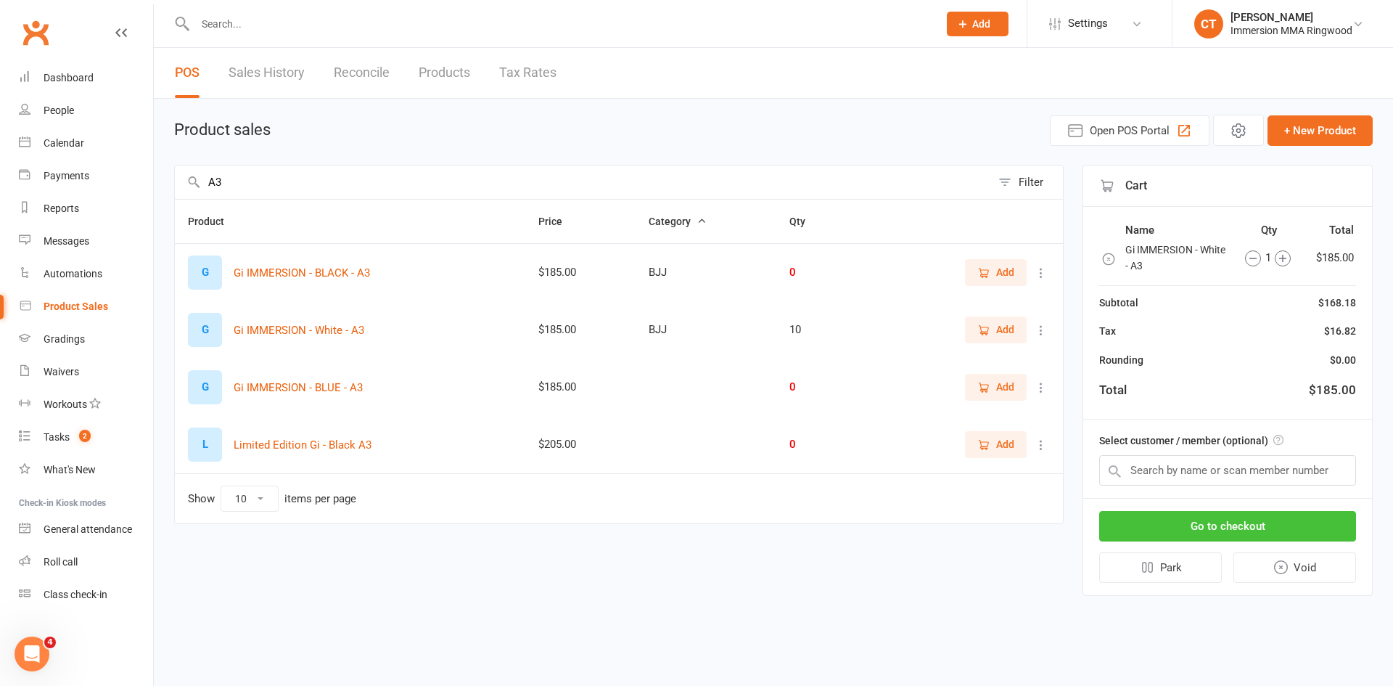
click at [1234, 523] on button "Go to checkout" at bounding box center [1227, 526] width 257 height 30
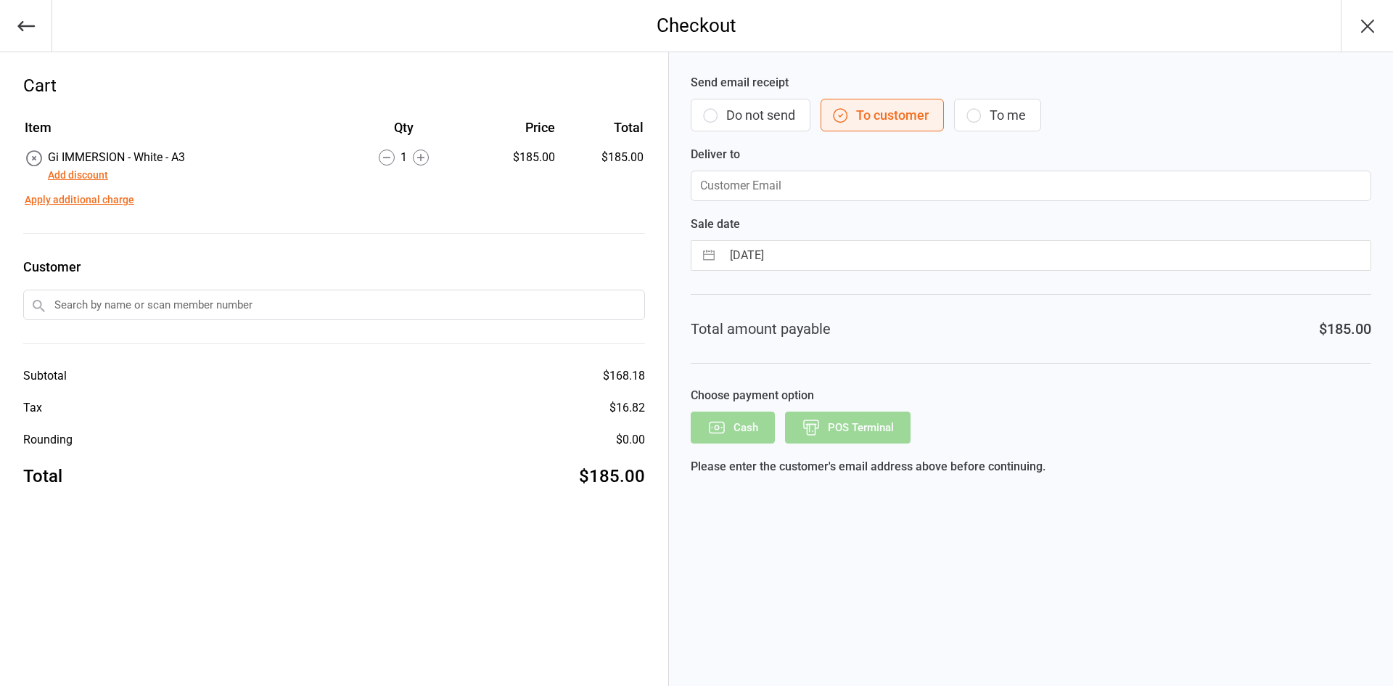
click at [799, 124] on button "Do not send" at bounding box center [751, 115] width 120 height 33
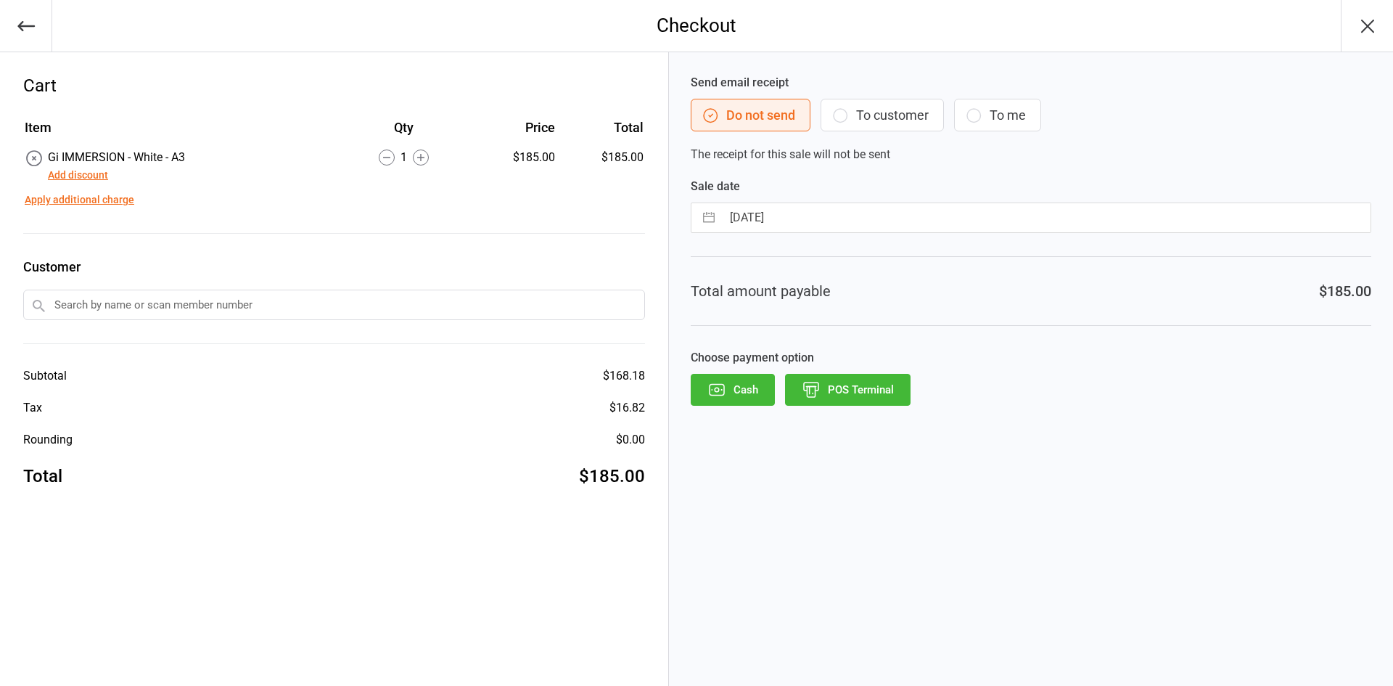
click at [834, 388] on button "POS Terminal" at bounding box center [848, 390] width 126 height 32
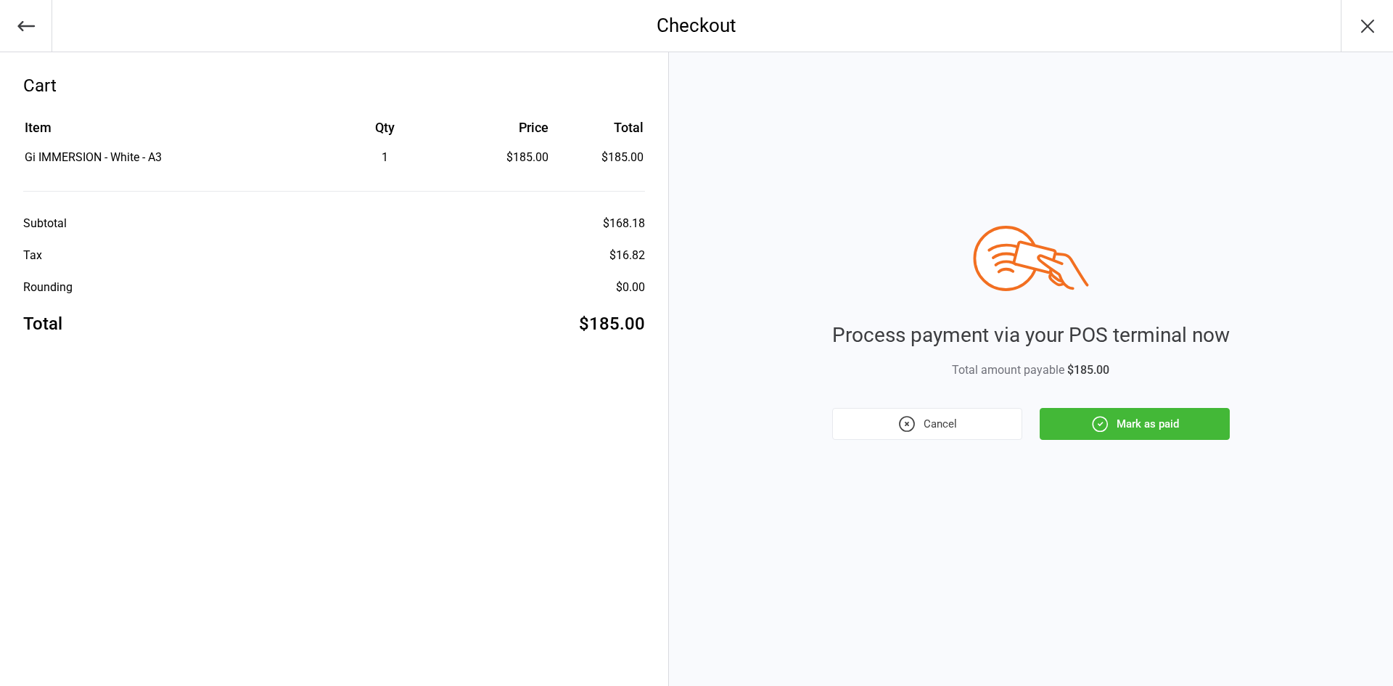
click at [1097, 420] on icon "button" at bounding box center [1100, 423] width 19 height 19
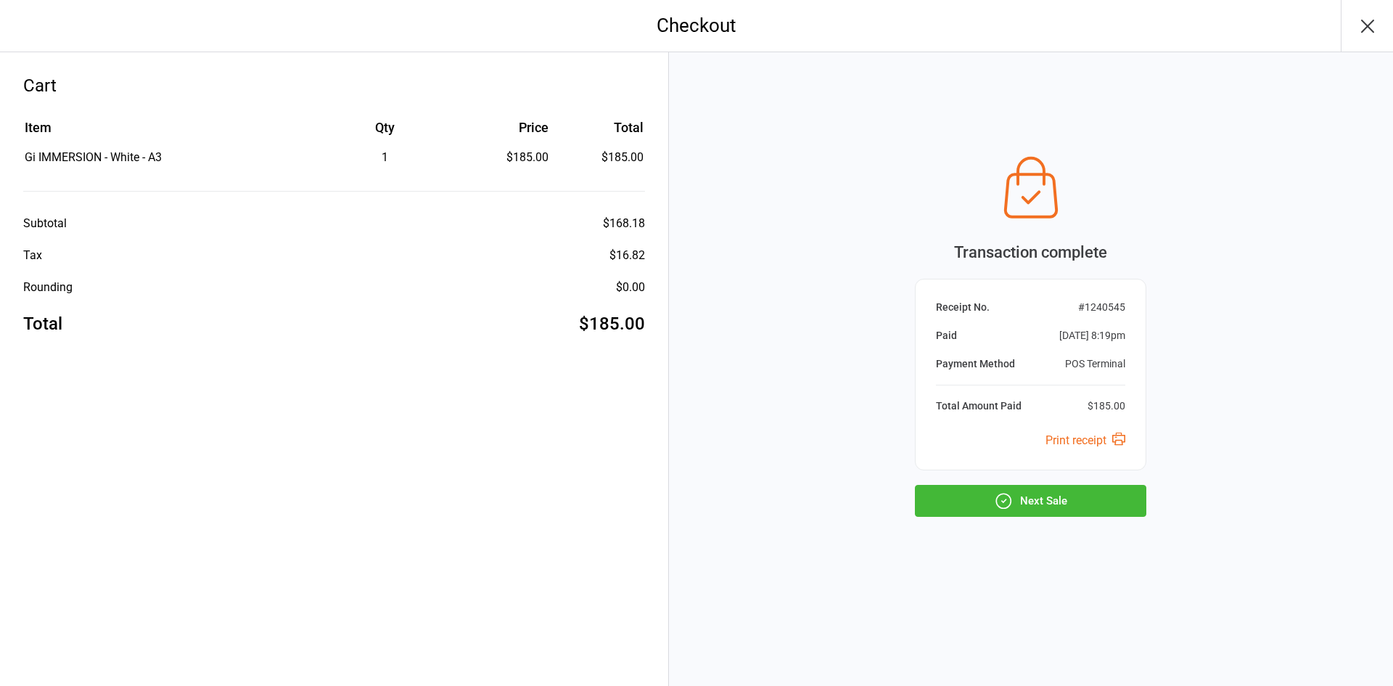
click at [1015, 508] on button "Next Sale" at bounding box center [1030, 501] width 231 height 32
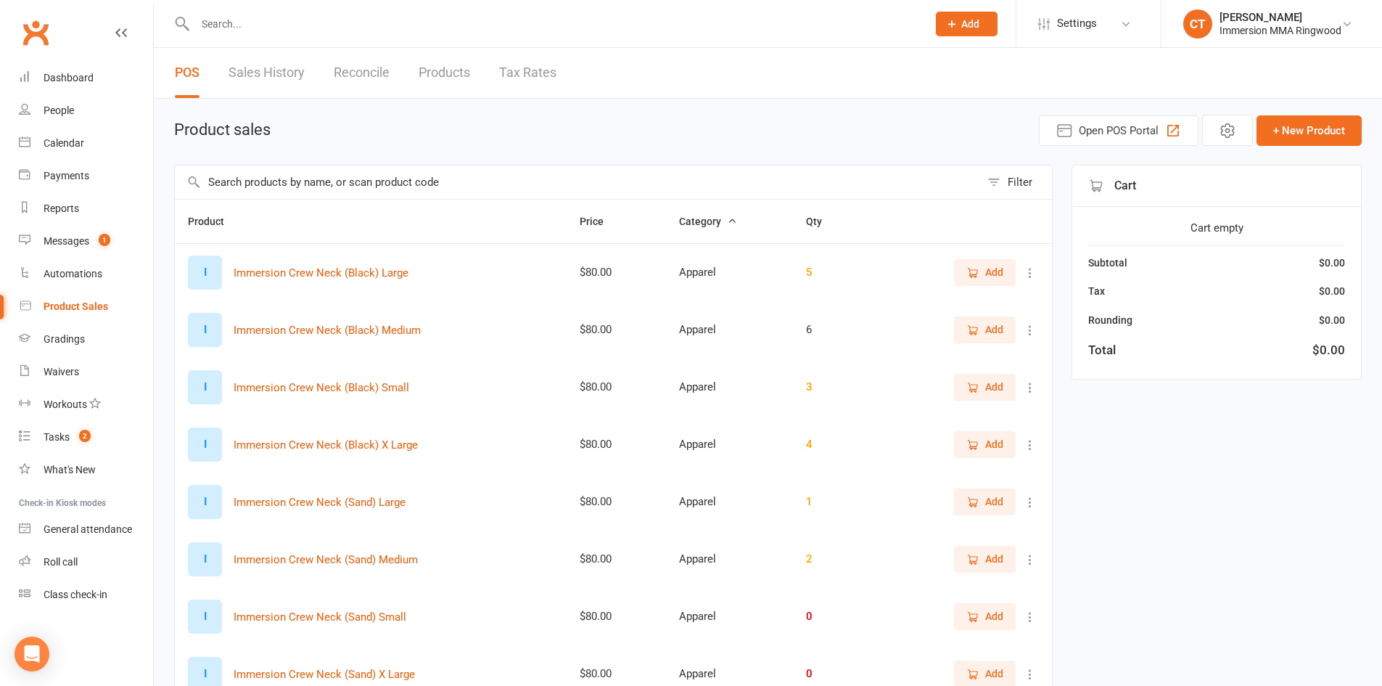
click at [446, 189] on input "text" at bounding box center [578, 181] width 806 height 33
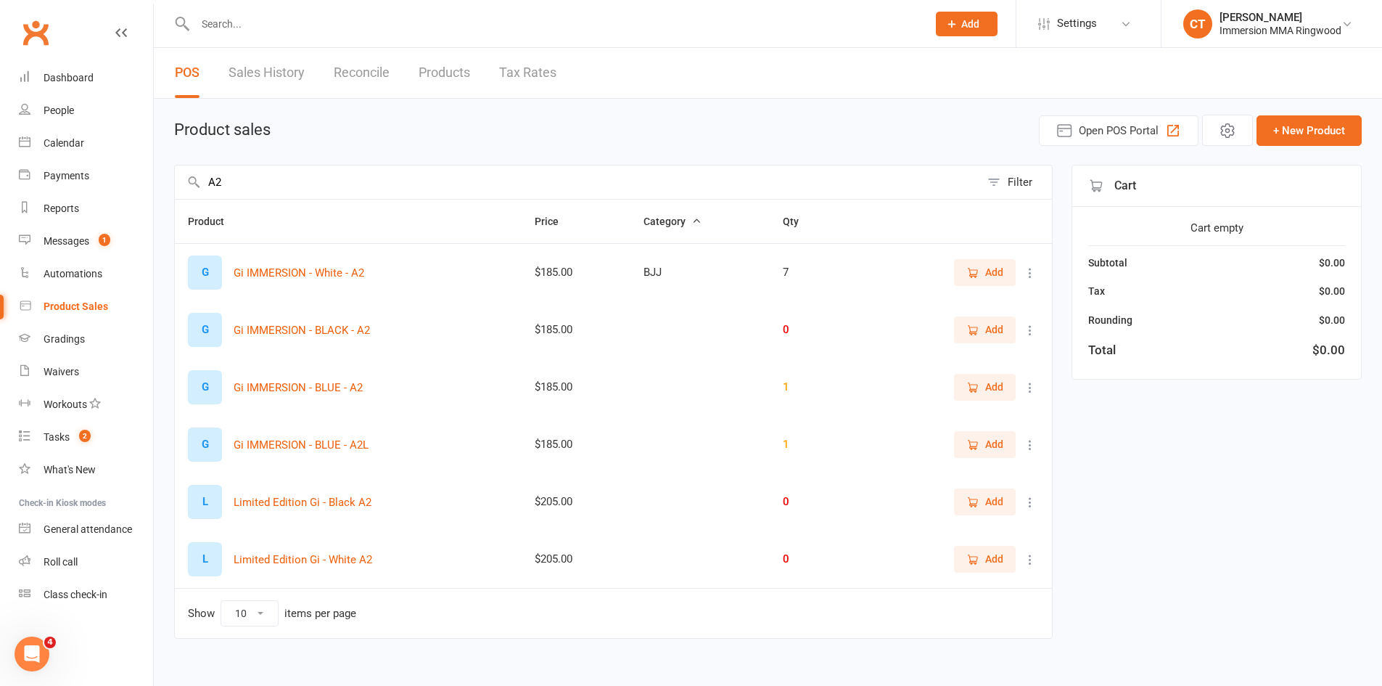
type input "A2"
click at [972, 269] on icon "button" at bounding box center [973, 272] width 13 height 13
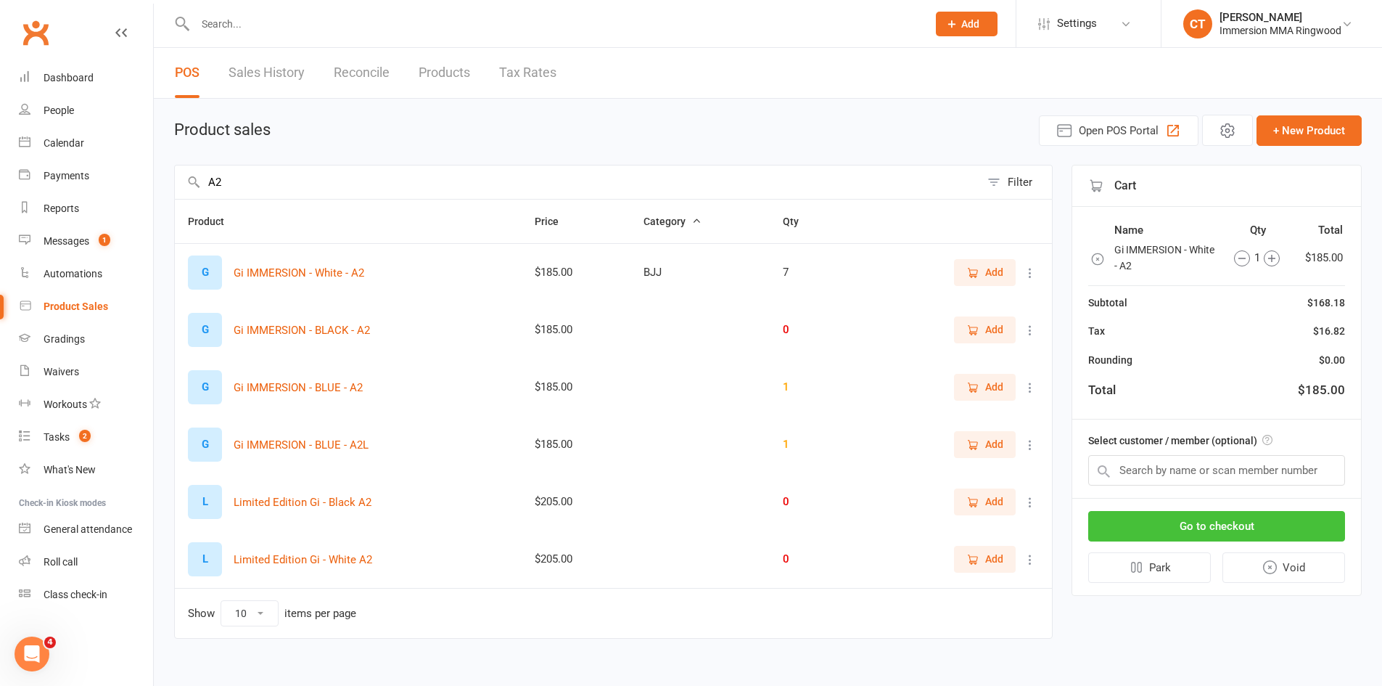
click at [1193, 516] on button "Go to checkout" at bounding box center [1217, 526] width 257 height 30
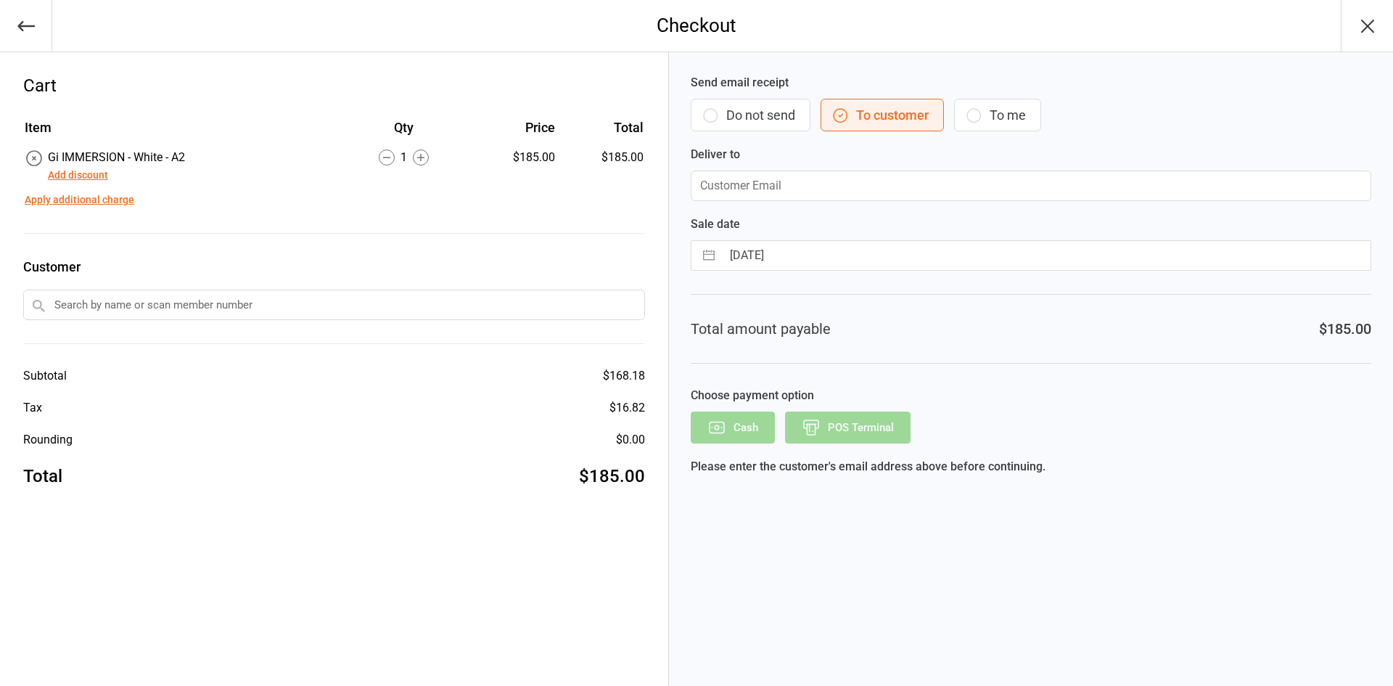
drag, startPoint x: 747, startPoint y: 107, endPoint x: 758, endPoint y: 180, distance: 73.4
click at [745, 109] on button "Do not send" at bounding box center [751, 115] width 120 height 33
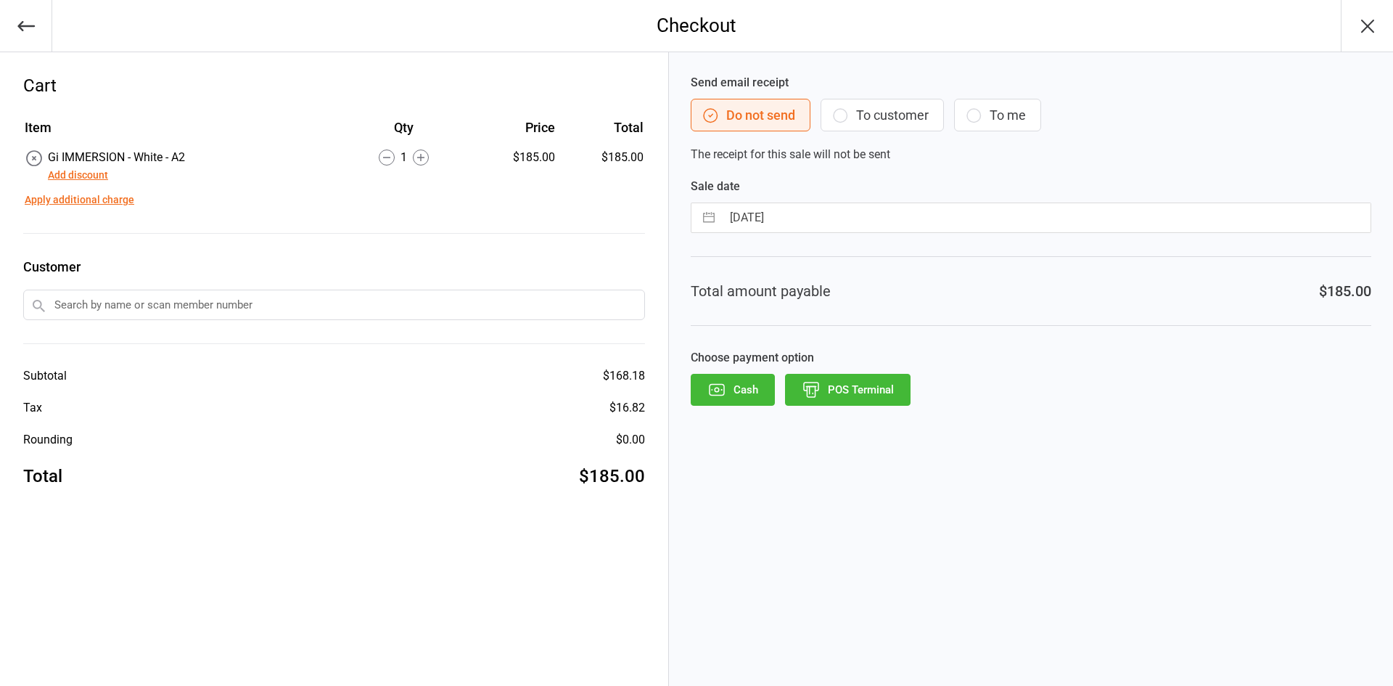
click at [837, 393] on button "POS Terminal" at bounding box center [848, 390] width 126 height 32
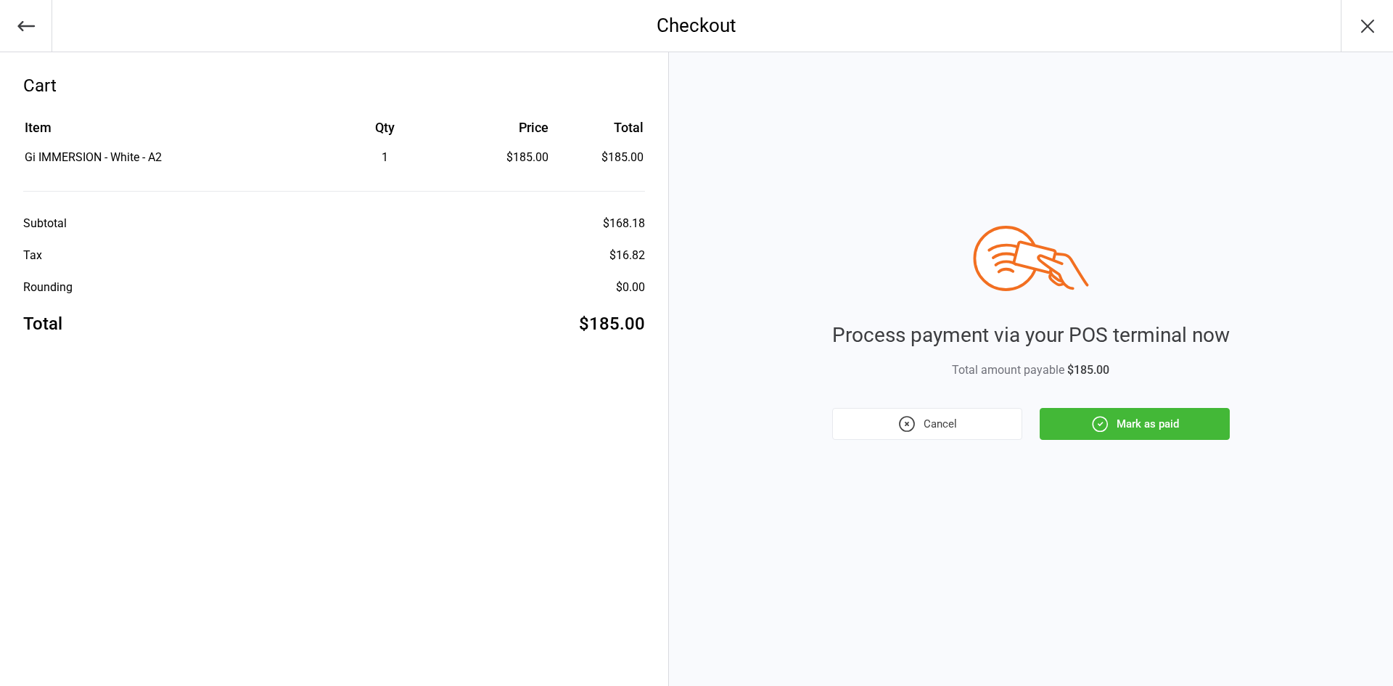
click at [1115, 423] on button "Mark as paid" at bounding box center [1135, 424] width 190 height 32
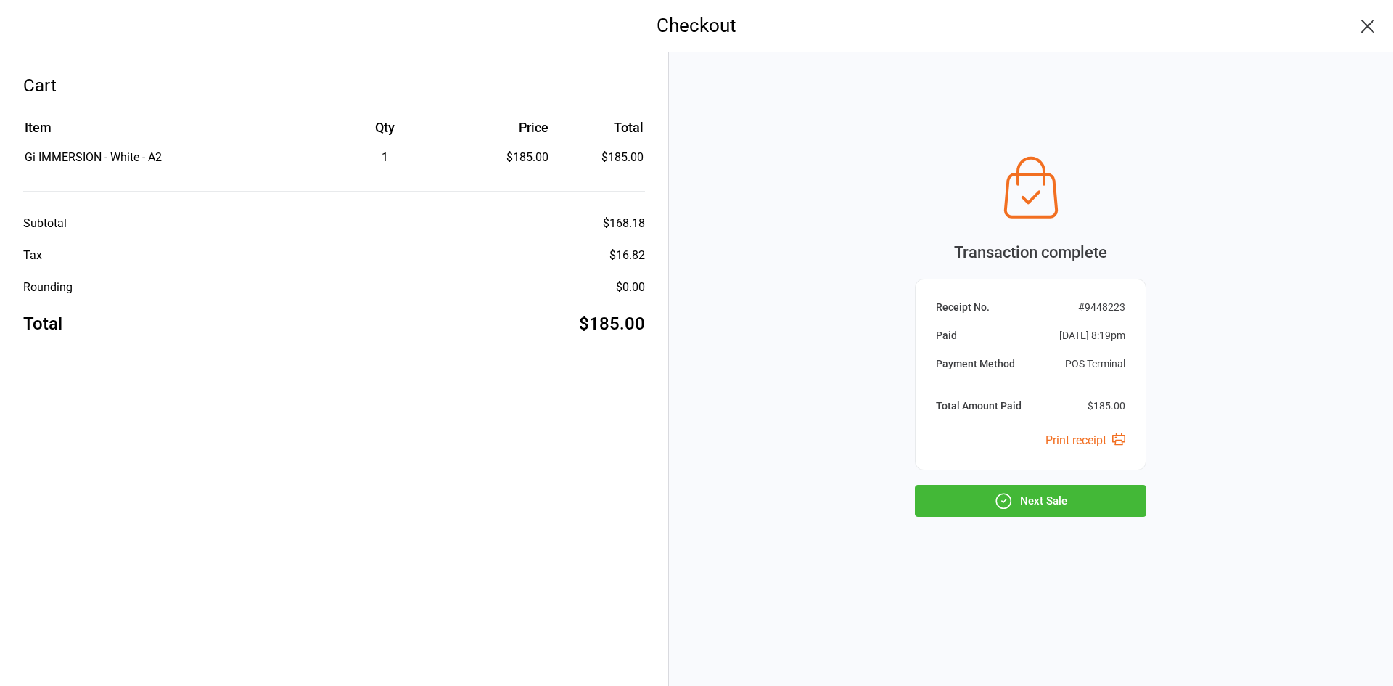
click at [1023, 497] on button "Next Sale" at bounding box center [1030, 501] width 231 height 32
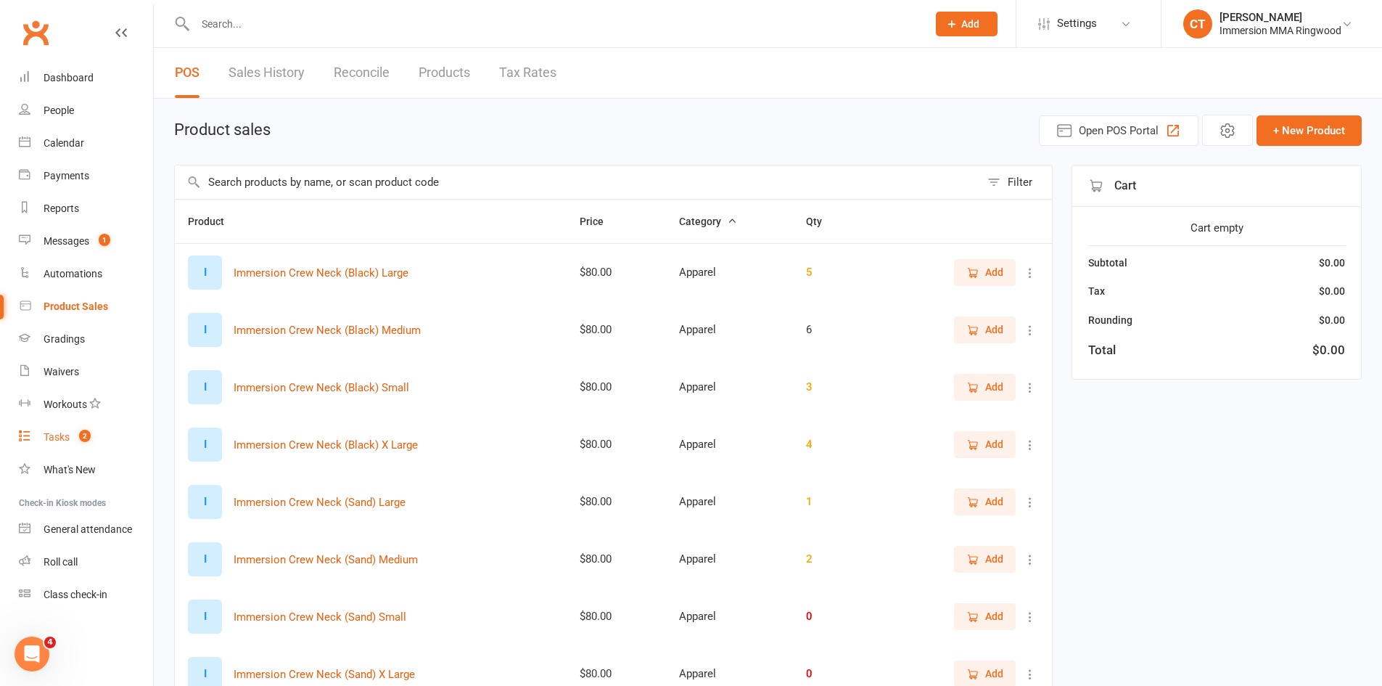
click at [88, 444] on link "Tasks 2" at bounding box center [86, 437] width 134 height 33
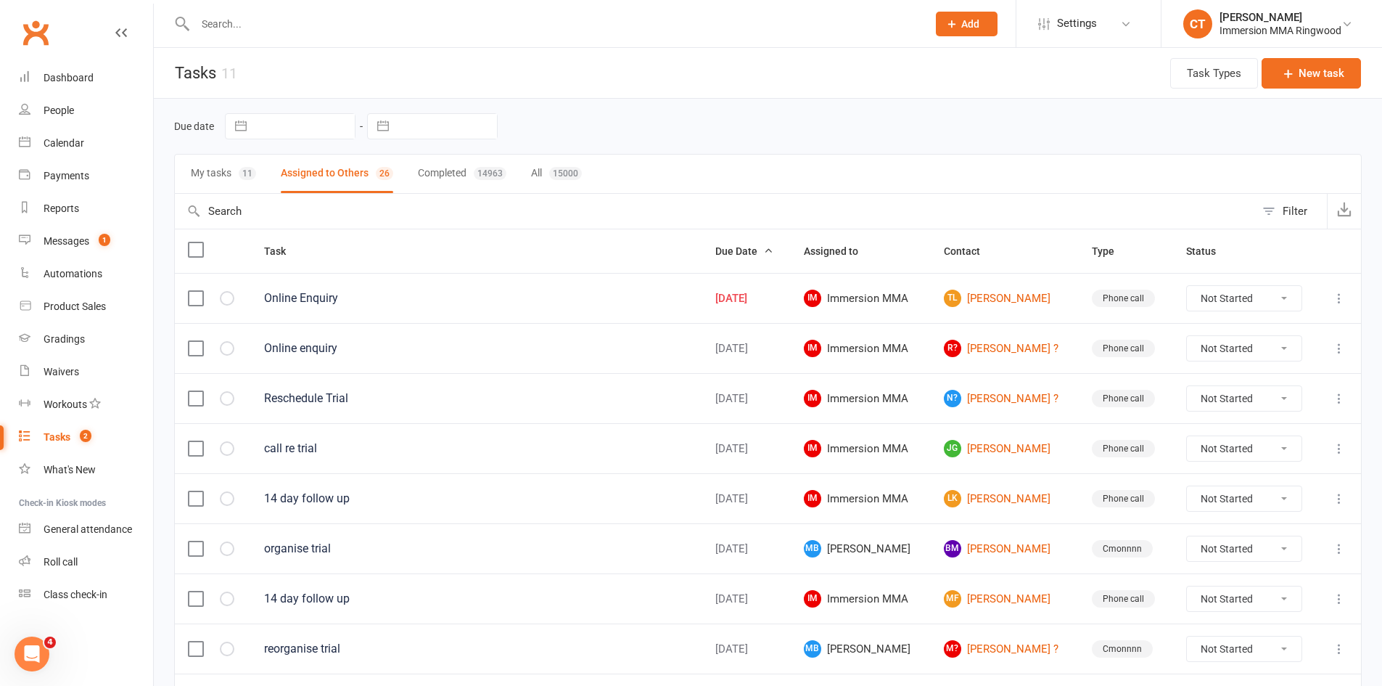
click at [254, 167] on button "My tasks 11" at bounding box center [223, 174] width 65 height 38
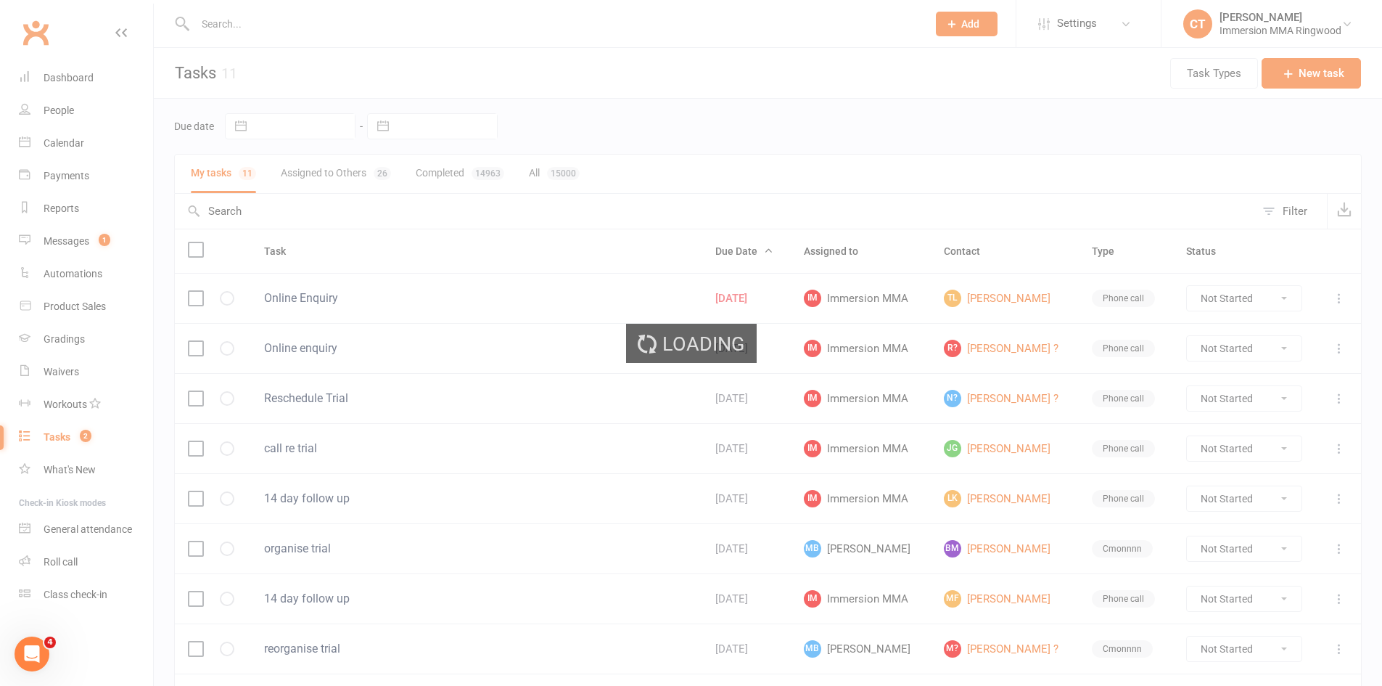
select select "started"
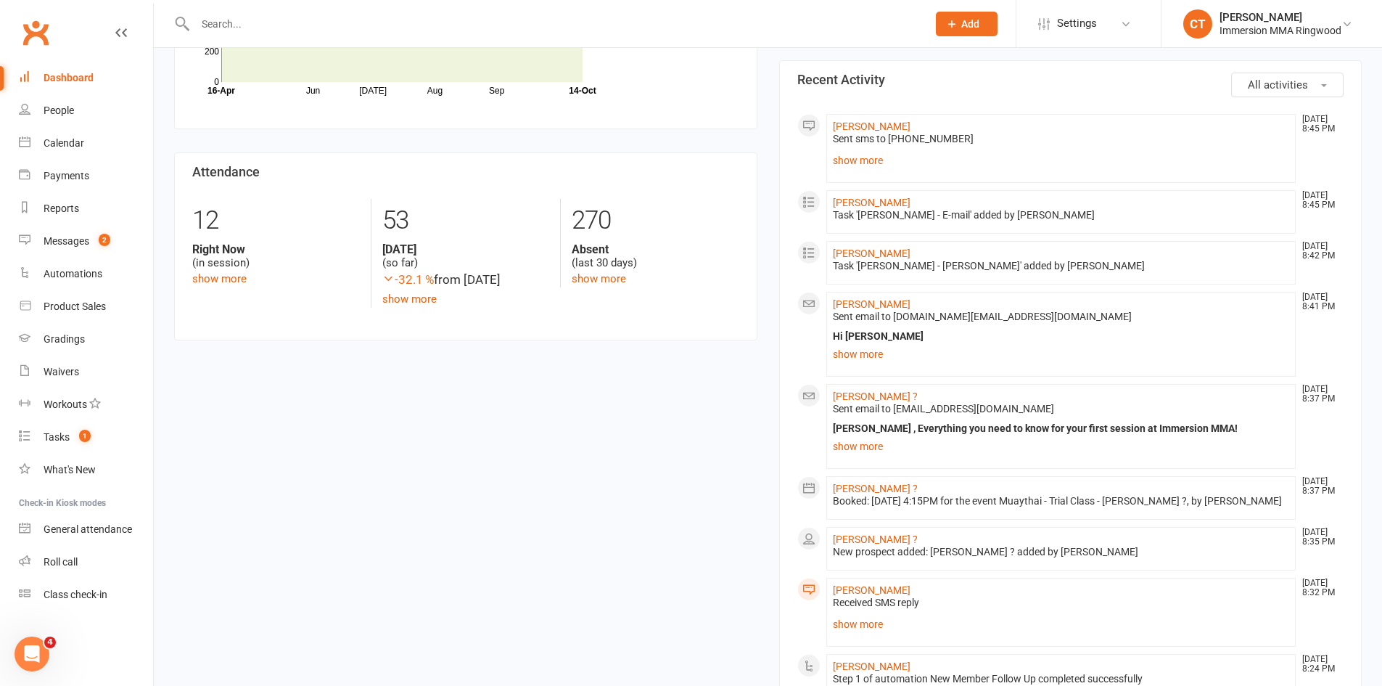
scroll to position [242, 0]
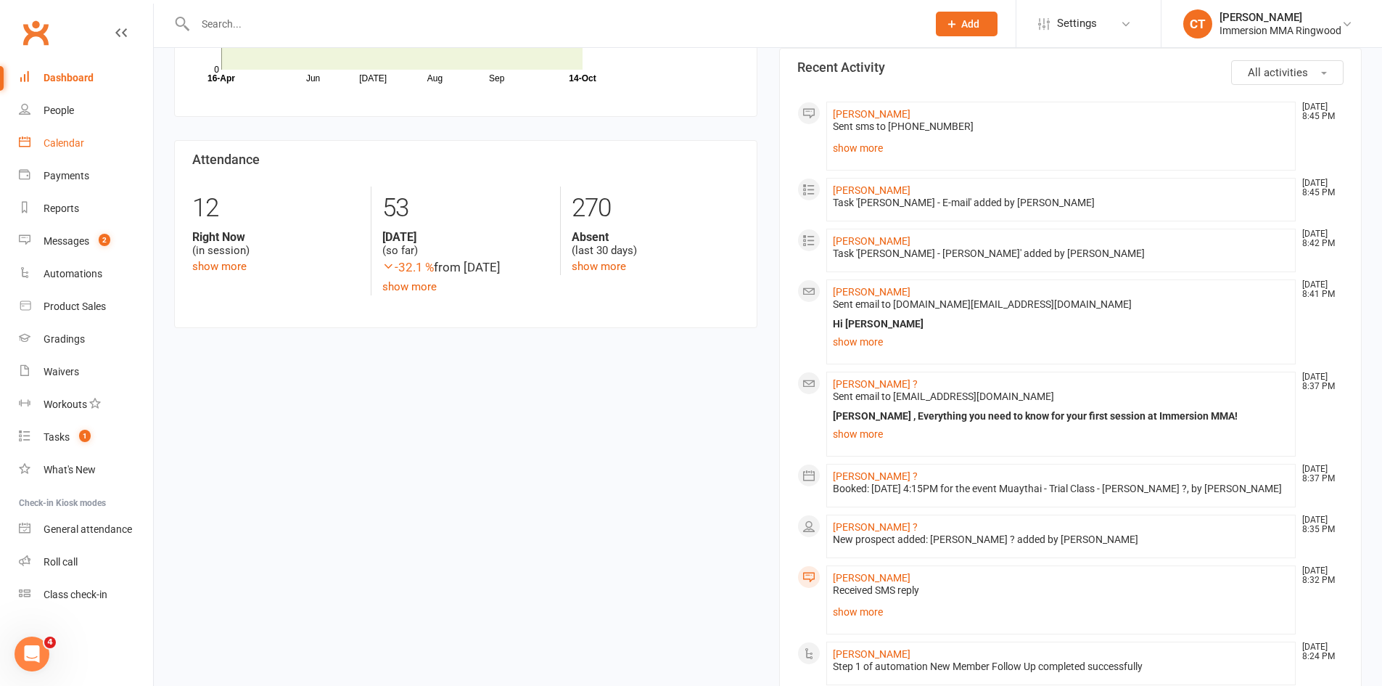
click at [111, 147] on link "Calendar" at bounding box center [86, 143] width 134 height 33
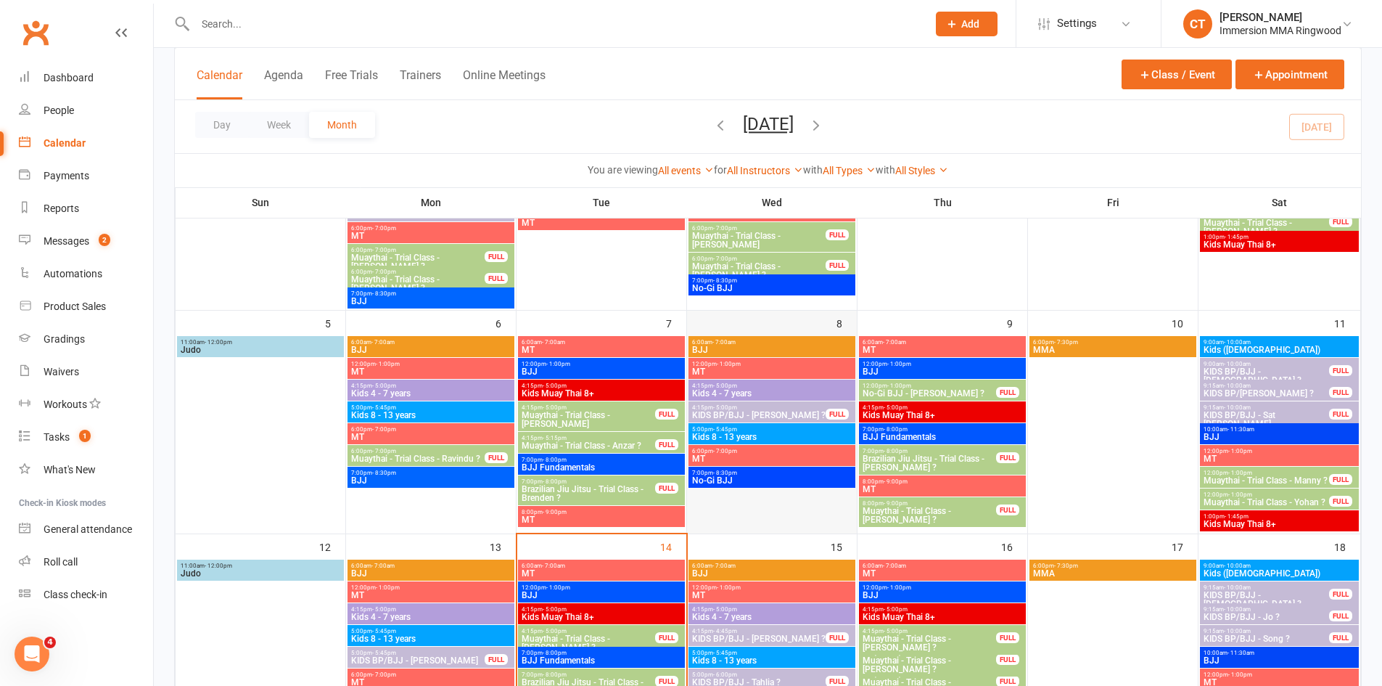
scroll to position [484, 0]
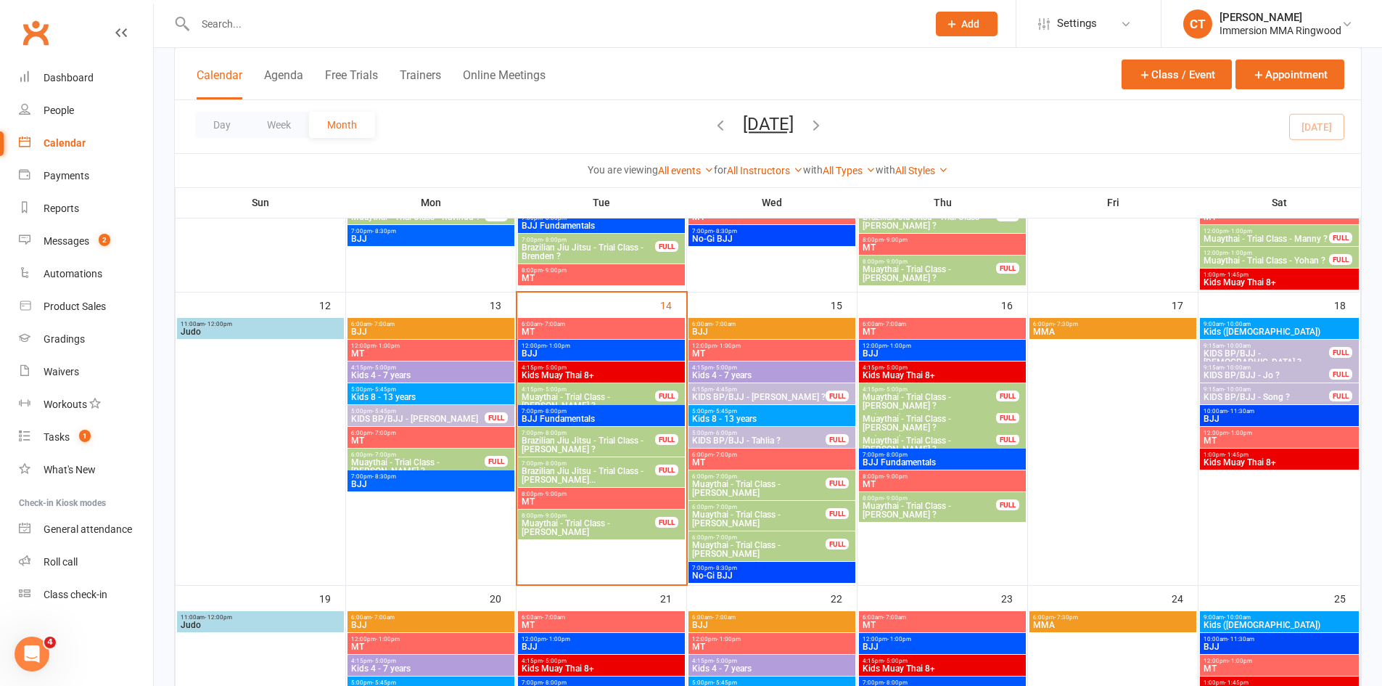
click at [585, 536] on span "Muaythai - Trial Class - [PERSON_NAME]" at bounding box center [588, 527] width 135 height 17
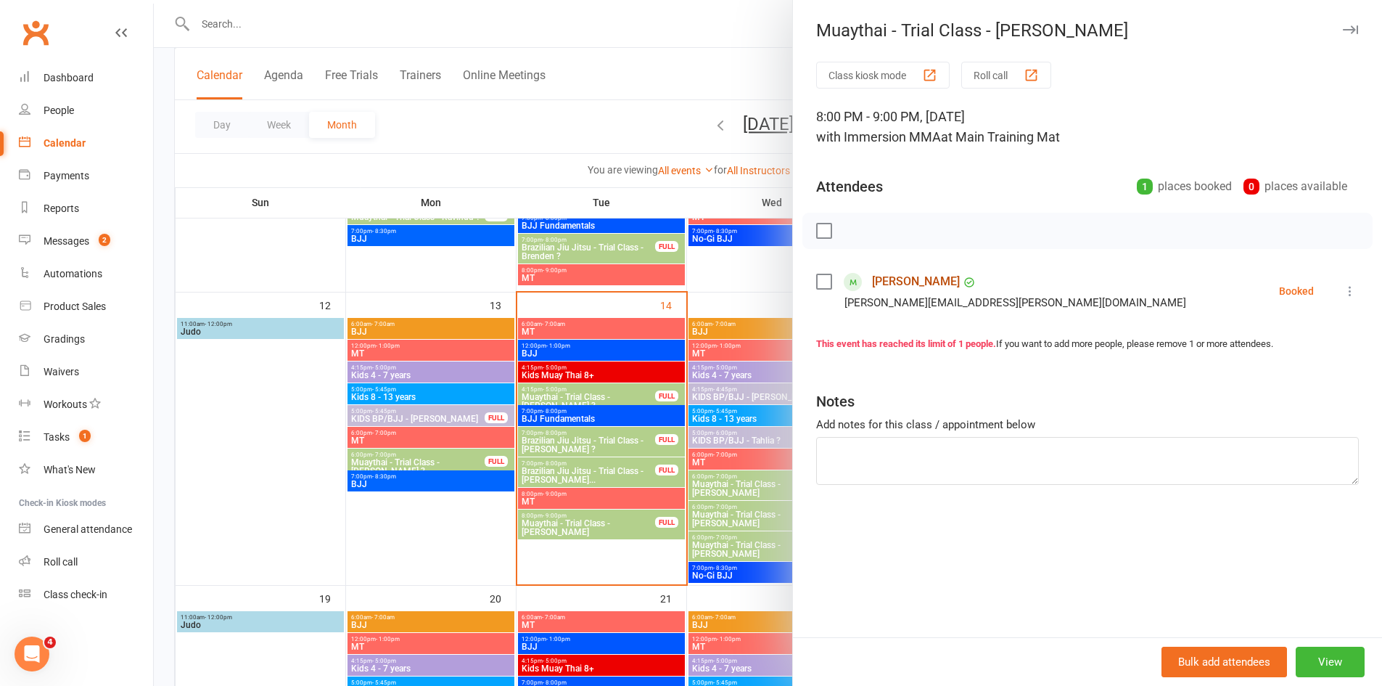
drag, startPoint x: 903, startPoint y: 282, endPoint x: 890, endPoint y: 297, distance: 19.6
click at [903, 281] on link "[PERSON_NAME]" at bounding box center [916, 281] width 88 height 23
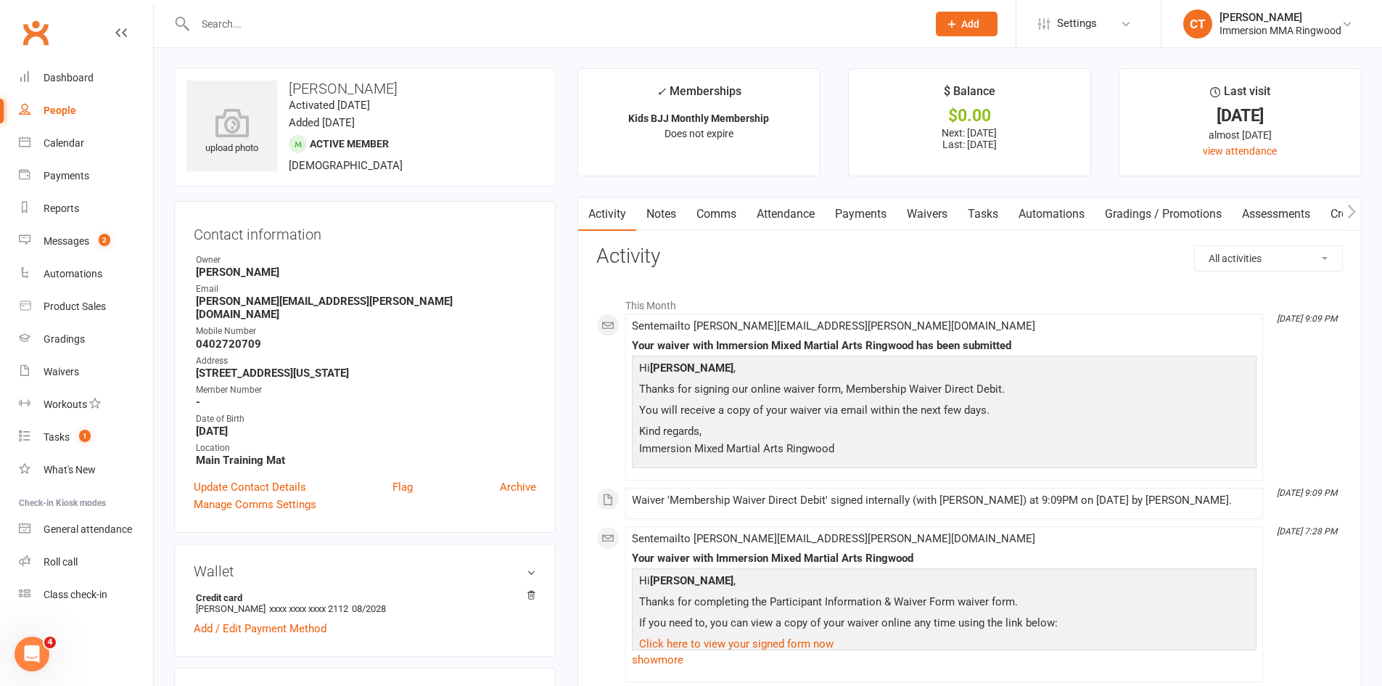
click at [673, 210] on link "Notes" at bounding box center [661, 213] width 50 height 33
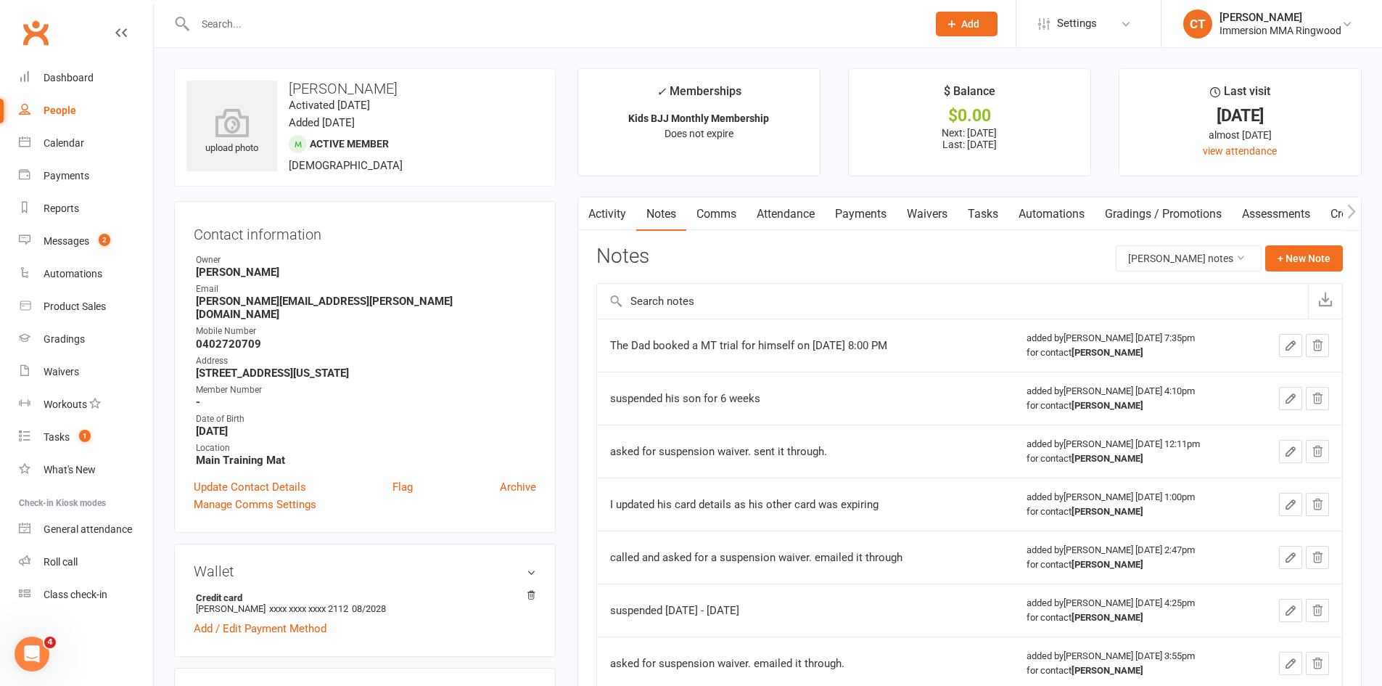
click at [1289, 274] on div "Notes [PERSON_NAME] notes + New Note" at bounding box center [970, 264] width 747 height 38
click at [1295, 268] on button "+ New Note" at bounding box center [1305, 258] width 78 height 26
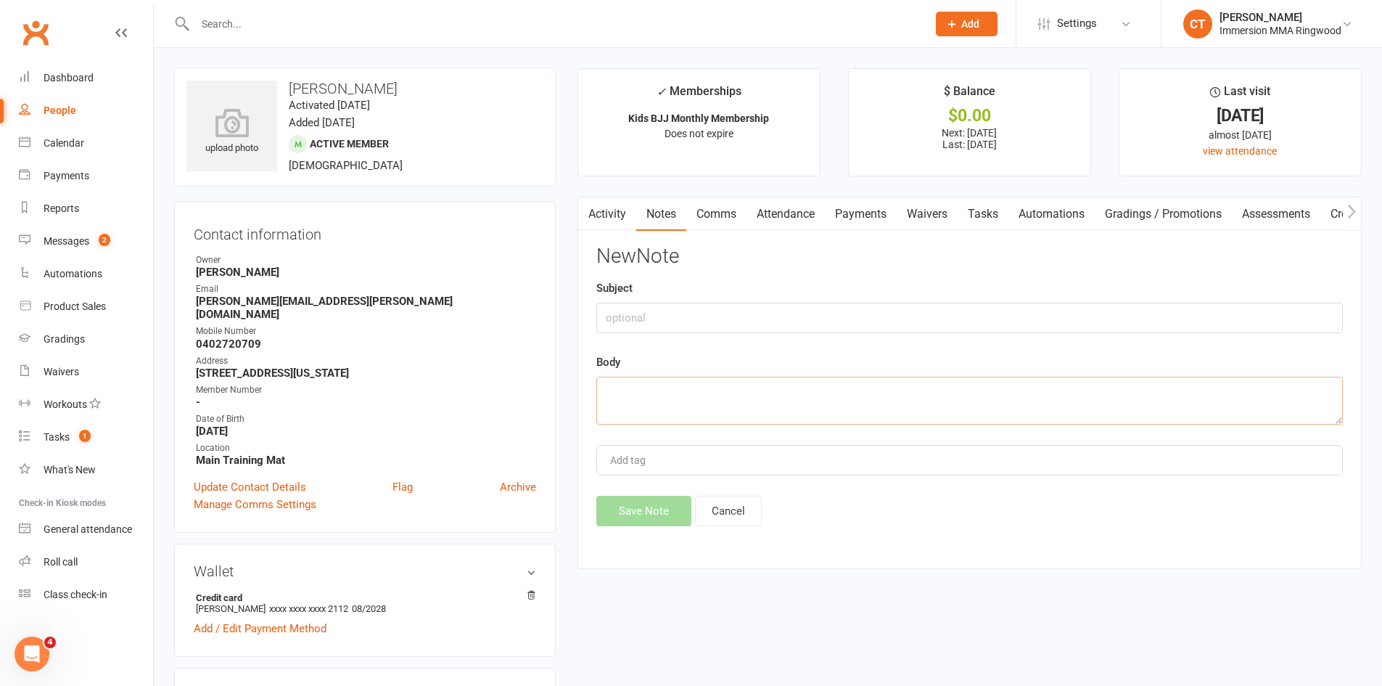
click at [1028, 387] on textarea at bounding box center [970, 401] width 747 height 48
type textarea "enjoyed the class and signed up"
click at [655, 500] on button "Save Note" at bounding box center [644, 511] width 95 height 30
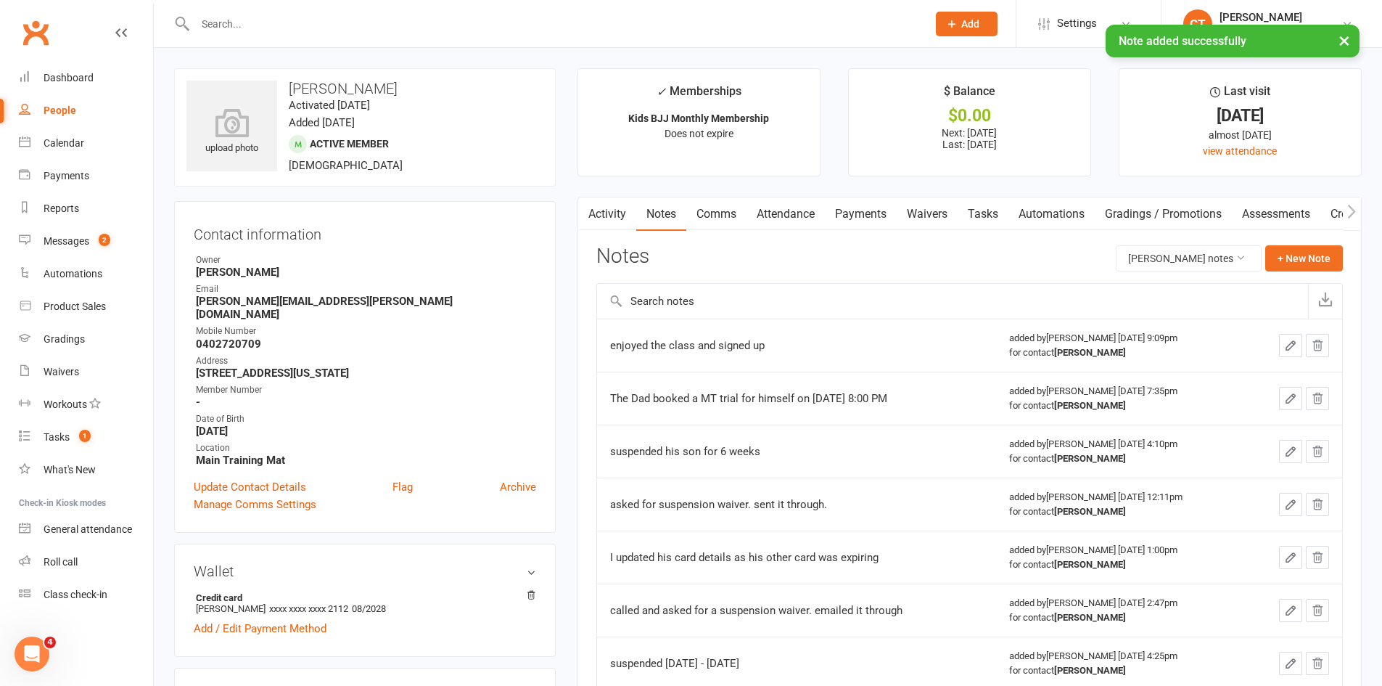
click at [996, 213] on link "Tasks" at bounding box center [983, 213] width 51 height 33
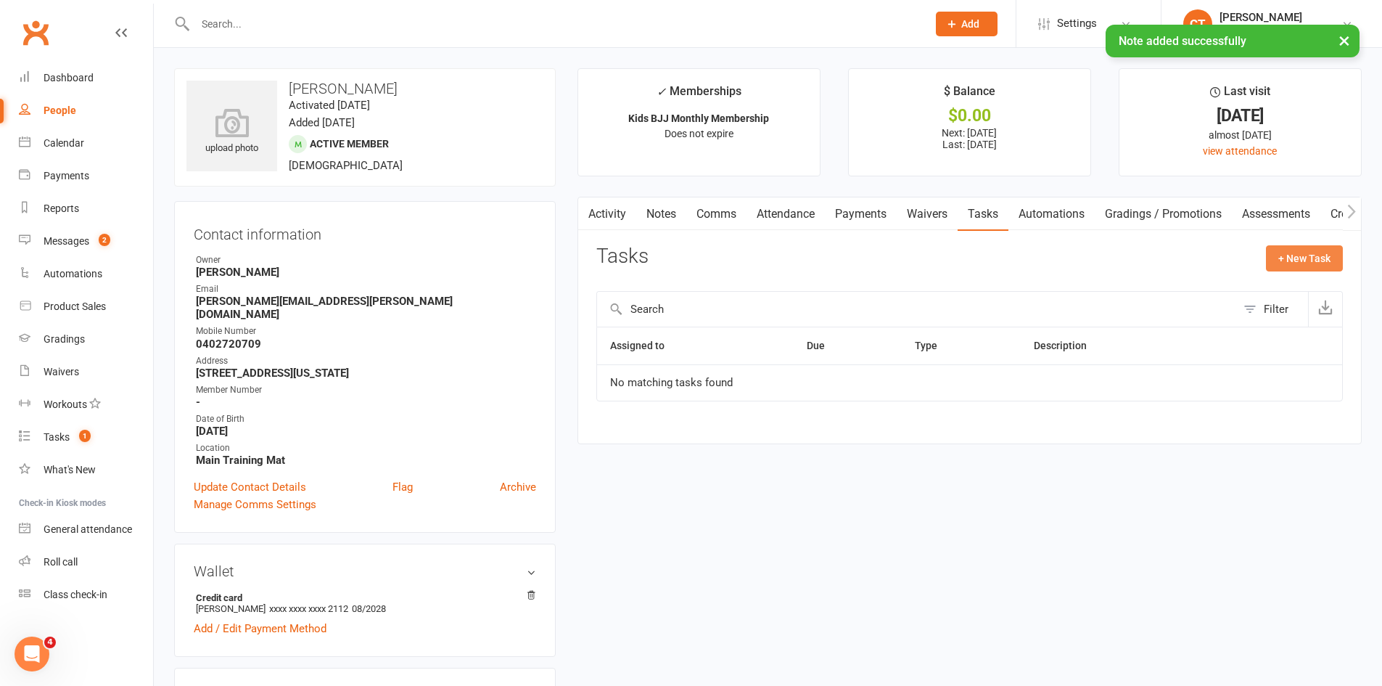
click at [1284, 258] on button "+ New Task" at bounding box center [1304, 258] width 77 height 26
select select "11984"
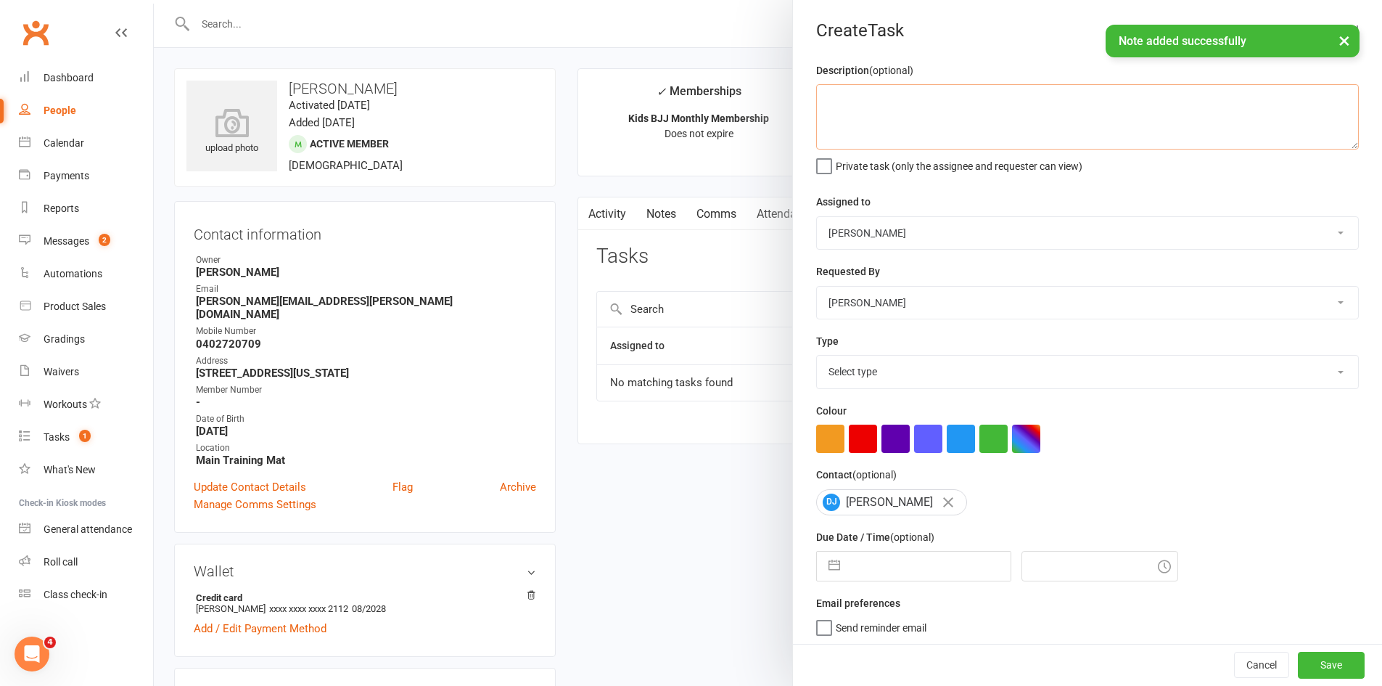
click at [932, 94] on textarea at bounding box center [1087, 116] width 543 height 65
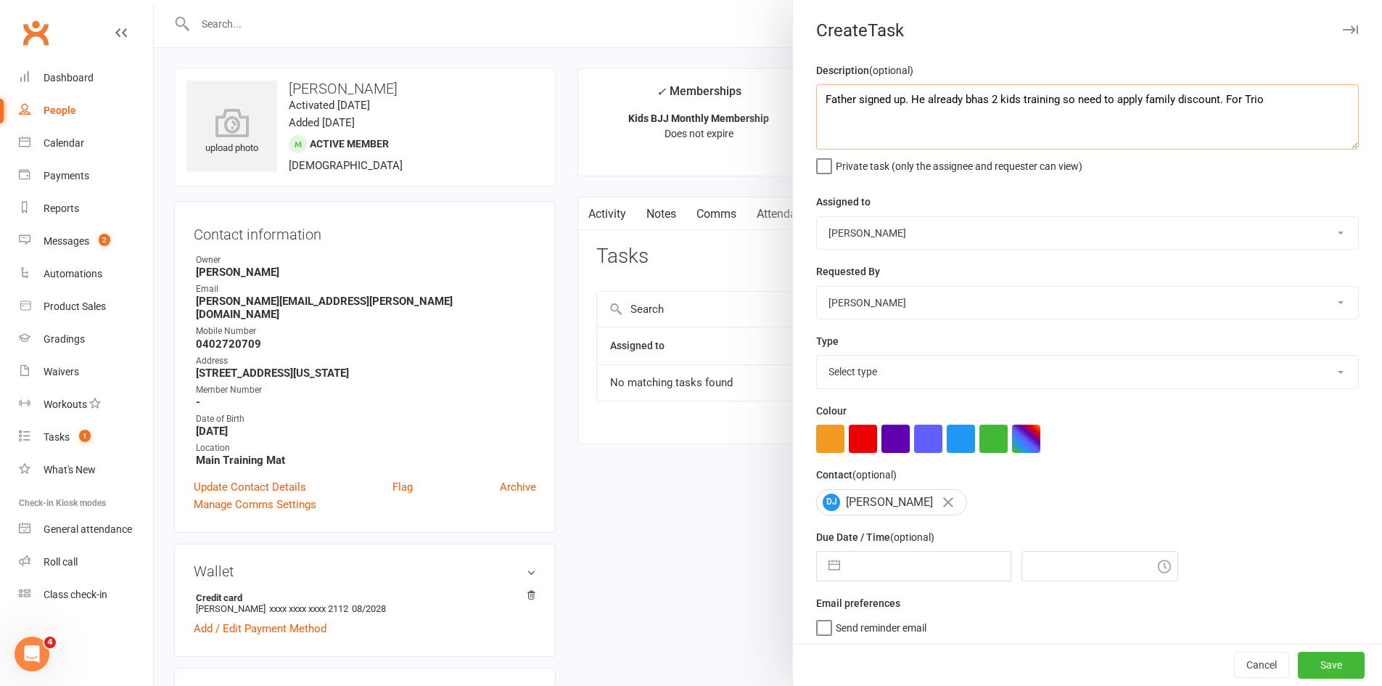
scroll to position [9, 0]
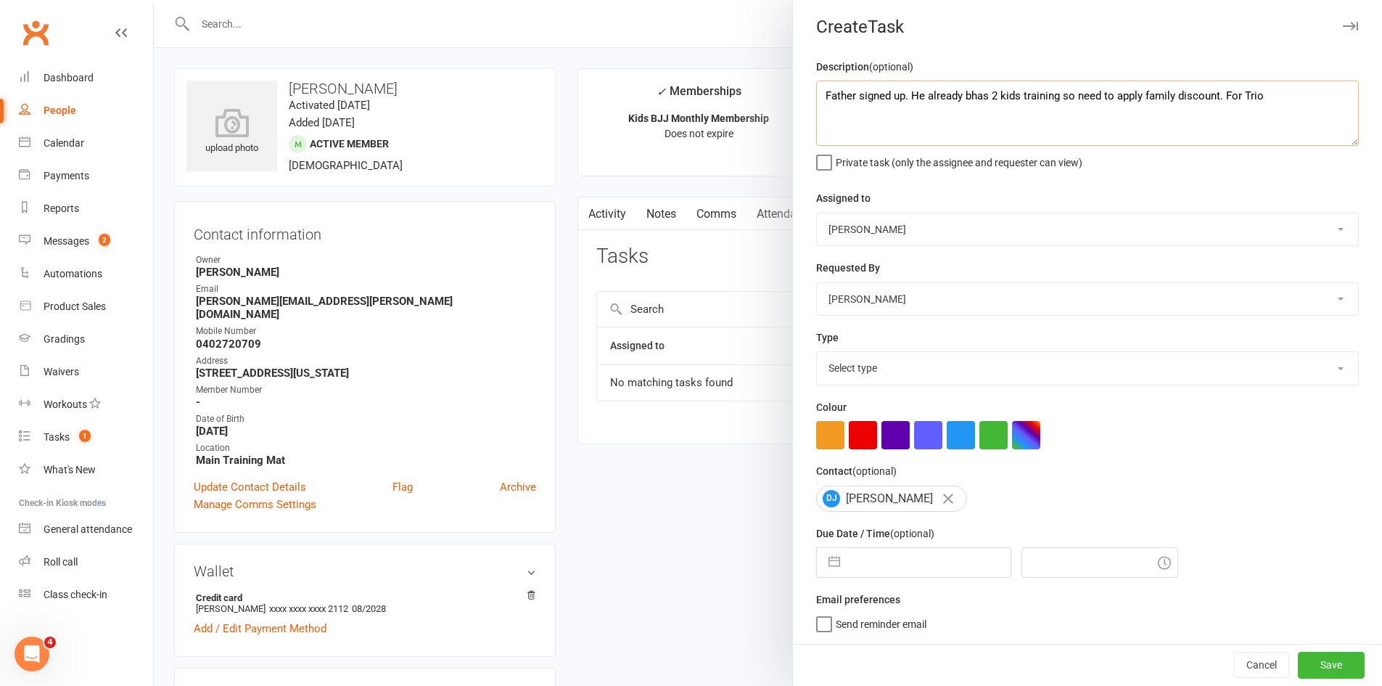
type textarea "Father signed up. He already bhas 2 kids training so need to apply family disco…"
select select "8"
select select "2025"
select select "9"
select select "2025"
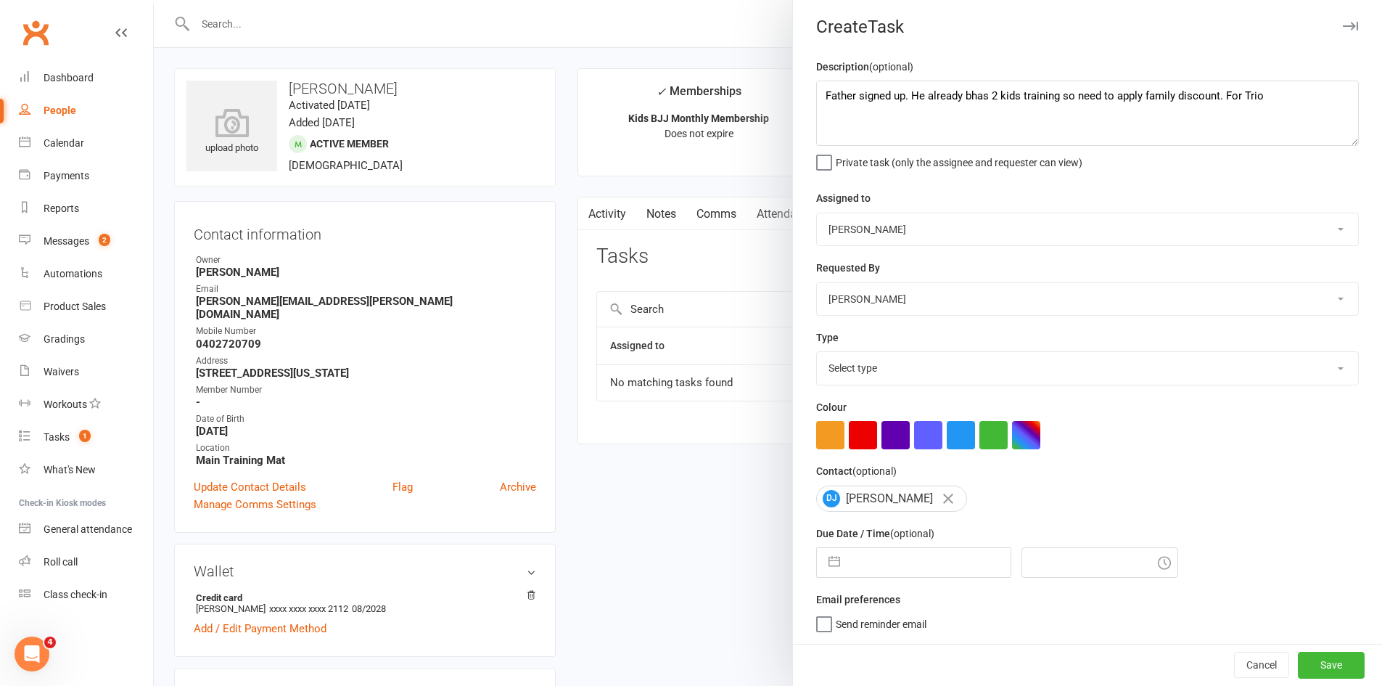
select select "10"
select select "2025"
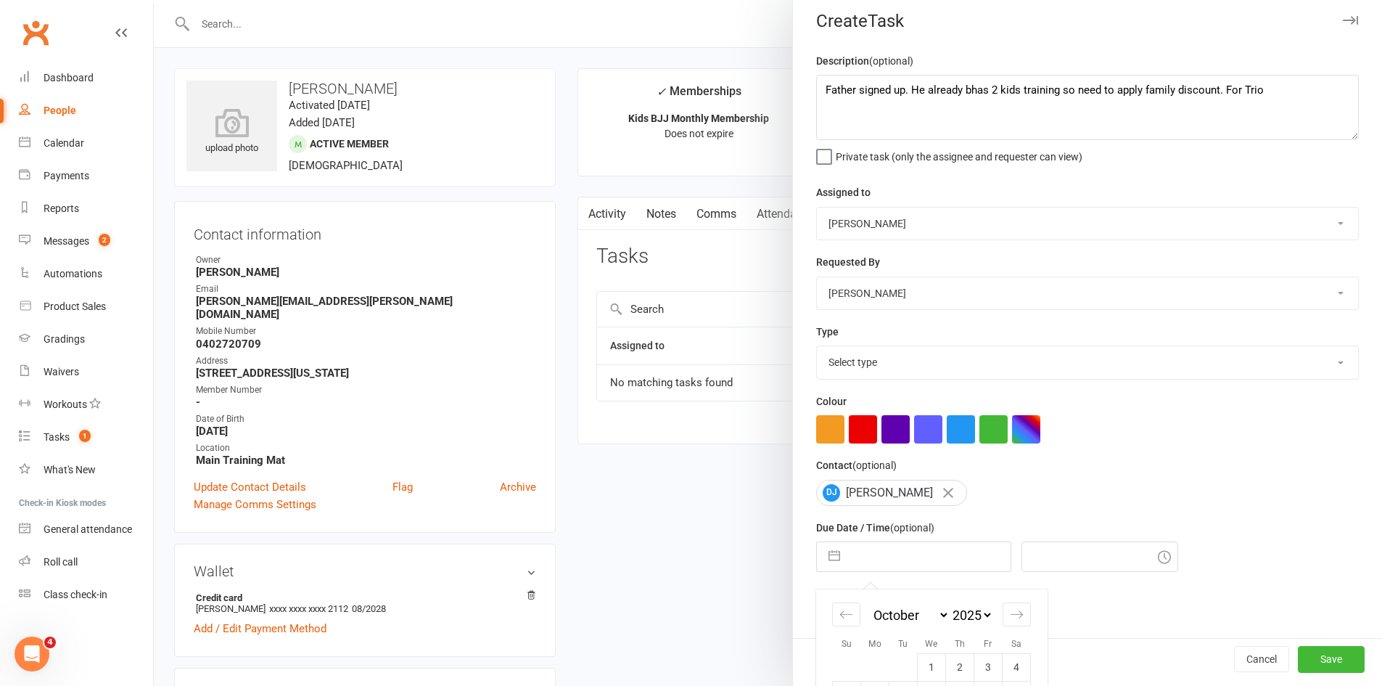
click at [915, 557] on input "text" at bounding box center [929, 556] width 163 height 29
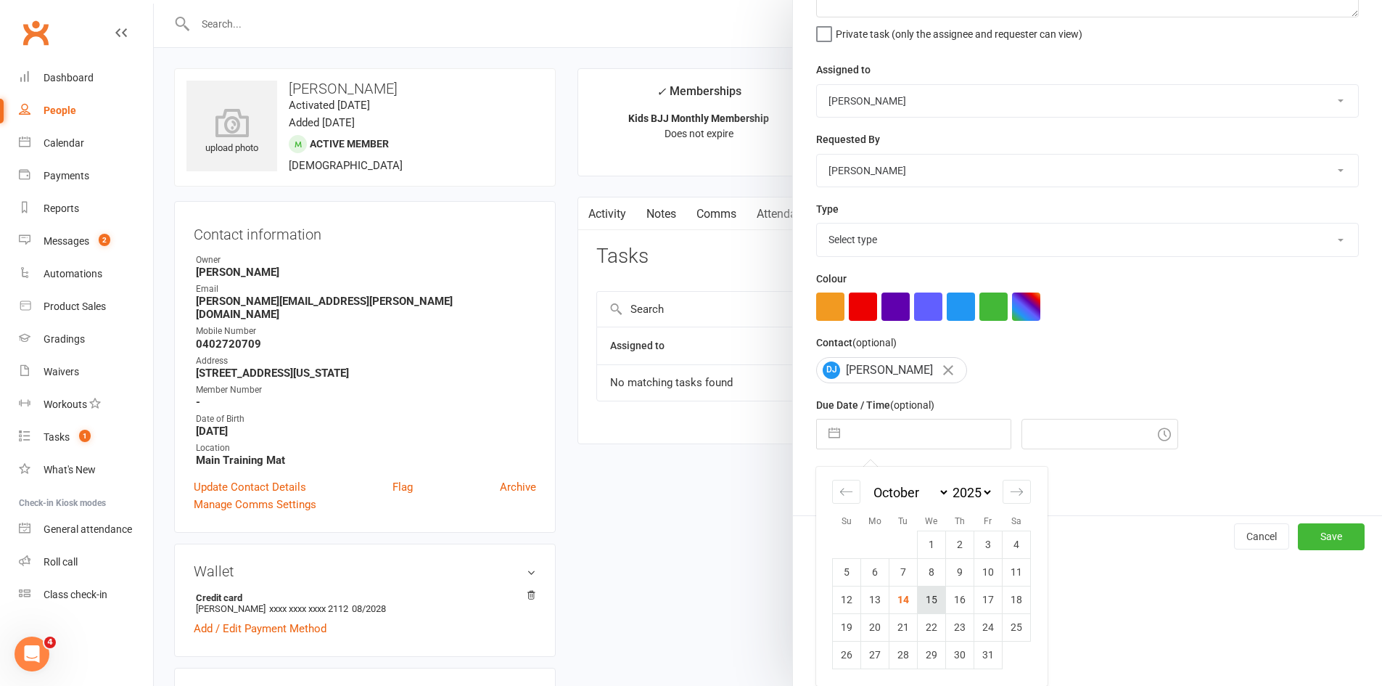
click at [928, 591] on td "15" at bounding box center [932, 600] width 28 height 28
type input "[DATE]"
type input "9:15pm"
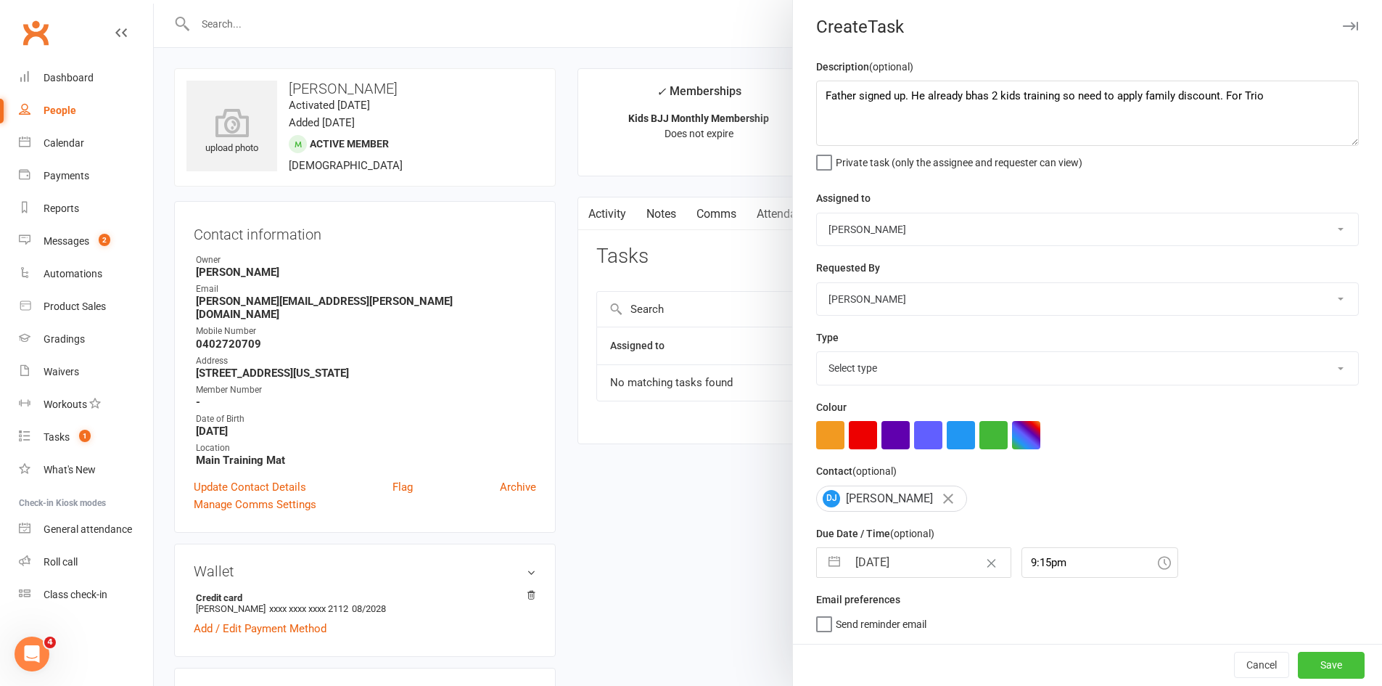
click at [1300, 670] on button "Save" at bounding box center [1331, 665] width 67 height 26
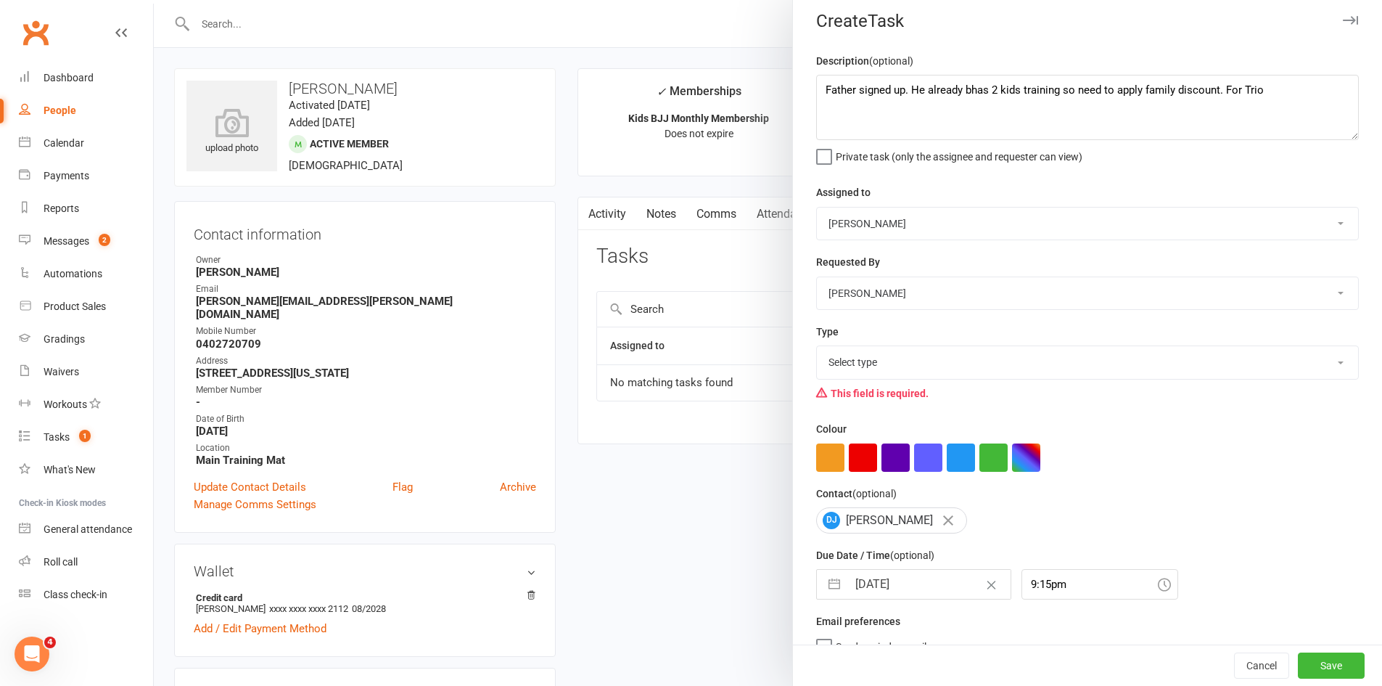
click at [1034, 374] on select "Select type Cmonnnn E-mail Financial Follow up Follow-up Help Just do it Lettin…" at bounding box center [1087, 362] width 541 height 32
select select "31839"
click at [817, 349] on select "Select type Cmonnnn E-mail Financial Follow up Follow-up Help Just do it Lettin…" at bounding box center [1087, 362] width 541 height 32
click at [1311, 671] on button "Save" at bounding box center [1331, 665] width 67 height 26
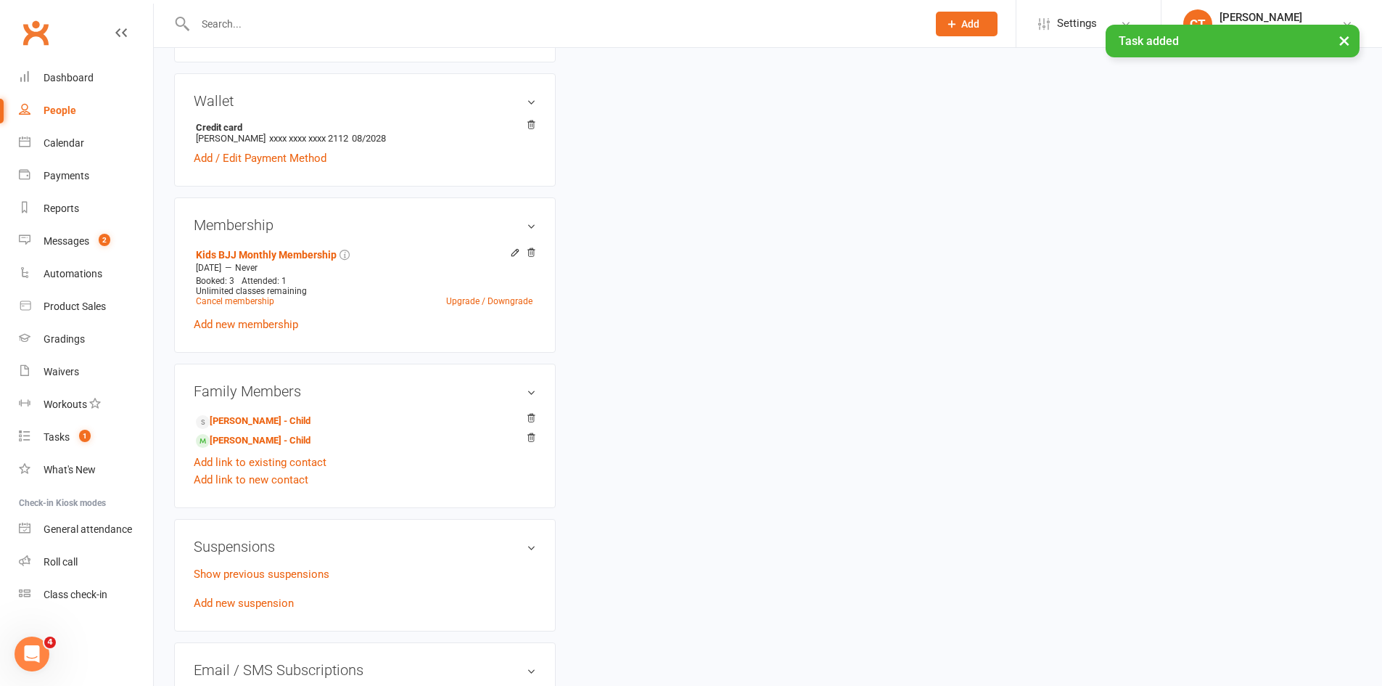
scroll to position [484, 0]
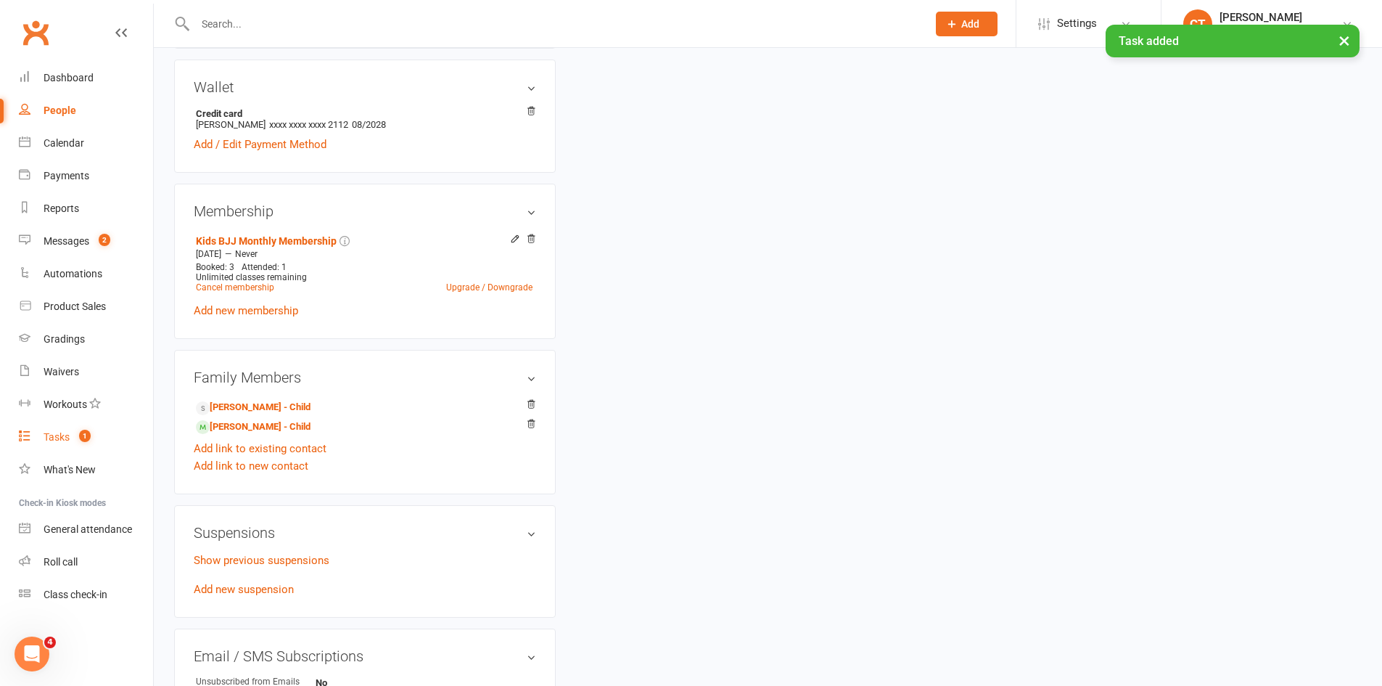
click at [100, 431] on link "Tasks 1" at bounding box center [86, 437] width 134 height 33
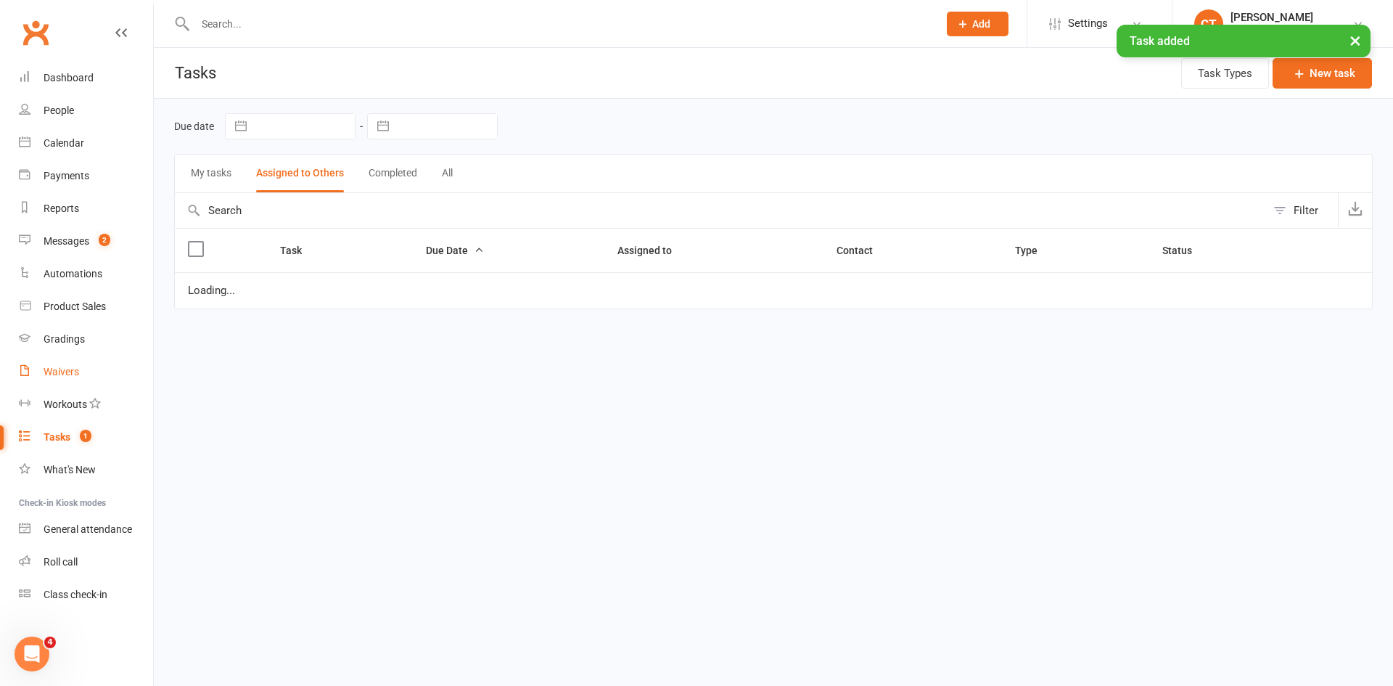
click at [78, 374] on div "Waivers" at bounding box center [62, 372] width 36 height 12
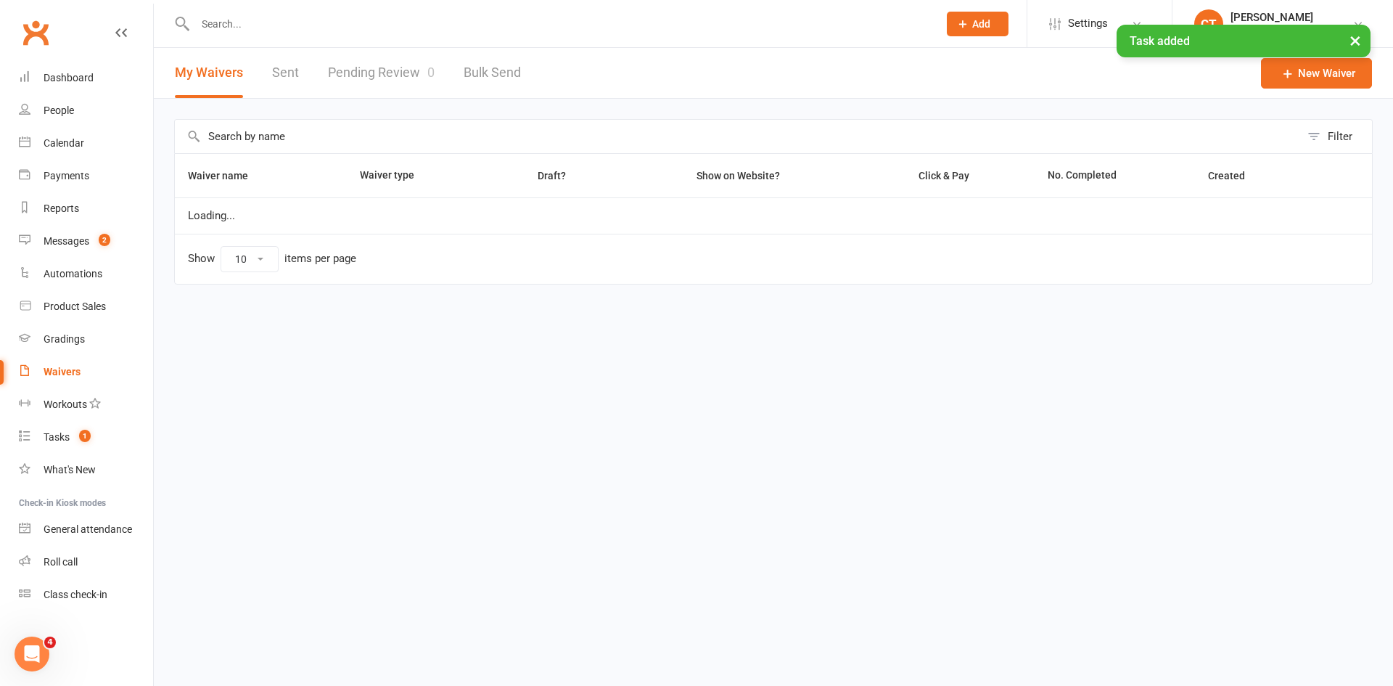
select select "25"
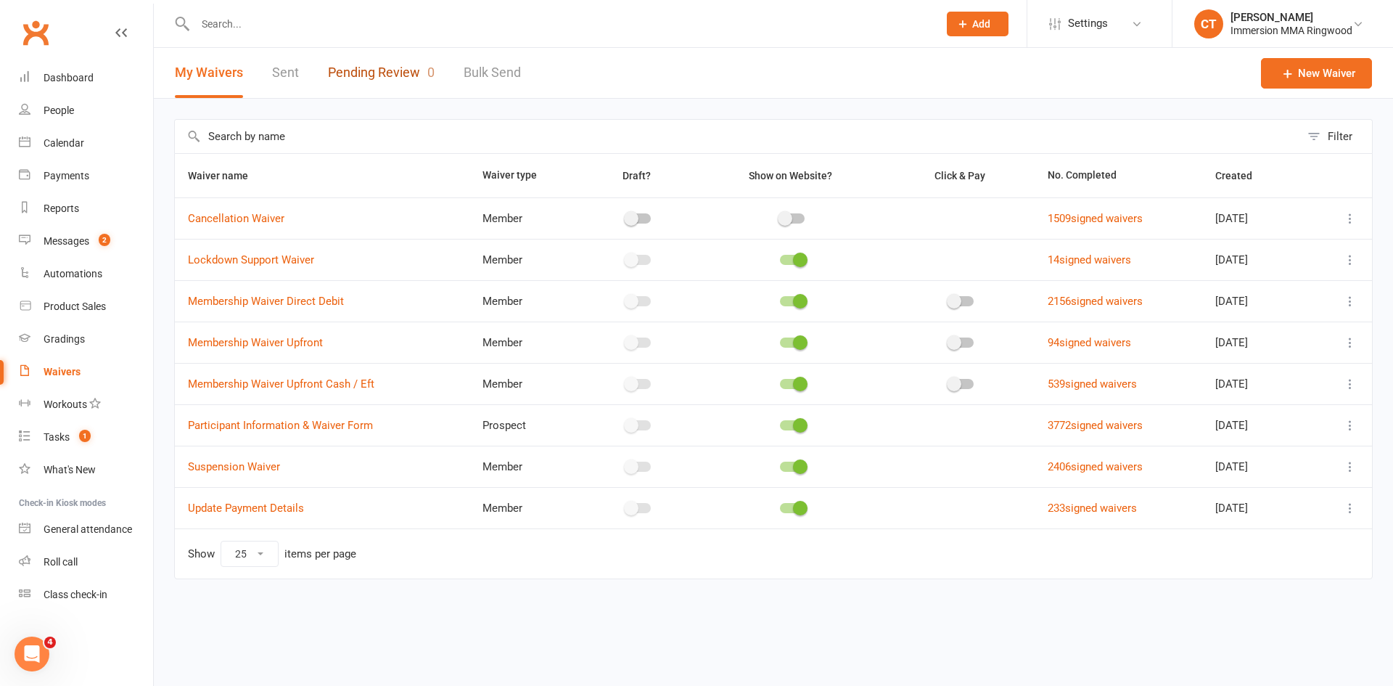
click at [392, 78] on link "Pending Review 0" at bounding box center [381, 73] width 107 height 50
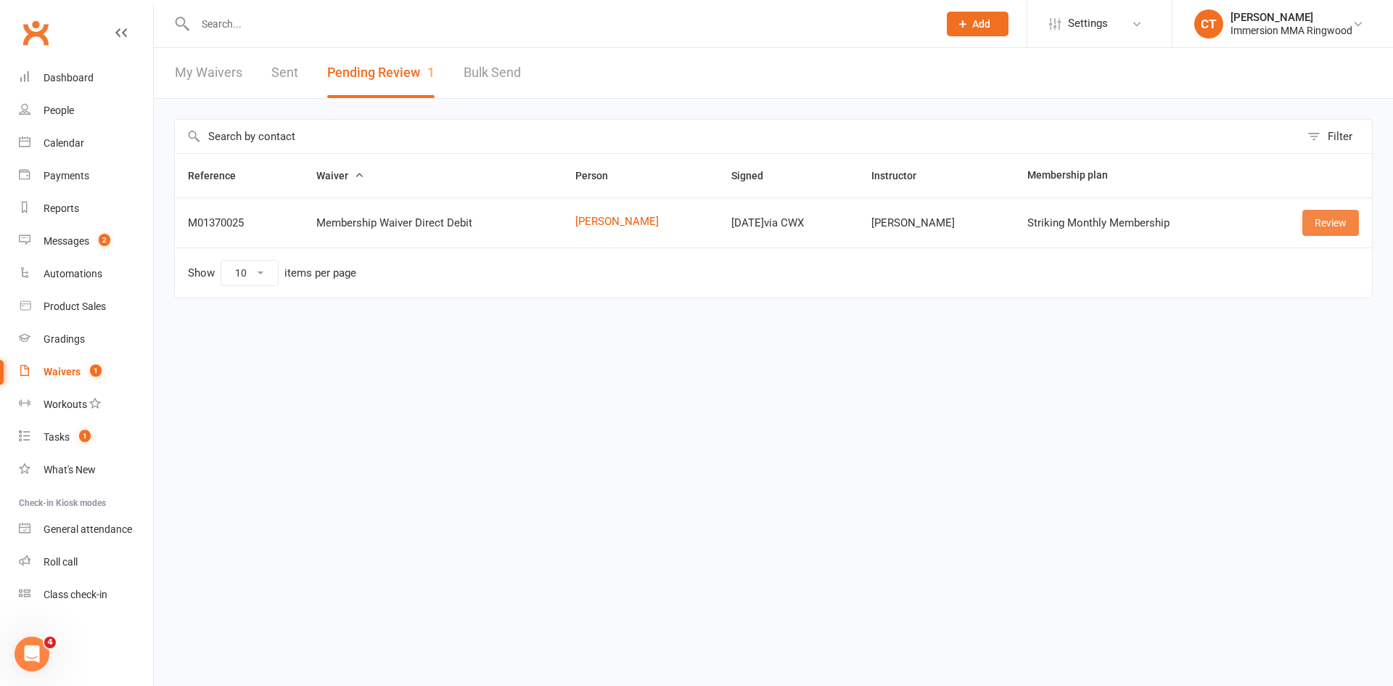
click at [1324, 227] on link "Review" at bounding box center [1331, 223] width 57 height 26
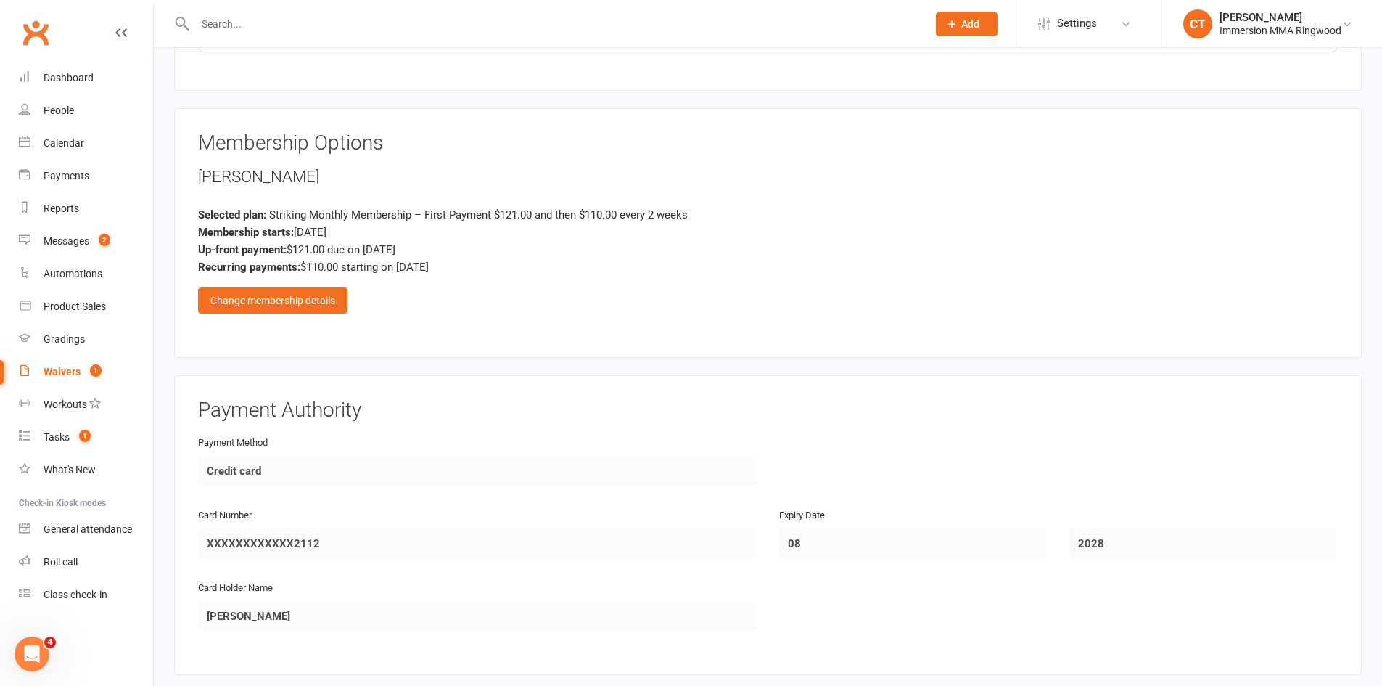
scroll to position [1210, 0]
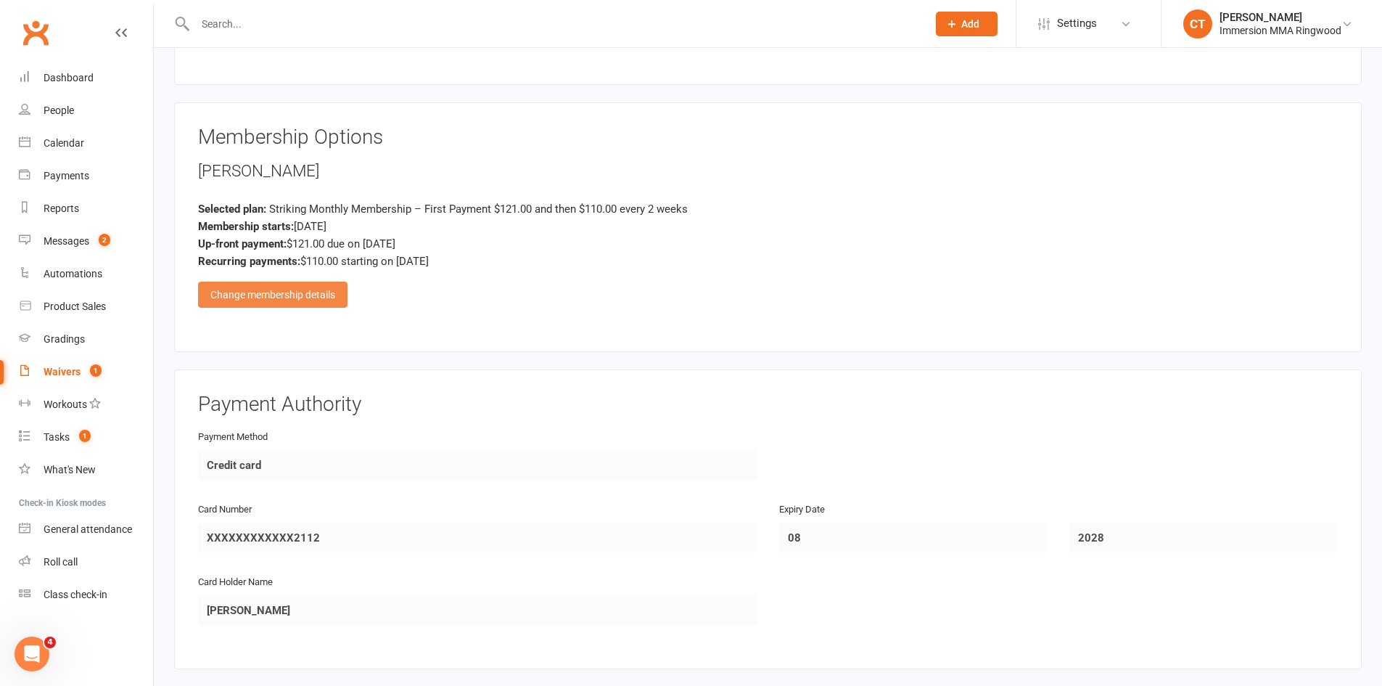
click at [320, 300] on div "Change membership details" at bounding box center [272, 295] width 149 height 26
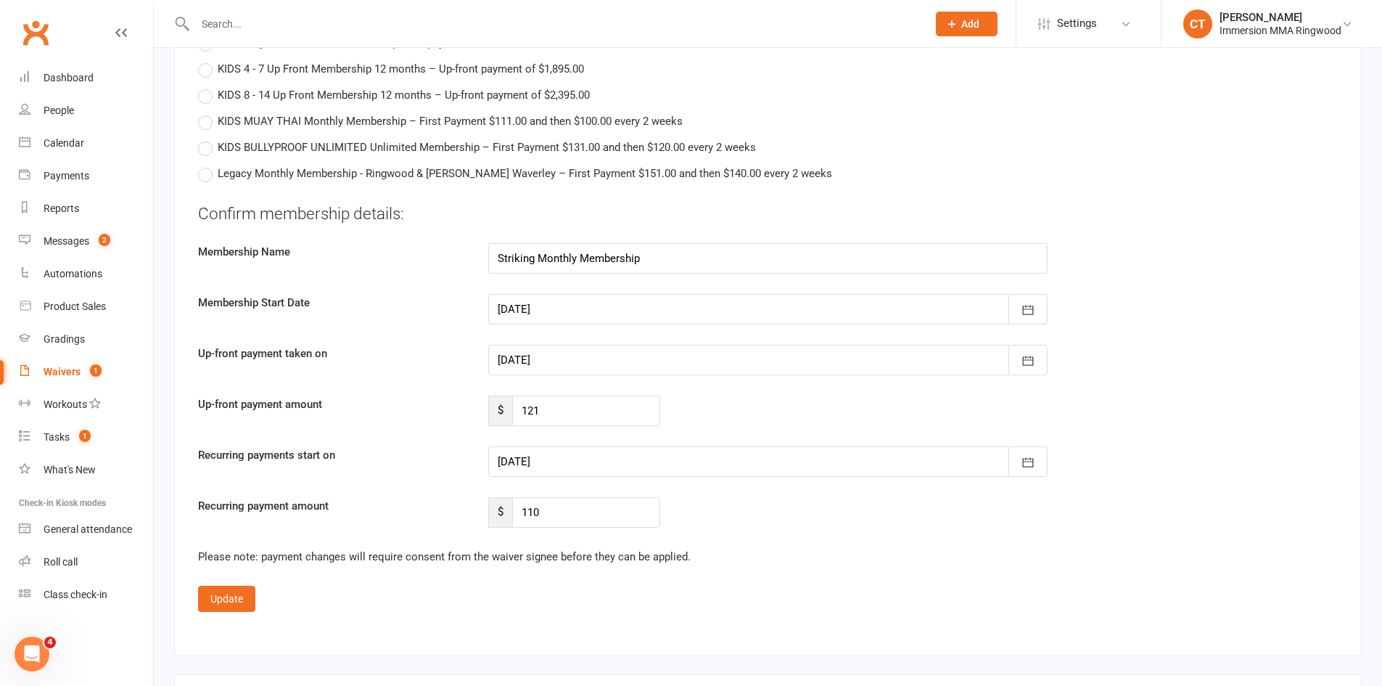
scroll to position [1935, 0]
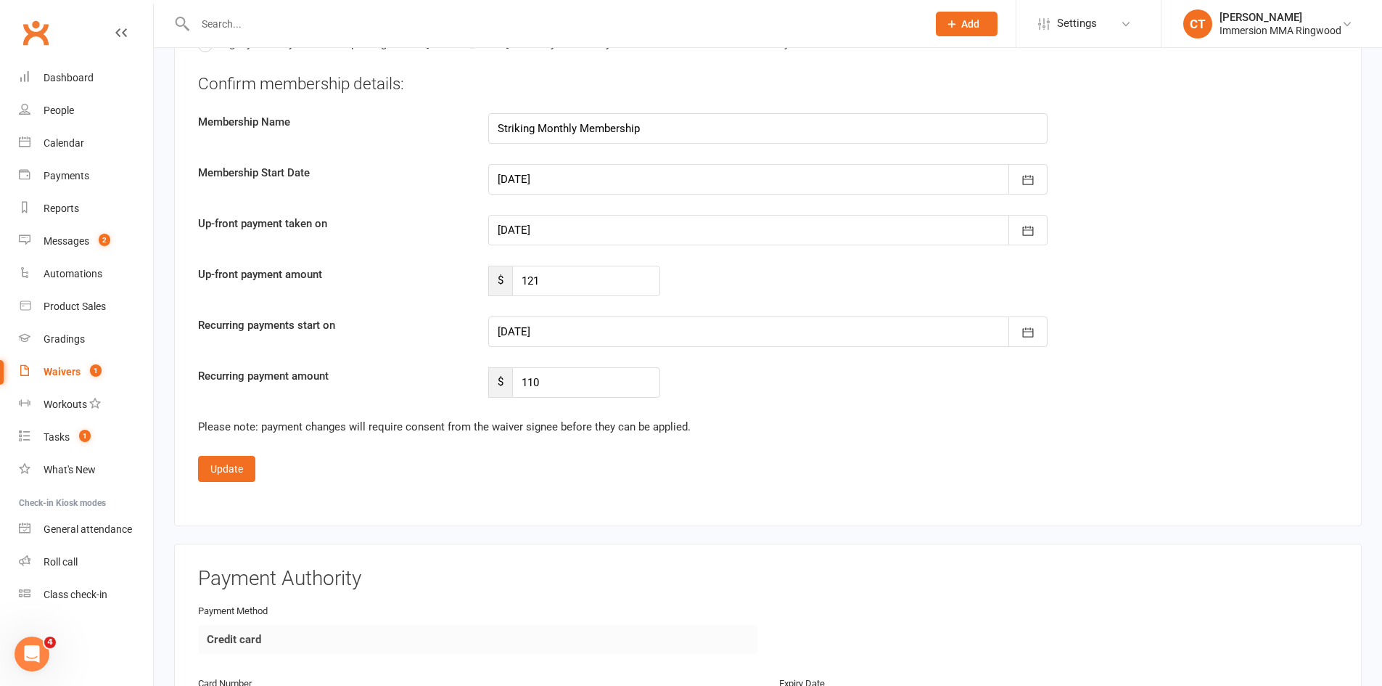
click at [562, 184] on div at bounding box center [768, 179] width 560 height 30
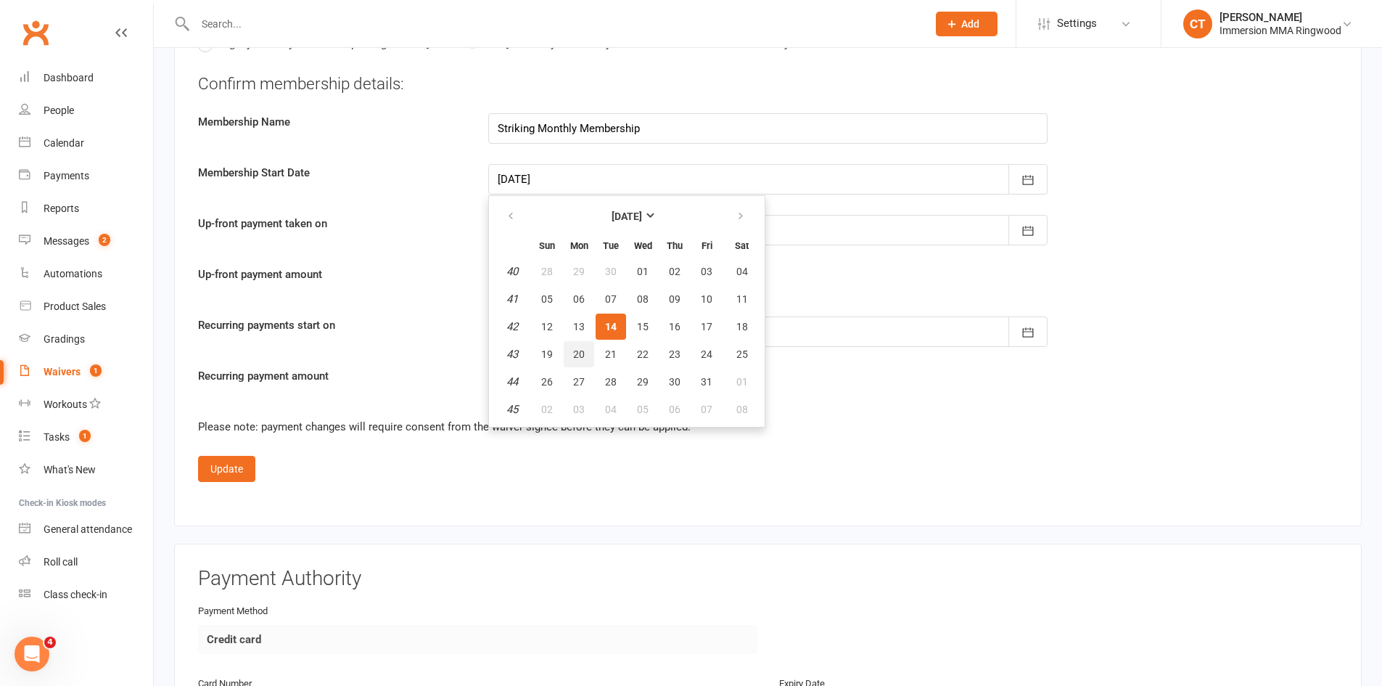
click at [569, 349] on button "20" at bounding box center [579, 354] width 30 height 26
type input "[DATE]"
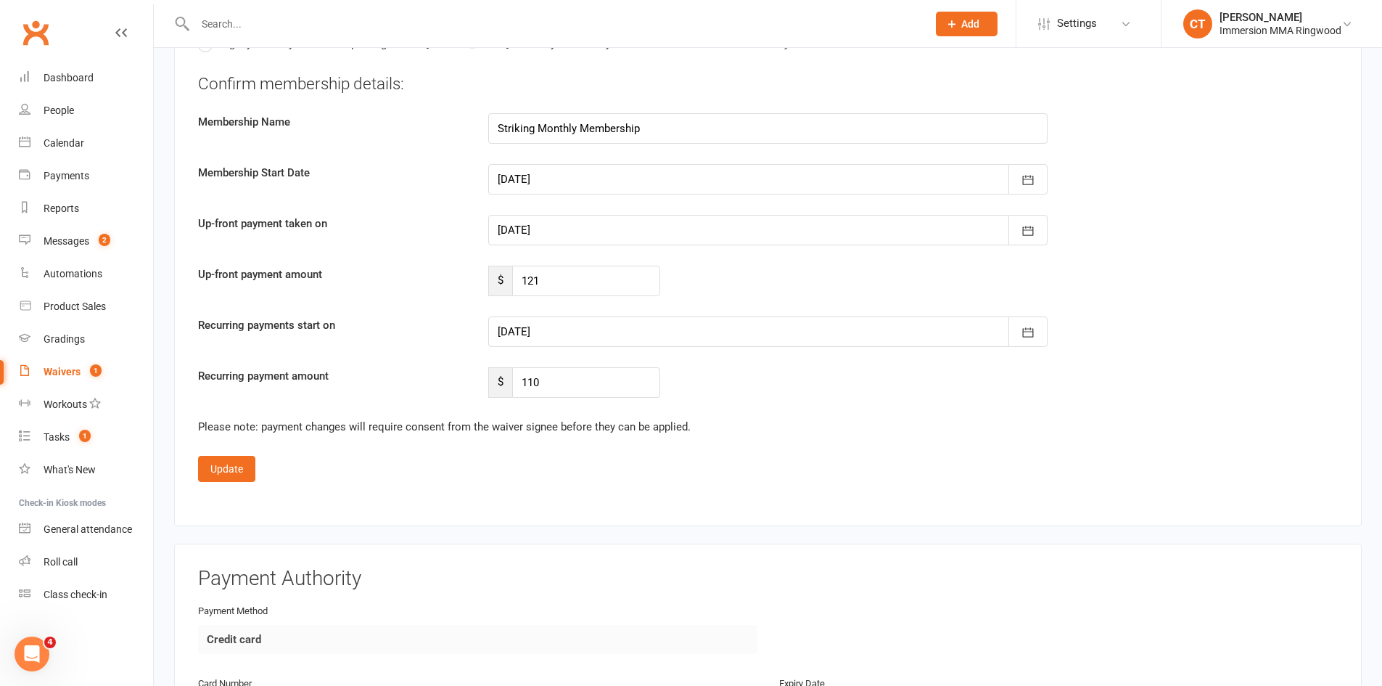
type input "[DATE]"
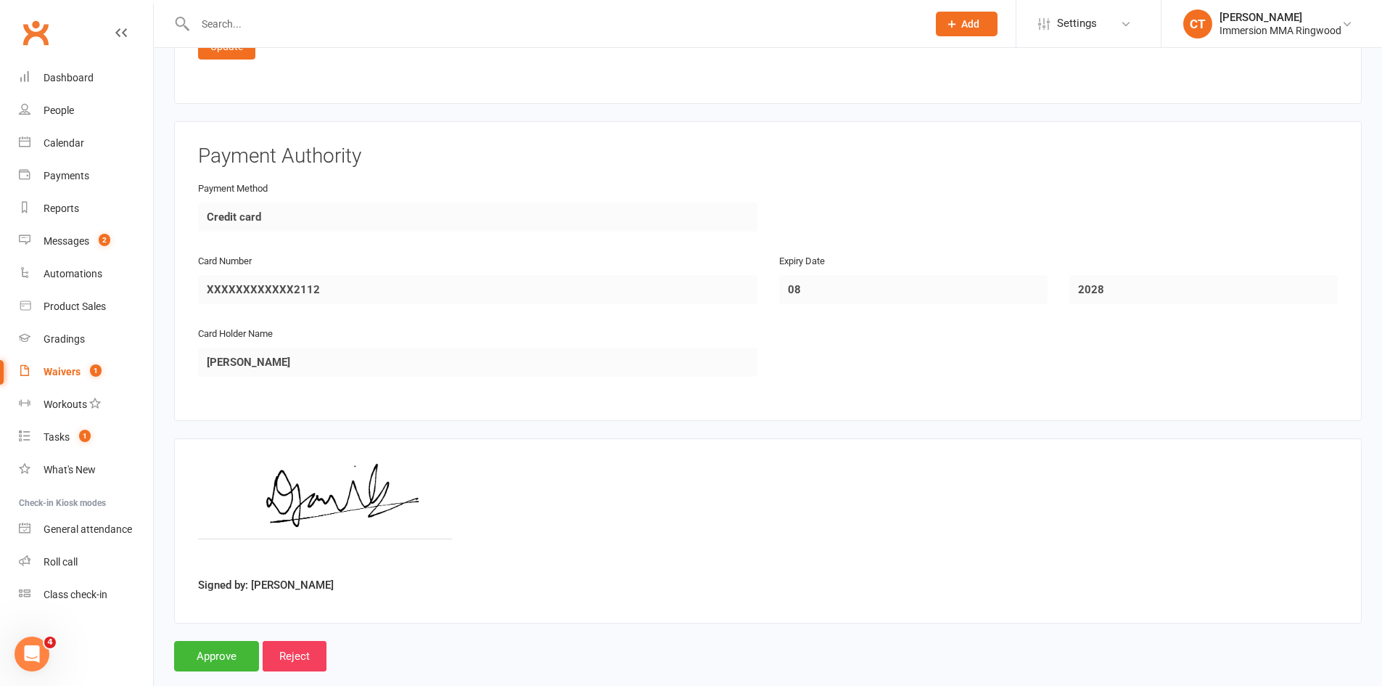
scroll to position [2385, 0]
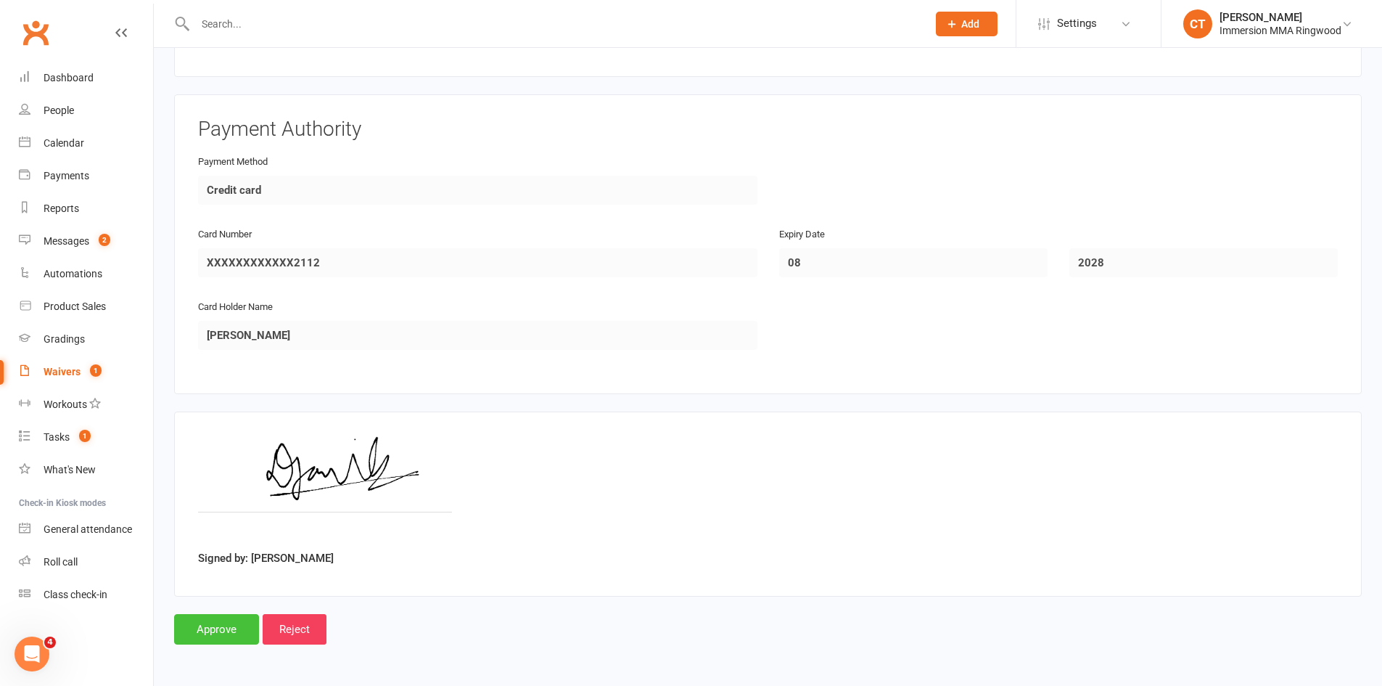
click at [211, 620] on input "Approve" at bounding box center [216, 629] width 85 height 30
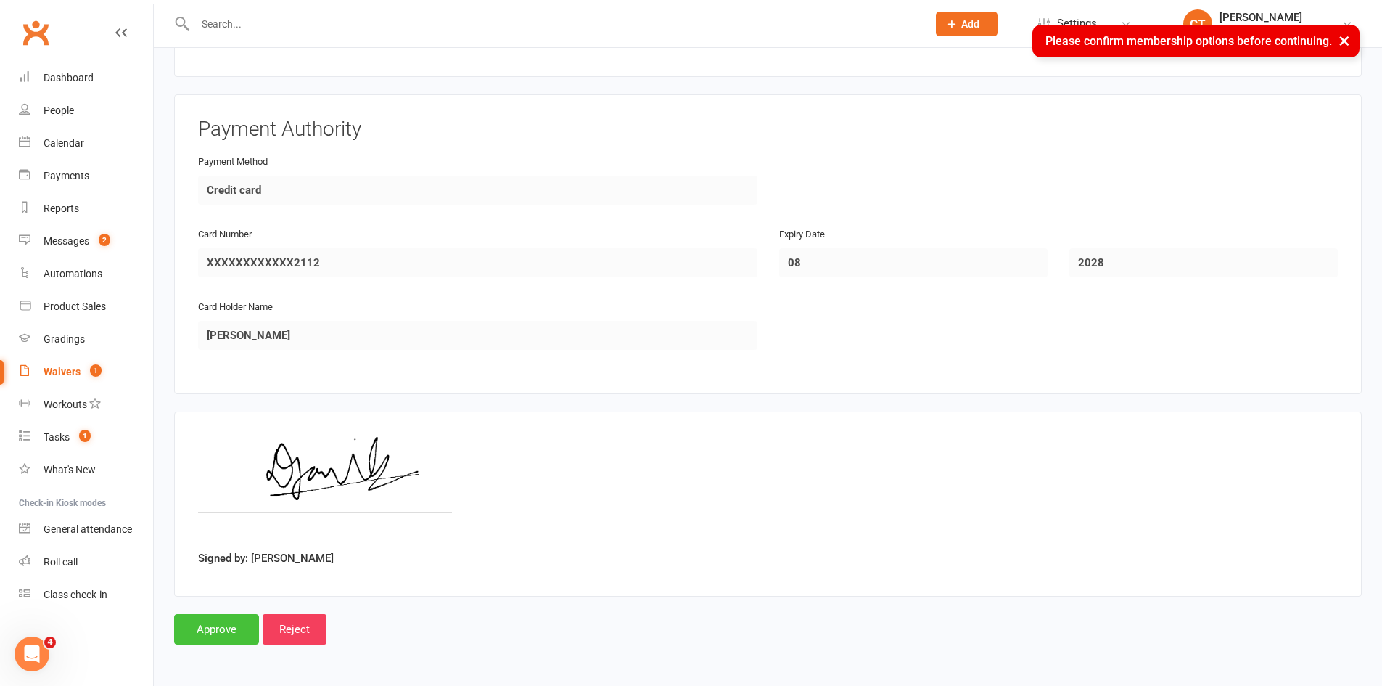
click at [233, 637] on input "Approve" at bounding box center [216, 629] width 85 height 30
click at [221, 628] on input "Approve" at bounding box center [216, 629] width 85 height 30
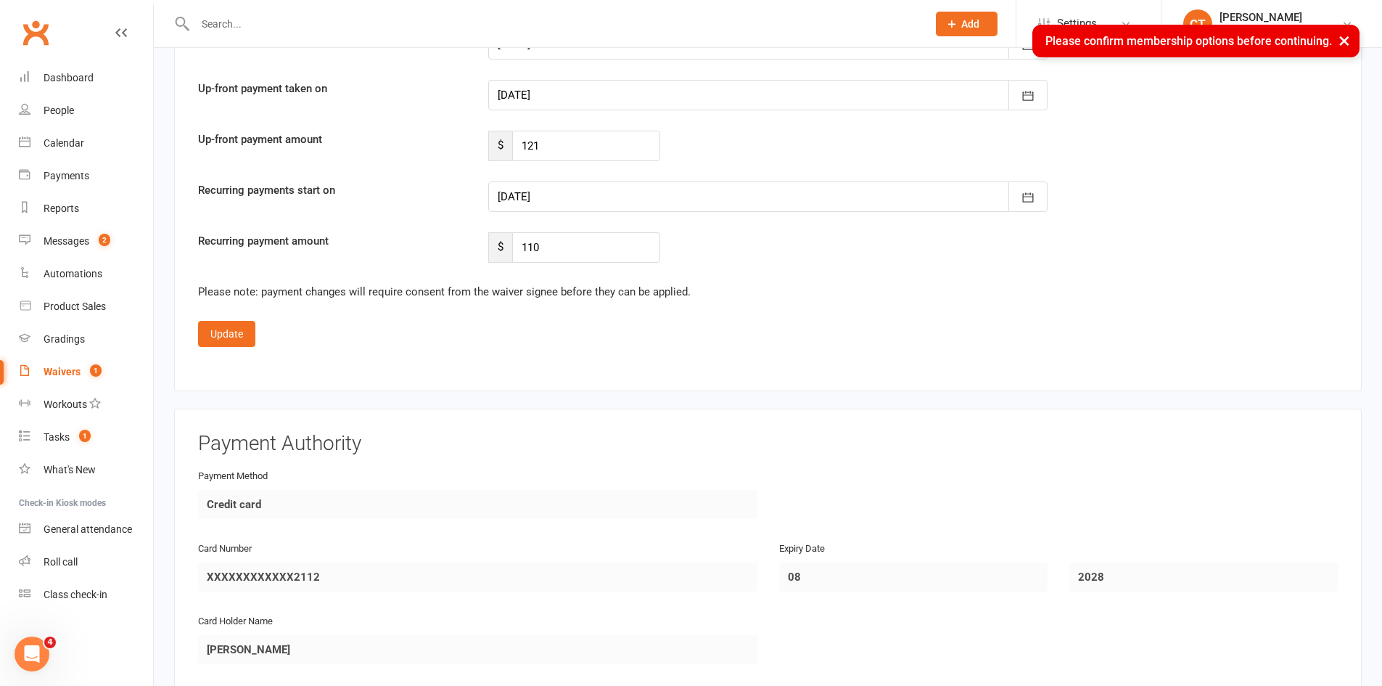
scroll to position [2143, 0]
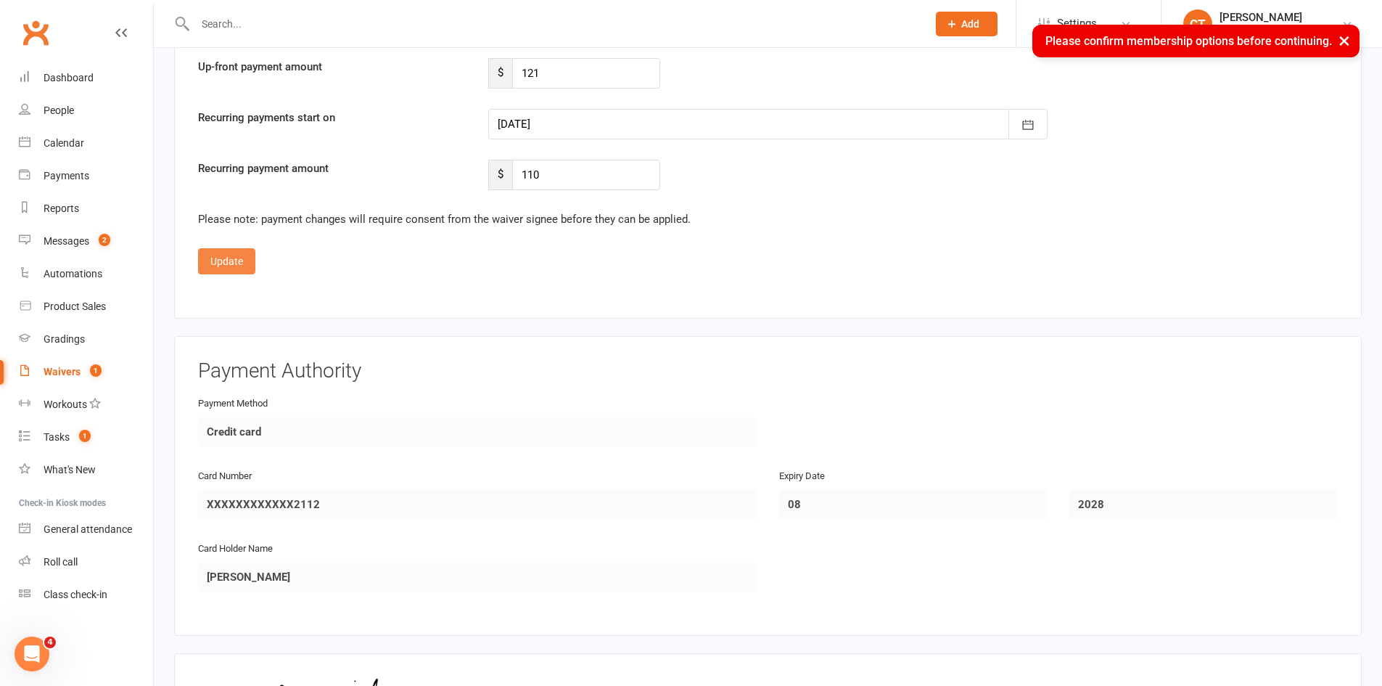
click at [234, 271] on button "Update" at bounding box center [226, 261] width 57 height 26
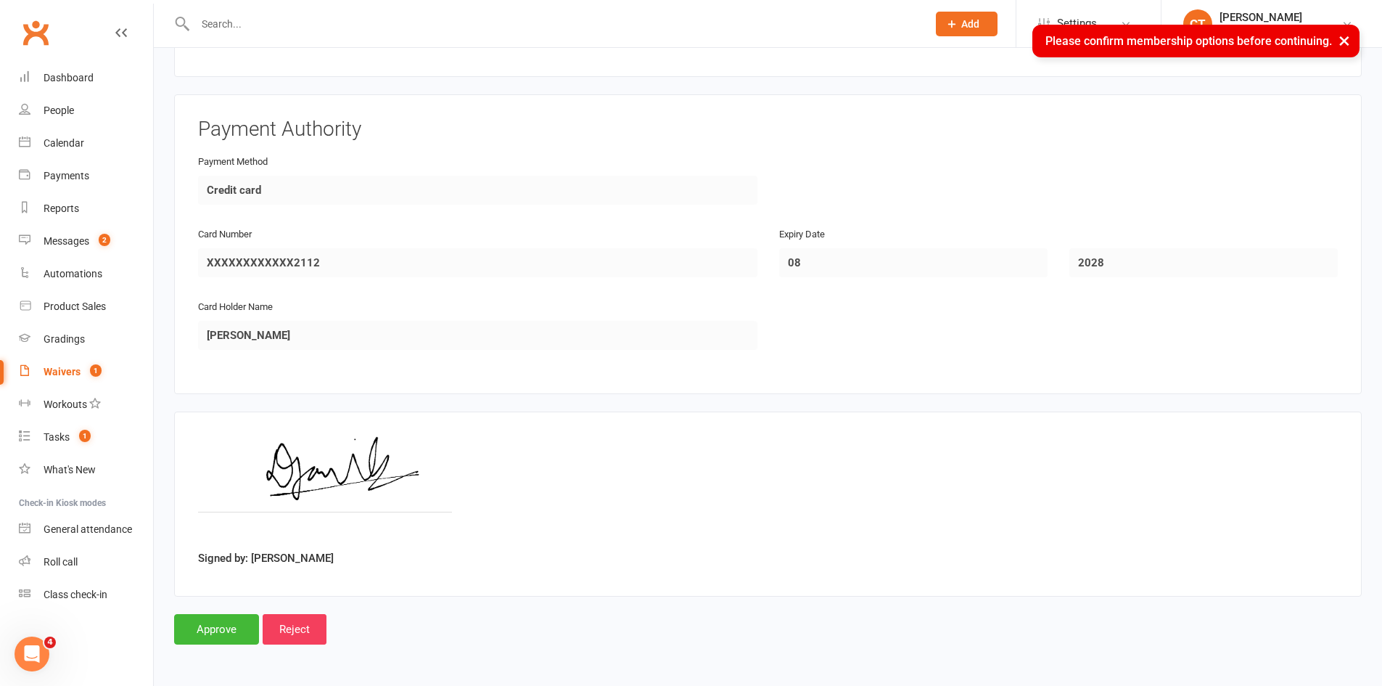
scroll to position [1485, 0]
click at [222, 626] on input "Approve" at bounding box center [216, 629] width 85 height 30
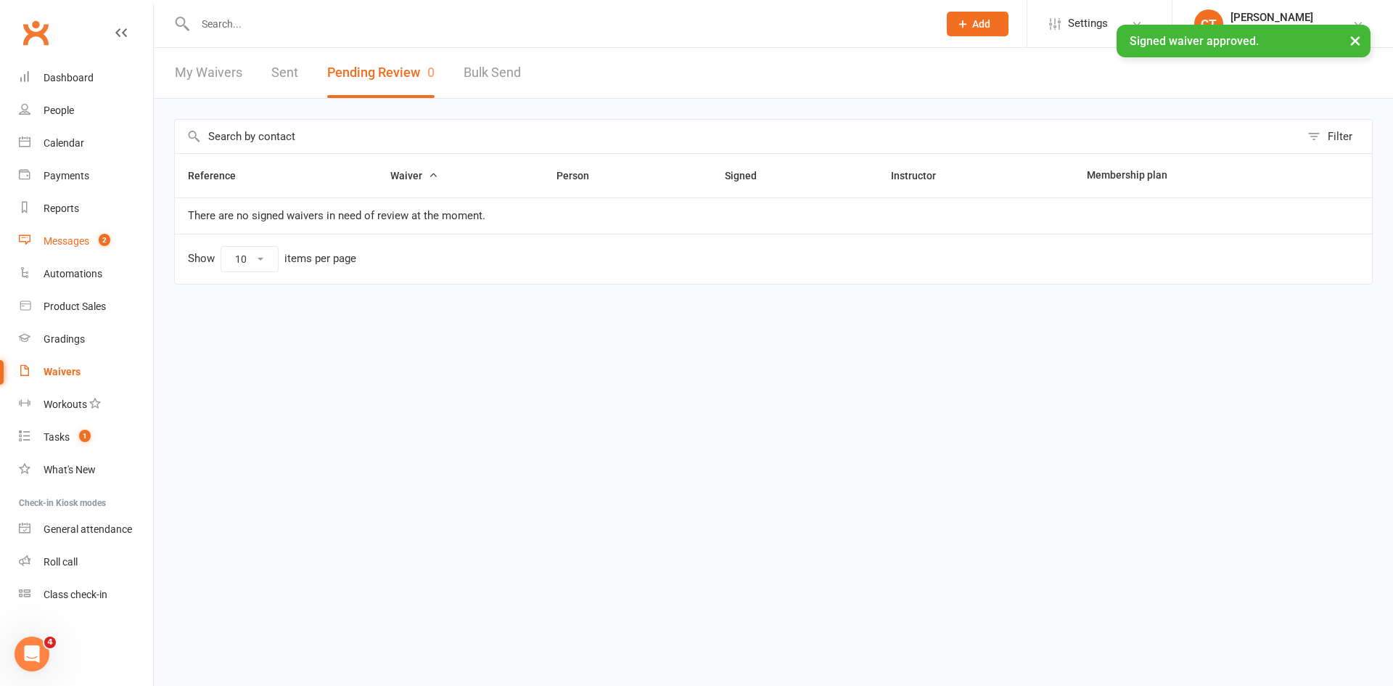
click at [88, 250] on link "Messages 2" at bounding box center [86, 241] width 134 height 33
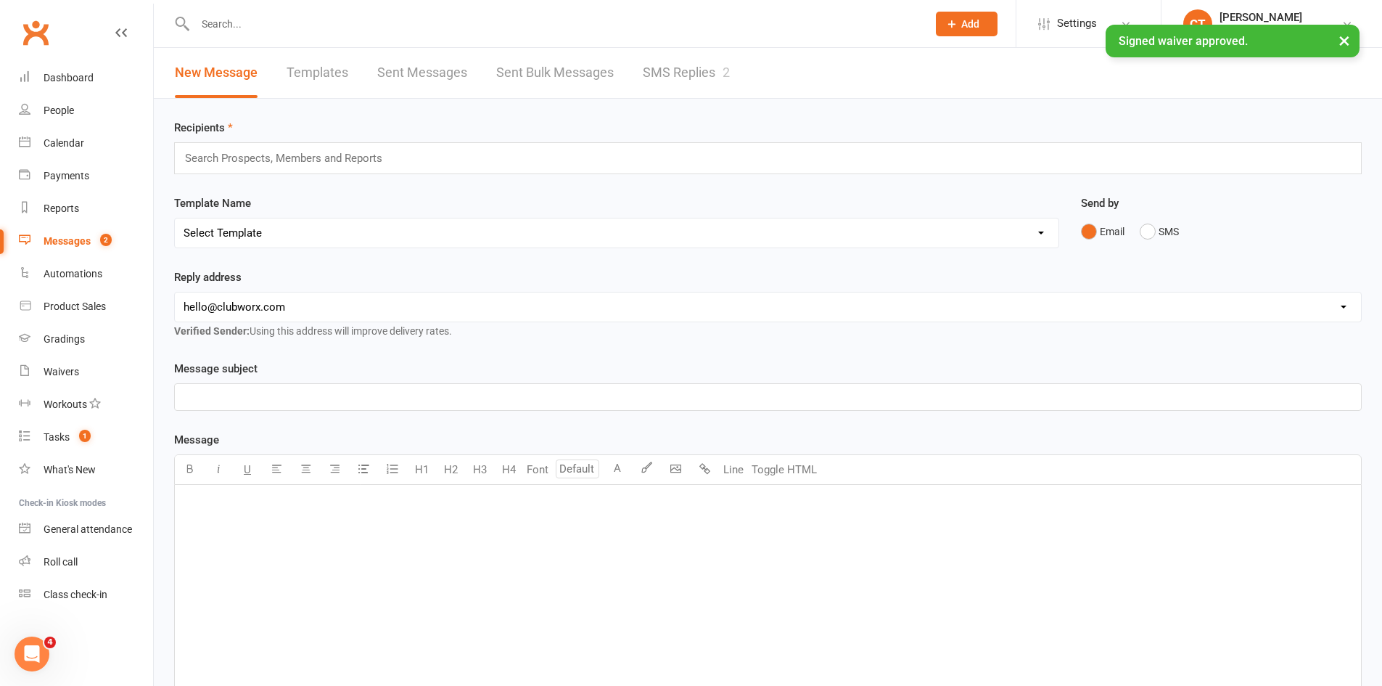
click at [690, 25] on div "× Signed waiver approved." at bounding box center [682, 25] width 1364 height 0
click at [697, 81] on link "SMS Replies 2" at bounding box center [686, 73] width 87 height 50
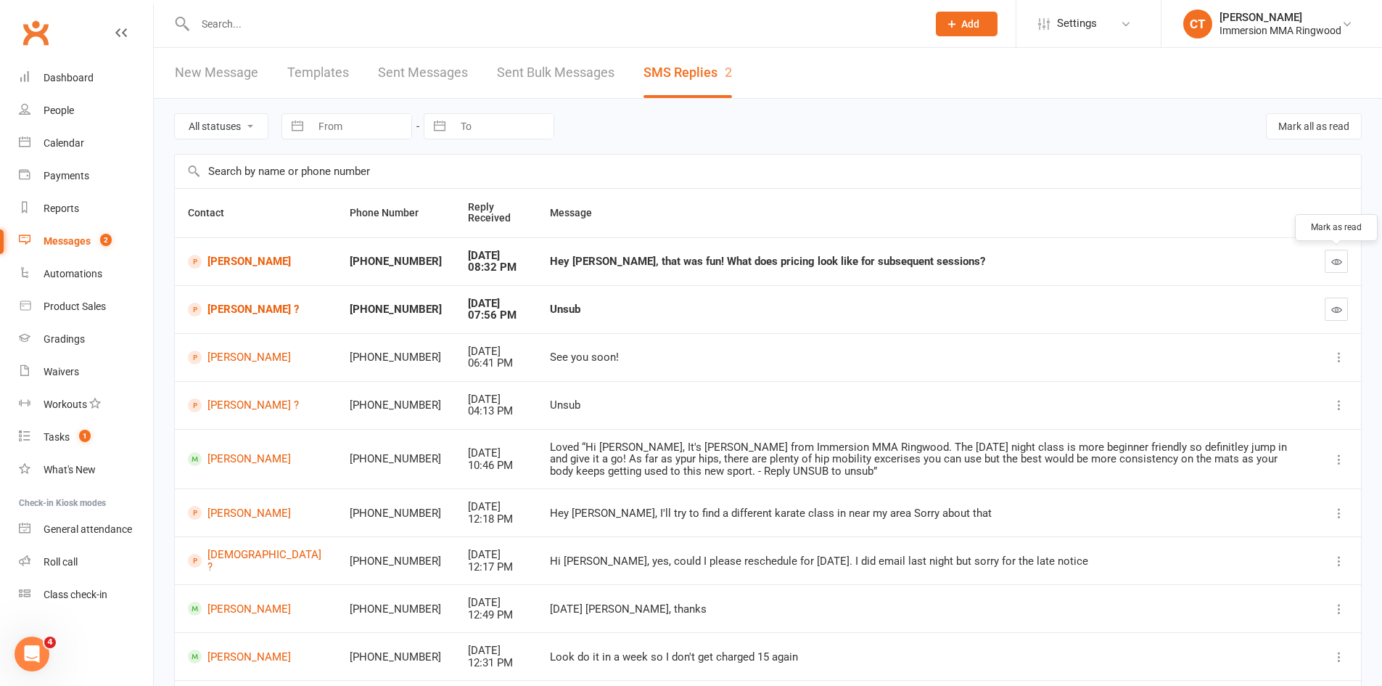
click at [1332, 263] on icon "button" at bounding box center [1337, 261] width 11 height 11
click at [1332, 304] on icon "button" at bounding box center [1337, 309] width 11 height 11
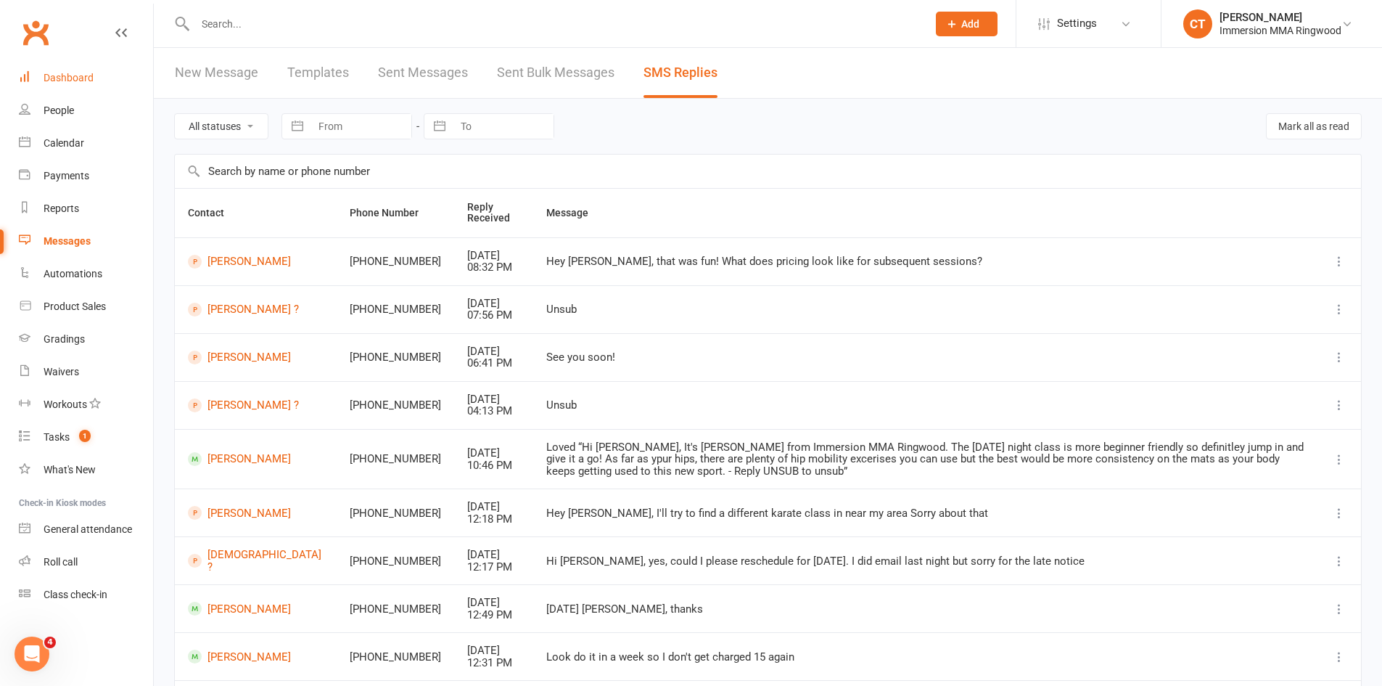
click at [51, 75] on div "Dashboard" at bounding box center [69, 78] width 50 height 12
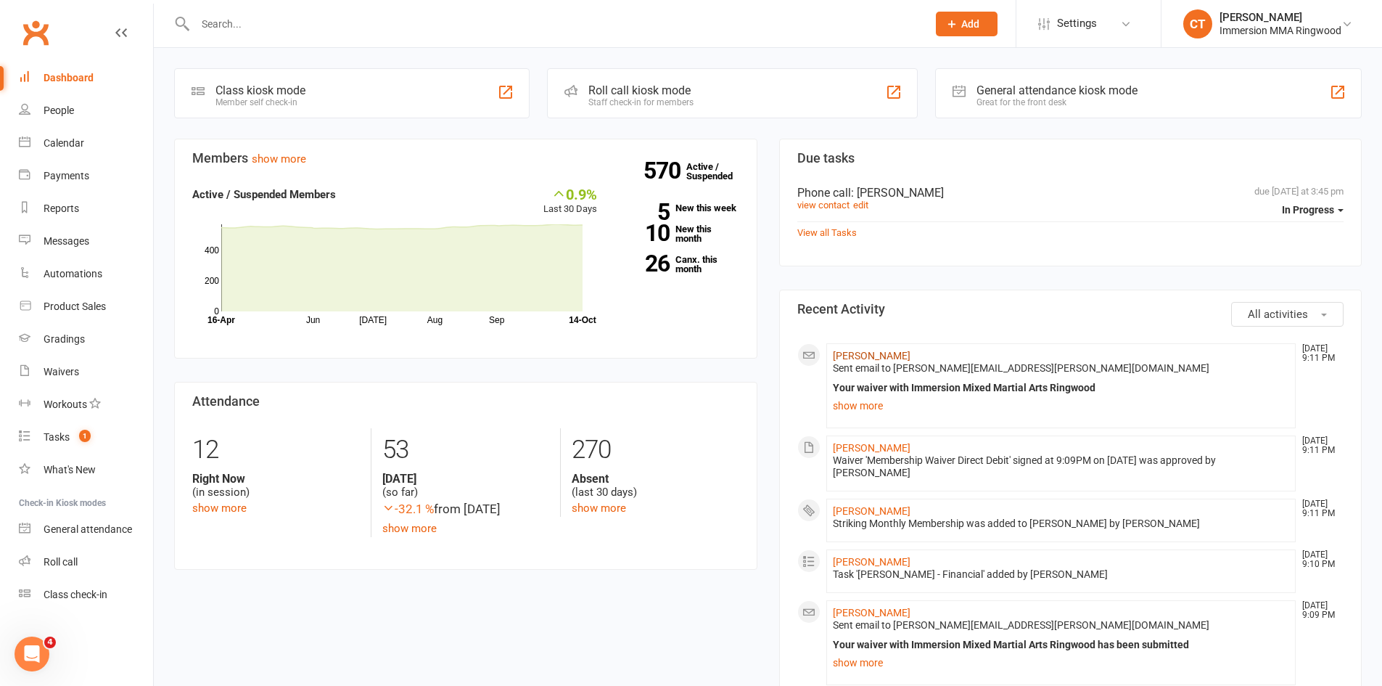
click at [905, 360] on link "[PERSON_NAME]" at bounding box center [872, 356] width 78 height 12
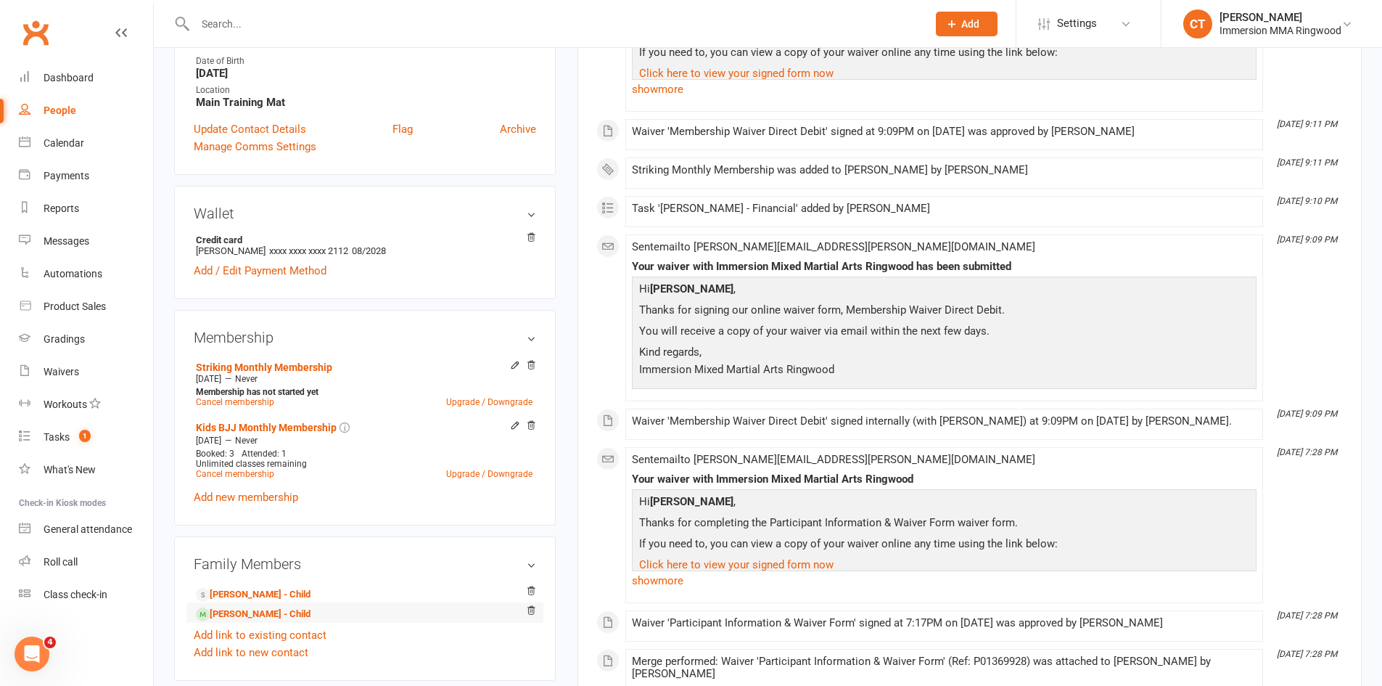
scroll to position [484, 0]
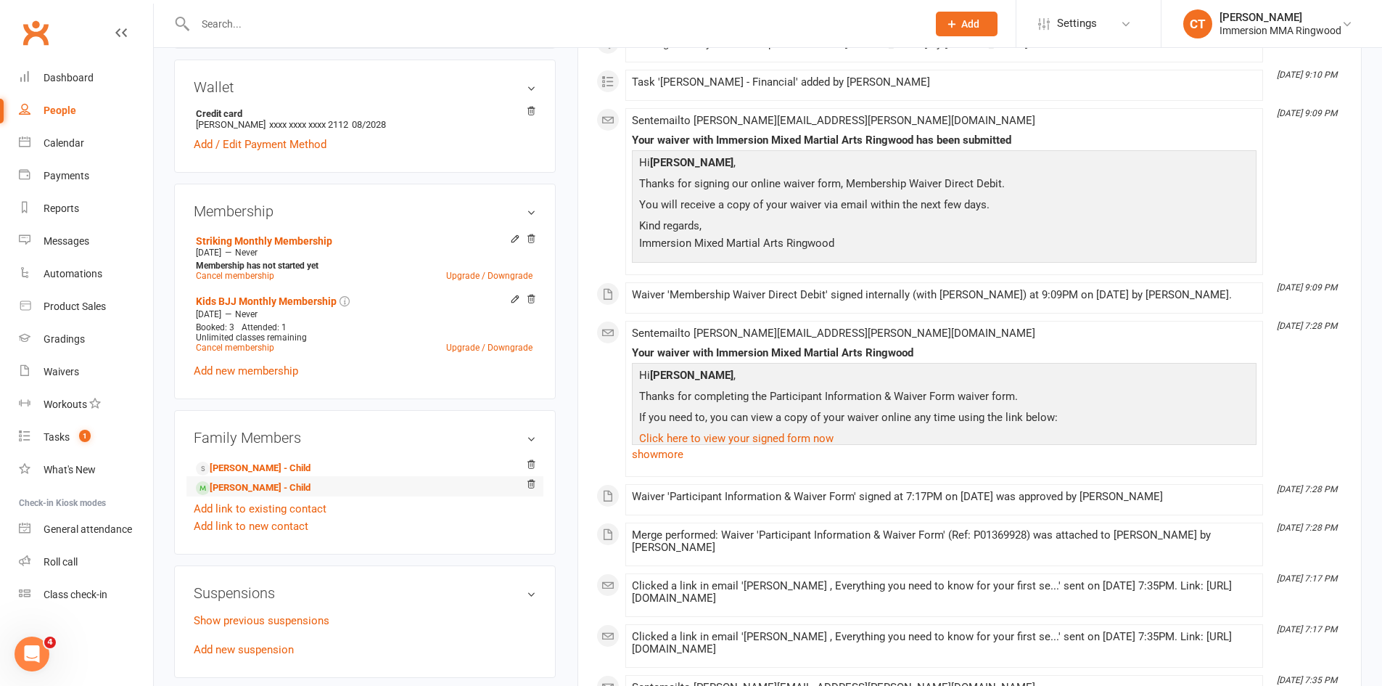
click at [359, 476] on li "[PERSON_NAME] - Child" at bounding box center [365, 486] width 343 height 20
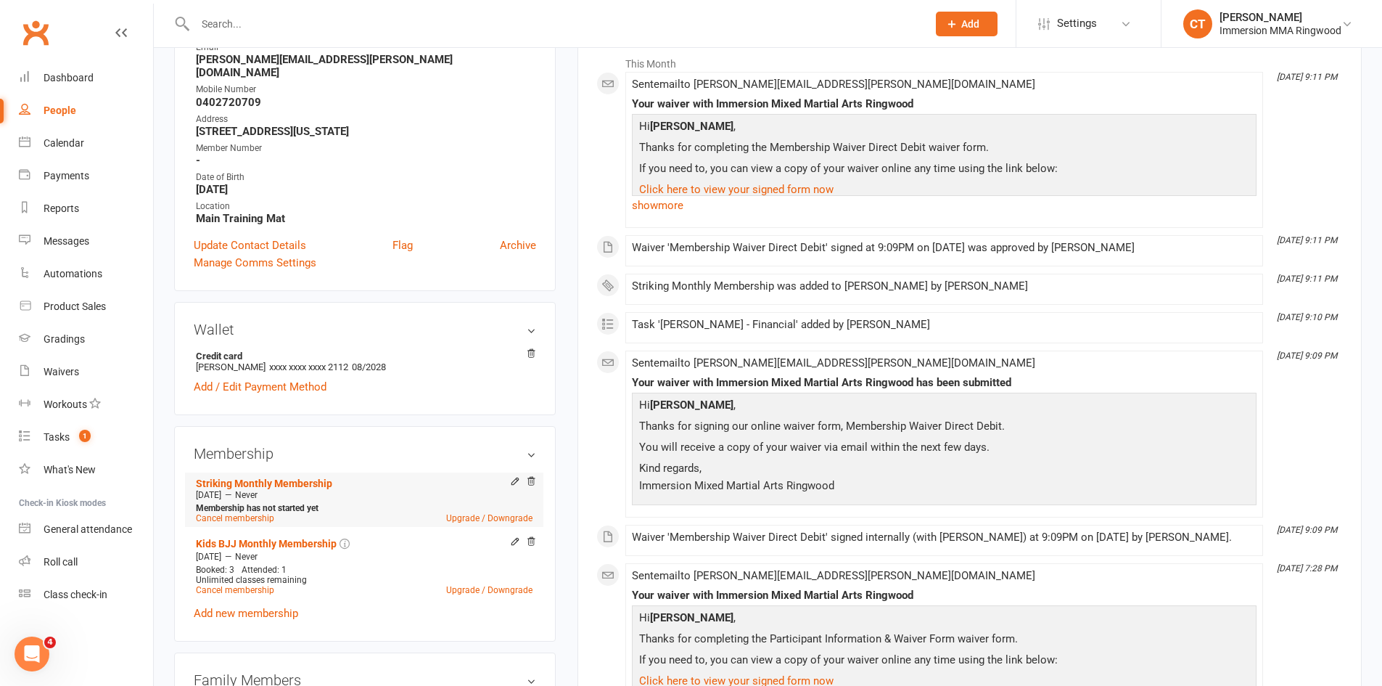
scroll to position [726, 0]
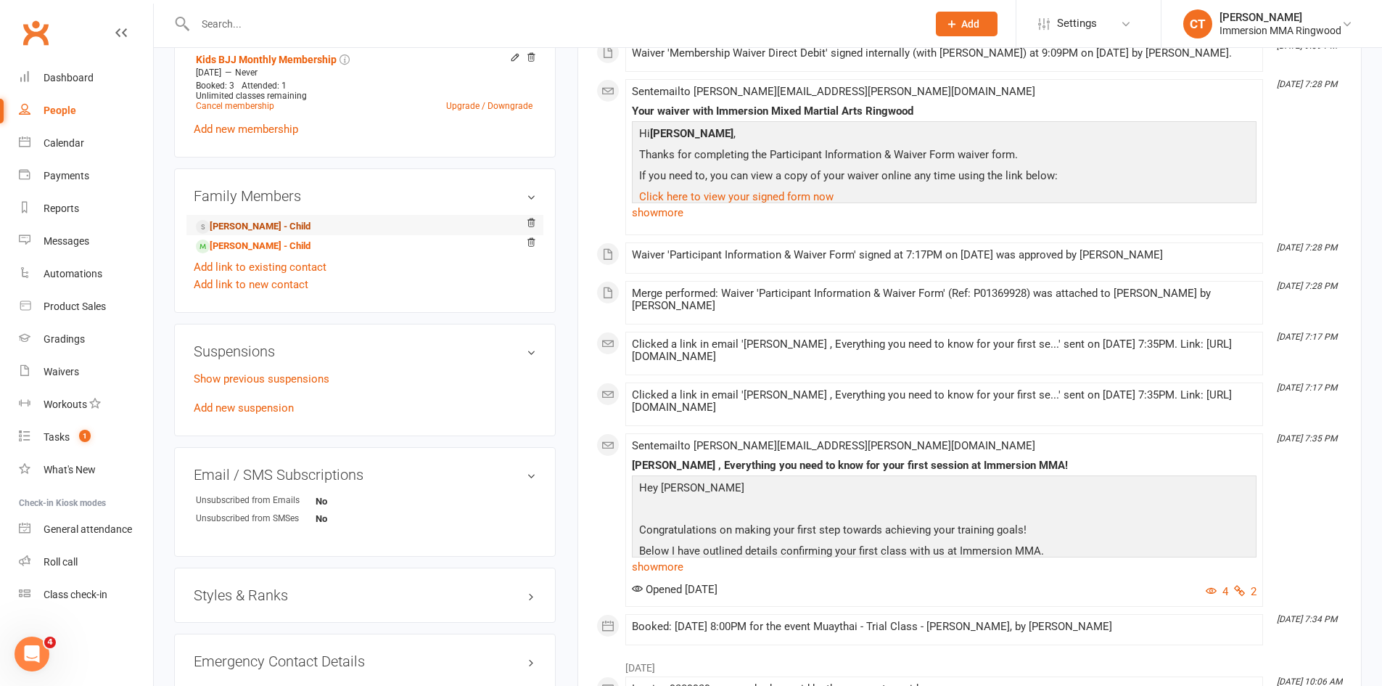
click at [258, 219] on link "[PERSON_NAME] - Child" at bounding box center [253, 226] width 115 height 15
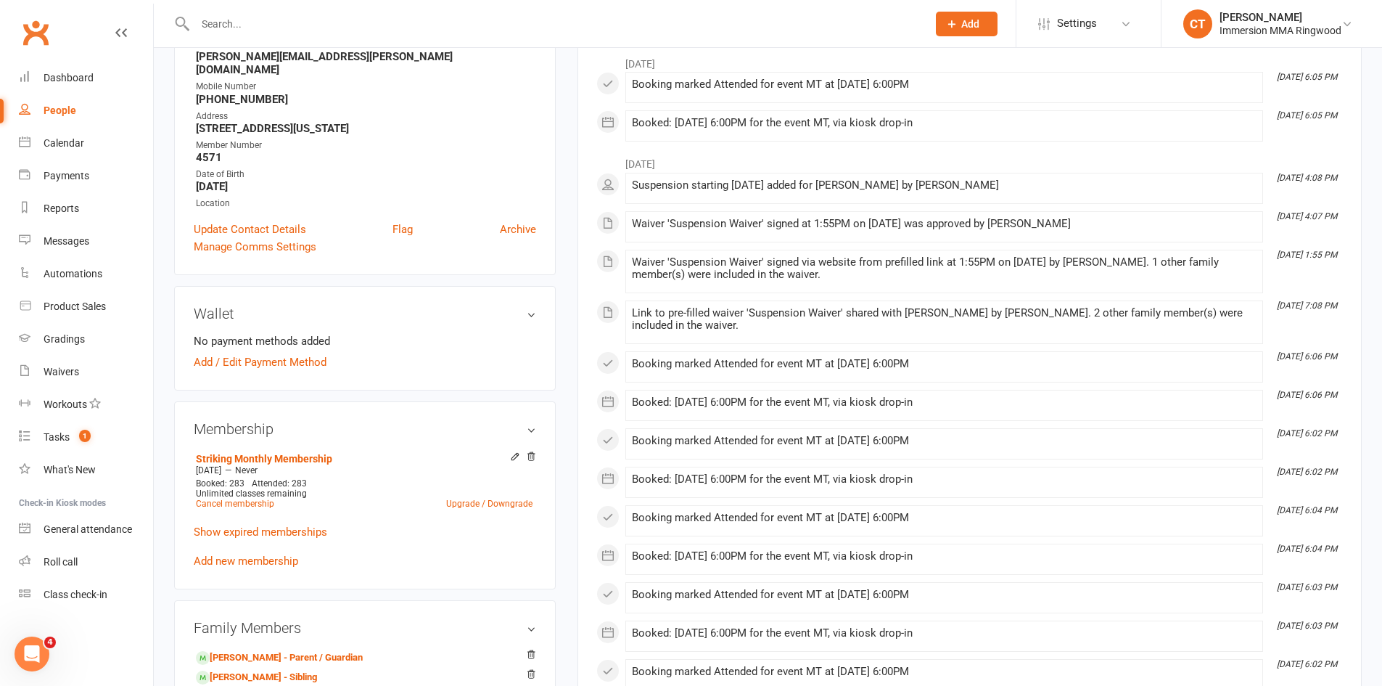
scroll to position [484, 0]
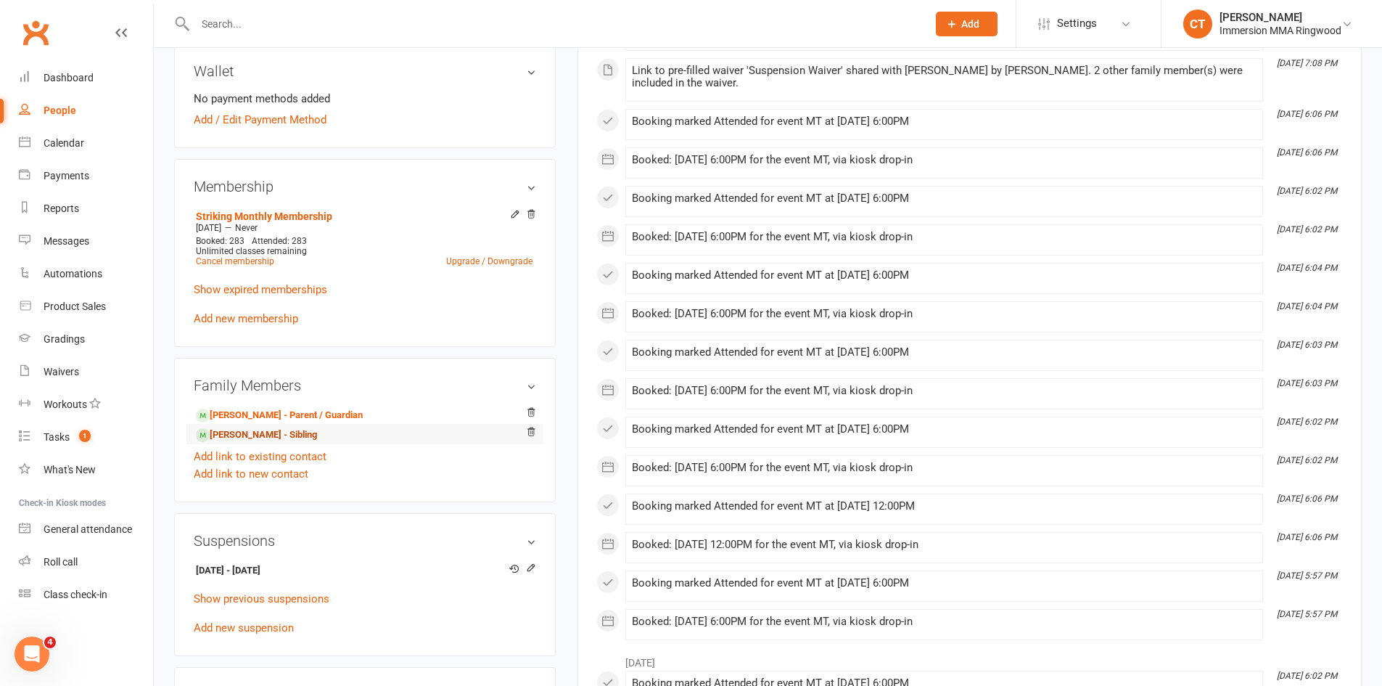
click at [276, 427] on link "[PERSON_NAME] - Sibling" at bounding box center [256, 434] width 121 height 15
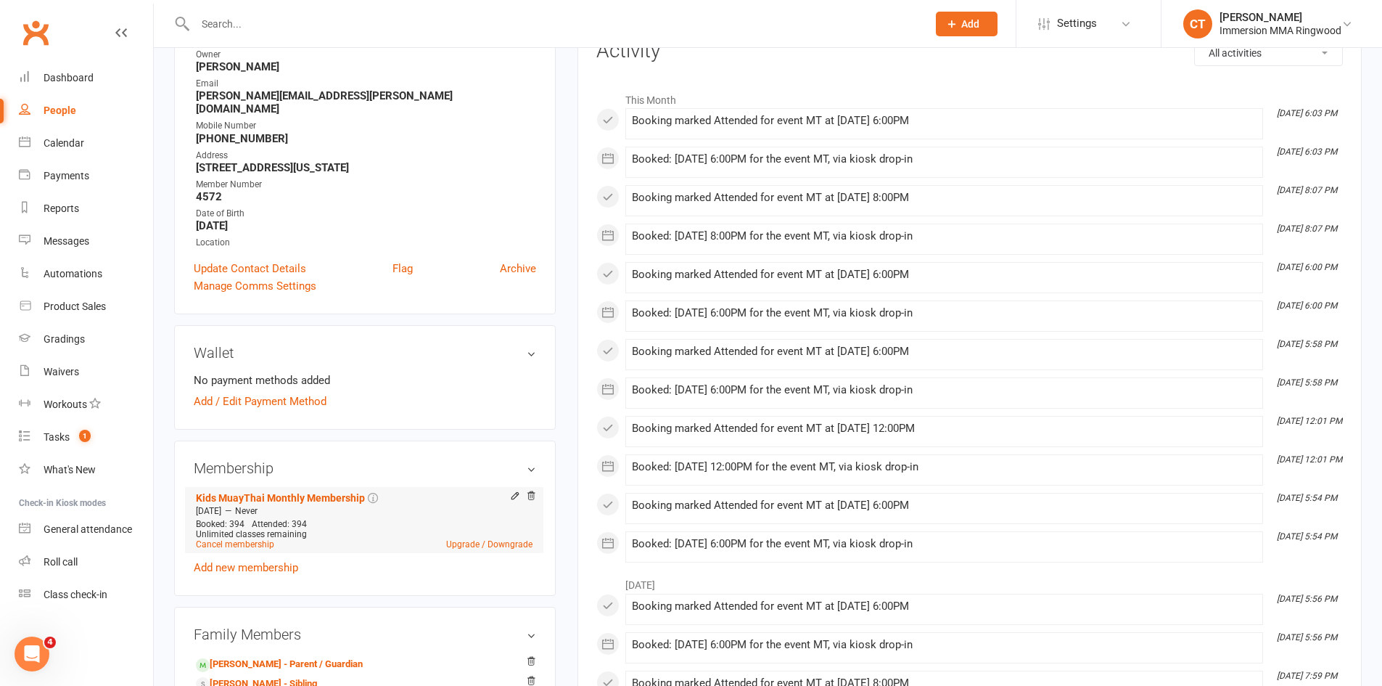
scroll to position [242, 0]
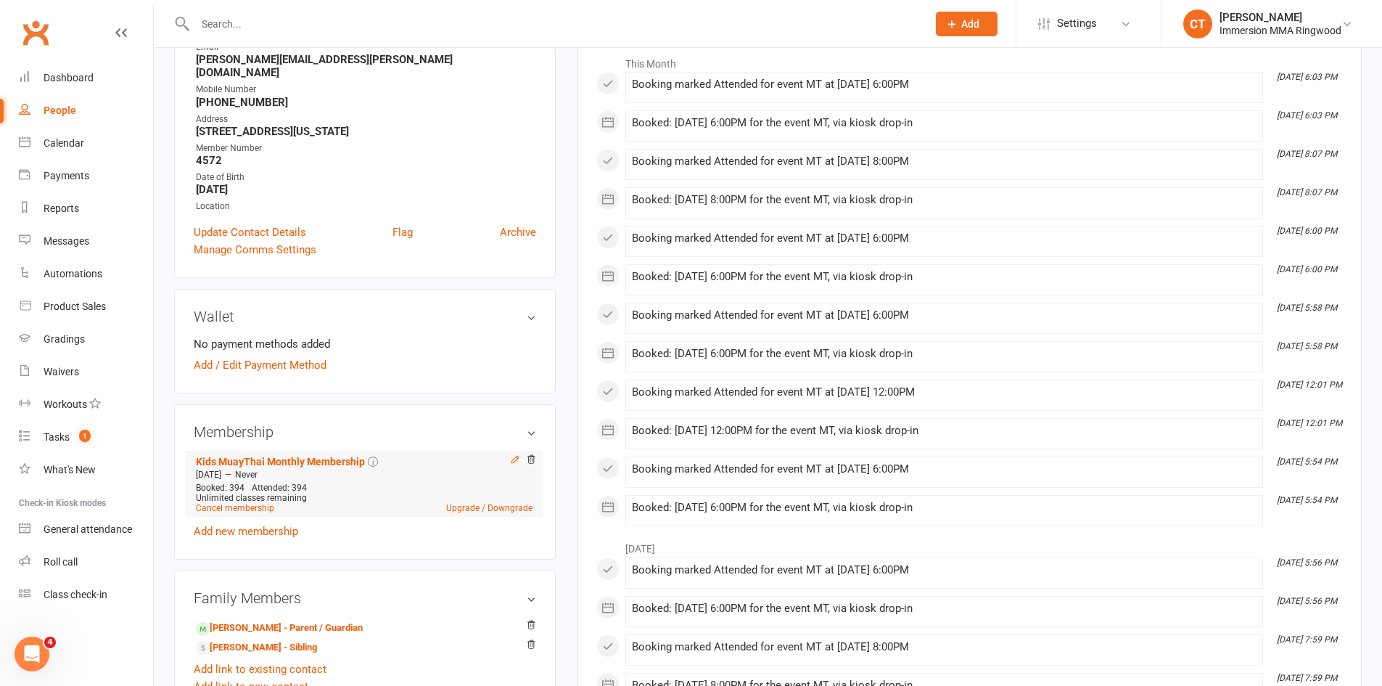
click at [510, 454] on icon at bounding box center [515, 459] width 10 height 10
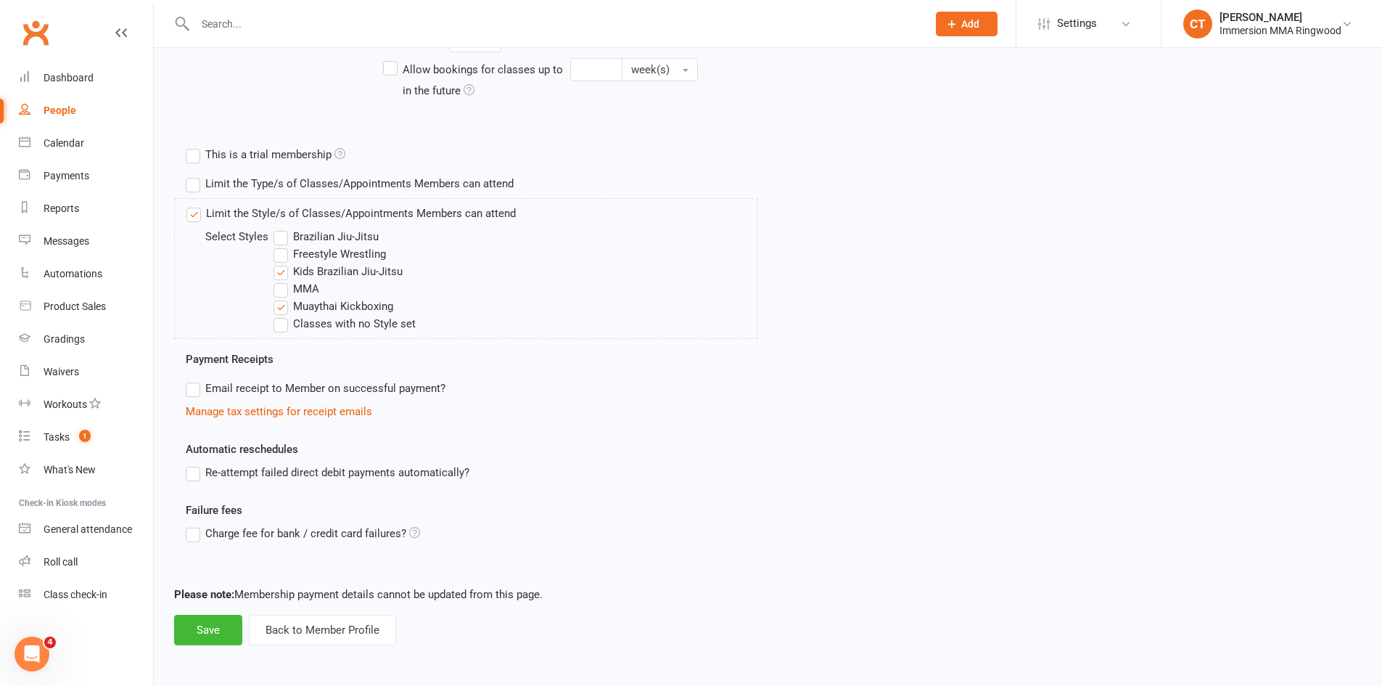
scroll to position [452, 0]
drag, startPoint x: 209, startPoint y: 620, endPoint x: 216, endPoint y: 625, distance: 8.5
click at [214, 623] on button "Save" at bounding box center [208, 629] width 68 height 30
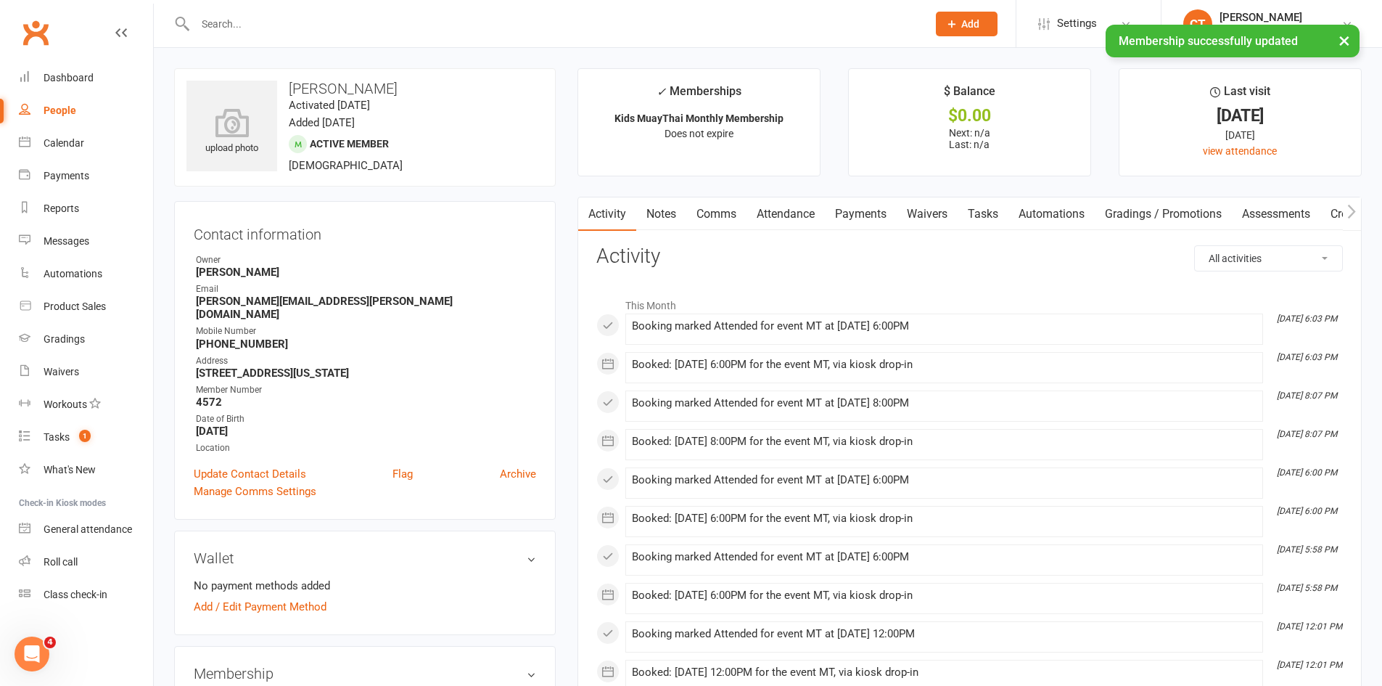
scroll to position [242, 0]
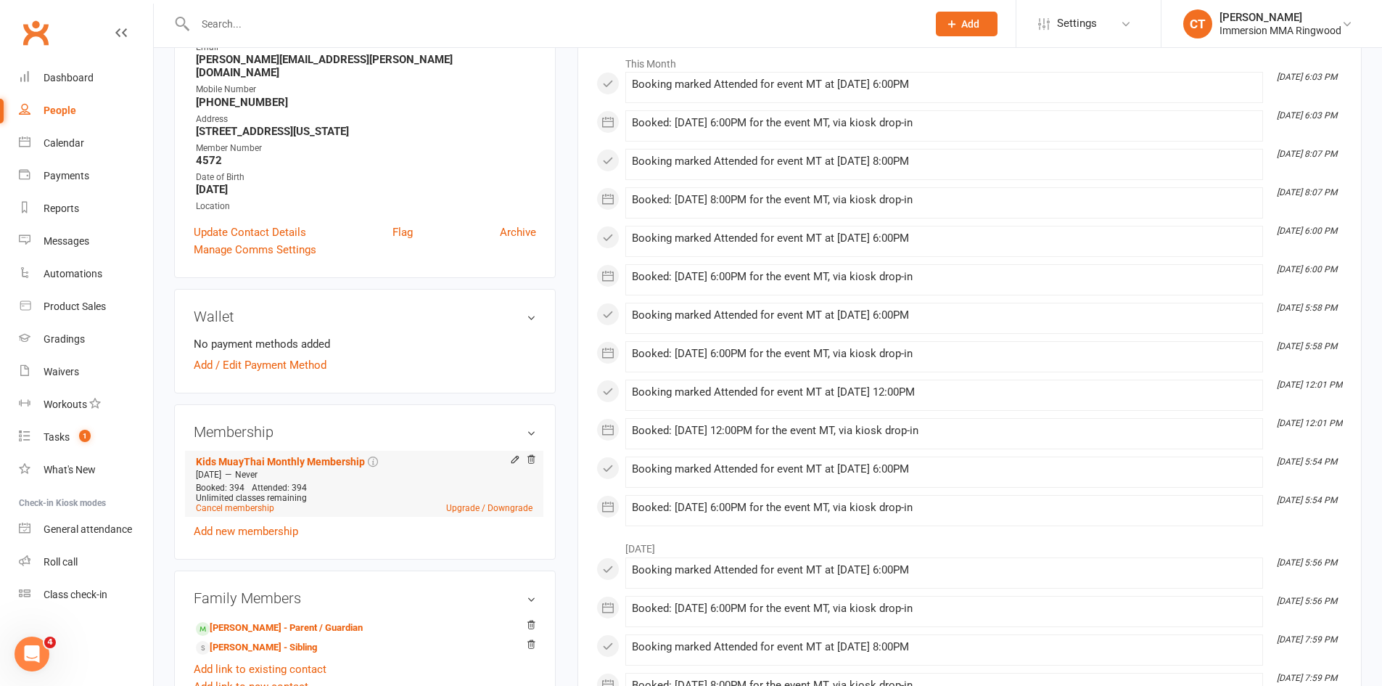
click at [509, 454] on div at bounding box center [522, 460] width 30 height 12
click at [512, 456] on icon at bounding box center [515, 459] width 7 height 7
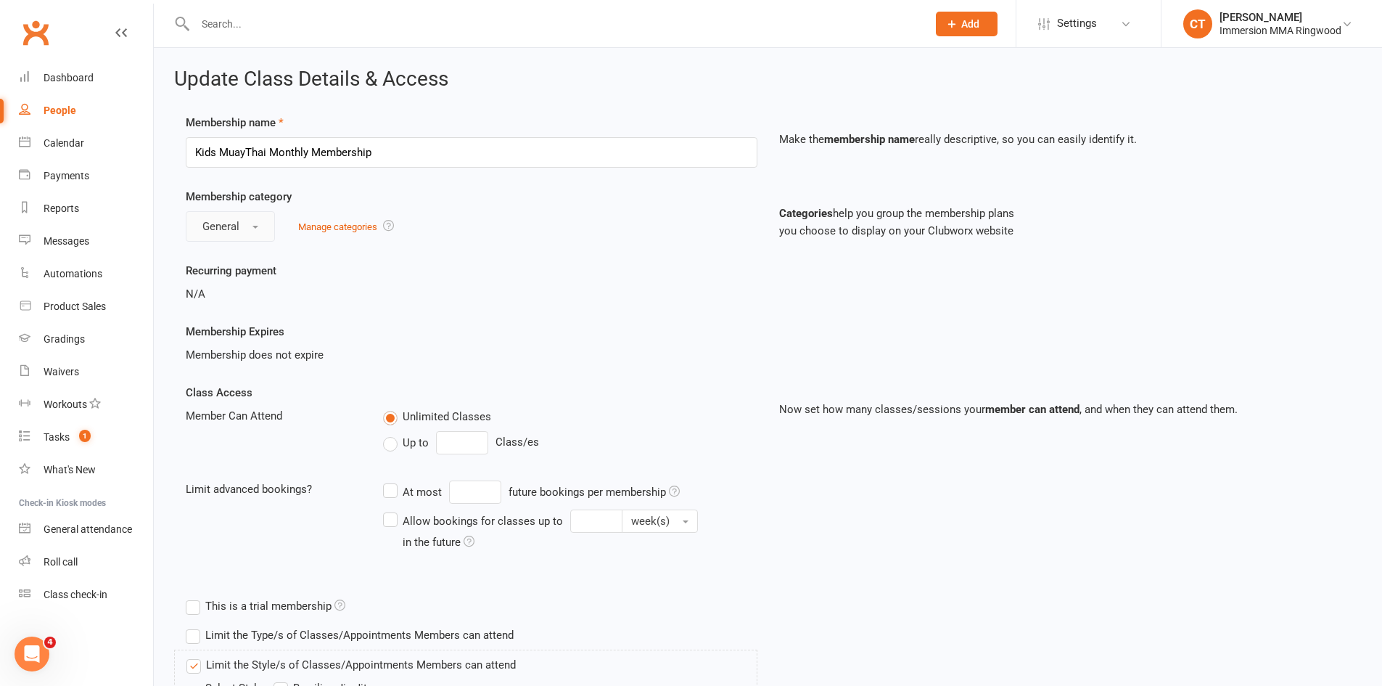
click at [258, 228] on button "General" at bounding box center [230, 226] width 89 height 30
click at [492, 134] on div "Membership name Kids MuayThai Monthly Membership" at bounding box center [472, 141] width 594 height 54
click at [484, 147] on input "Kids MuayThai Monthly Membership" at bounding box center [472, 152] width 572 height 30
click at [416, 347] on div "Membership does not expire" at bounding box center [472, 354] width 572 height 17
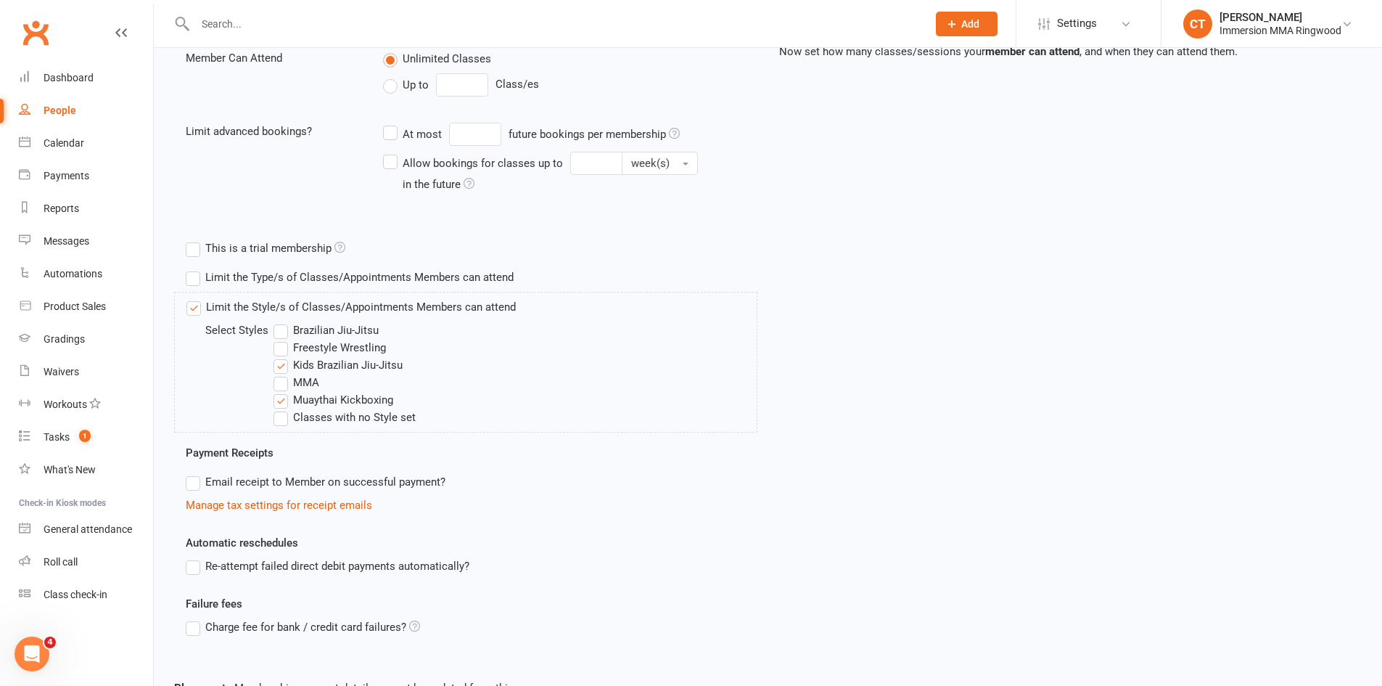
scroll to position [452, 0]
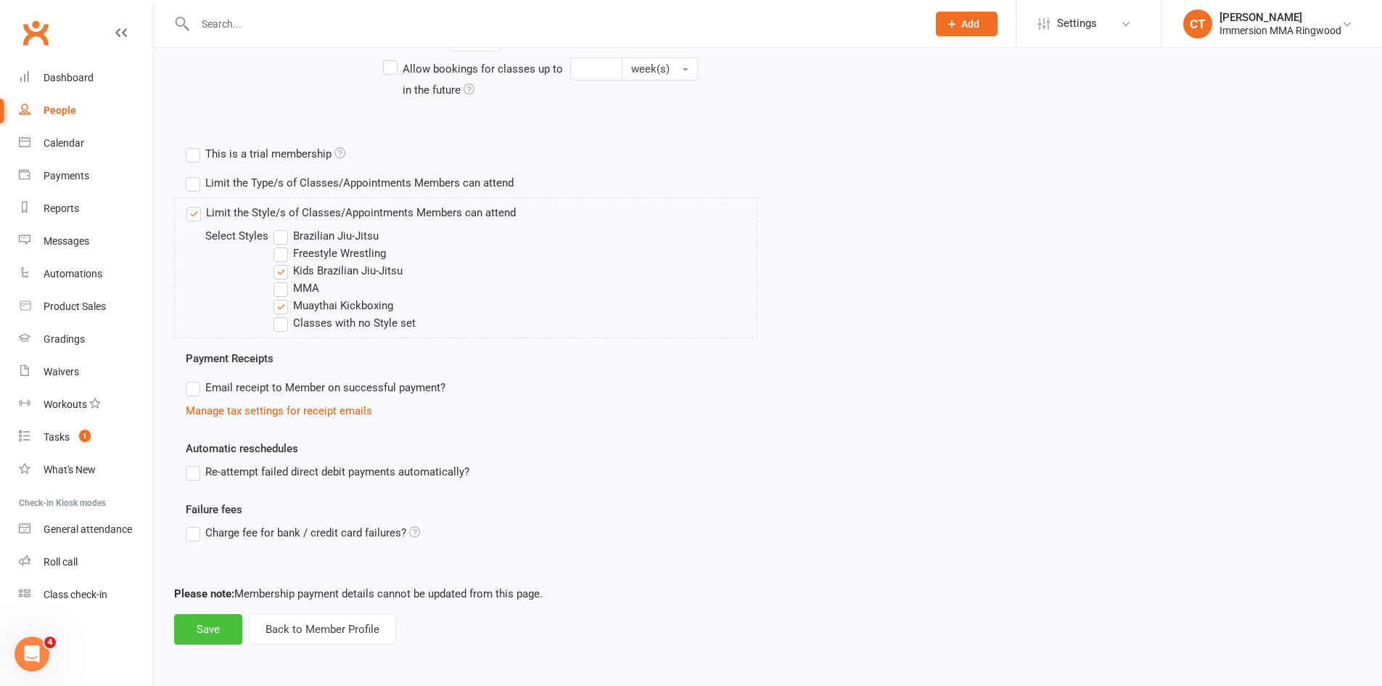
click at [214, 628] on button "Save" at bounding box center [208, 629] width 68 height 30
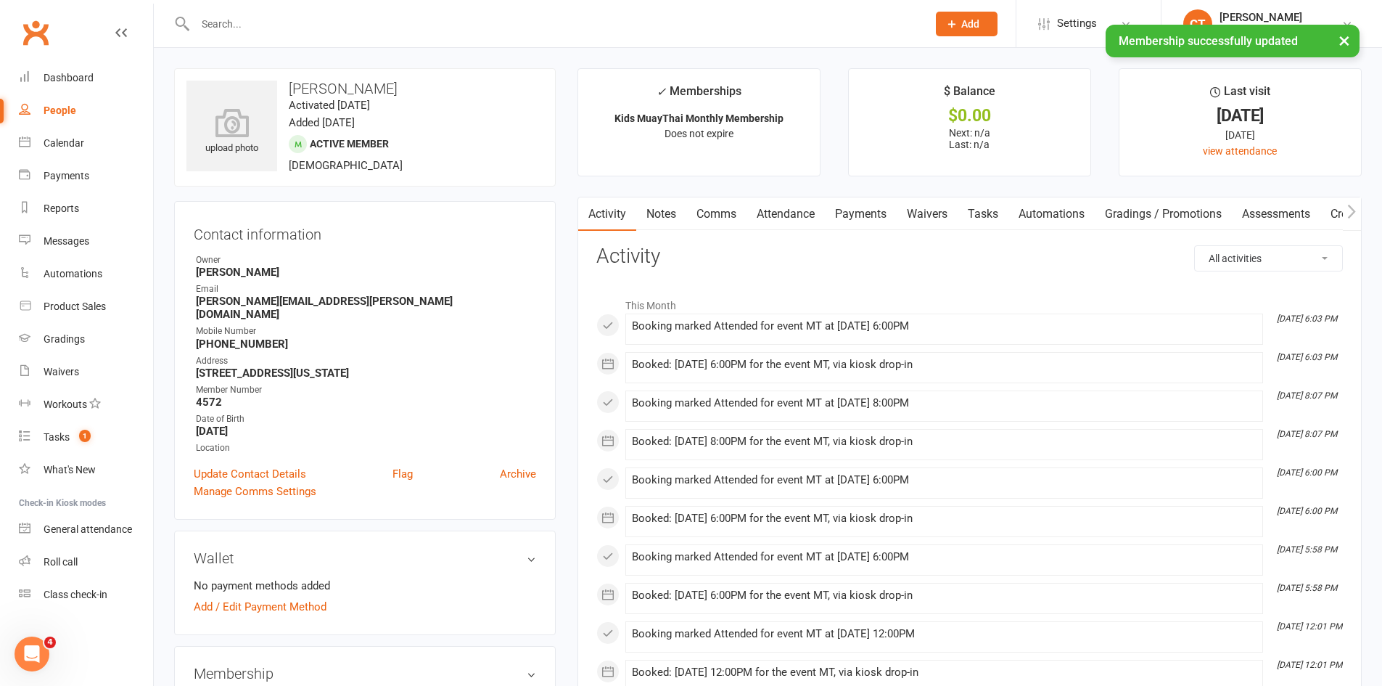
click at [887, 206] on link "Payments" at bounding box center [861, 213] width 72 height 33
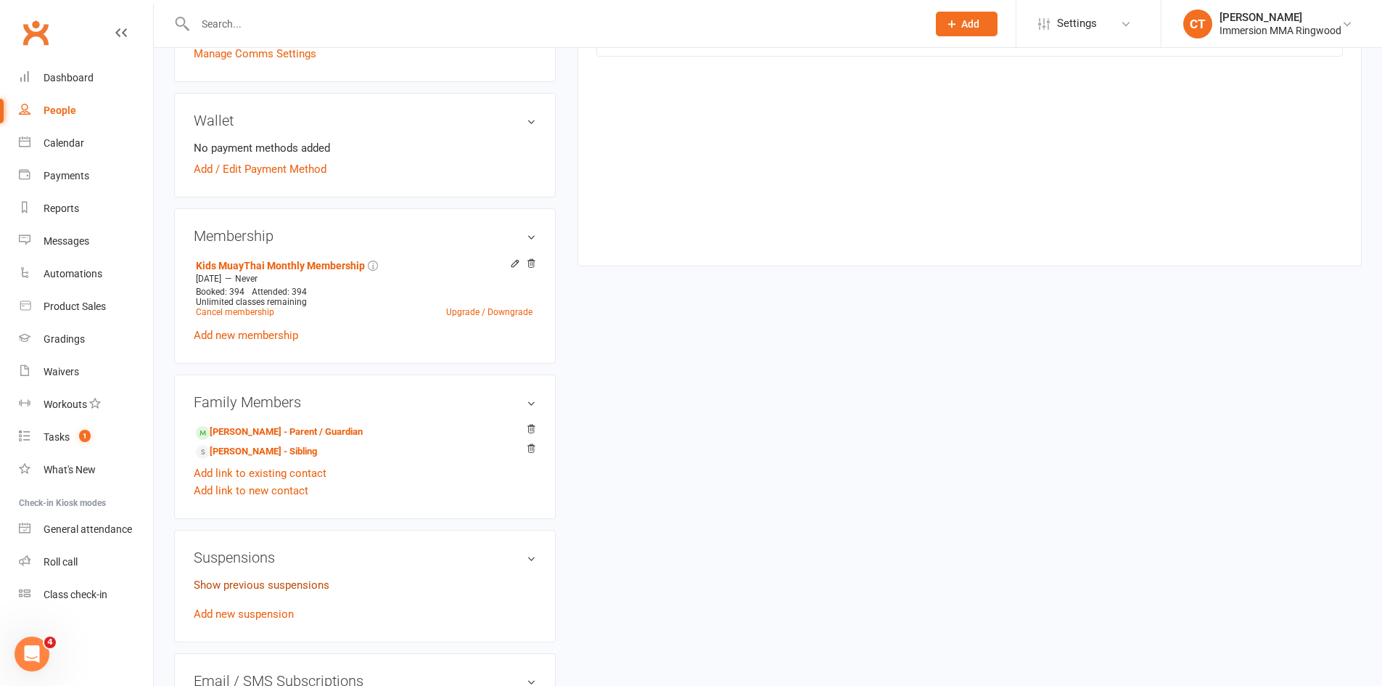
scroll to position [484, 0]
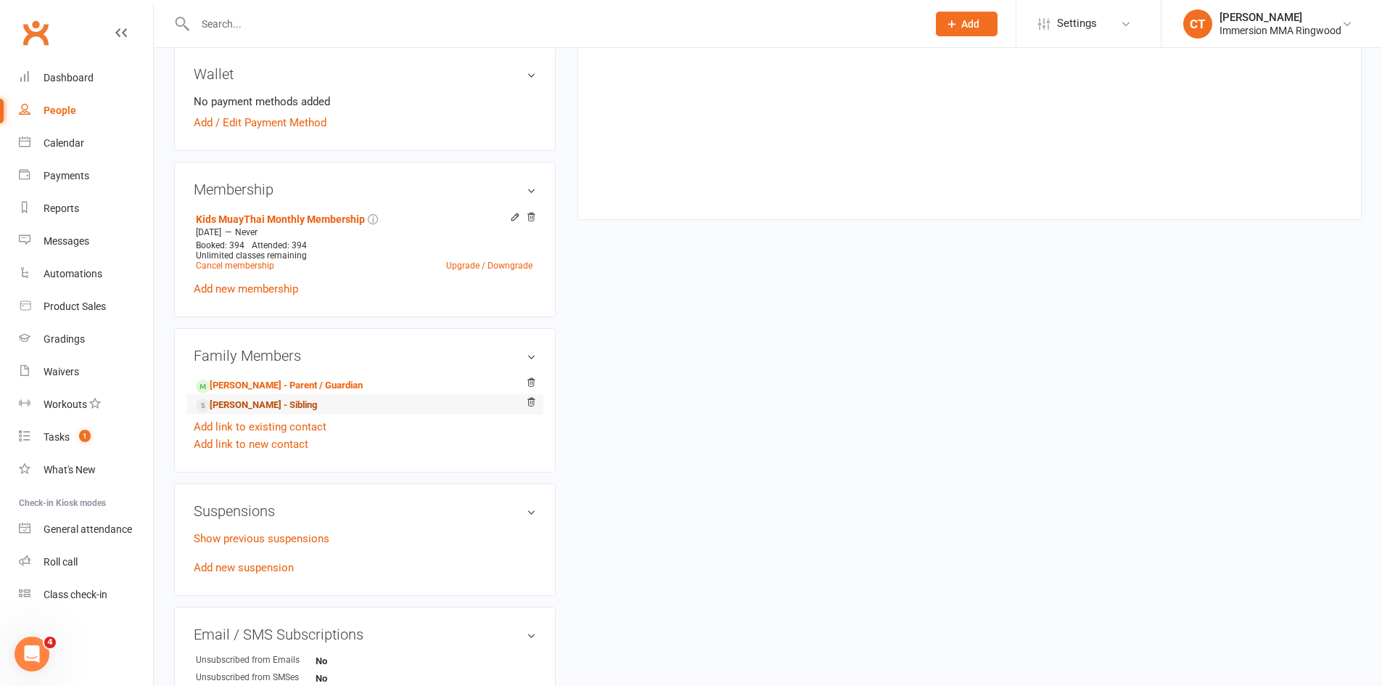
click at [292, 398] on link "[PERSON_NAME] - Sibling" at bounding box center [256, 405] width 121 height 15
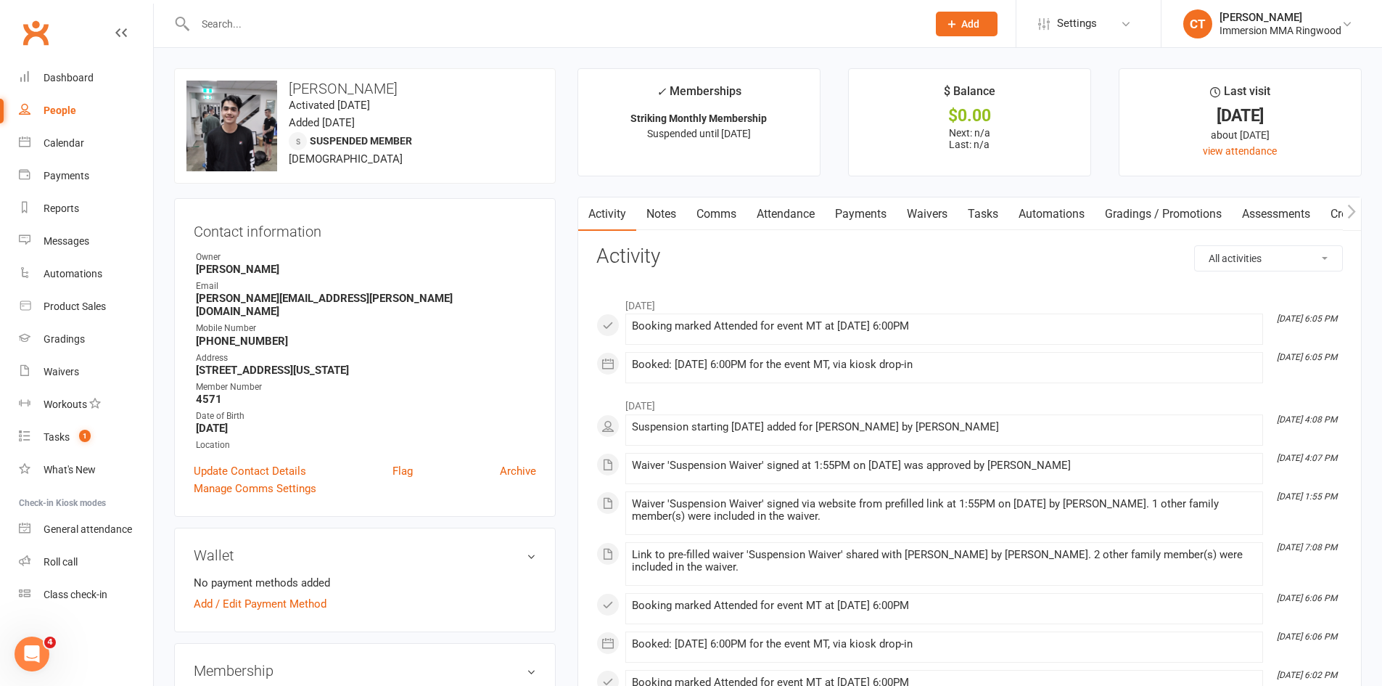
click at [859, 212] on link "Payments" at bounding box center [861, 213] width 72 height 33
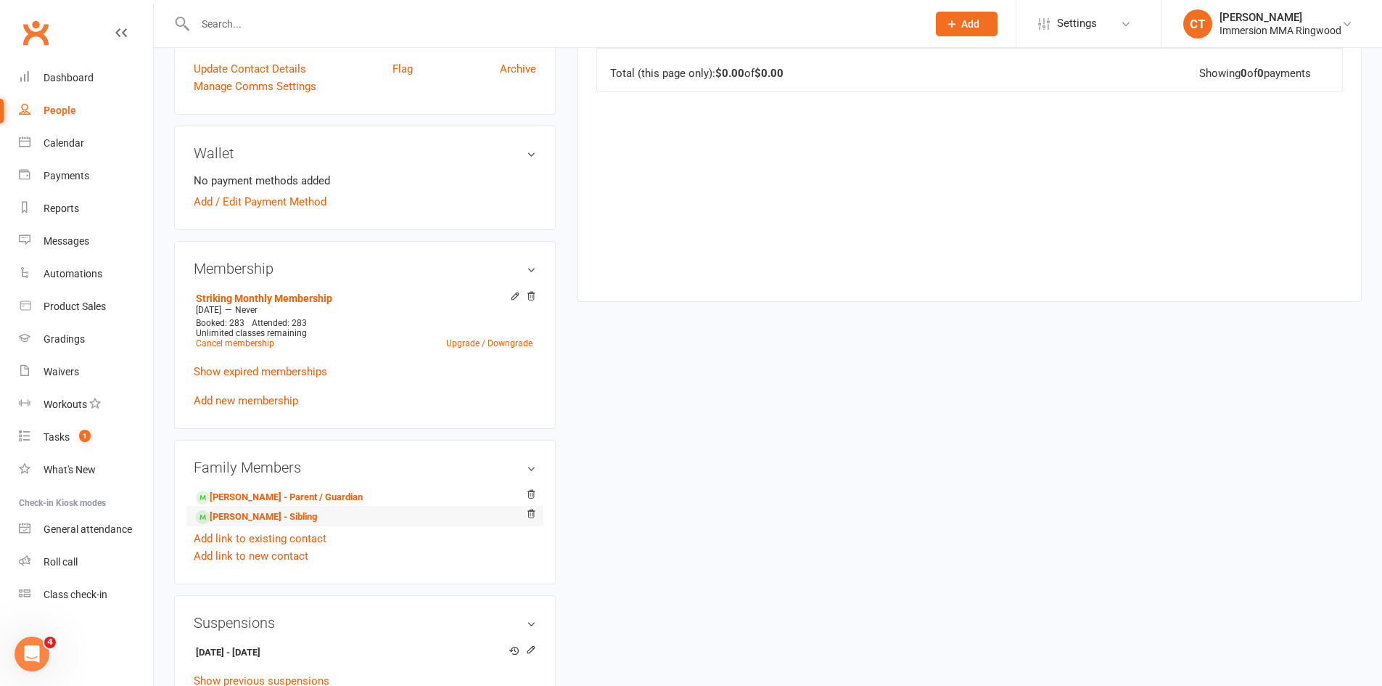
scroll to position [484, 0]
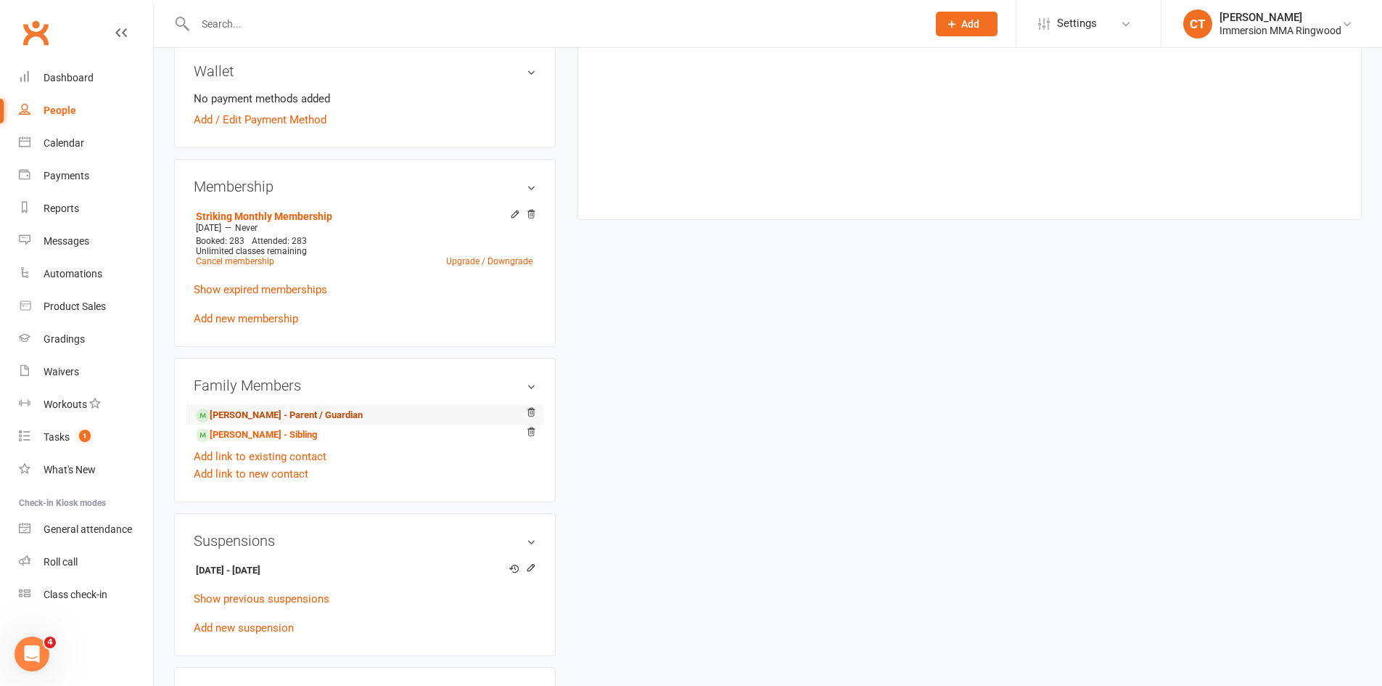
click at [295, 408] on link "[PERSON_NAME] - Parent / Guardian" at bounding box center [279, 415] width 167 height 15
